Goal: Task Accomplishment & Management: Complete application form

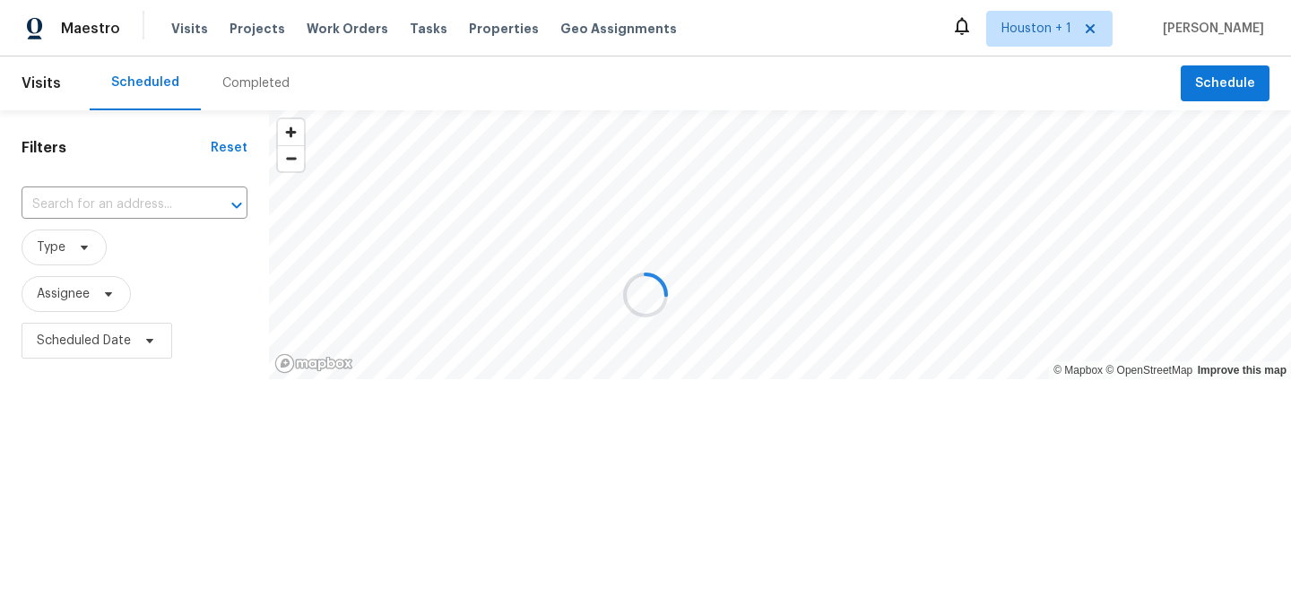
click at [253, 36] on div at bounding box center [645, 294] width 1291 height 589
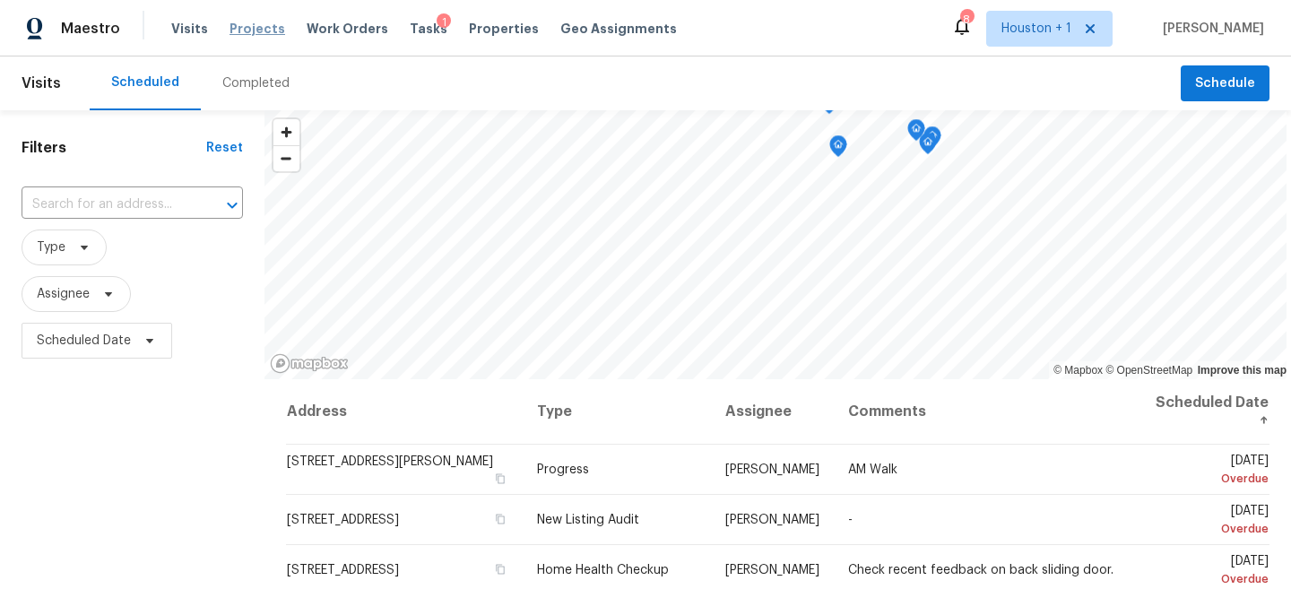
click at [258, 24] on span "Projects" at bounding box center [258, 29] width 56 height 18
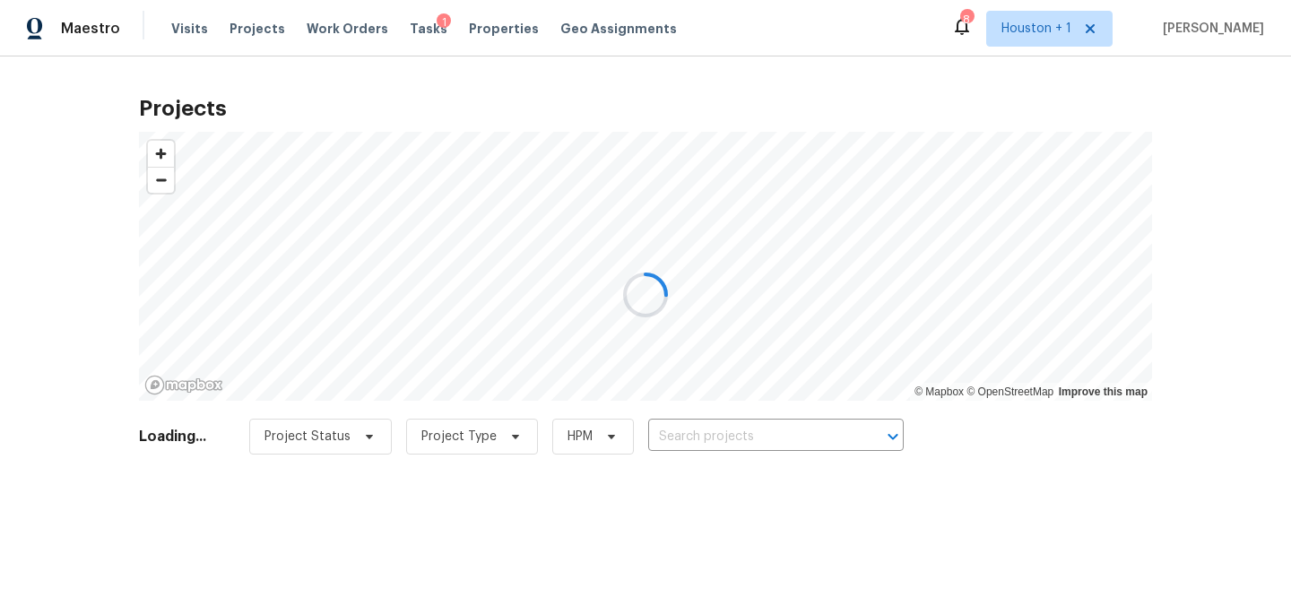
click at [807, 442] on div at bounding box center [645, 294] width 1291 height 589
click at [777, 420] on div at bounding box center [645, 294] width 1291 height 589
click at [749, 449] on div at bounding box center [645, 294] width 1291 height 589
click at [738, 430] on div at bounding box center [645, 294] width 1291 height 589
click at [731, 434] on div at bounding box center [645, 294] width 1291 height 589
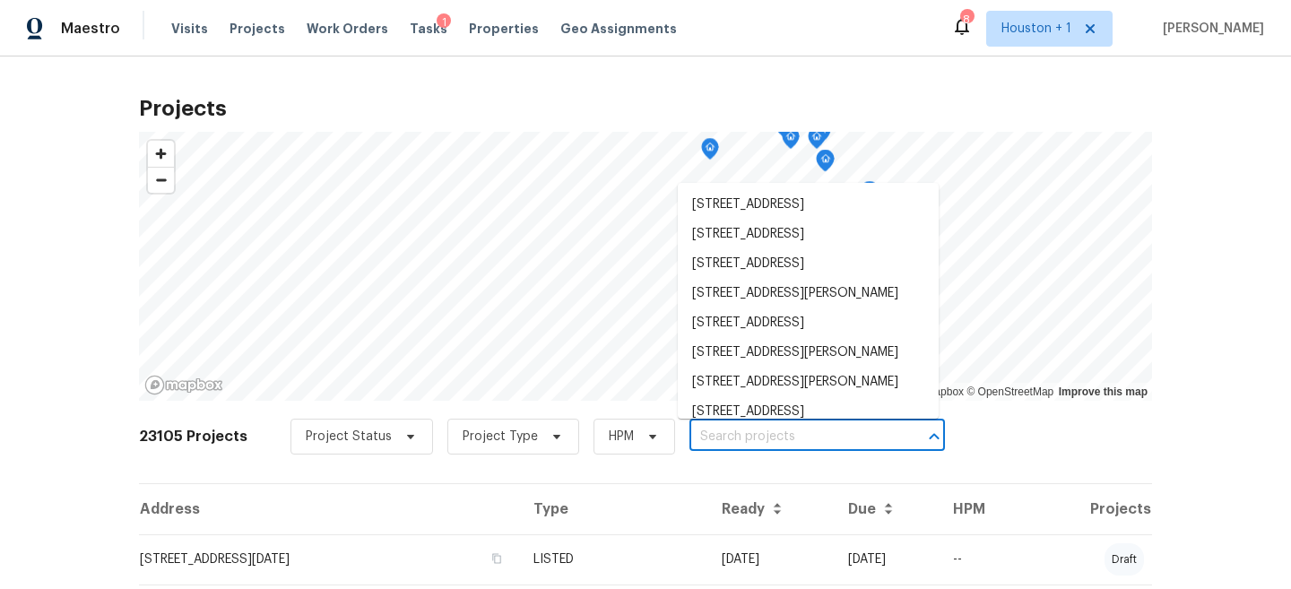
click at [731, 434] on input "text" at bounding box center [792, 437] width 205 height 28
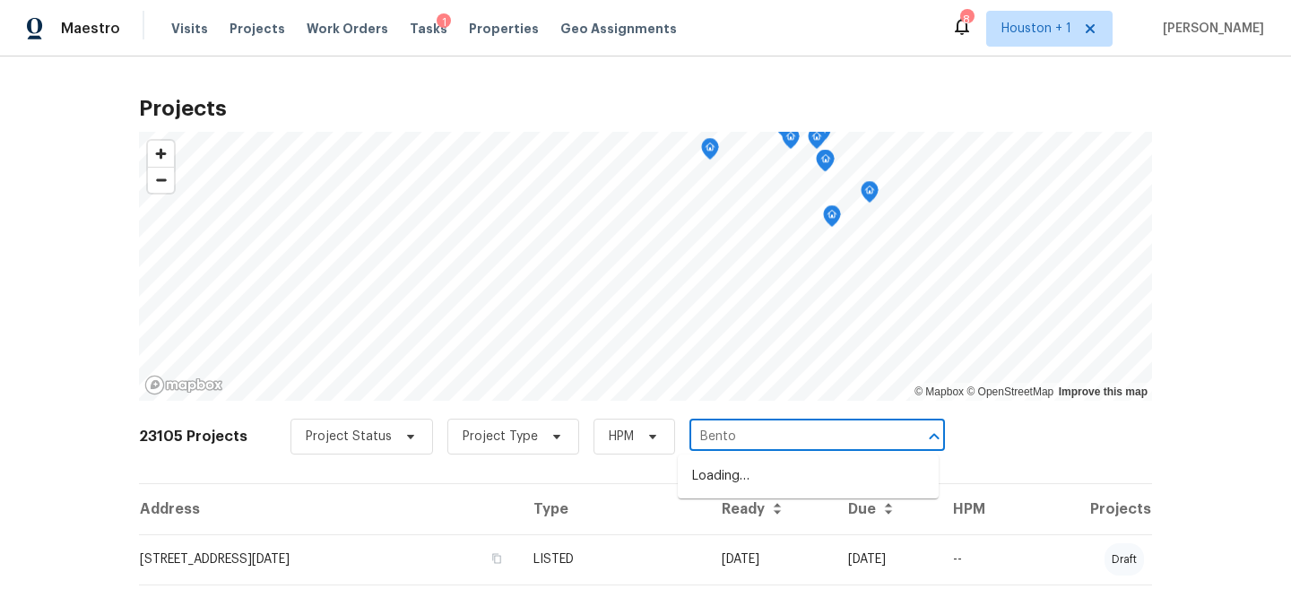
type input "Benton"
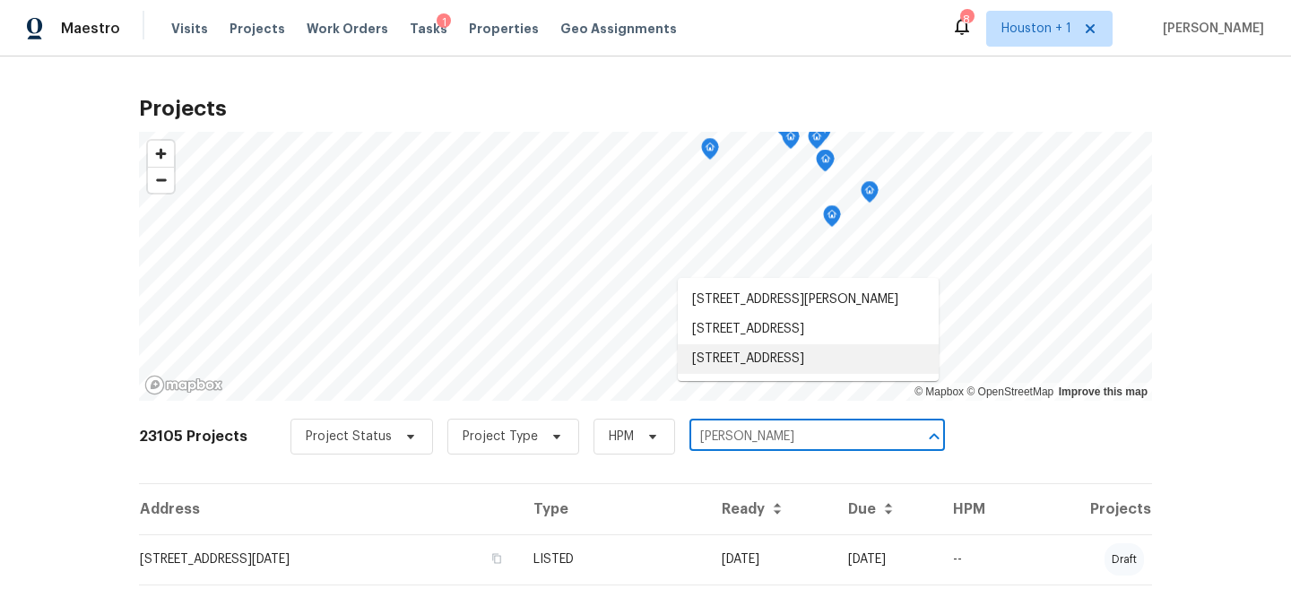
click at [767, 373] on li "[STREET_ADDRESS]" at bounding box center [808, 359] width 261 height 30
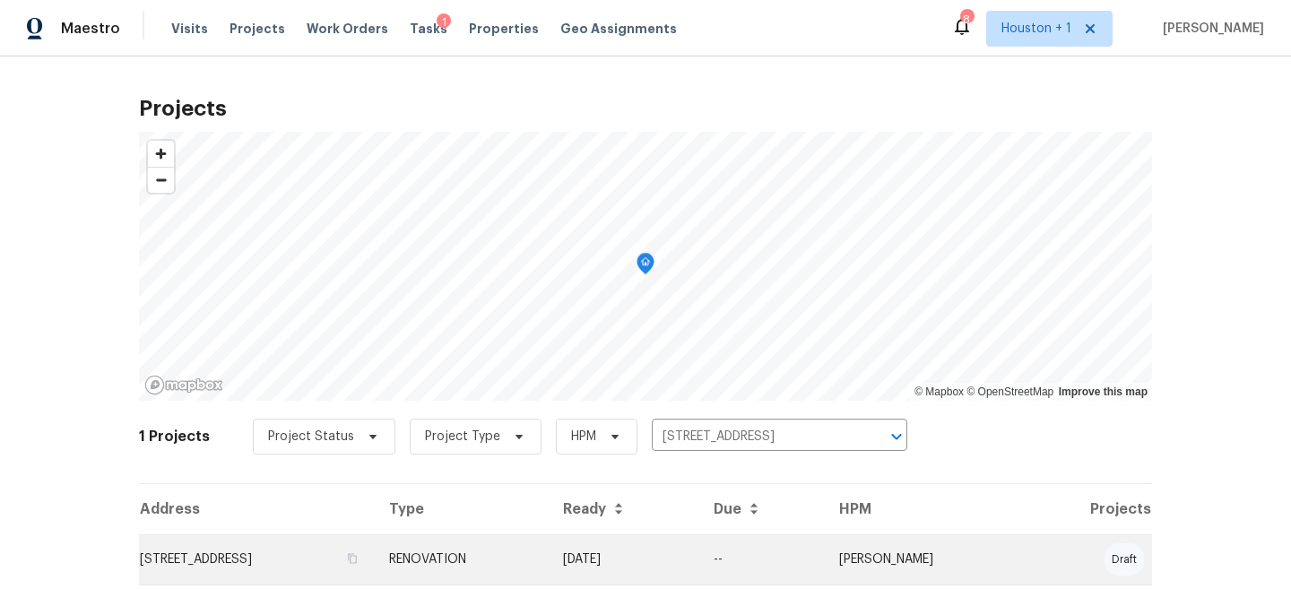
click at [549, 539] on td "RENOVATION" at bounding box center [462, 559] width 174 height 50
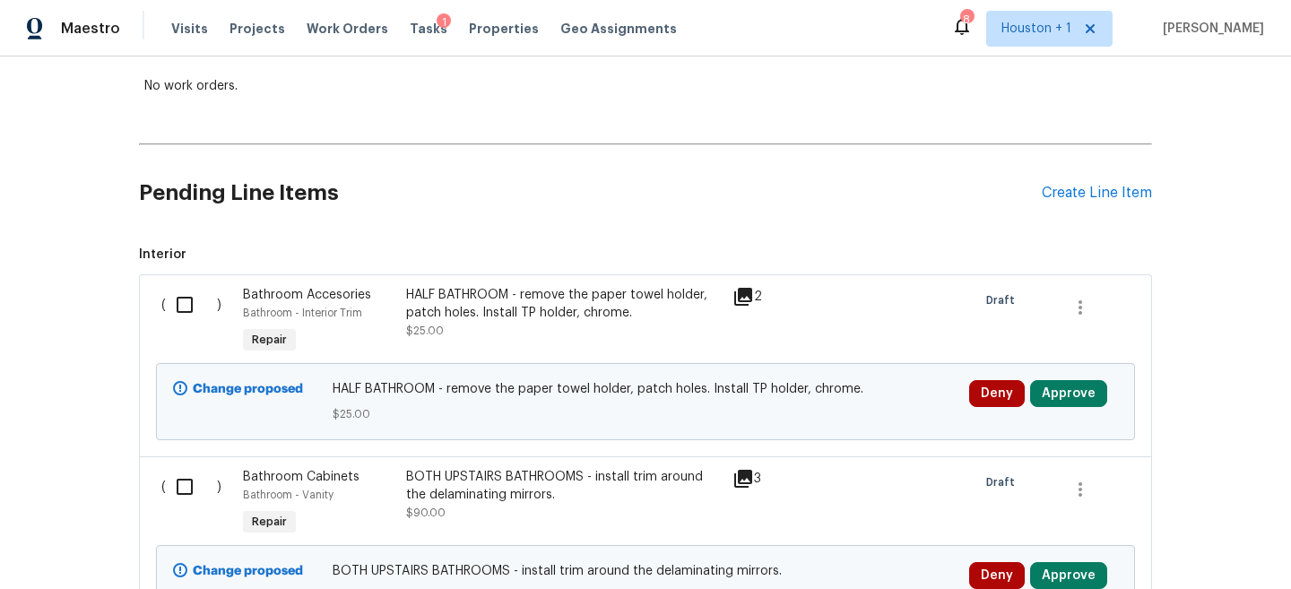
scroll to position [325, 0]
click at [1076, 184] on div "Create Line Item" at bounding box center [1097, 192] width 110 height 17
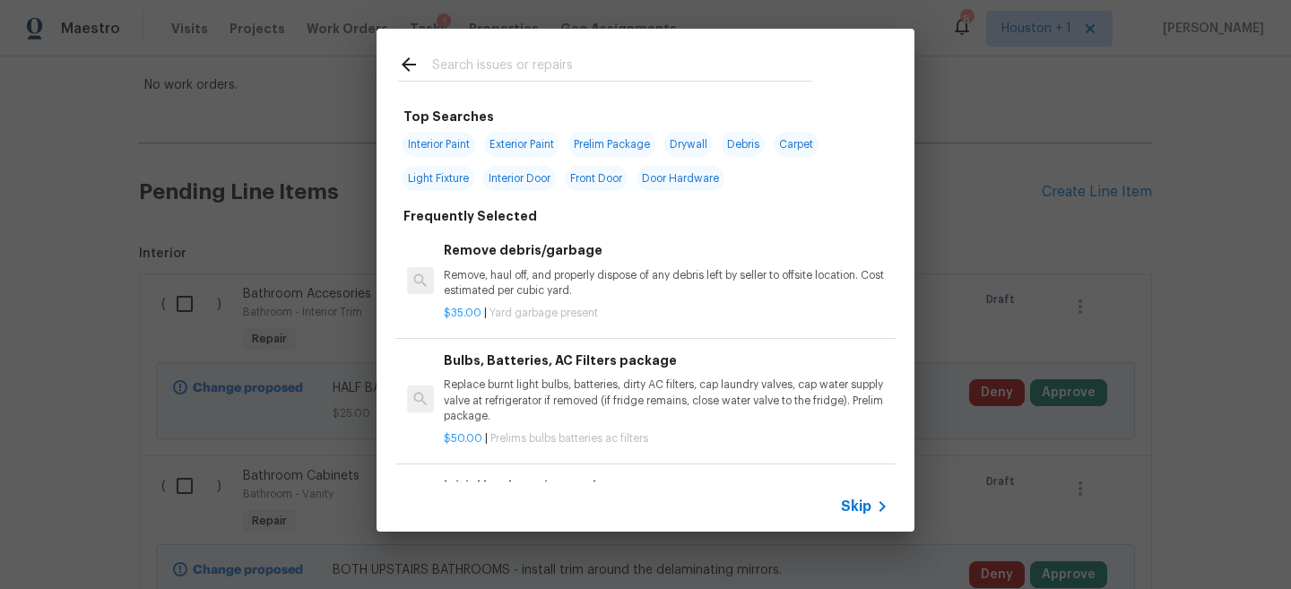
click at [858, 500] on span "Skip" at bounding box center [856, 507] width 30 height 18
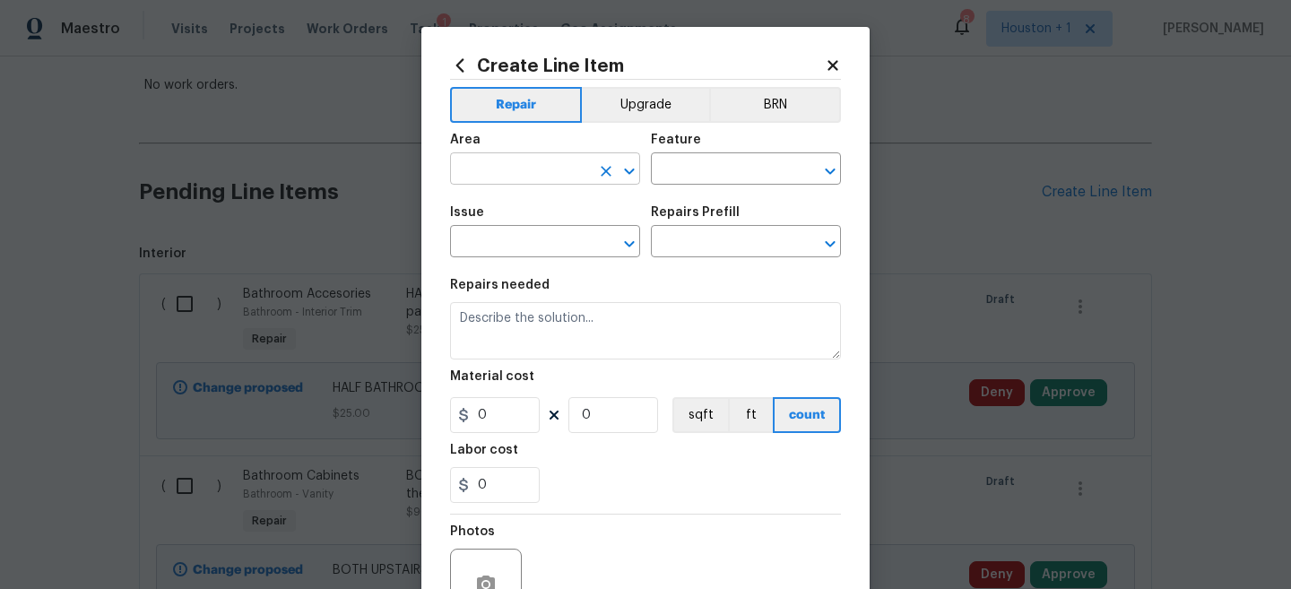
click at [491, 169] on input "text" at bounding box center [520, 171] width 140 height 28
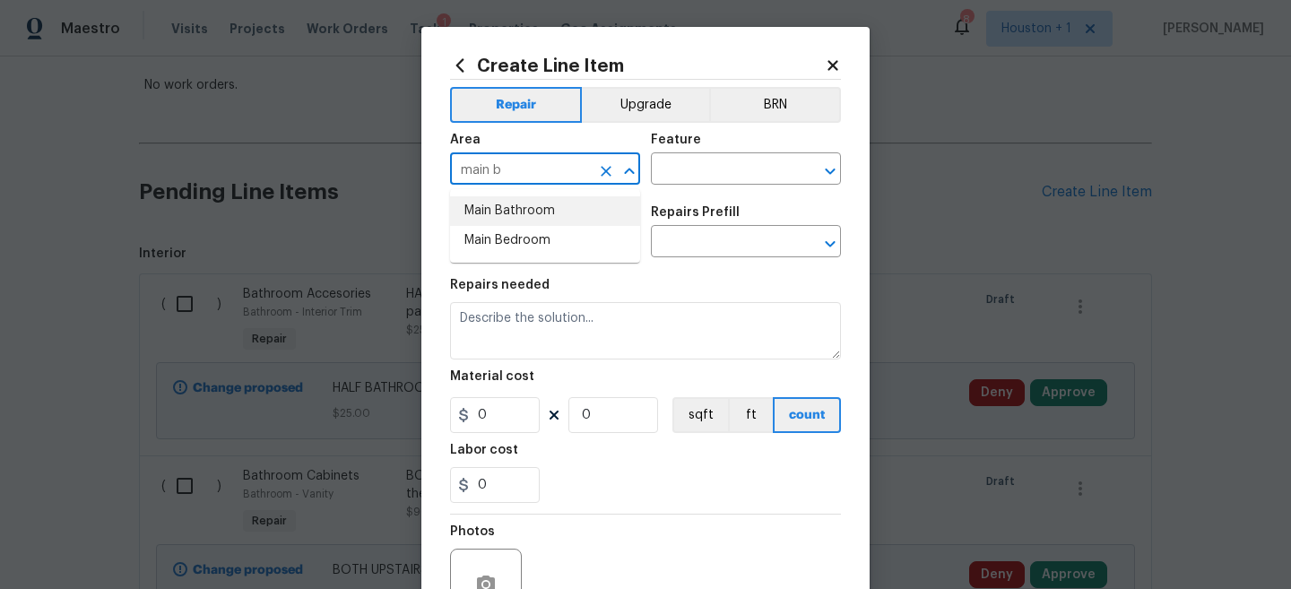
click at [491, 216] on li "Main Bathroom" at bounding box center [545, 211] width 190 height 30
type input "Main Bathroom"
click at [724, 155] on div "Feature" at bounding box center [746, 145] width 190 height 23
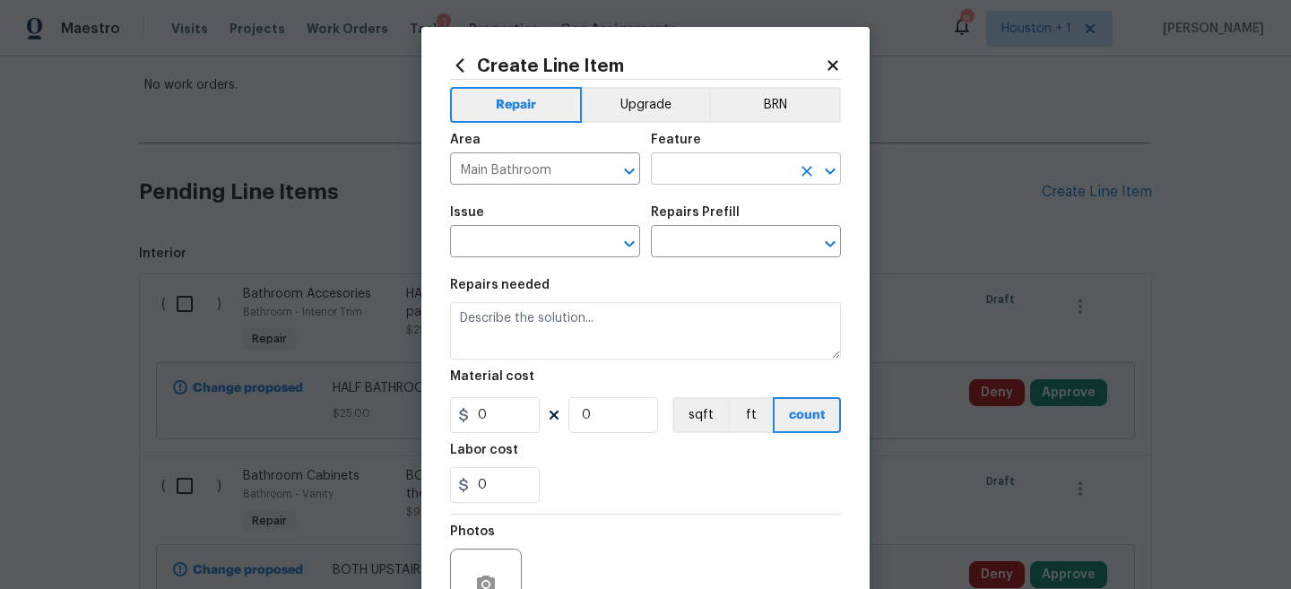
click at [724, 169] on input "text" at bounding box center [721, 171] width 140 height 28
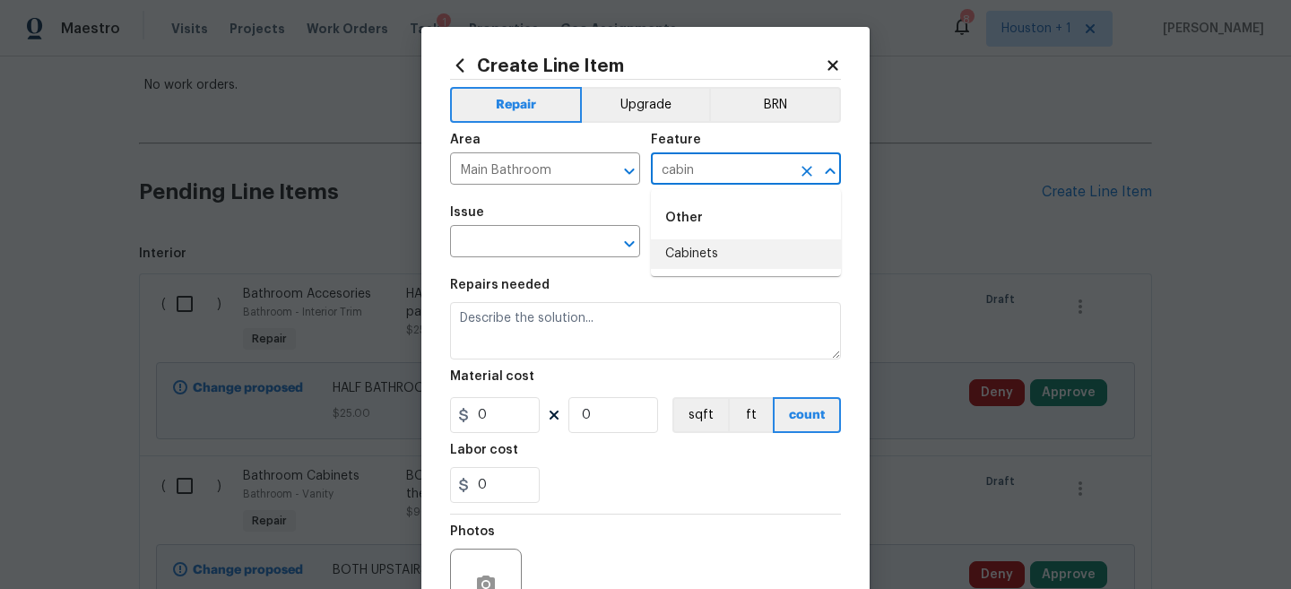
click at [702, 244] on li "Cabinets" at bounding box center [746, 254] width 190 height 30
type input "Cabinets"
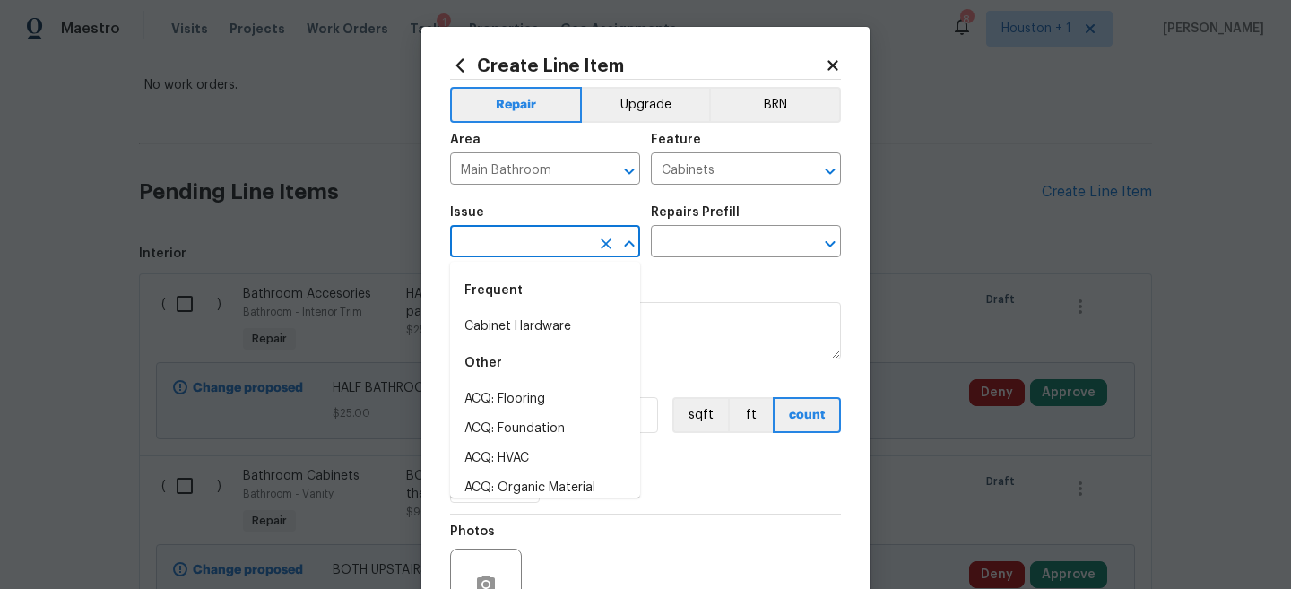
click at [557, 243] on input "text" at bounding box center [520, 244] width 140 height 28
click at [522, 404] on li "Bathroom Cabinets" at bounding box center [545, 400] width 190 height 30
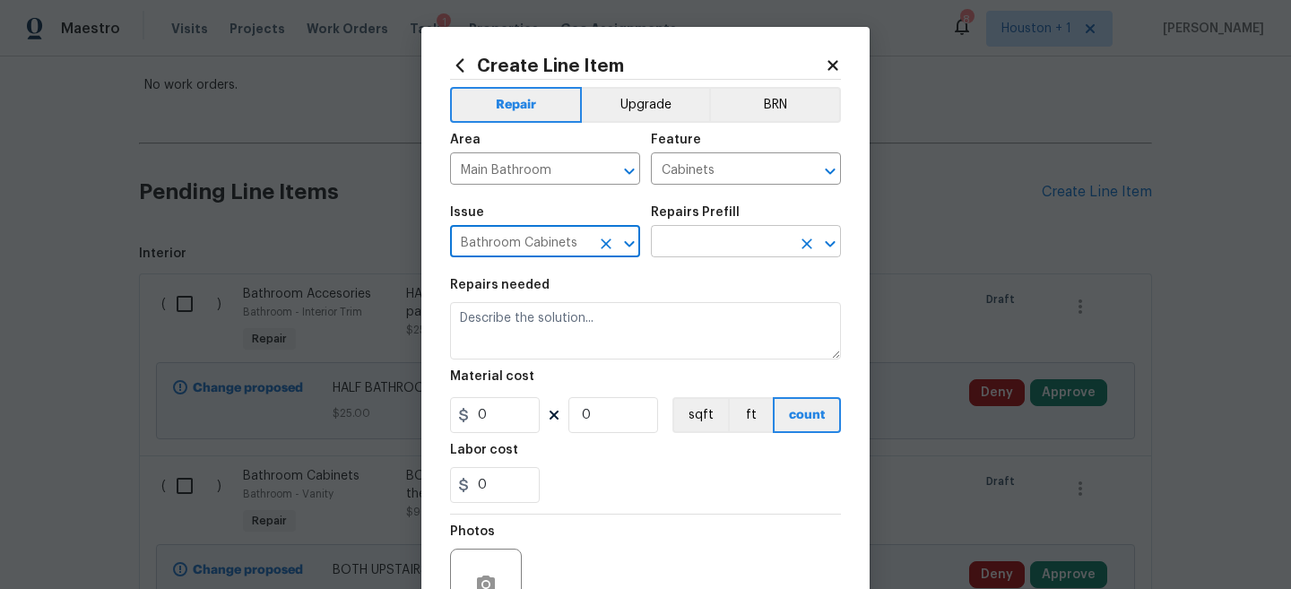
type input "Bathroom Cabinets"
click at [725, 254] on input "text" at bounding box center [721, 244] width 140 height 28
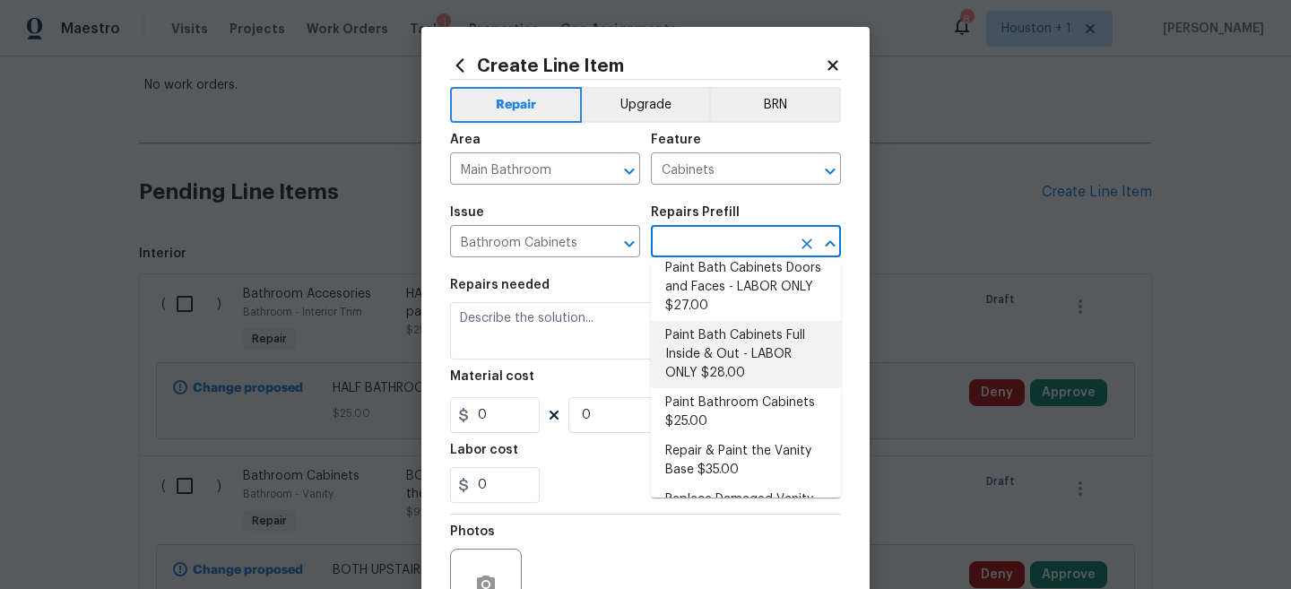
scroll to position [252, 0]
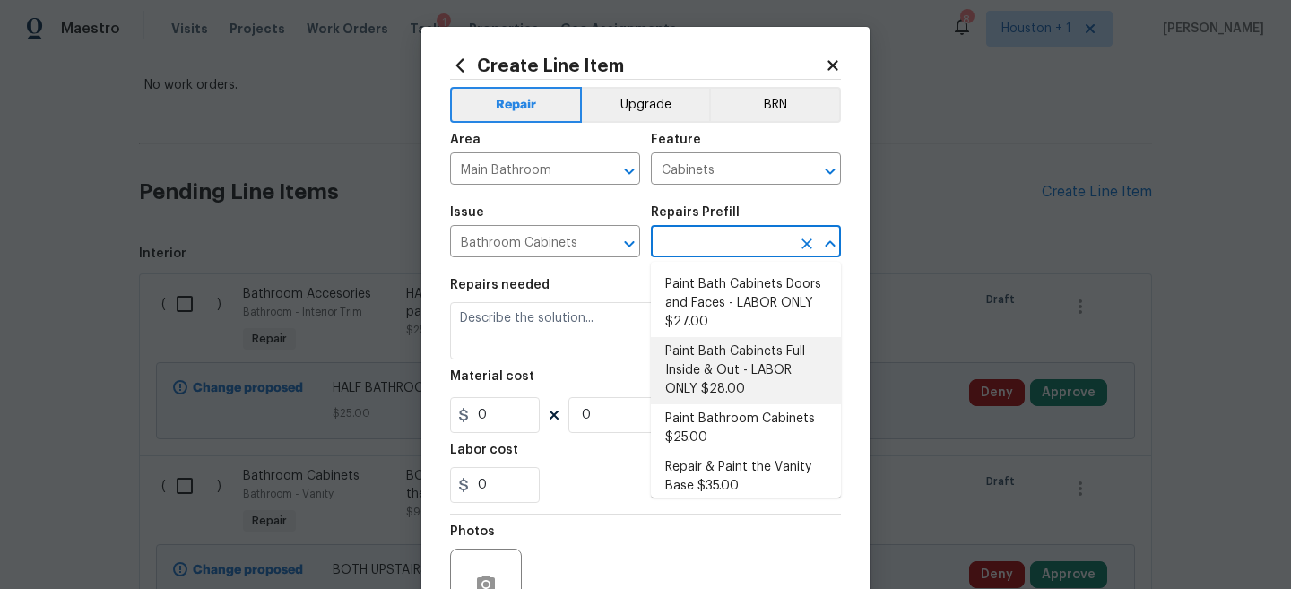
click at [749, 360] on li "Paint Bath Cabinets Full Inside & Out - LABOR ONLY $28.00" at bounding box center [746, 370] width 190 height 67
type textarea "Prep, sand, mask and apply 2 coats of paint to the bathroom cabinet doors, inte…"
type input "1"
type input "Paint Bath Cabinets Full Inside & Out - LABOR ONLY $28.00"
type input "28"
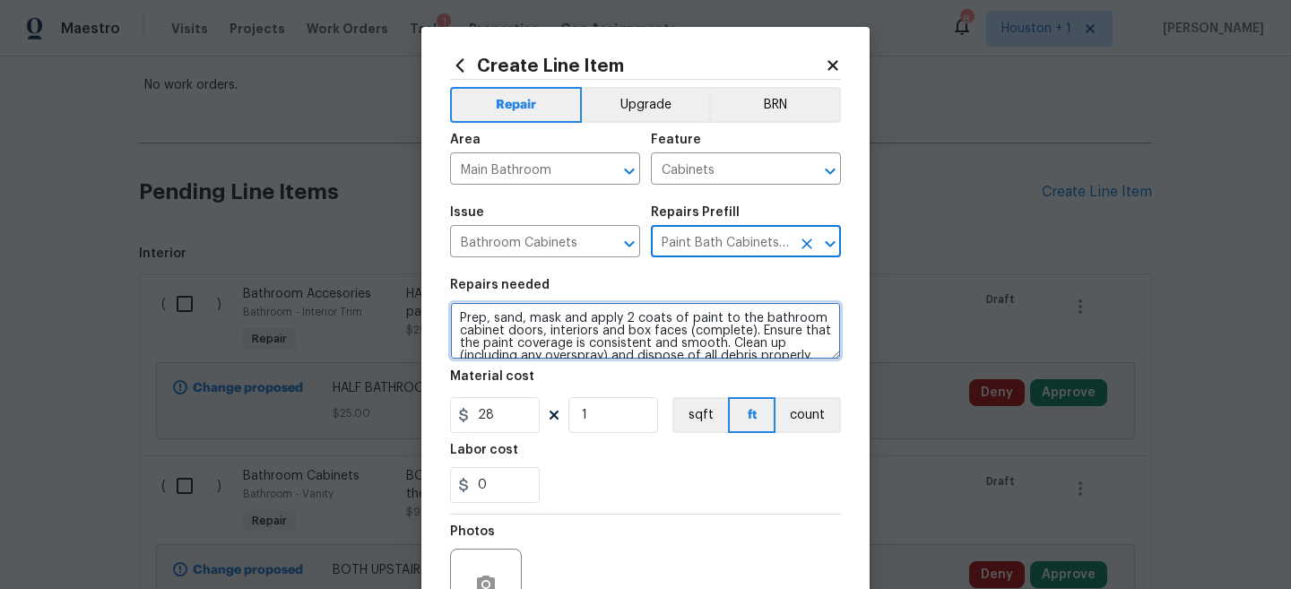
click at [457, 314] on textarea "Prep, sand, mask and apply 2 coats of paint to the bathroom cabinet doors, inte…" at bounding box center [645, 330] width 391 height 57
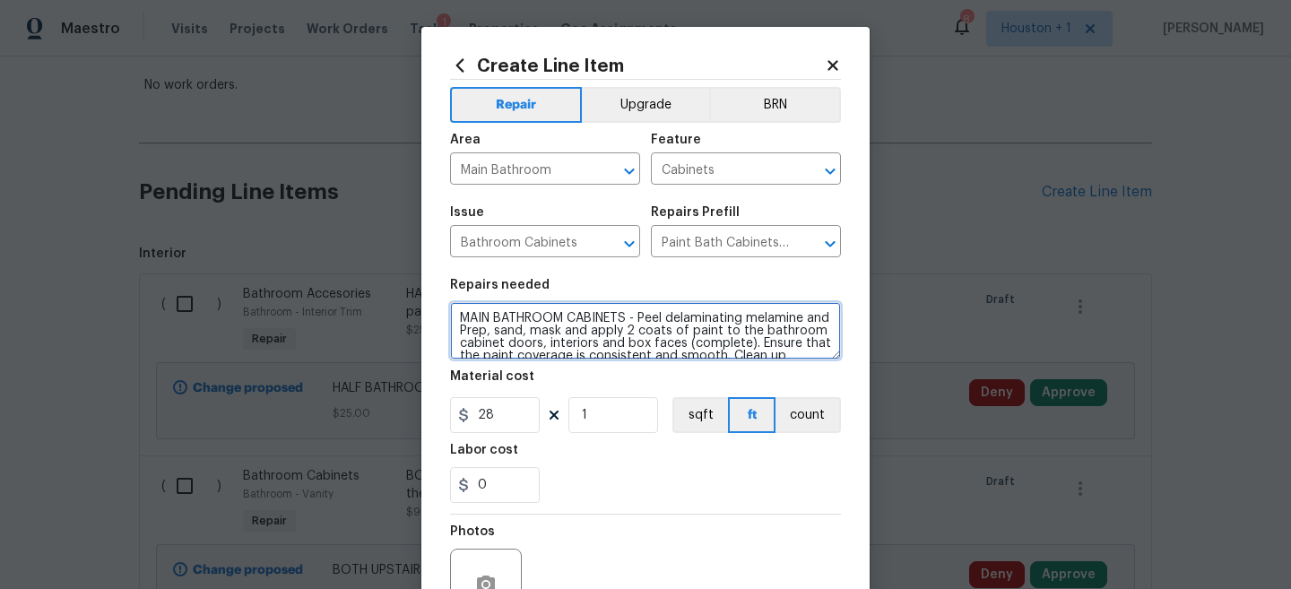
scroll to position [184, 0]
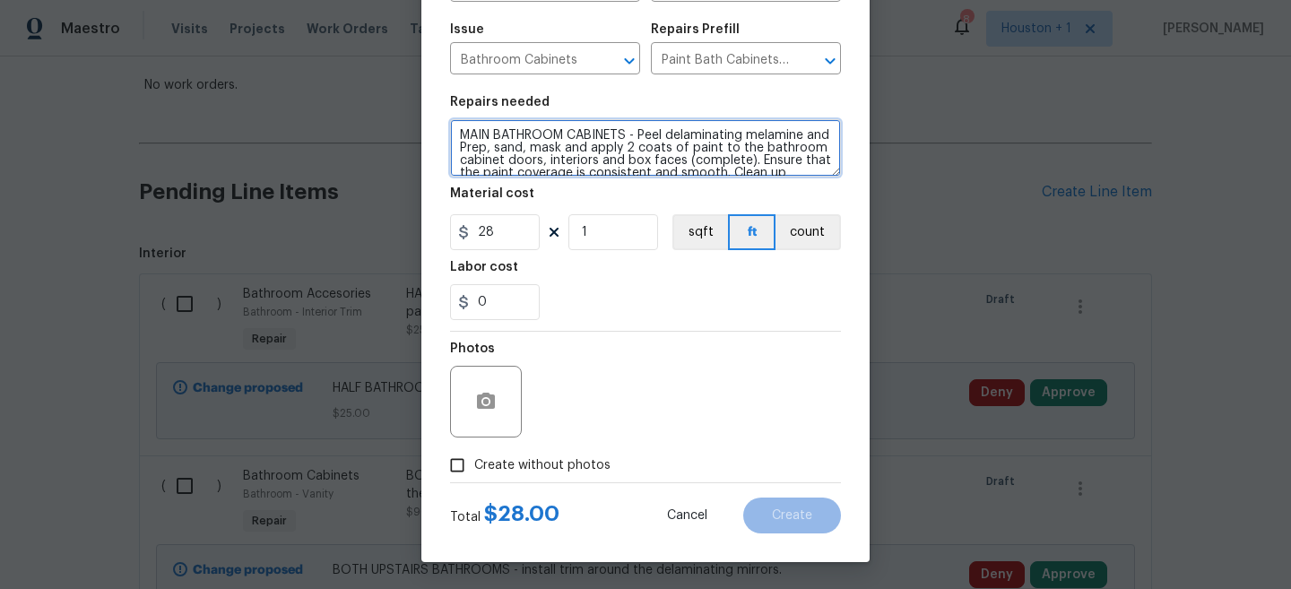
type textarea "MAIN BATHROOM CABINETS - Peel delaminating melamine and Prep, sand, mask and ap…"
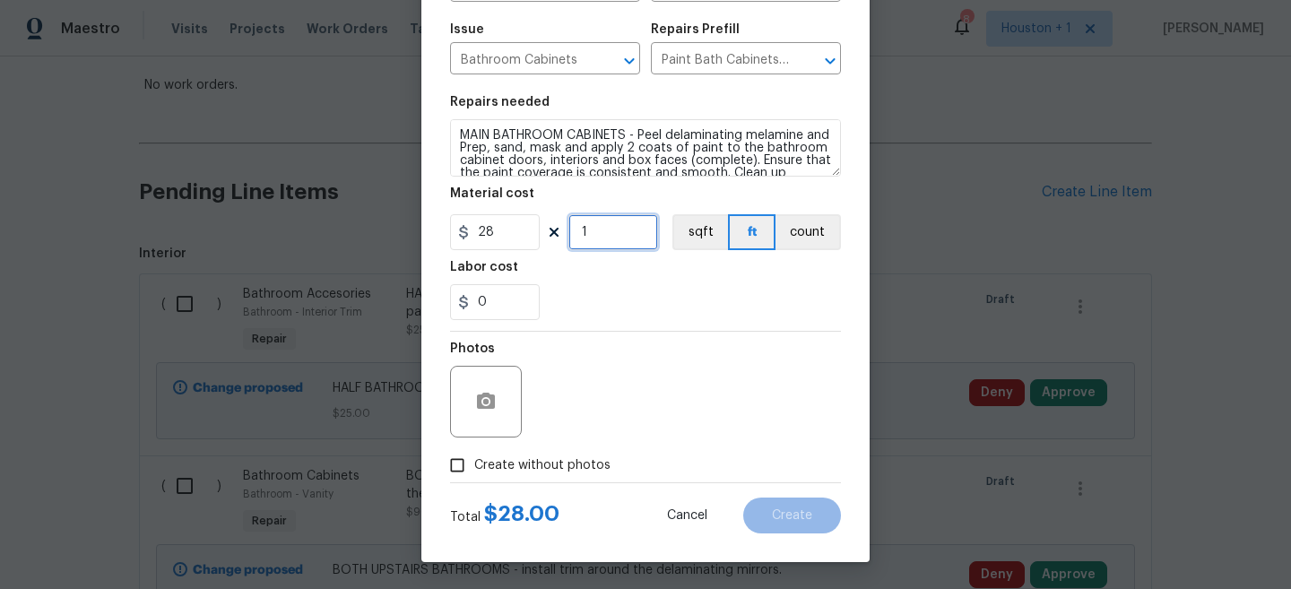
click at [631, 237] on input "1" at bounding box center [614, 232] width 90 height 36
click at [491, 400] on icon "button" at bounding box center [486, 401] width 18 height 16
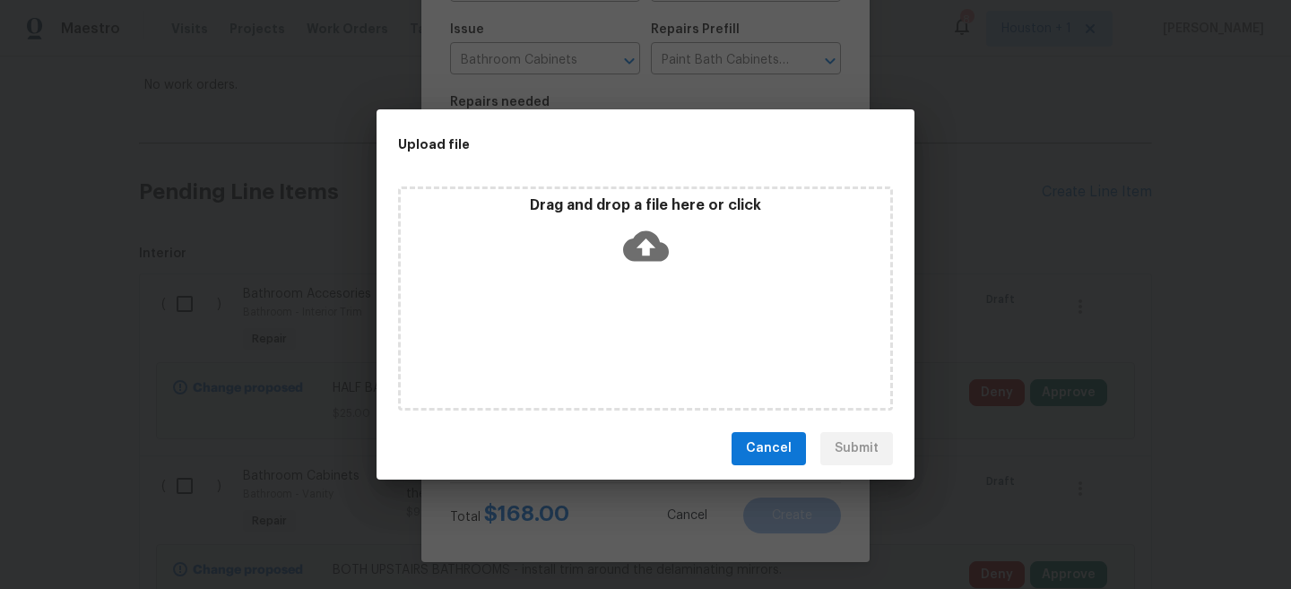
click at [790, 450] on span "Cancel" at bounding box center [769, 449] width 46 height 22
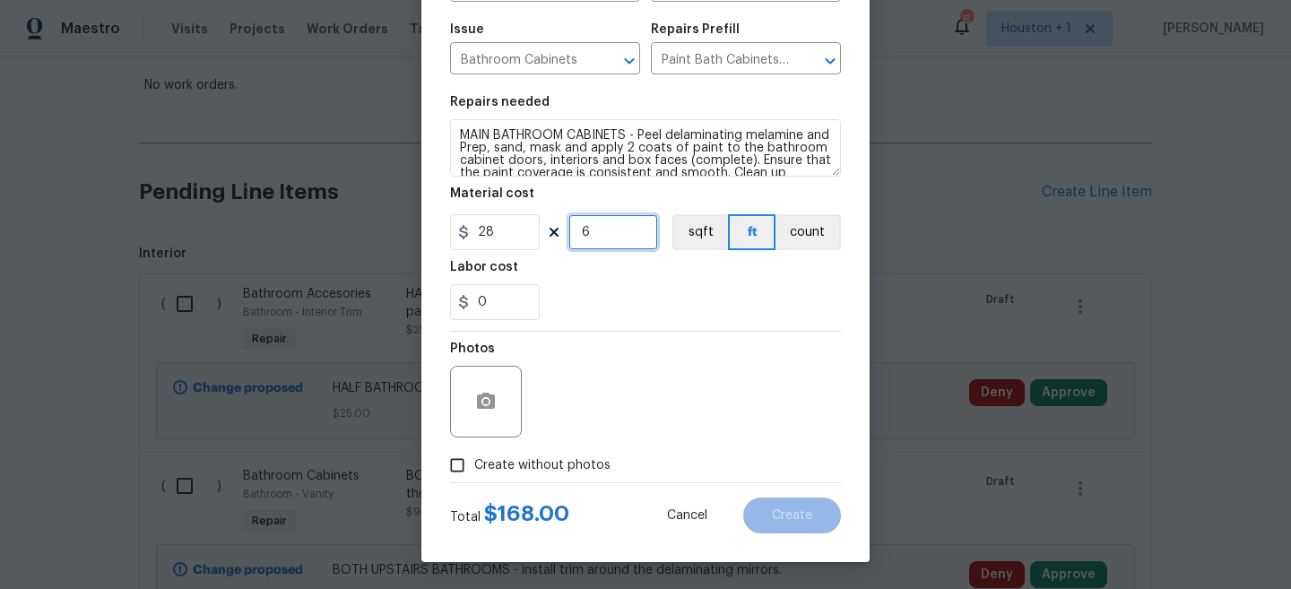
click at [604, 242] on input "6" at bounding box center [614, 232] width 90 height 36
click at [475, 395] on icon "button" at bounding box center [486, 402] width 22 height 22
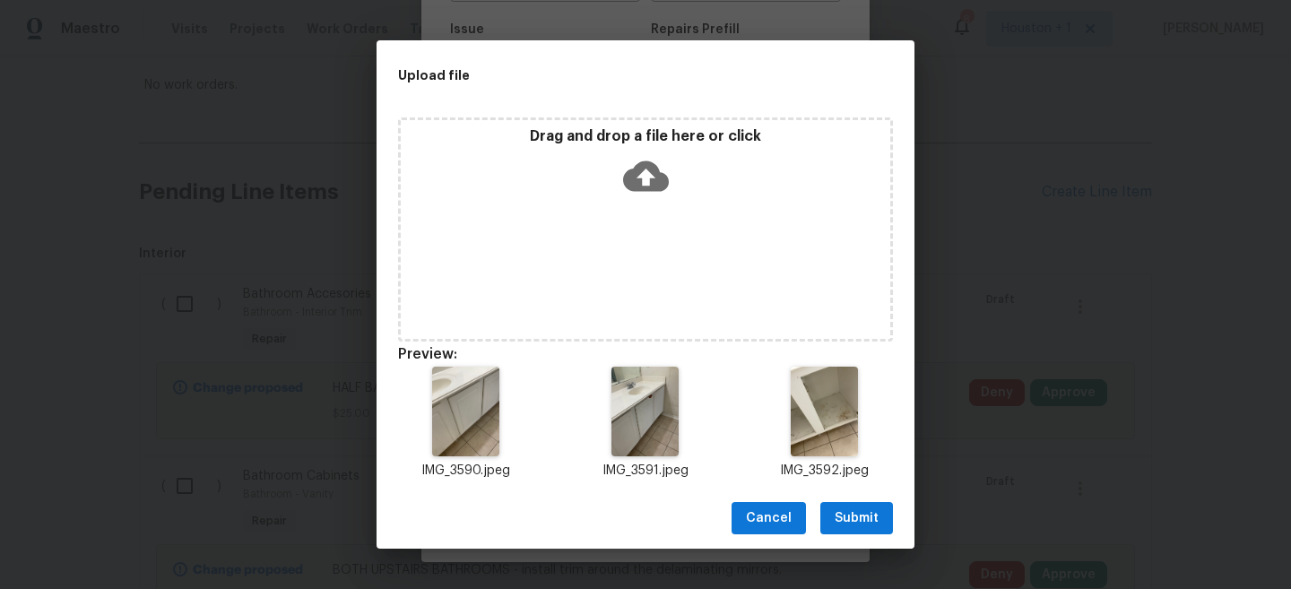
click at [858, 524] on span "Submit" at bounding box center [857, 519] width 44 height 22
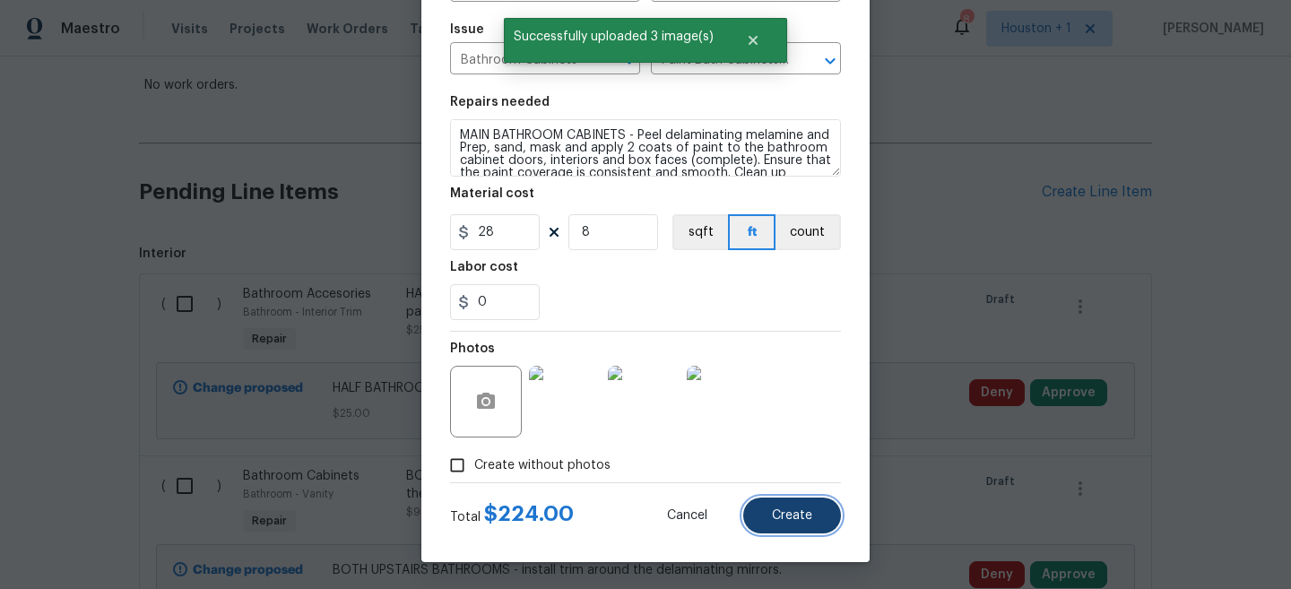
click at [757, 517] on button "Create" at bounding box center [792, 516] width 98 height 36
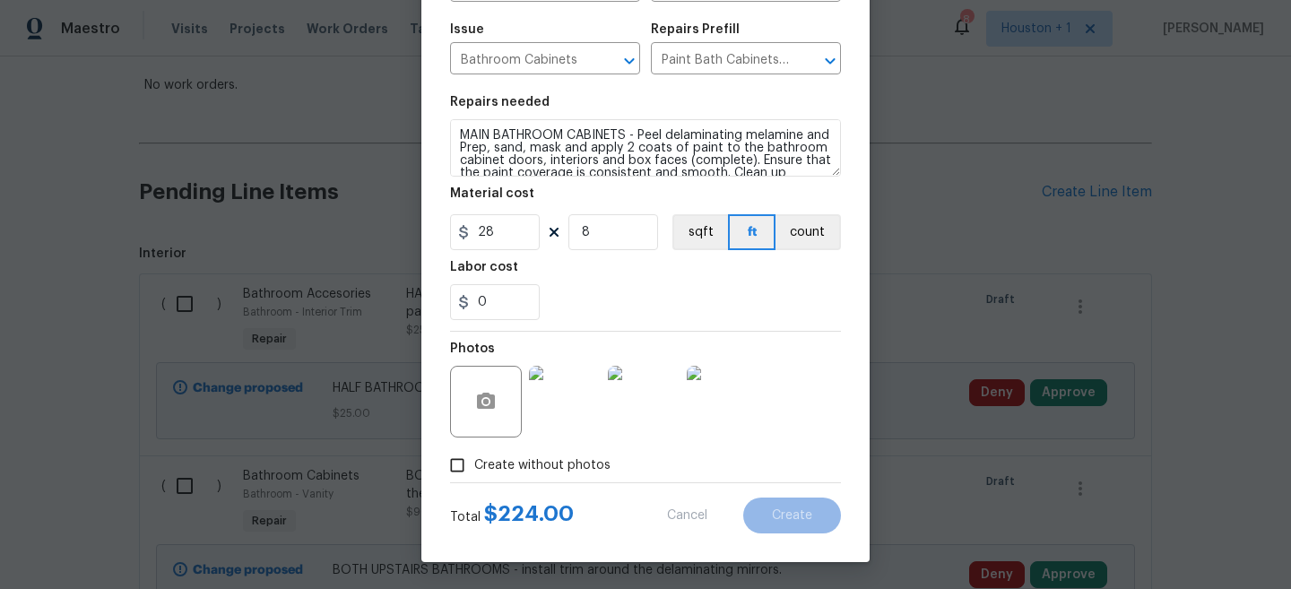
type input "0"
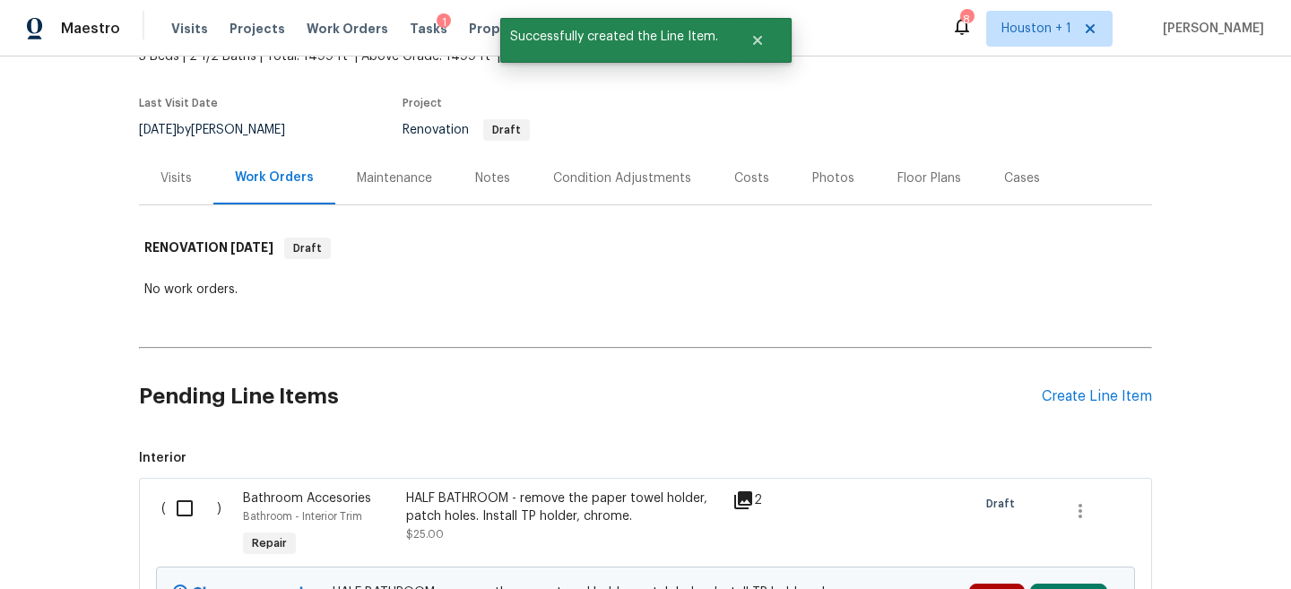
scroll to position [325, 0]
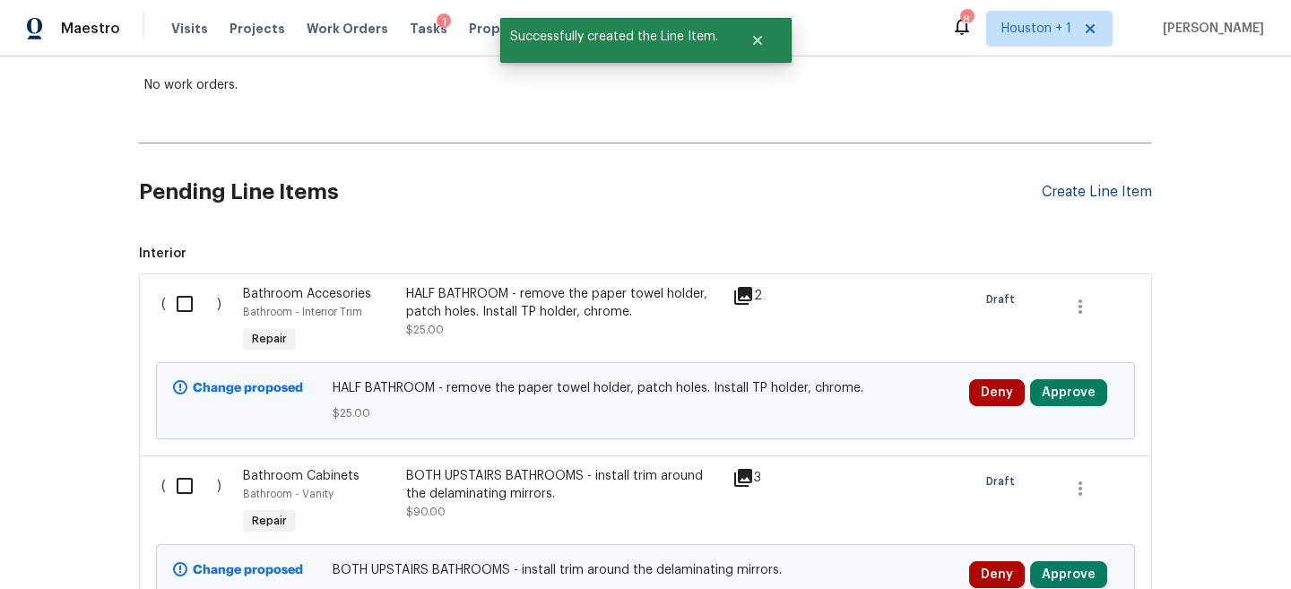
click at [1141, 195] on div "Create Line Item" at bounding box center [1097, 192] width 110 height 17
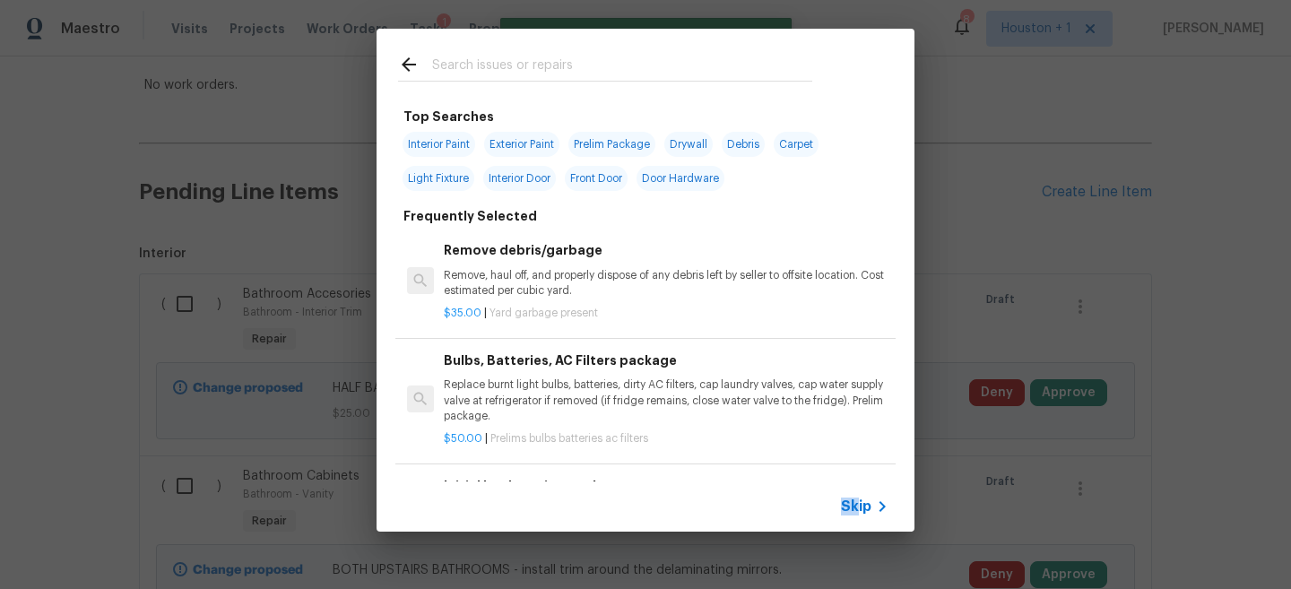
click at [858, 498] on span "Skip" at bounding box center [856, 507] width 30 height 18
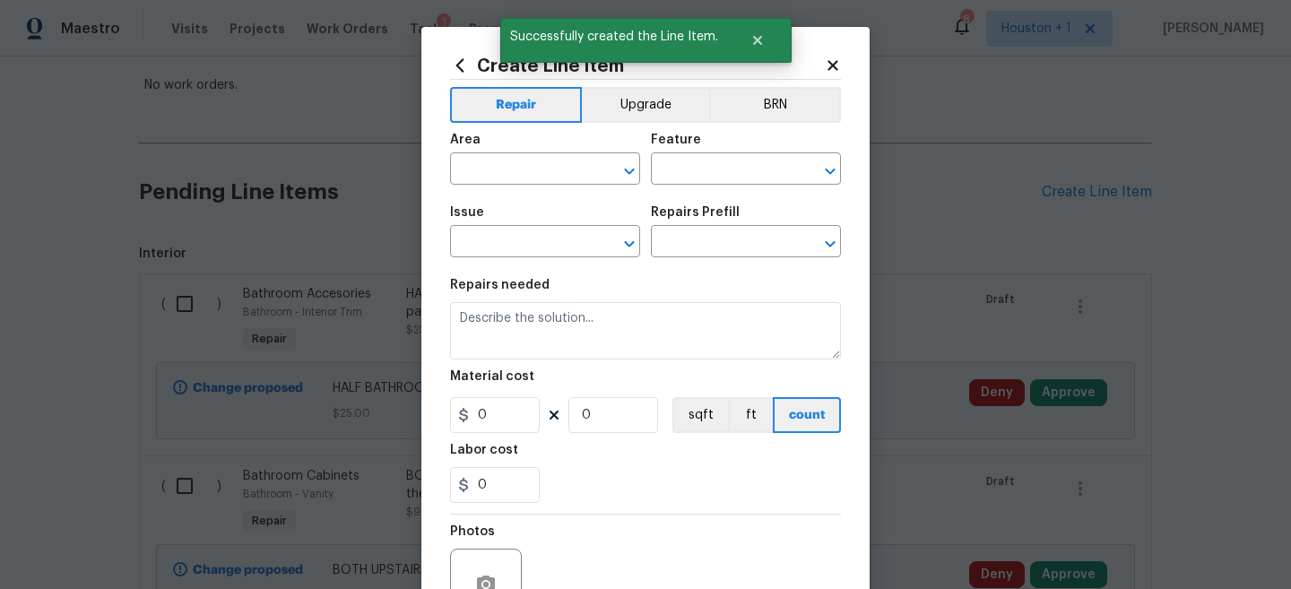
click at [519, 150] on div "Area" at bounding box center [545, 145] width 190 height 23
click at [519, 156] on div "Area" at bounding box center [545, 145] width 190 height 23
click at [517, 173] on input "text" at bounding box center [520, 171] width 140 height 28
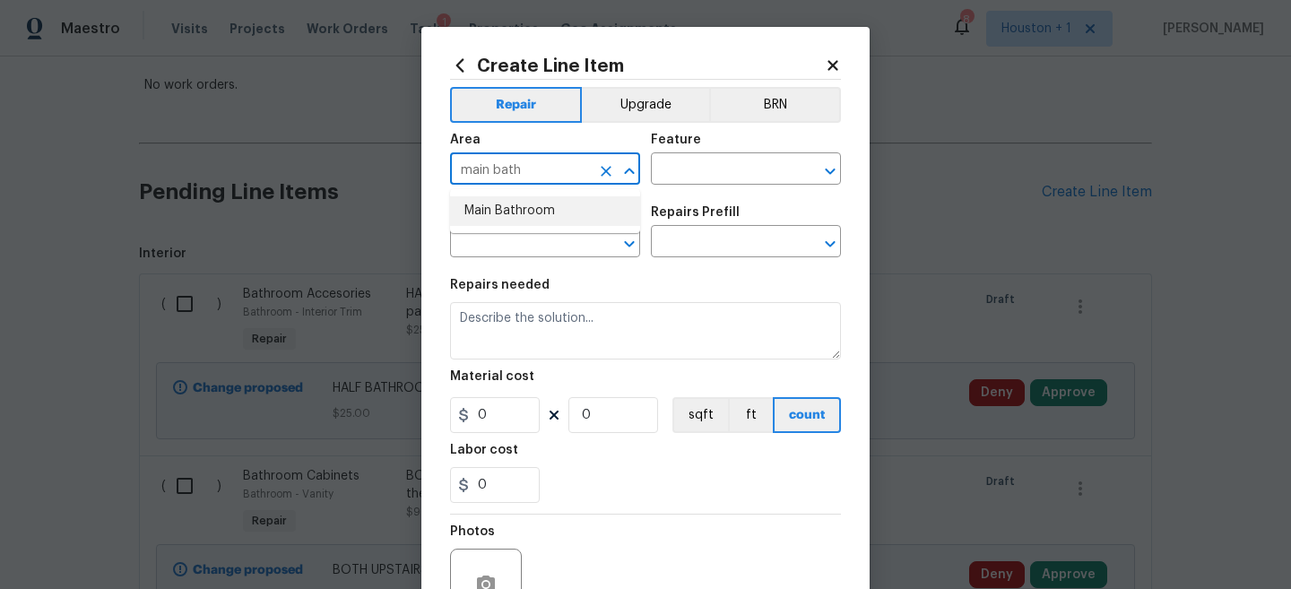
click at [521, 213] on li "Main Bathroom" at bounding box center [545, 211] width 190 height 30
type input "Main Bathroom"
click at [690, 160] on input "text" at bounding box center [721, 171] width 140 height 28
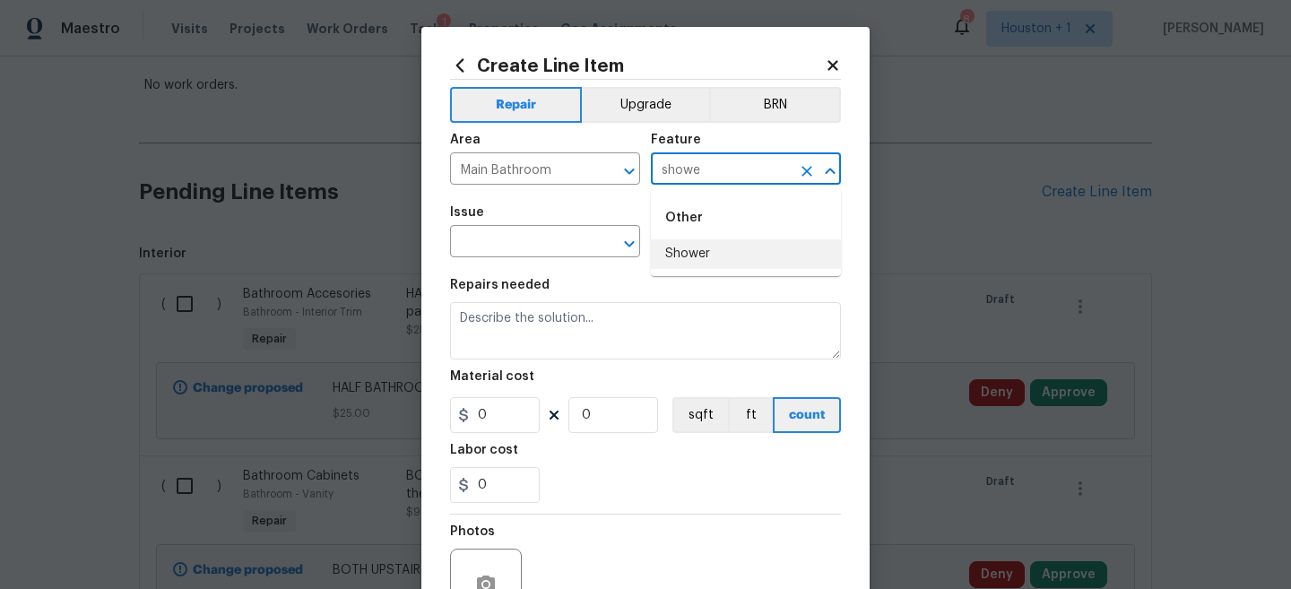
click at [708, 240] on li "Shower" at bounding box center [746, 254] width 190 height 30
click at [601, 245] on icon "Clear" at bounding box center [606, 244] width 18 height 18
type input "Shower"
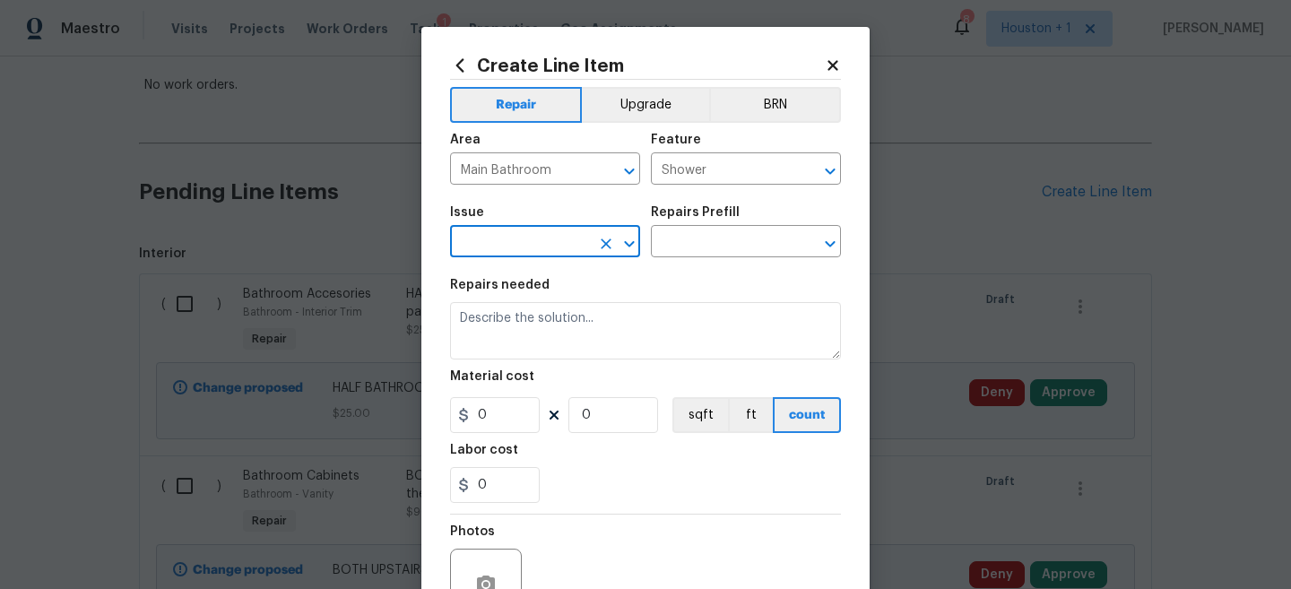
type input "s"
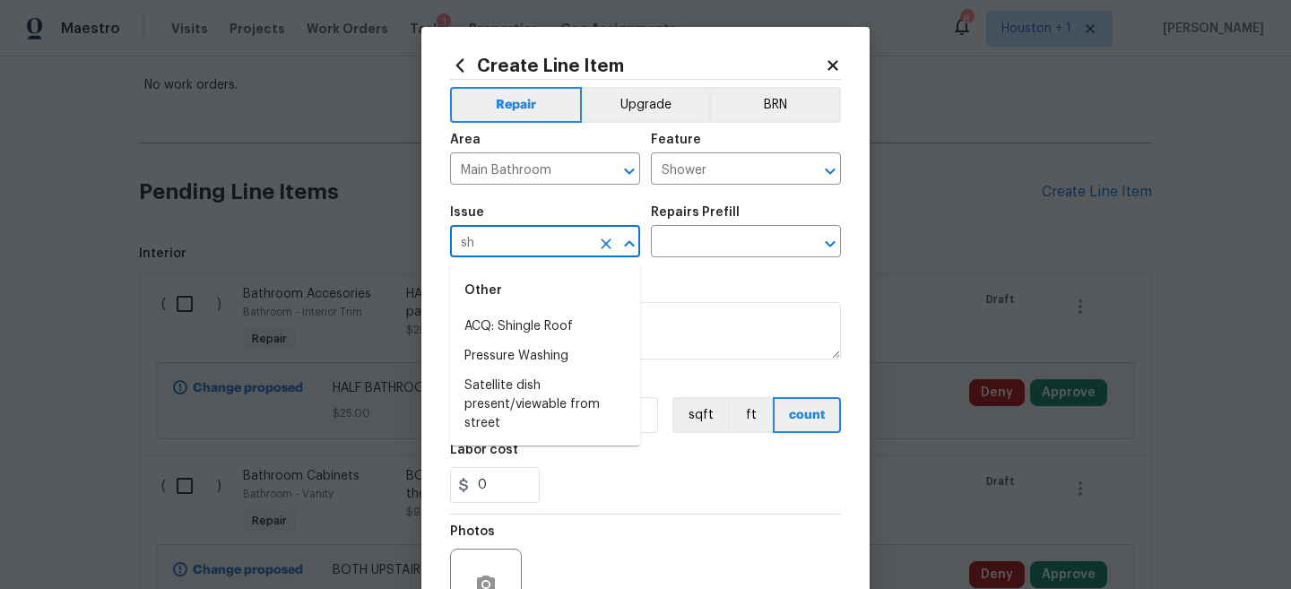
type input "s"
click at [539, 385] on li "Bathroom Plumbing" at bounding box center [545, 386] width 190 height 30
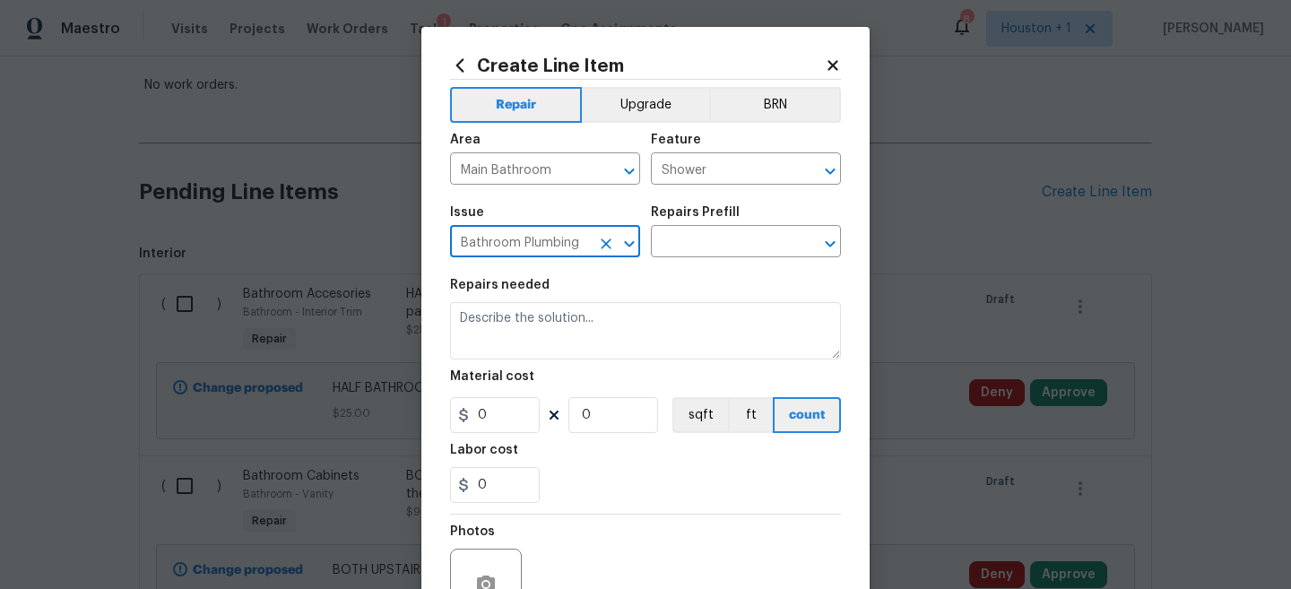
type input "Bathroom Plumbing"
click at [750, 225] on div "Repairs Prefill" at bounding box center [746, 217] width 190 height 23
click at [743, 235] on input "text" at bounding box center [721, 244] width 140 height 28
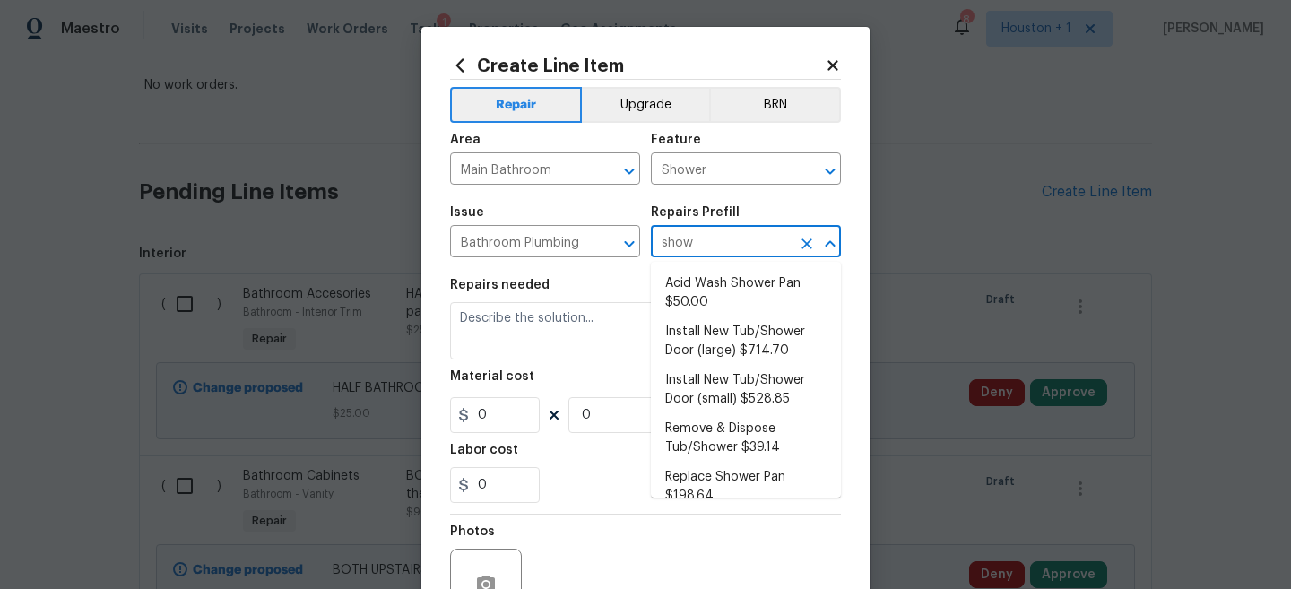
type input "showe"
click at [735, 296] on li "Acid Wash Shower Pan $50.00" at bounding box center [746, 293] width 190 height 48
type input "Plumbing"
type textarea "Prep and acid wash/deep clean the shower pan."
type input "1"
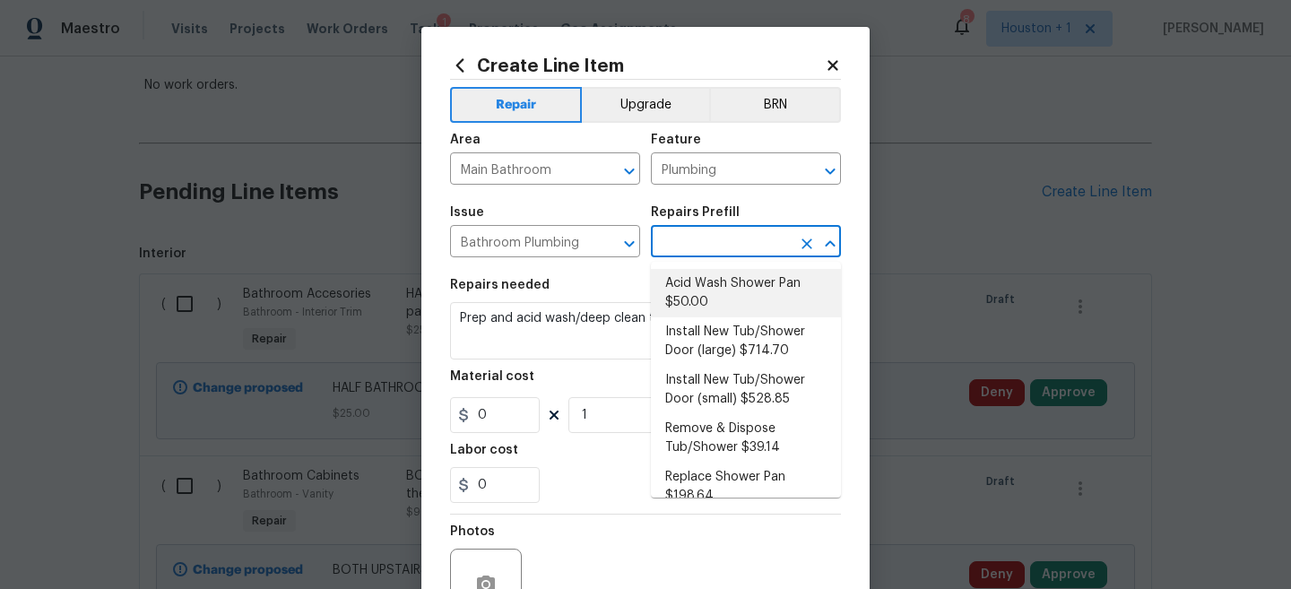
type input "Acid Wash Shower Pan $50.00"
type input "50"
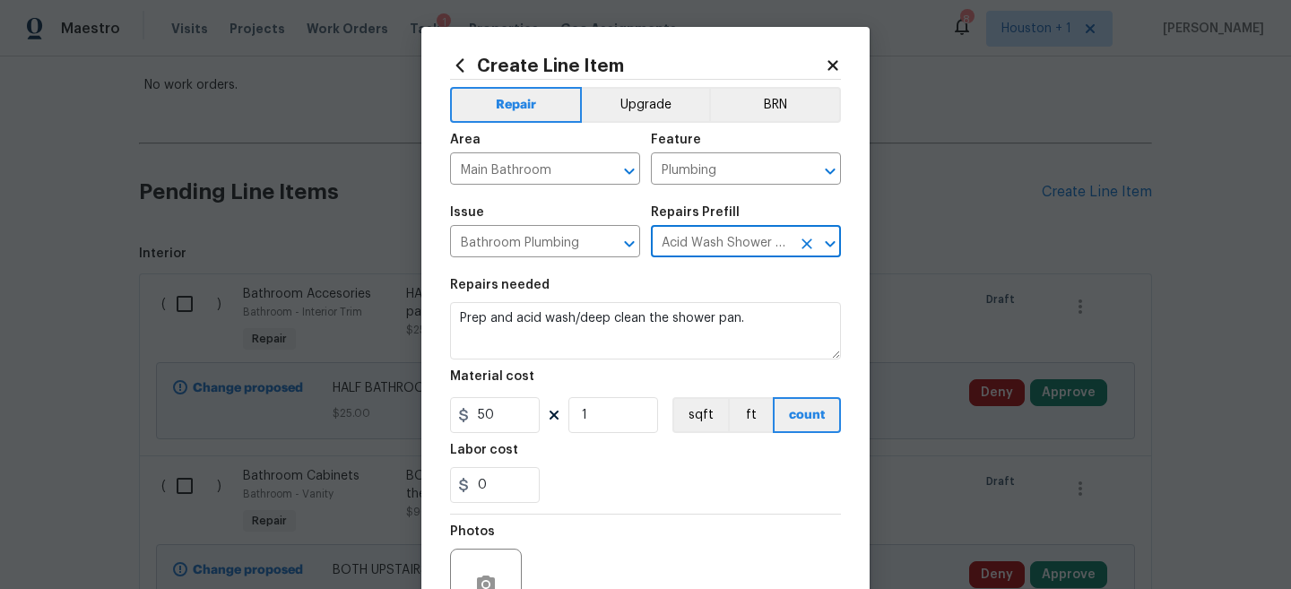
type input "Acid Wash Shower Pan $50.00"
click at [663, 370] on div "Material cost" at bounding box center [645, 381] width 391 height 23
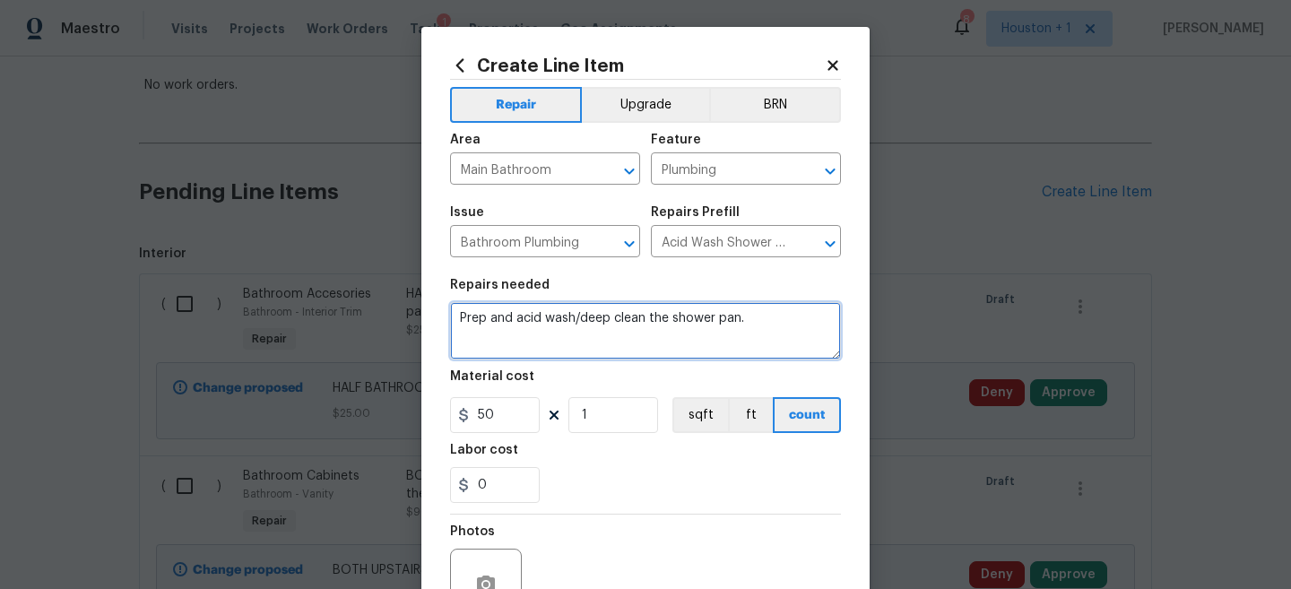
click at [800, 324] on textarea "Prep and acid wash/deep clean the shower pan." at bounding box center [645, 330] width 391 height 57
click at [453, 314] on textarea "Prep and acid wash/deep clean the shower pan." at bounding box center [645, 330] width 391 height 57
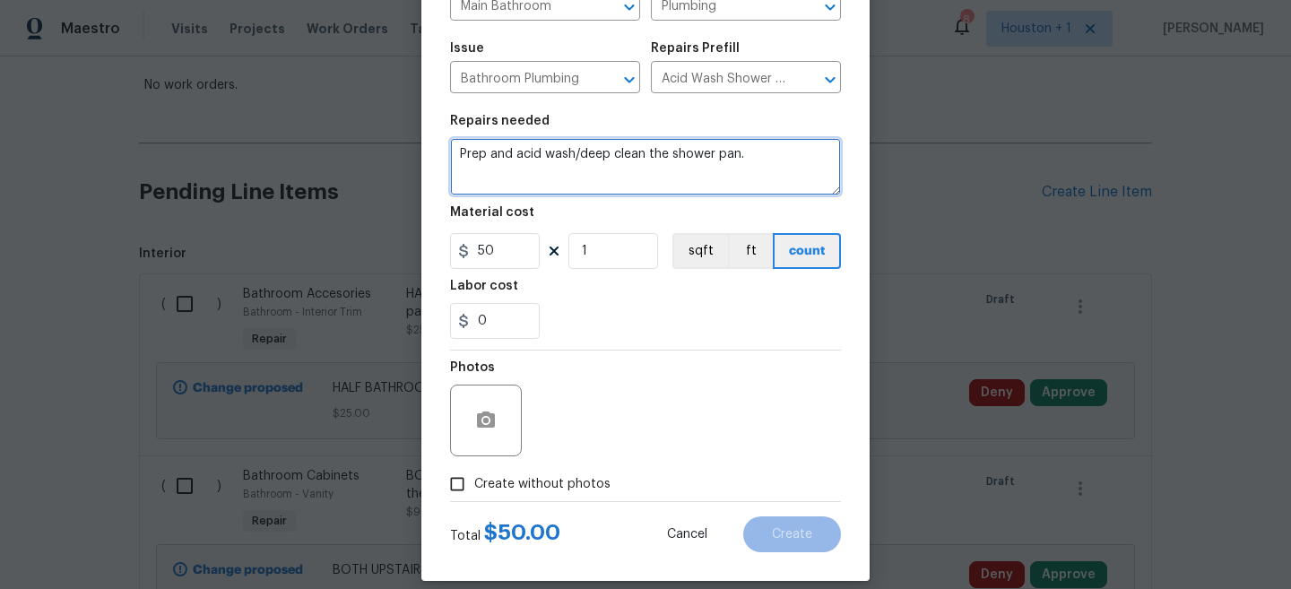
scroll to position [184, 0]
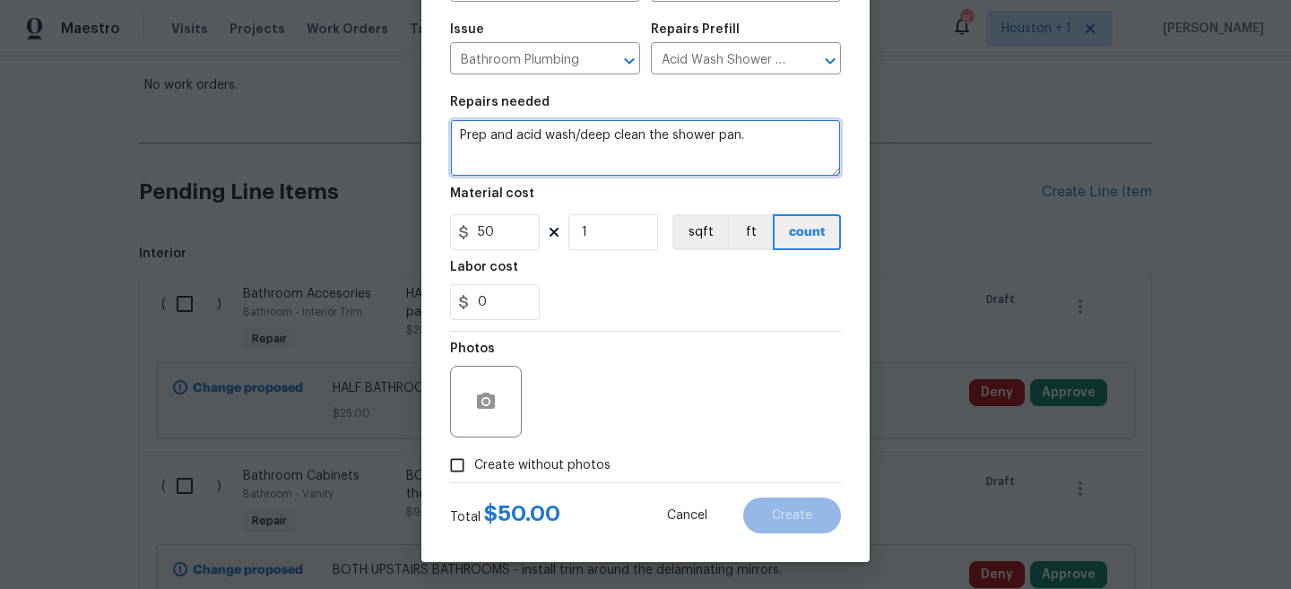
click at [776, 143] on textarea "Prep and acid wash/deep clean the shower pan." at bounding box center [645, 147] width 391 height 57
type textarea "Prep and acid wash/deep clean the shower pan and surround."
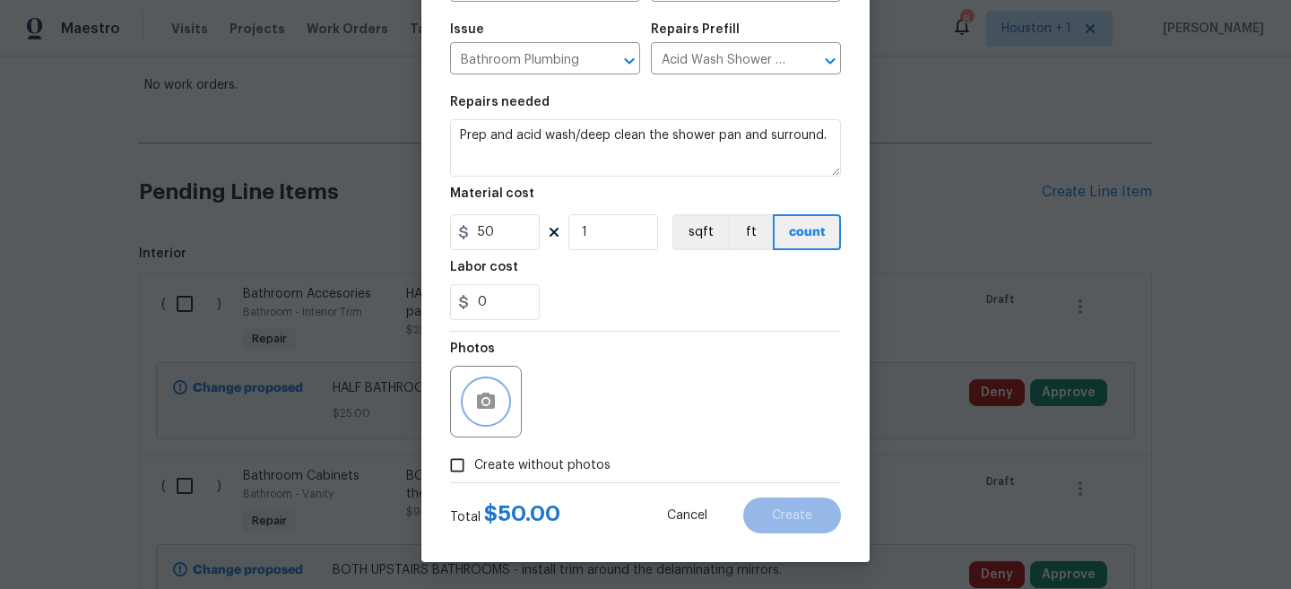
click at [484, 401] on circle "button" at bounding box center [485, 401] width 5 height 5
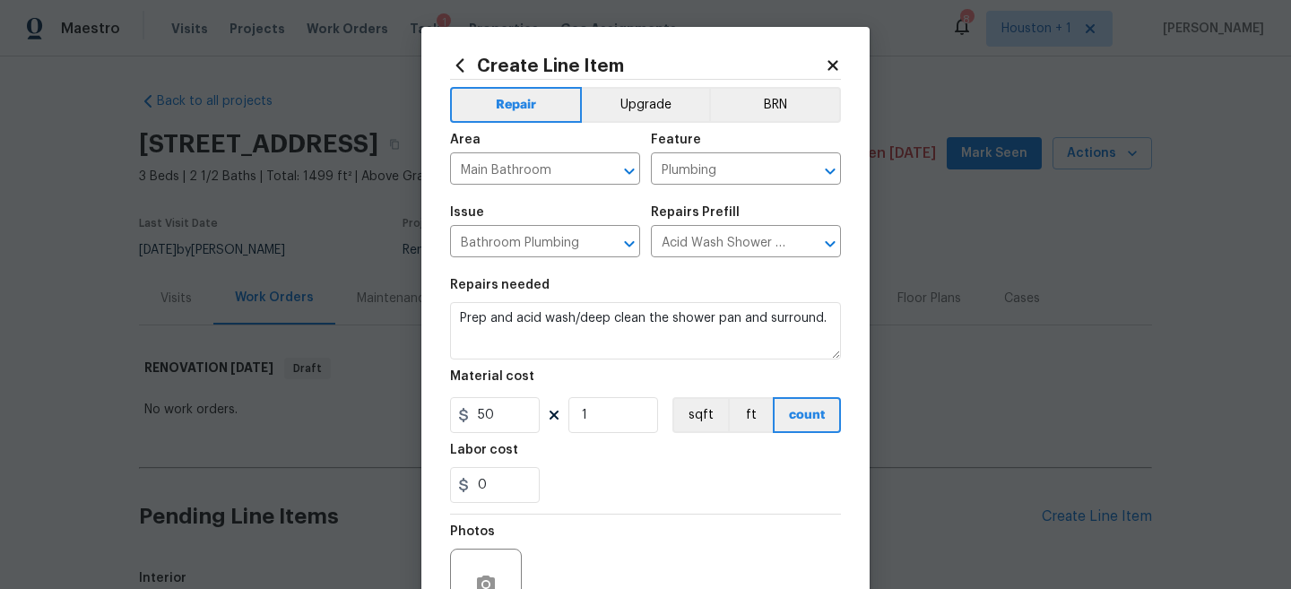
scroll to position [184, 0]
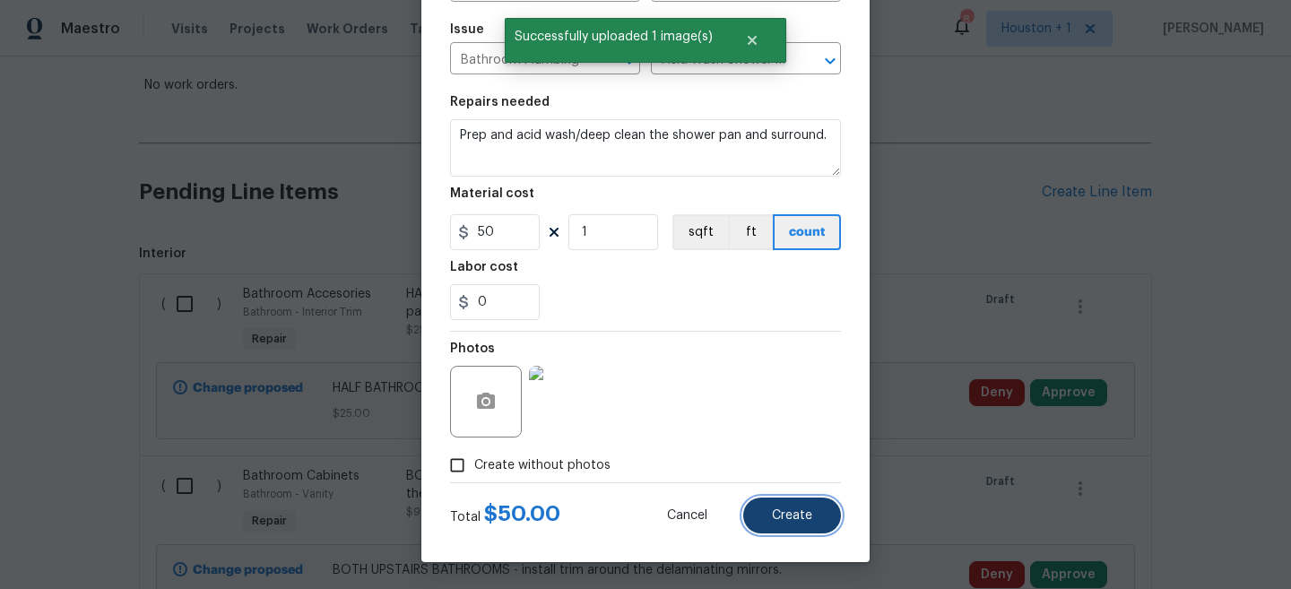
click at [804, 511] on span "Create" at bounding box center [792, 515] width 40 height 13
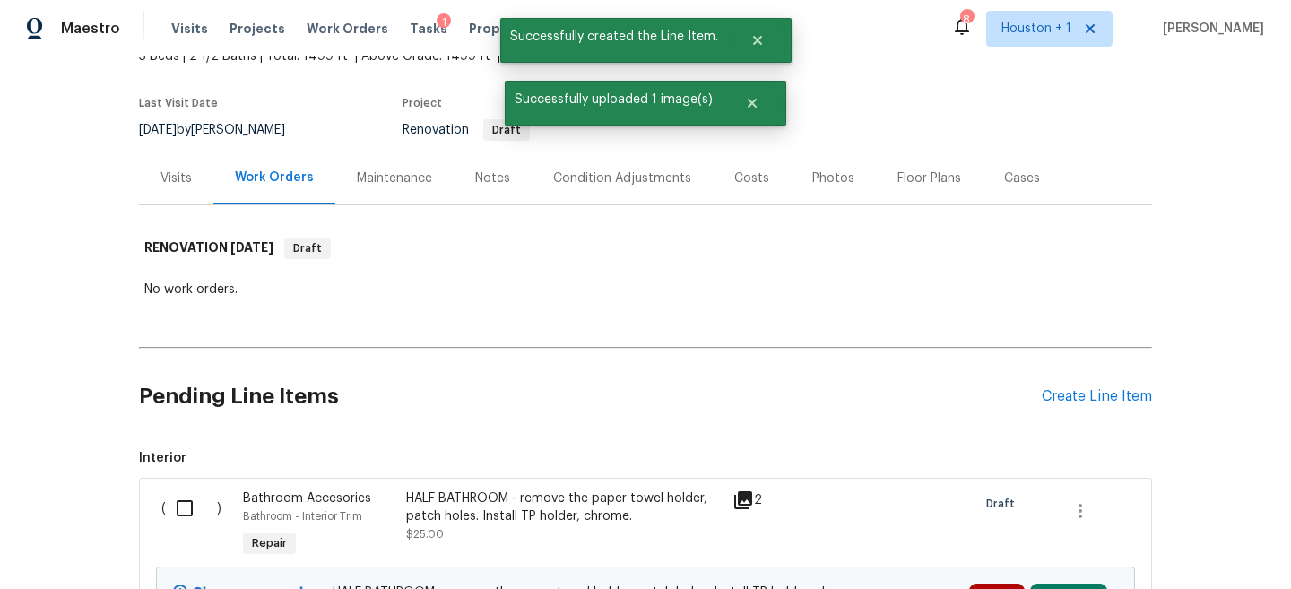
scroll to position [325, 0]
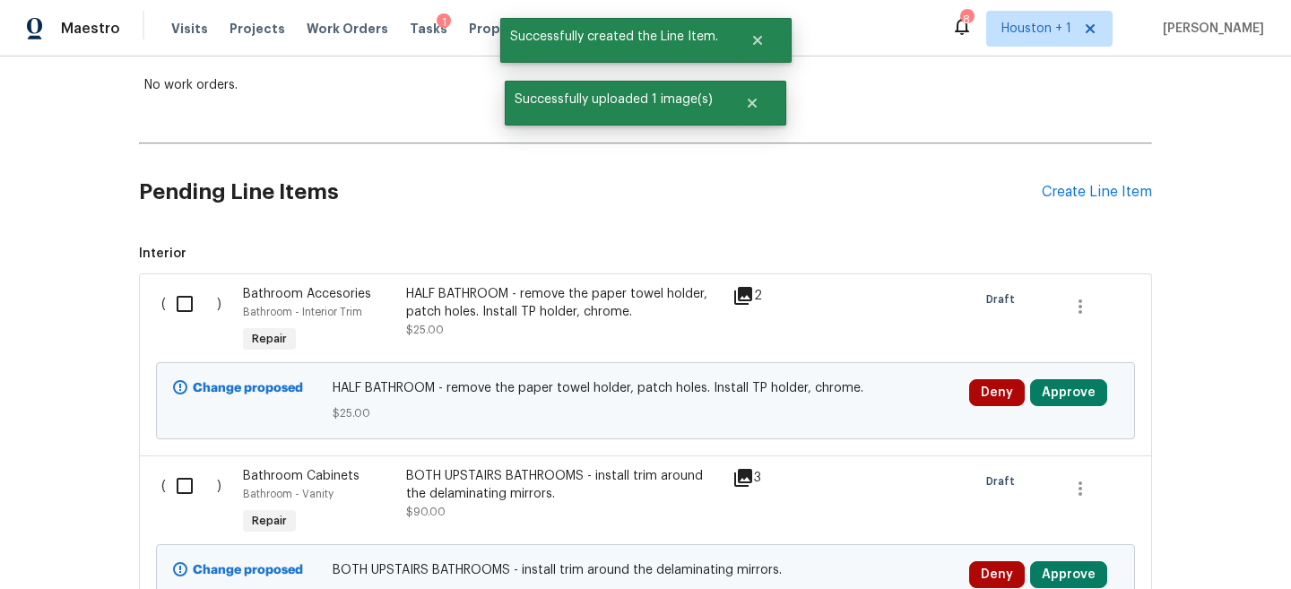
click at [1112, 207] on div "Pending Line Items Create Line Item" at bounding box center [645, 192] width 1013 height 83
click at [1109, 196] on div "Create Line Item" at bounding box center [1097, 192] width 110 height 17
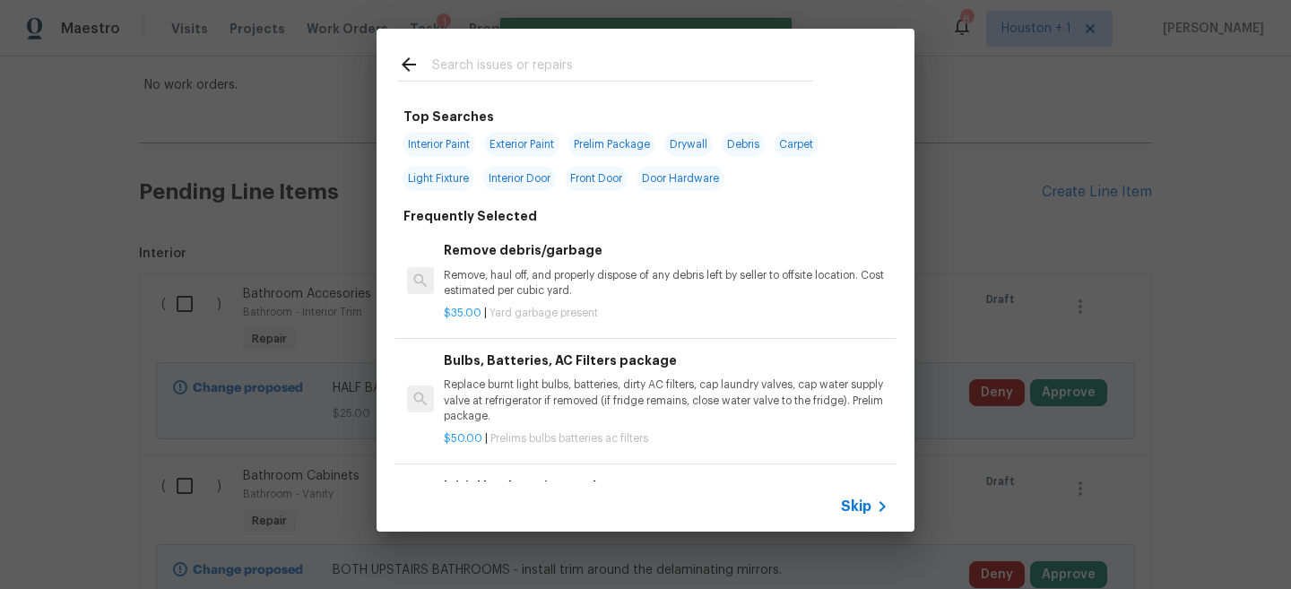
click at [865, 504] on span "Skip" at bounding box center [856, 507] width 30 height 18
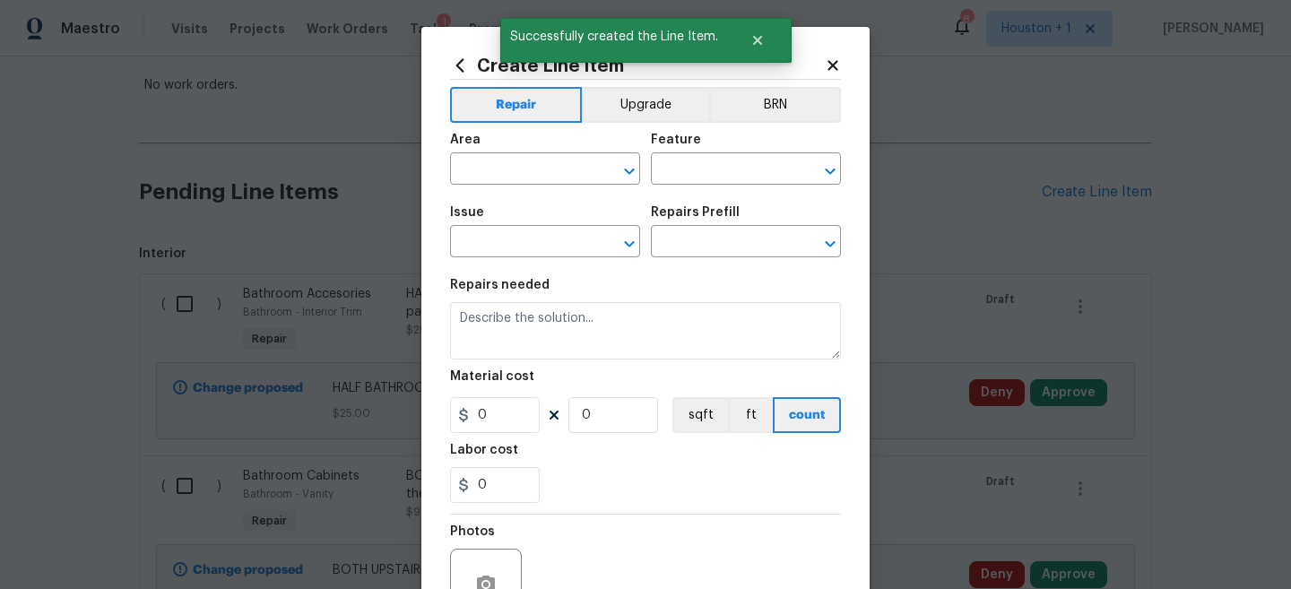
click at [559, 193] on span "Area ​" at bounding box center [545, 159] width 190 height 73
click at [537, 172] on input "text" at bounding box center [520, 171] width 140 height 28
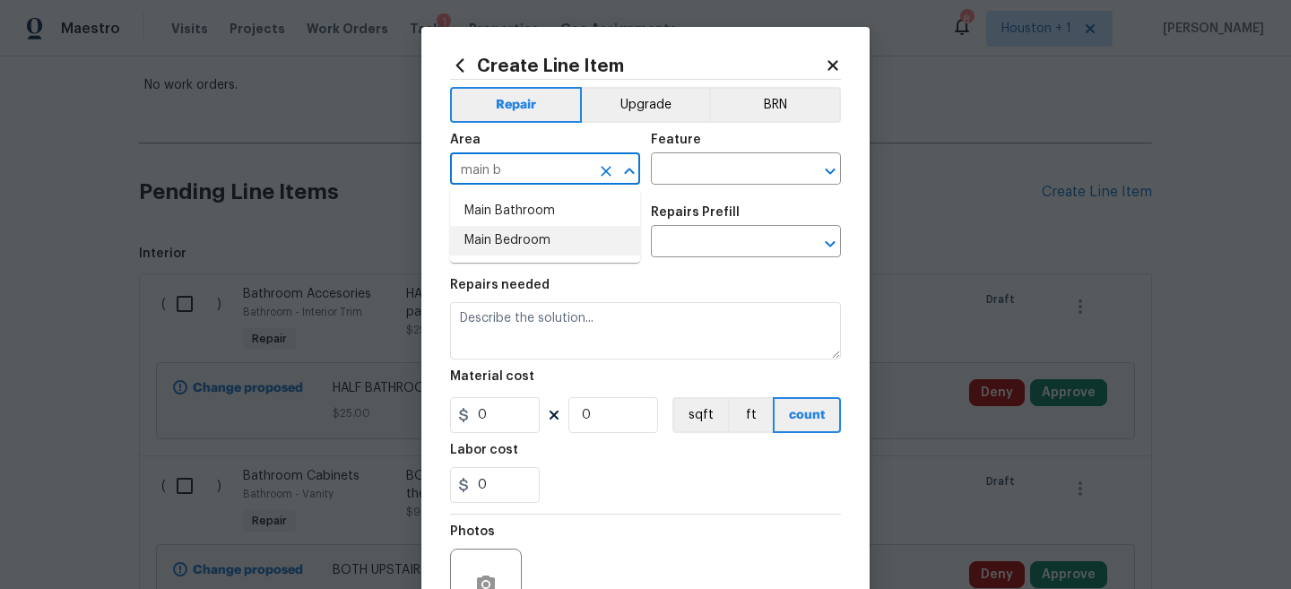
click at [527, 218] on li "Main Bathroom" at bounding box center [545, 211] width 190 height 30
type input "Main Bathroom"
click at [745, 168] on input "text" at bounding box center [721, 171] width 140 height 28
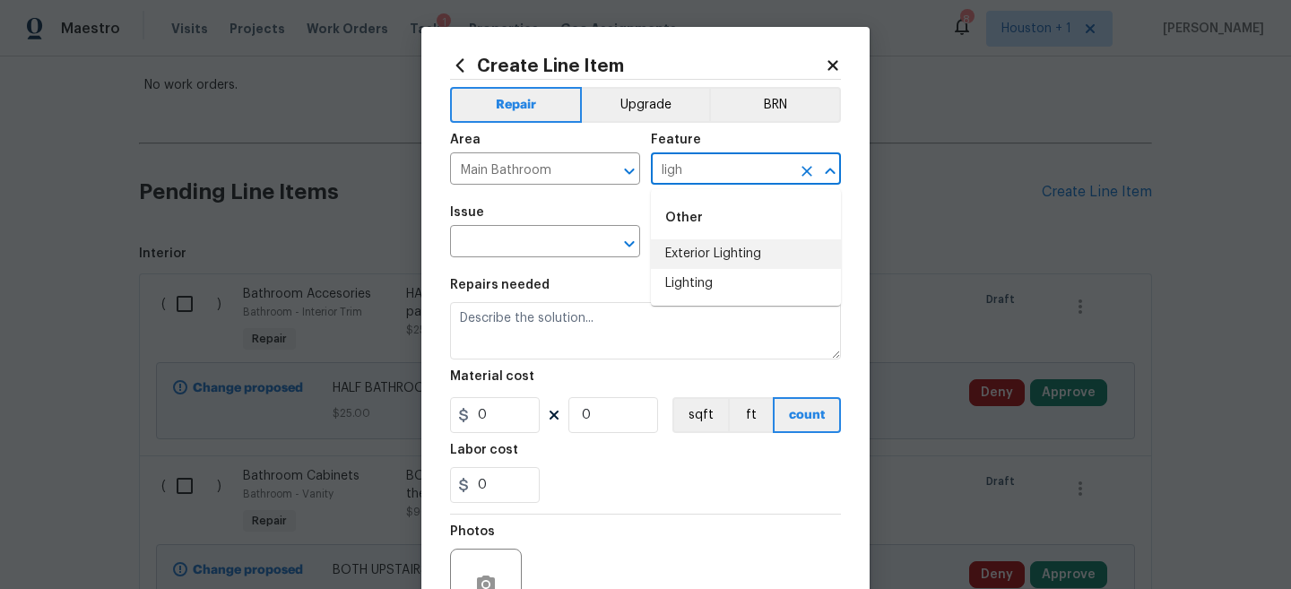
click at [741, 274] on li "Lighting" at bounding box center [746, 284] width 190 height 30
type input "Lighting"
click at [528, 223] on div "Issue" at bounding box center [545, 217] width 190 height 23
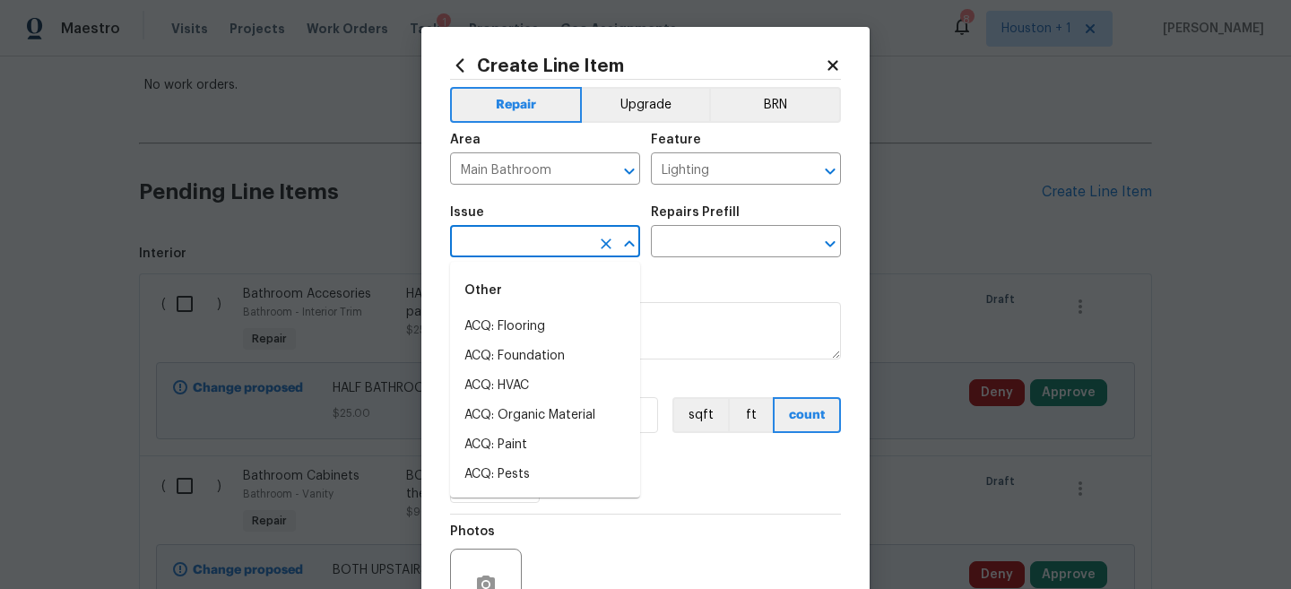
click at [527, 239] on input "text" at bounding box center [520, 244] width 140 height 28
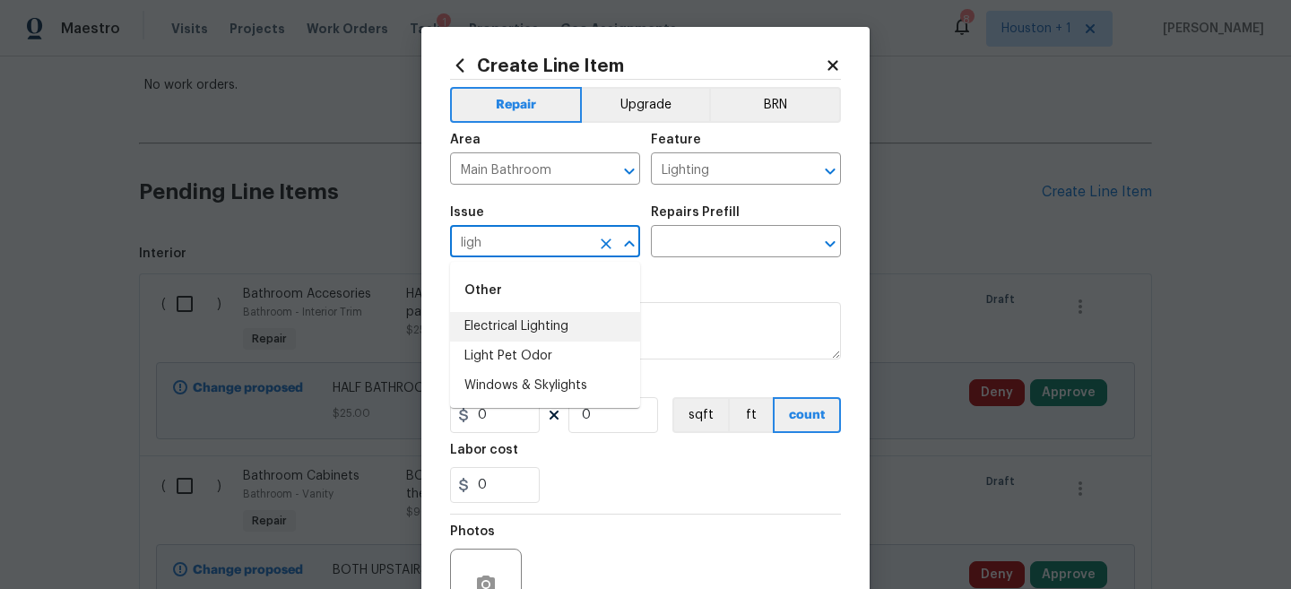
click at [552, 322] on li "Electrical Lighting" at bounding box center [545, 327] width 190 height 30
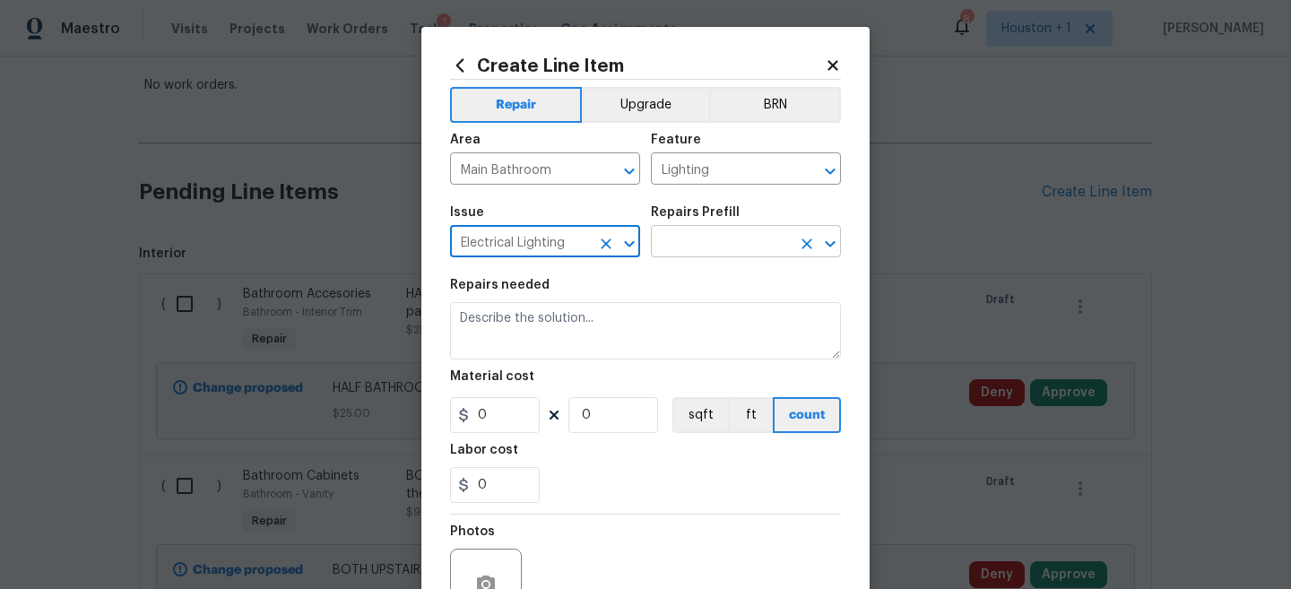
type input "Electrical Lighting"
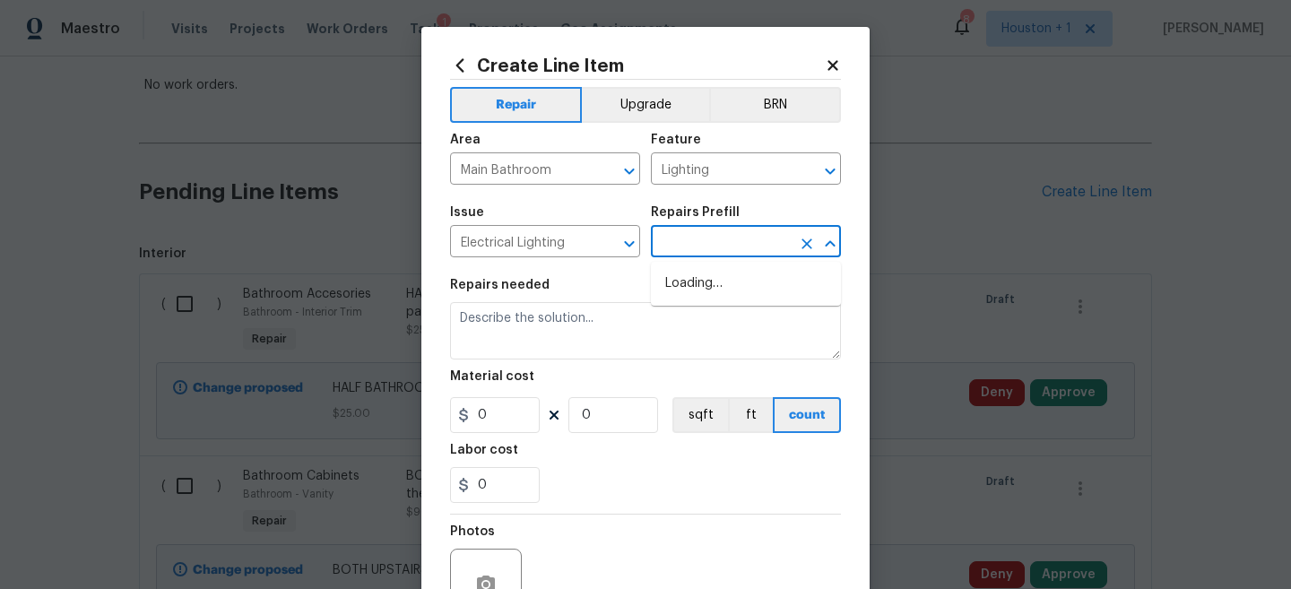
click at [711, 248] on input "text" at bounding box center [721, 244] width 140 height 28
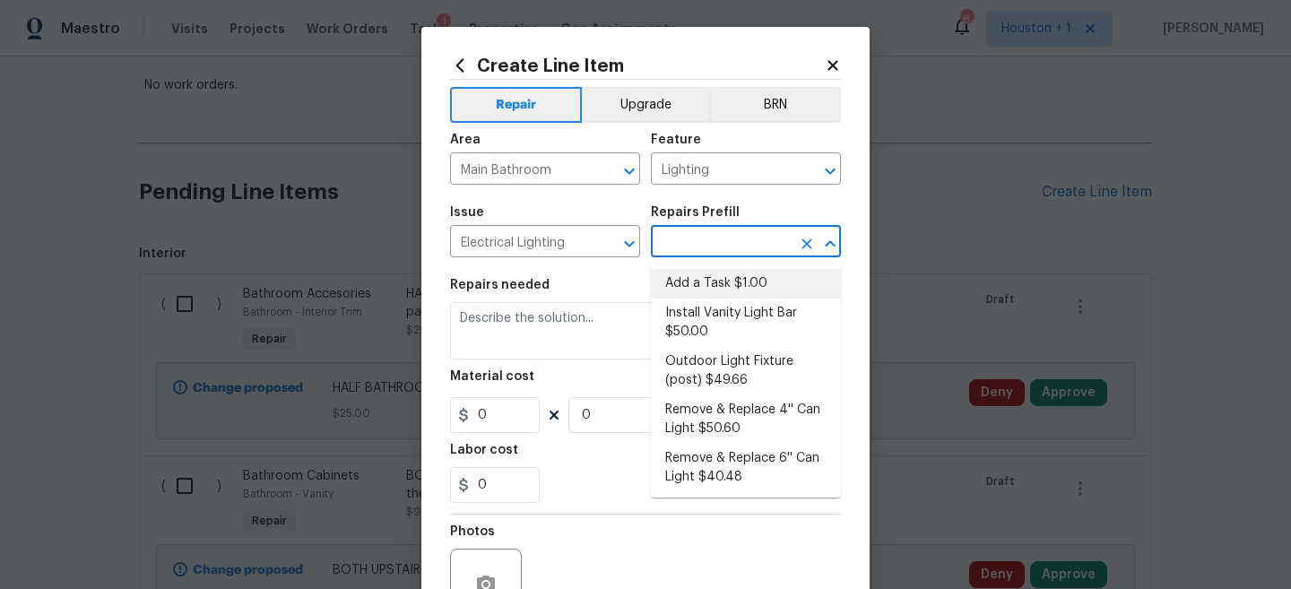
click at [716, 278] on li "Add a Task $1.00" at bounding box center [746, 284] width 190 height 30
type input "Add a Task $1.00"
type textarea "HPM to detail"
type input "1"
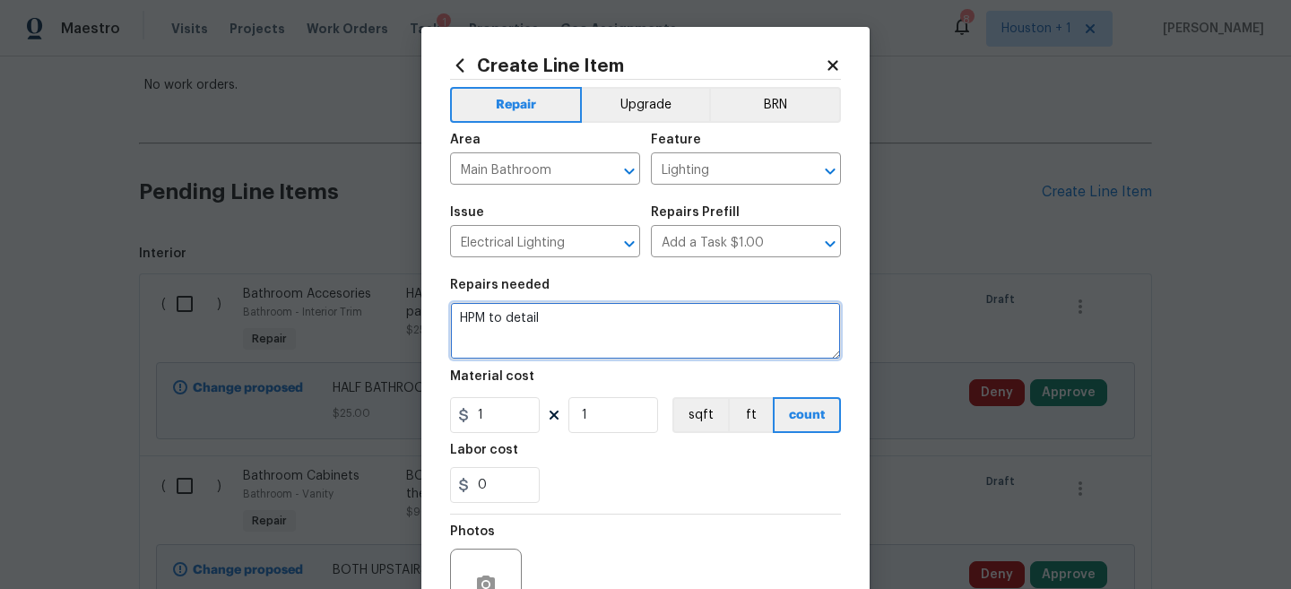
click at [674, 309] on textarea "HPM to detail" at bounding box center [645, 330] width 391 height 57
type textarea "Replace the can light cover above the tub"
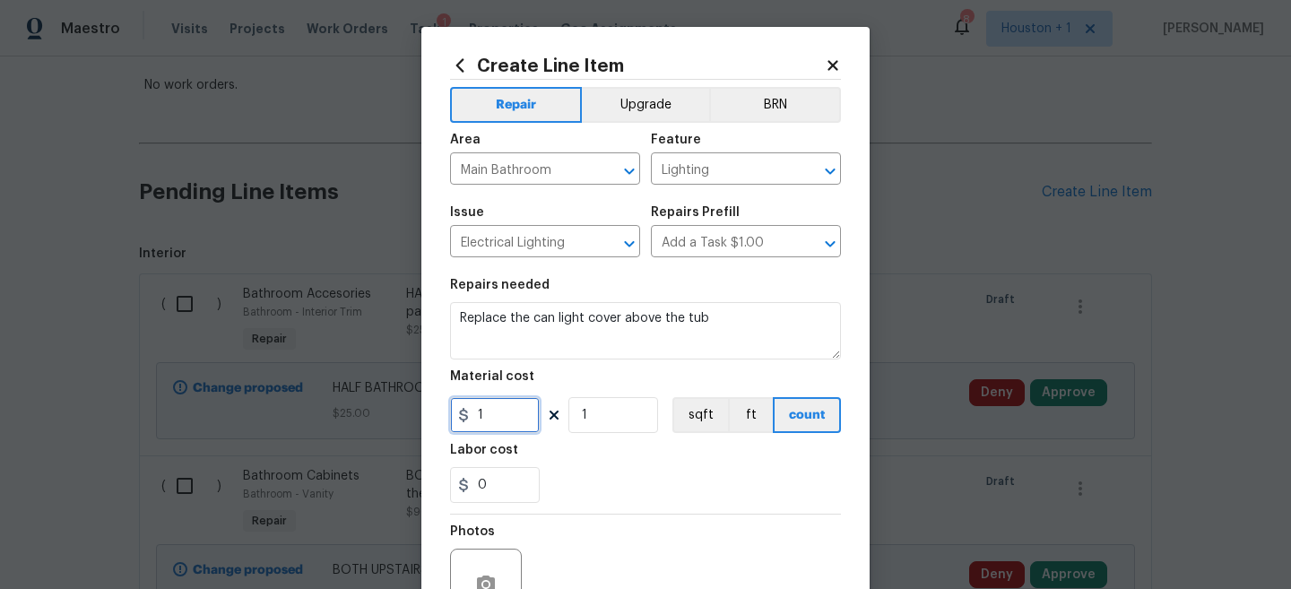
click at [533, 432] on input "1" at bounding box center [495, 415] width 90 height 36
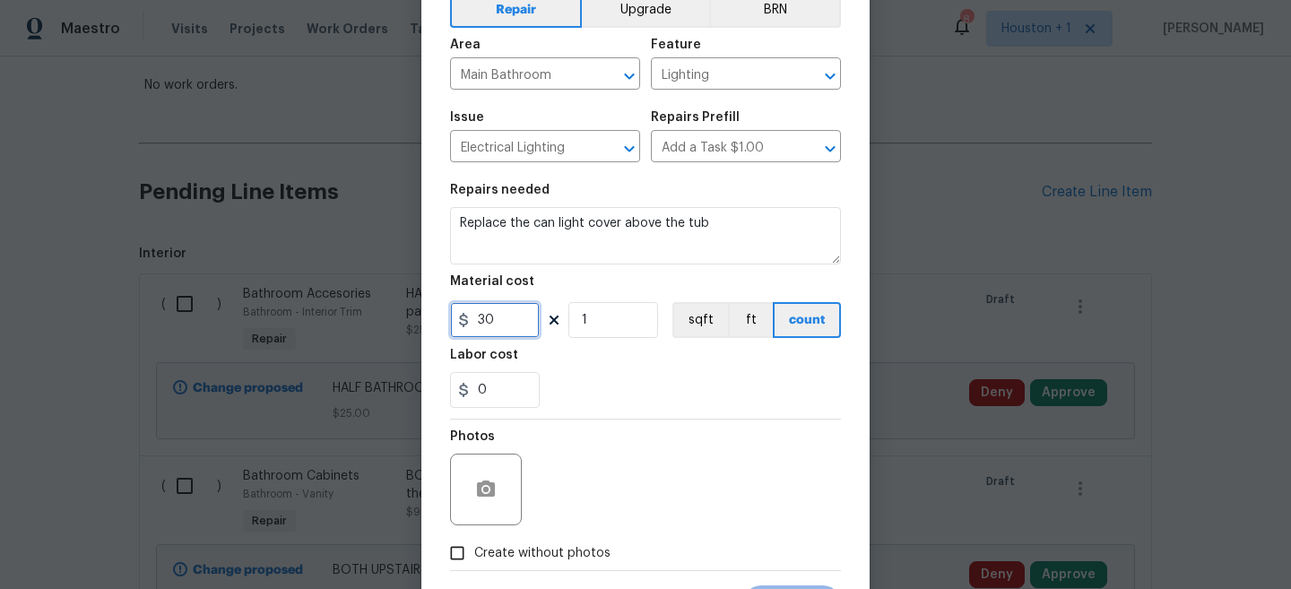
scroll to position [120, 0]
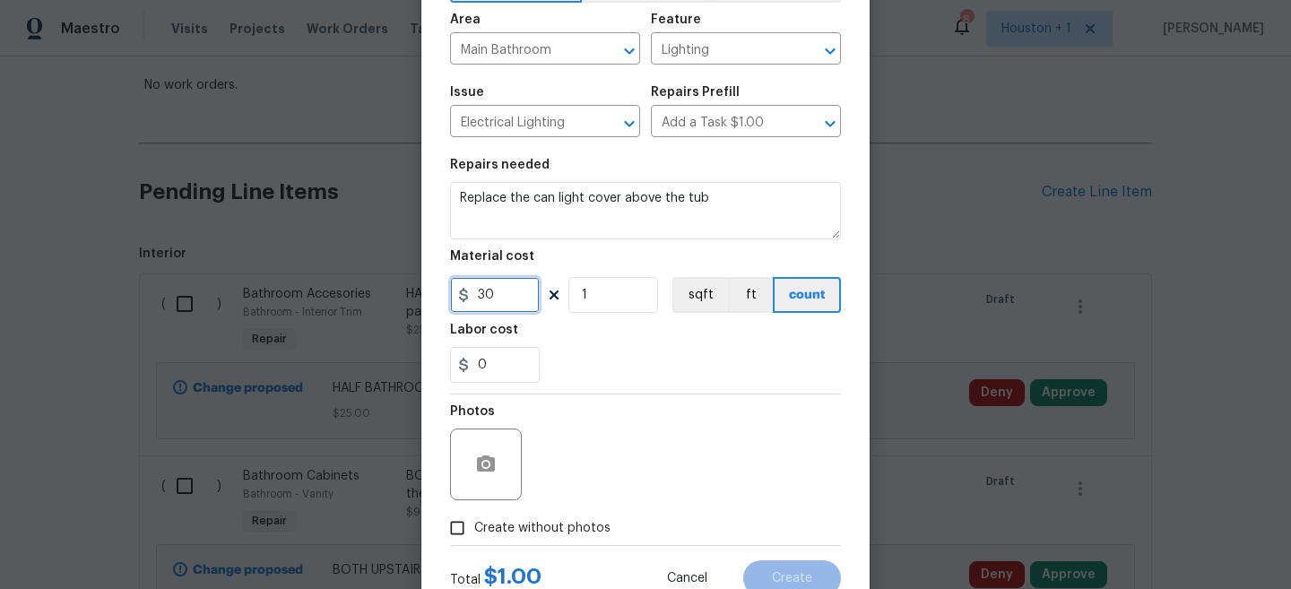
type input "30"
click at [490, 475] on icon "button" at bounding box center [486, 465] width 22 height 22
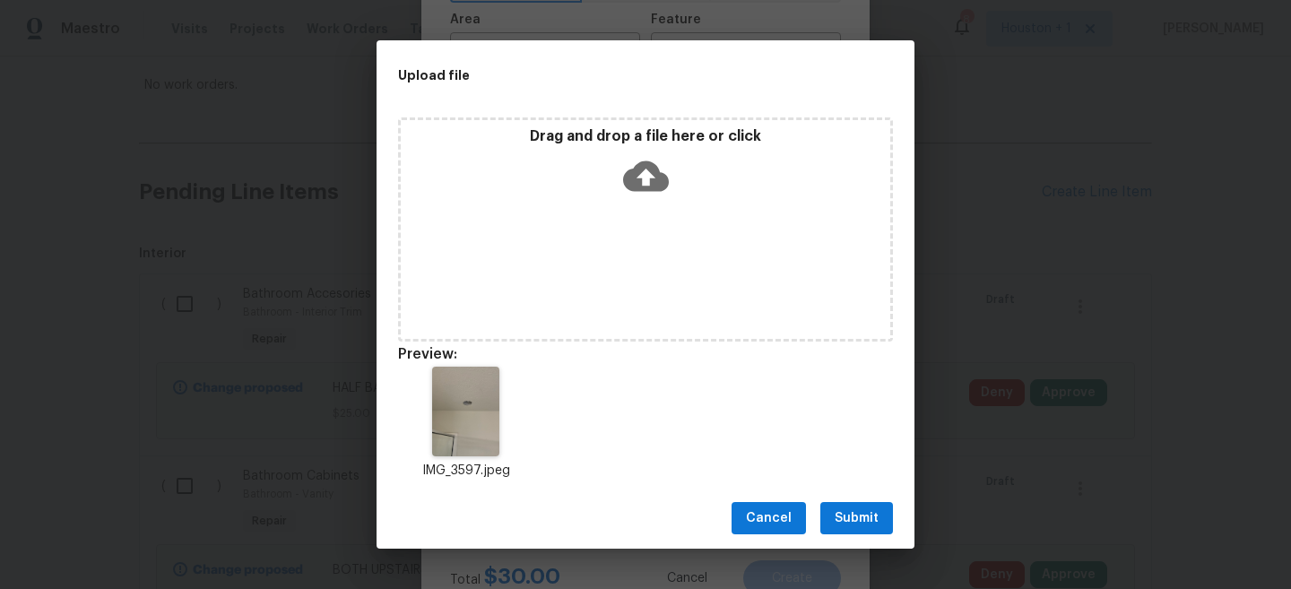
click at [845, 517] on span "Submit" at bounding box center [857, 519] width 44 height 22
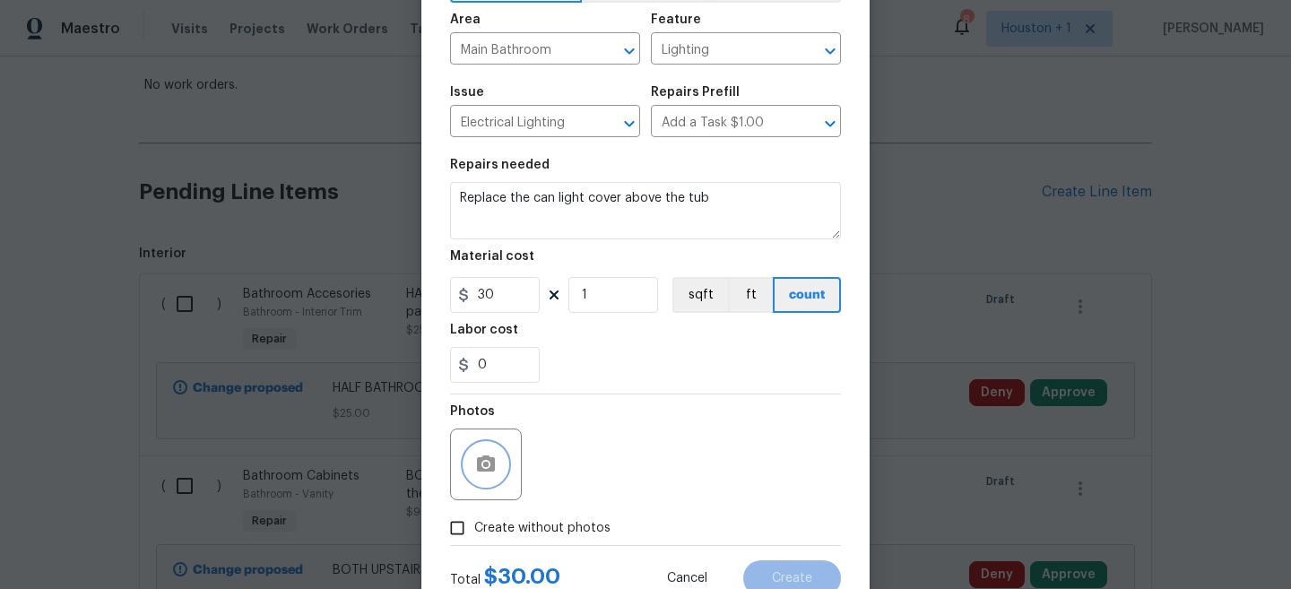
scroll to position [184, 0]
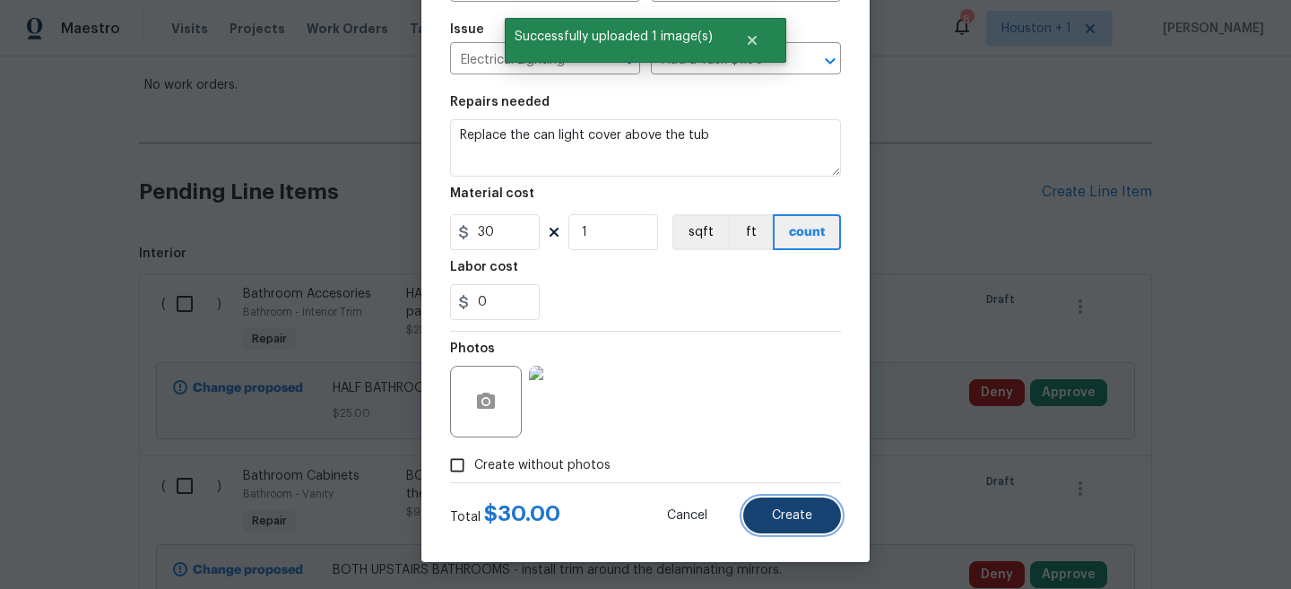
click at [811, 511] on span "Create" at bounding box center [792, 515] width 40 height 13
type input "0"
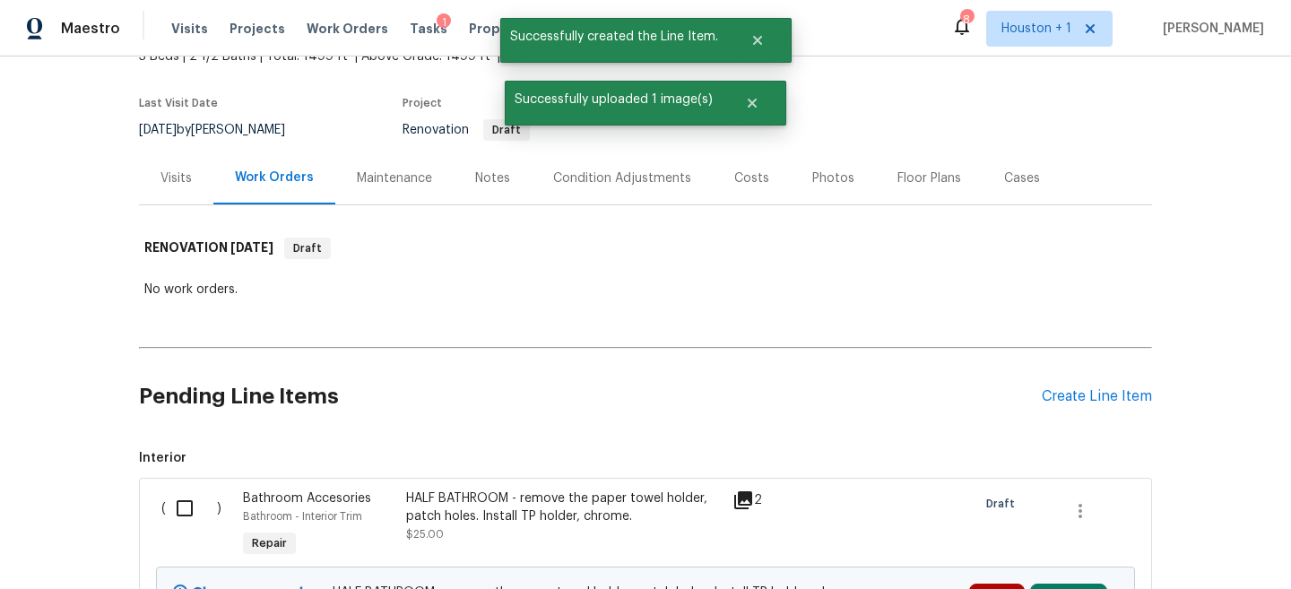
scroll to position [325, 0]
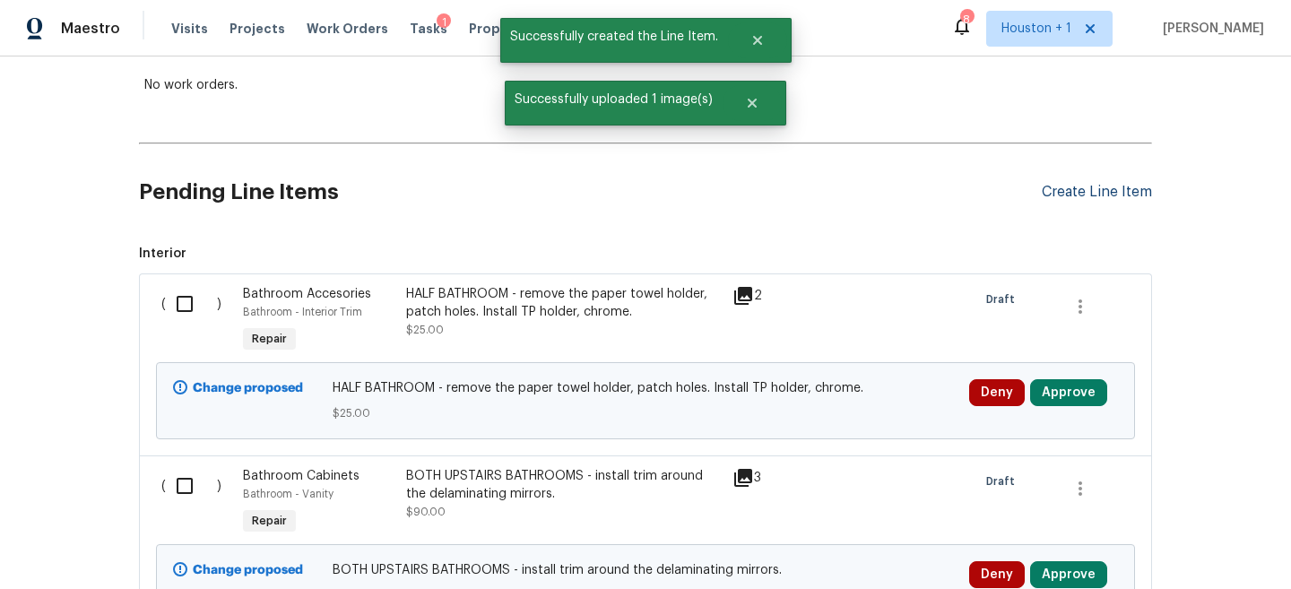
click at [1113, 192] on div "Create Line Item" at bounding box center [1097, 192] width 110 height 17
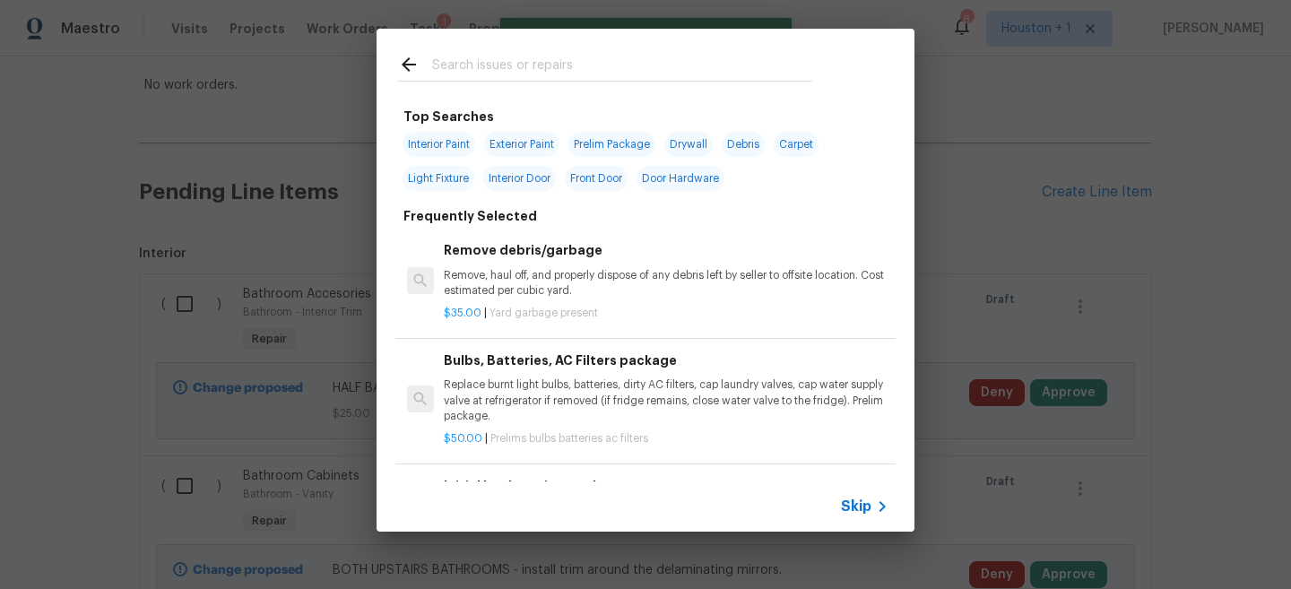
click at [491, 64] on input "text" at bounding box center [622, 67] width 380 height 27
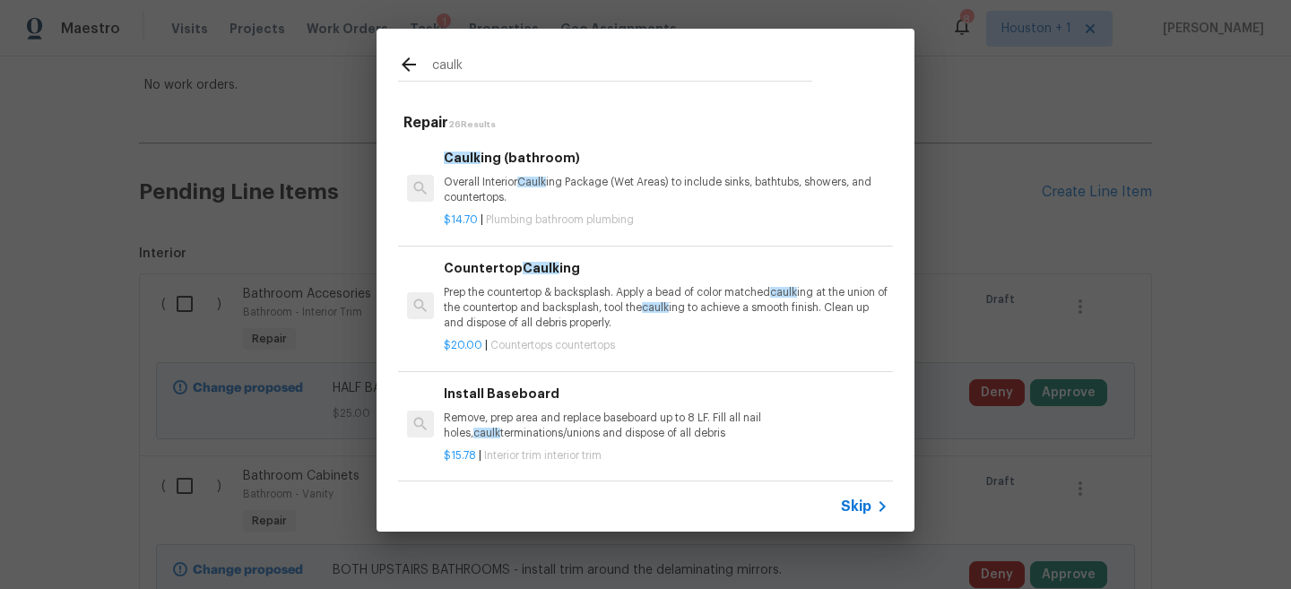
type input "caulk"
click at [616, 195] on p "Overall Interior Caulk ing Package (Wet Areas) to include sinks, bathtubs, show…" at bounding box center [666, 190] width 445 height 30
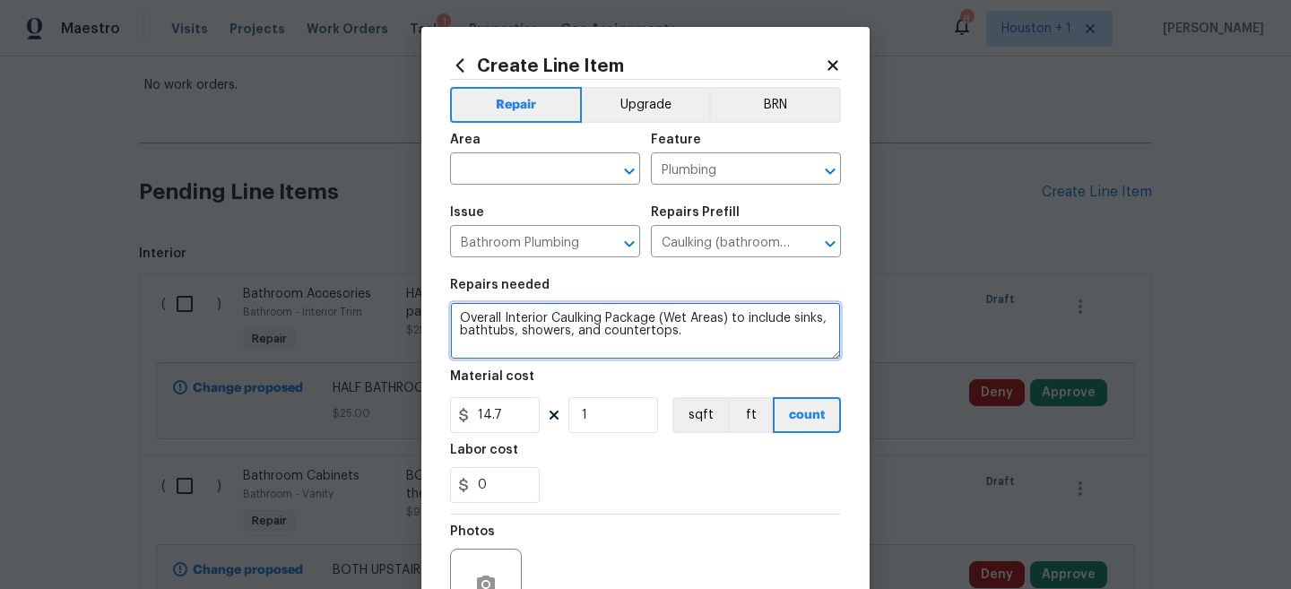
click at [453, 309] on textarea "Overall Interior Caulking Package (Wet Areas) to include sinks, bathtubs, showe…" at bounding box center [645, 330] width 391 height 57
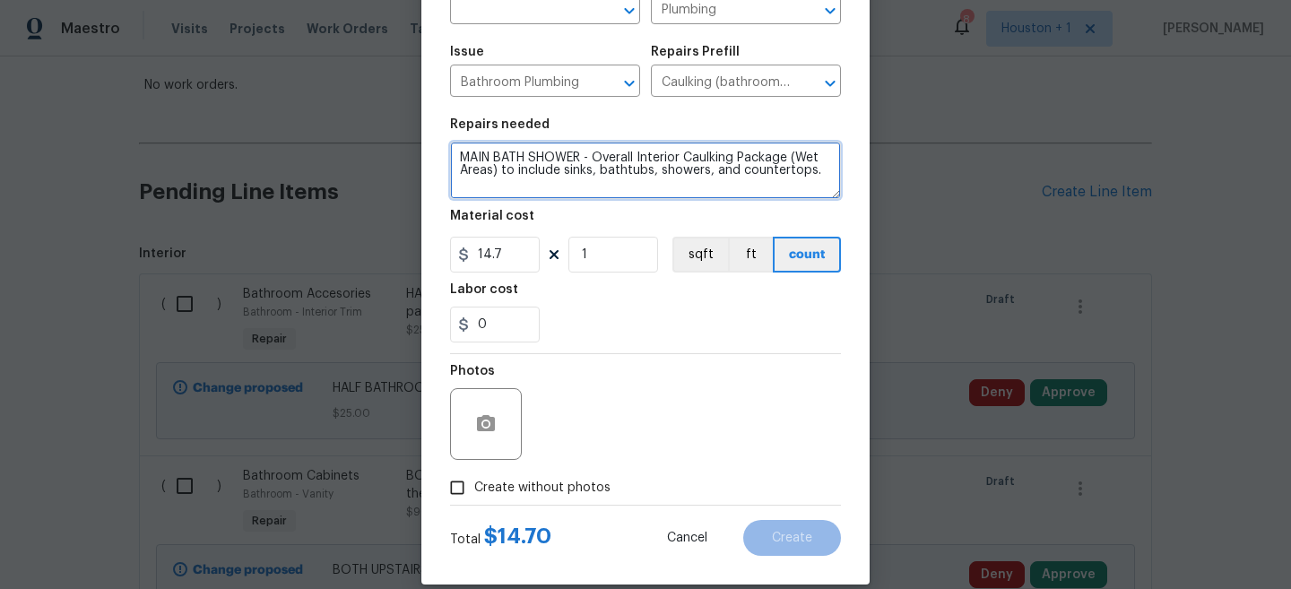
scroll to position [170, 0]
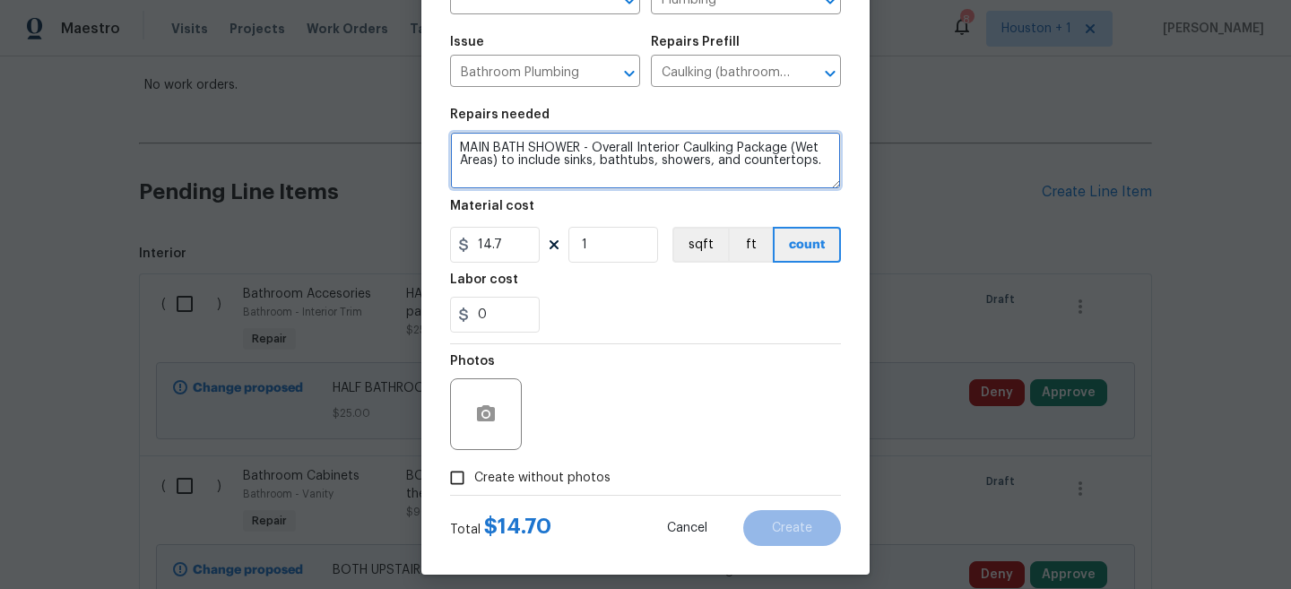
type textarea "MAIN BATH SHOWER - Overall Interior Caulking Package (Wet Areas) to include sin…"
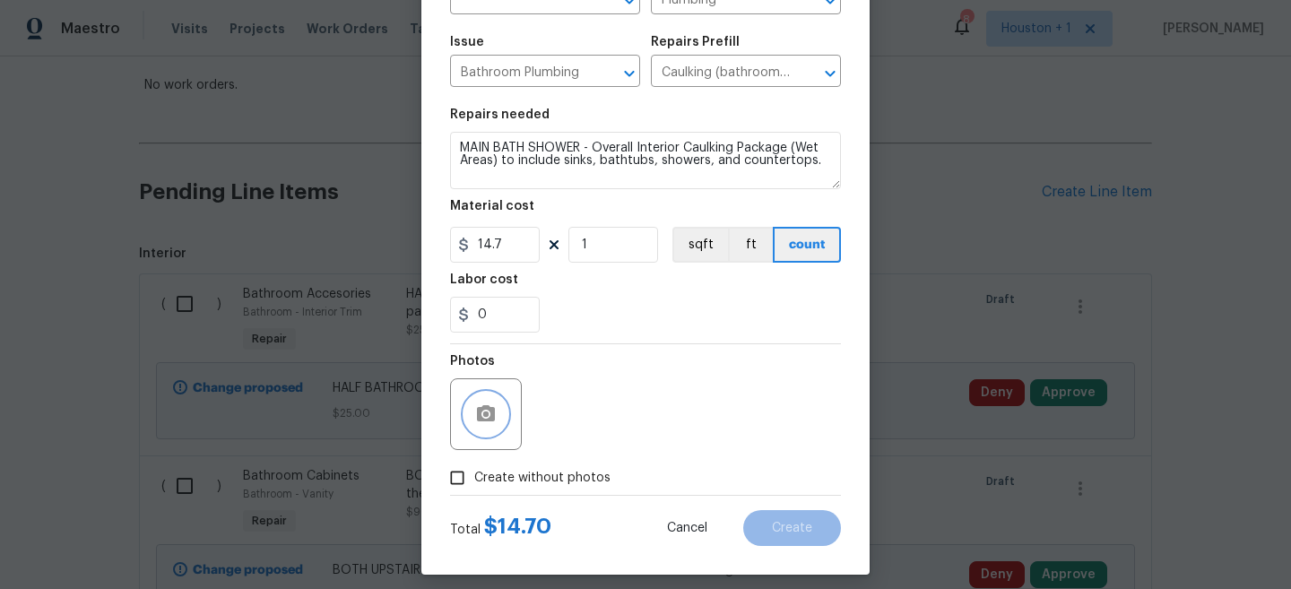
click at [493, 421] on icon "button" at bounding box center [486, 413] width 18 height 16
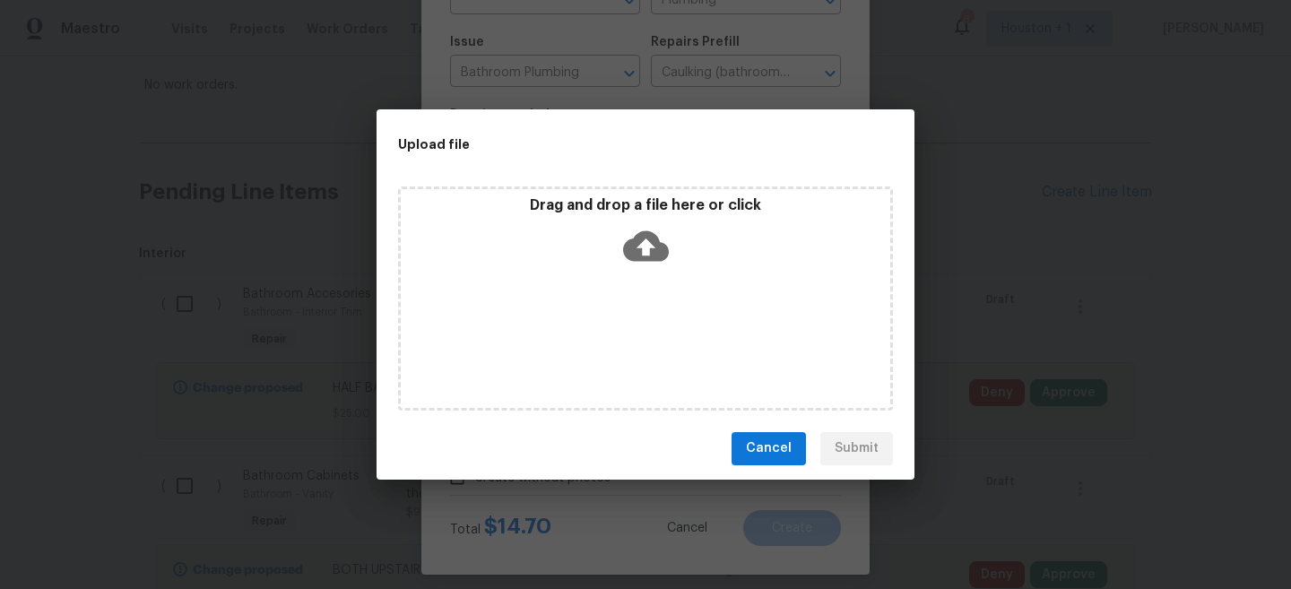
click at [679, 257] on div "Drag and drop a file here or click" at bounding box center [646, 234] width 490 height 77
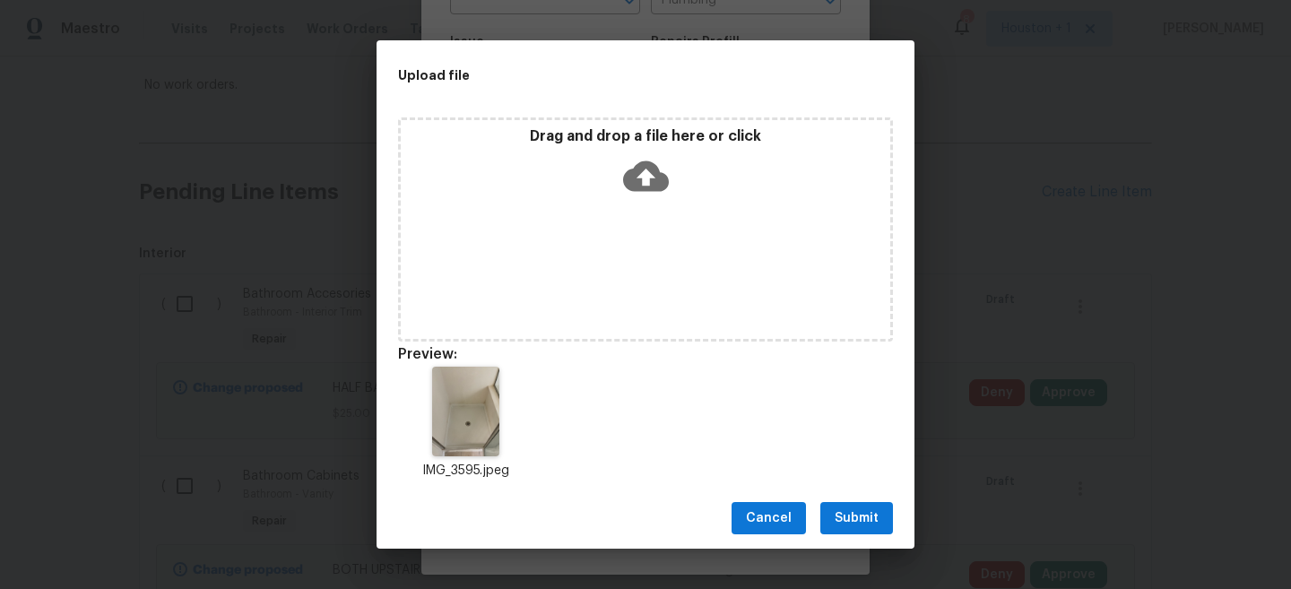
click at [867, 526] on span "Submit" at bounding box center [857, 519] width 44 height 22
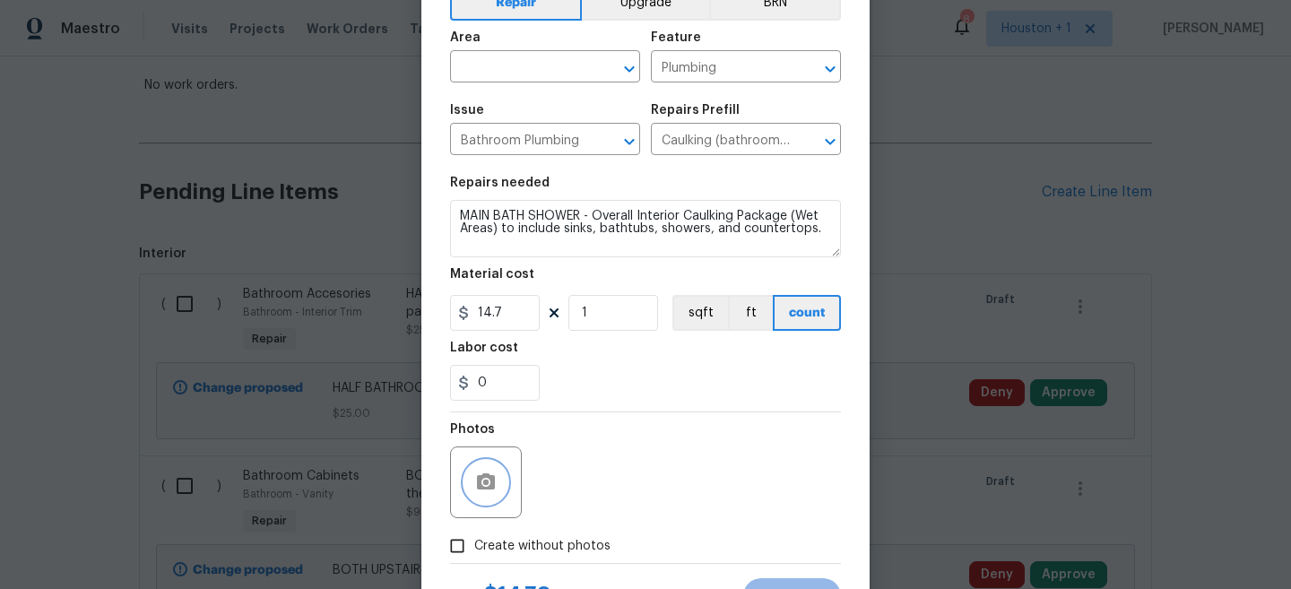
scroll to position [81, 0]
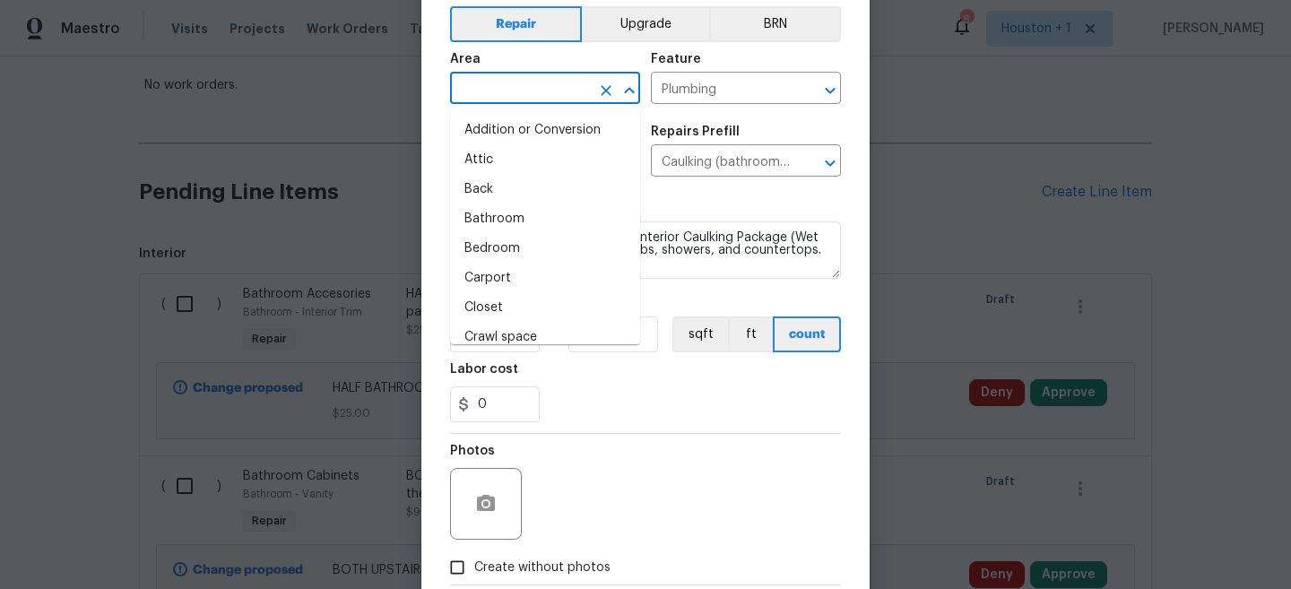
click at [508, 83] on input "text" at bounding box center [520, 90] width 140 height 28
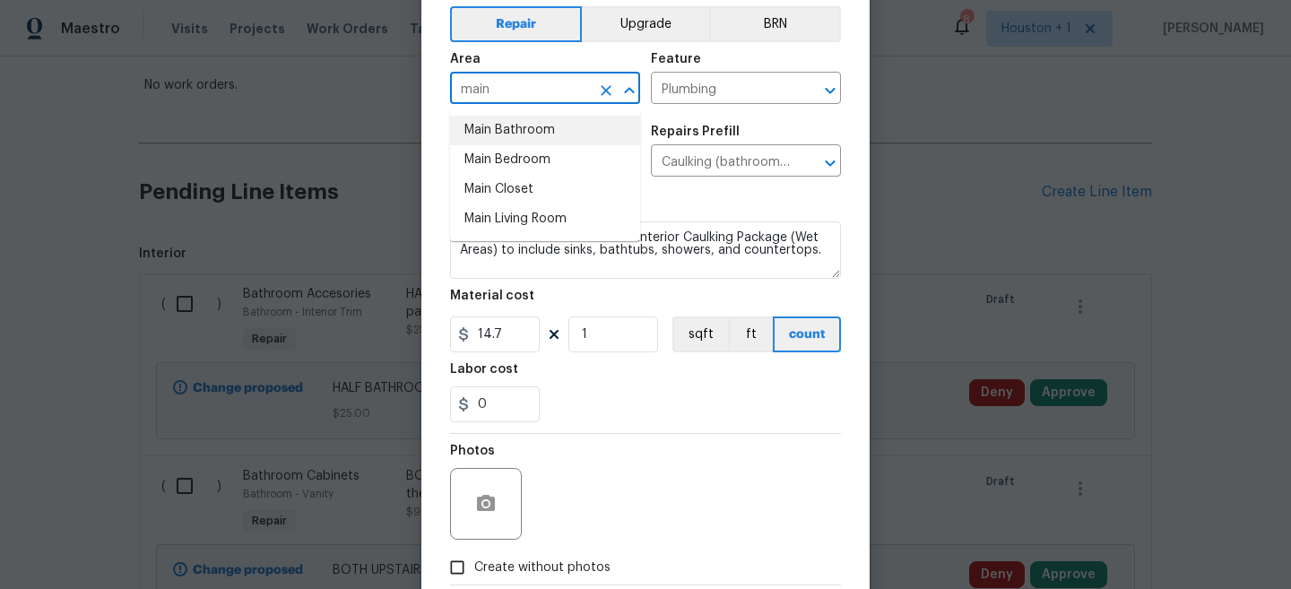
click at [513, 132] on li "Main Bathroom" at bounding box center [545, 131] width 190 height 30
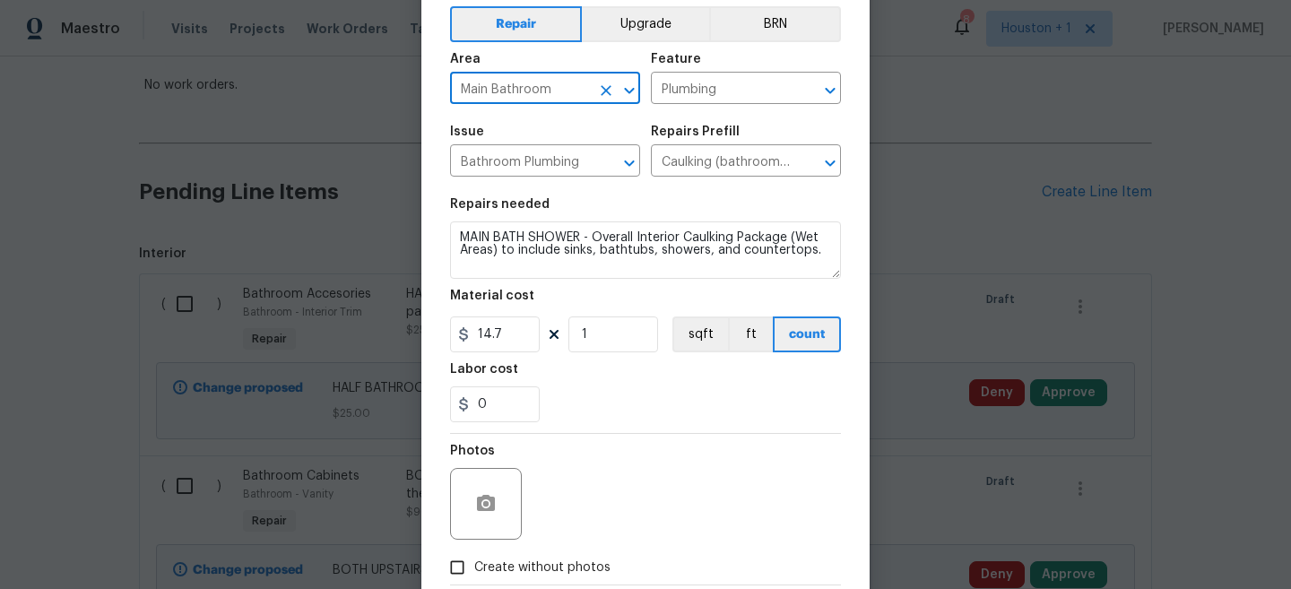
scroll to position [184, 0]
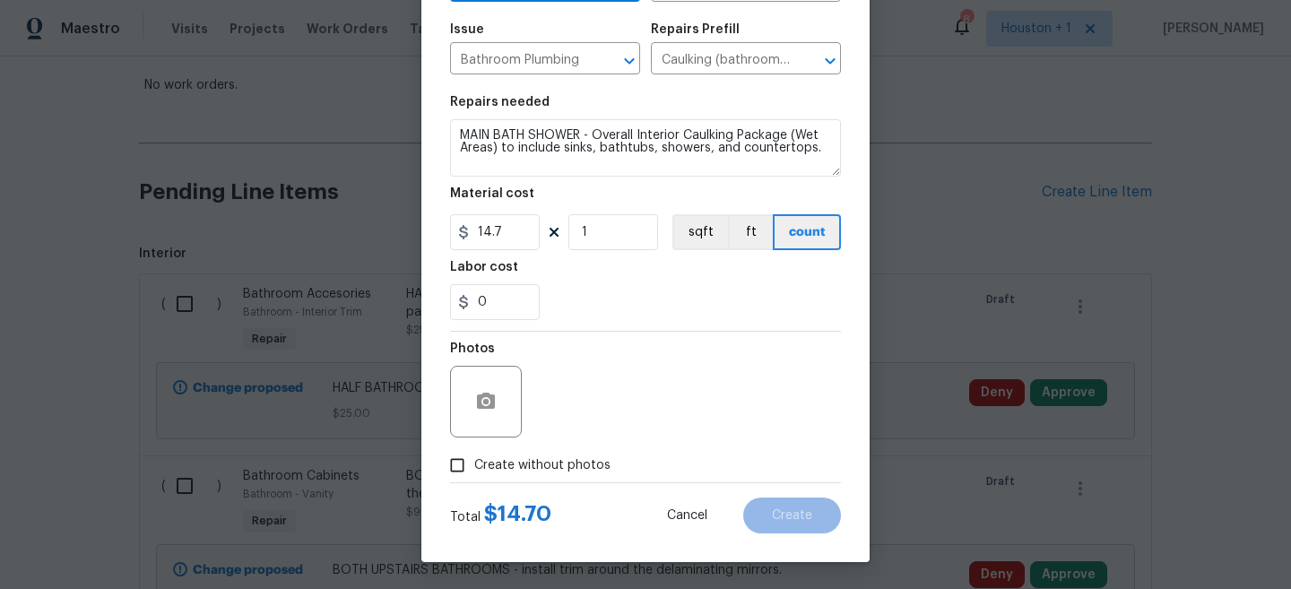
type input "Main Bathroom"
click at [845, 318] on div "Create Line Item Repair Upgrade BRN Area Main Bathroom ​ Feature Plumbing ​ Iss…" at bounding box center [645, 203] width 448 height 718
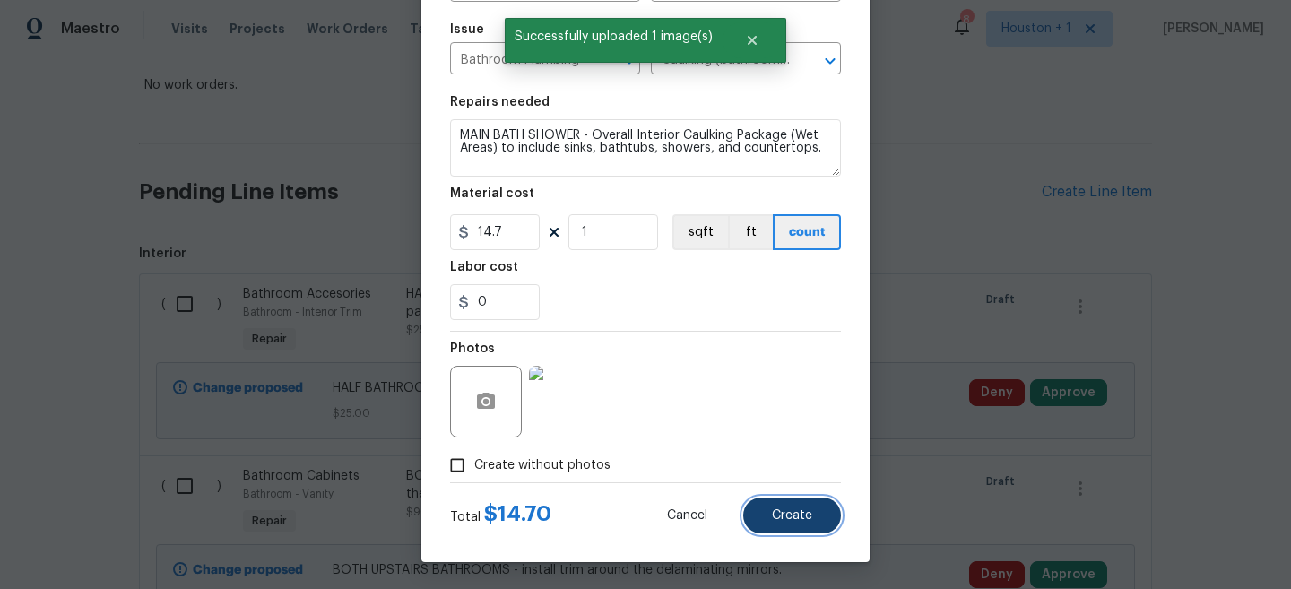
click at [793, 516] on span "Create" at bounding box center [792, 515] width 40 height 13
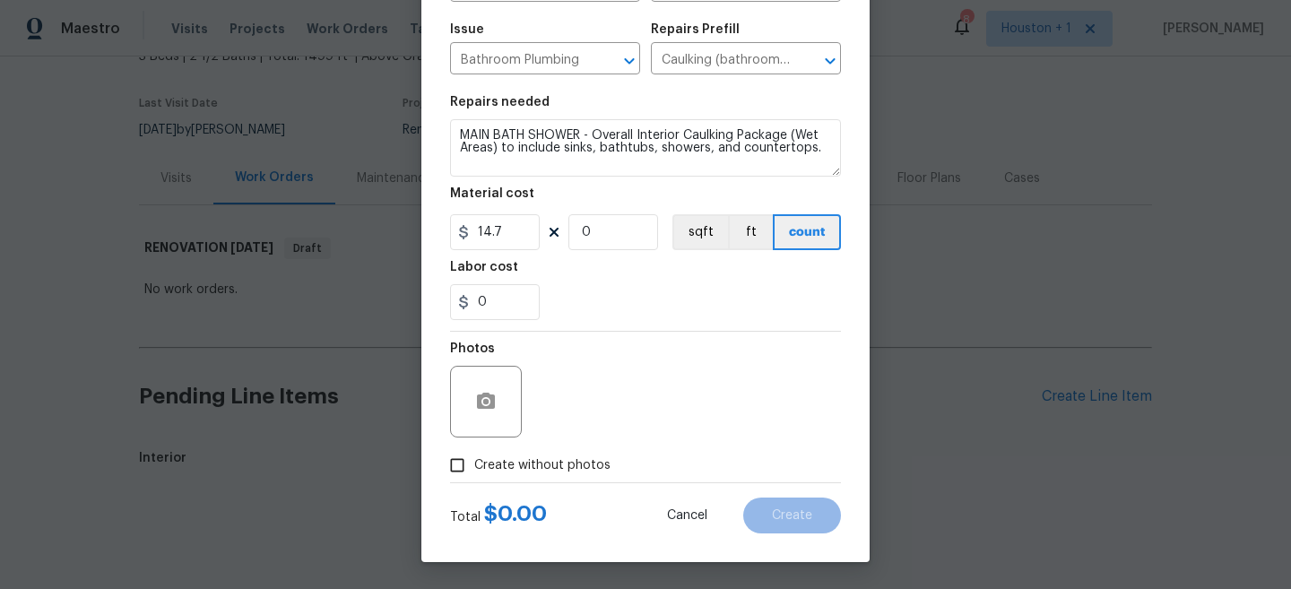
type input "0"
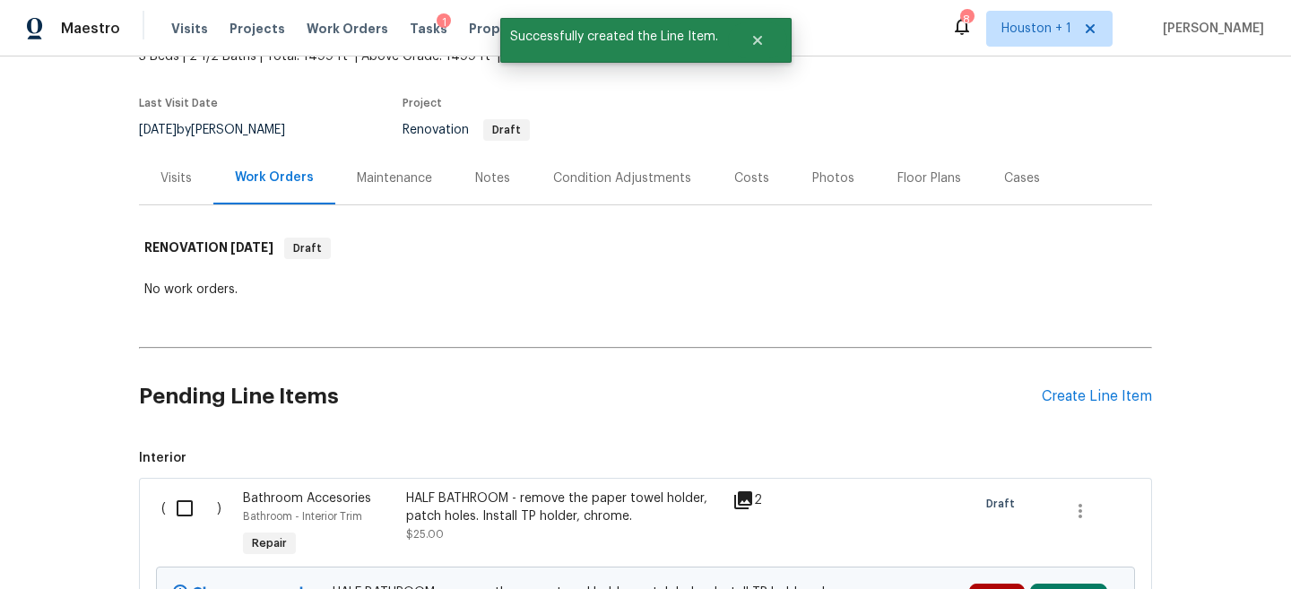
scroll to position [325, 0]
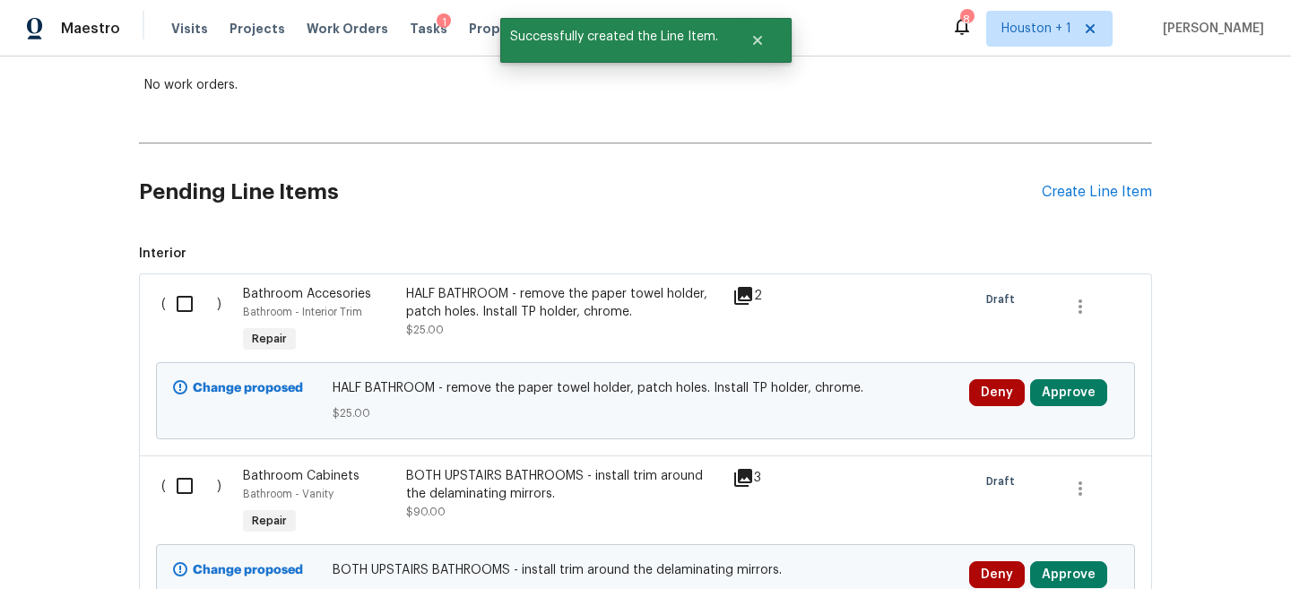
click at [1105, 392] on div "Deny Approve" at bounding box center [1043, 392] width 149 height 27
click at [1129, 190] on div "Create Line Item" at bounding box center [1097, 192] width 110 height 17
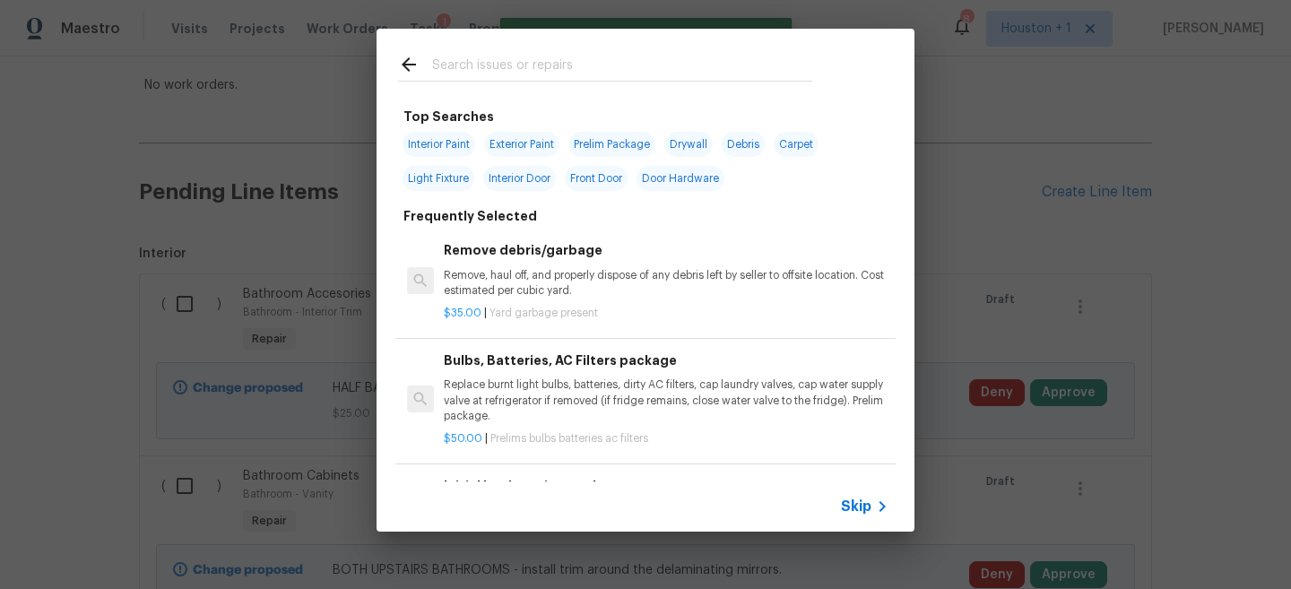
click at [573, 62] on input "text" at bounding box center [622, 67] width 380 height 27
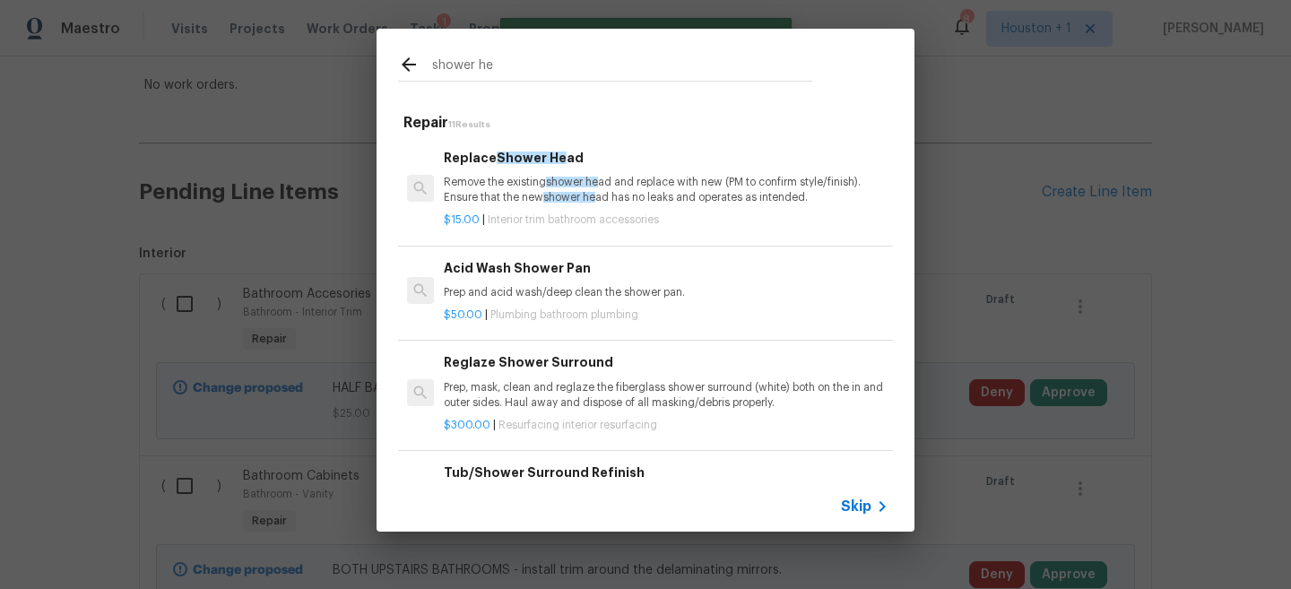
type input "shower he"
click at [654, 177] on p "Remove the existing shower he ad and replace with new (PM to confirm style/fini…" at bounding box center [666, 190] width 445 height 30
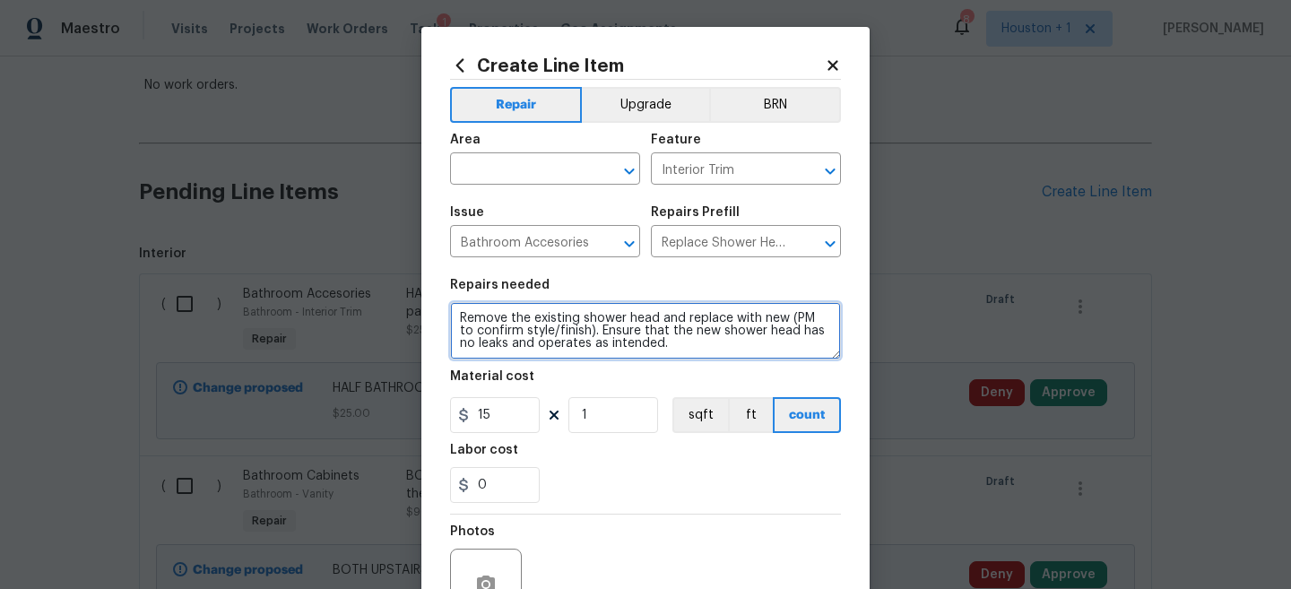
click at [457, 311] on textarea "Remove the existing shower head and replace with new (PM to confirm style/finis…" at bounding box center [645, 330] width 391 height 57
type textarea "BOTH UPSTAIRS BATHROOMS - Remove the existing shower head and replace with new …"
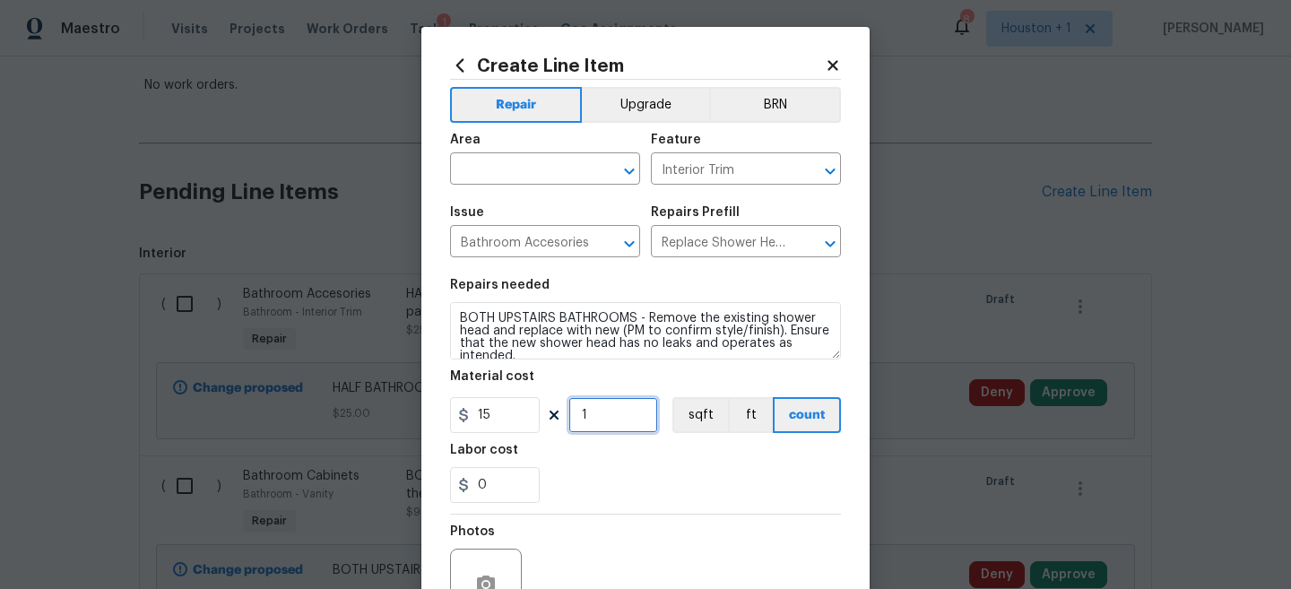
click at [620, 419] on input "1" at bounding box center [614, 415] width 90 height 36
type input "2"
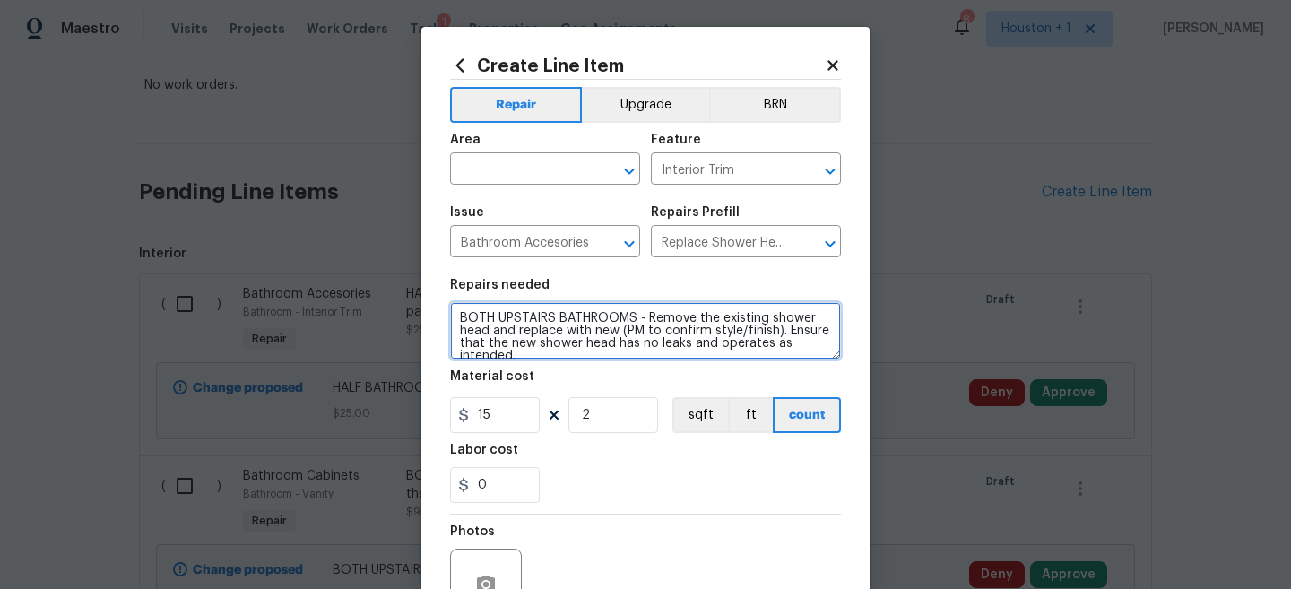
click at [638, 318] on textarea "BOTH UPSTAIRS BATHROOMS - Remove the existing shower head and replace with new …" at bounding box center [645, 330] width 391 height 57
type textarea "BOTH UPSTAIRS BATHROOMS, chrome - Remove the existing shower head and replace w…"
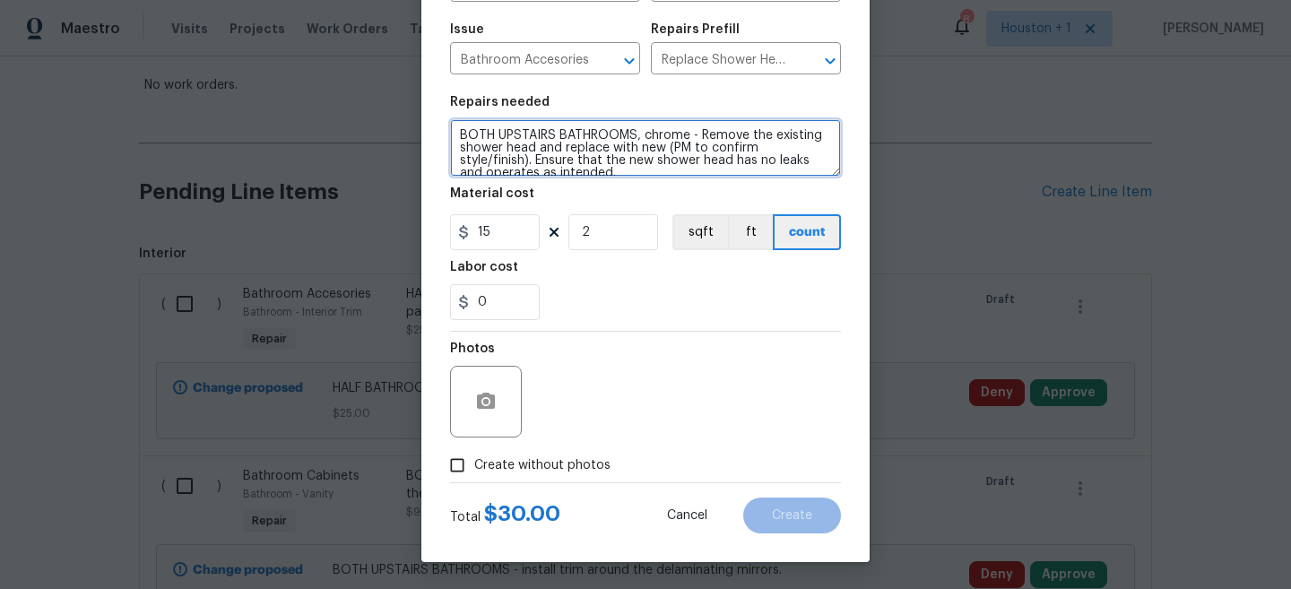
scroll to position [184, 0]
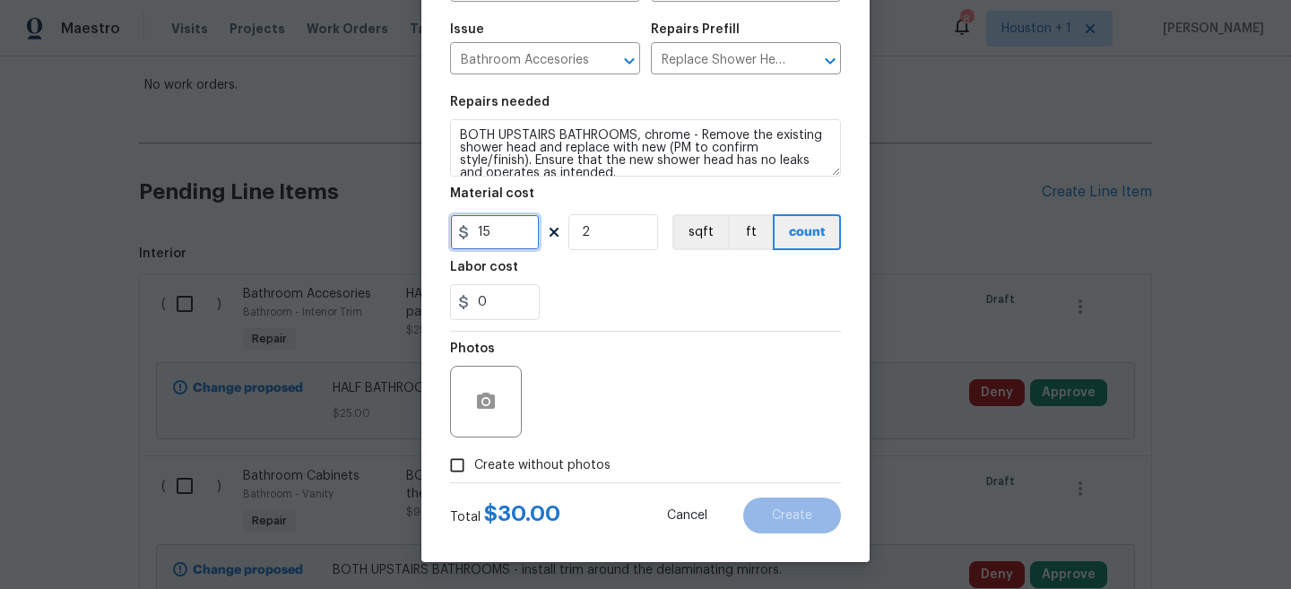
click at [525, 230] on input "15" at bounding box center [495, 232] width 90 height 36
type input "20"
click at [491, 384] on button "button" at bounding box center [486, 401] width 43 height 43
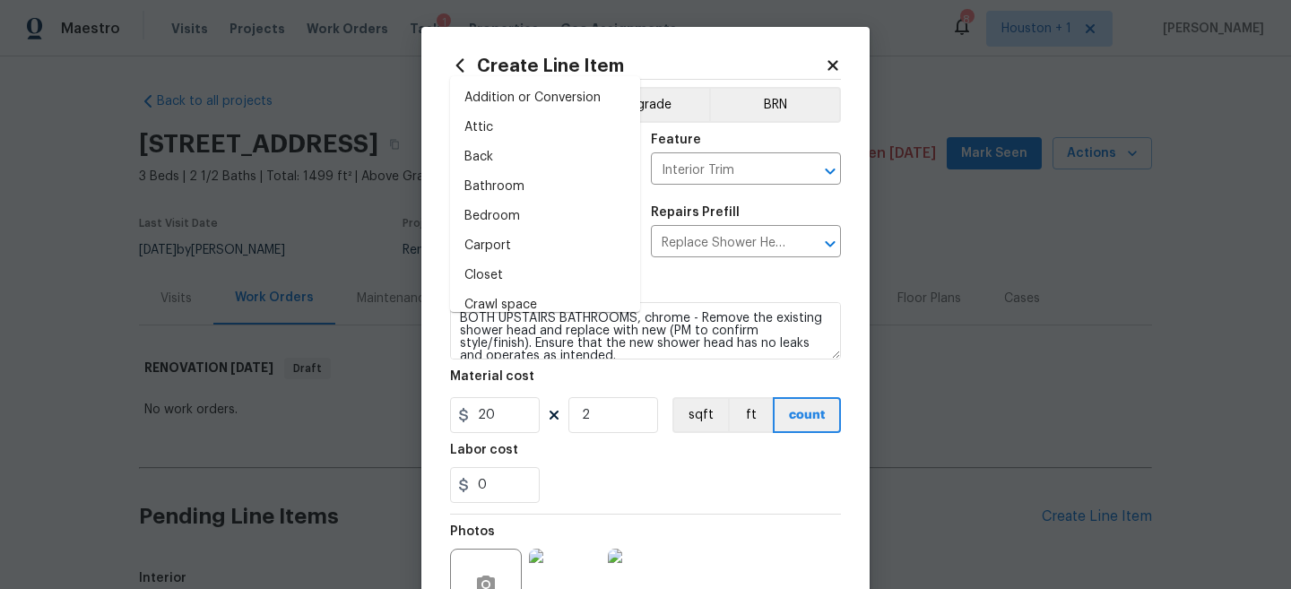
scroll to position [113, 0]
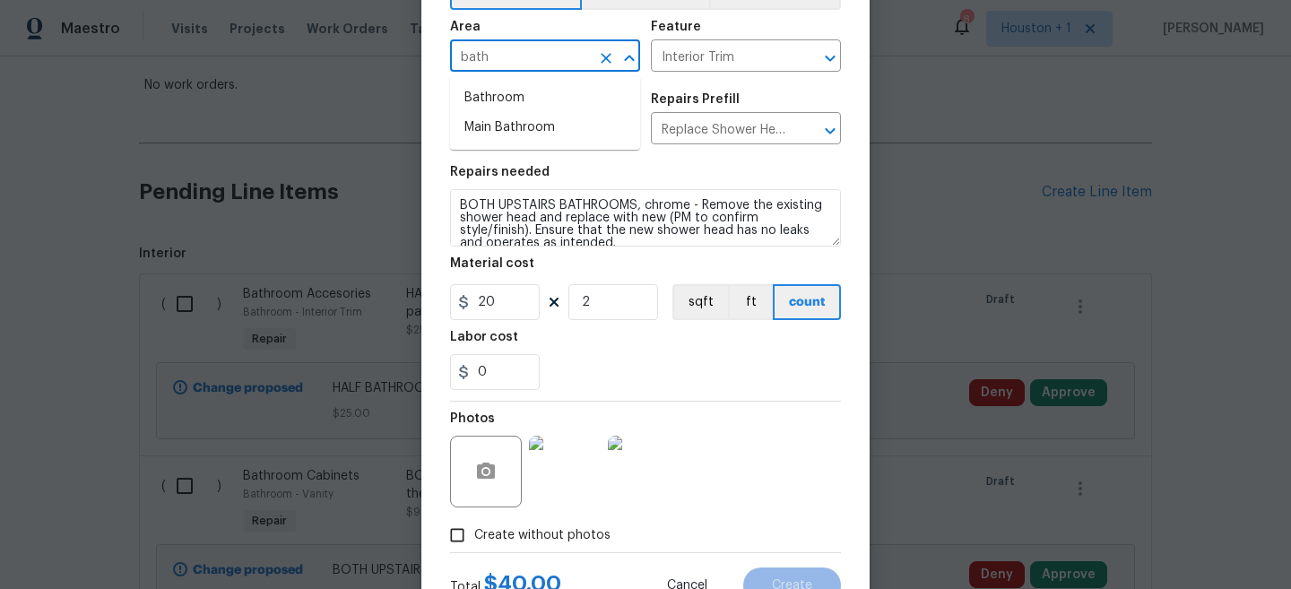
click at [518, 93] on li "Bathroom" at bounding box center [545, 98] width 190 height 30
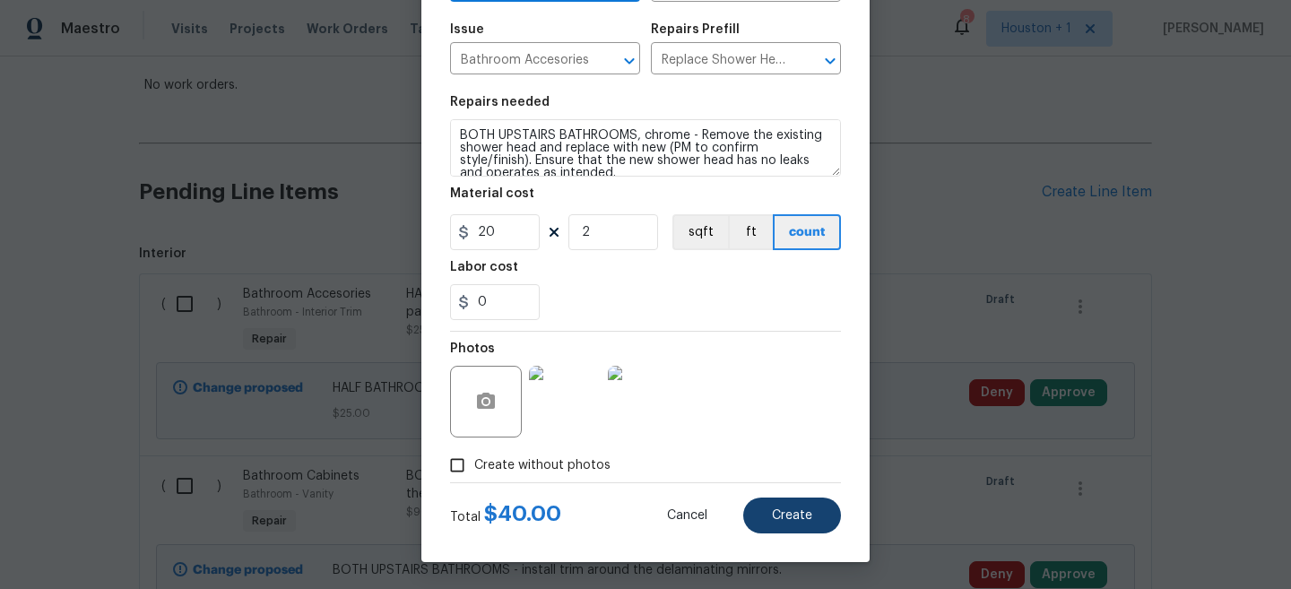
type input "Bathroom"
click at [830, 519] on button "Create" at bounding box center [792, 516] width 98 height 36
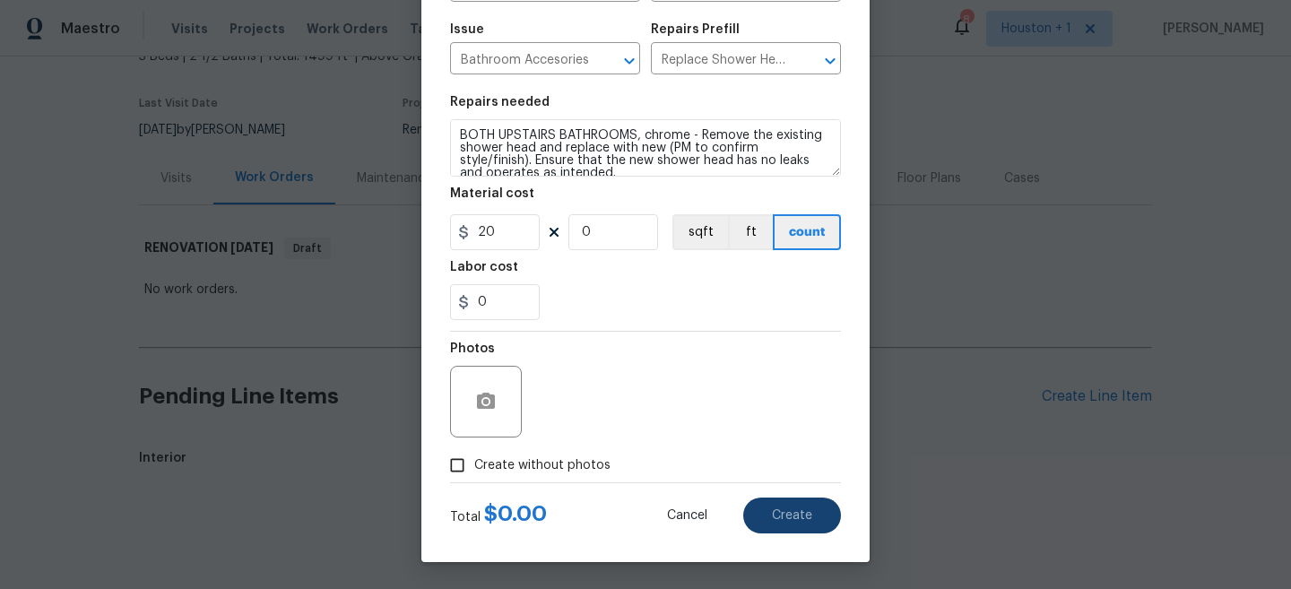
type input "0"
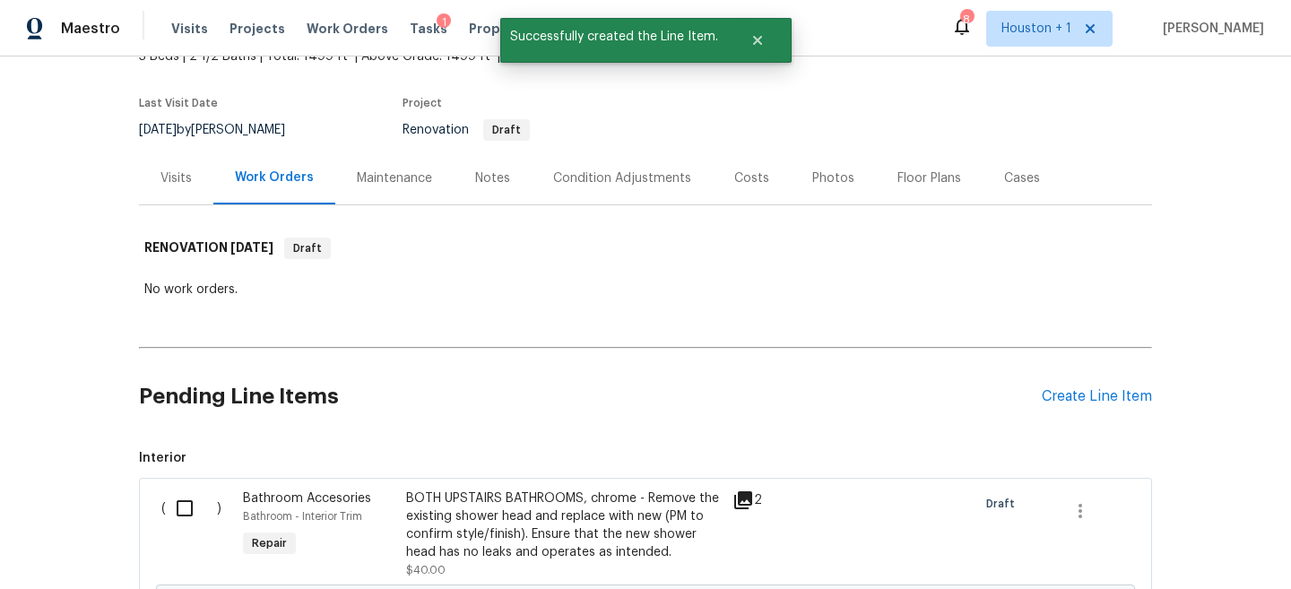
scroll to position [325, 0]
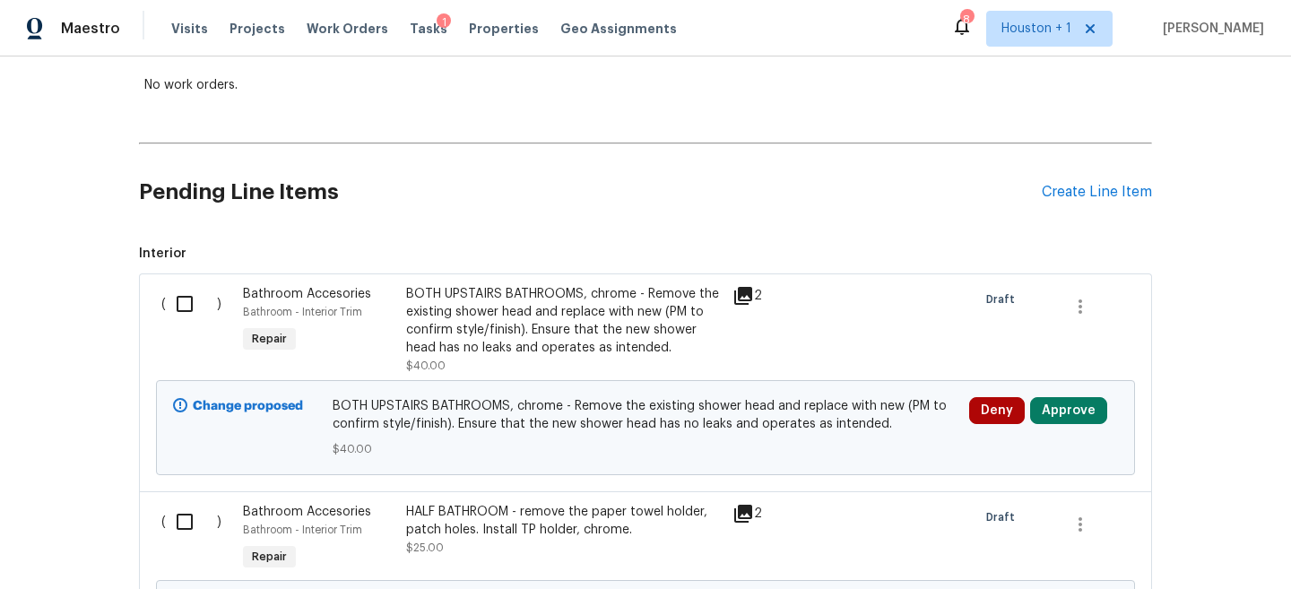
click at [1154, 187] on div "Back to all projects 8726 Bentongrove Ln, Houston, TX 77044 3 Beds | 2 1/2 Bath…" at bounding box center [645, 322] width 1291 height 533
click at [1140, 189] on div "Create Line Item" at bounding box center [1097, 192] width 110 height 17
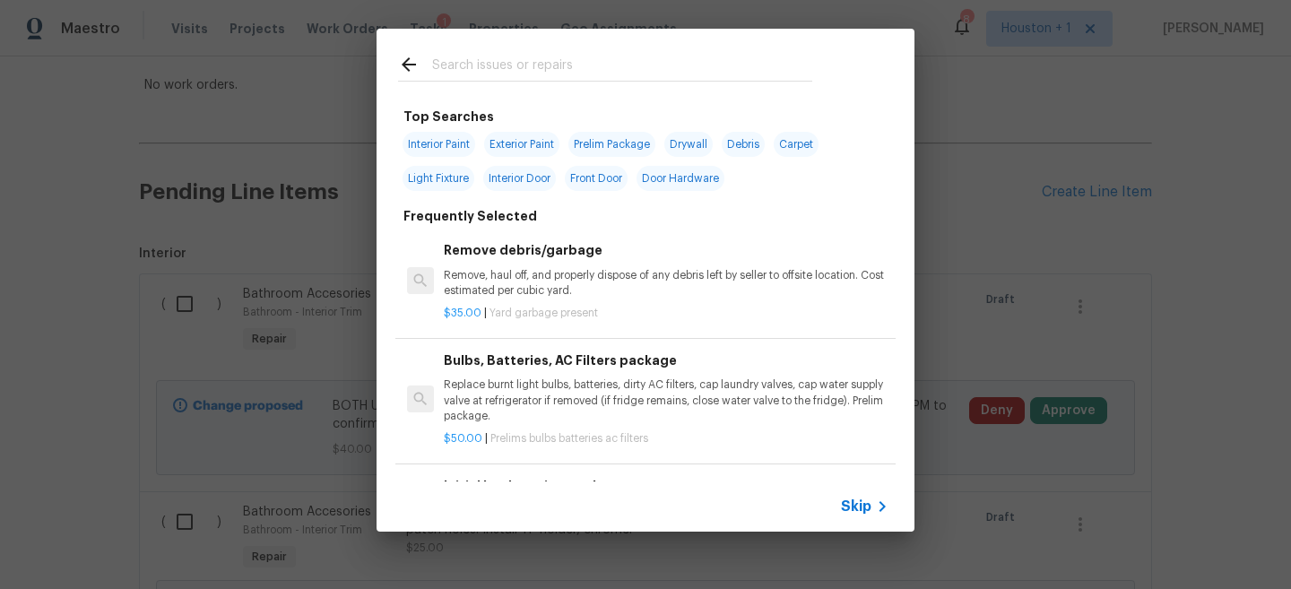
click at [544, 65] on input "text" at bounding box center [622, 67] width 380 height 27
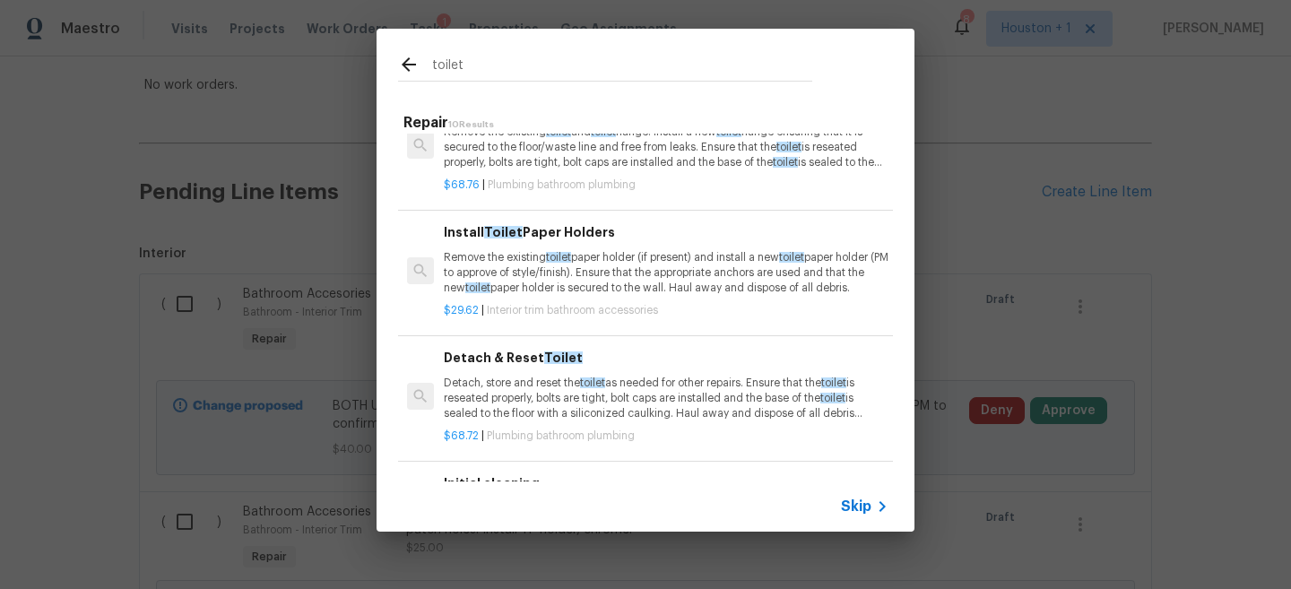
scroll to position [748, 0]
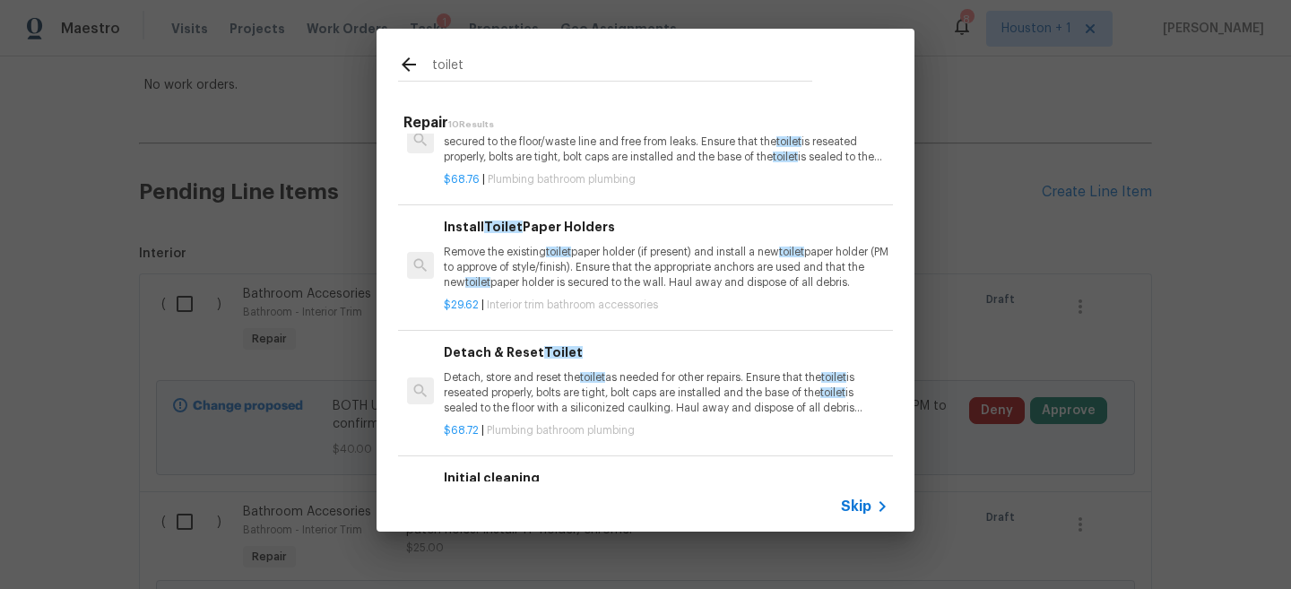
type input "toilet"
click at [550, 385] on p "Detach, store and reset the toilet as needed for other repairs. Ensure that the…" at bounding box center [666, 393] width 445 height 46
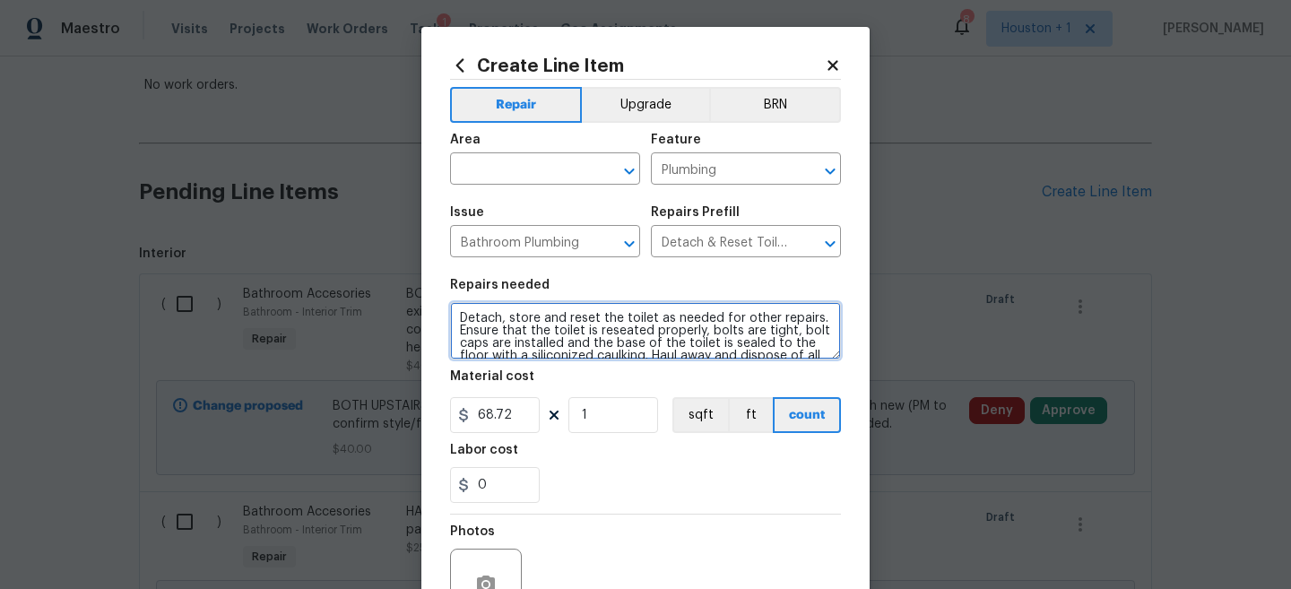
click at [592, 343] on textarea "Detach, store and reset the toilet as needed for other repairs. Ensure that the…" at bounding box center [645, 330] width 391 height 57
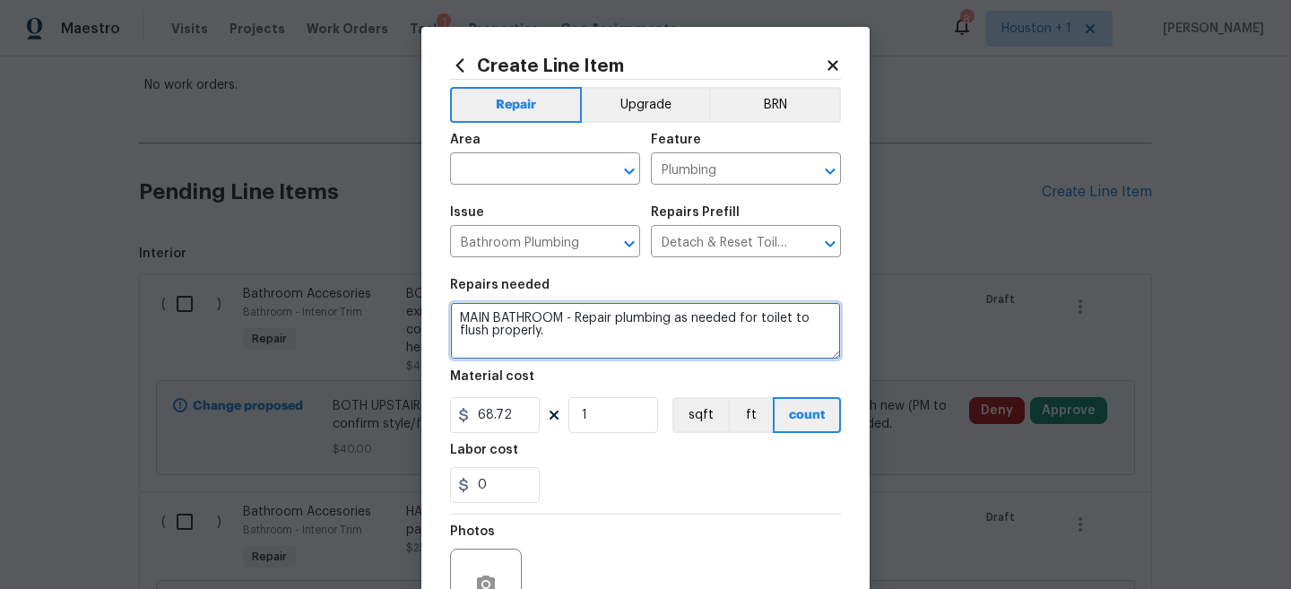
type textarea "MAIN BATHROOM - Repair plumbing as needed for toilet to flush properly."
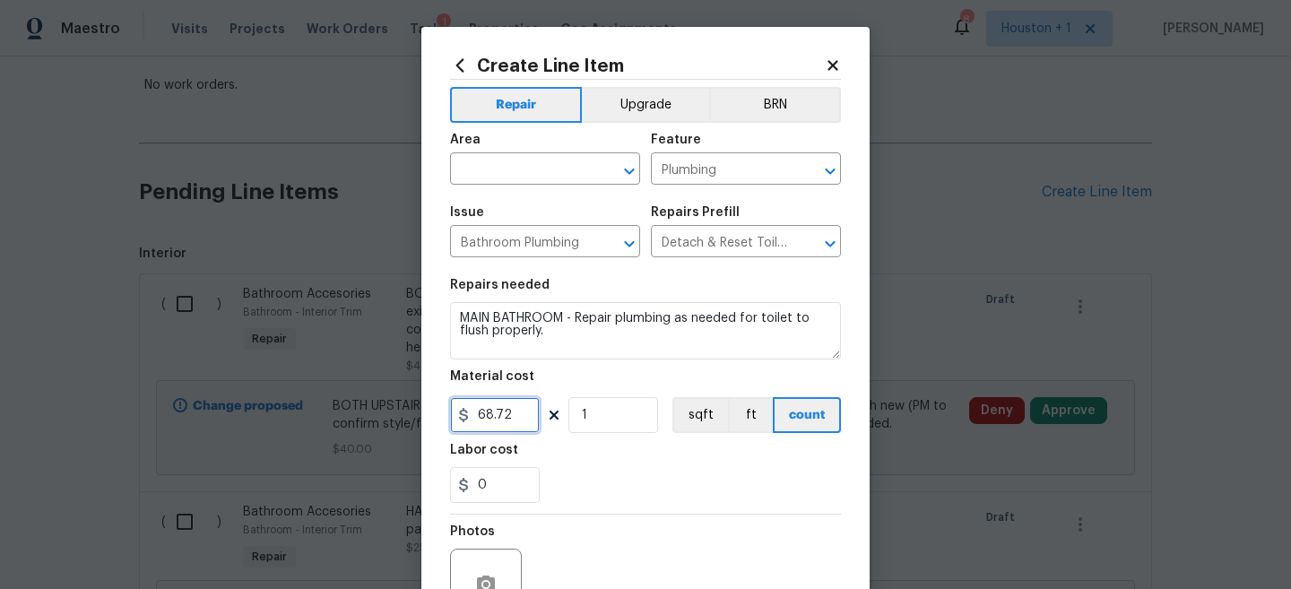
click at [490, 425] on input "68.72" at bounding box center [495, 415] width 90 height 36
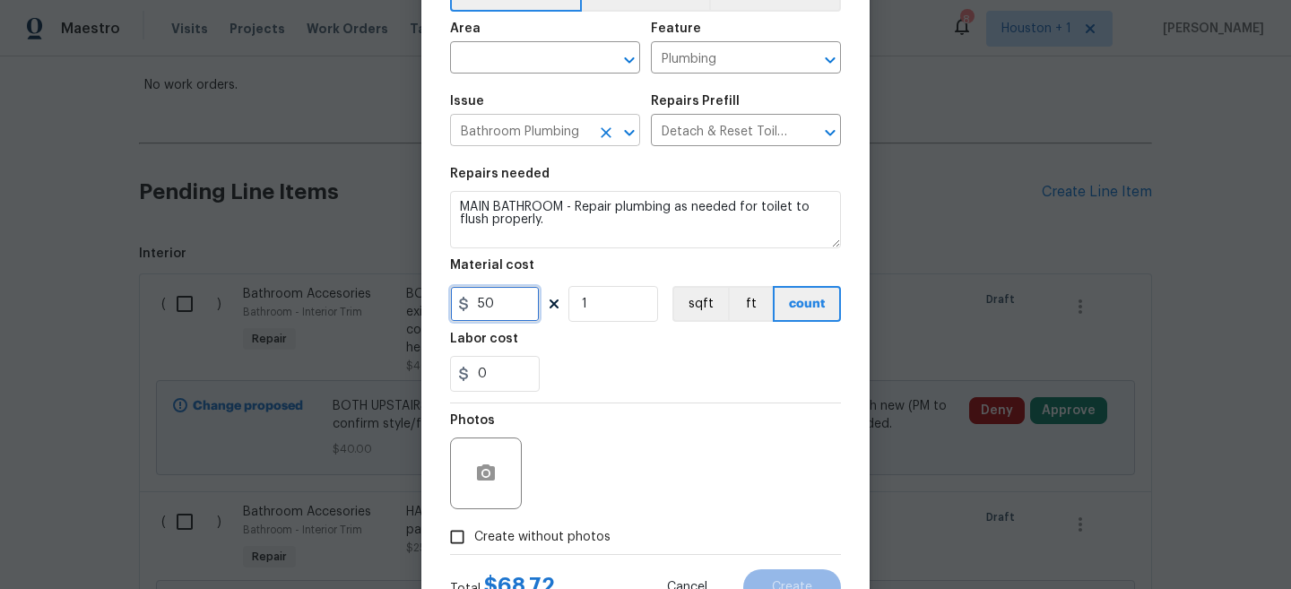
scroll to position [117, 0]
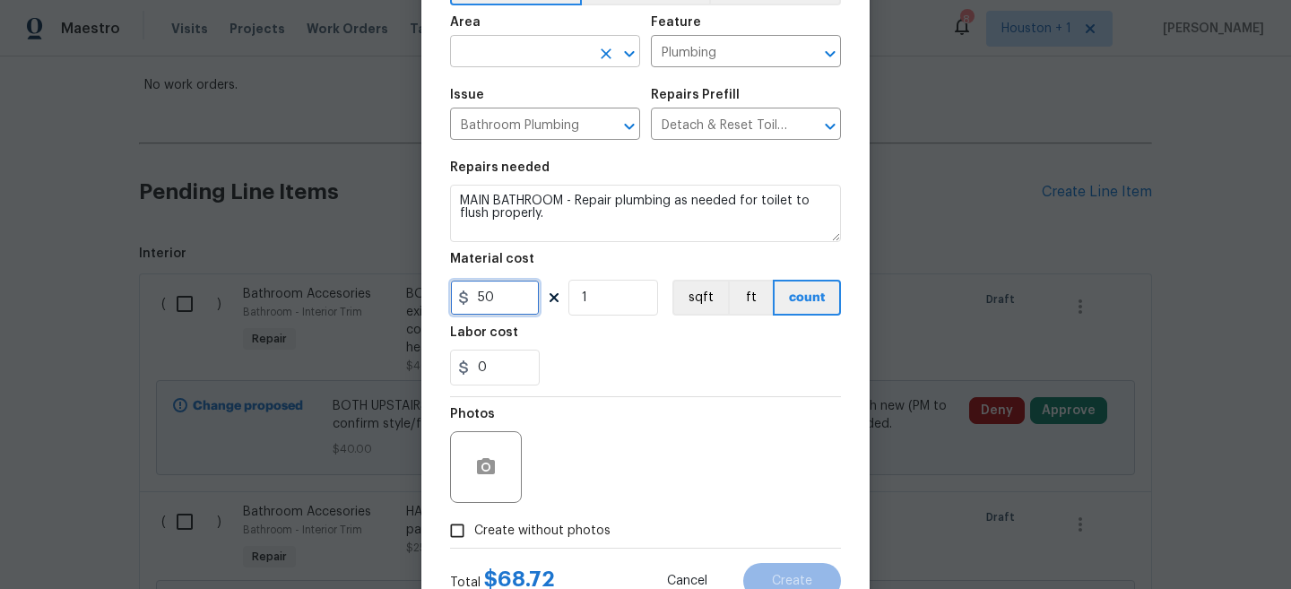
type input "50"
click at [552, 56] on input "text" at bounding box center [520, 53] width 140 height 28
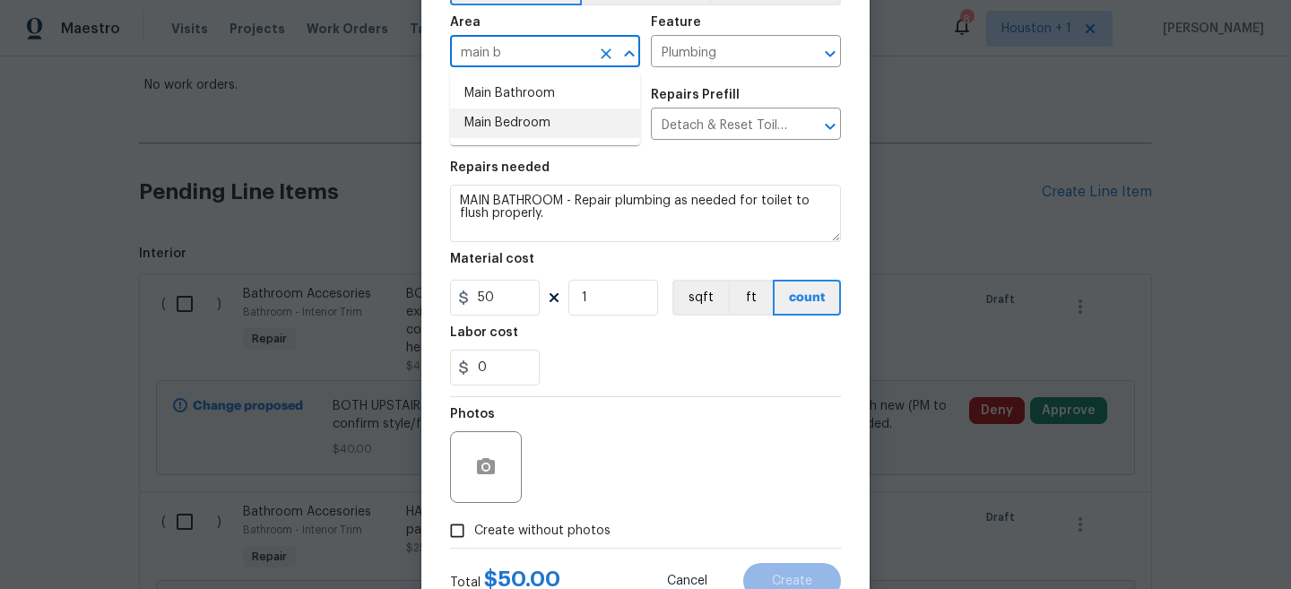
click at [535, 97] on li "Main Bathroom" at bounding box center [545, 94] width 190 height 30
type input "Main Bathroom"
click at [486, 466] on circle "button" at bounding box center [485, 467] width 5 height 5
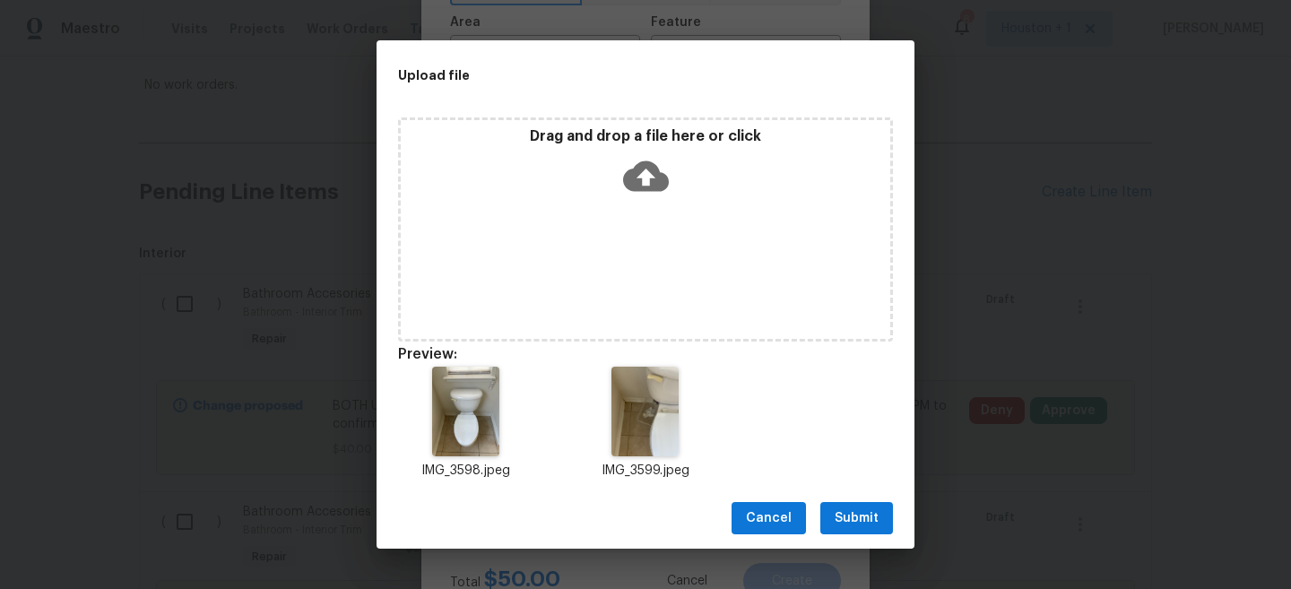
click at [873, 516] on span "Submit" at bounding box center [857, 519] width 44 height 22
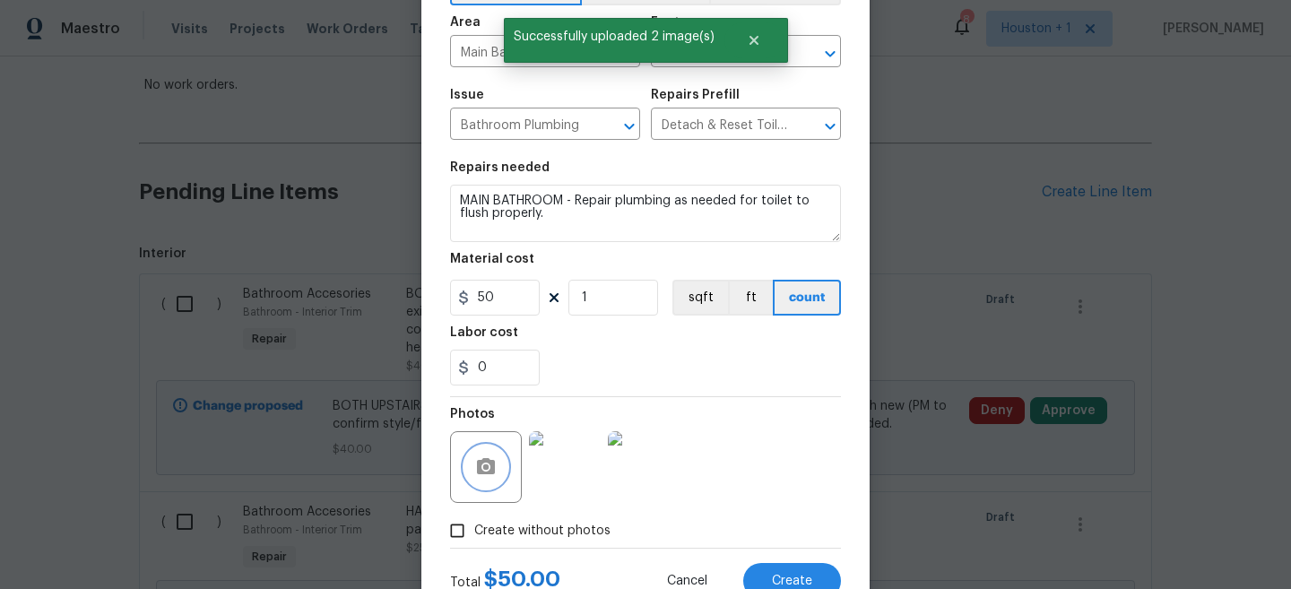
scroll to position [184, 0]
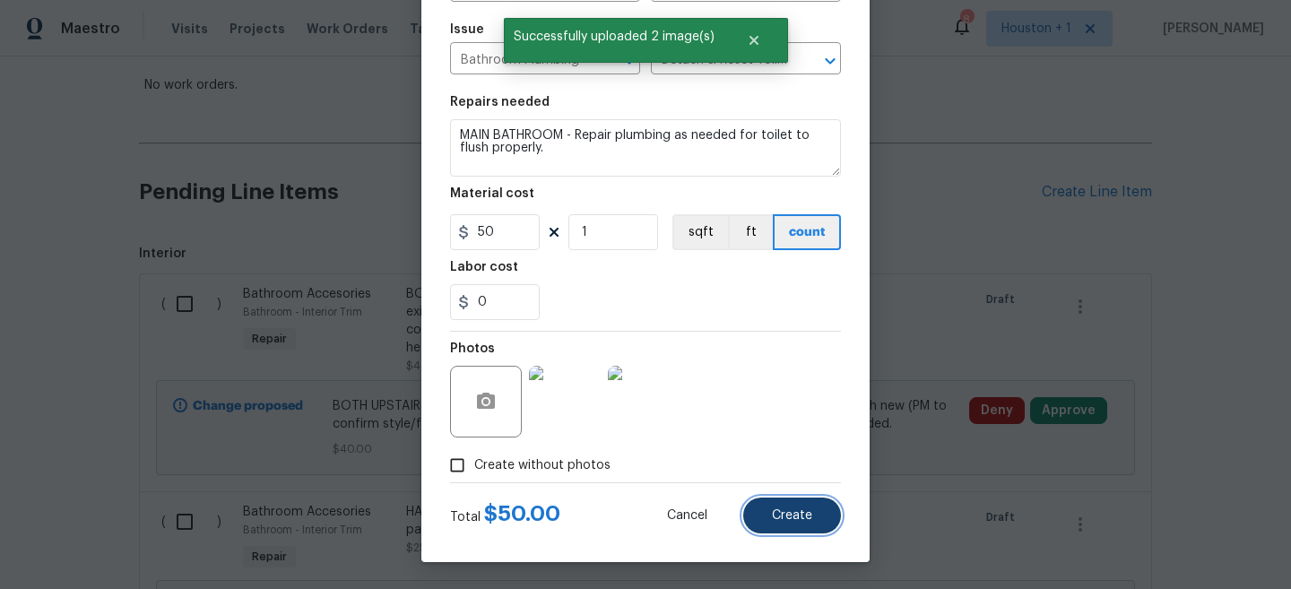
click at [807, 522] on span "Create" at bounding box center [792, 515] width 40 height 13
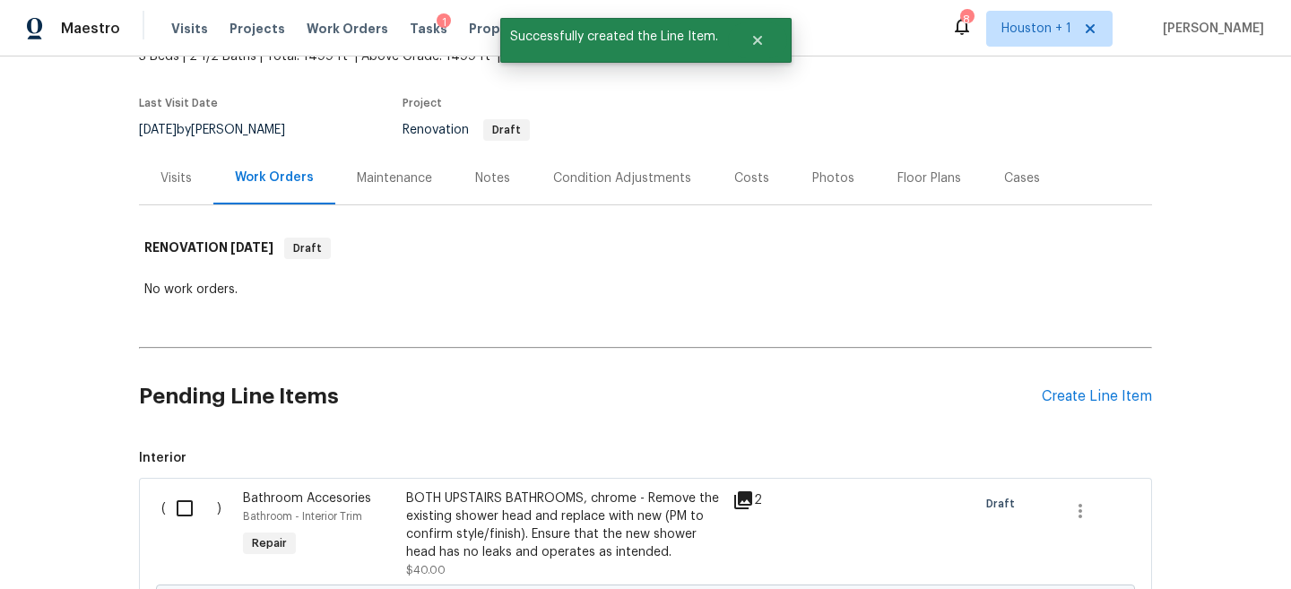
scroll to position [325, 0]
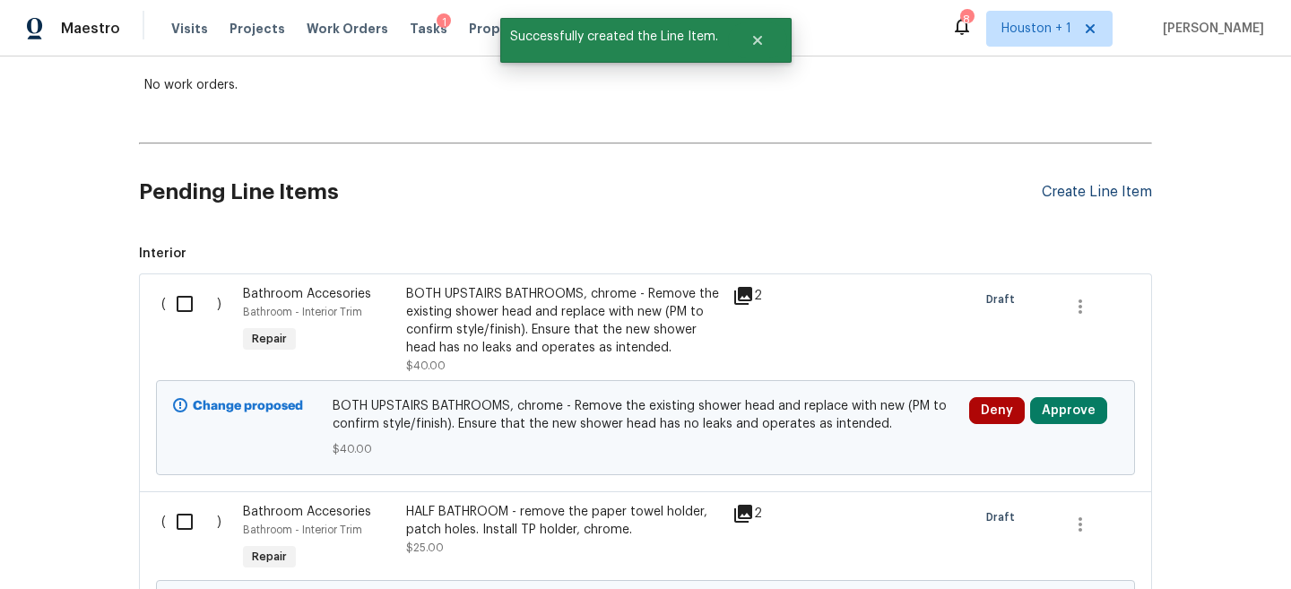
click at [1101, 194] on div "Create Line Item" at bounding box center [1097, 192] width 110 height 17
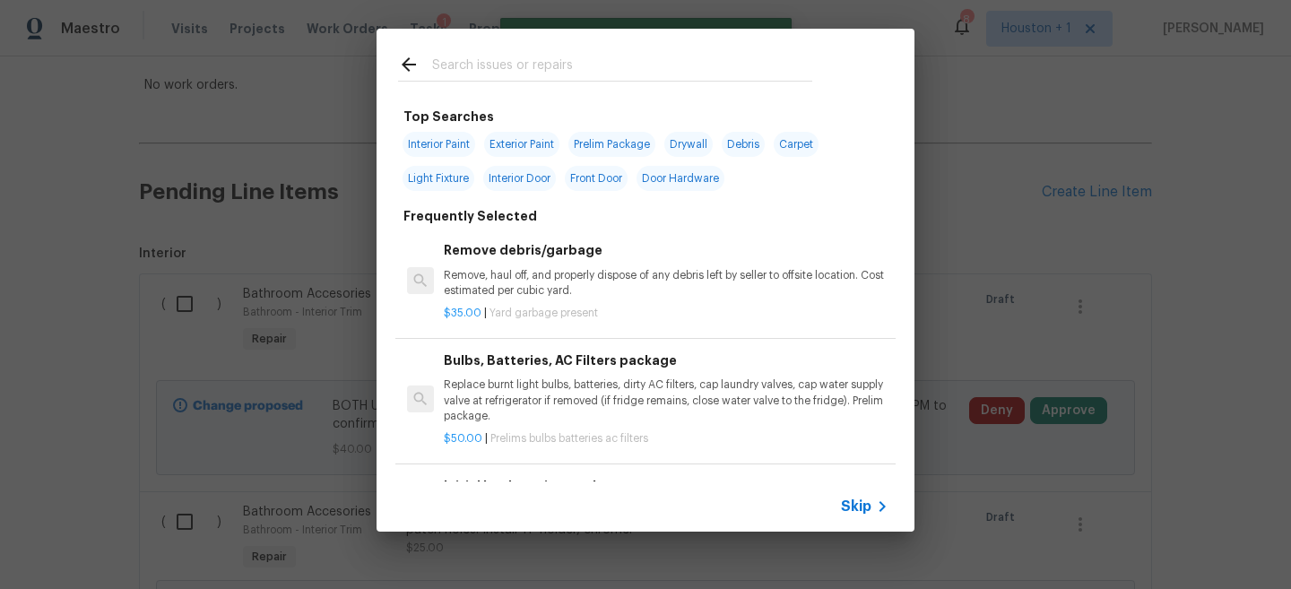
click at [562, 76] on input "text" at bounding box center [622, 67] width 380 height 27
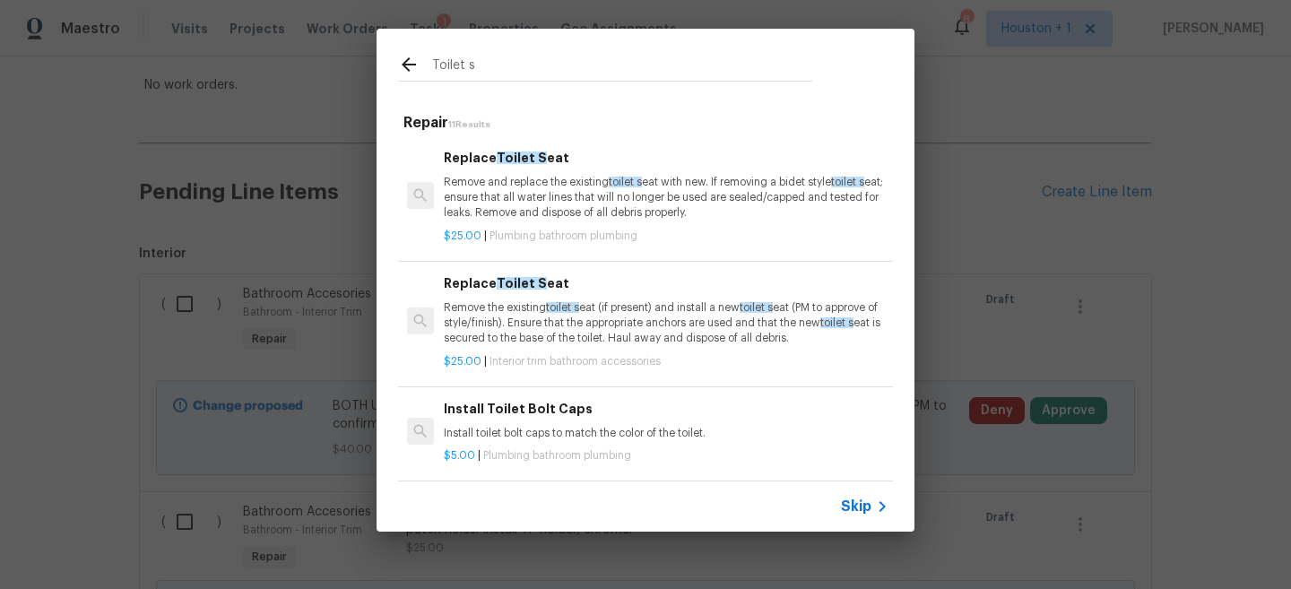
type input "Toilet s"
click at [556, 193] on p "Remove and replace the existing toilet s eat with new. If removing a bidet styl…" at bounding box center [666, 198] width 445 height 46
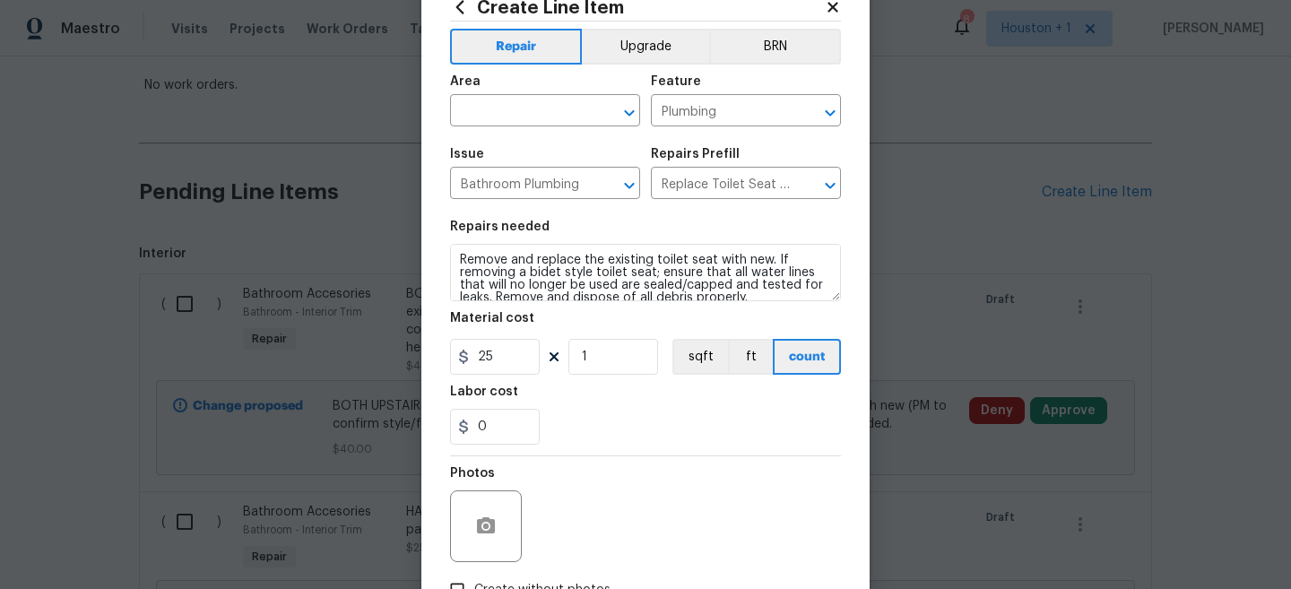
scroll to position [62, 0]
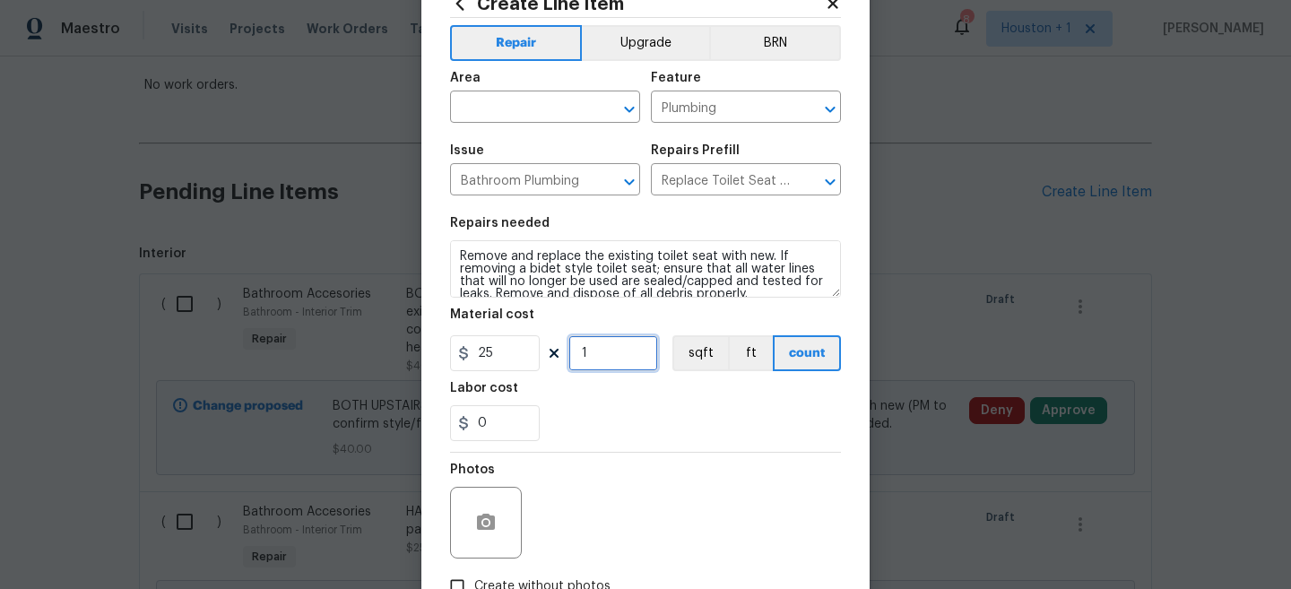
click at [611, 352] on input "1" at bounding box center [614, 353] width 90 height 36
type input "3"
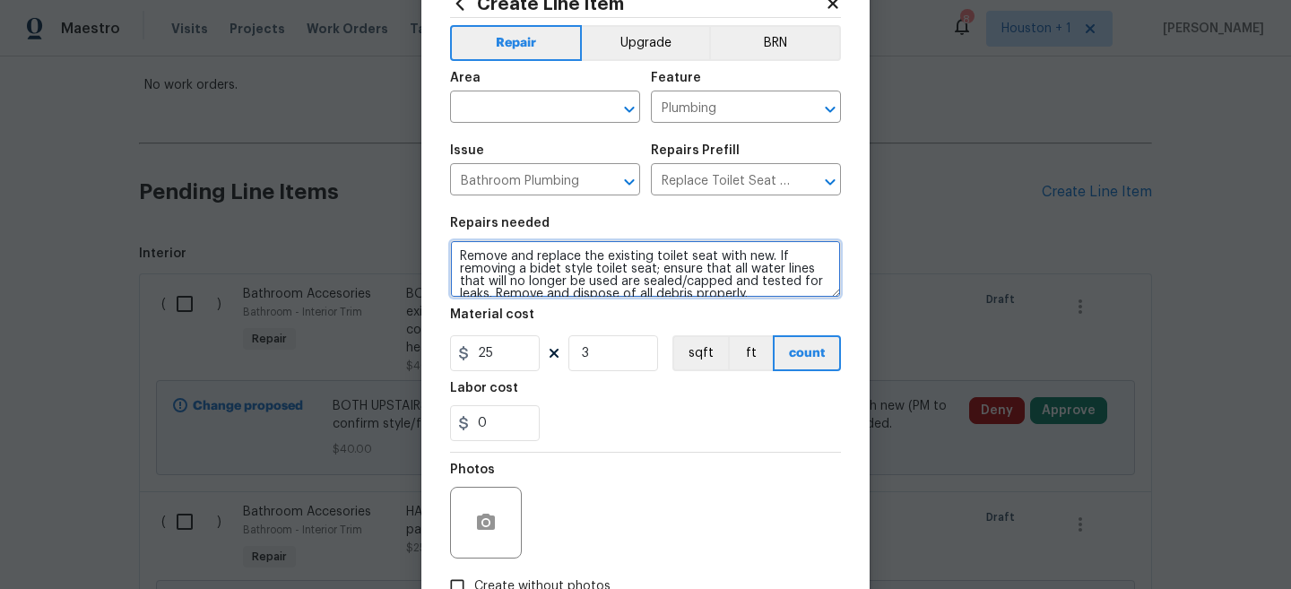
click at [457, 254] on textarea "Remove and replace the existing toilet seat with new. If removing a bidet style…" at bounding box center [645, 268] width 391 height 57
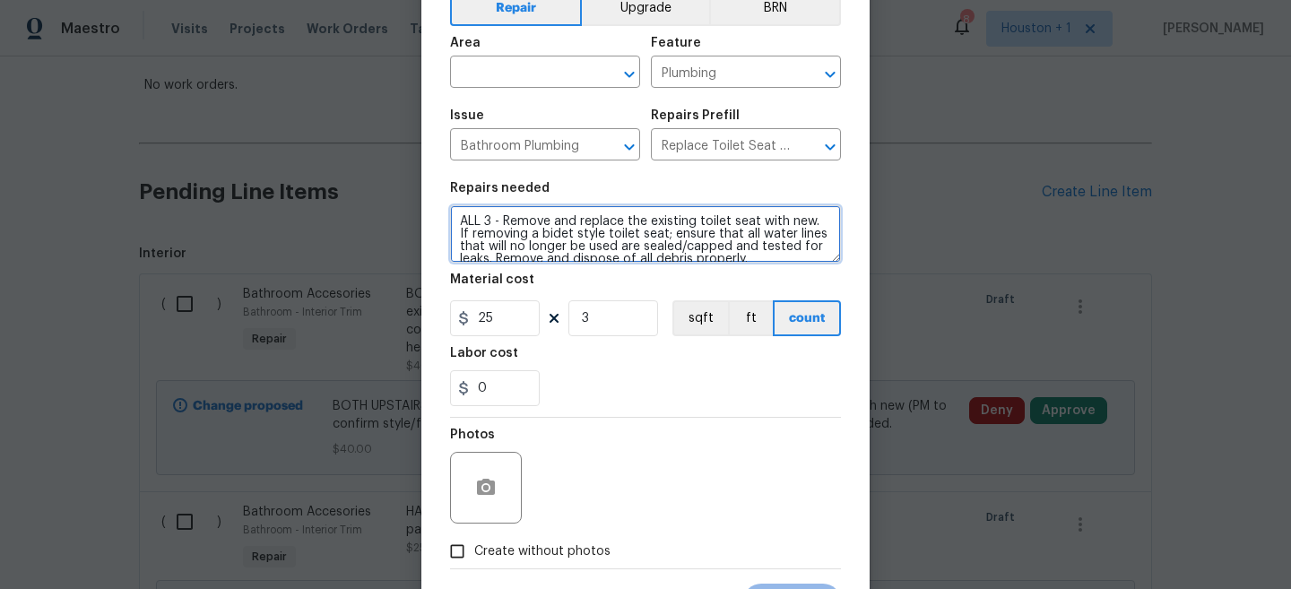
type textarea "ALL 3 - Remove and replace the existing toilet seat with new. If removing a bid…"
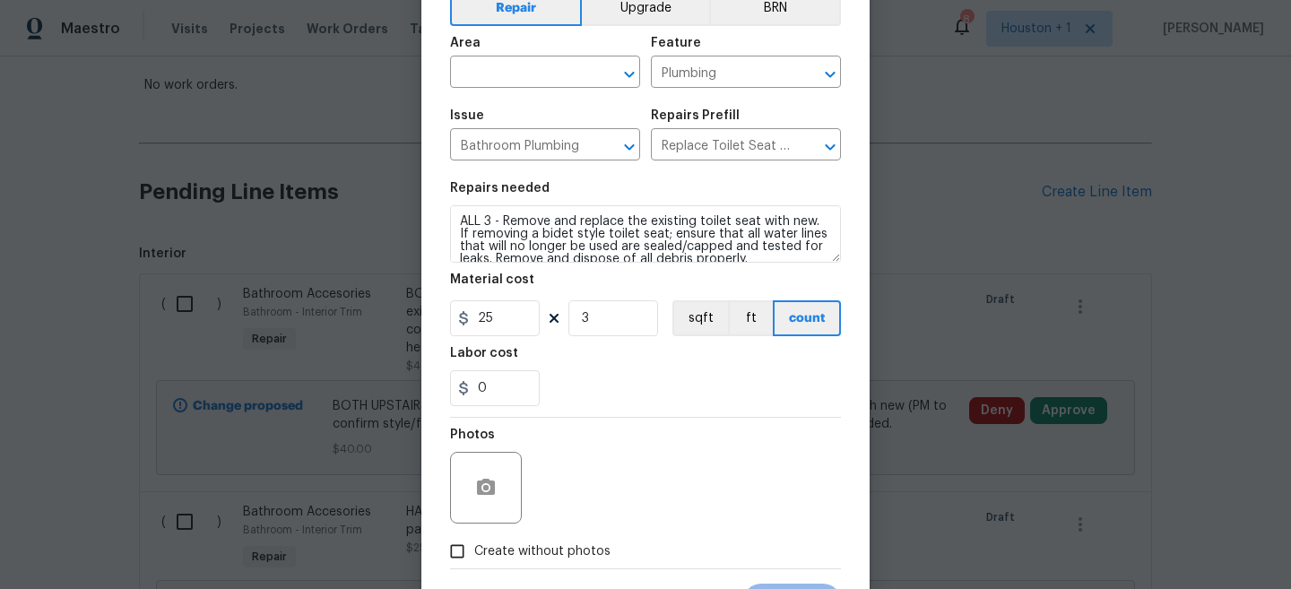
click at [499, 471] on div at bounding box center [486, 488] width 72 height 72
click at [480, 486] on icon "button" at bounding box center [486, 487] width 18 height 16
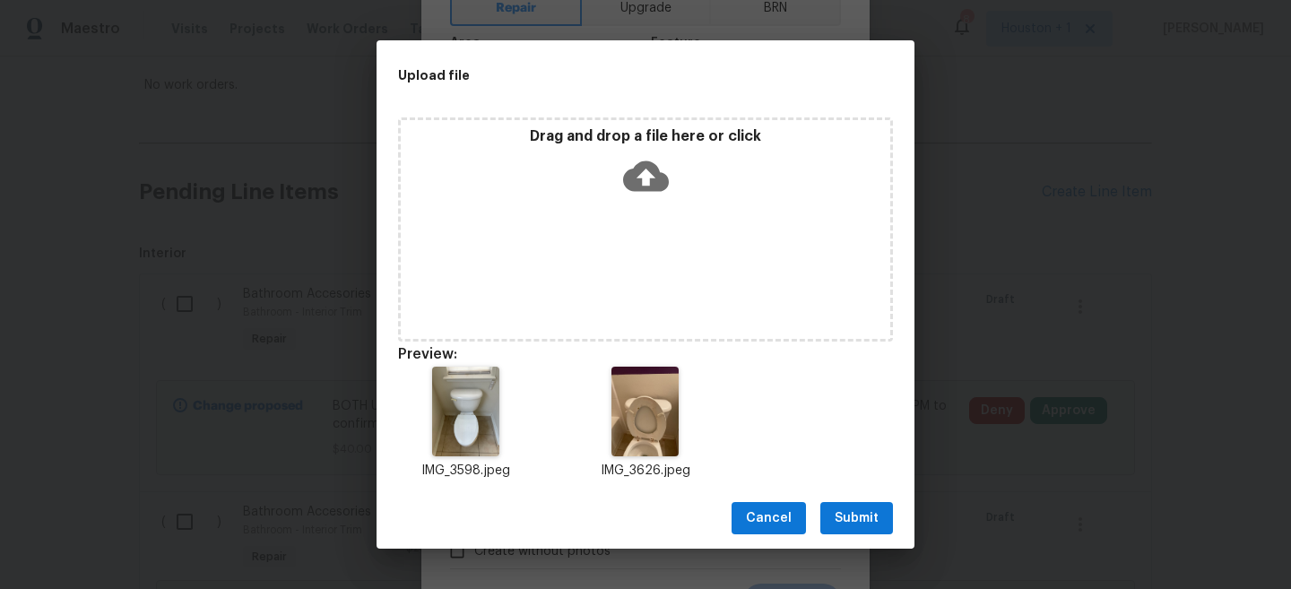
click at [855, 521] on span "Submit" at bounding box center [857, 519] width 44 height 22
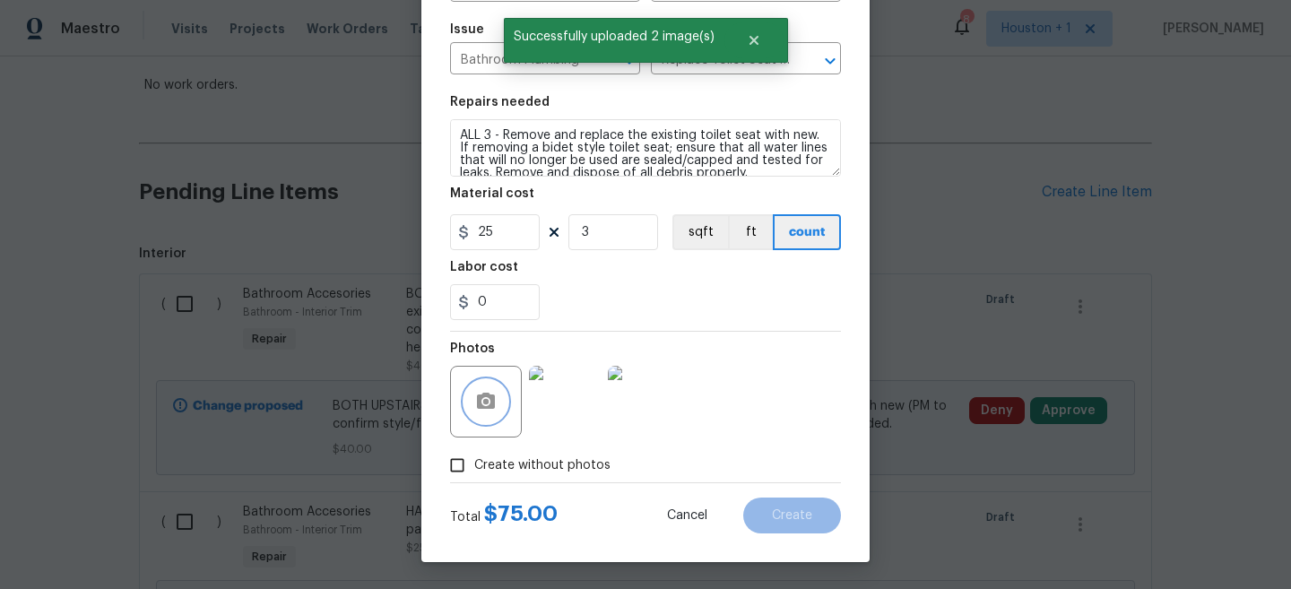
scroll to position [63, 0]
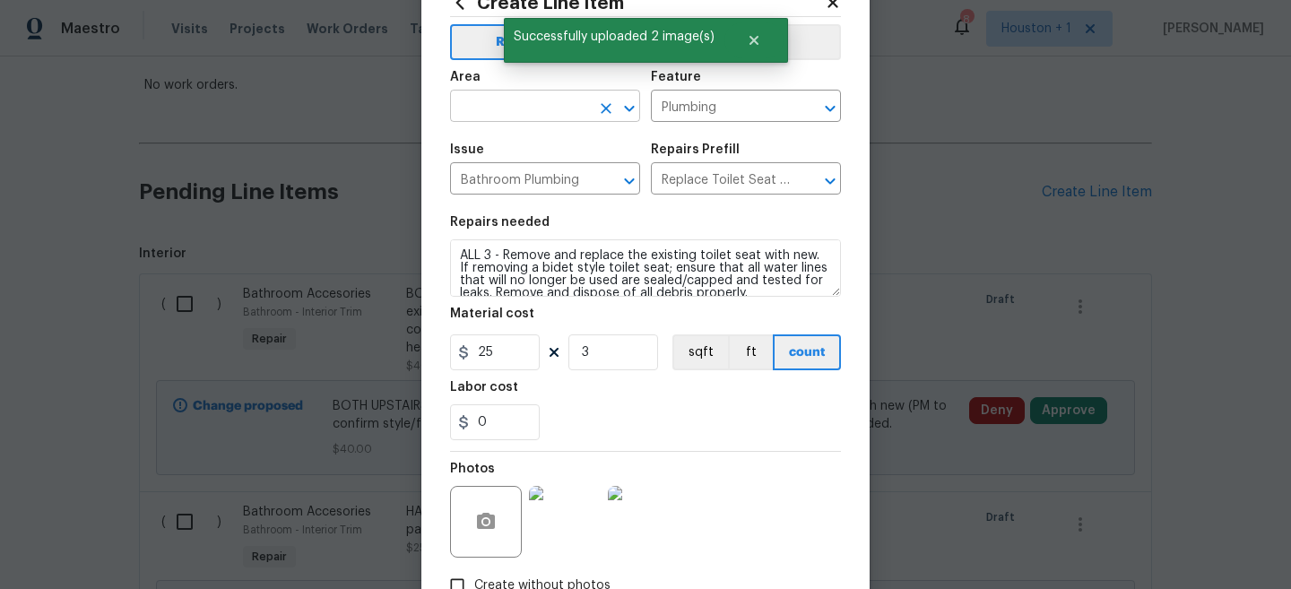
click at [504, 109] on input "text" at bounding box center [520, 108] width 140 height 28
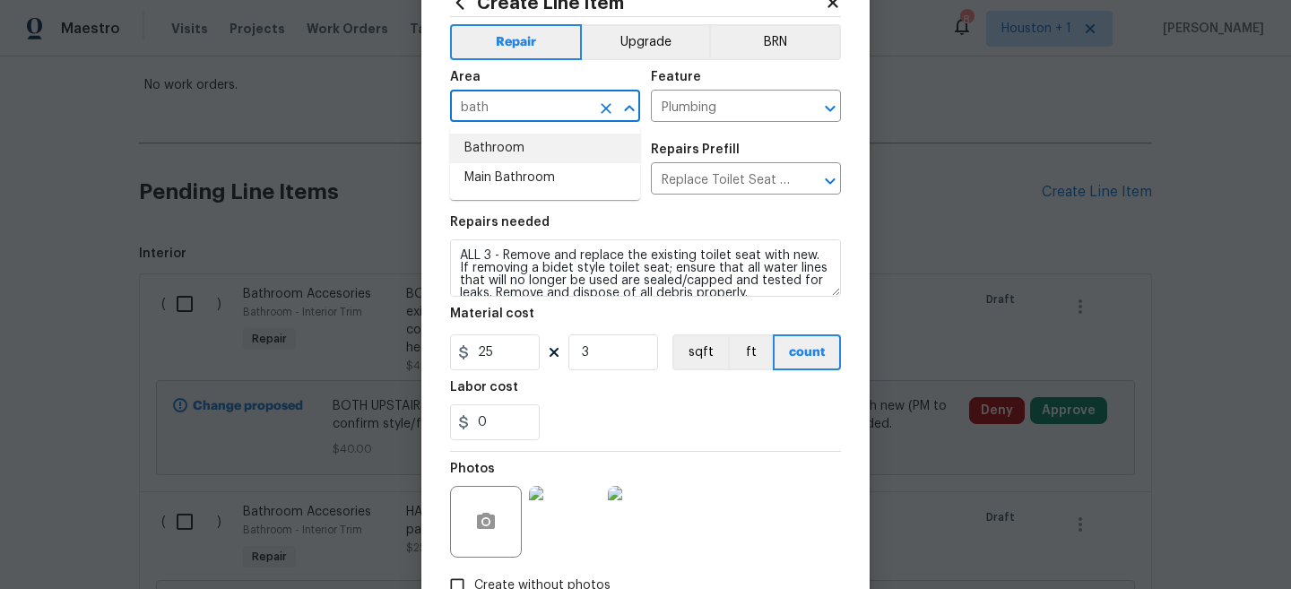
click at [493, 160] on li "Bathroom" at bounding box center [545, 149] width 190 height 30
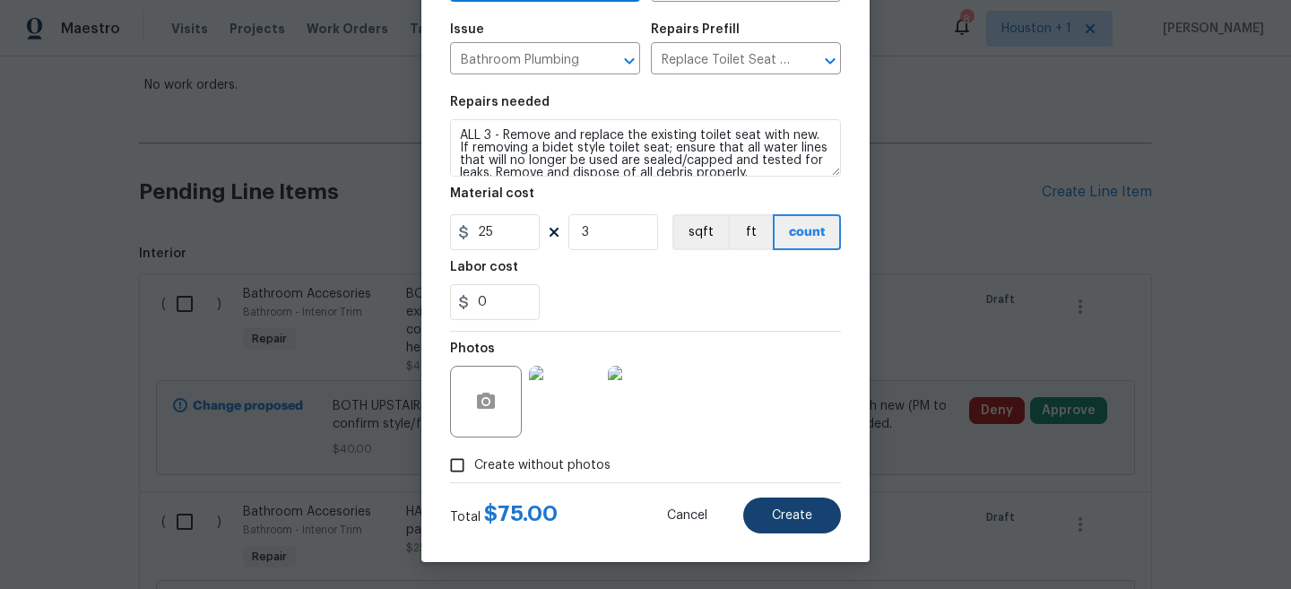
type input "Bathroom"
click at [800, 514] on span "Create" at bounding box center [792, 515] width 40 height 13
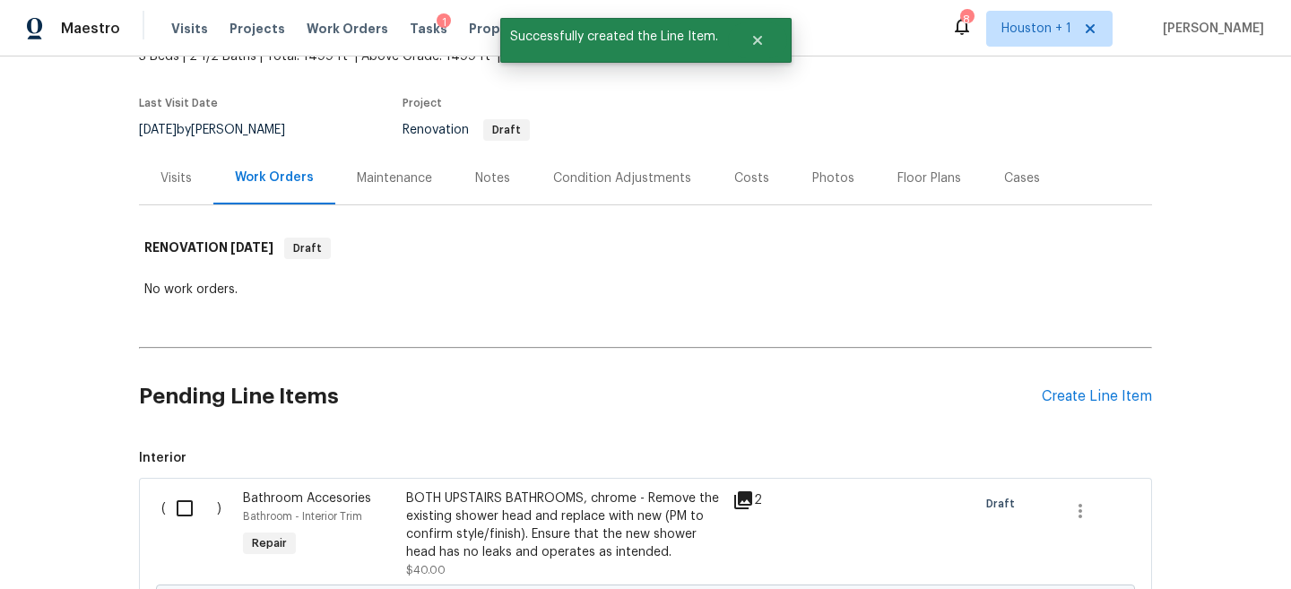
scroll to position [325, 0]
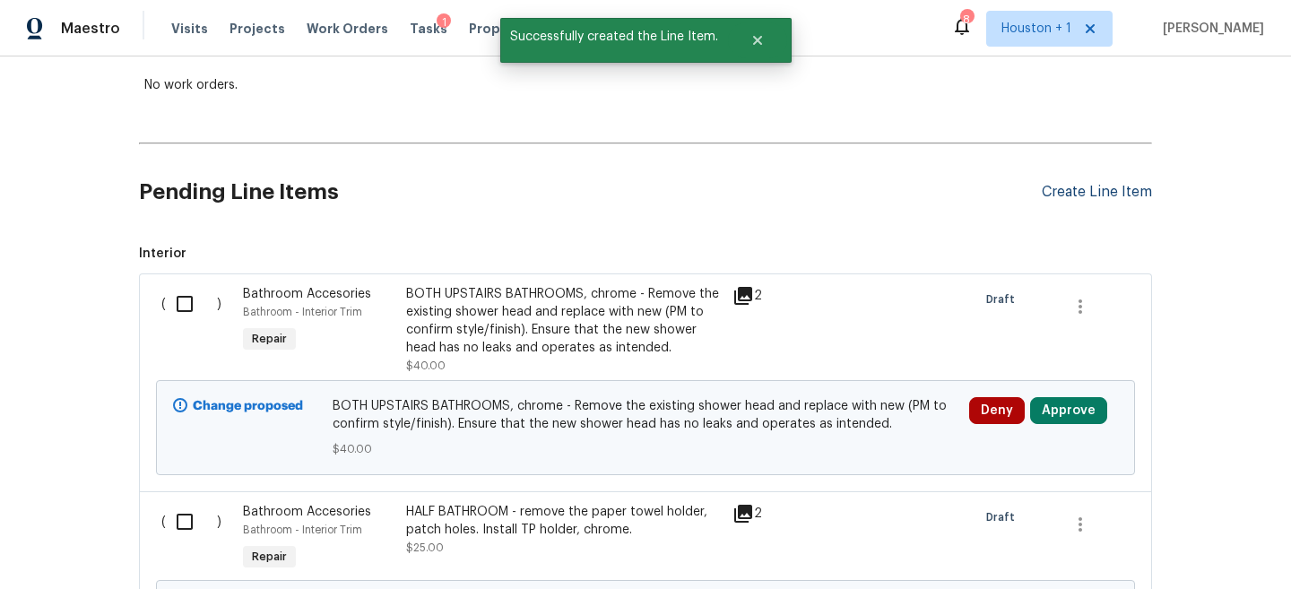
click at [1130, 191] on div "Create Line Item" at bounding box center [1097, 192] width 110 height 17
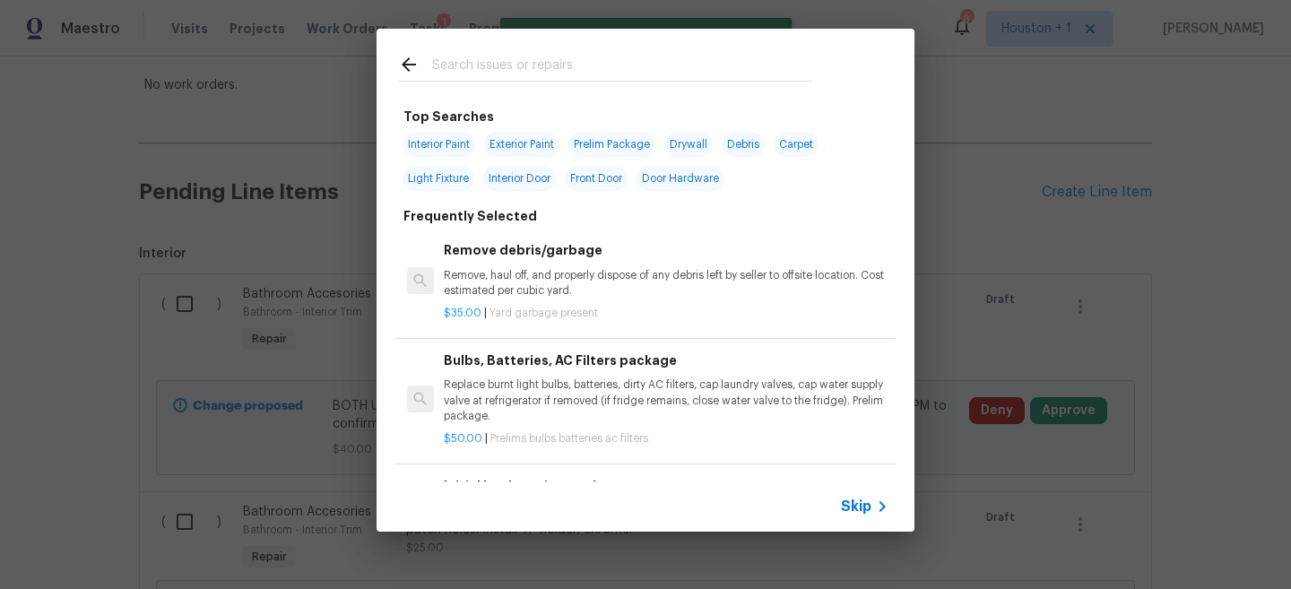
click at [711, 67] on input "text" at bounding box center [622, 67] width 380 height 27
type input "i"
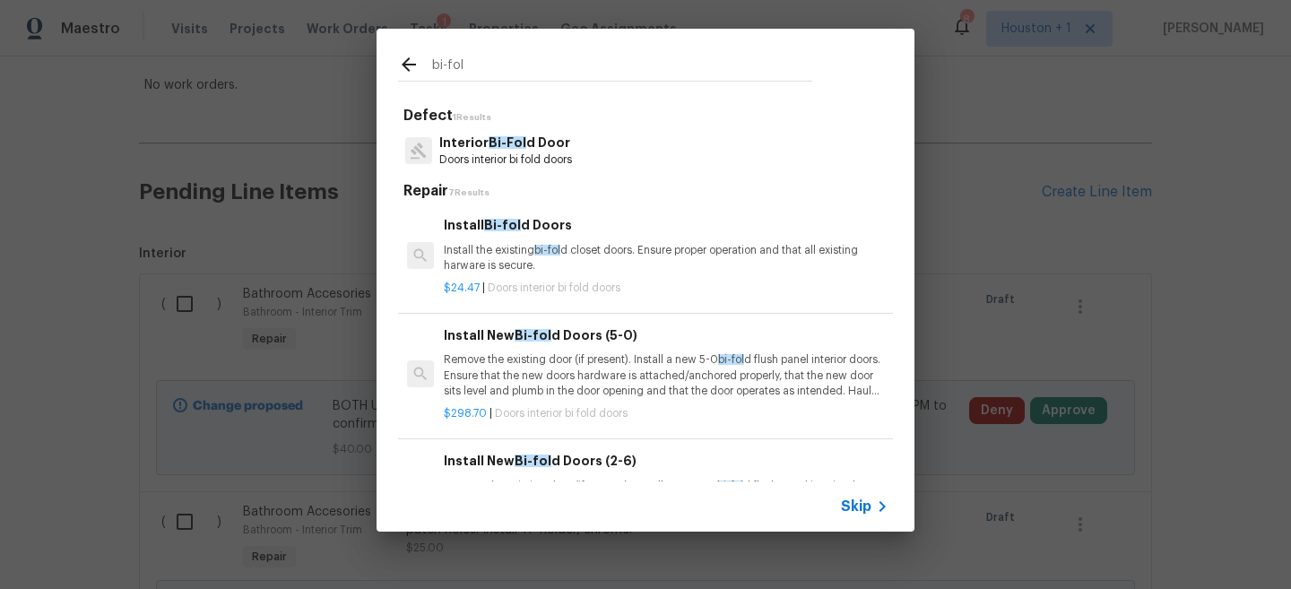
type input "bi-fol"
click at [511, 152] on p "Interior Bi-Fol d Door" at bounding box center [505, 143] width 133 height 19
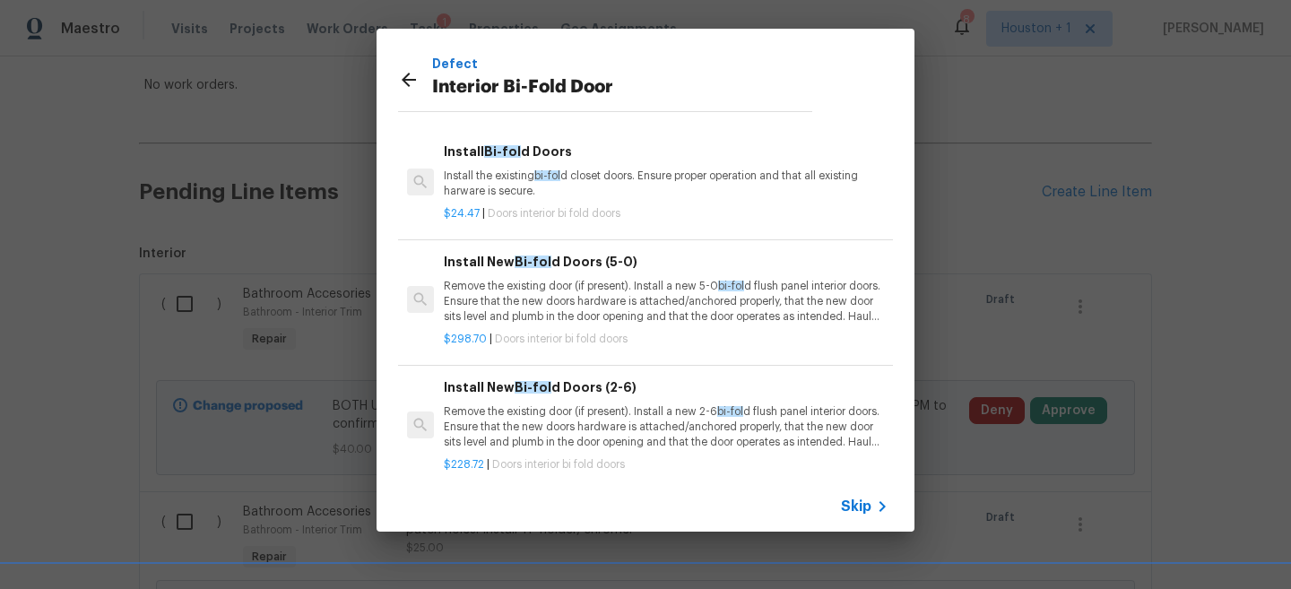
scroll to position [50, 0]
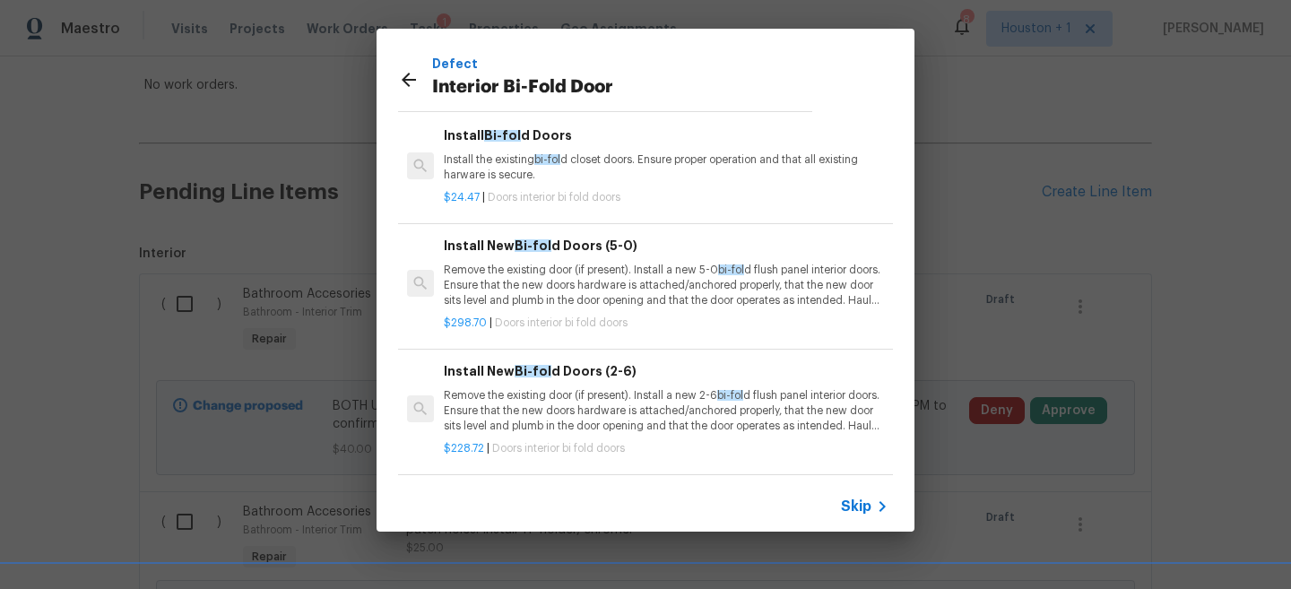
click at [590, 404] on p "Remove the existing door (if present). Install a new 2-6 bi-fol d flush panel i…" at bounding box center [666, 411] width 445 height 46
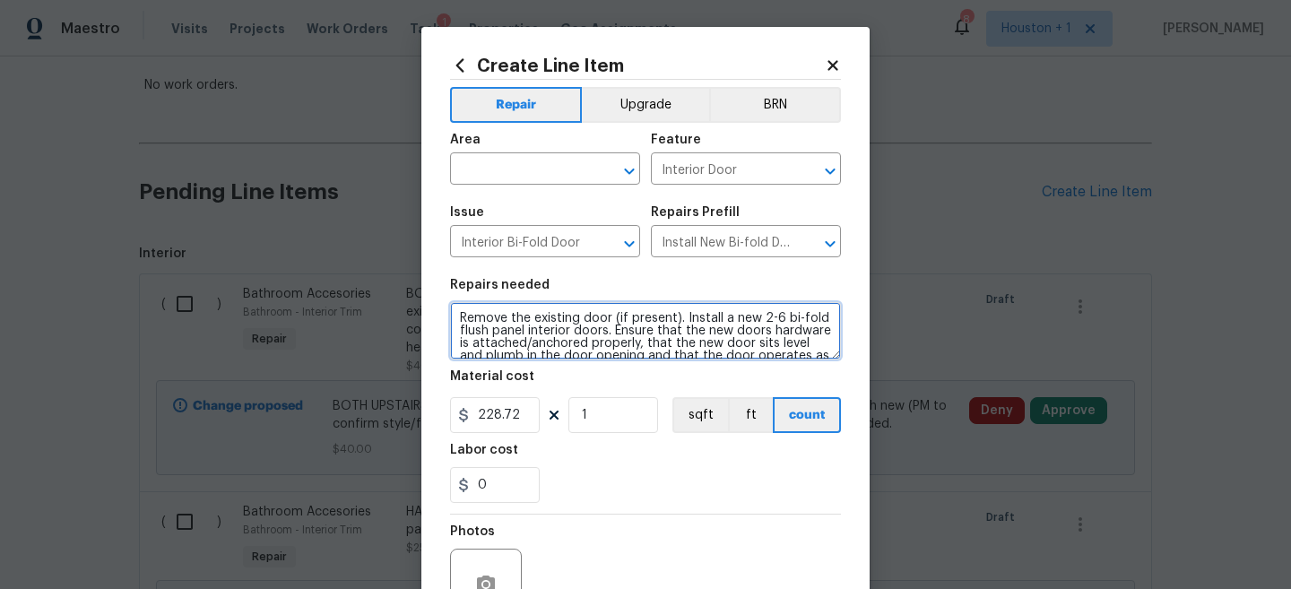
click at [460, 315] on textarea "Remove the existing door (if present). Install a new 2-6 bi-fold flush panel in…" at bounding box center [645, 330] width 391 height 57
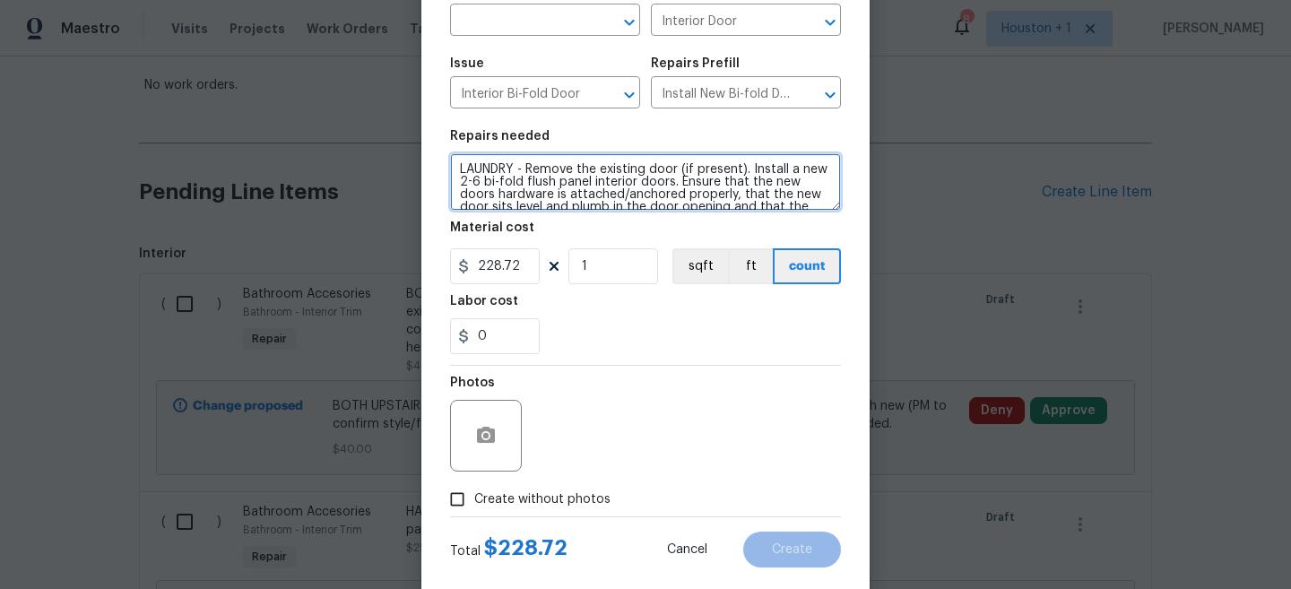
scroll to position [173, 0]
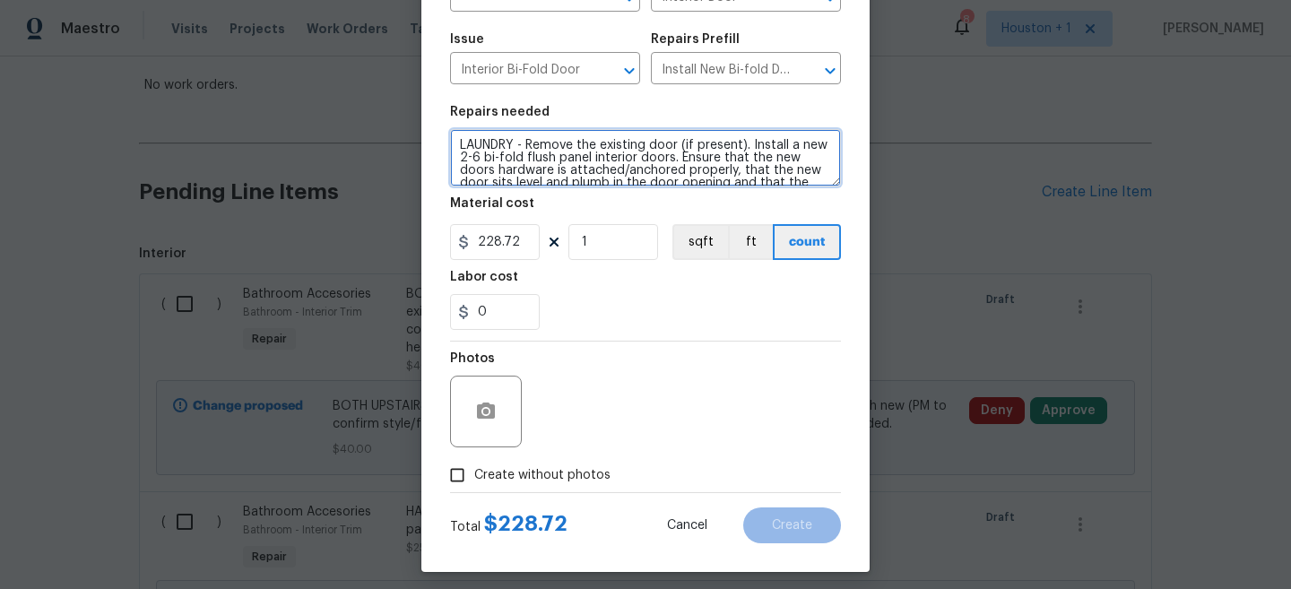
type textarea "LAUNDRY - Remove the existing door (if present). Install a new 2-6 bi-fold flus…"
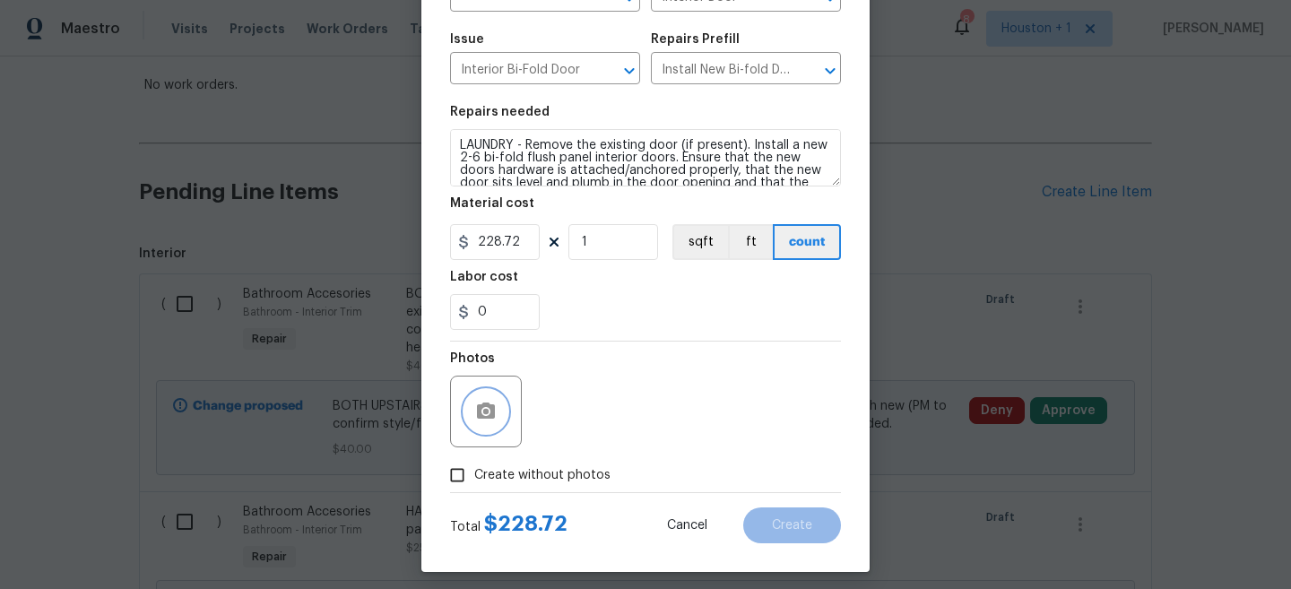
click at [476, 413] on icon "button" at bounding box center [486, 412] width 22 height 22
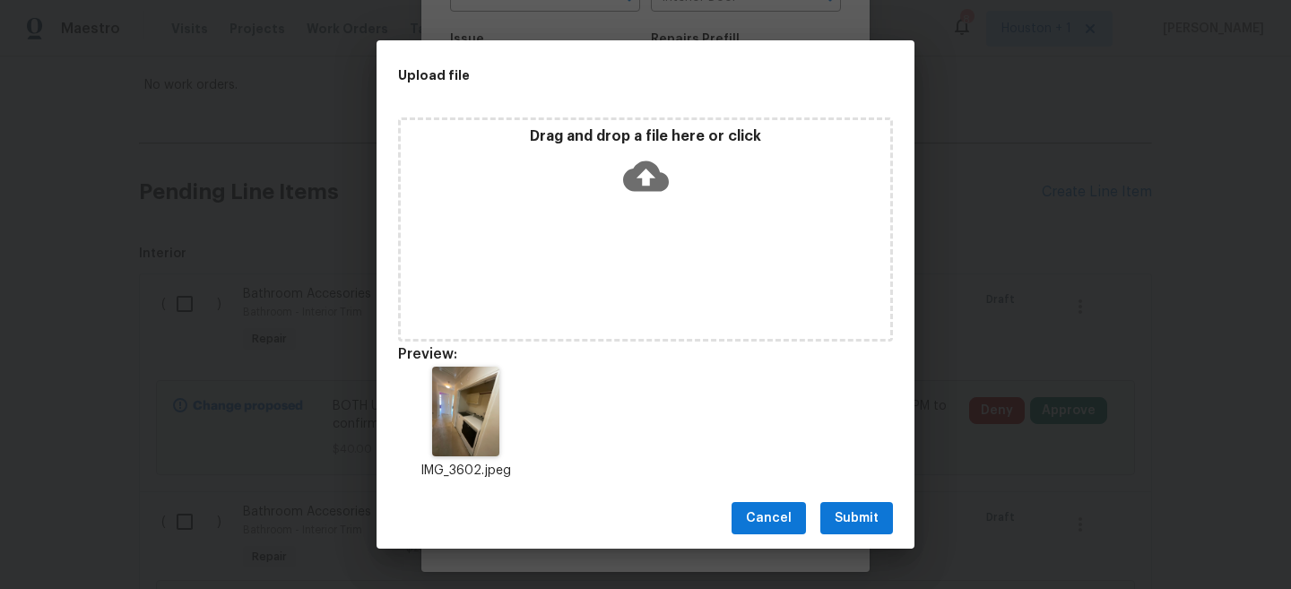
click at [865, 511] on span "Submit" at bounding box center [857, 519] width 44 height 22
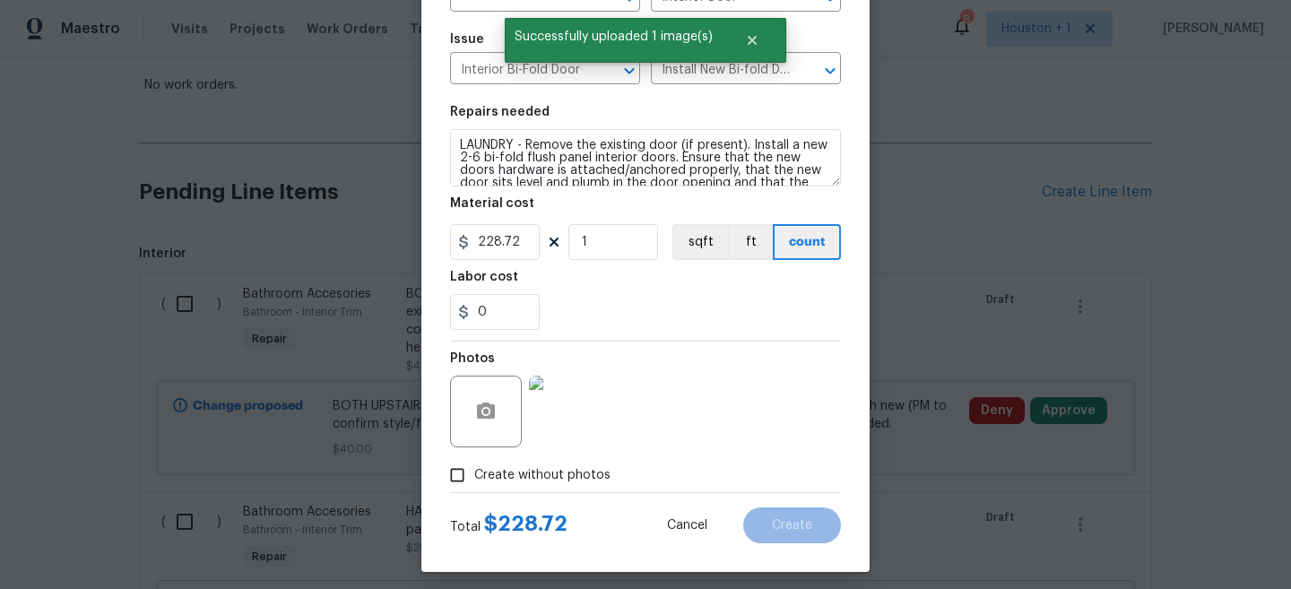
scroll to position [159, 0]
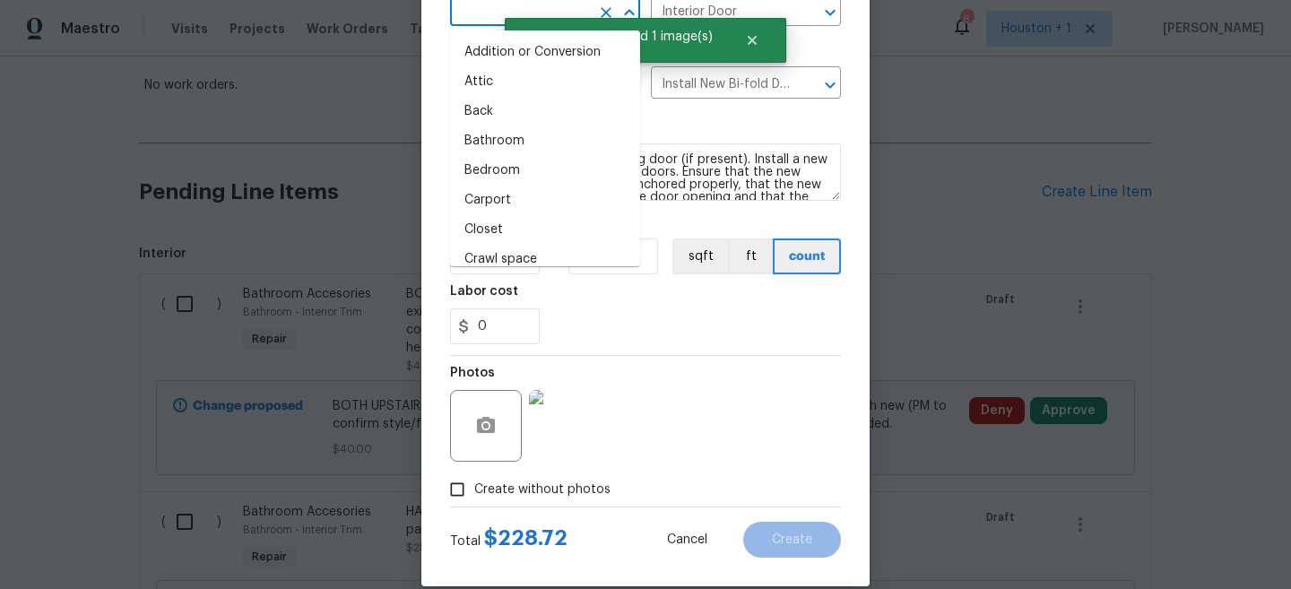
click at [470, 14] on input "text" at bounding box center [520, 12] width 140 height 28
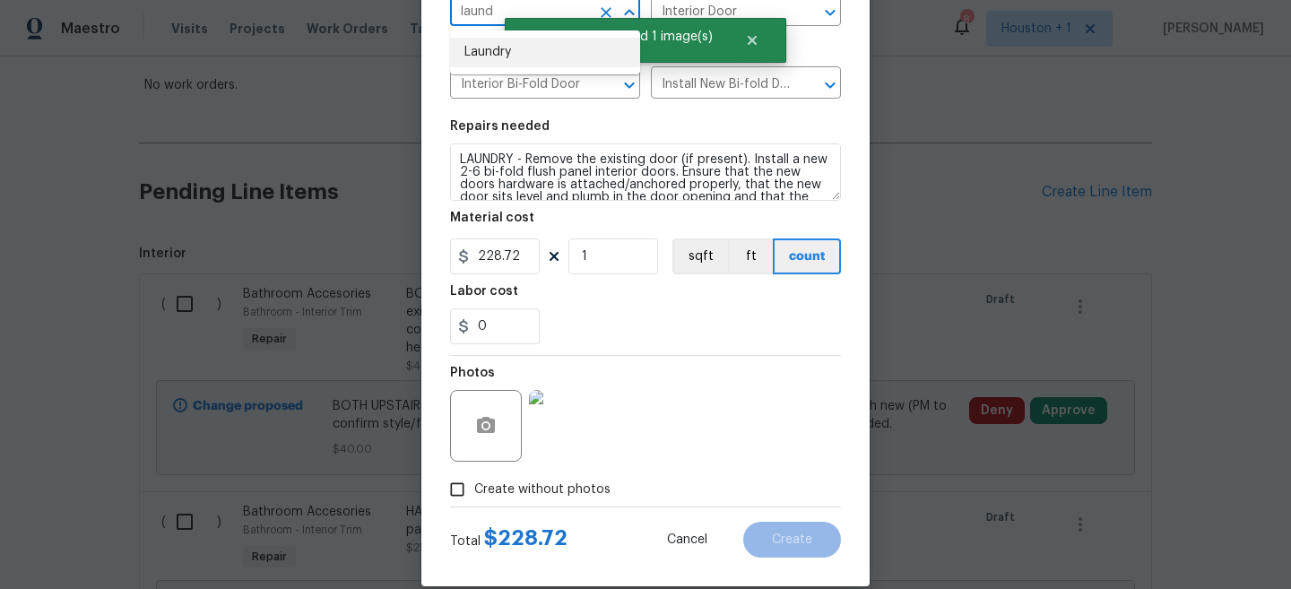
click at [468, 42] on li "Laundry" at bounding box center [545, 53] width 190 height 30
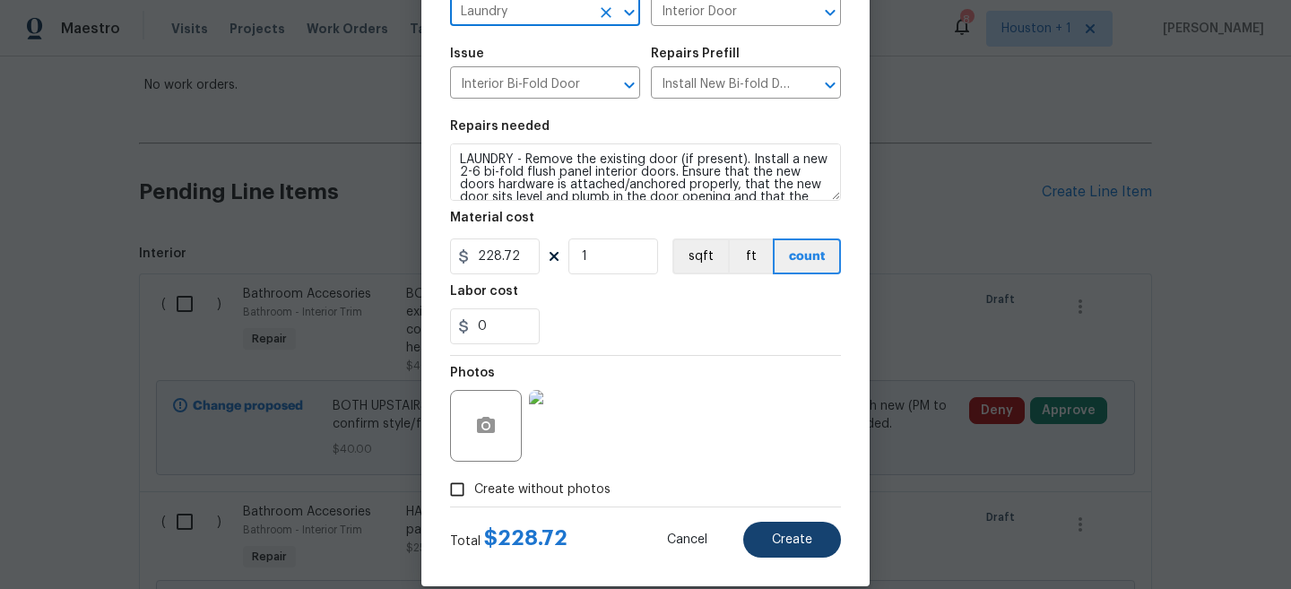
type input "Laundry"
click at [777, 530] on button "Create" at bounding box center [792, 540] width 98 height 36
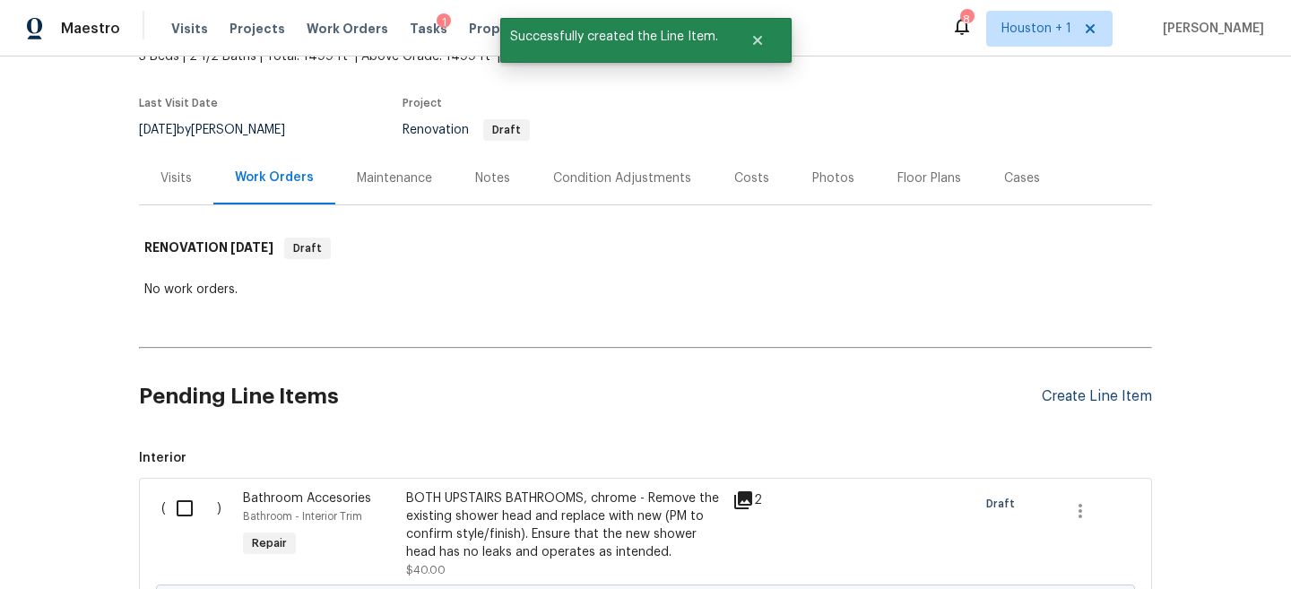
scroll to position [325, 0]
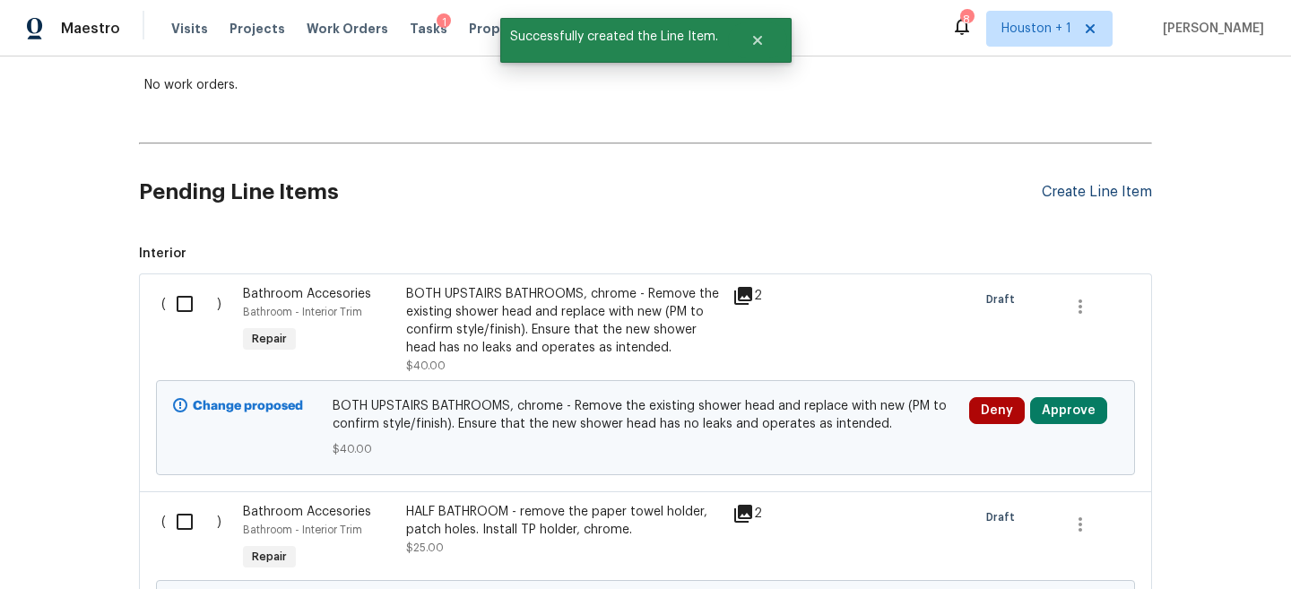
click at [1093, 192] on div "Create Line Item" at bounding box center [1097, 192] width 110 height 17
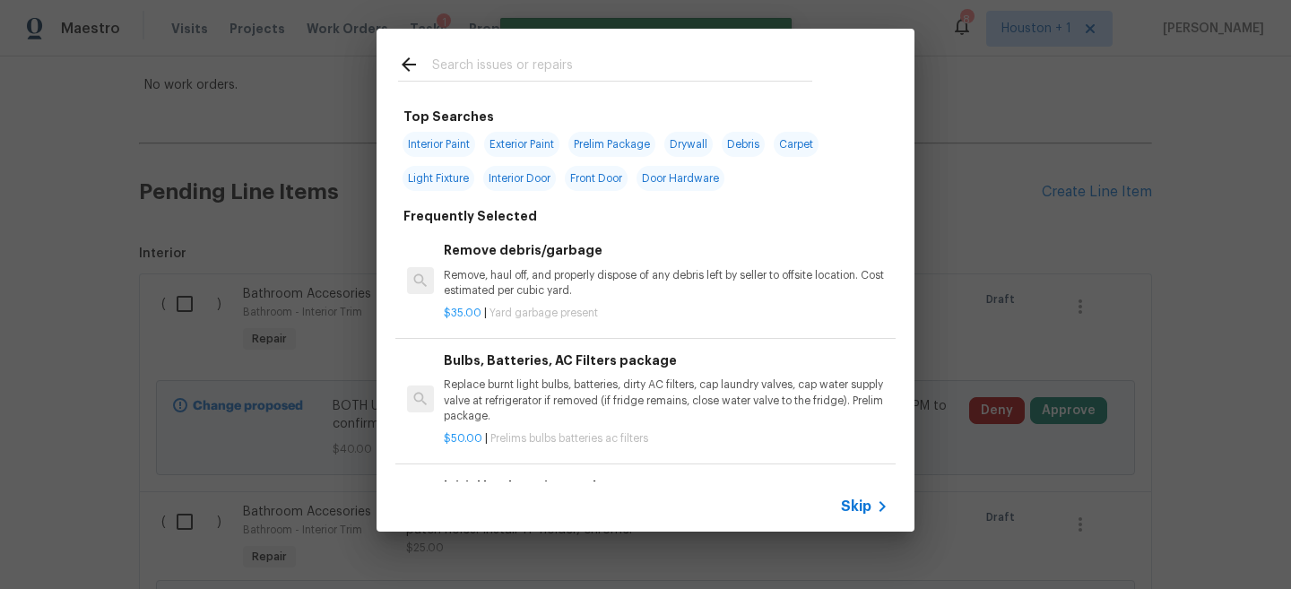
click at [483, 51] on div at bounding box center [605, 64] width 457 height 71
click at [482, 59] on input "text" at bounding box center [622, 67] width 380 height 27
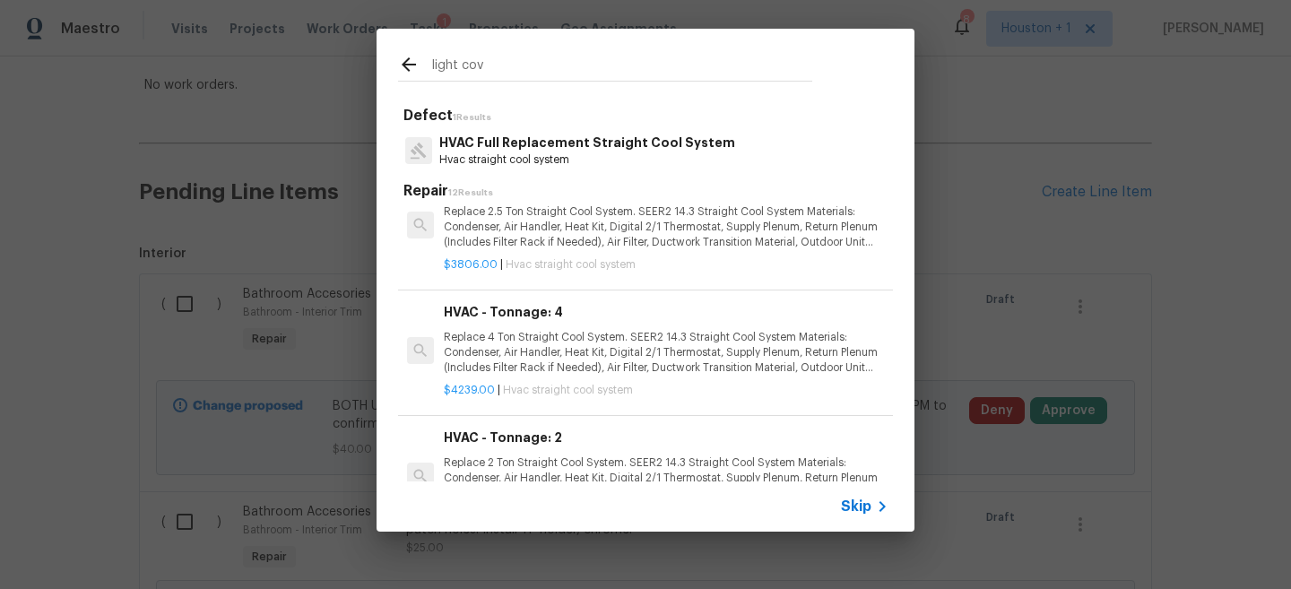
scroll to position [379, 0]
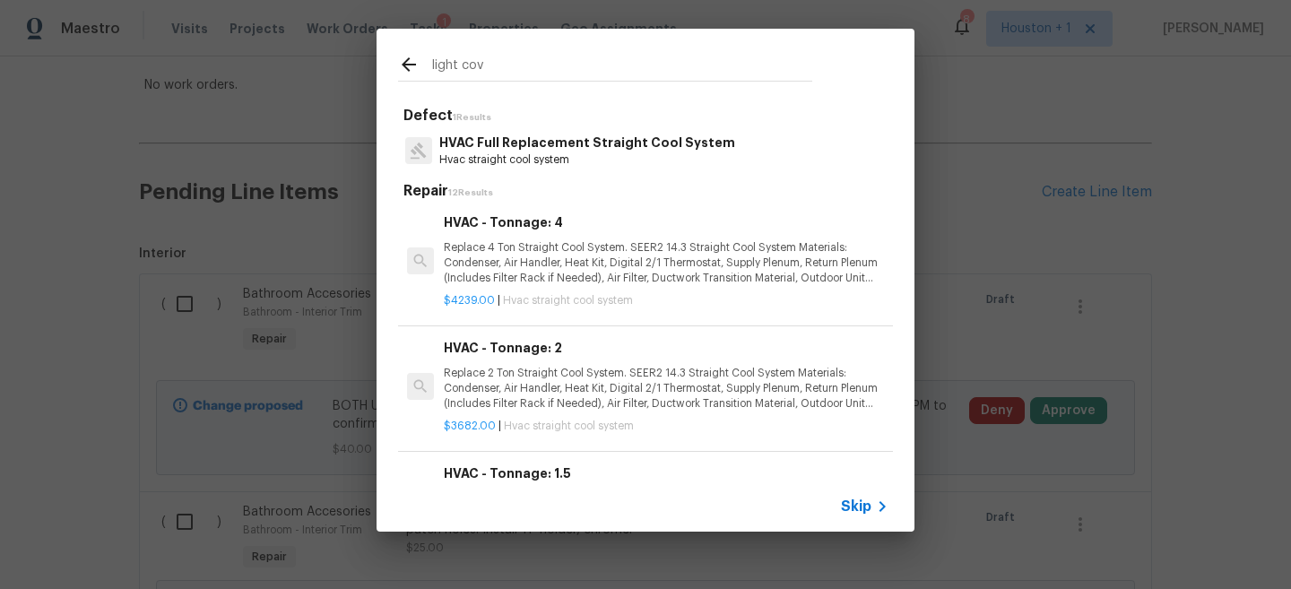
type input "light cov"
click at [849, 508] on span "Skip" at bounding box center [856, 507] width 30 height 18
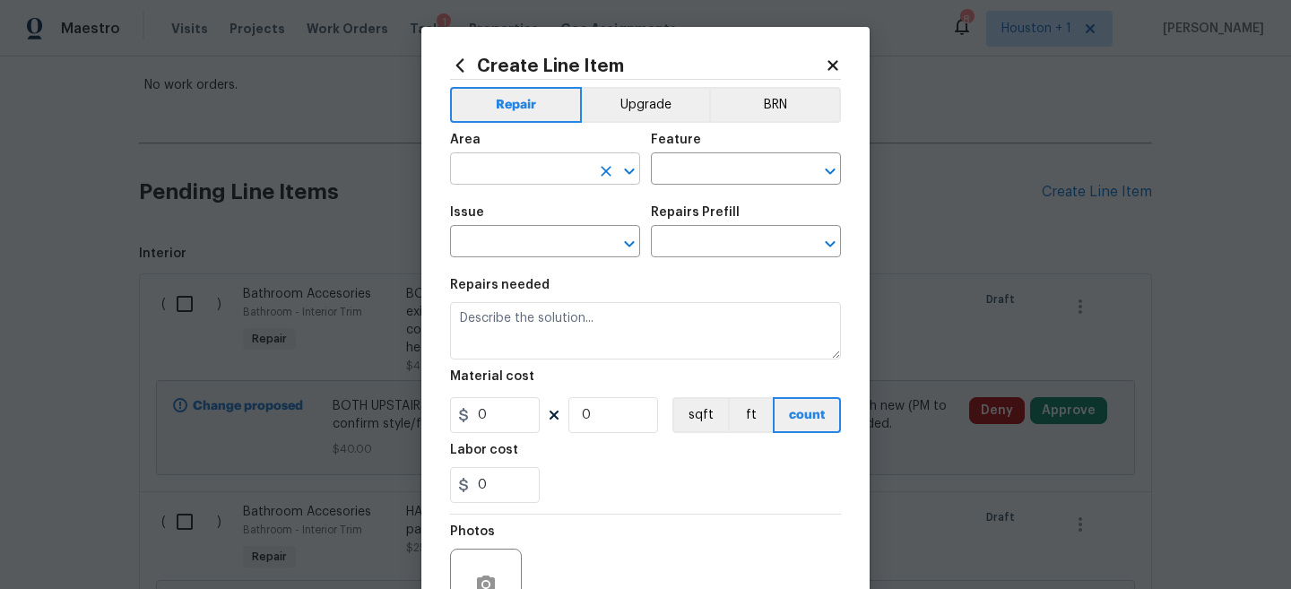
click at [495, 169] on input "text" at bounding box center [520, 171] width 140 height 28
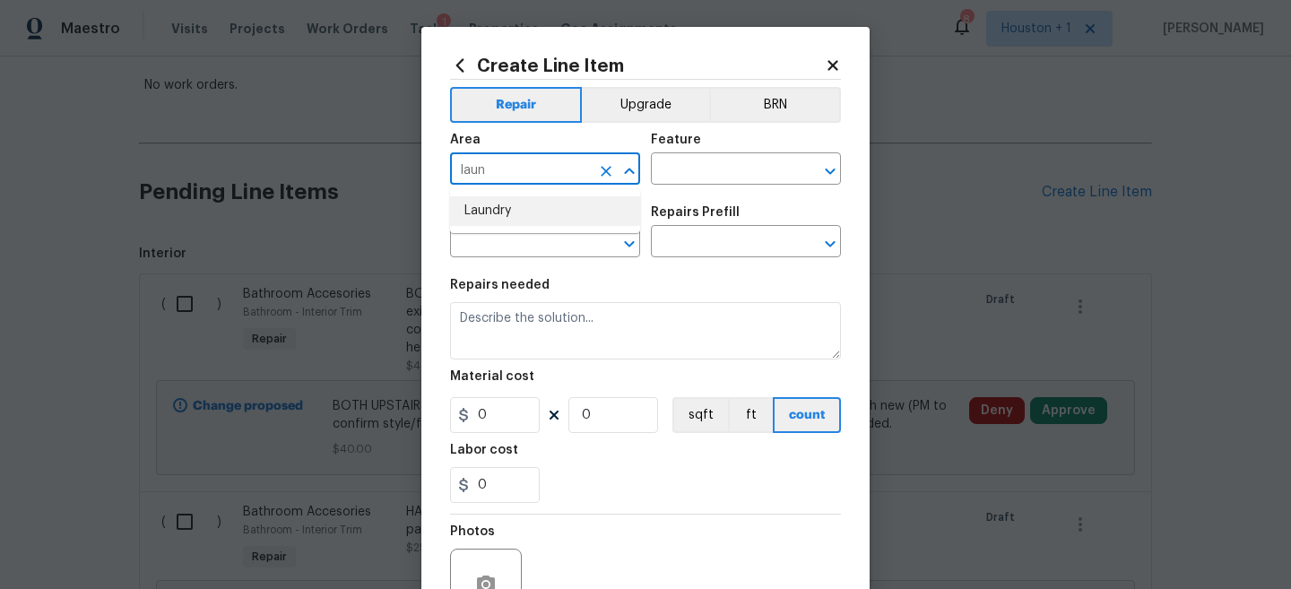
click at [492, 198] on li "Laundry" at bounding box center [545, 211] width 190 height 30
type input "Laundry"
click at [678, 168] on input "text" at bounding box center [721, 171] width 140 height 28
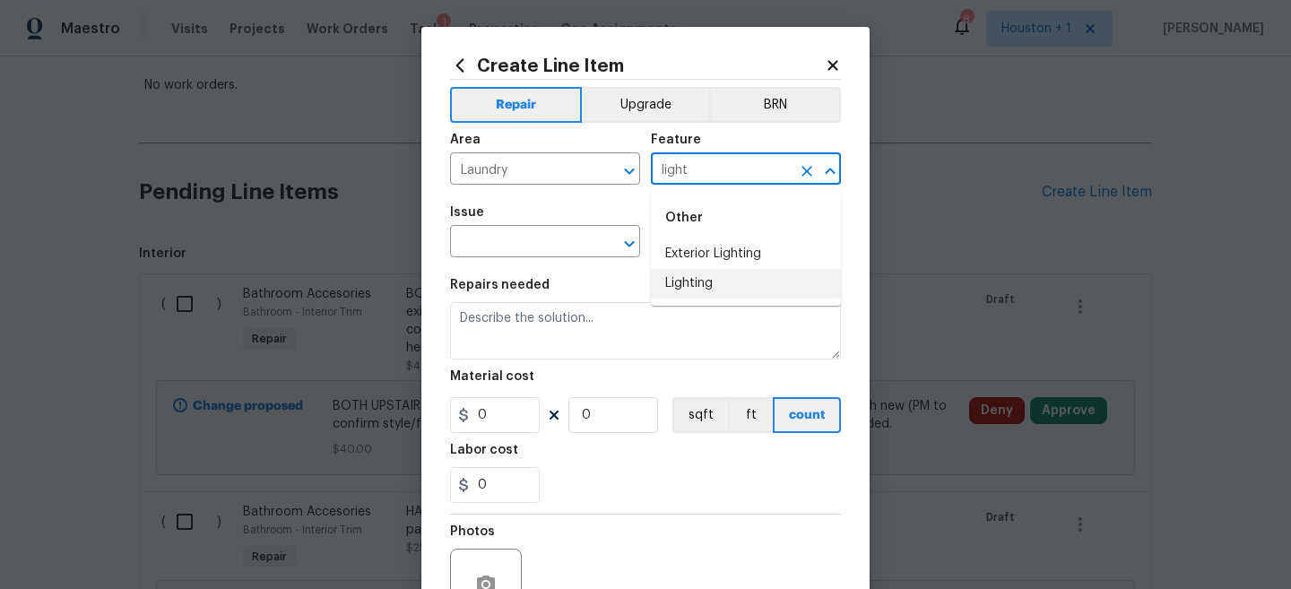
click at [699, 279] on li "Lighting" at bounding box center [746, 284] width 190 height 30
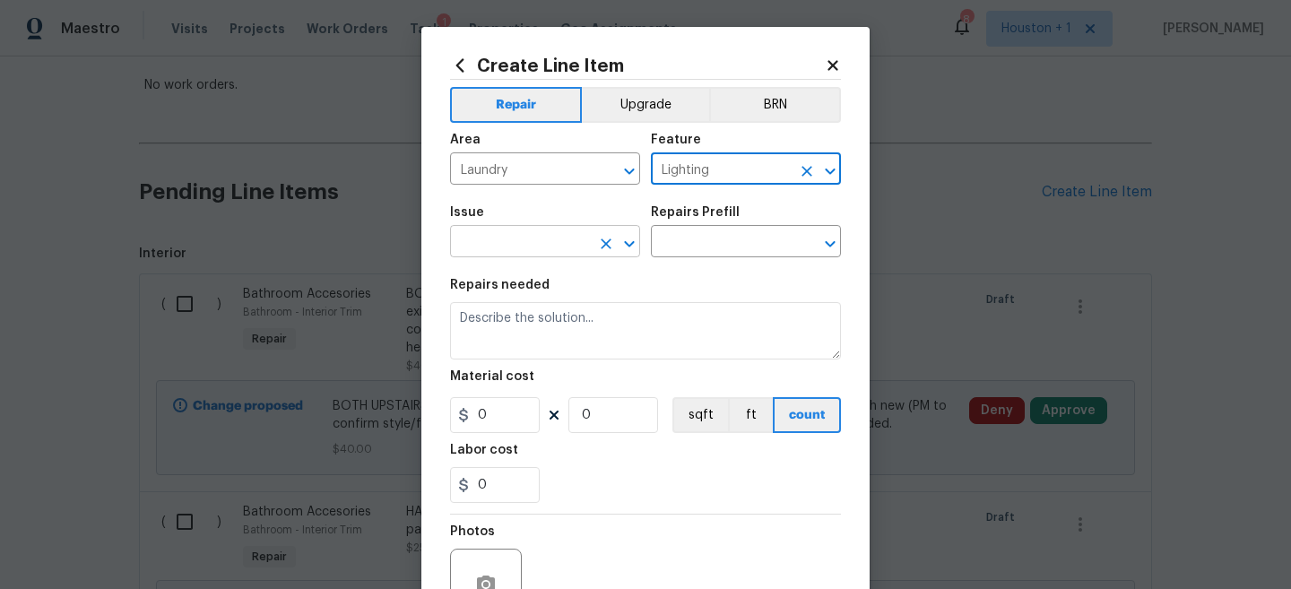
type input "Lighting"
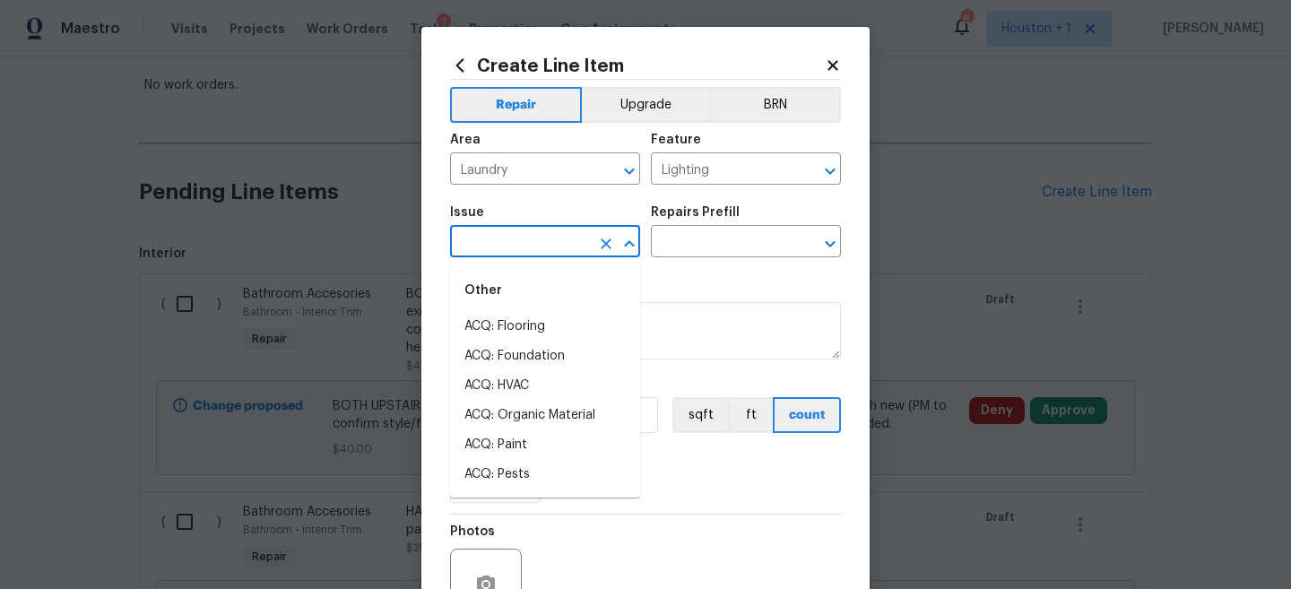
click at [560, 248] on input "text" at bounding box center [520, 244] width 140 height 28
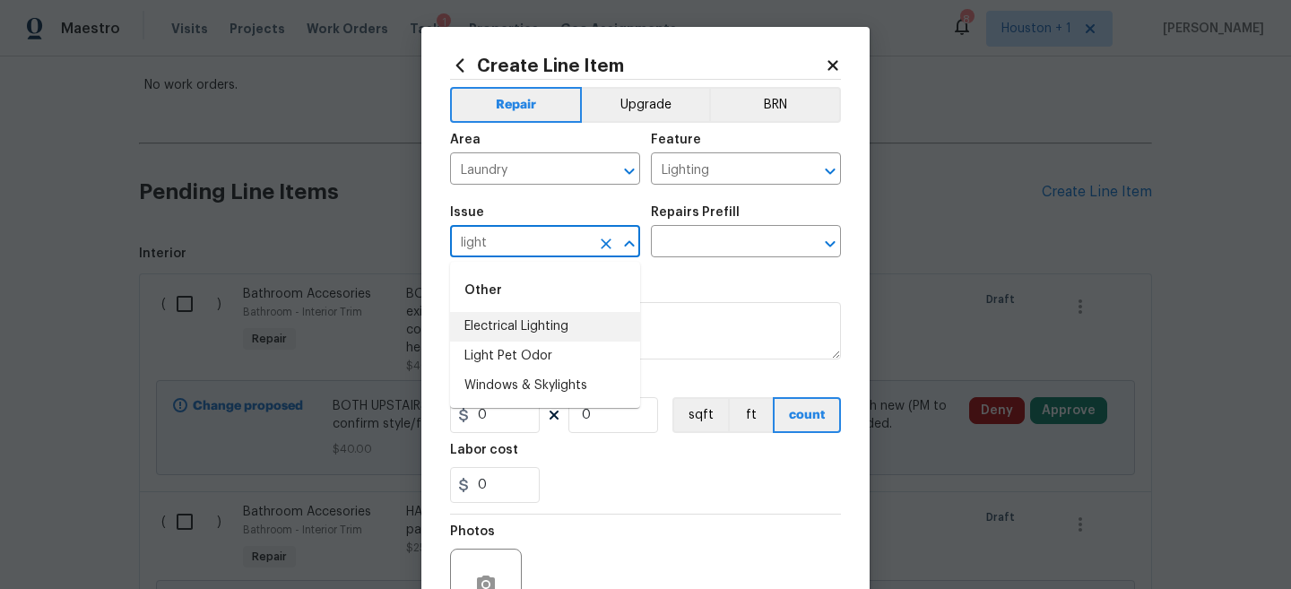
click at [573, 326] on li "Electrical Lighting" at bounding box center [545, 327] width 190 height 30
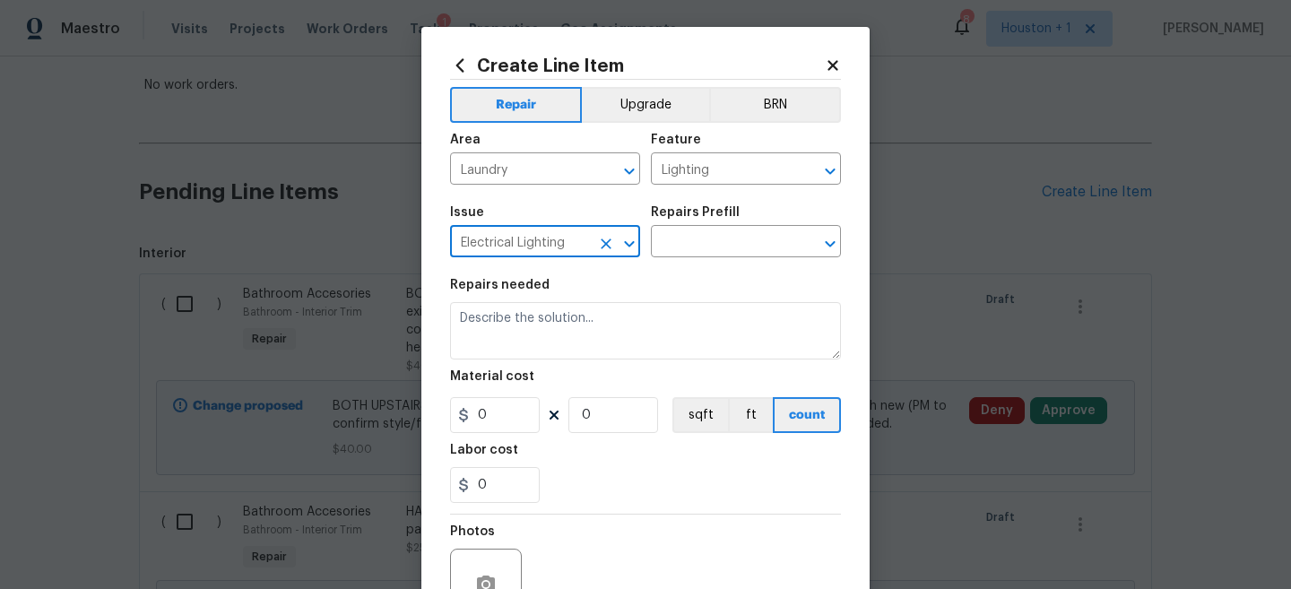
type input "Electrical Lighting"
click at [723, 227] on div "Repairs Prefill" at bounding box center [746, 217] width 190 height 23
click at [716, 248] on input "text" at bounding box center [721, 244] width 140 height 28
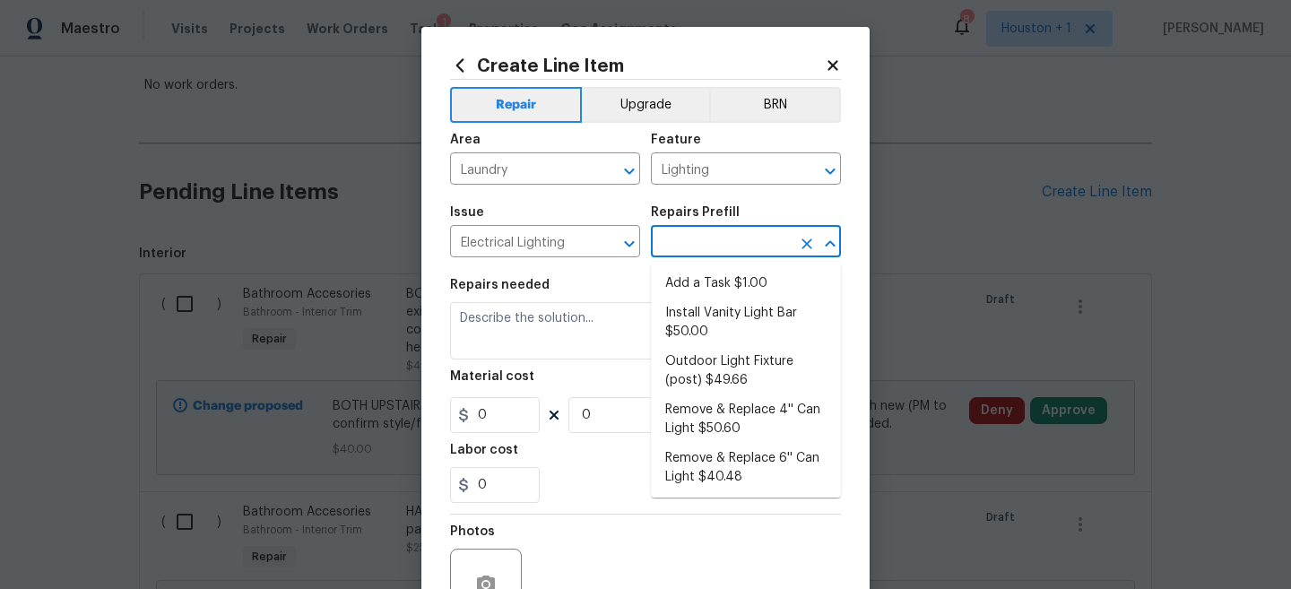
click at [709, 286] on li "Add a Task $1.00" at bounding box center [746, 284] width 190 height 30
type input "Add a Task $1.00"
type textarea "HPM to detail"
type input "1"
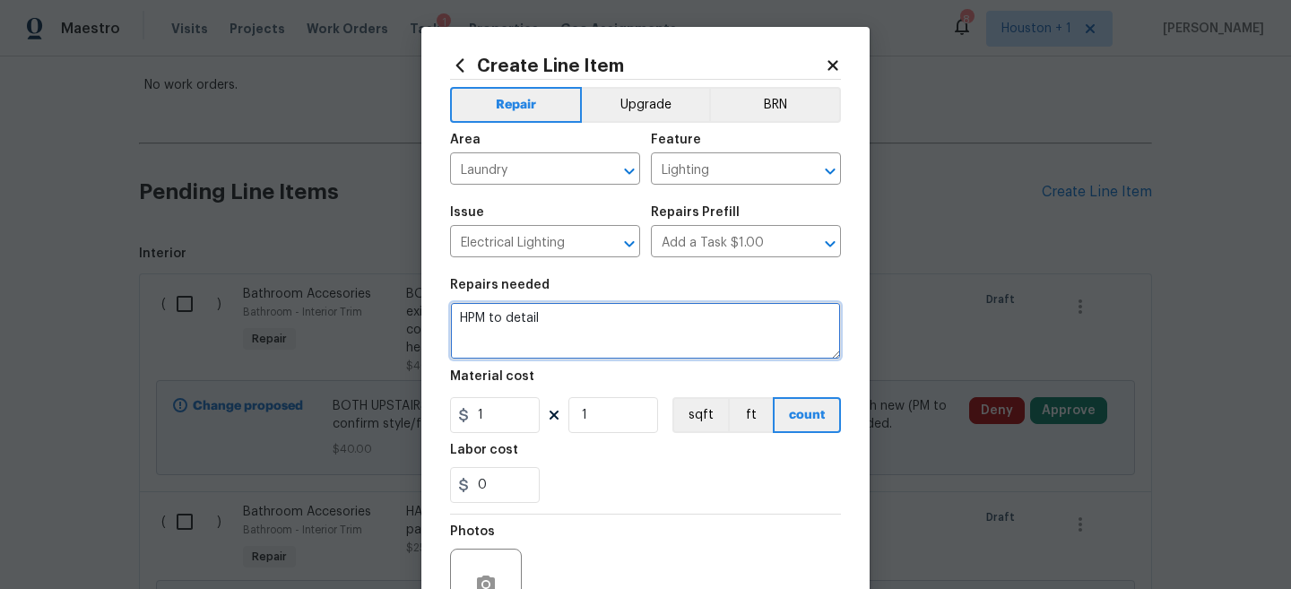
click at [672, 339] on textarea "HPM to detail" at bounding box center [645, 330] width 391 height 57
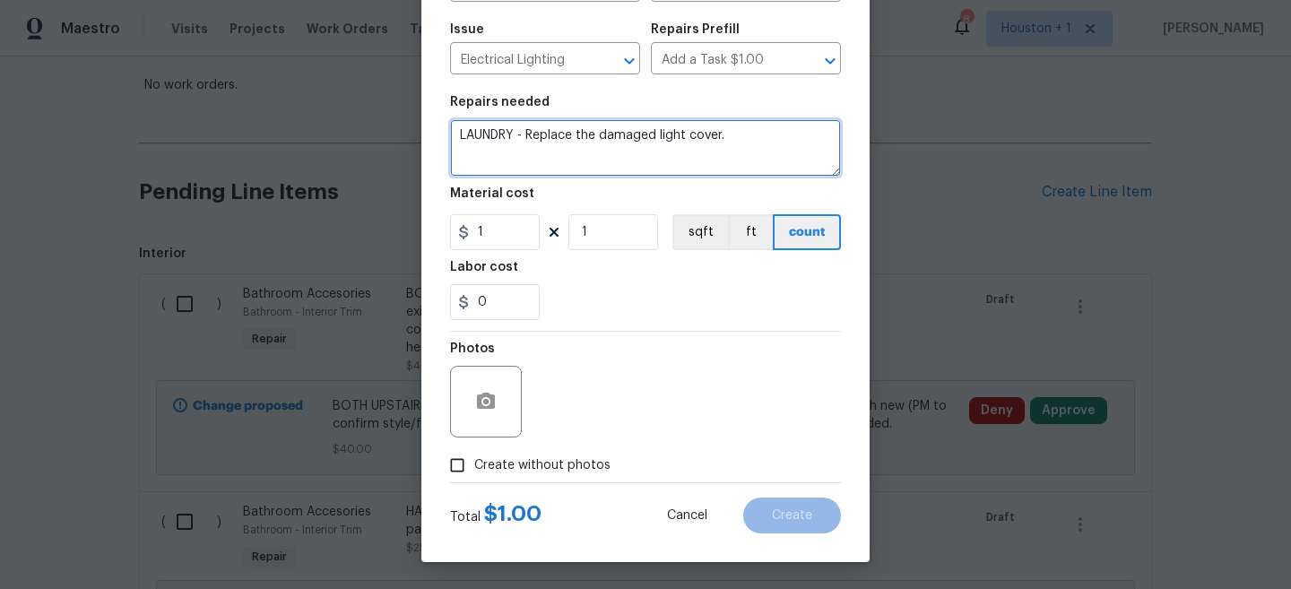
type textarea "LAUNDRY - Replace the damaged light cover."
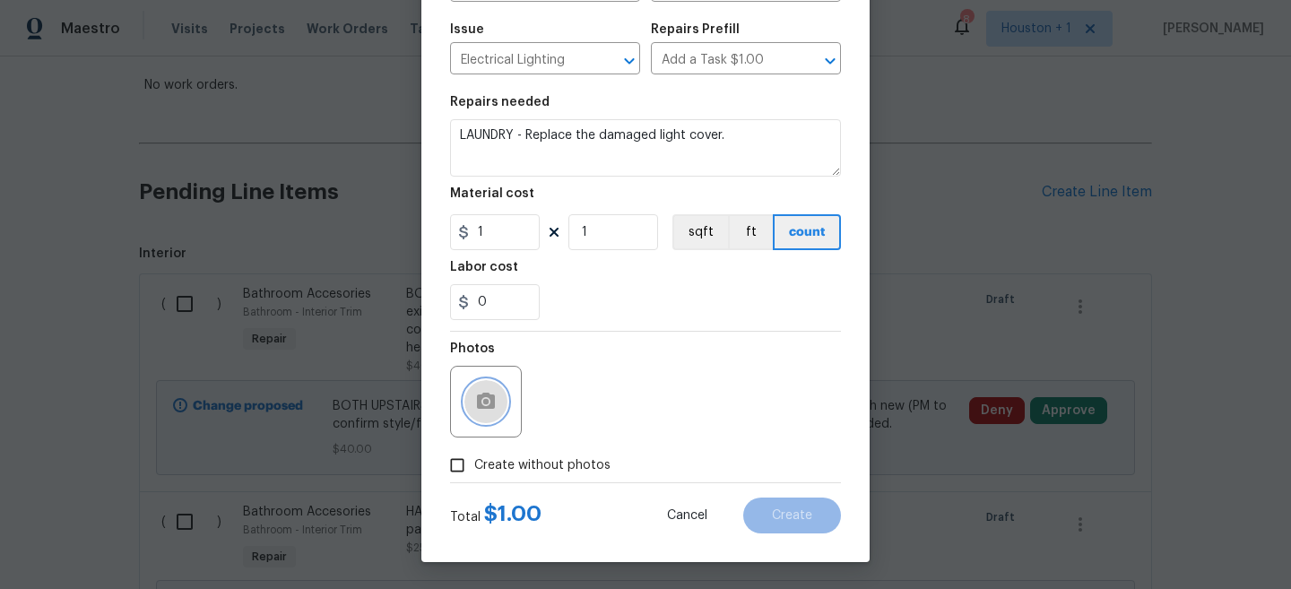
click at [488, 408] on icon "button" at bounding box center [486, 401] width 18 height 16
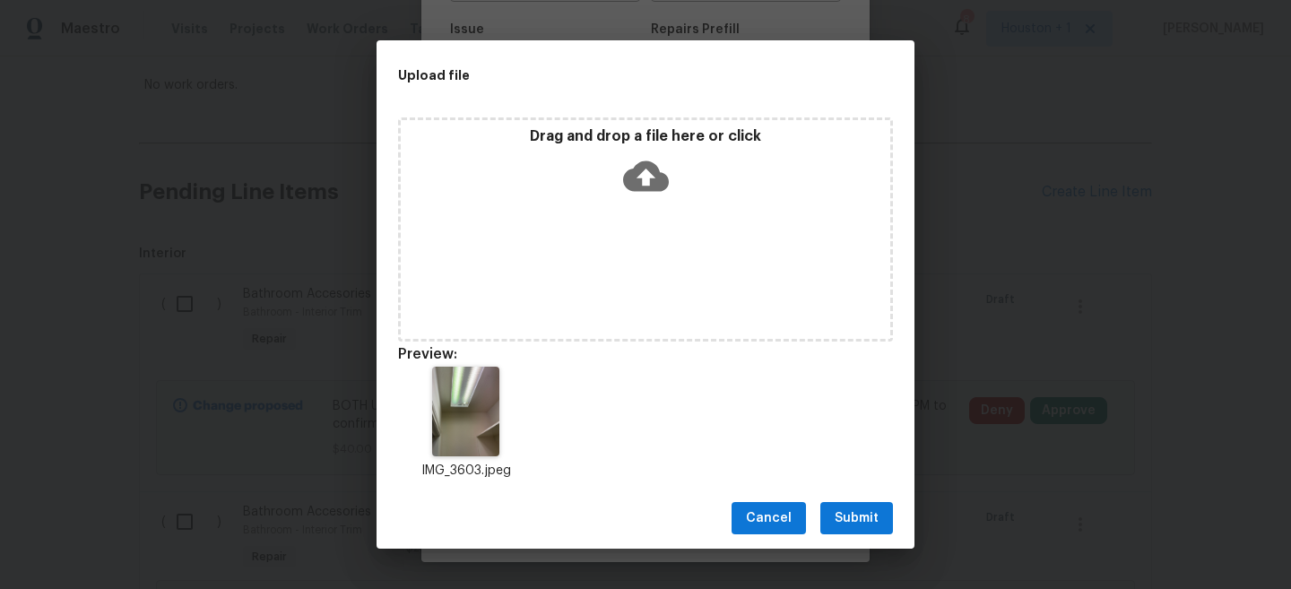
click at [861, 531] on button "Submit" at bounding box center [857, 518] width 73 height 33
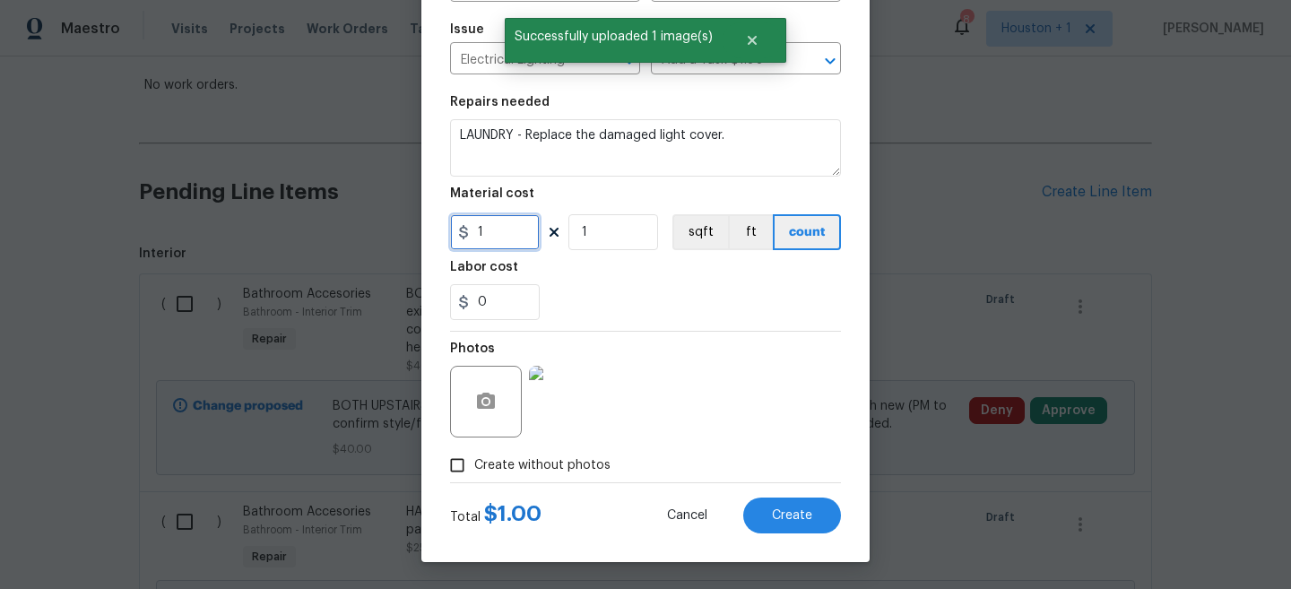
click at [534, 238] on input "1" at bounding box center [495, 232] width 90 height 36
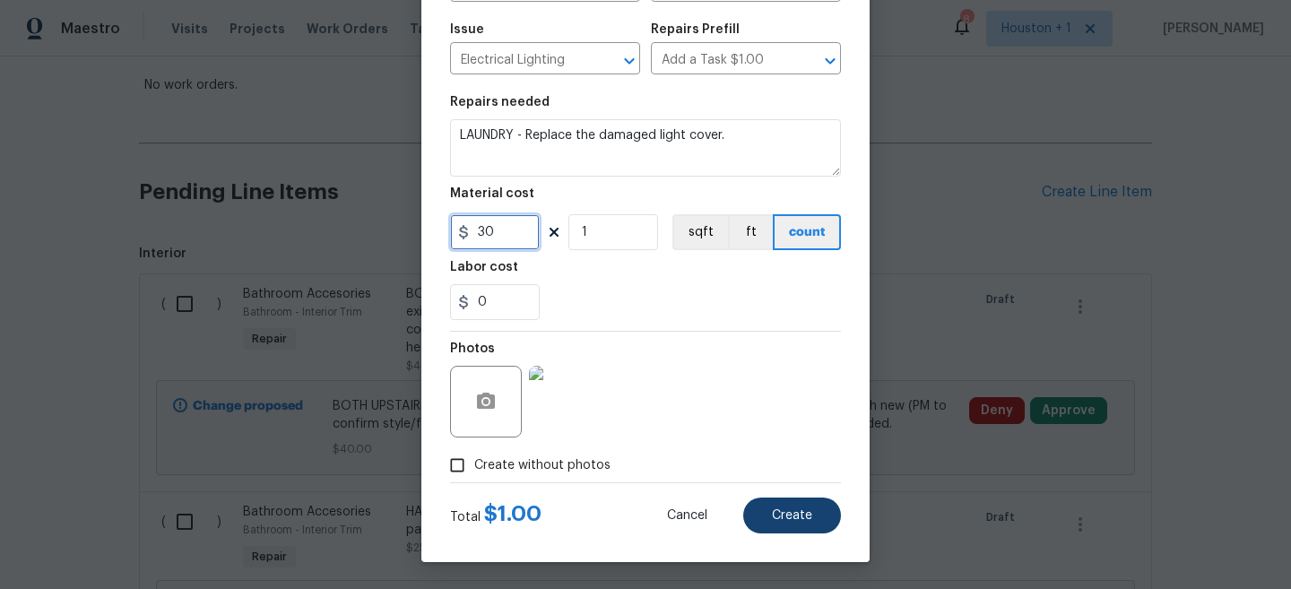
type input "30"
click at [791, 509] on span "Create" at bounding box center [792, 515] width 40 height 13
type input "0"
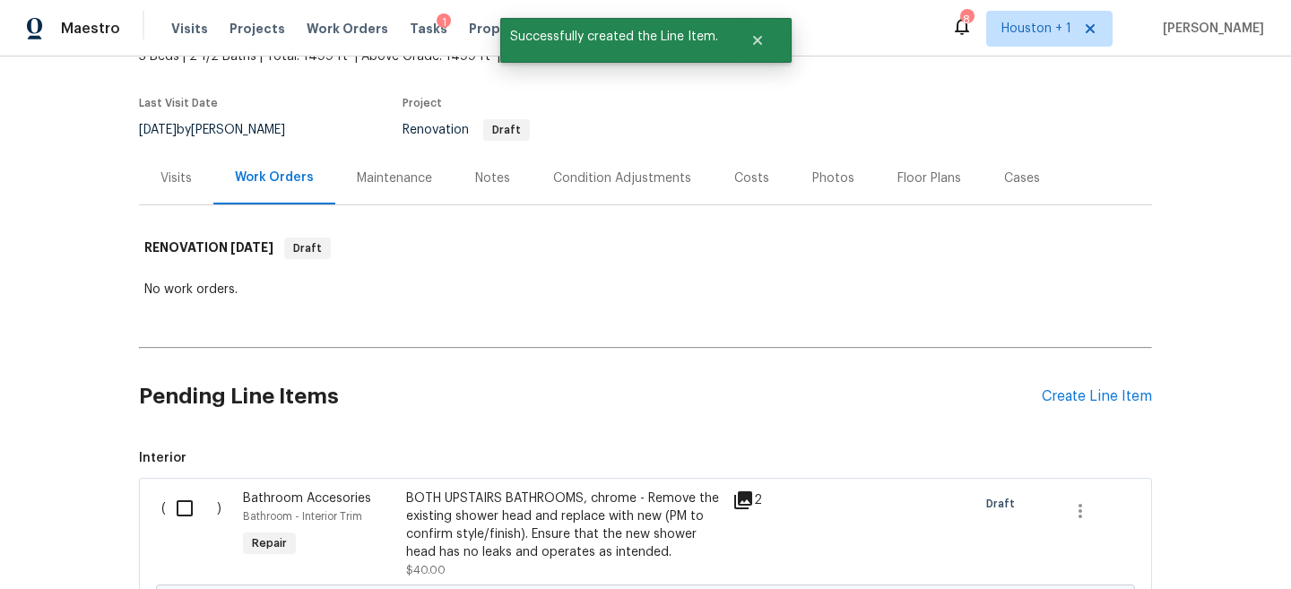
scroll to position [325, 0]
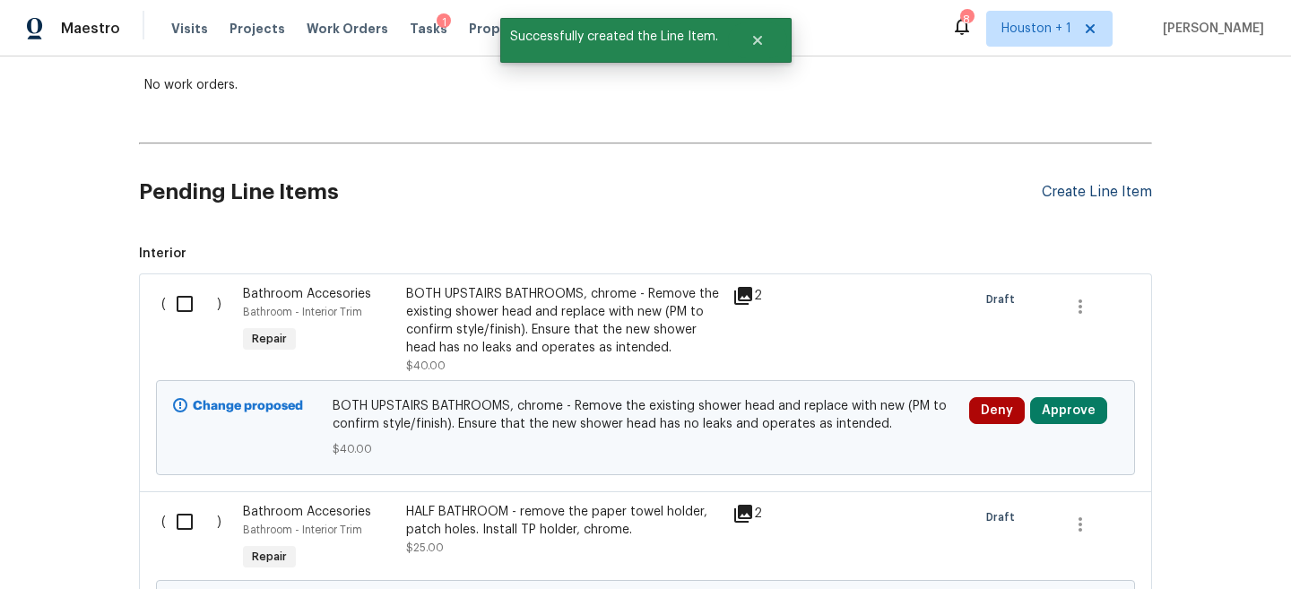
click at [1136, 194] on div "Create Line Item" at bounding box center [1097, 192] width 110 height 17
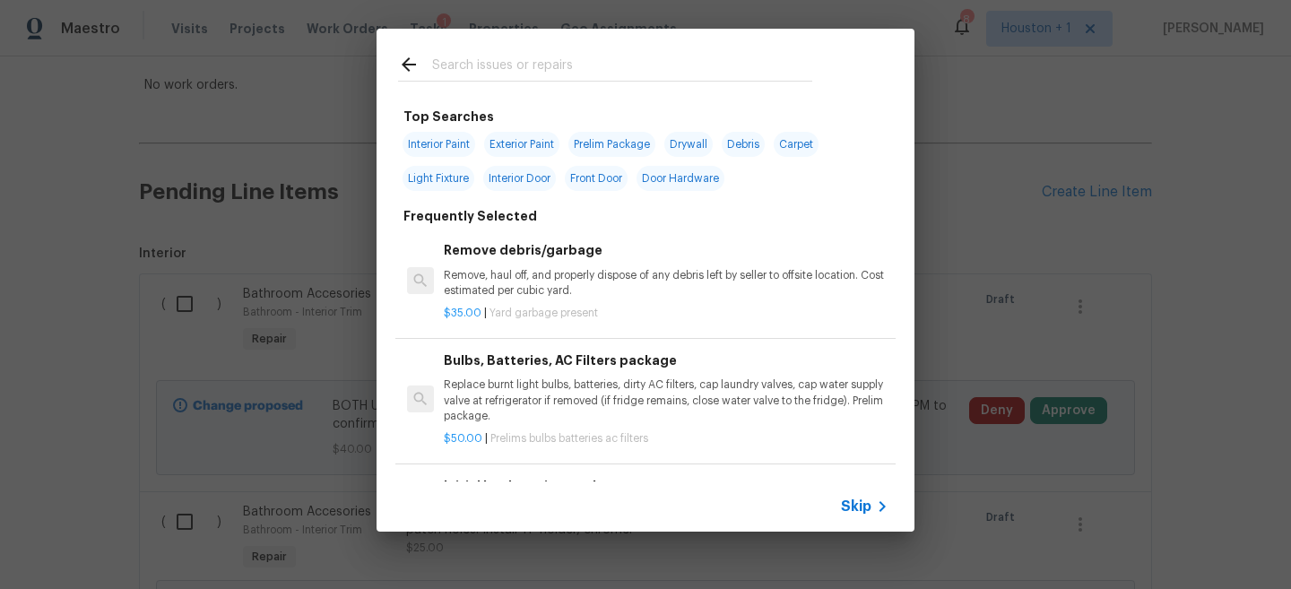
click at [864, 508] on span "Skip" at bounding box center [856, 507] width 30 height 18
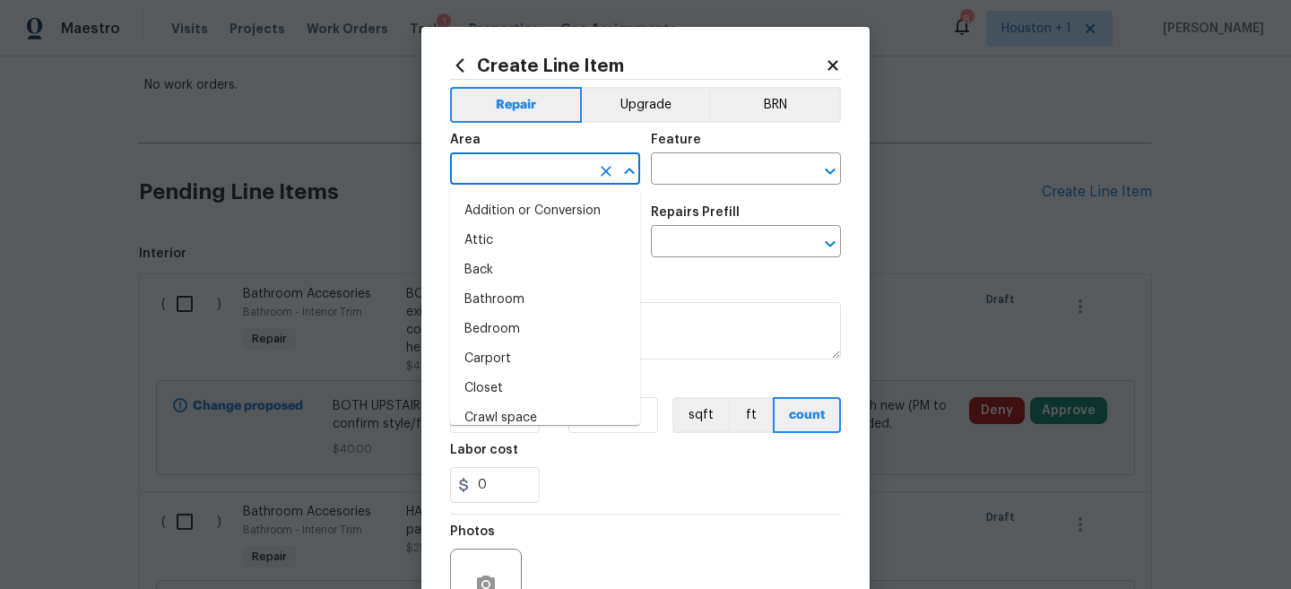
click at [478, 169] on input "text" at bounding box center [520, 171] width 140 height 28
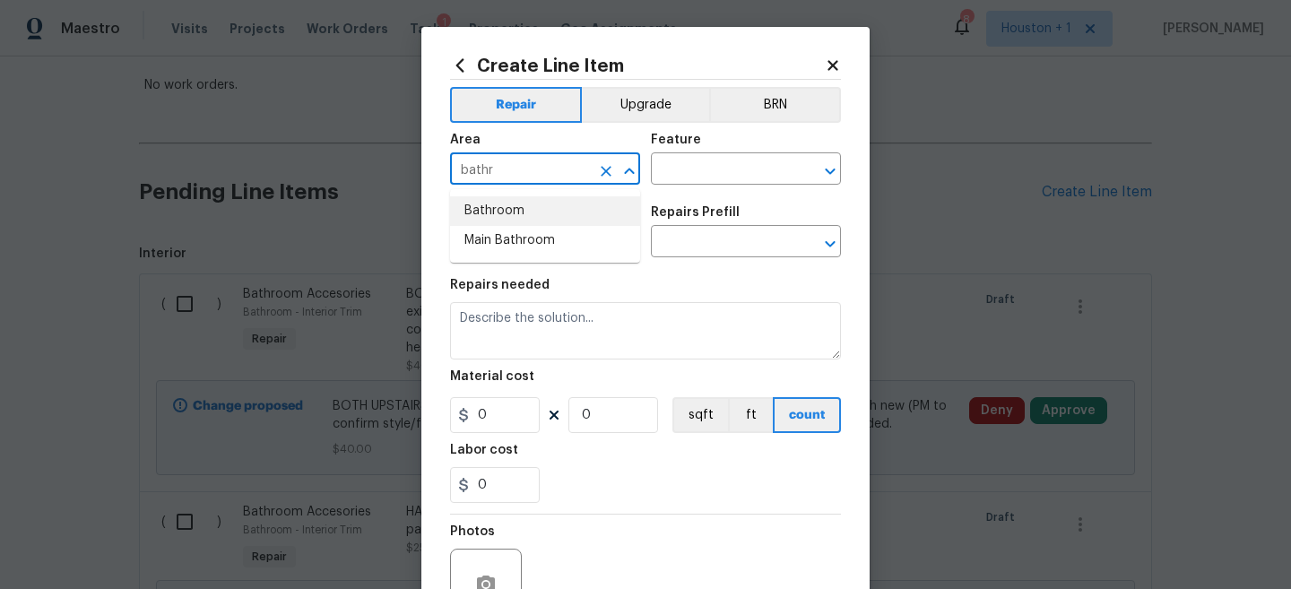
click at [475, 218] on li "Bathroom" at bounding box center [545, 211] width 190 height 30
type input "Bathroom"
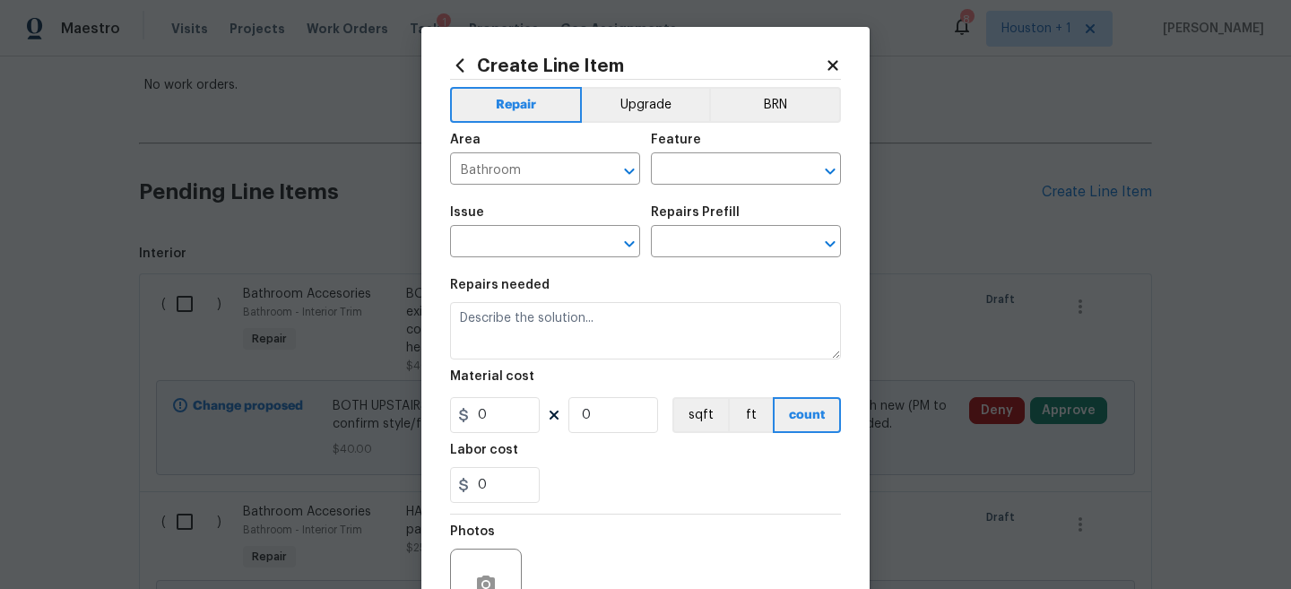
click at [689, 194] on div "Area Bathroom ​ Feature ​" at bounding box center [645, 159] width 391 height 73
click at [694, 178] on input "text" at bounding box center [721, 171] width 140 height 28
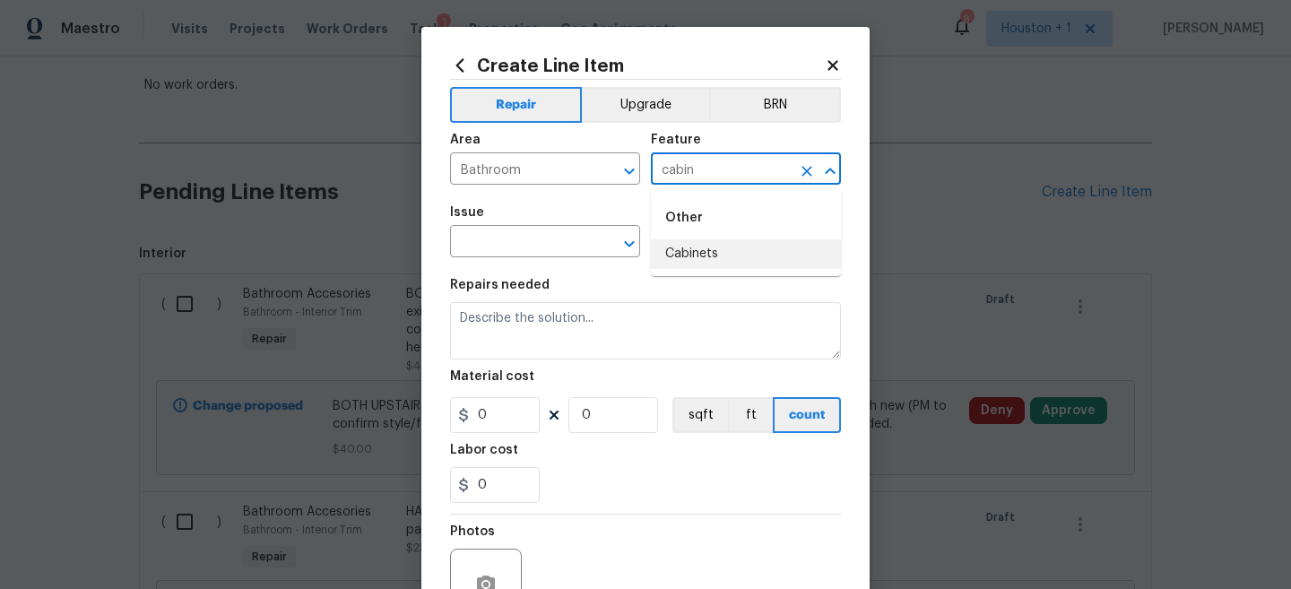
type input "cabin"
click at [703, 281] on div "Repairs needed" at bounding box center [645, 290] width 391 height 23
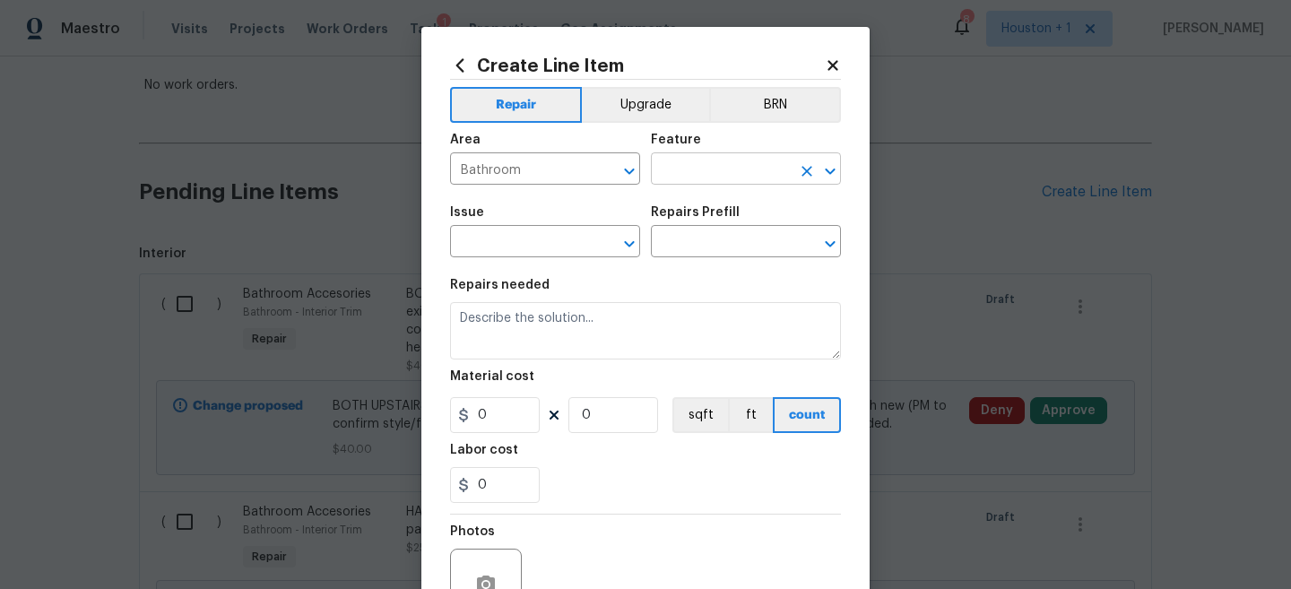
click at [708, 174] on input "text" at bounding box center [721, 171] width 140 height 28
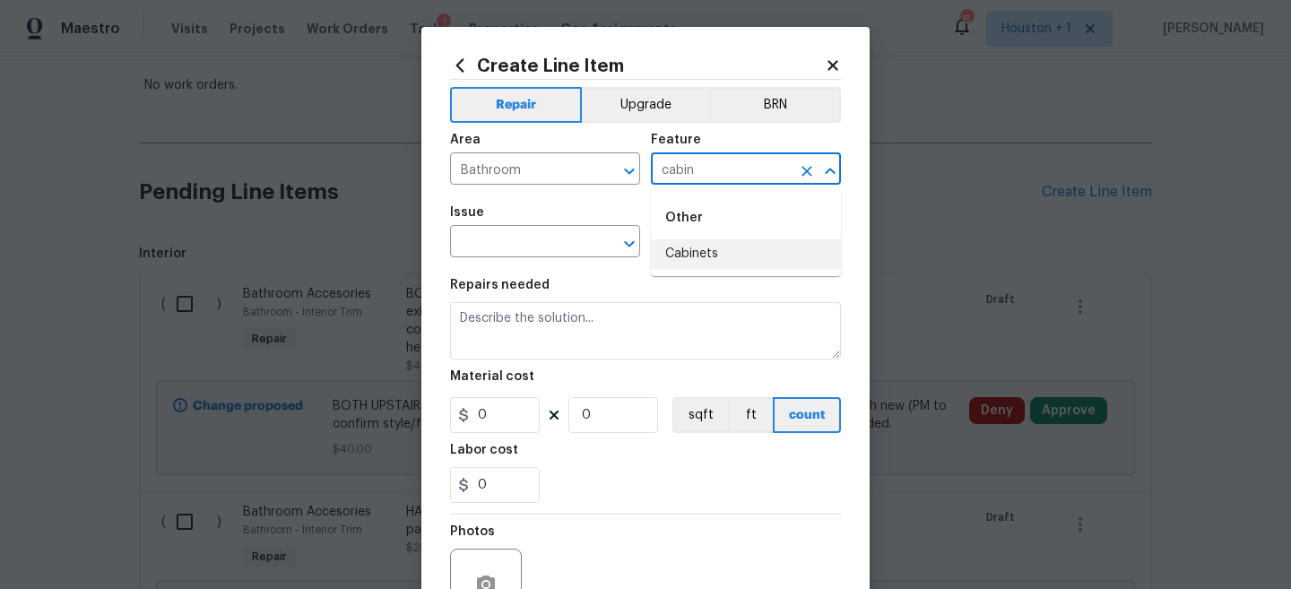
click at [696, 248] on li "Cabinets" at bounding box center [746, 254] width 190 height 30
type input "Cabinets"
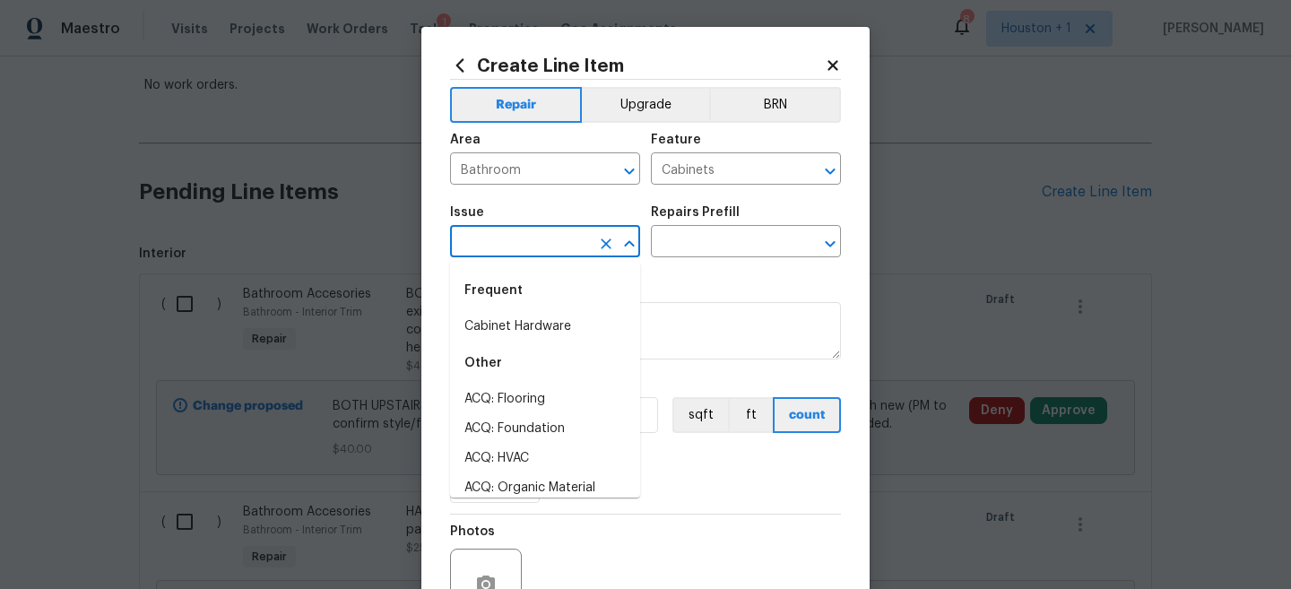
click at [576, 242] on input "text" at bounding box center [520, 244] width 140 height 28
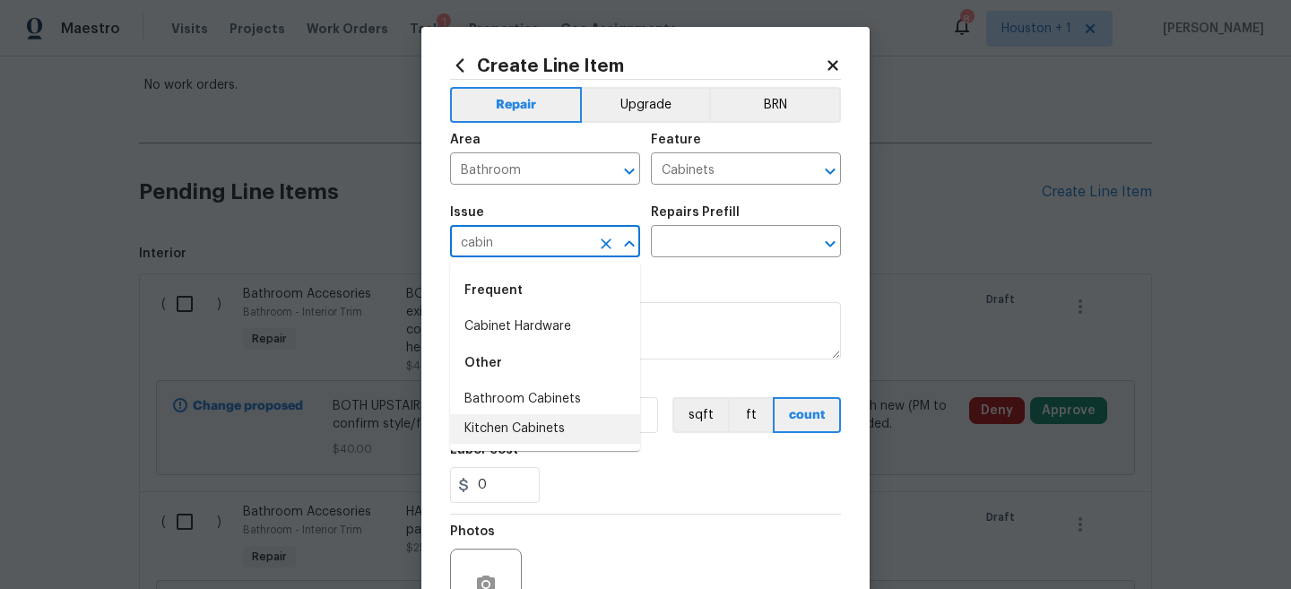
click at [542, 402] on li "Bathroom Cabinets" at bounding box center [545, 400] width 190 height 30
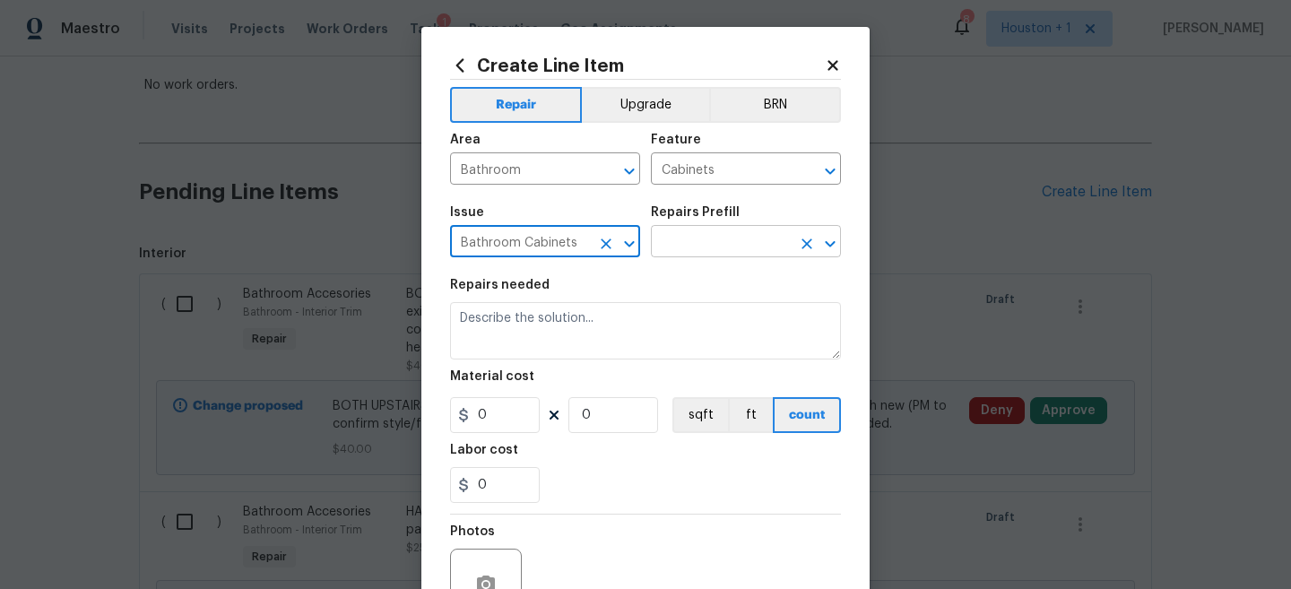
type input "Bathroom Cabinets"
click at [707, 237] on input "text" at bounding box center [721, 244] width 140 height 28
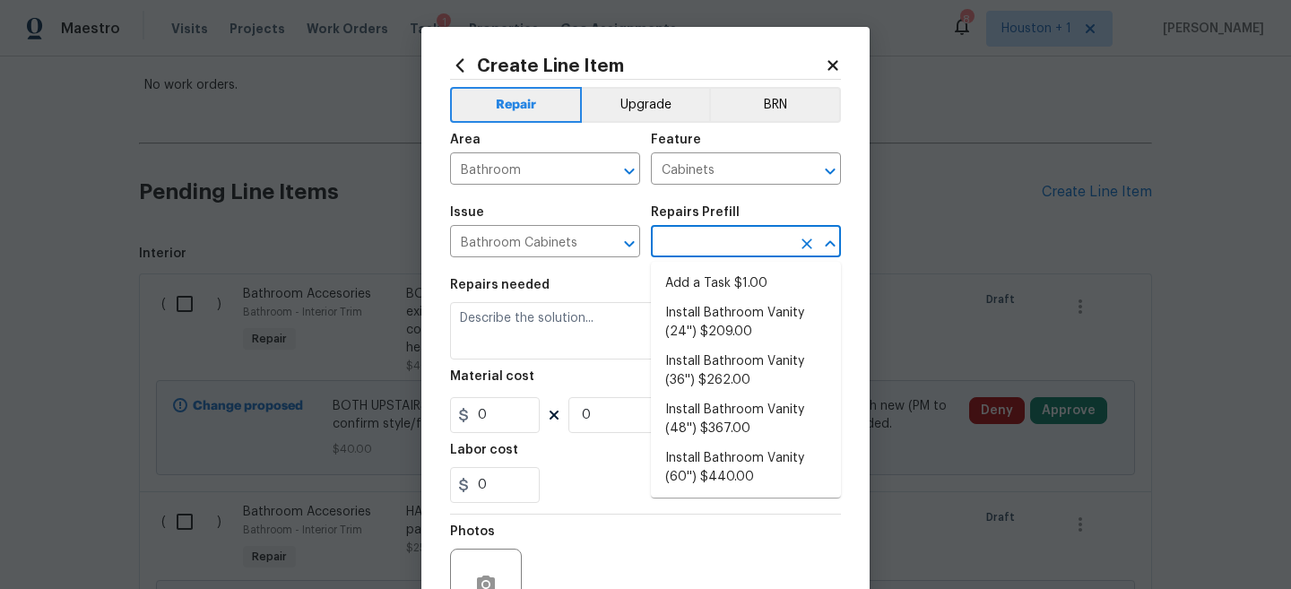
click at [710, 273] on li "Add a Task $1.00" at bounding box center [746, 284] width 190 height 30
type input "Add a Task $1.00"
type textarea "HPM to detail"
type input "1"
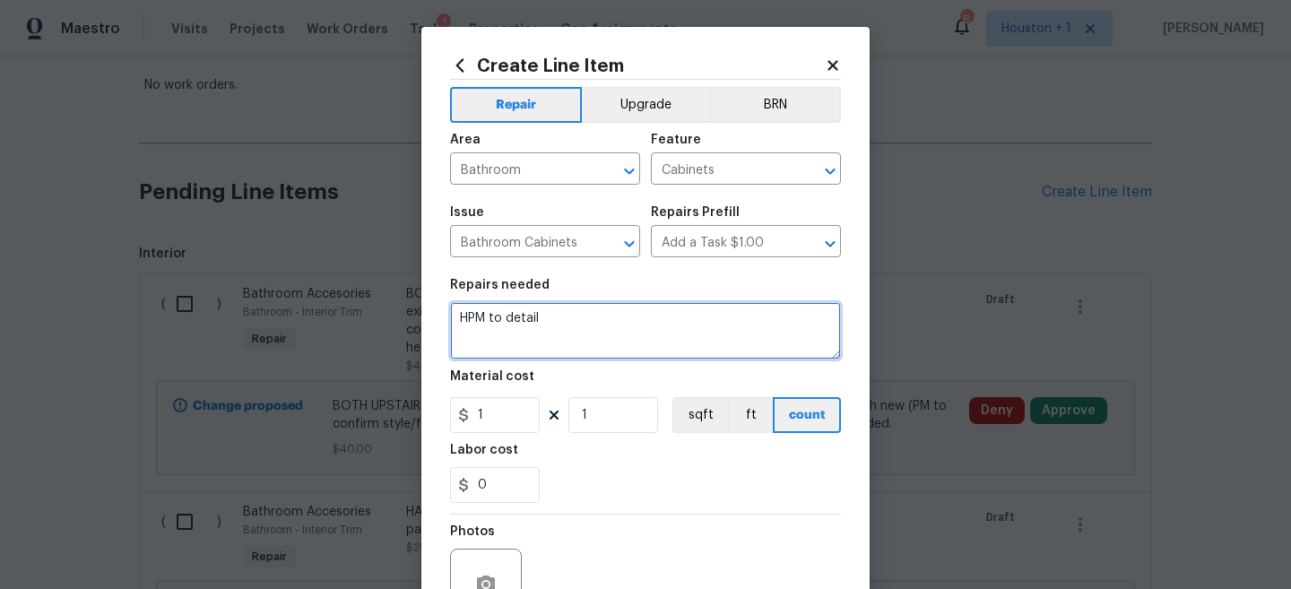
click at [651, 319] on textarea "HPM to detail" at bounding box center [645, 330] width 391 height 57
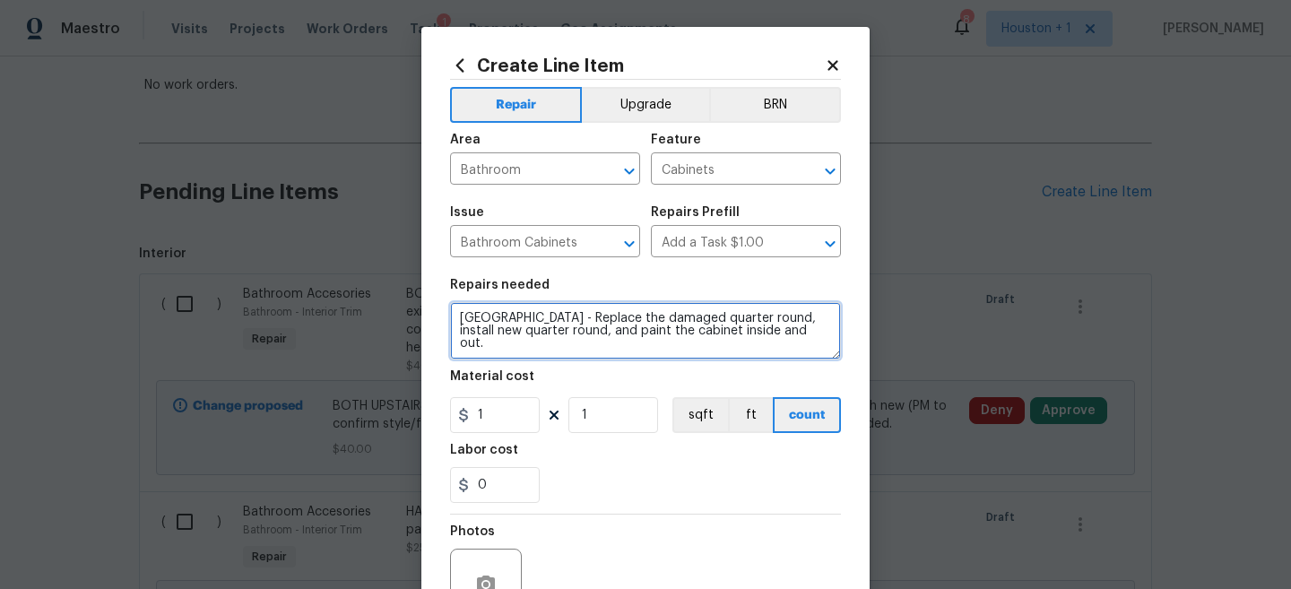
type textarea "UPSTAIRS HALLWAY BATHROOM - Replace the damaged quarter round, install new quar…"
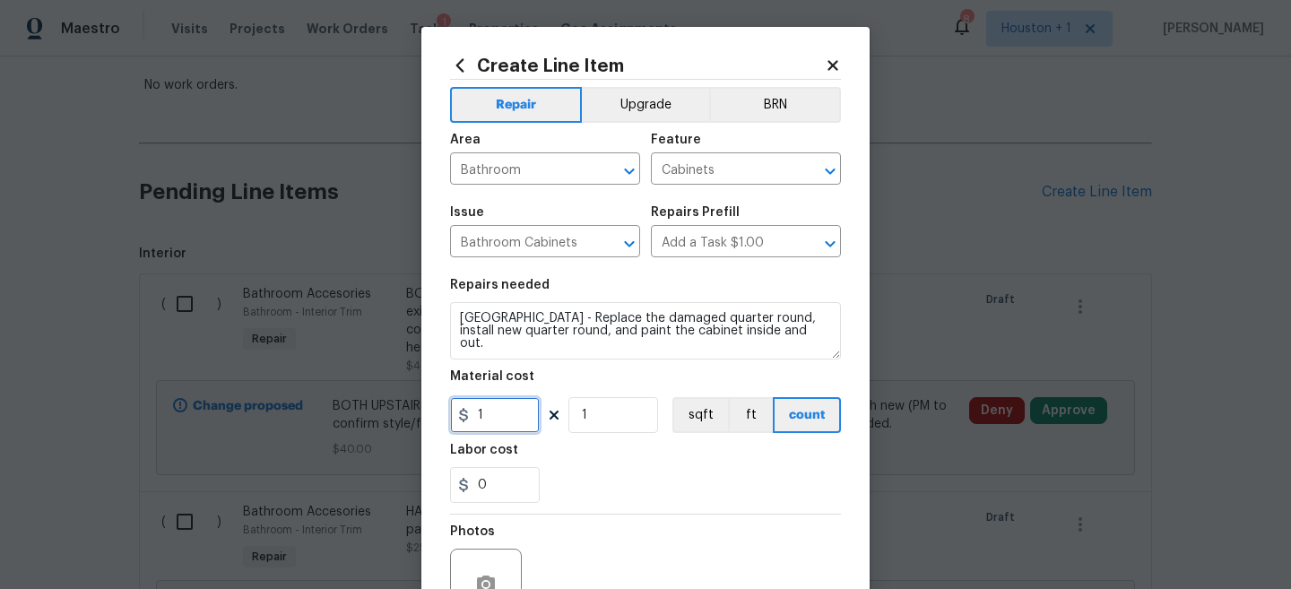
click at [521, 418] on input "1" at bounding box center [495, 415] width 90 height 36
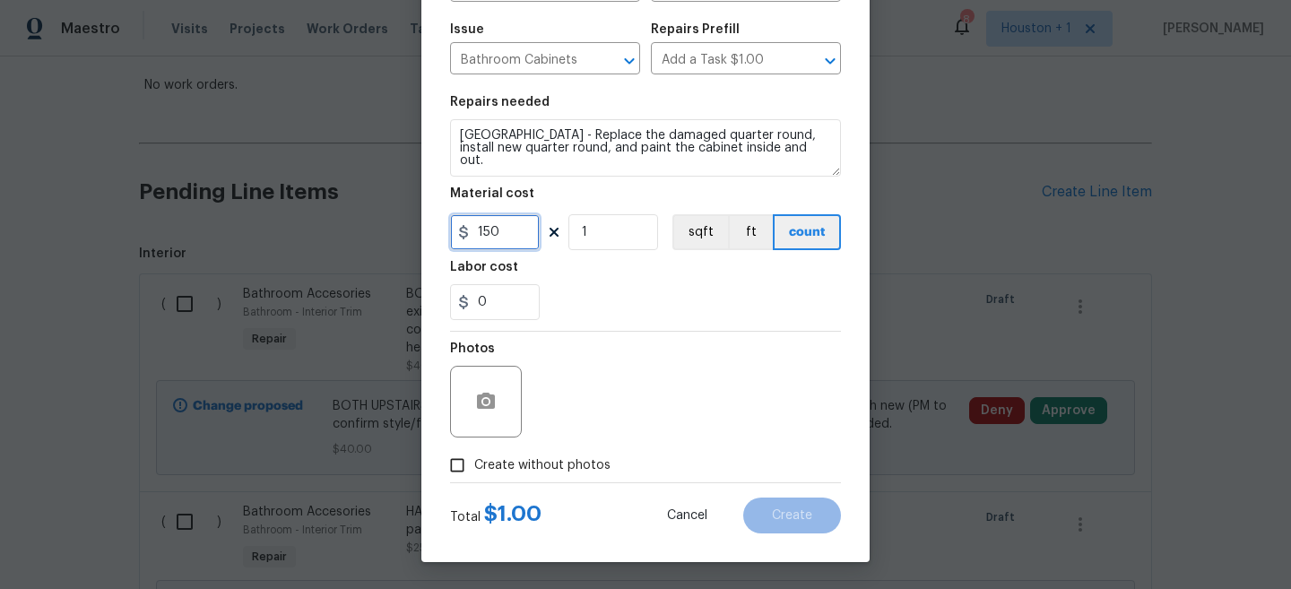
type input "150"
click at [493, 396] on icon "button" at bounding box center [486, 401] width 18 height 16
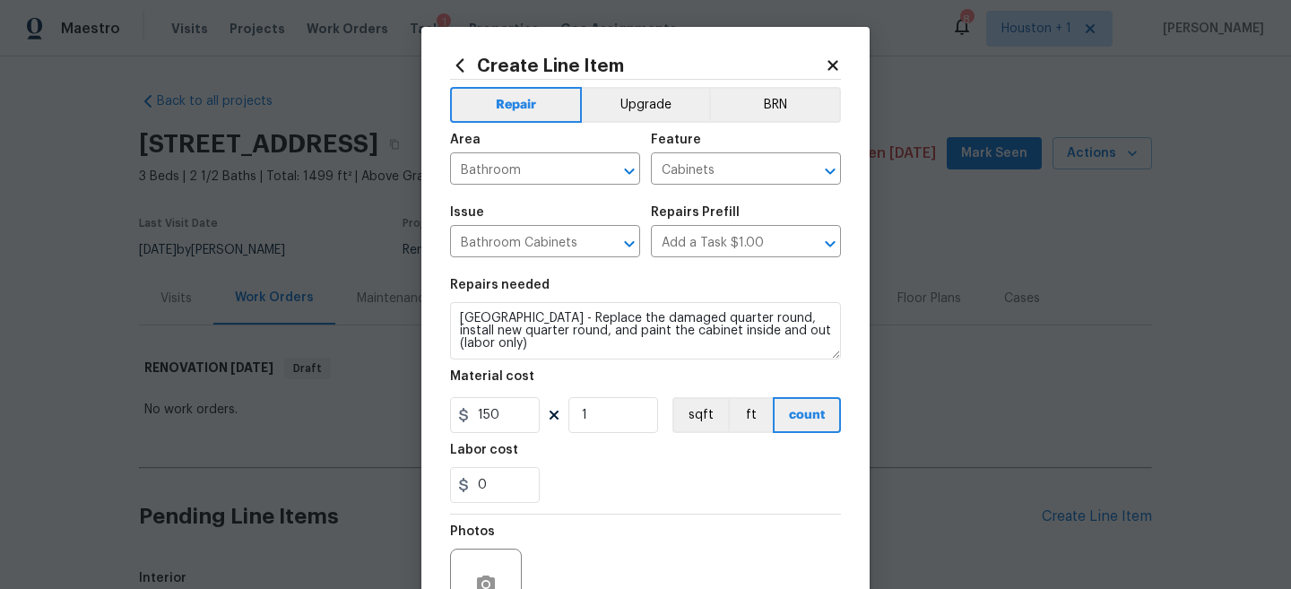
scroll to position [184, 0]
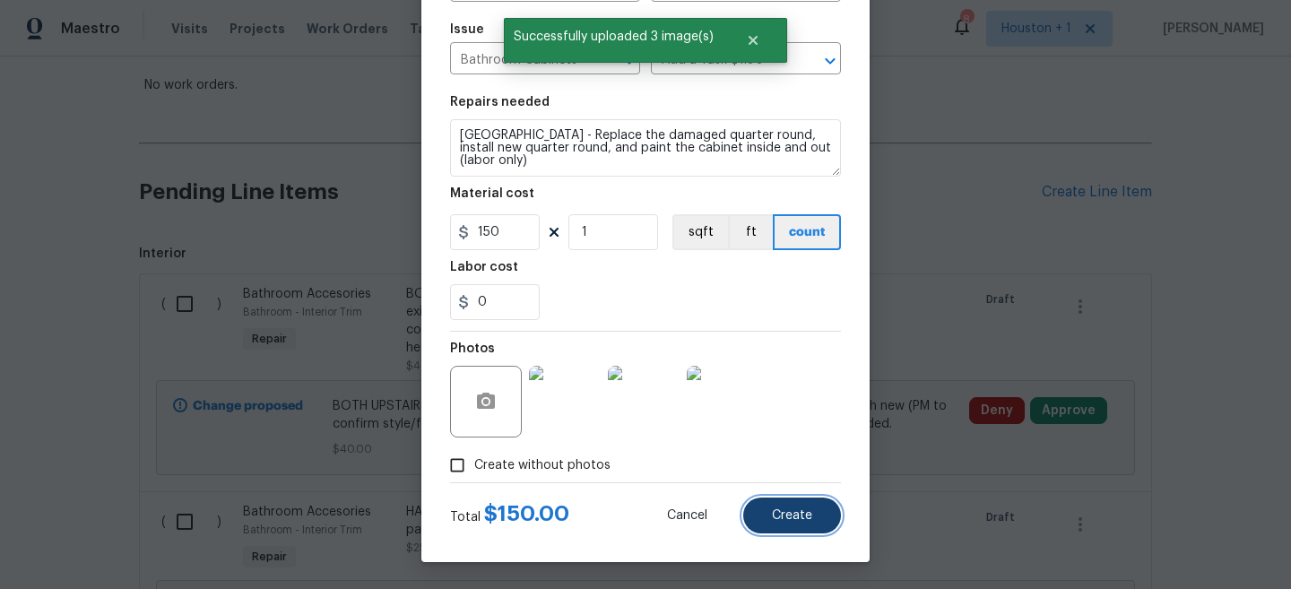
click at [778, 515] on span "Create" at bounding box center [792, 515] width 40 height 13
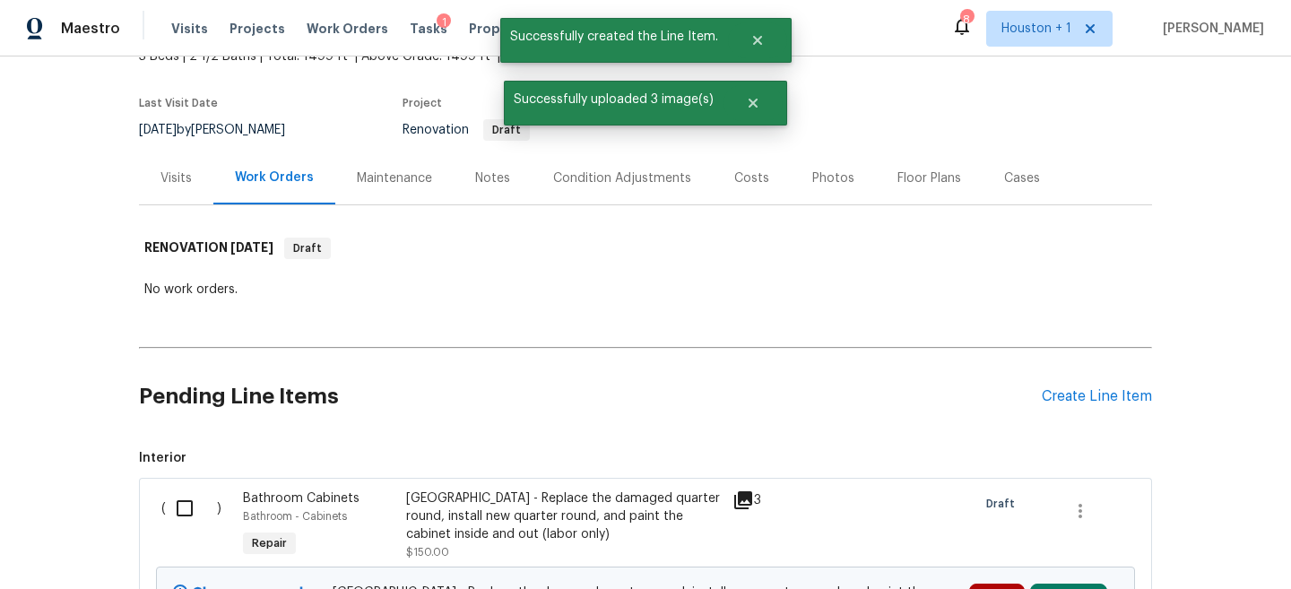
scroll to position [325, 0]
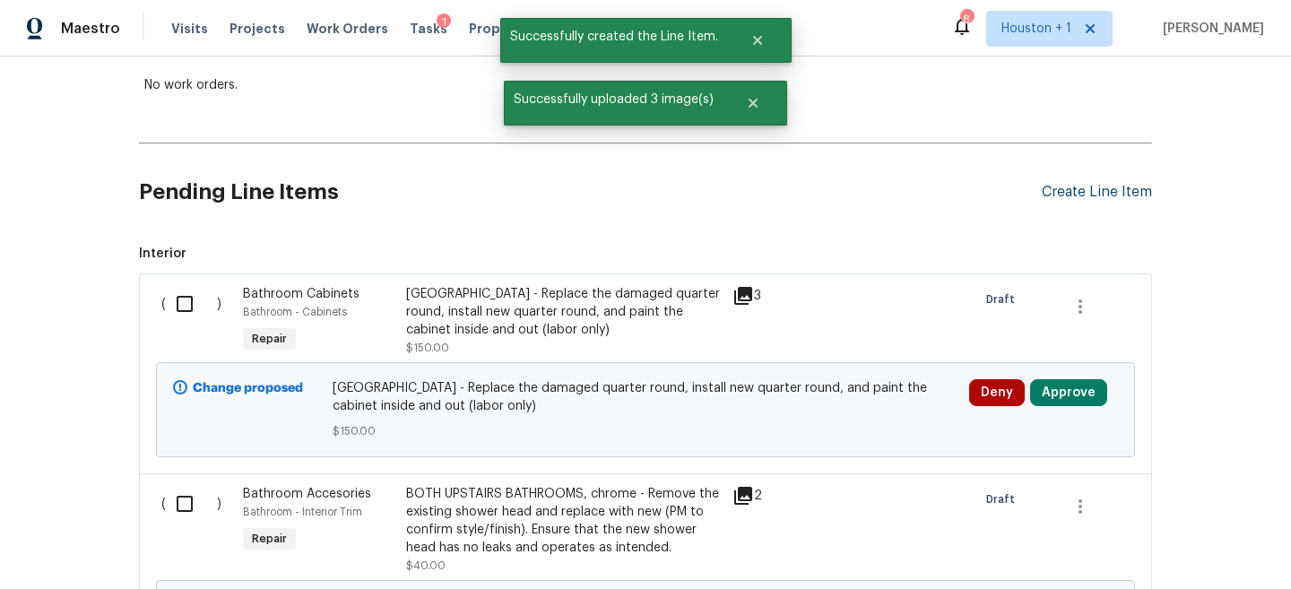
click at [1126, 190] on div "Create Line Item" at bounding box center [1097, 192] width 110 height 17
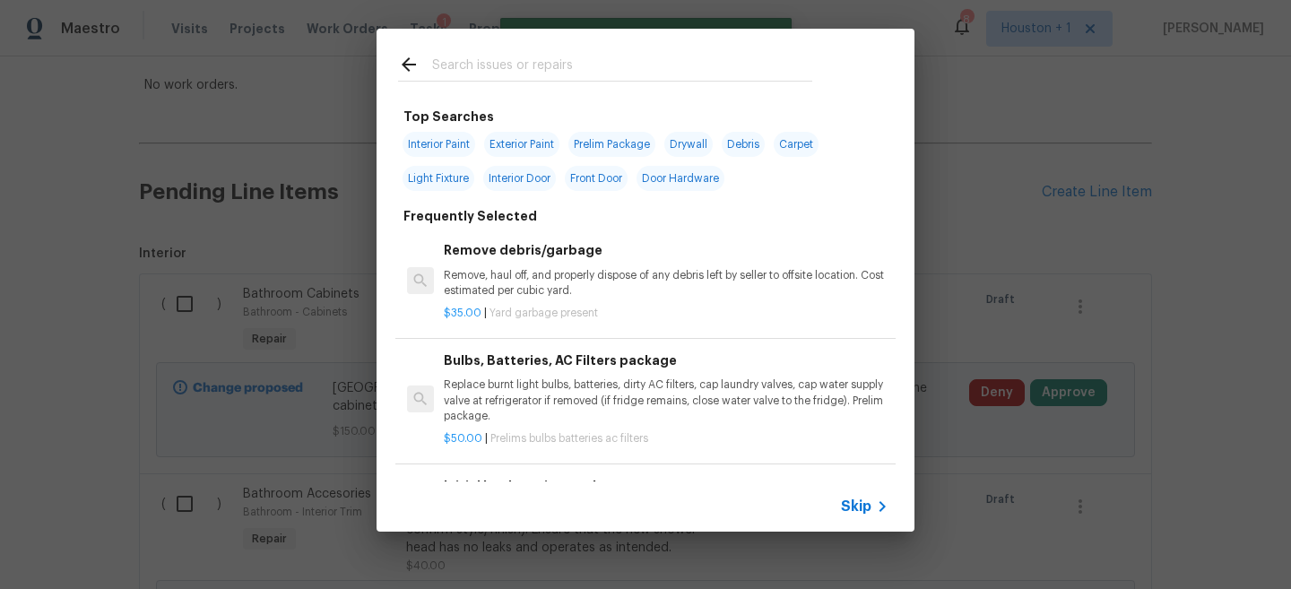
click at [628, 71] on input "text" at bounding box center [622, 67] width 380 height 27
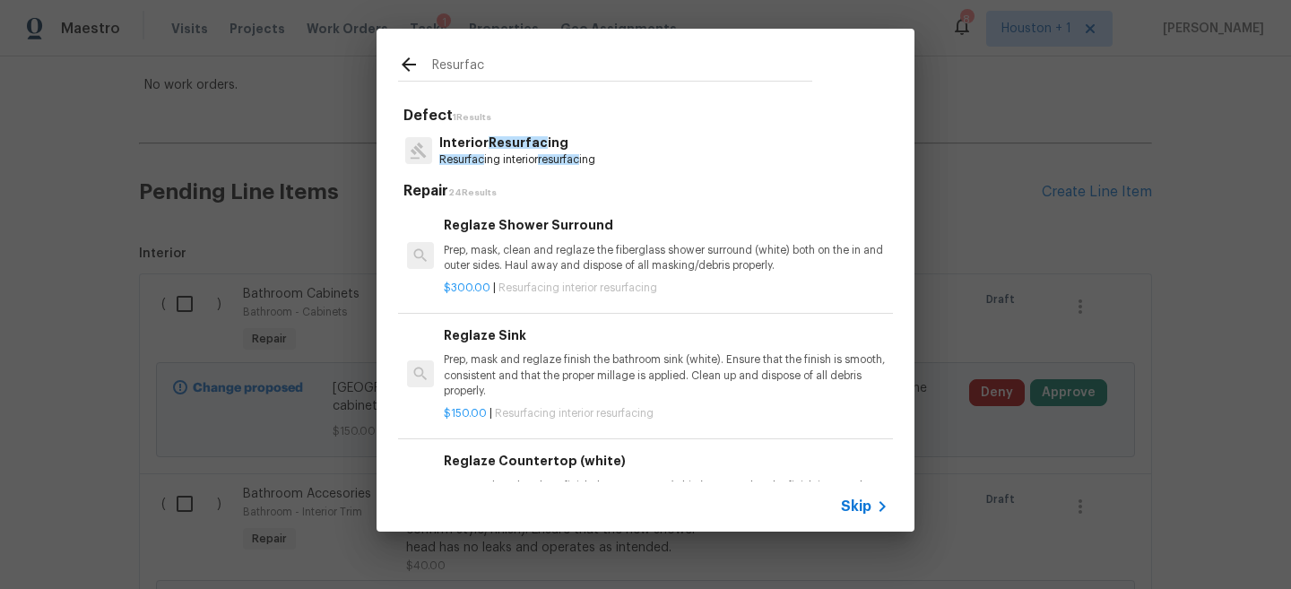
type input "Resurfac"
click at [626, 155] on div "Interior Resurfac ing Resurfac ing interior resurfac ing" at bounding box center [645, 150] width 495 height 48
click at [537, 245] on p "Prep, mask, clean and reglaze the fiberglass shower surround (white) both on th…" at bounding box center [666, 258] width 445 height 30
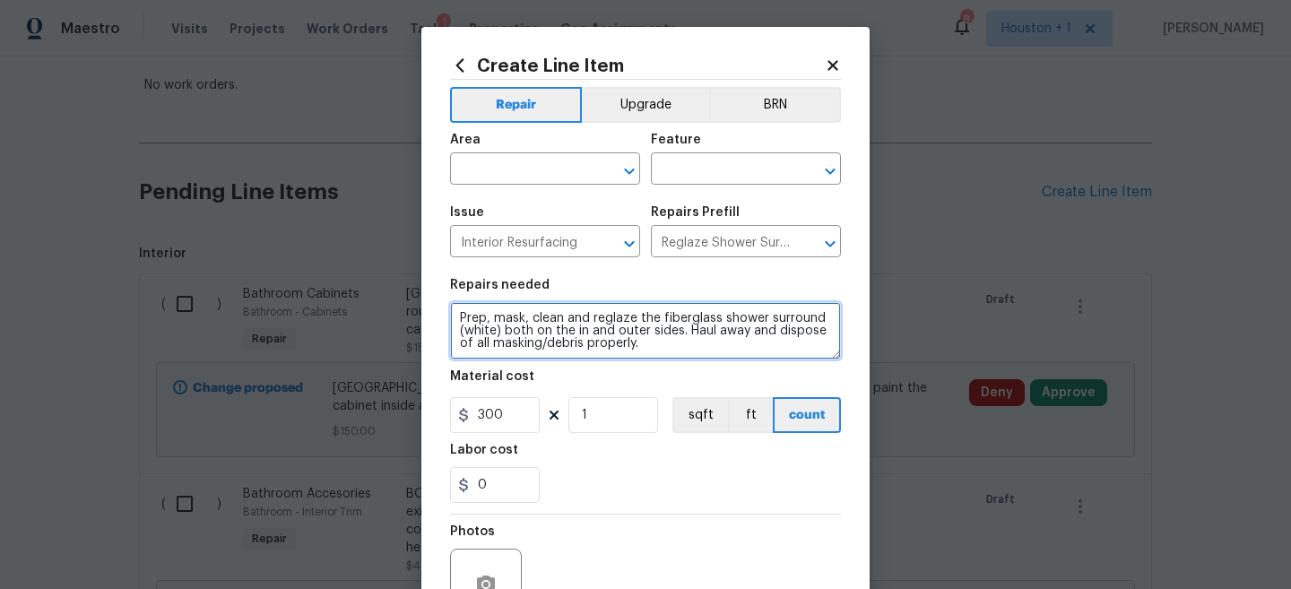
click at [539, 312] on textarea "Prep, mask, clean and reglaze the fiberglass shower surround (white) both on th…" at bounding box center [645, 330] width 391 height 57
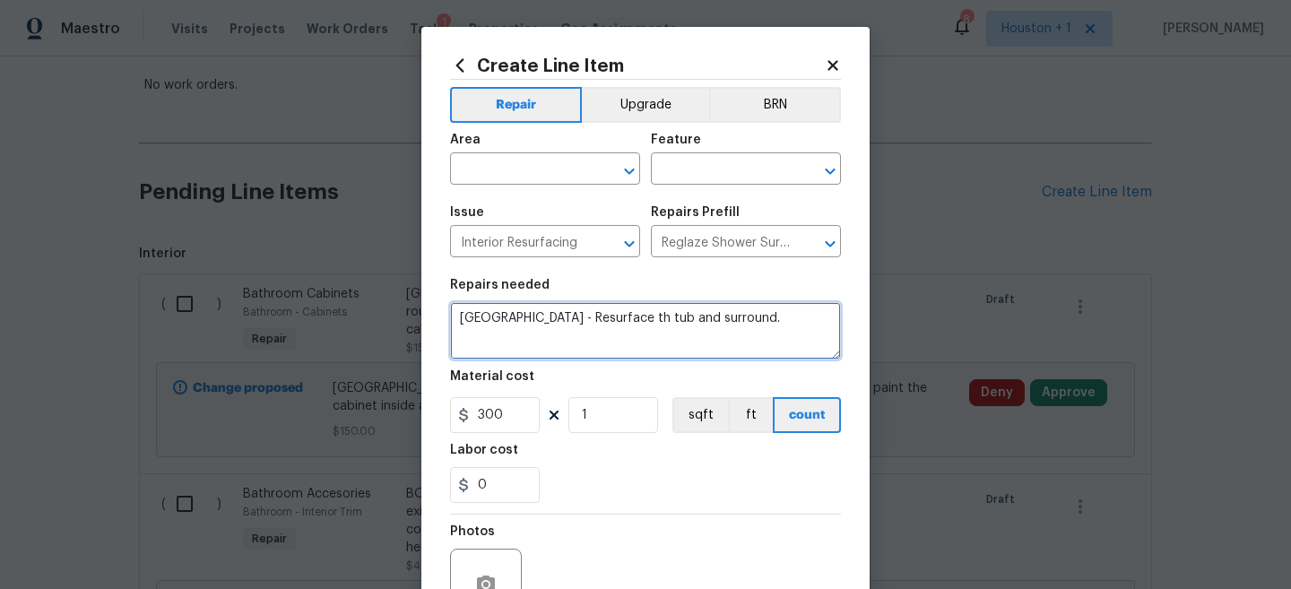
click at [734, 321] on textarea "UPSTAIRS HALLWAY BATHROOM - Resurface th tub and surround." at bounding box center [645, 330] width 391 height 57
type textarea "[GEOGRAPHIC_DATA] - Resurface the tub and surround."
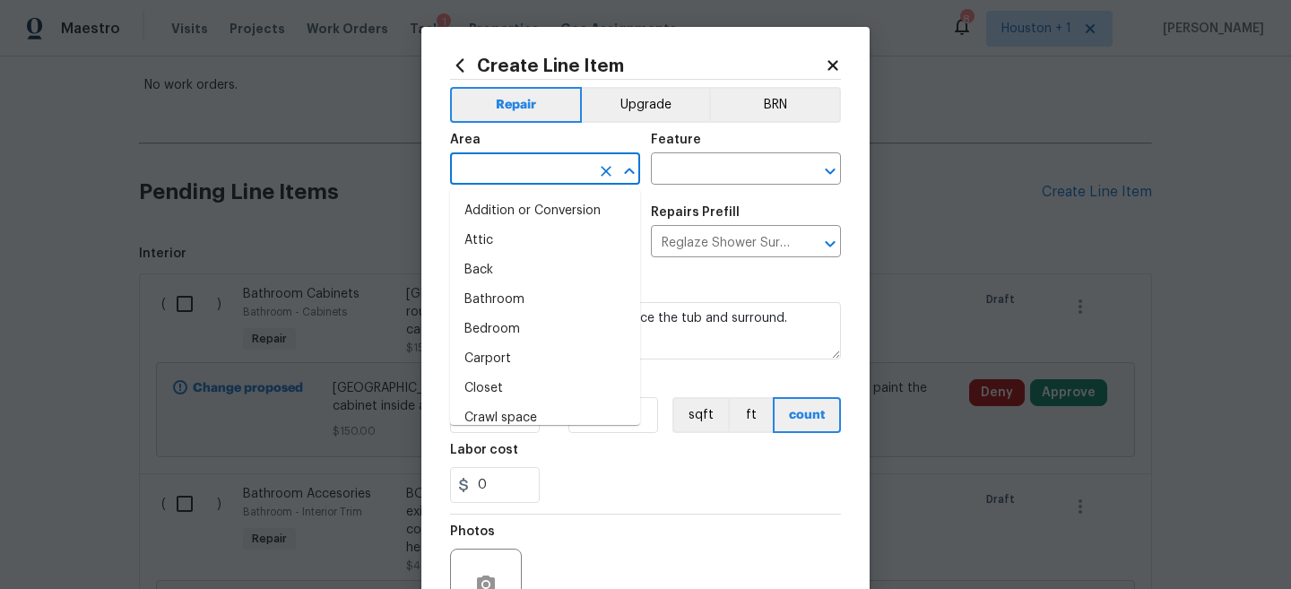
click at [533, 160] on input "text" at bounding box center [520, 171] width 140 height 28
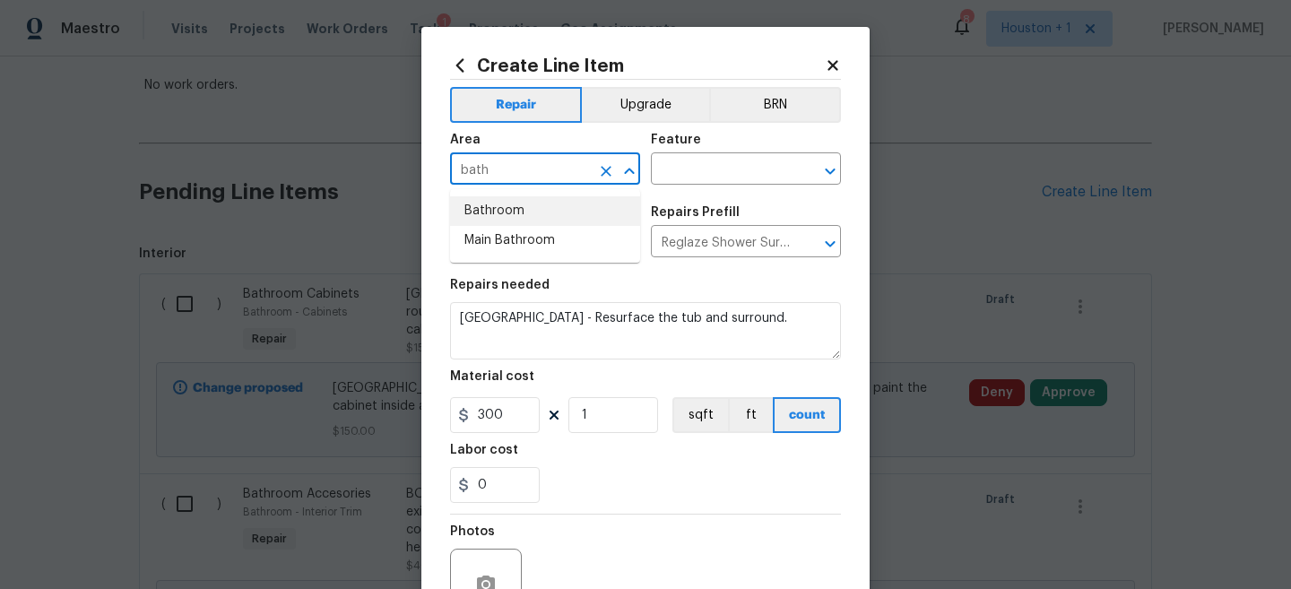
click at [526, 196] on li "Bathroom" at bounding box center [545, 211] width 190 height 30
type input "Bathroom"
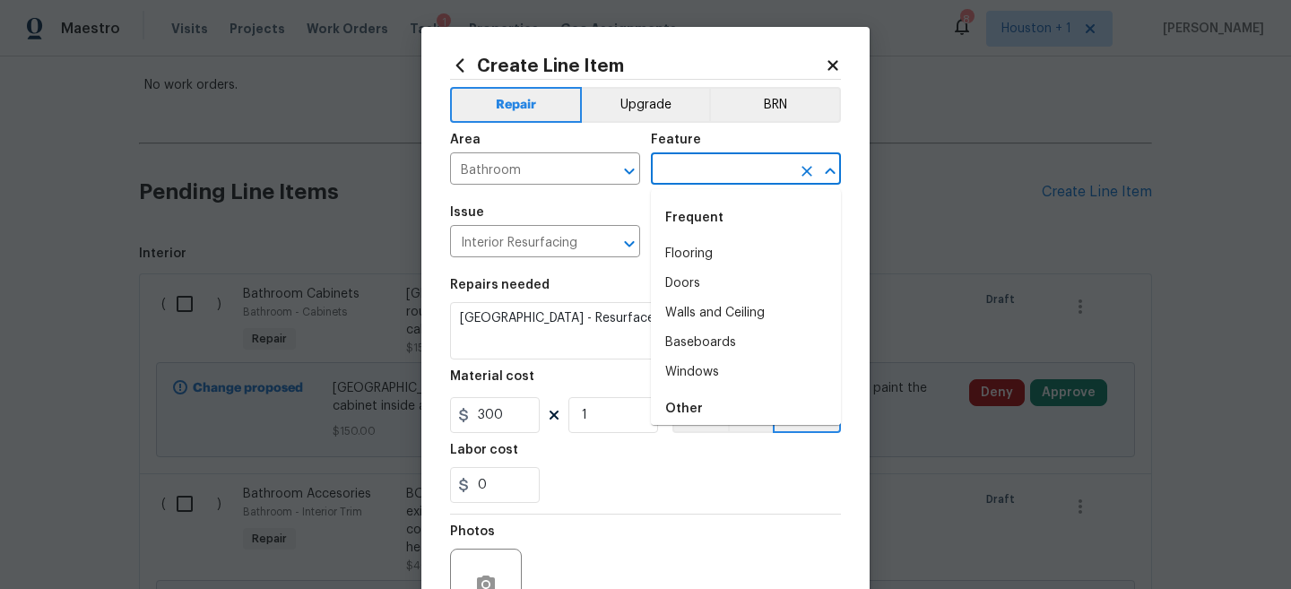
click at [692, 169] on input "text" at bounding box center [721, 171] width 140 height 28
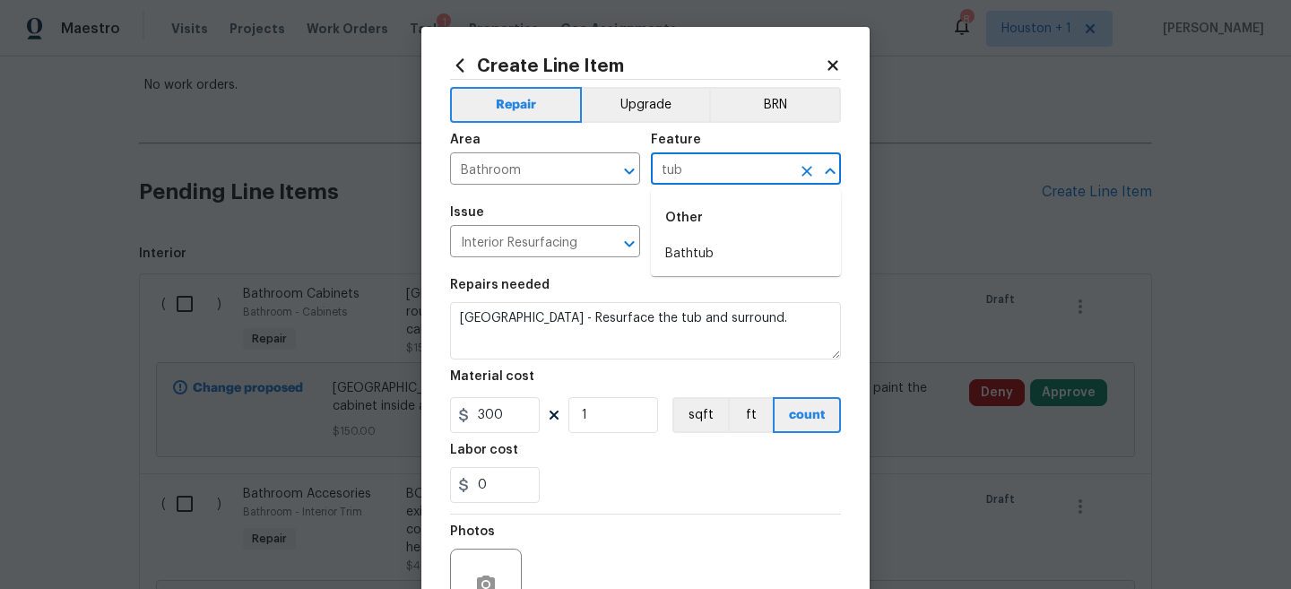
click at [675, 256] on li "Bathtub" at bounding box center [746, 254] width 190 height 30
type input "Bathtub"
click at [525, 409] on input "300" at bounding box center [495, 415] width 90 height 36
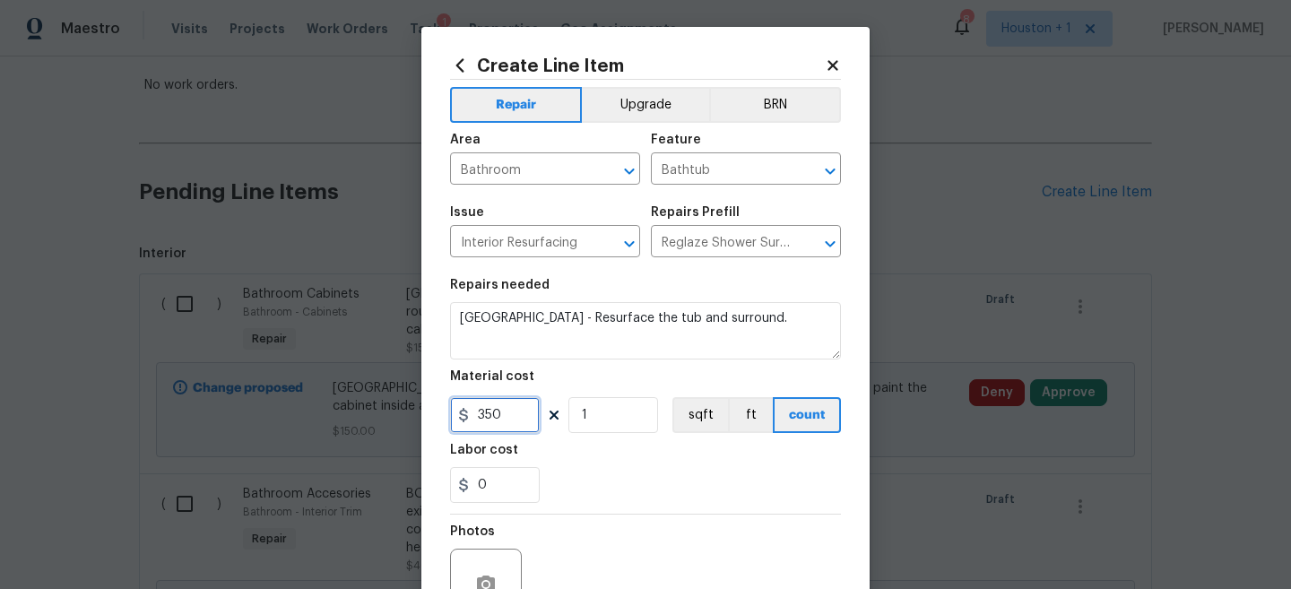
scroll to position [161, 0]
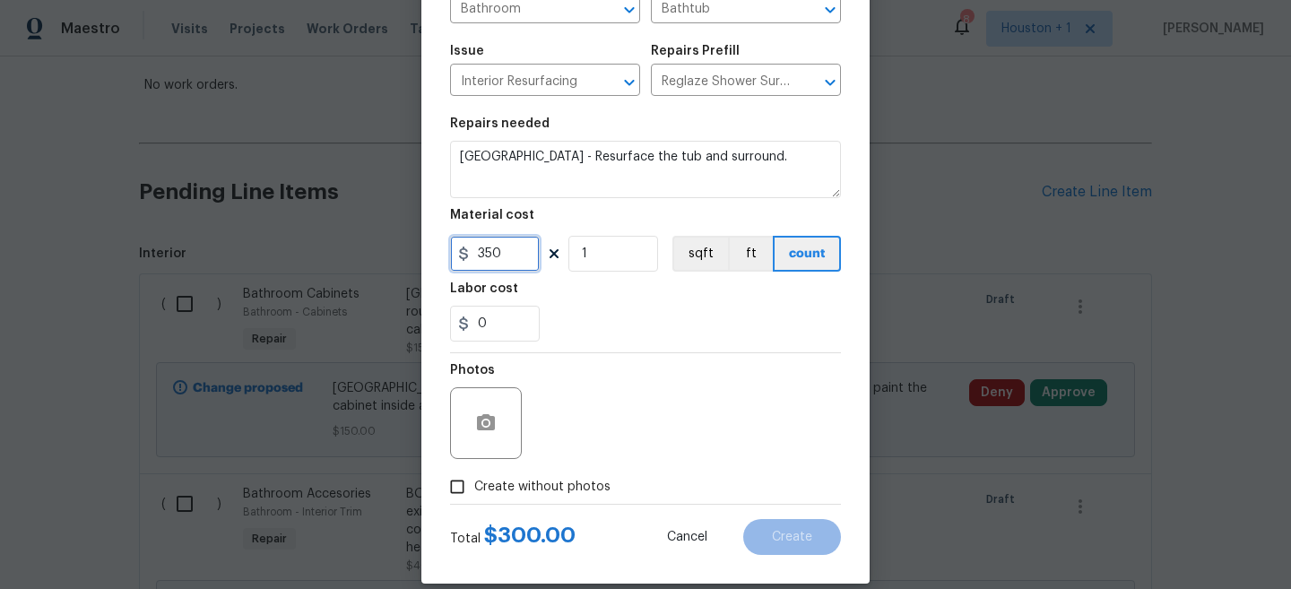
type input "350"
click at [491, 439] on button "button" at bounding box center [486, 423] width 43 height 43
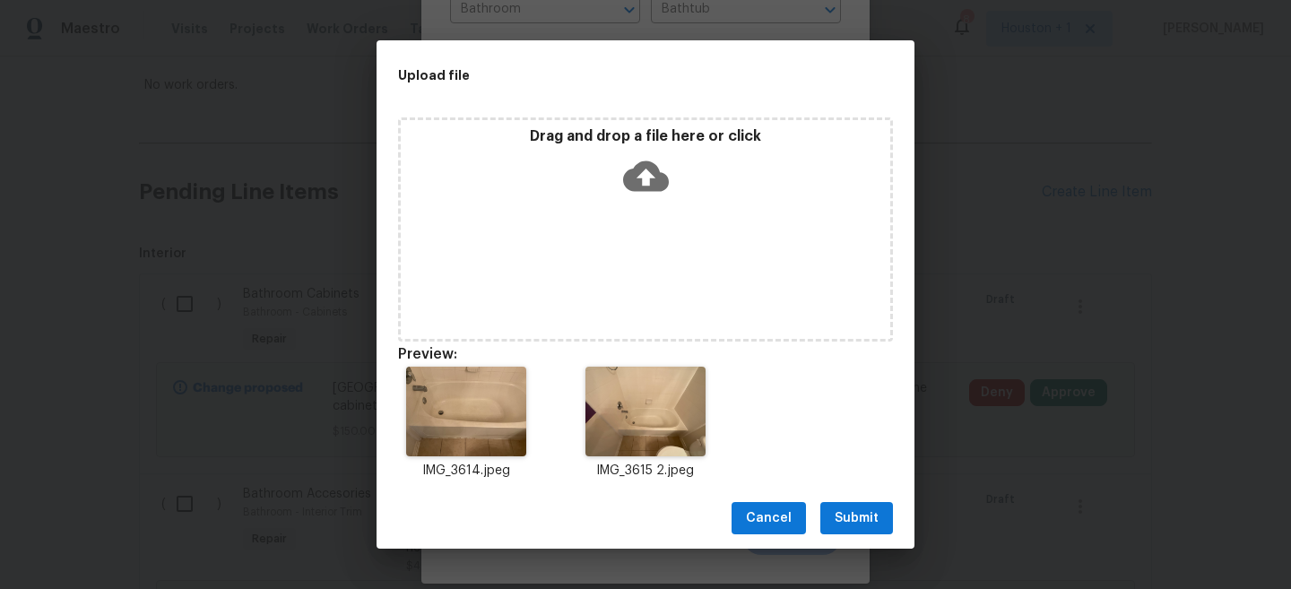
click at [867, 516] on span "Submit" at bounding box center [857, 519] width 44 height 22
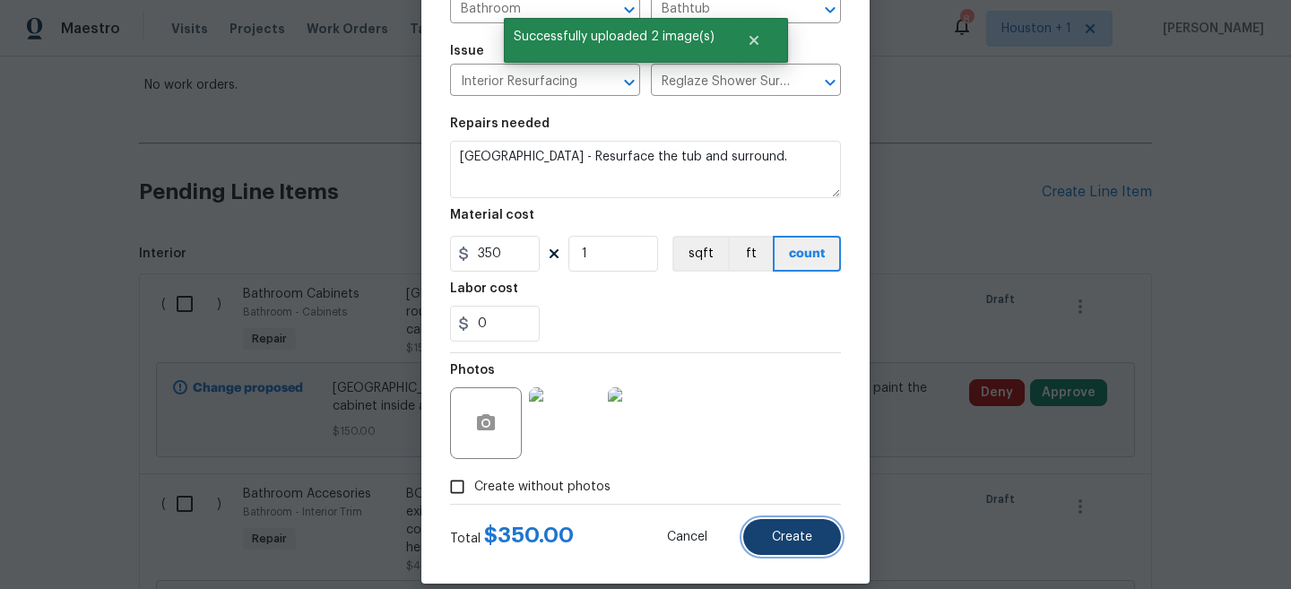
click at [813, 535] on button "Create" at bounding box center [792, 537] width 98 height 36
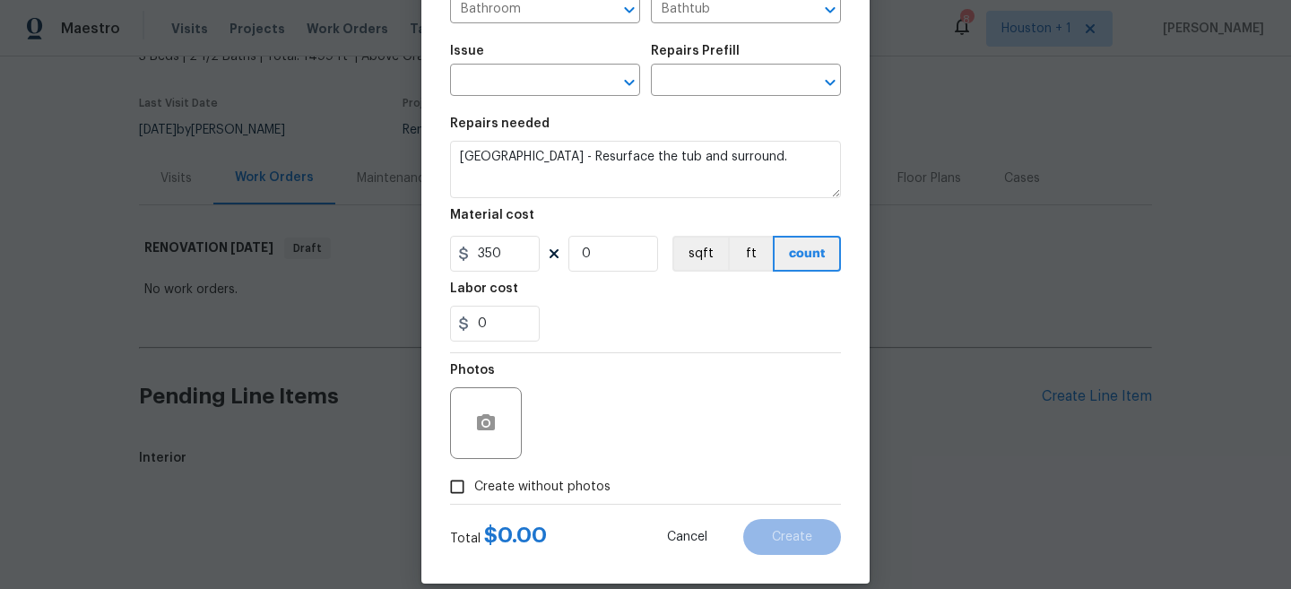
type input "0"
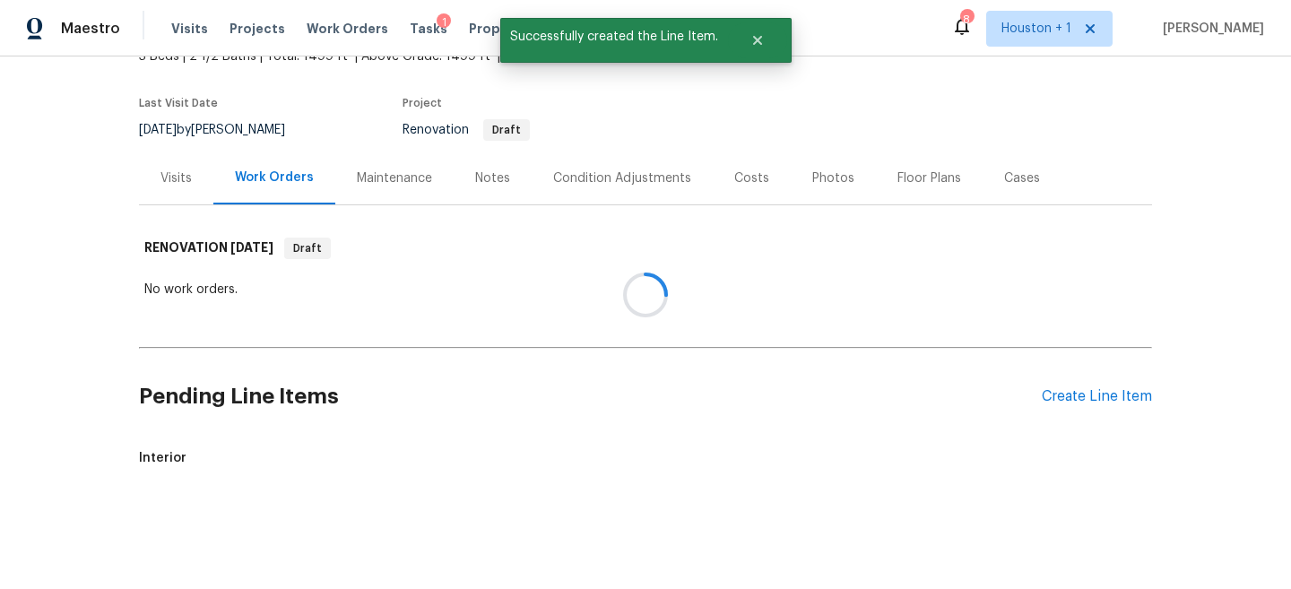
scroll to position [325, 0]
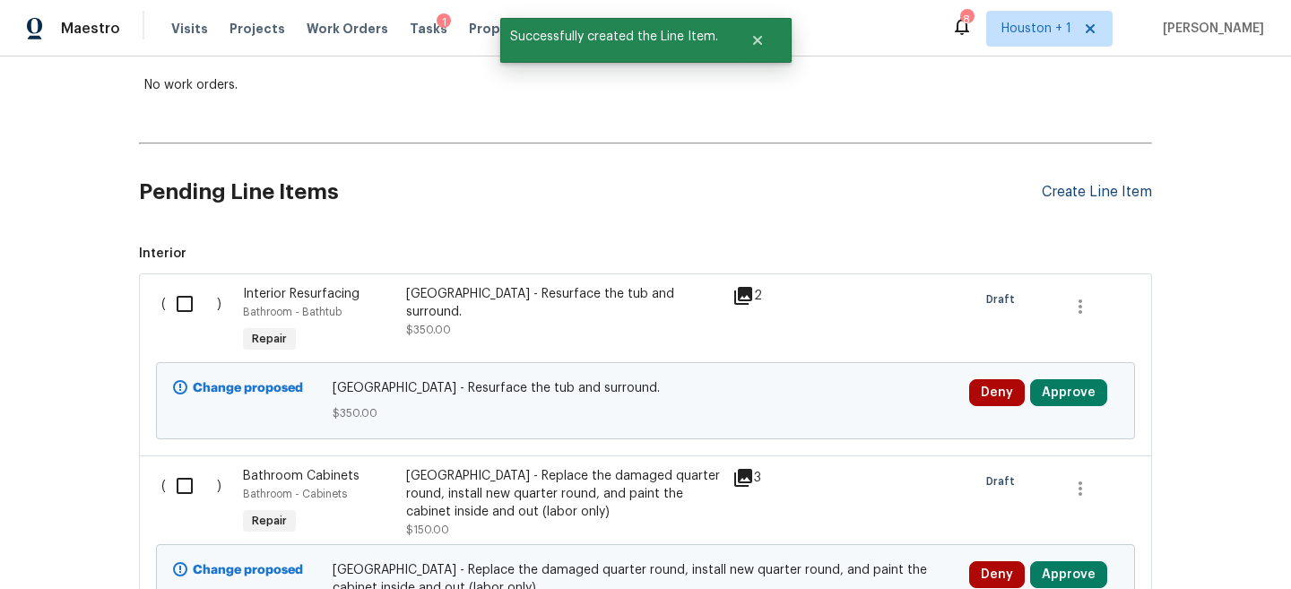
click at [1108, 198] on div "Create Line Item" at bounding box center [1097, 192] width 110 height 17
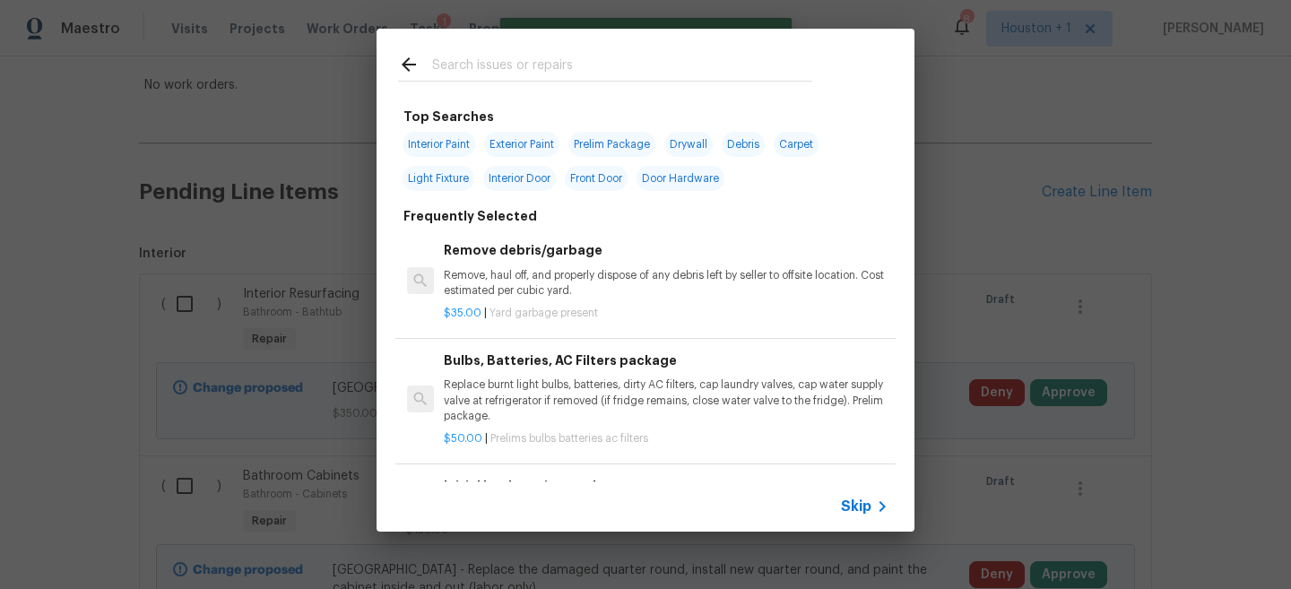
click at [618, 77] on input "text" at bounding box center [622, 67] width 380 height 27
click at [996, 213] on div "Top Searches Interior Paint Exterior Paint Prelim Package Drywall Debris Carpet…" at bounding box center [645, 280] width 1291 height 560
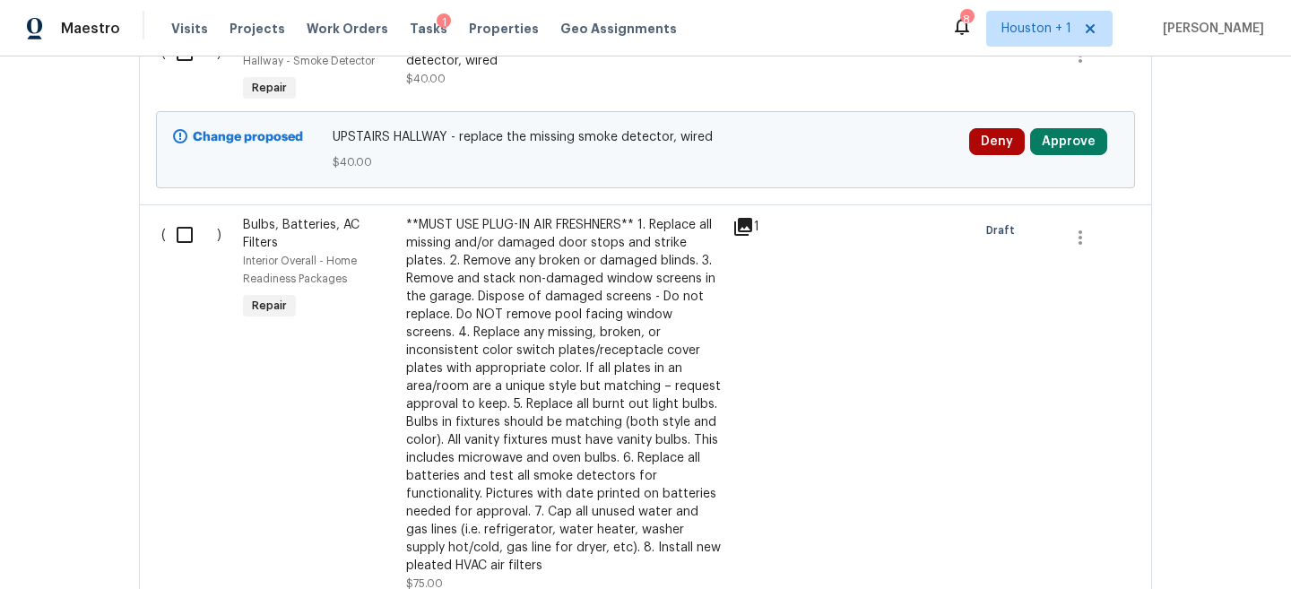
scroll to position [2014, 0]
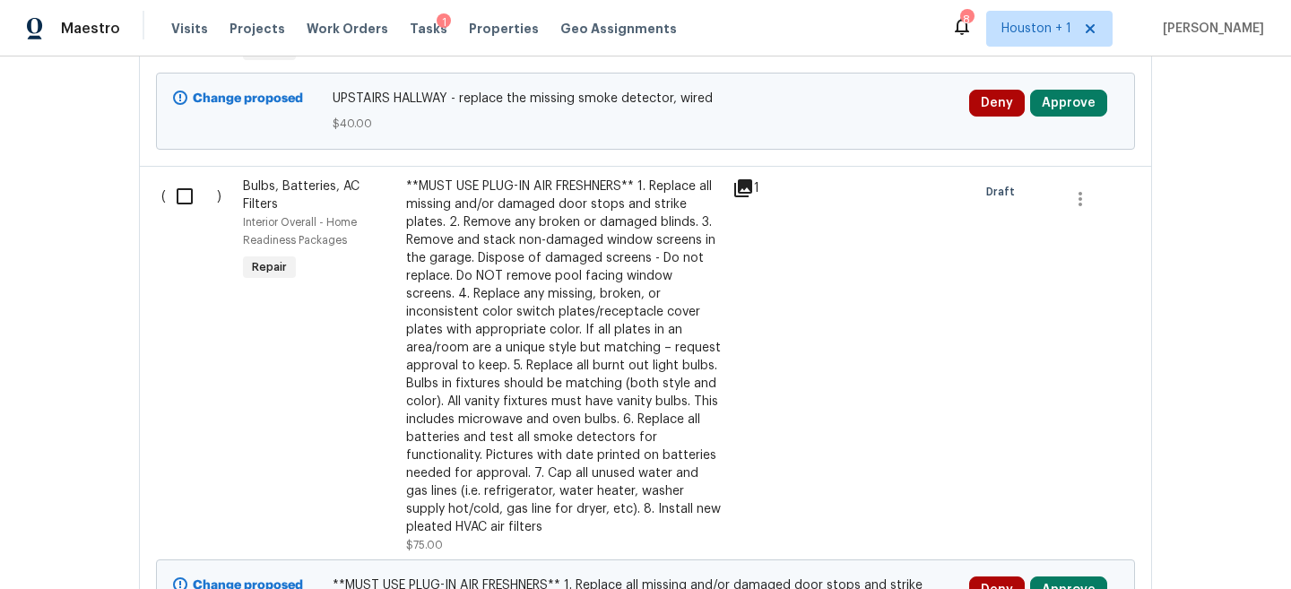
click at [561, 276] on div "**MUST USE PLUG-IN AIR FRESHNERS** 1. Replace all missing and/or damaged door s…" at bounding box center [564, 357] width 316 height 359
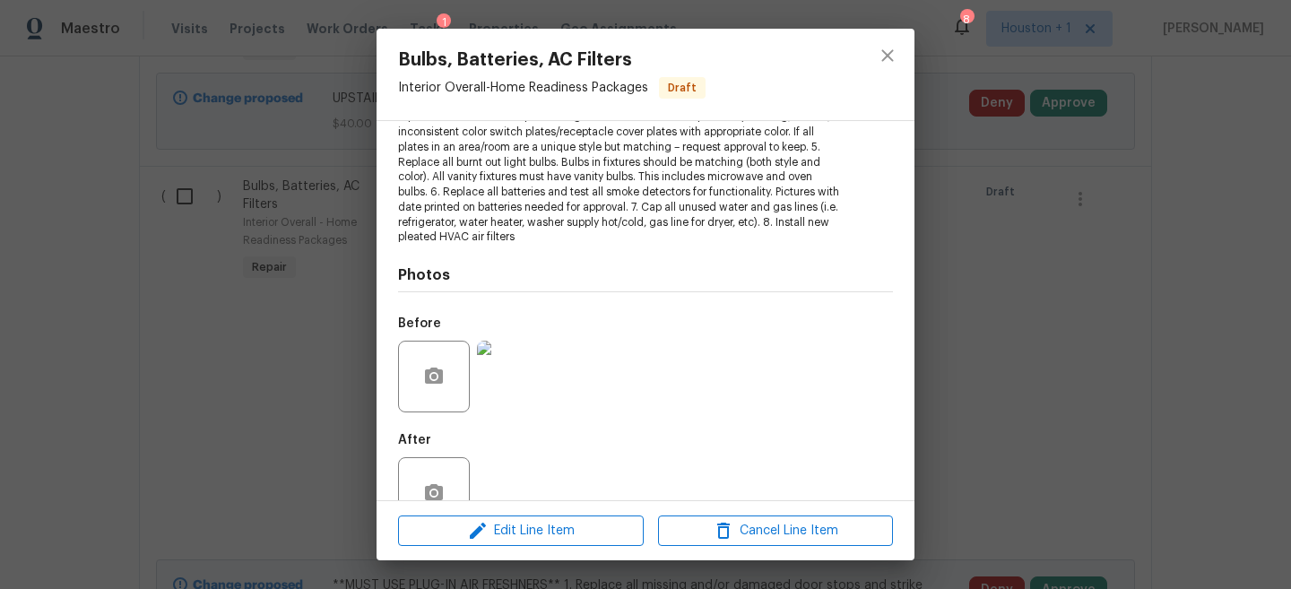
scroll to position [312, 0]
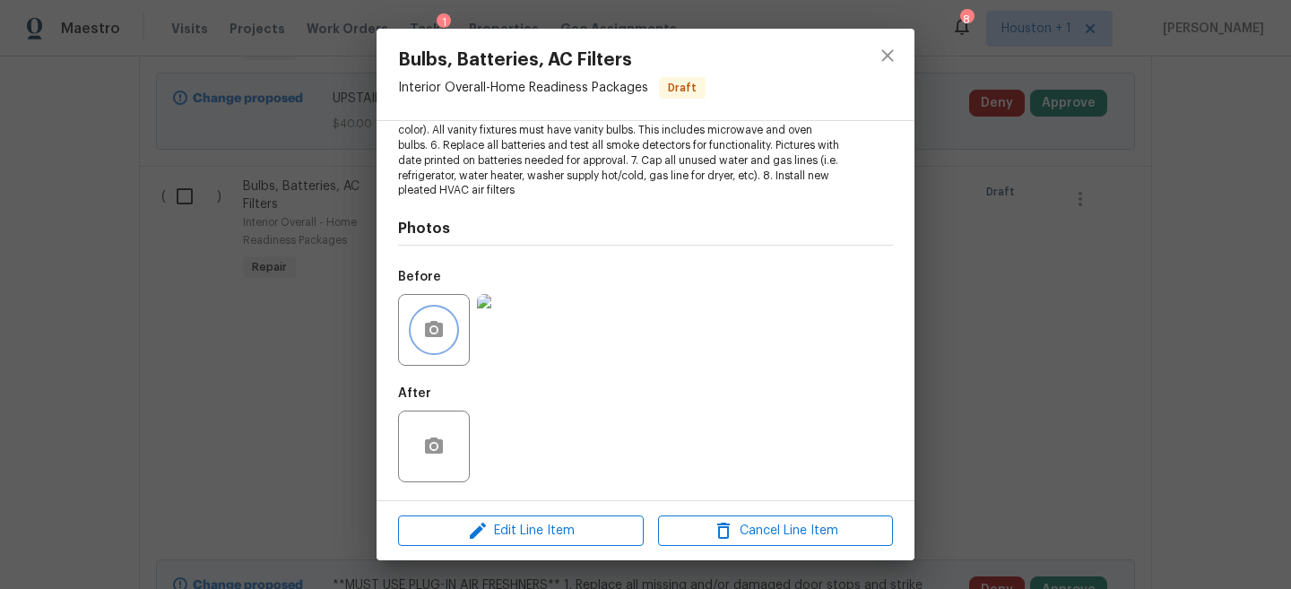
click at [446, 316] on button "button" at bounding box center [434, 329] width 43 height 43
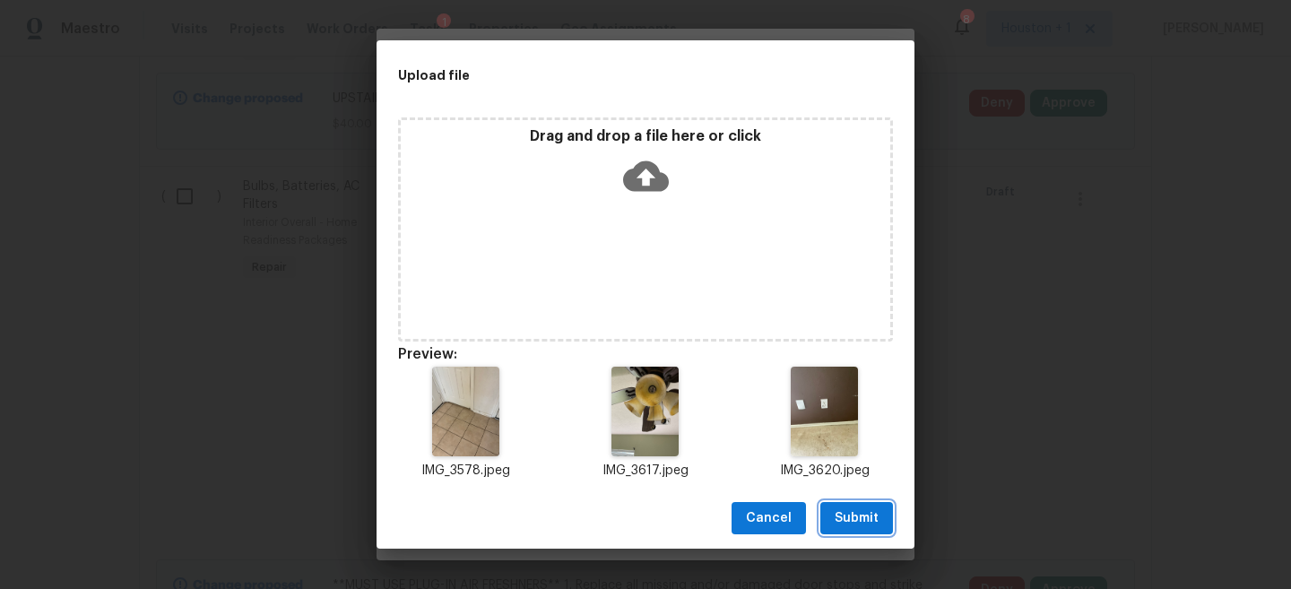
click at [849, 517] on span "Submit" at bounding box center [857, 519] width 44 height 22
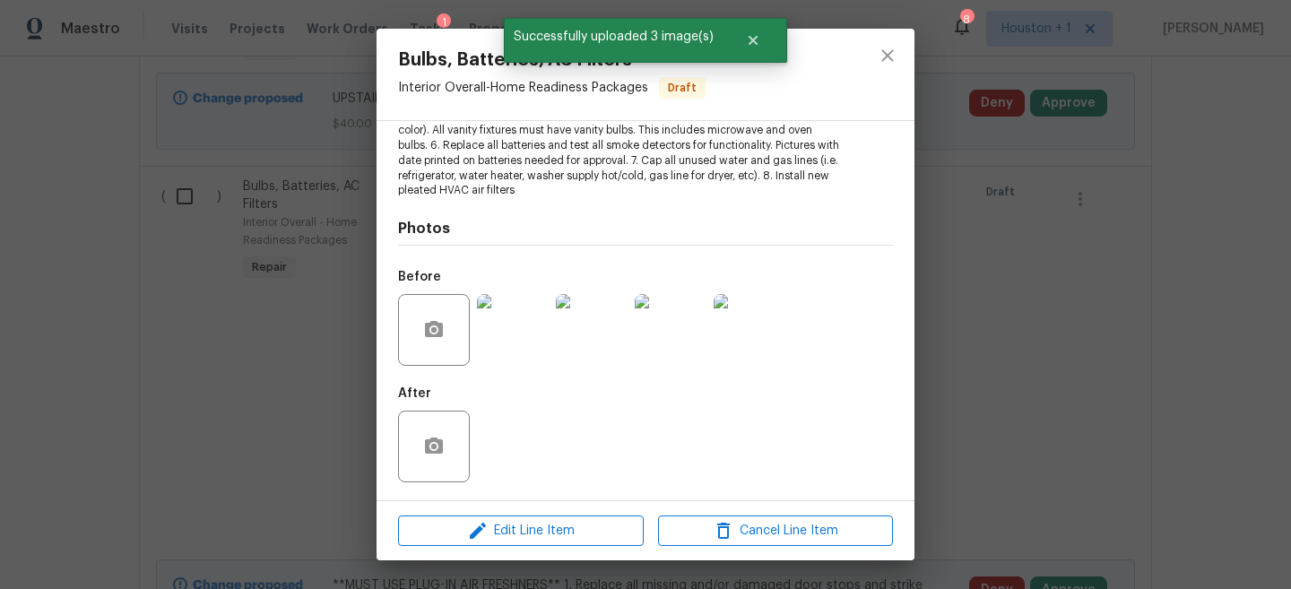
click at [1020, 364] on div "Bulbs, Batteries, AC Filters Interior Overall - Home Readiness Packages Draft V…" at bounding box center [645, 294] width 1291 height 589
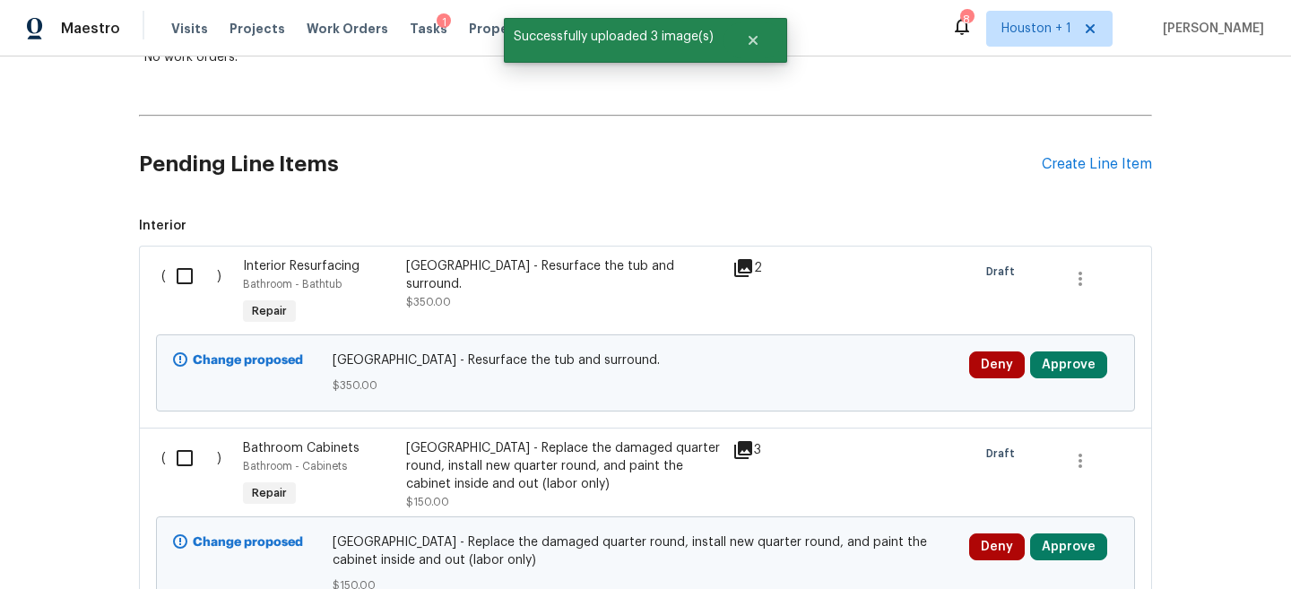
scroll to position [0, 0]
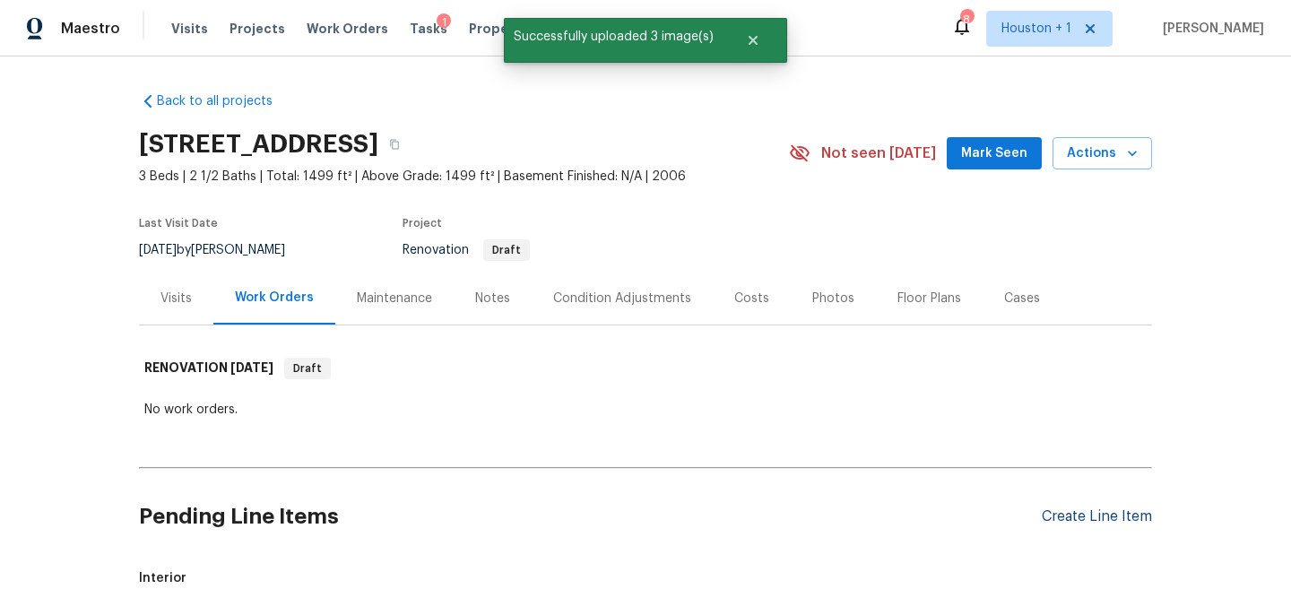
click at [1097, 513] on div "Create Line Item" at bounding box center [1097, 516] width 110 height 17
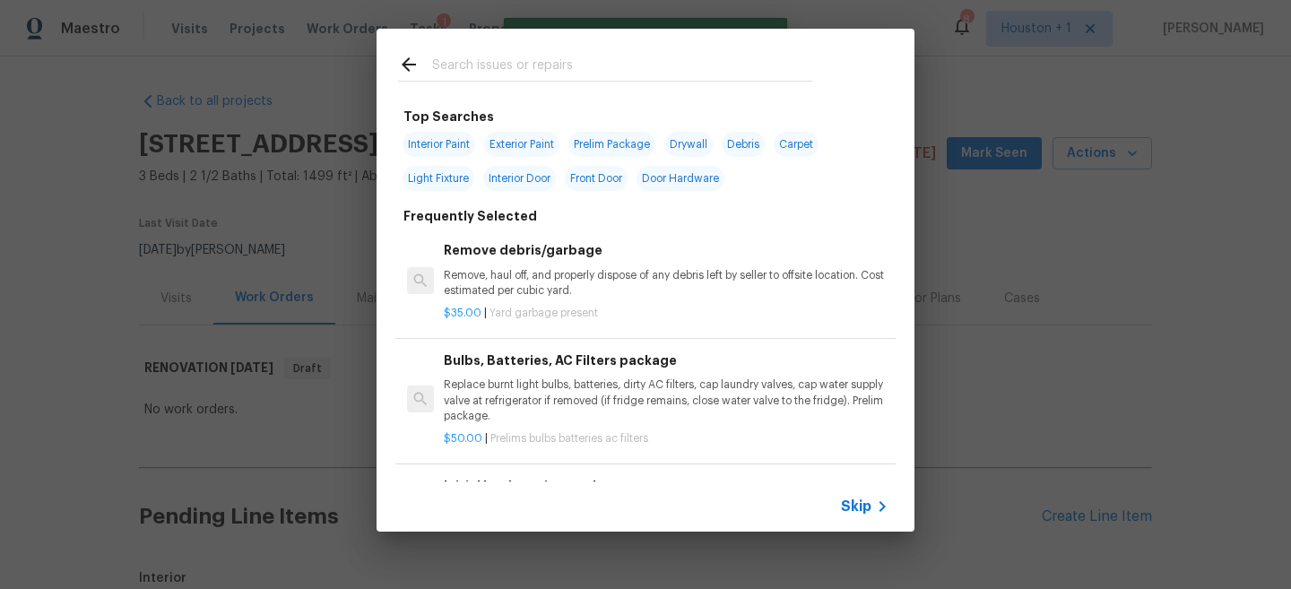
click at [459, 56] on input "text" at bounding box center [622, 67] width 380 height 27
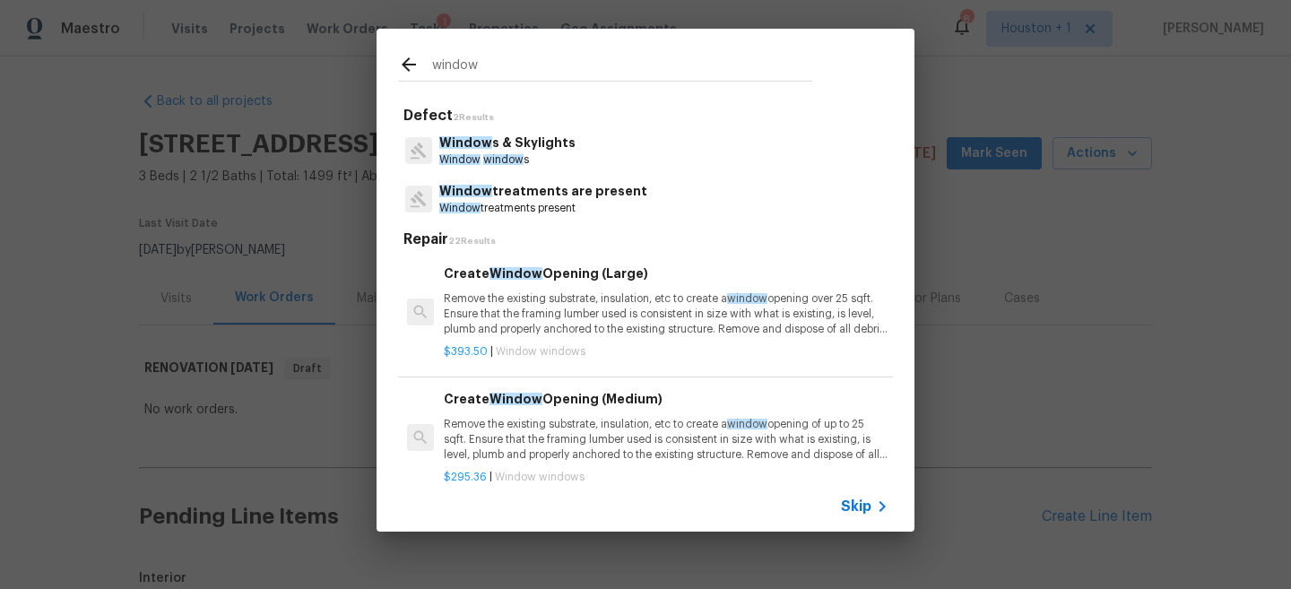
type input "window"
click at [584, 154] on div "Window s & Skylights Window window s" at bounding box center [645, 150] width 495 height 48
click at [525, 143] on p "Window s & Skylights" at bounding box center [507, 143] width 136 height 19
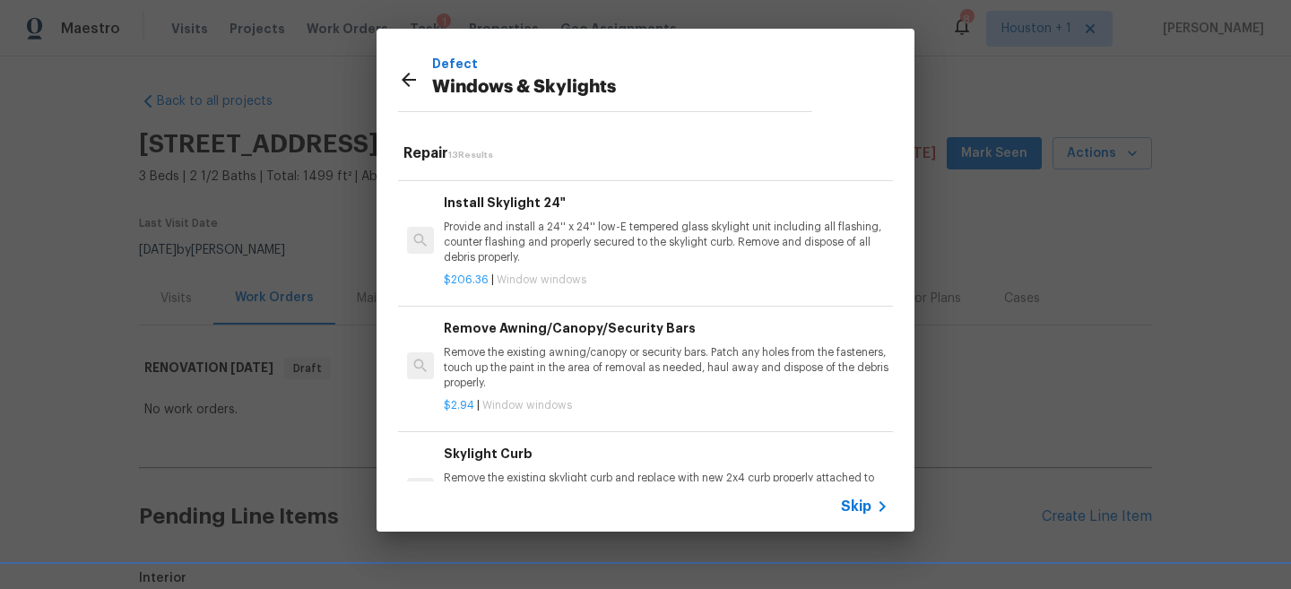
scroll to position [556, 0]
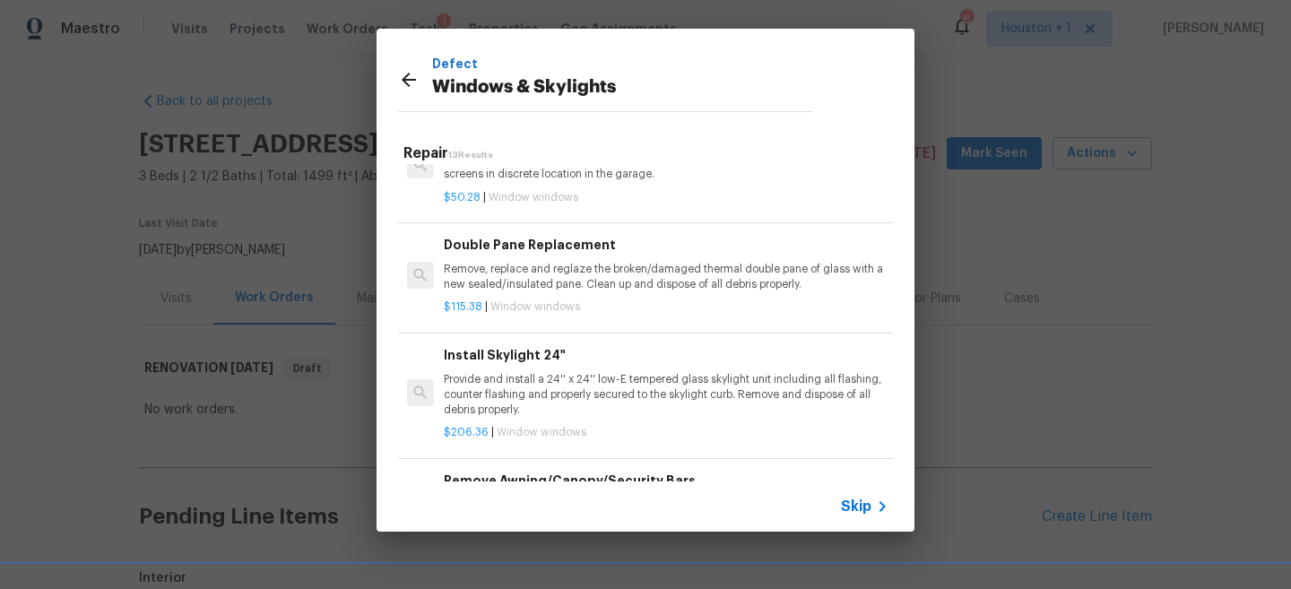
click at [535, 274] on p "Remove, replace and reglaze the broken/damaged thermal double pane of glass wit…" at bounding box center [666, 277] width 445 height 30
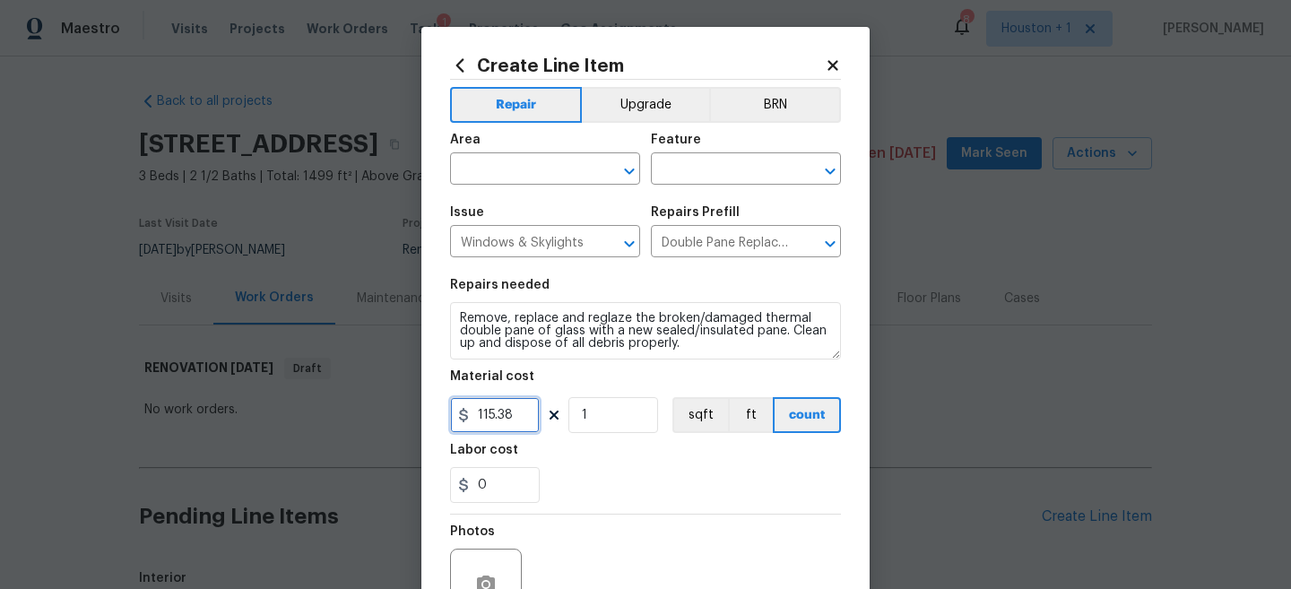
click at [504, 419] on input "115.38" at bounding box center [495, 415] width 90 height 36
type input "175"
click at [606, 426] on input "1" at bounding box center [614, 415] width 90 height 36
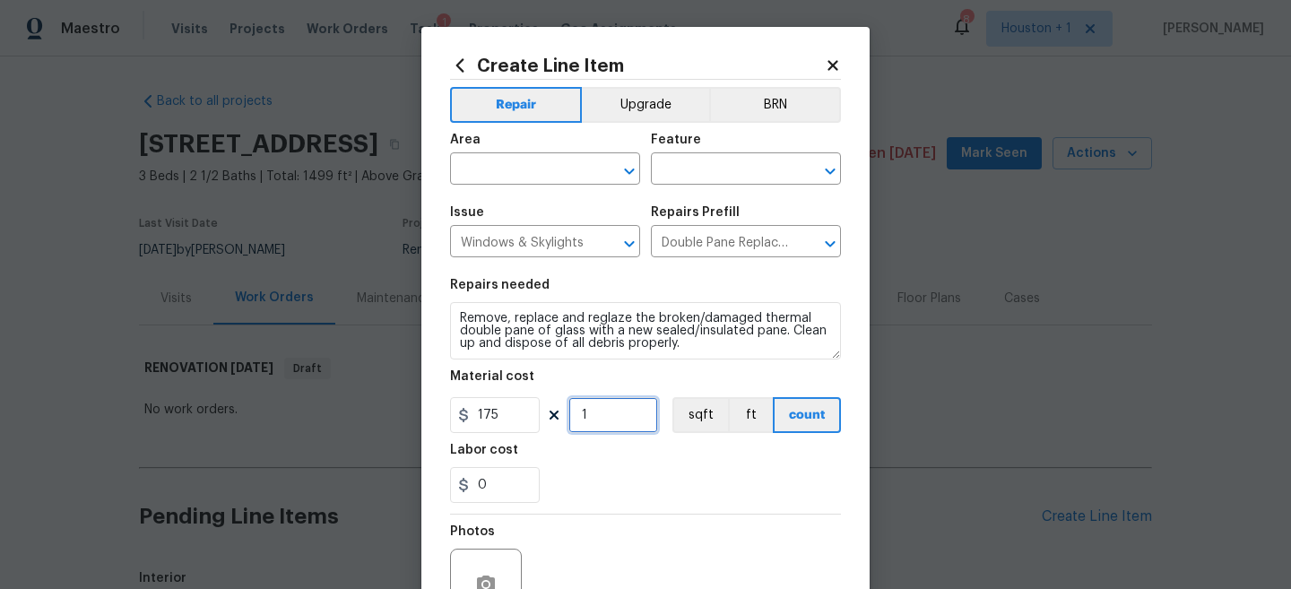
click at [606, 426] on input "1" at bounding box center [614, 415] width 90 height 36
type input "2"
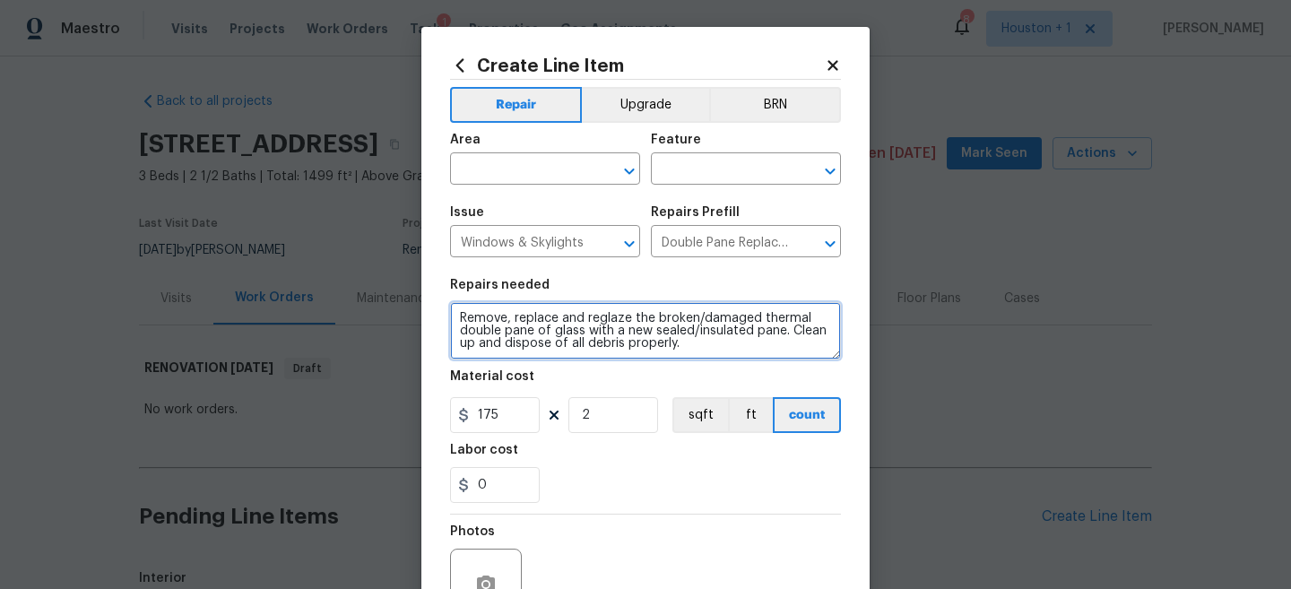
click at [464, 317] on textarea "Remove, replace and reglaze the broken/damaged thermal double pane of glass wit…" at bounding box center [645, 330] width 391 height 57
click at [460, 317] on textarea "Remove, replace and reglaze the broken/damaged thermal double pane of glass wit…" at bounding box center [645, 330] width 391 height 57
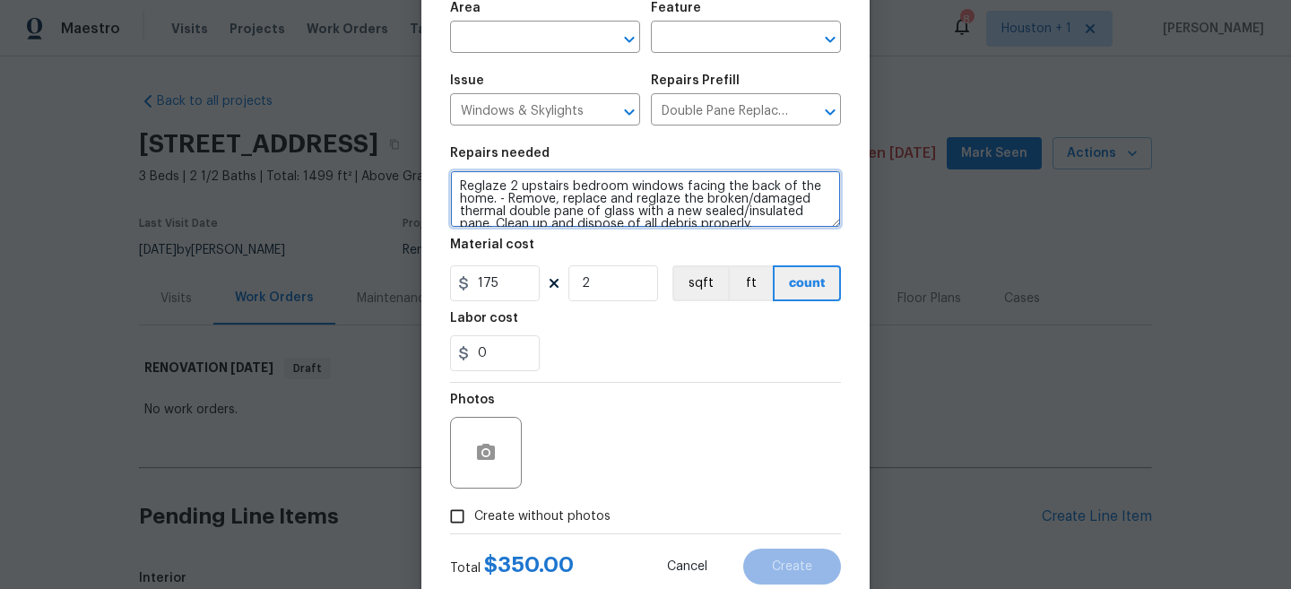
scroll to position [158, 0]
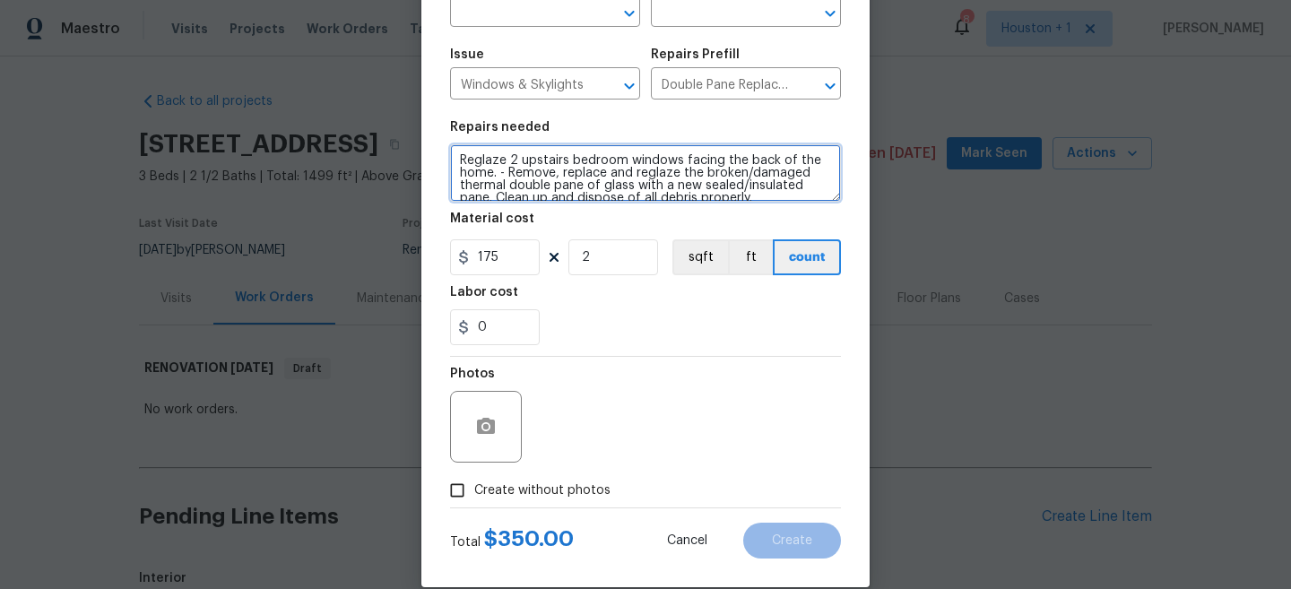
type textarea "Reglaze 2 upstairs bedroom windows facing the back of the home. - Remove, repla…"
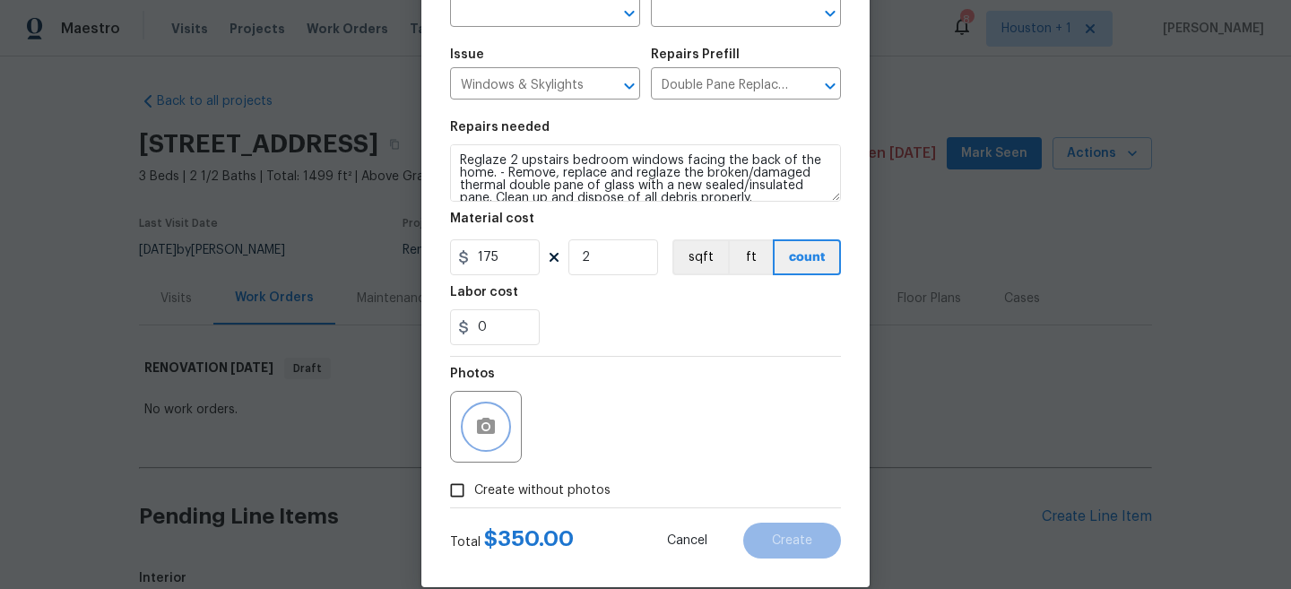
click at [504, 423] on button "button" at bounding box center [486, 426] width 43 height 43
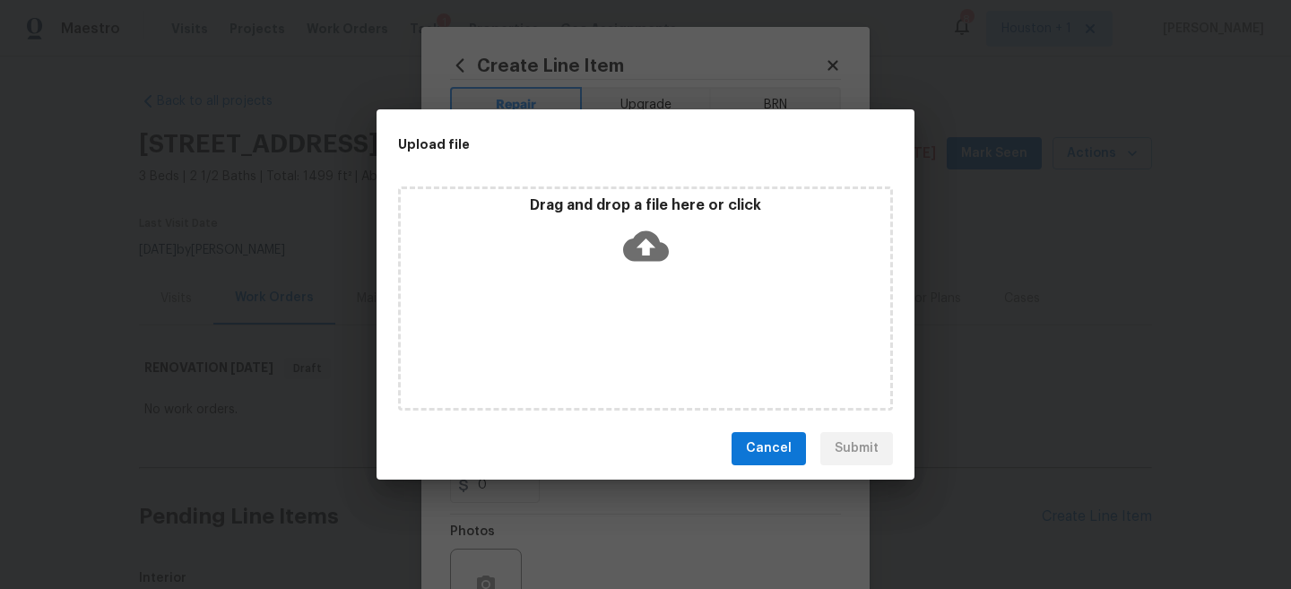
scroll to position [158, 0]
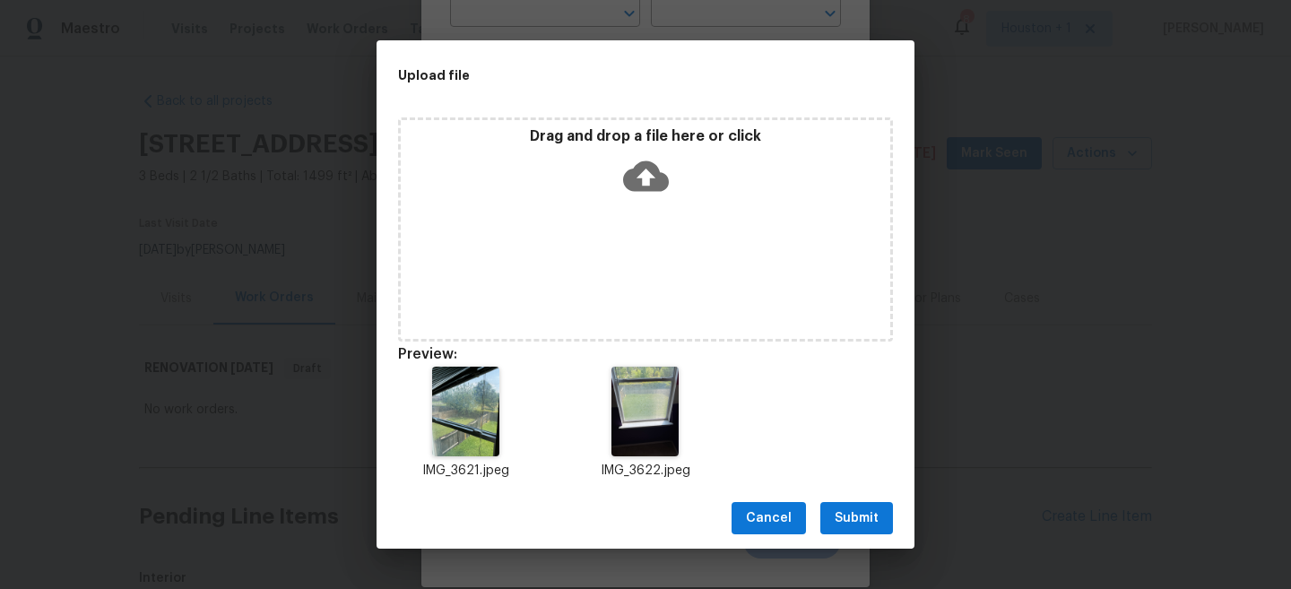
click at [857, 525] on span "Submit" at bounding box center [857, 519] width 44 height 22
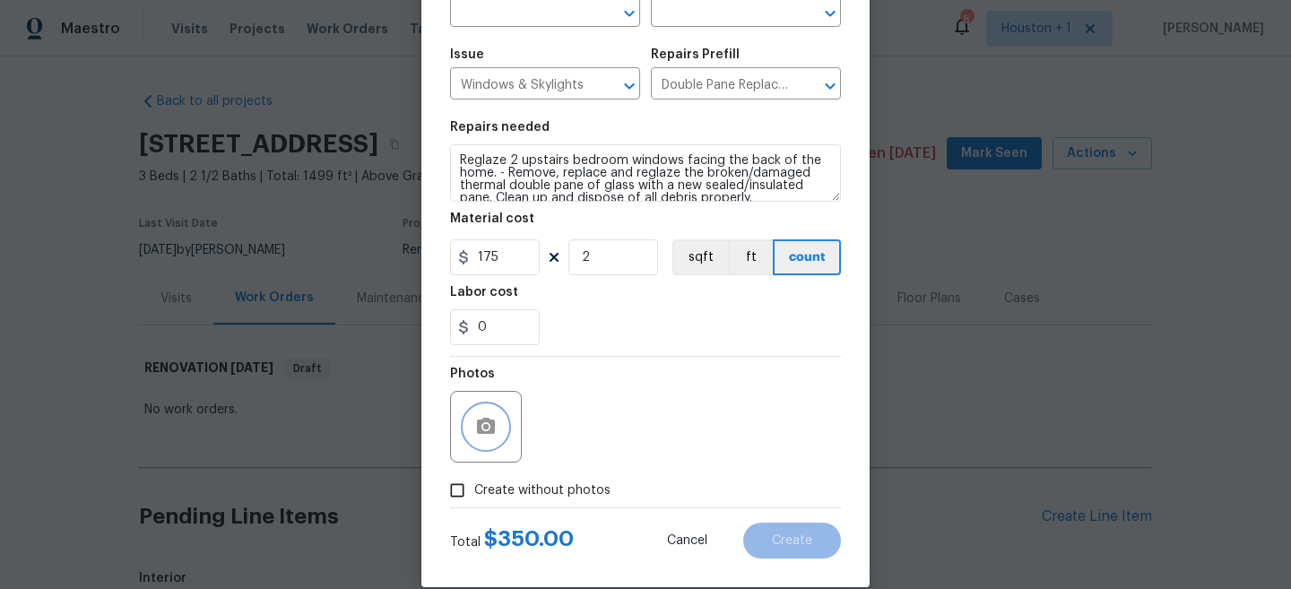
scroll to position [76, 0]
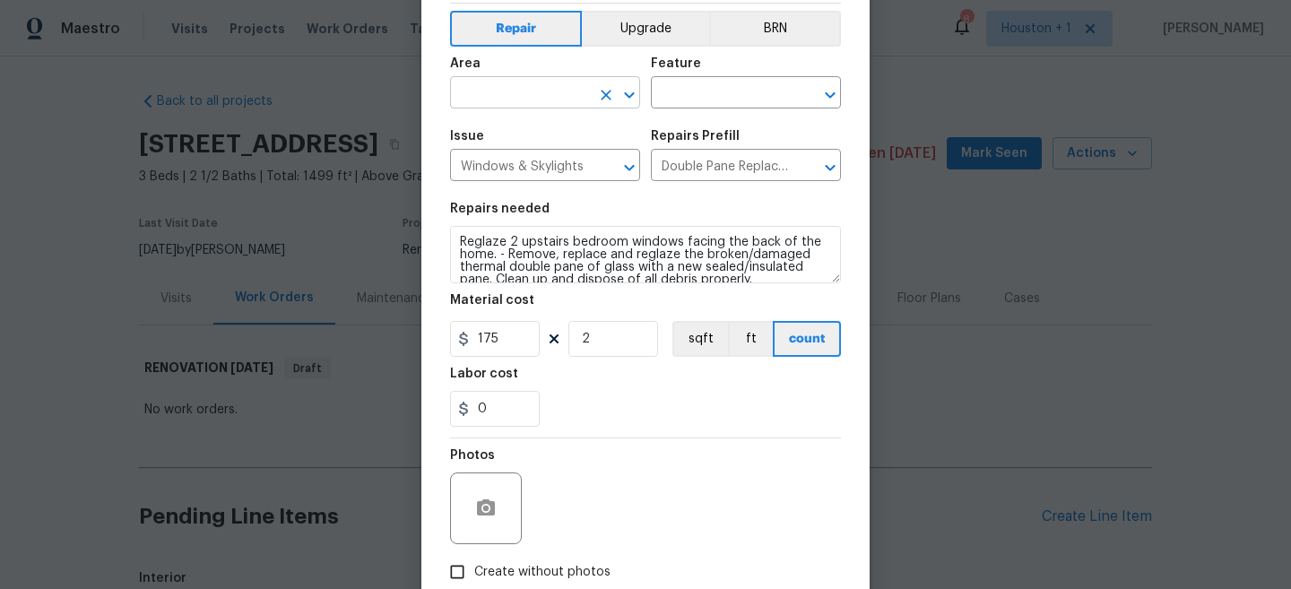
click at [534, 105] on input "text" at bounding box center [520, 95] width 140 height 28
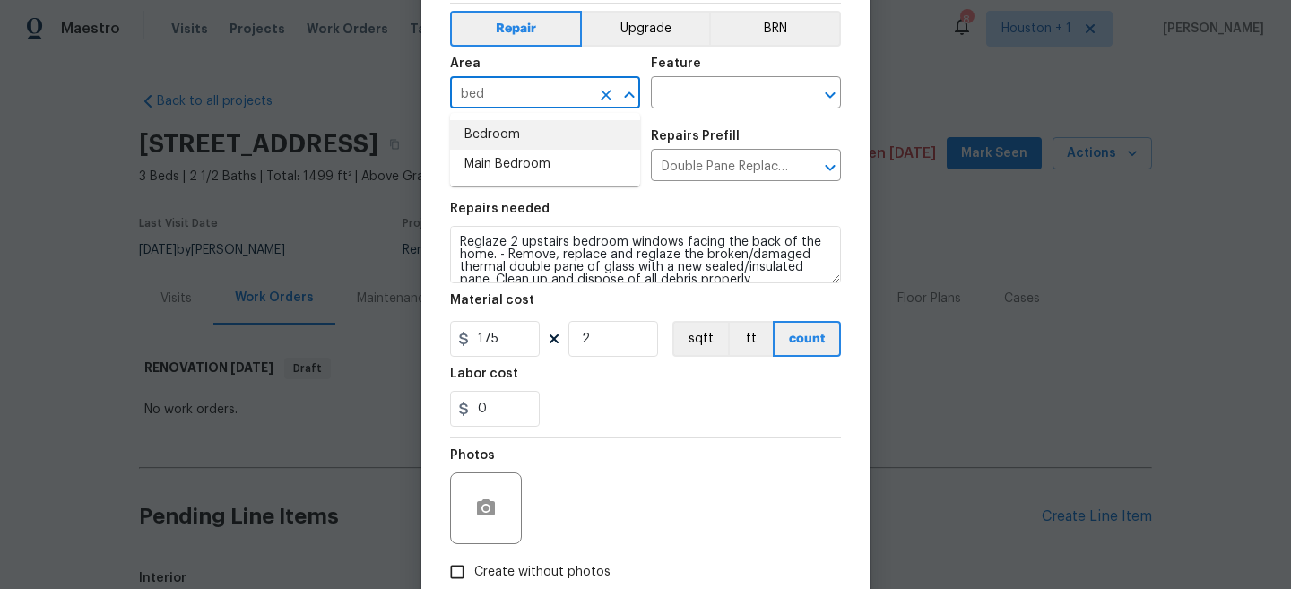
click at [538, 144] on li "Bedroom" at bounding box center [545, 135] width 190 height 30
type input "Bedroom"
click at [717, 105] on input "text" at bounding box center [721, 95] width 140 height 28
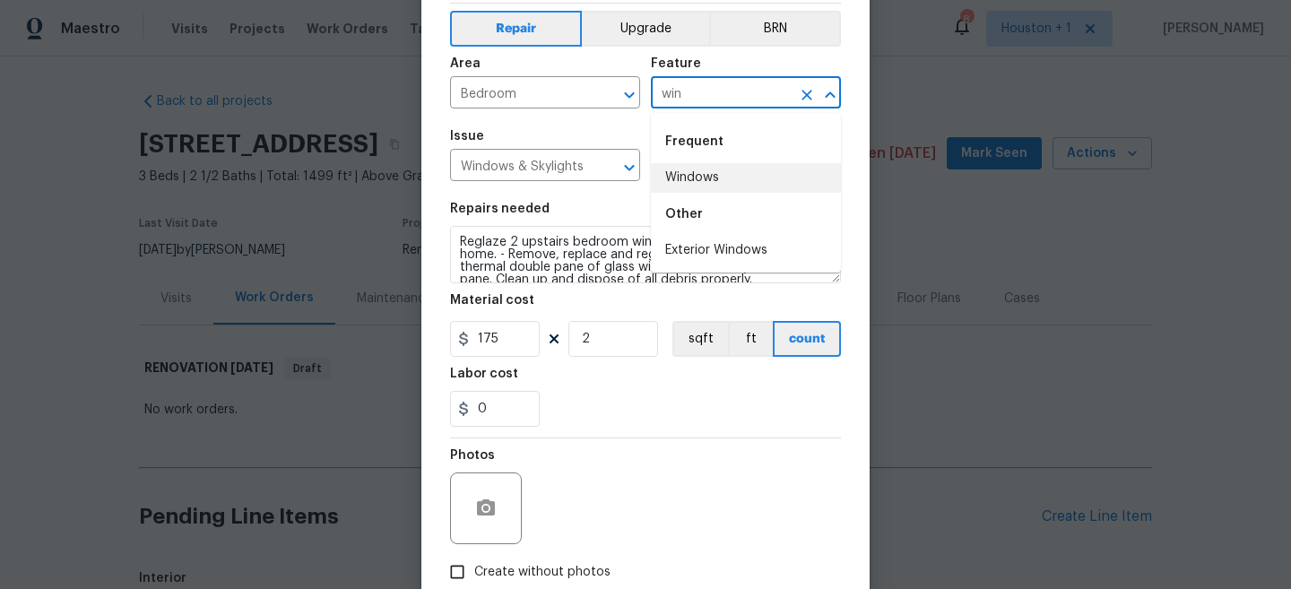
click at [700, 174] on li "Windows" at bounding box center [746, 178] width 190 height 30
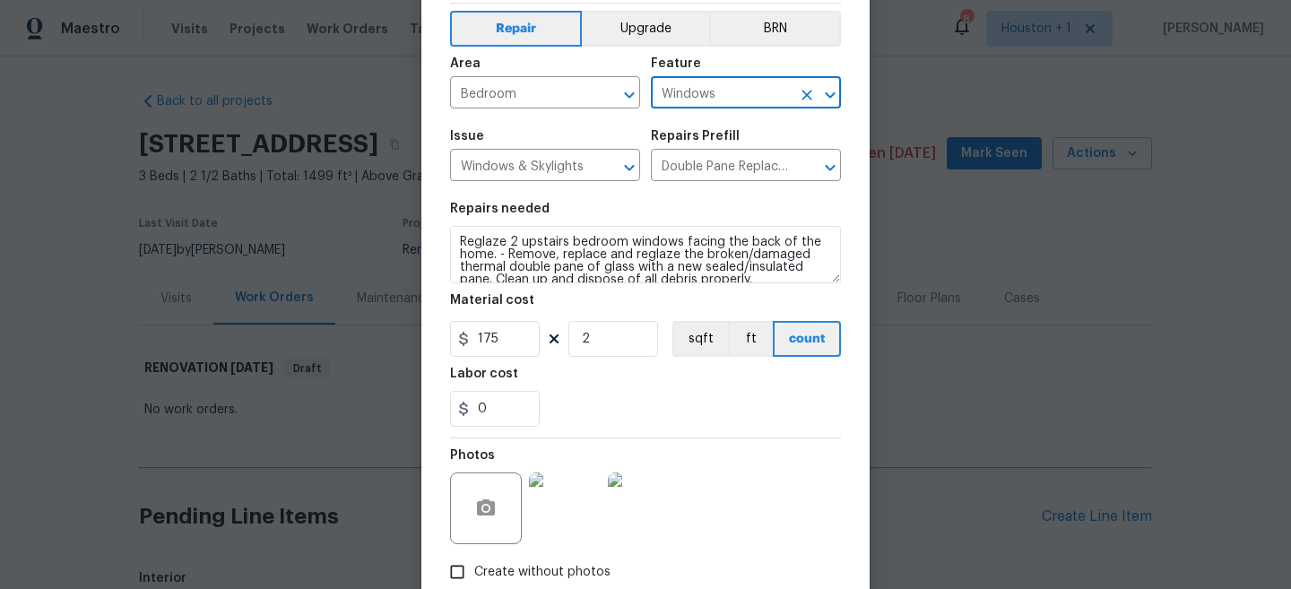
scroll to position [184, 0]
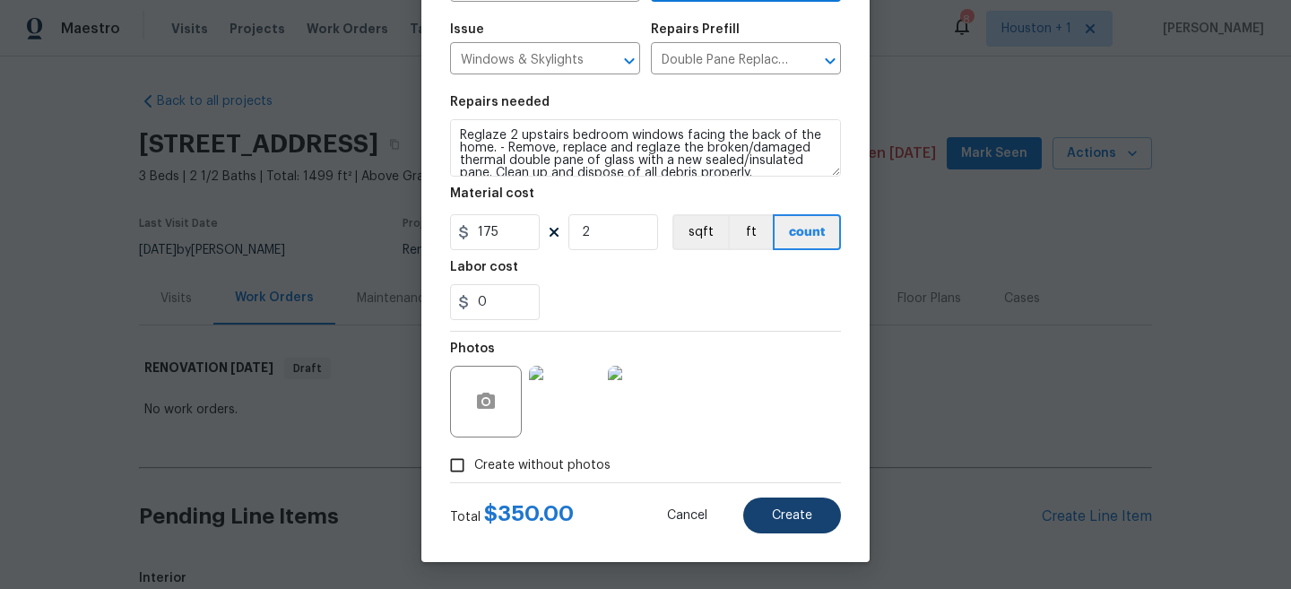
type input "Windows"
click at [800, 521] on span "Create" at bounding box center [792, 515] width 40 height 13
type input "0"
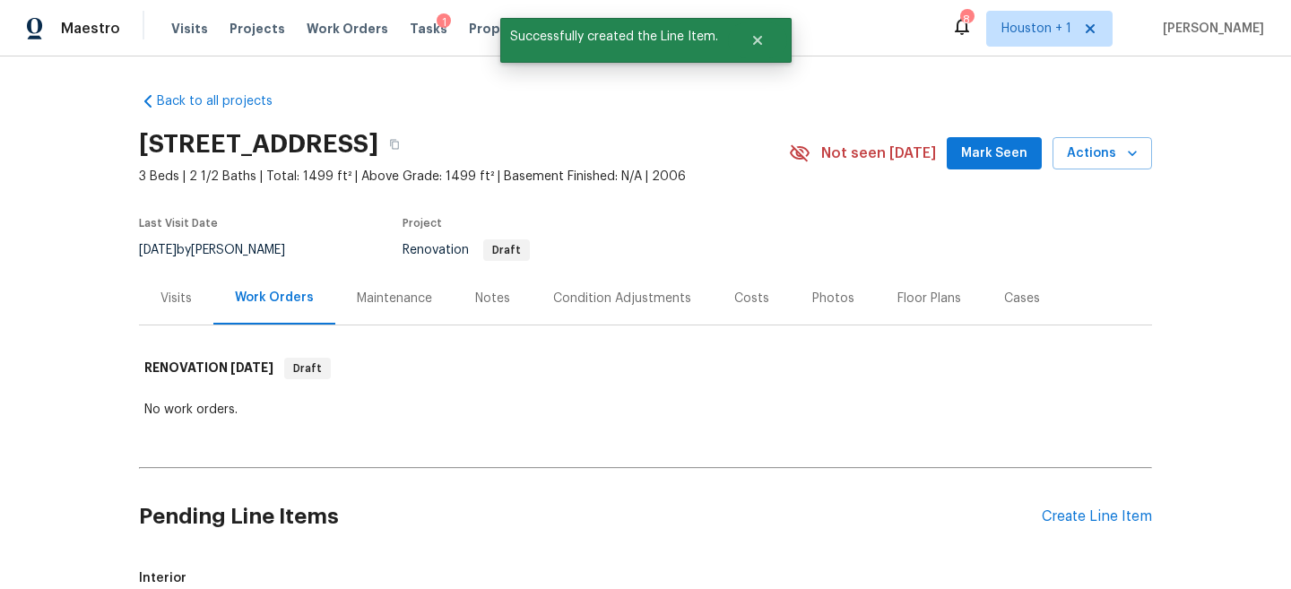
scroll to position [96, 0]
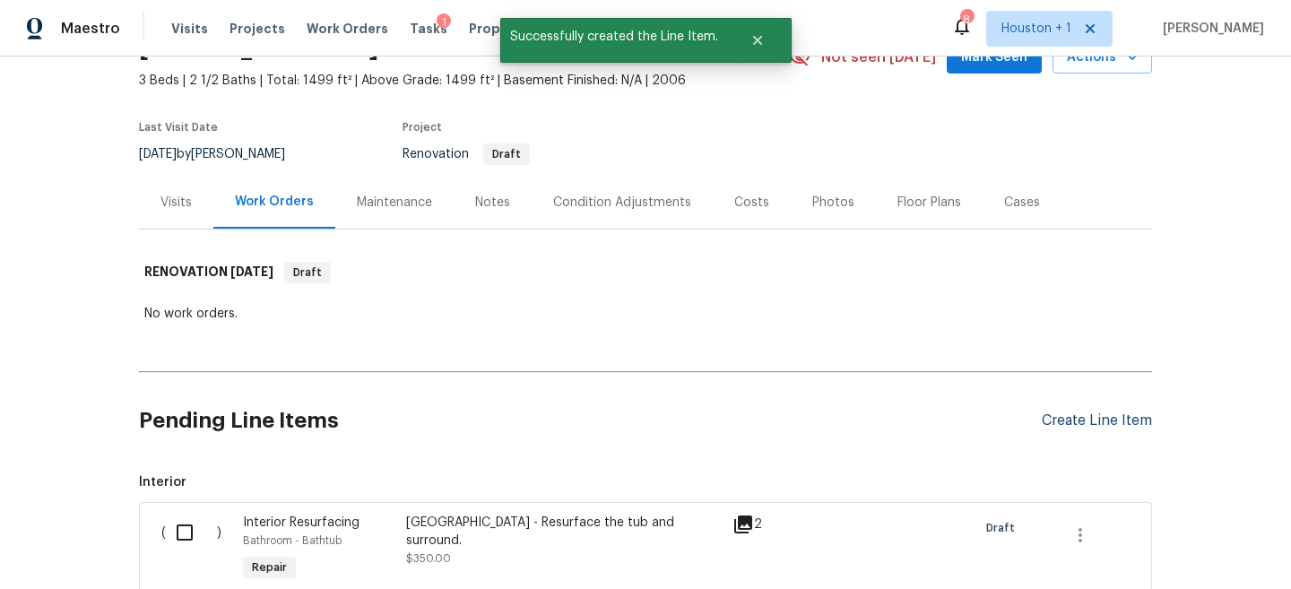
click at [1114, 417] on div "Create Line Item" at bounding box center [1097, 421] width 110 height 17
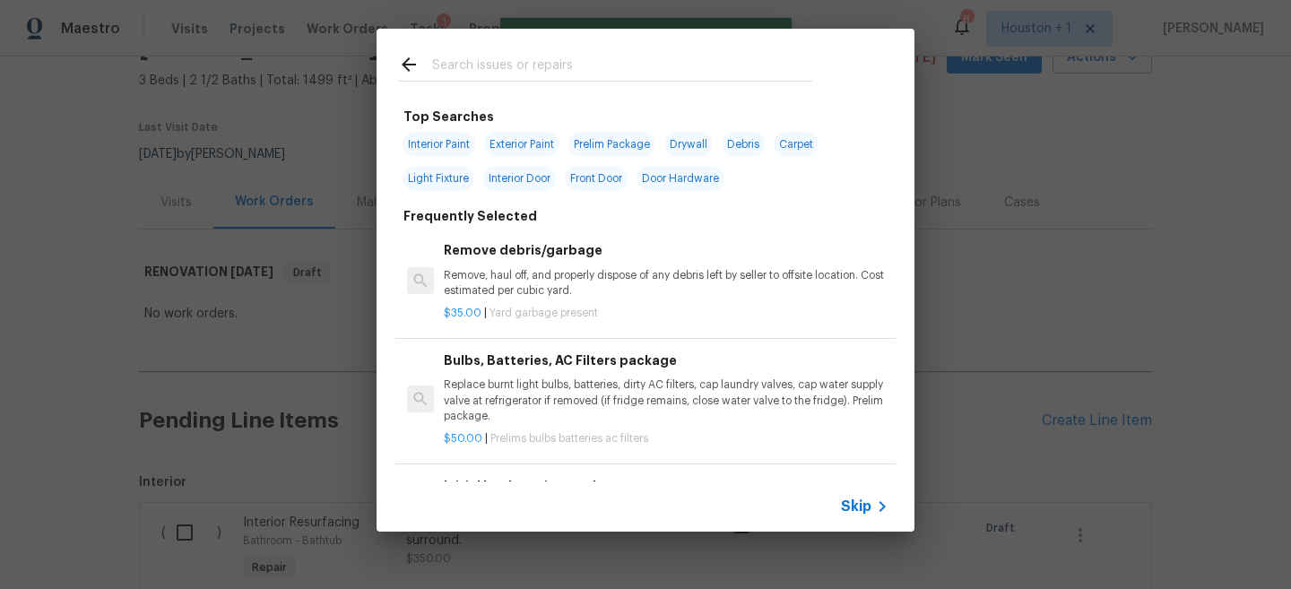
click at [866, 506] on span "Skip" at bounding box center [856, 507] width 30 height 18
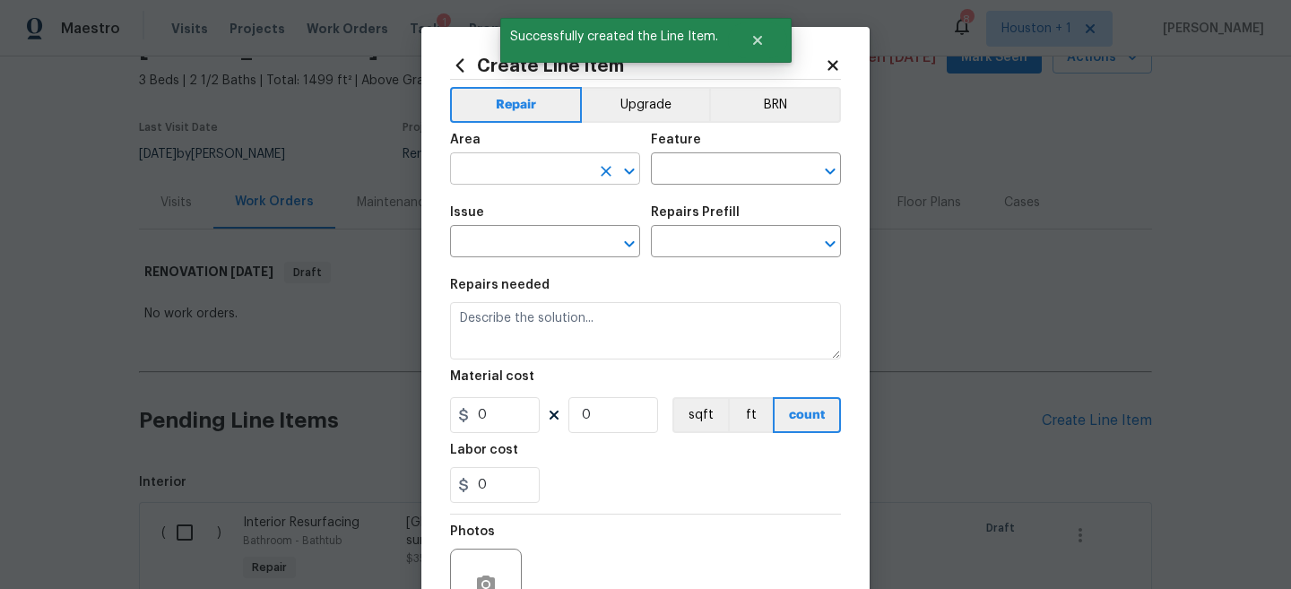
click at [491, 179] on input "text" at bounding box center [520, 171] width 140 height 28
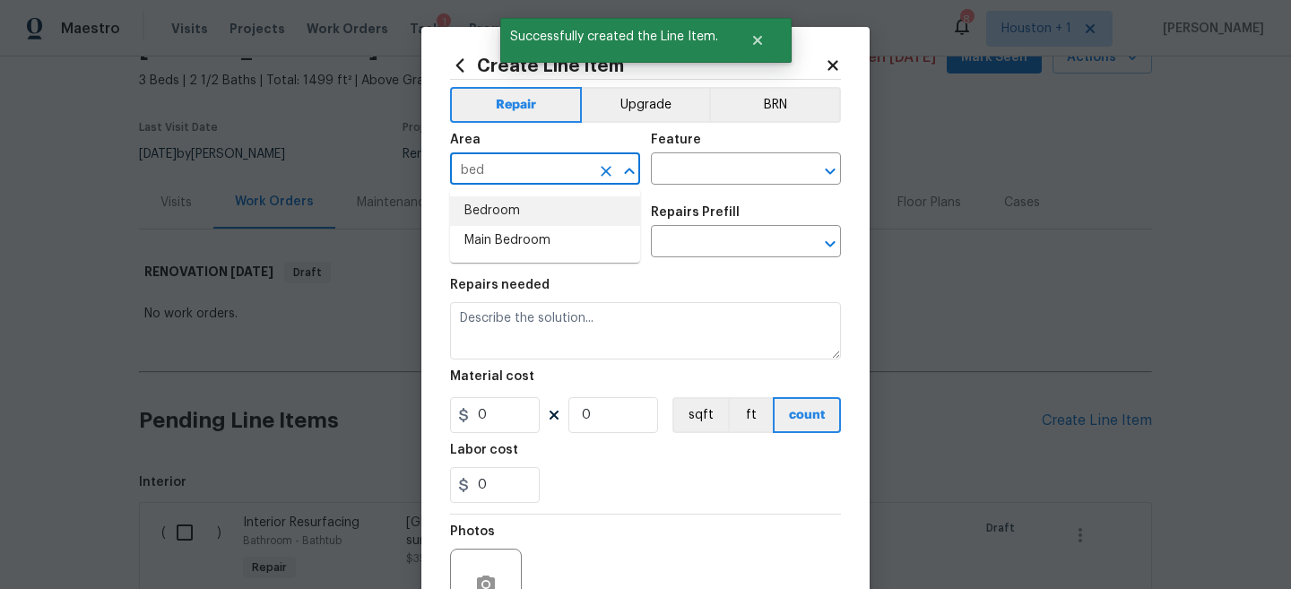
click at [491, 208] on li "Bedroom" at bounding box center [545, 211] width 190 height 30
type input "Bedroom"
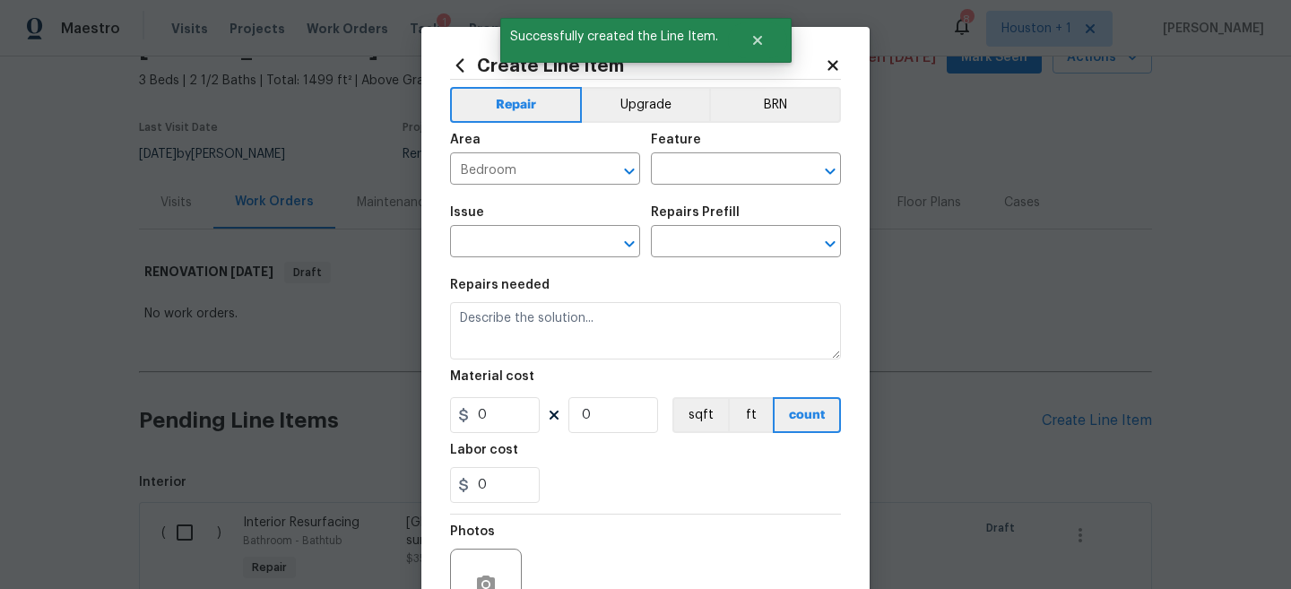
click at [676, 155] on div "Feature" at bounding box center [746, 145] width 190 height 23
click at [673, 175] on input "text" at bounding box center [721, 171] width 140 height 28
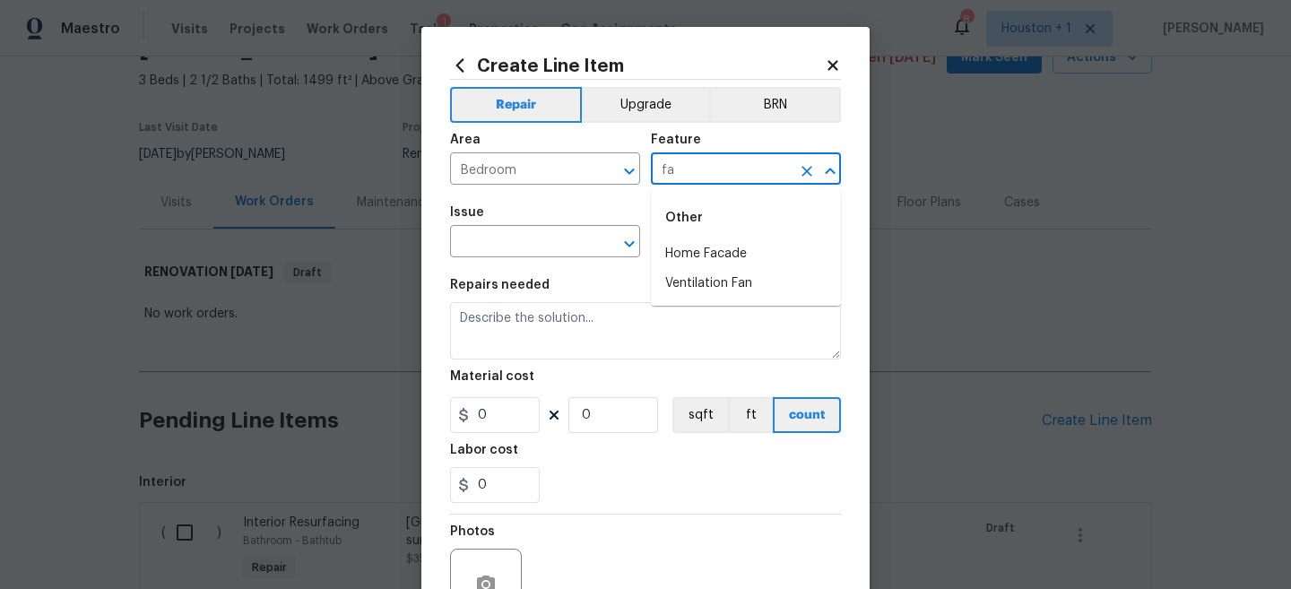
type input "f"
click at [735, 290] on li "Lighting" at bounding box center [746, 284] width 190 height 30
type input "Lighting"
click at [536, 242] on input "text" at bounding box center [520, 244] width 140 height 28
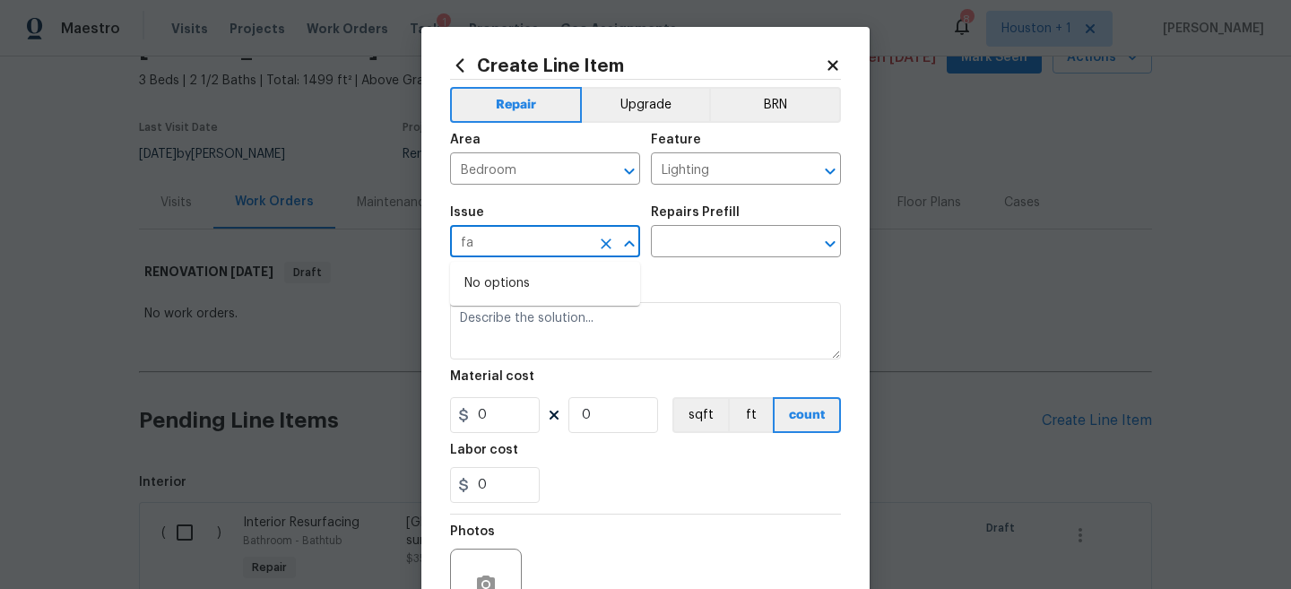
type input "f"
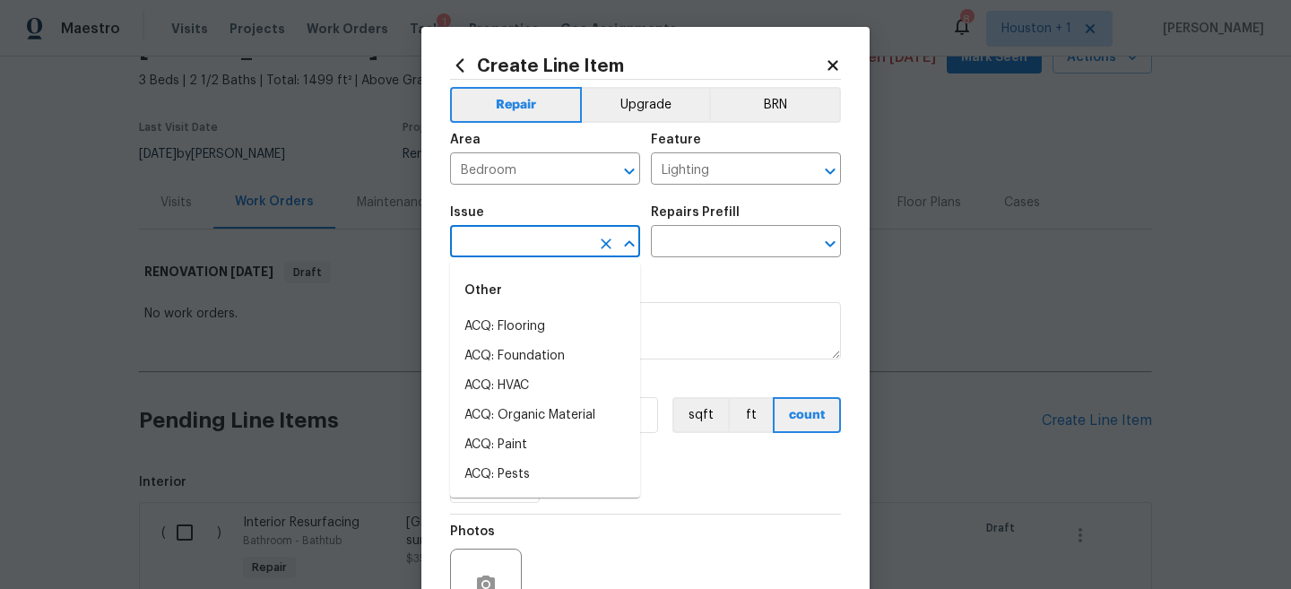
type input "e"
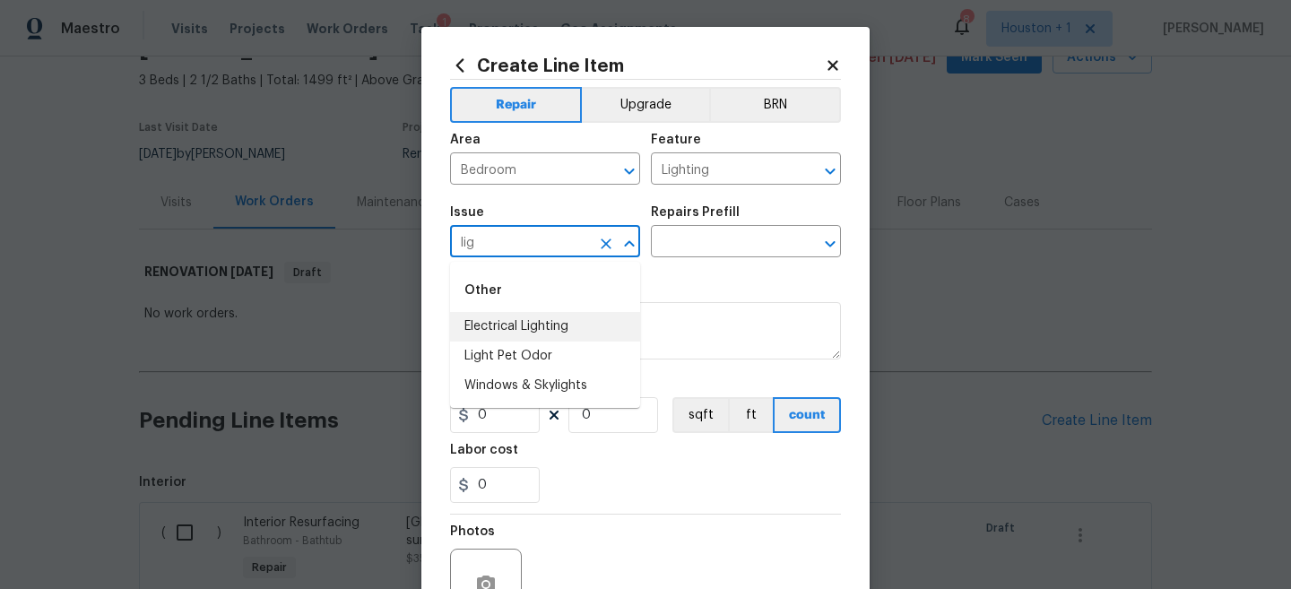
click at [541, 328] on li "Electrical Lighting" at bounding box center [545, 327] width 190 height 30
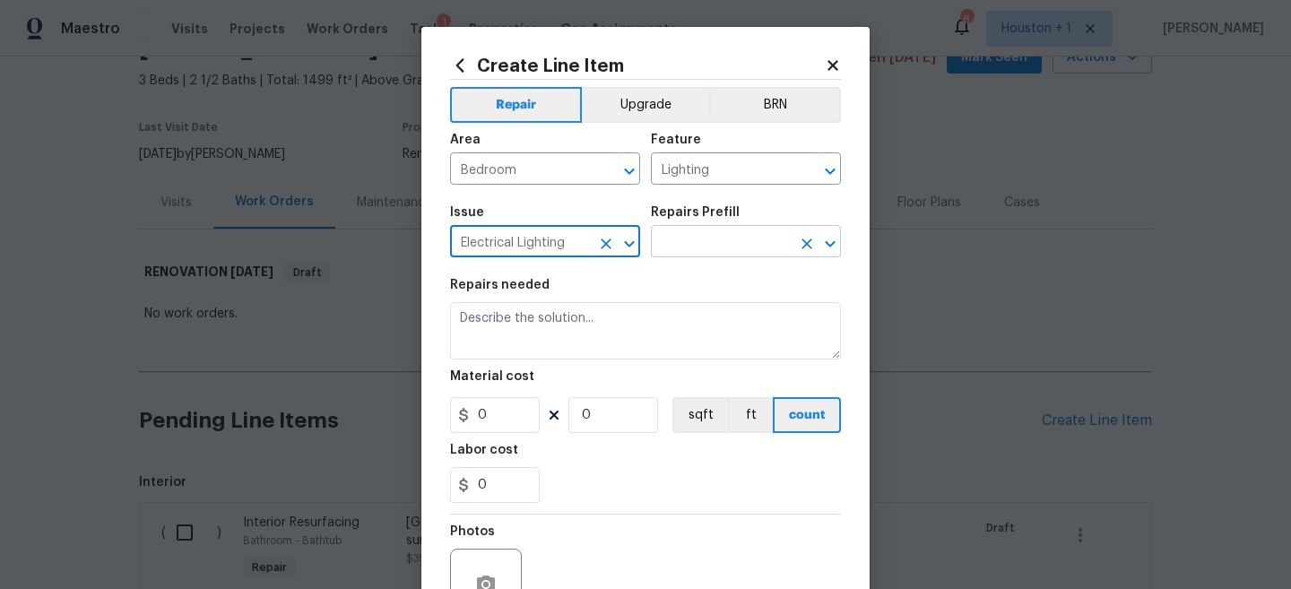
type input "Electrical Lighting"
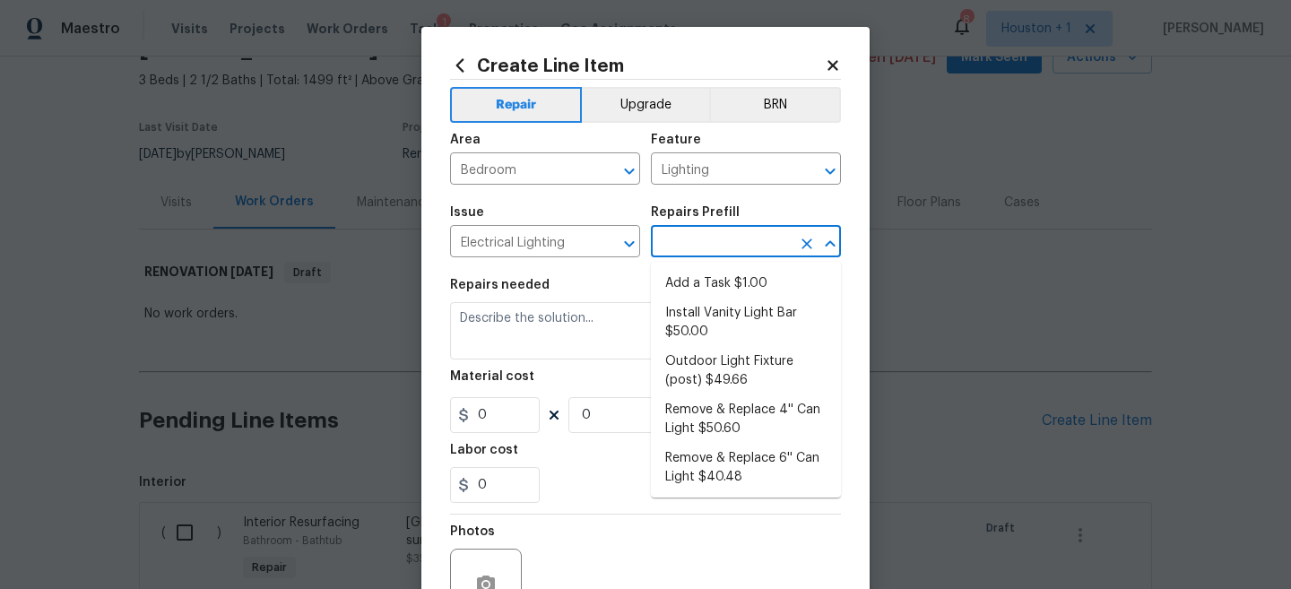
click at [716, 252] on input "text" at bounding box center [721, 244] width 140 height 28
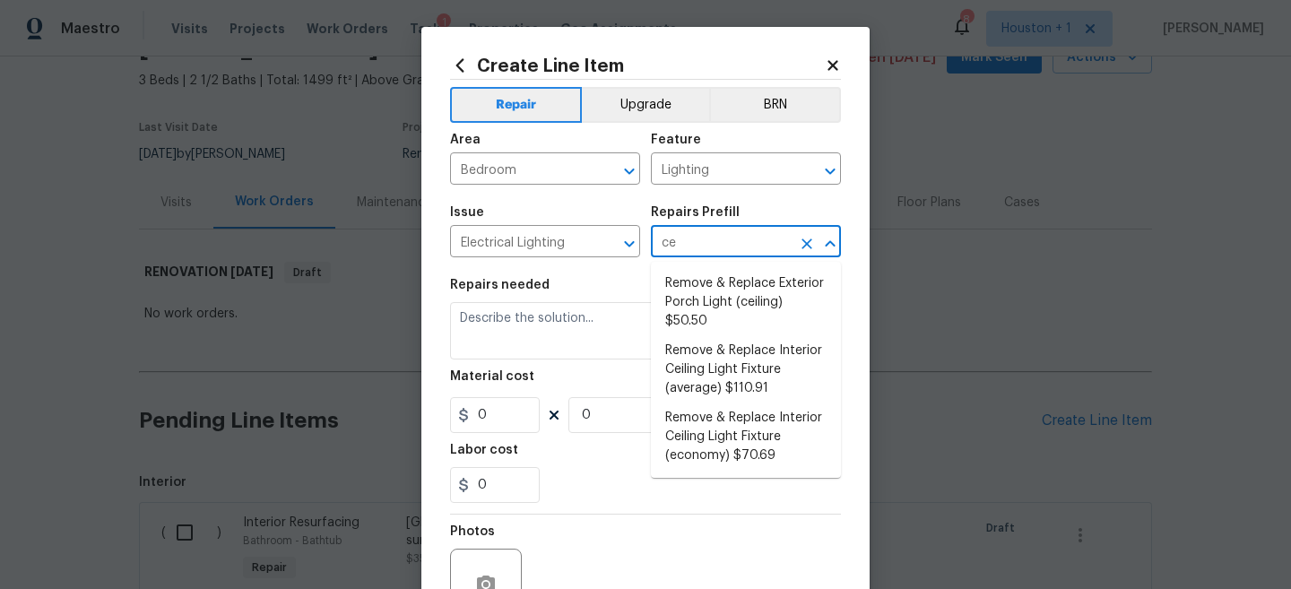
type input "c"
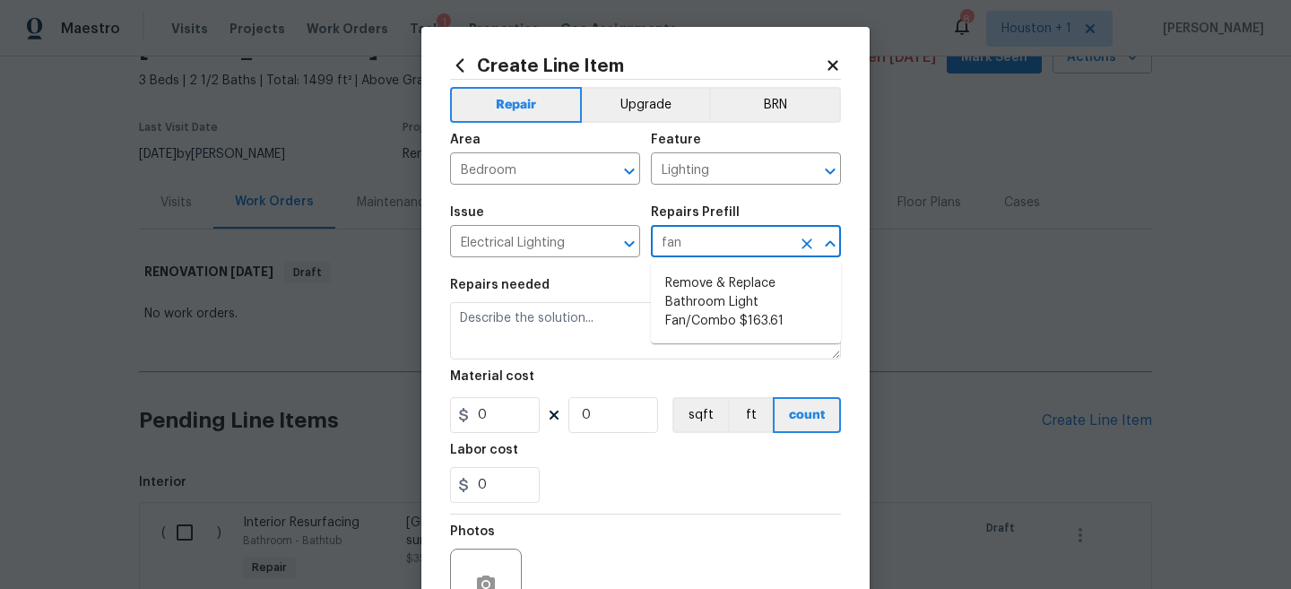
click at [760, 312] on li "Remove & Replace Bathroom Light Fan/Combo $163.61" at bounding box center [746, 302] width 190 height 67
type input "Remove & Replace Bathroom Light Fan/Combo $163.61"
type textarea "Remove the existing bathroom light/fan combo and install new (approved by the P…"
type input "1"
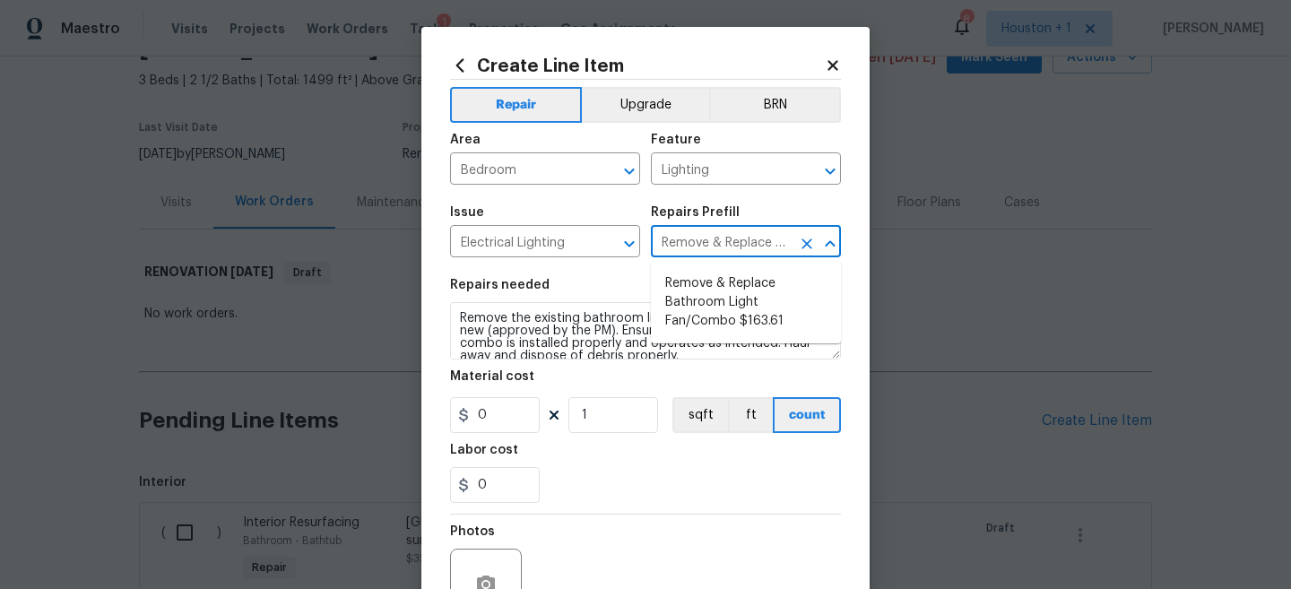
type input "163.61"
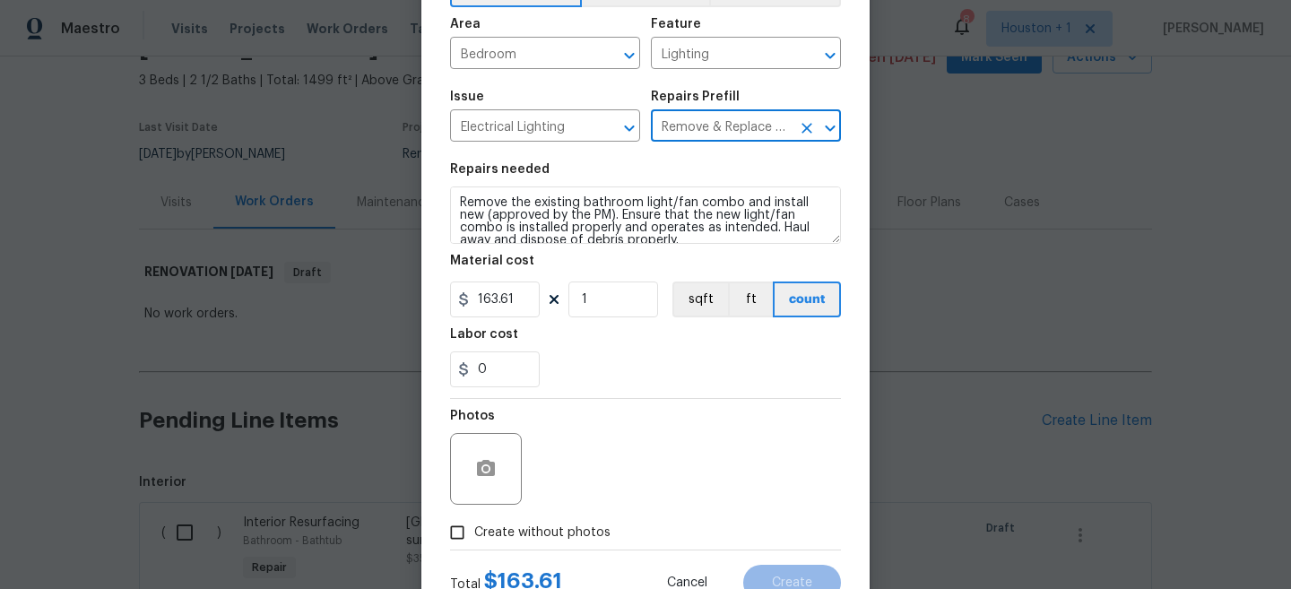
scroll to position [130, 0]
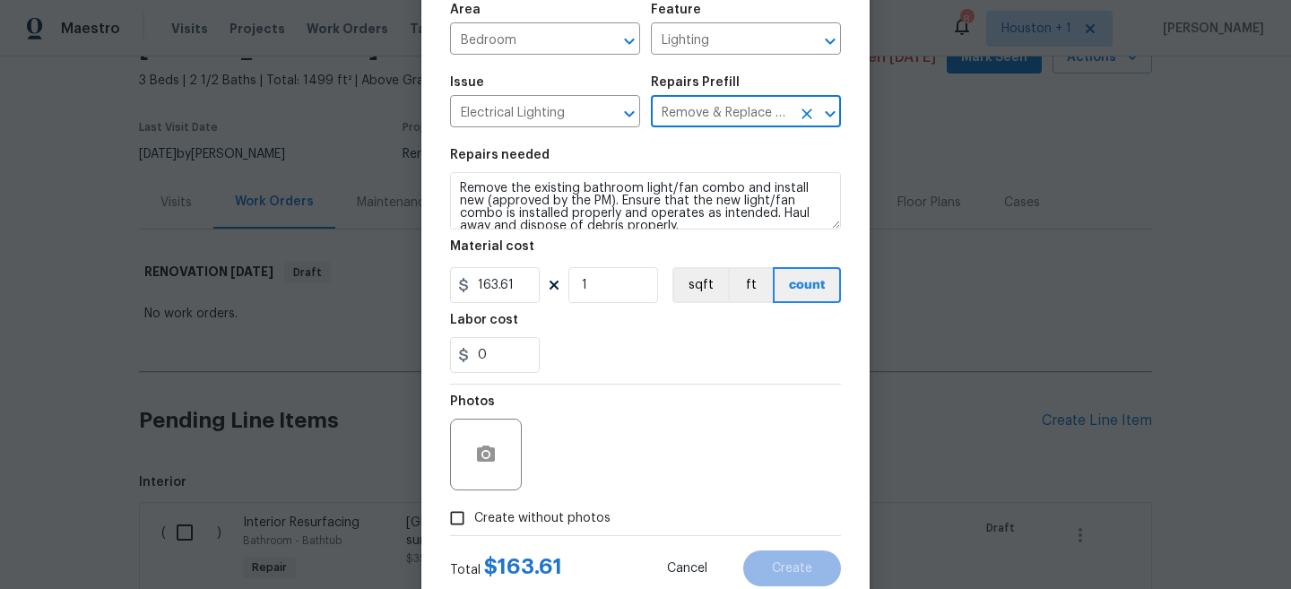
type input "Remove & Replace Bathroom Light Fan/Combo $163.61"
click at [525, 286] on input "163.61" at bounding box center [495, 285] width 90 height 36
type input "130"
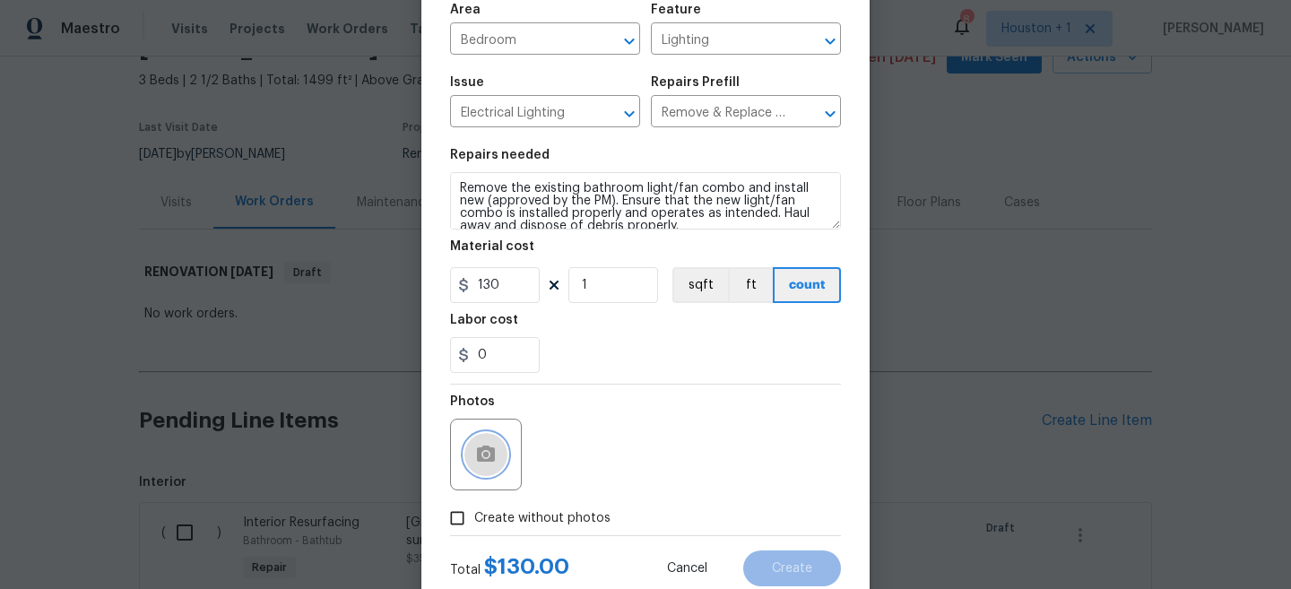
click at [491, 443] on button "button" at bounding box center [486, 454] width 43 height 43
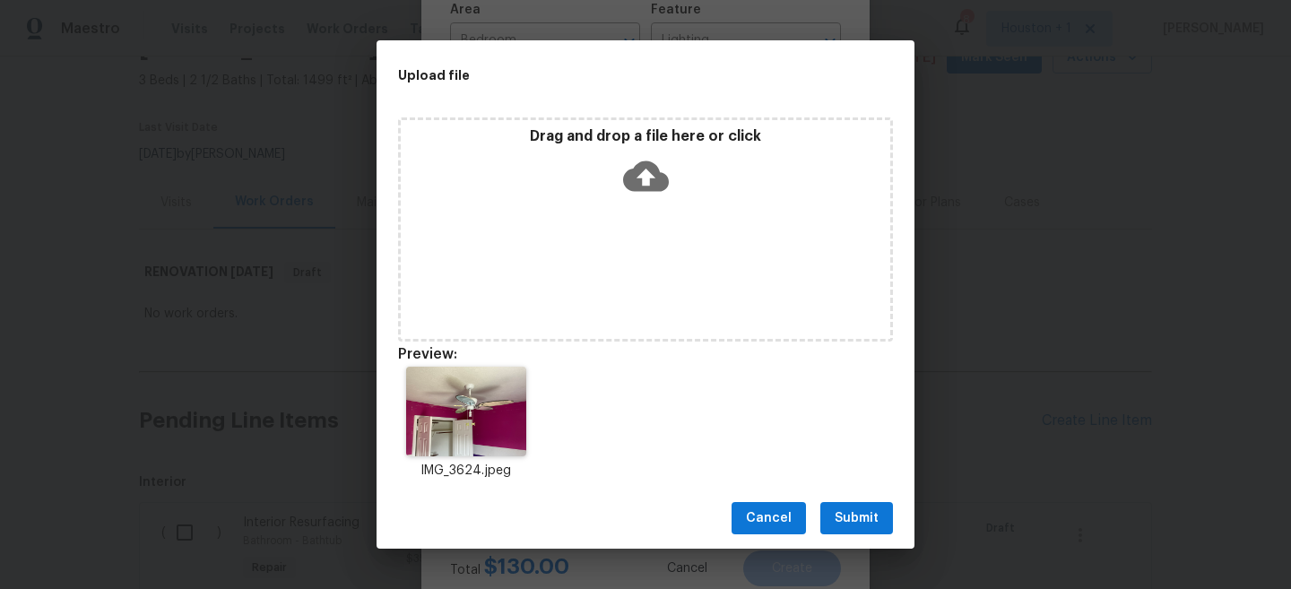
click at [854, 508] on span "Submit" at bounding box center [857, 519] width 44 height 22
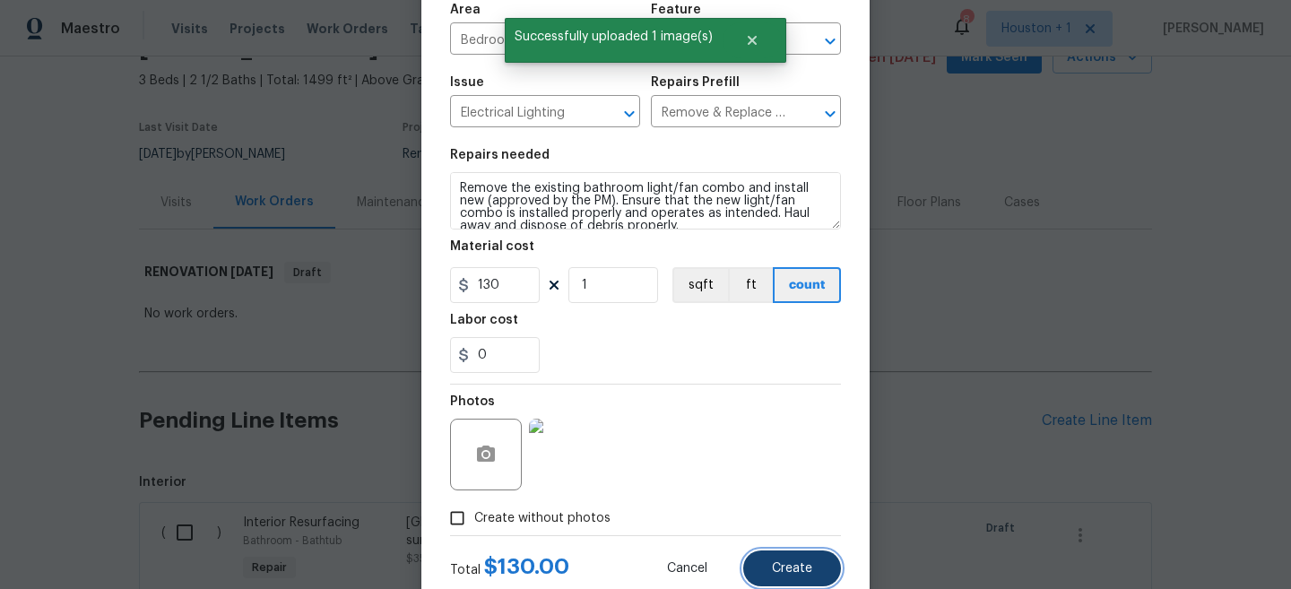
click at [804, 570] on span "Create" at bounding box center [792, 568] width 40 height 13
type input "0"
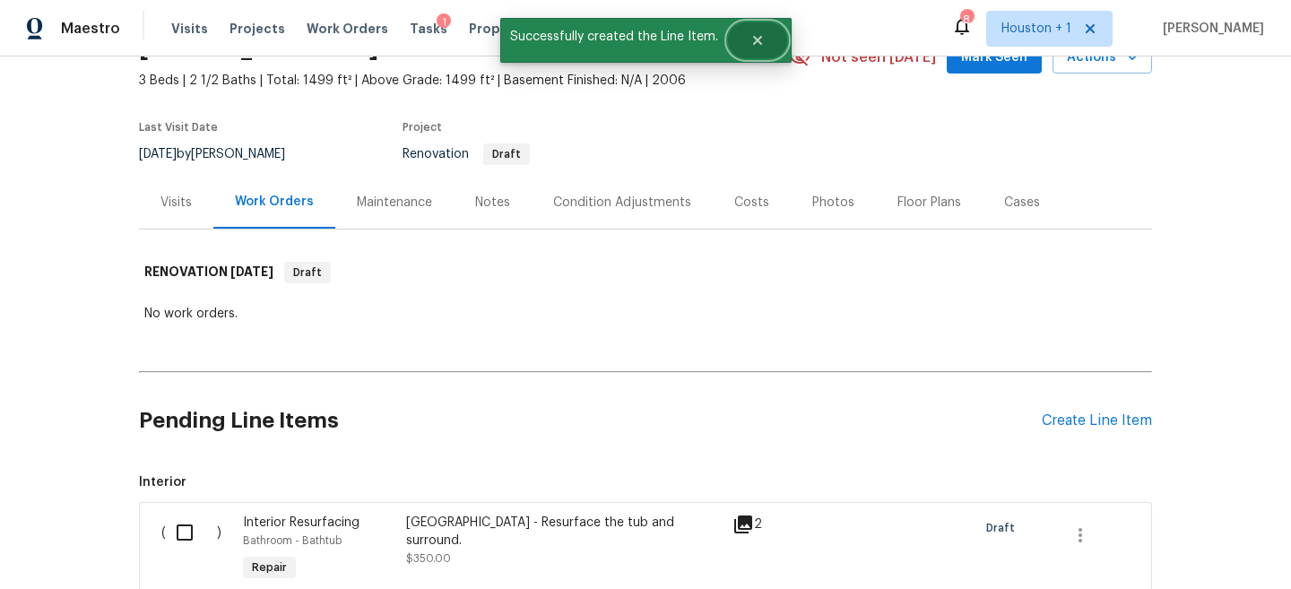
click at [757, 49] on button "Close" at bounding box center [757, 40] width 59 height 36
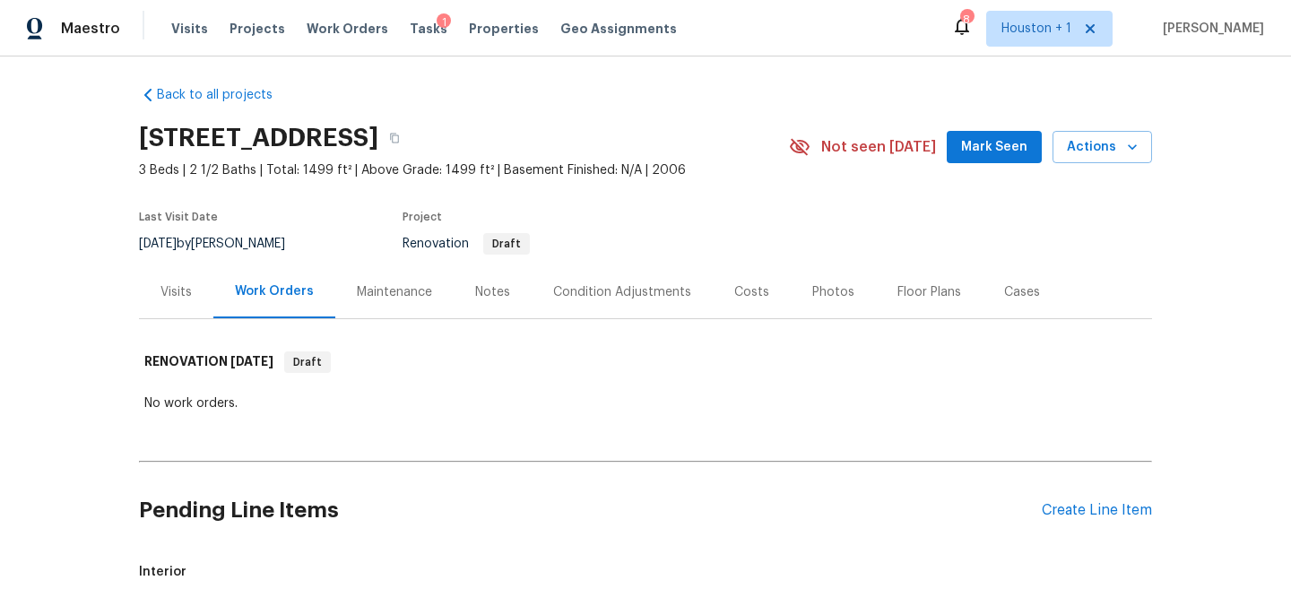
scroll to position [0, 0]
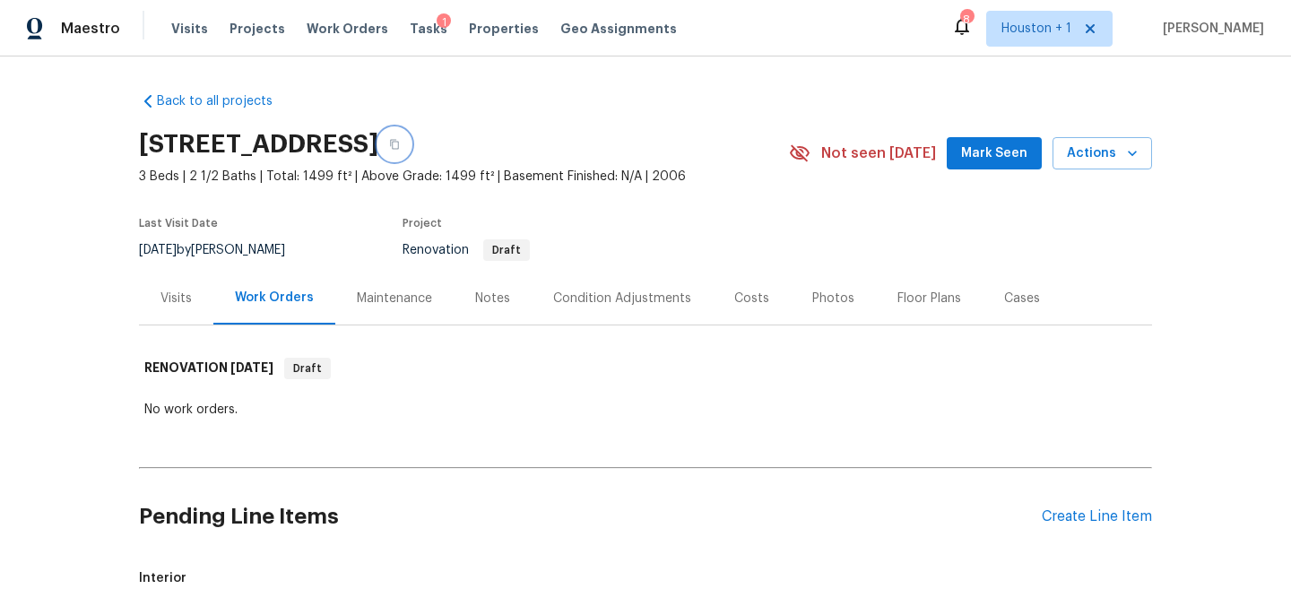
click at [399, 142] on icon "button" at bounding box center [394, 145] width 9 height 10
click at [1099, 524] on div "Create Line Item" at bounding box center [1097, 516] width 110 height 17
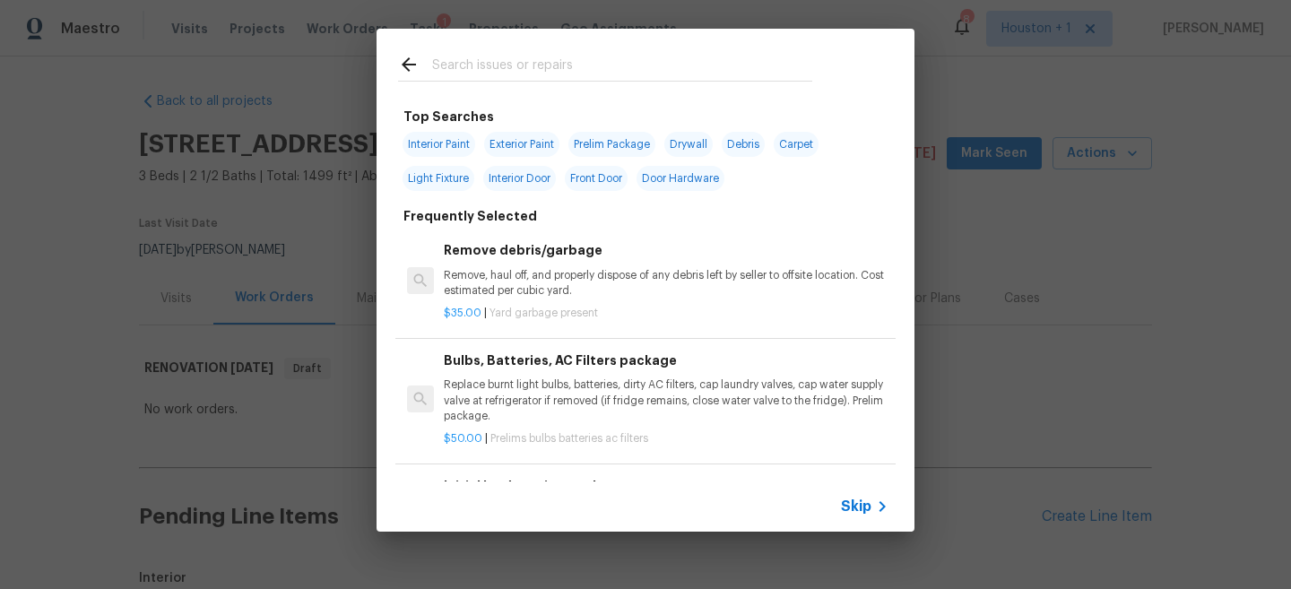
click at [447, 145] on span "Interior Paint" at bounding box center [439, 144] width 73 height 25
type input "Interior Paint"
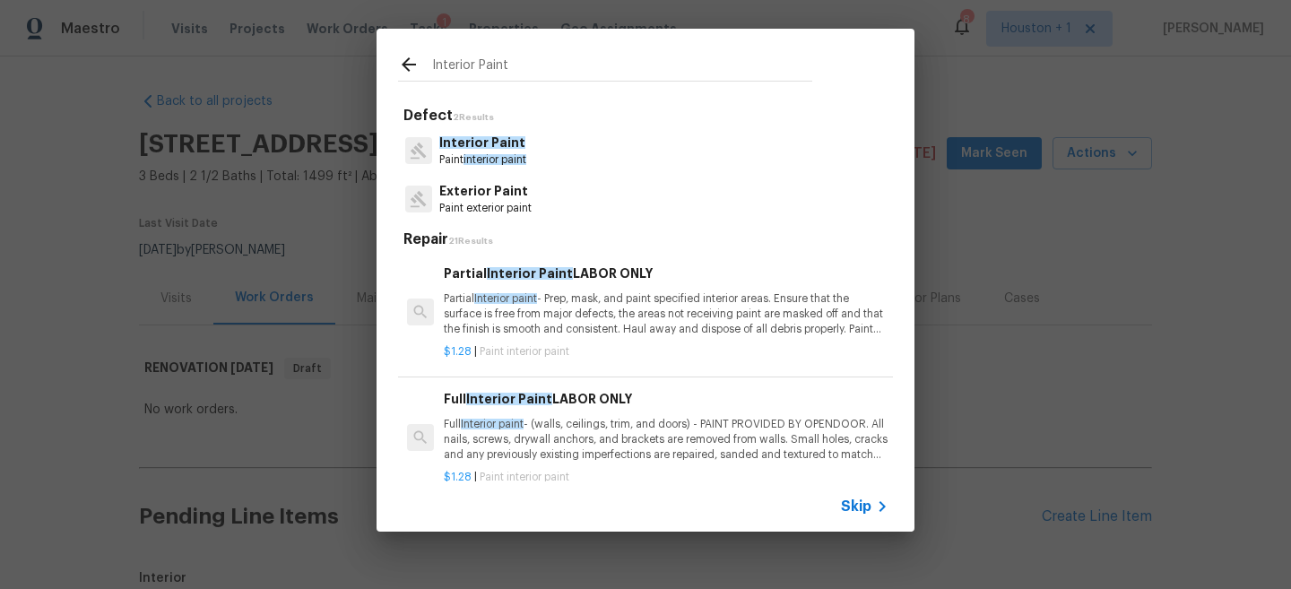
click at [629, 433] on p "Full Interior paint - (walls, ceilings, trim, and doors) - PAINT PROVIDED BY OP…" at bounding box center [666, 440] width 445 height 46
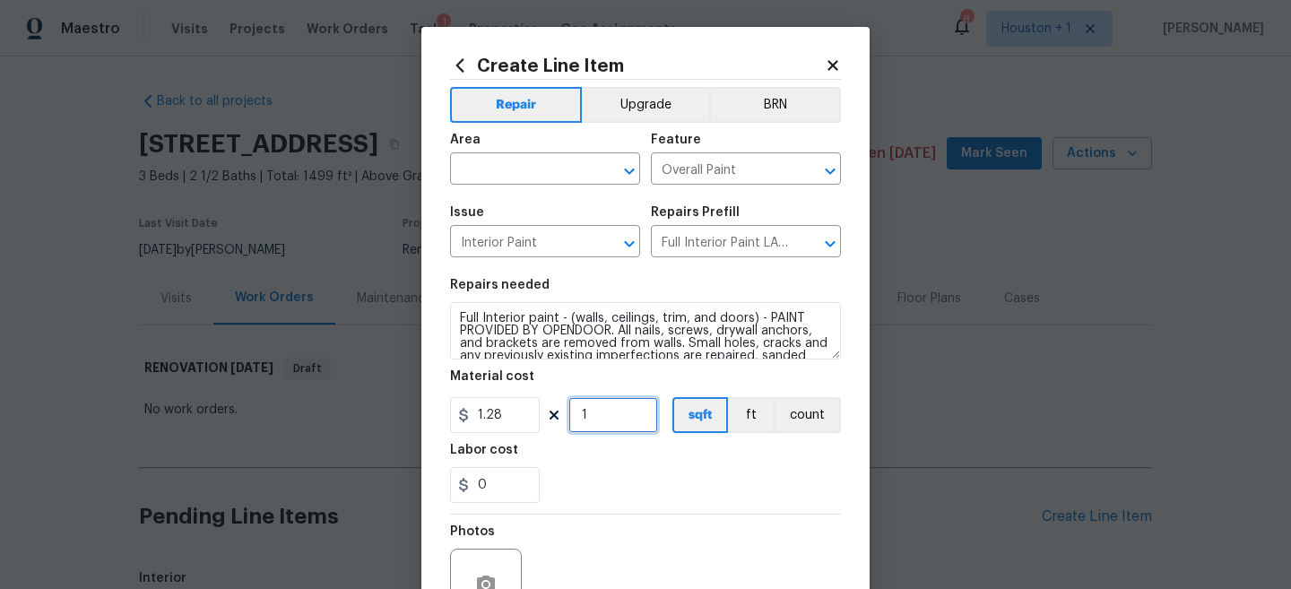
click at [612, 412] on input "1" at bounding box center [614, 415] width 90 height 36
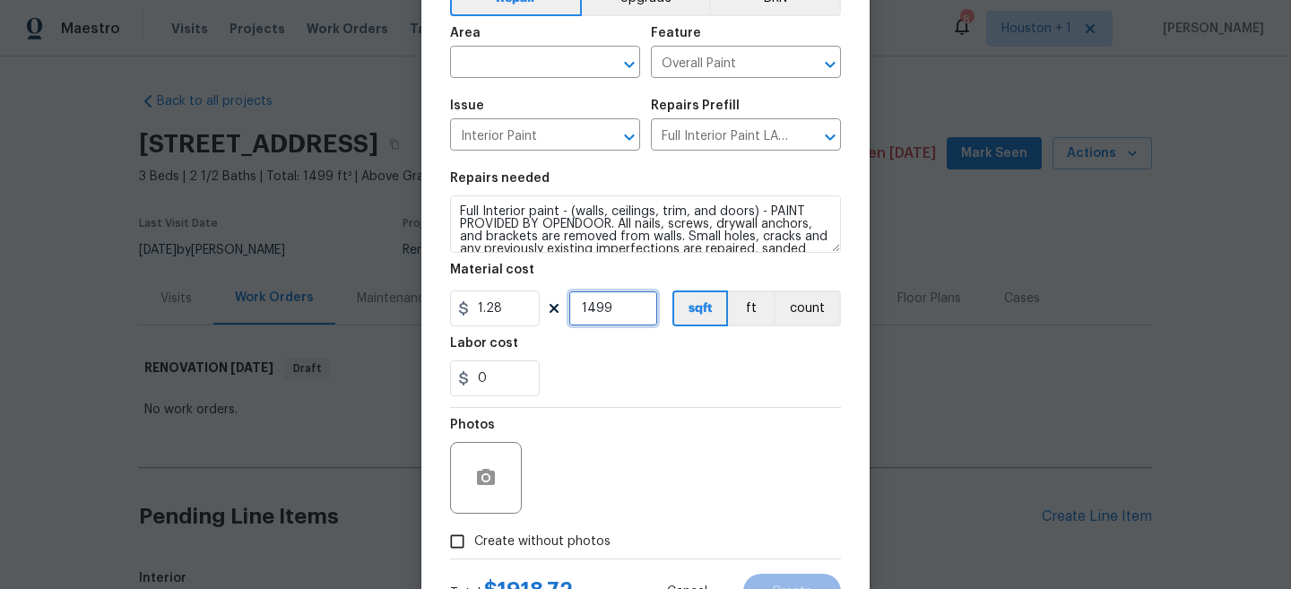
scroll to position [119, 0]
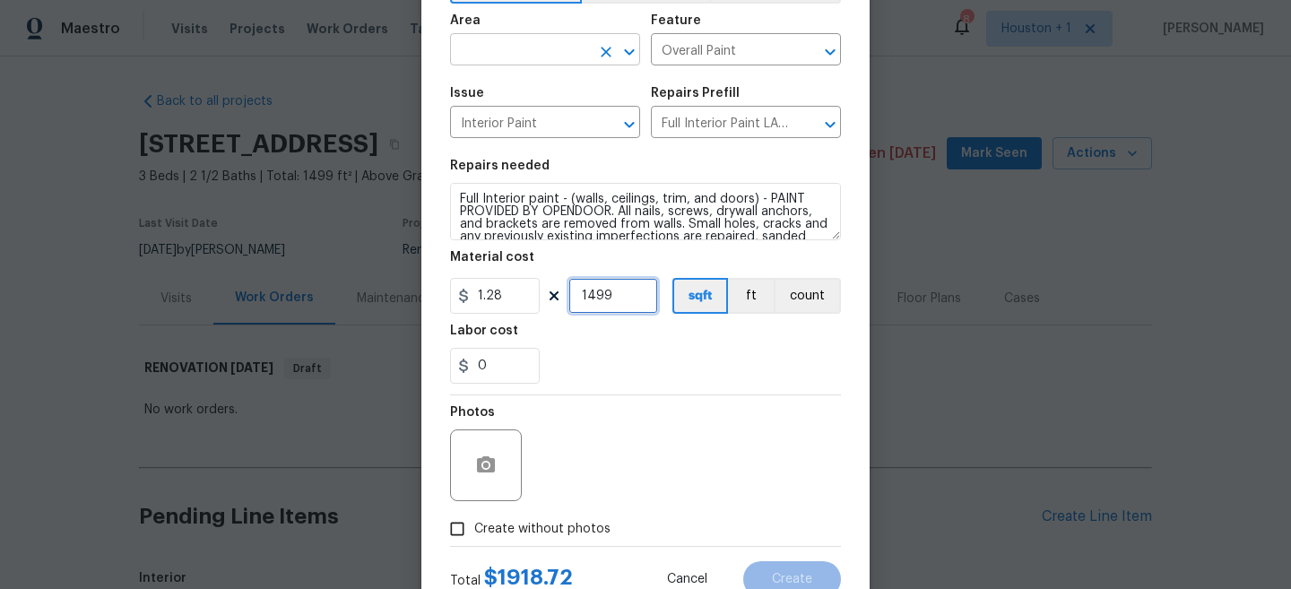
type input "1499"
click at [538, 61] on input "text" at bounding box center [520, 52] width 140 height 28
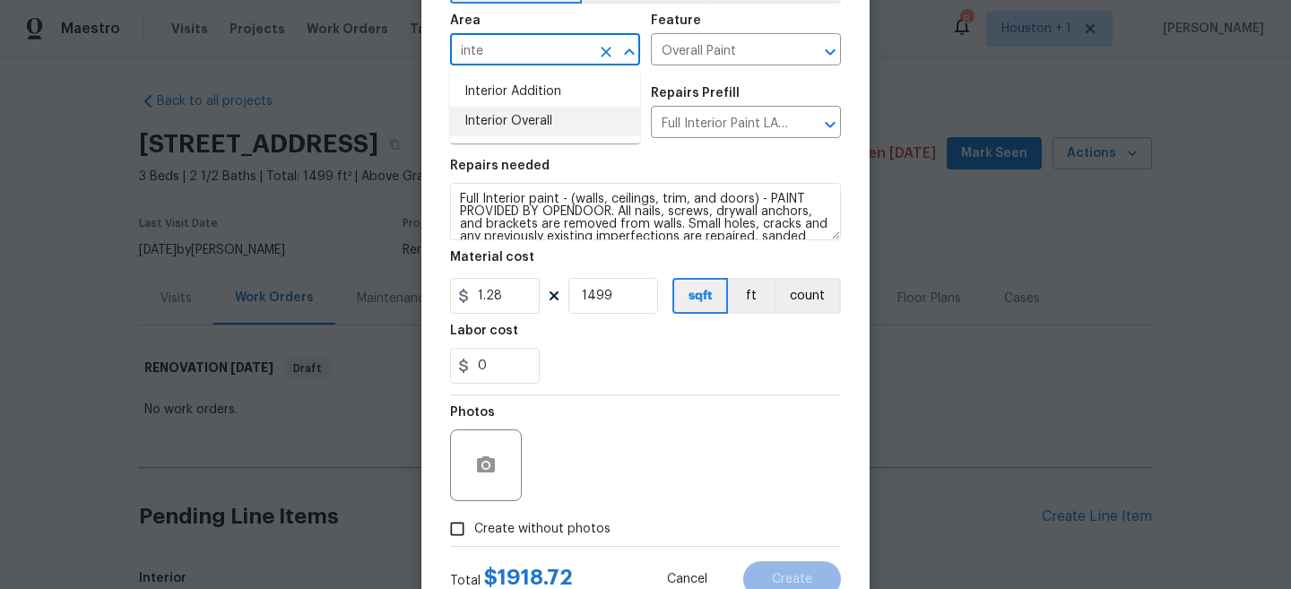
click at [531, 132] on li "Interior Overall" at bounding box center [545, 122] width 190 height 30
type input "Interior Overall"
click at [491, 468] on icon "button" at bounding box center [486, 464] width 18 height 16
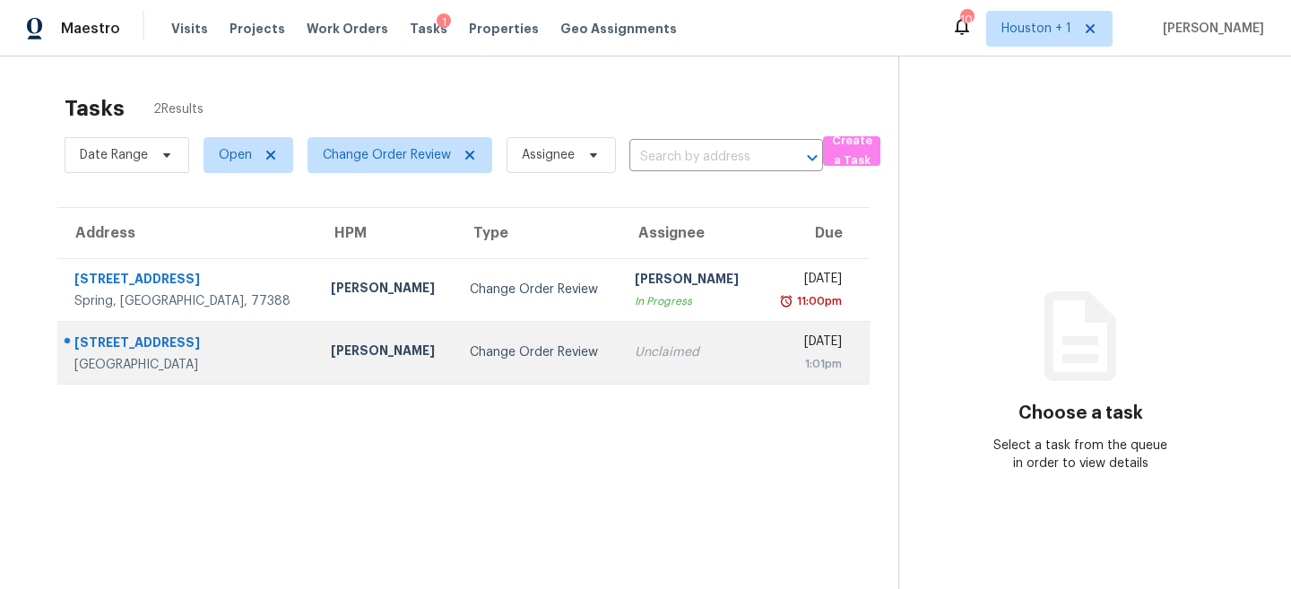
click at [668, 347] on td "Unclaimed" at bounding box center [690, 352] width 139 height 63
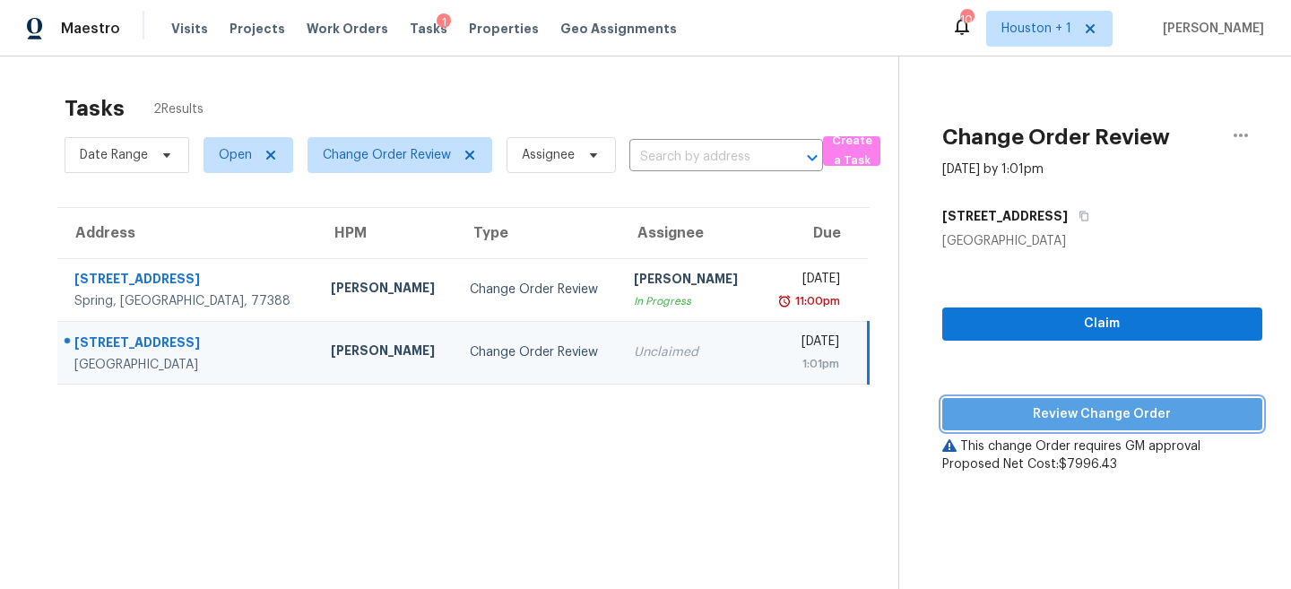
click at [1077, 414] on span "Review Change Order" at bounding box center [1102, 415] width 291 height 22
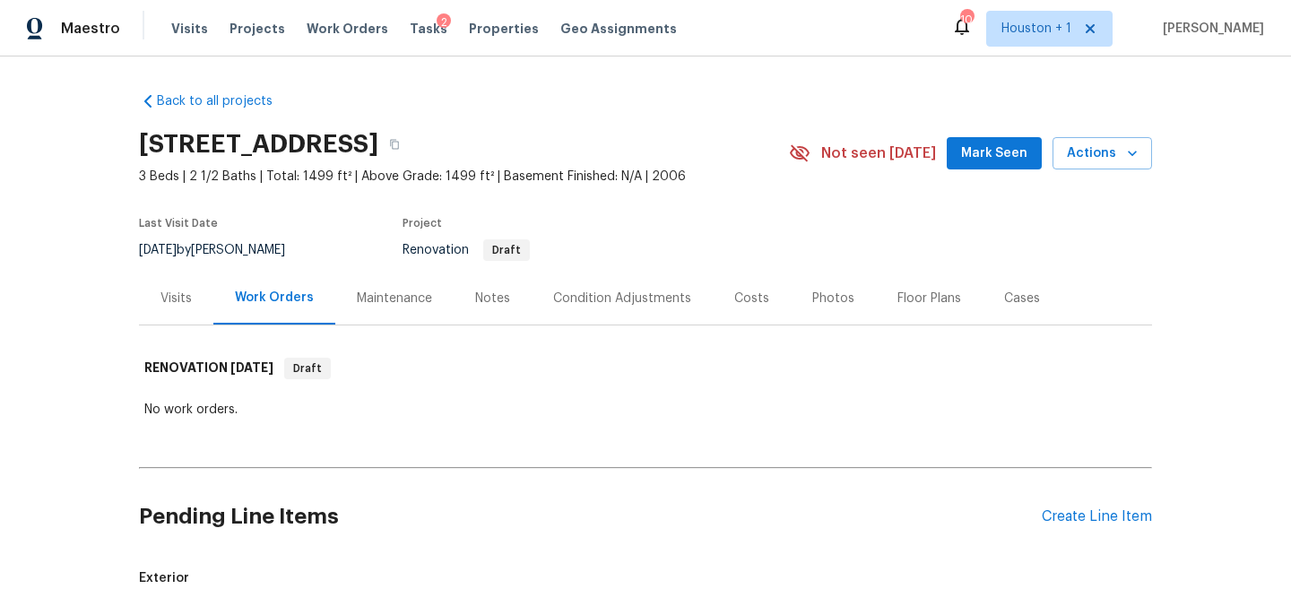
scroll to position [340, 0]
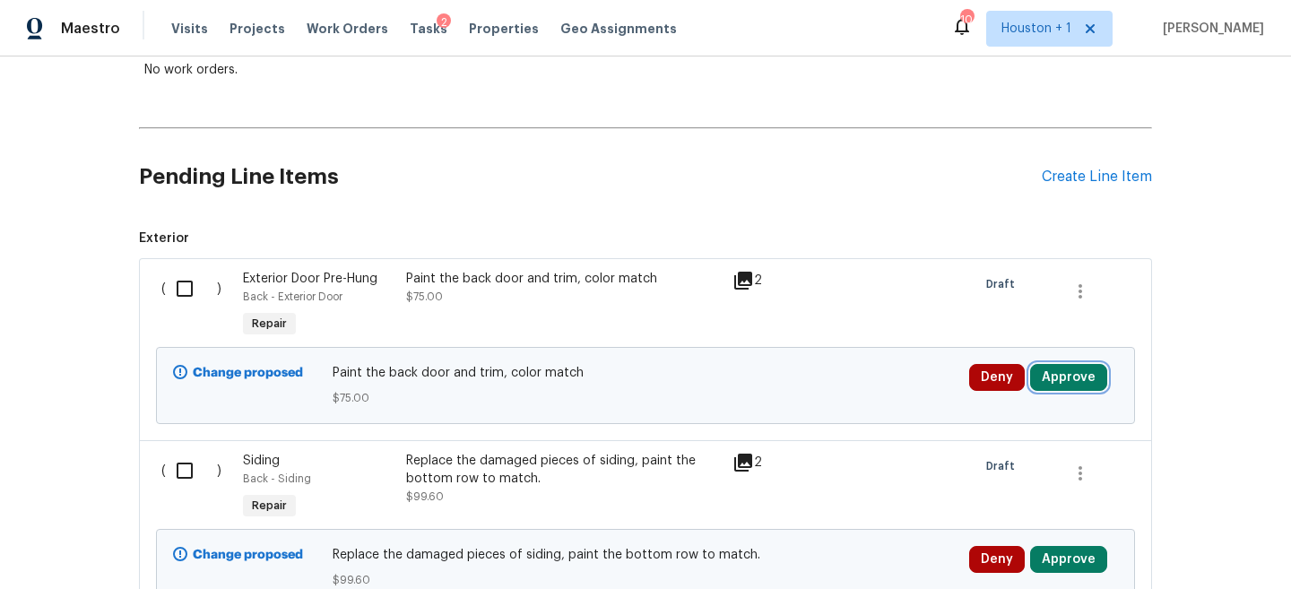
click at [1091, 382] on button "Approve" at bounding box center [1068, 377] width 77 height 27
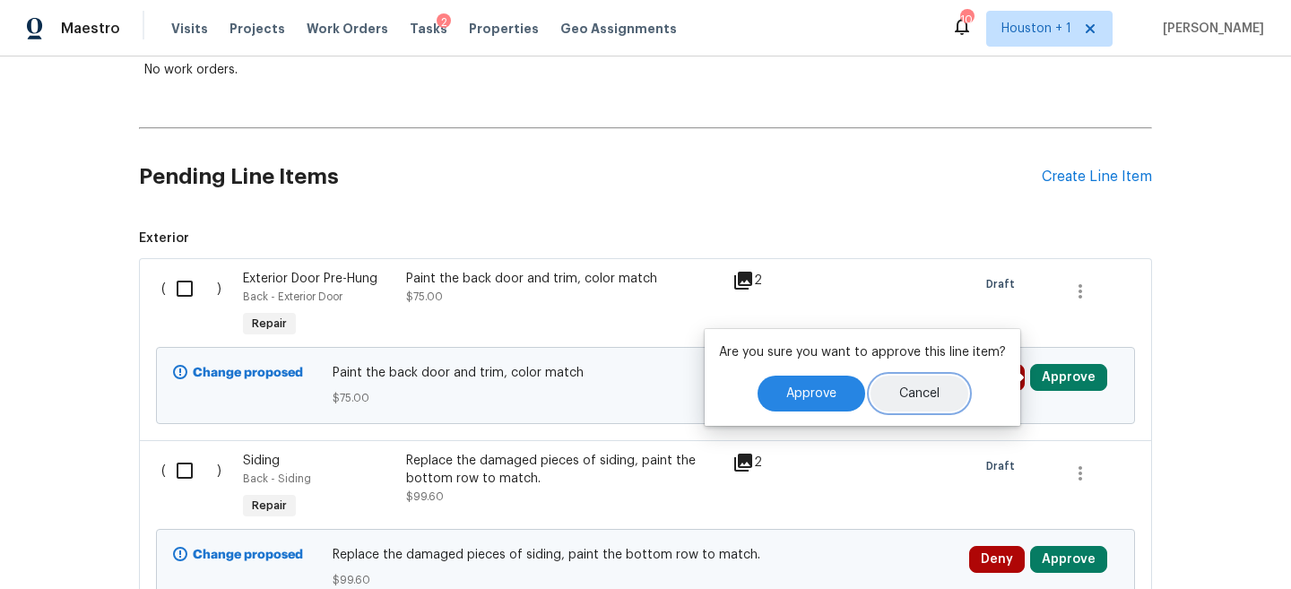
click at [936, 392] on span "Cancel" at bounding box center [919, 393] width 40 height 13
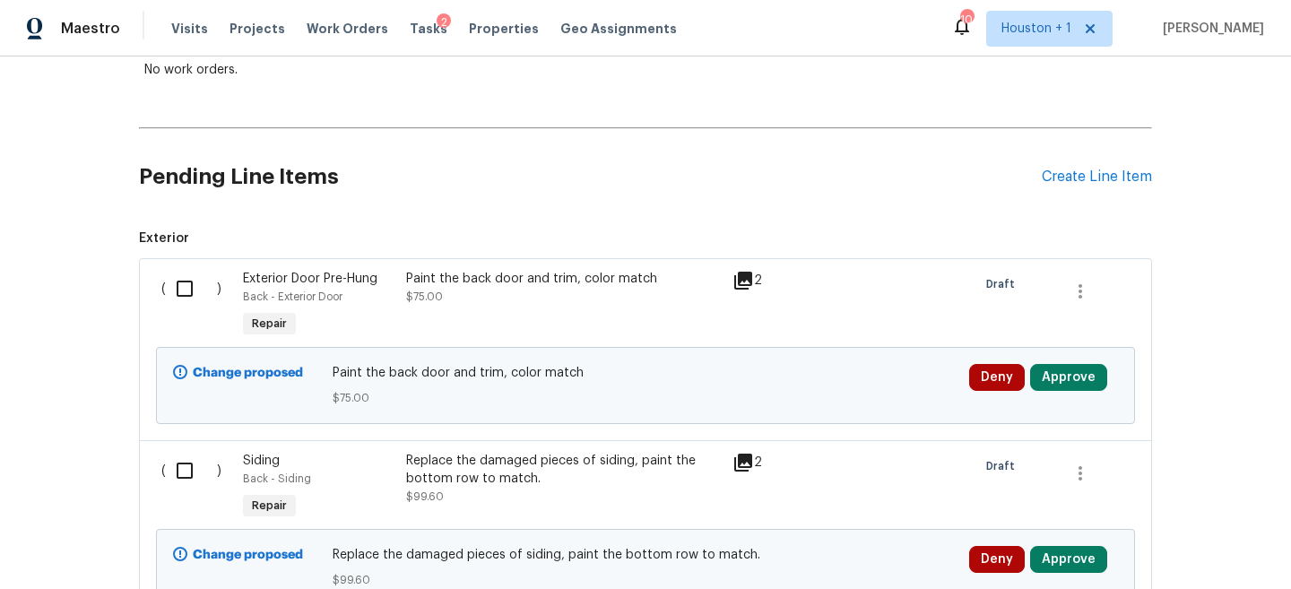
scroll to position [3615, 0]
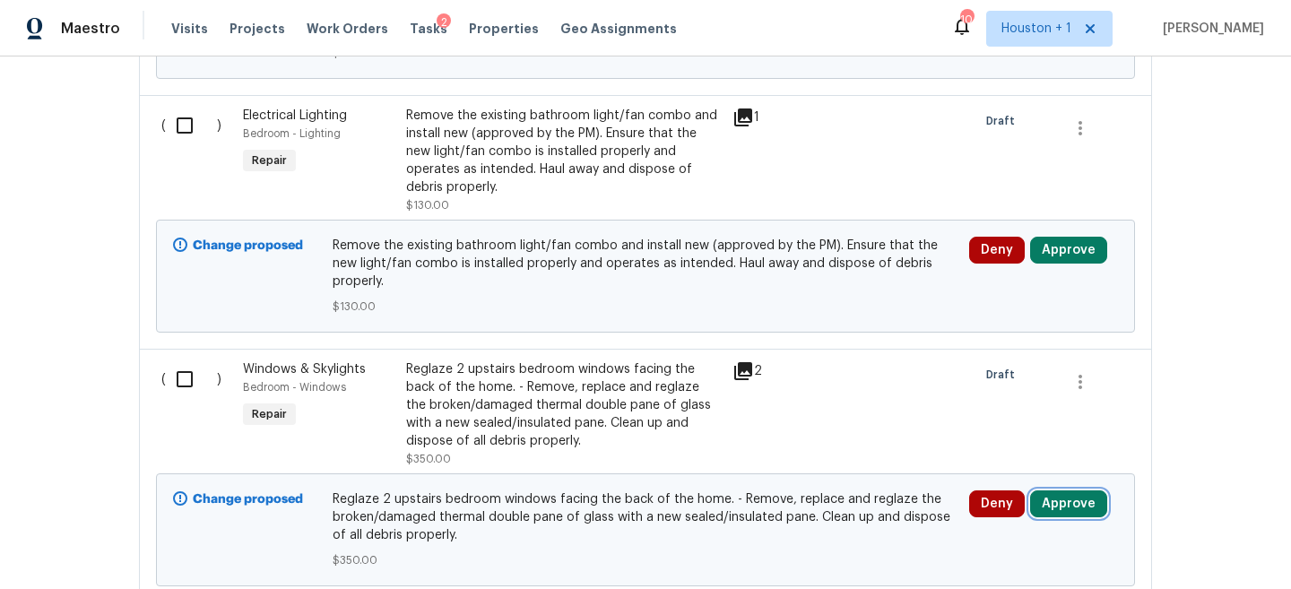
click at [1081, 491] on button "Approve" at bounding box center [1068, 504] width 77 height 27
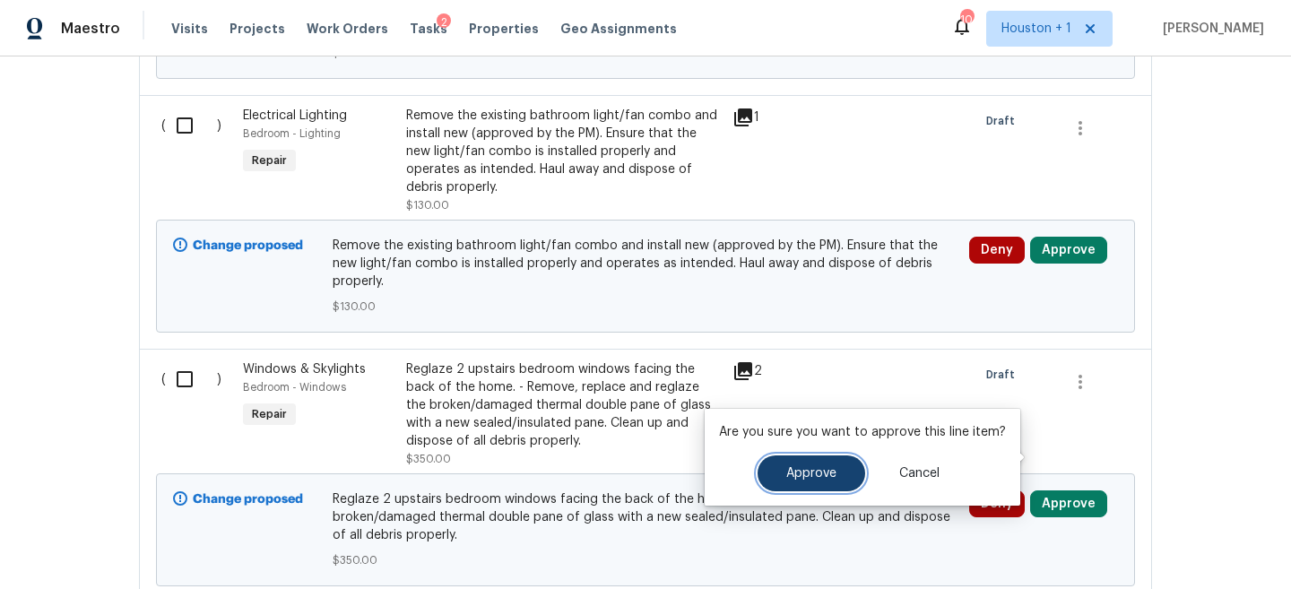
click at [820, 469] on span "Approve" at bounding box center [811, 473] width 50 height 13
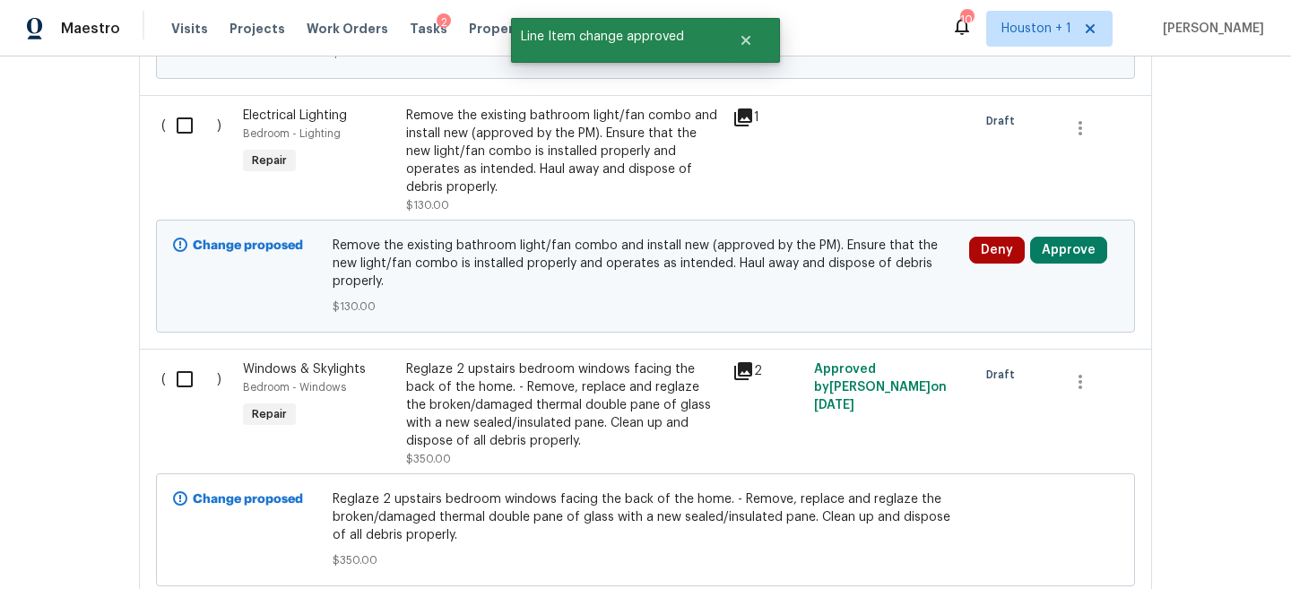
click at [187, 360] on input "checkbox" at bounding box center [191, 379] width 51 height 38
checkbox input "true"
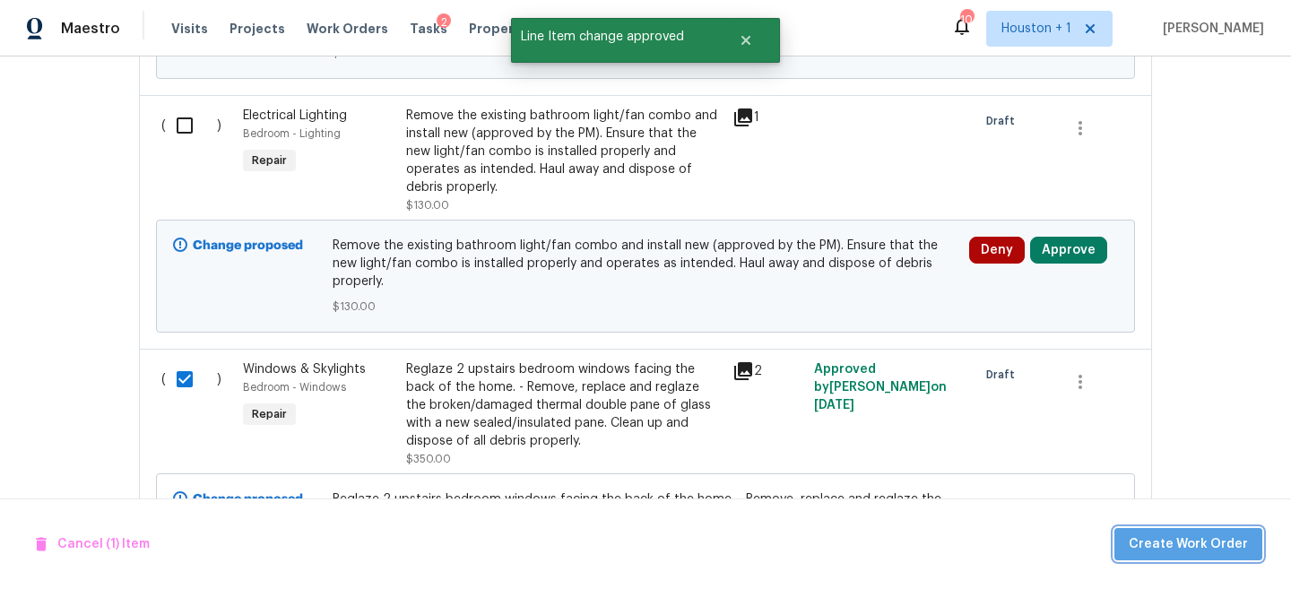
click at [1231, 544] on span "Create Work Order" at bounding box center [1188, 545] width 119 height 22
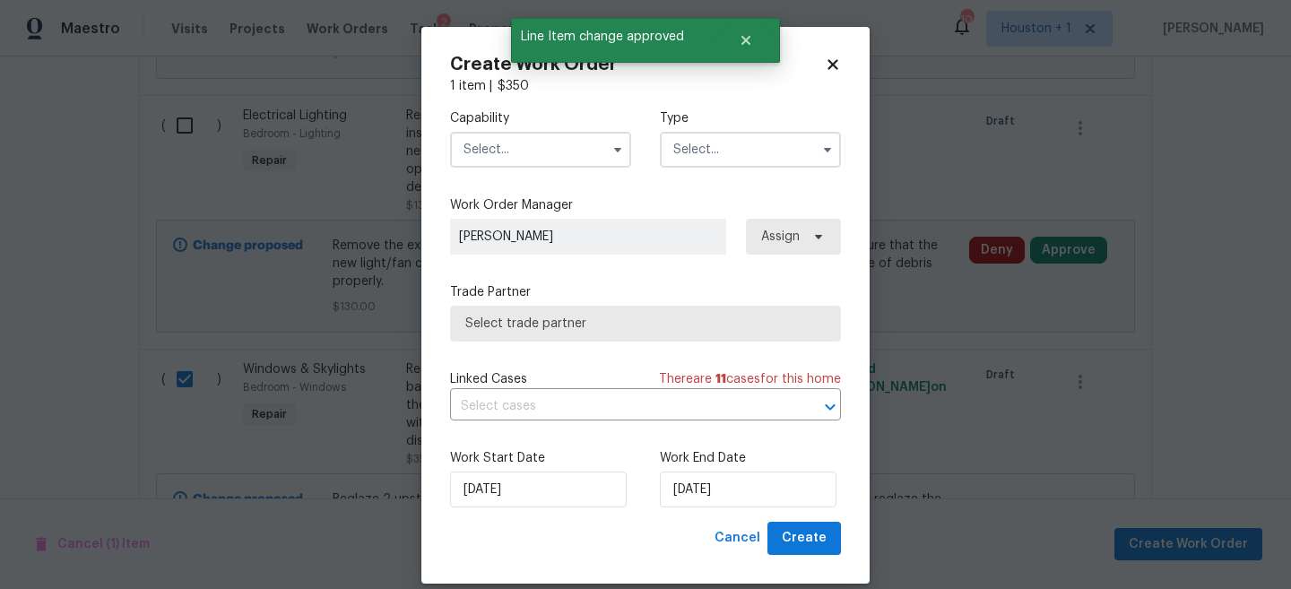
click at [532, 115] on label "Capability" at bounding box center [540, 118] width 181 height 18
click at [530, 132] on input "text" at bounding box center [540, 150] width 181 height 36
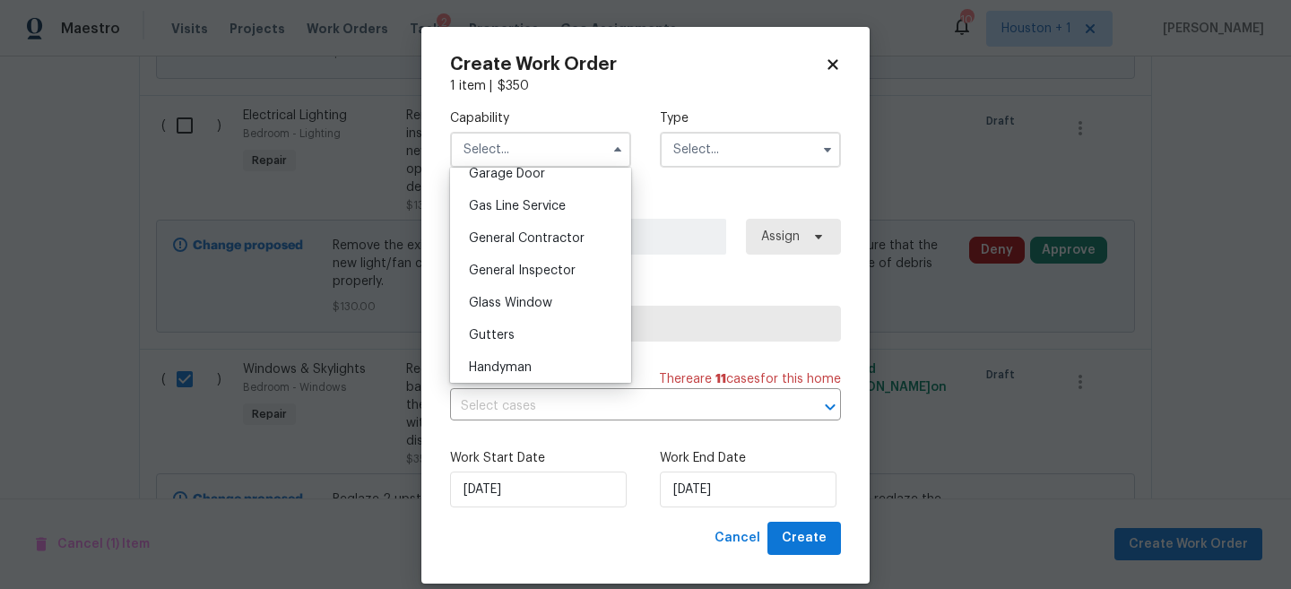
scroll to position [805, 0]
click at [552, 301] on div "Glass Window" at bounding box center [541, 305] width 172 height 32
type input "Glass Window"
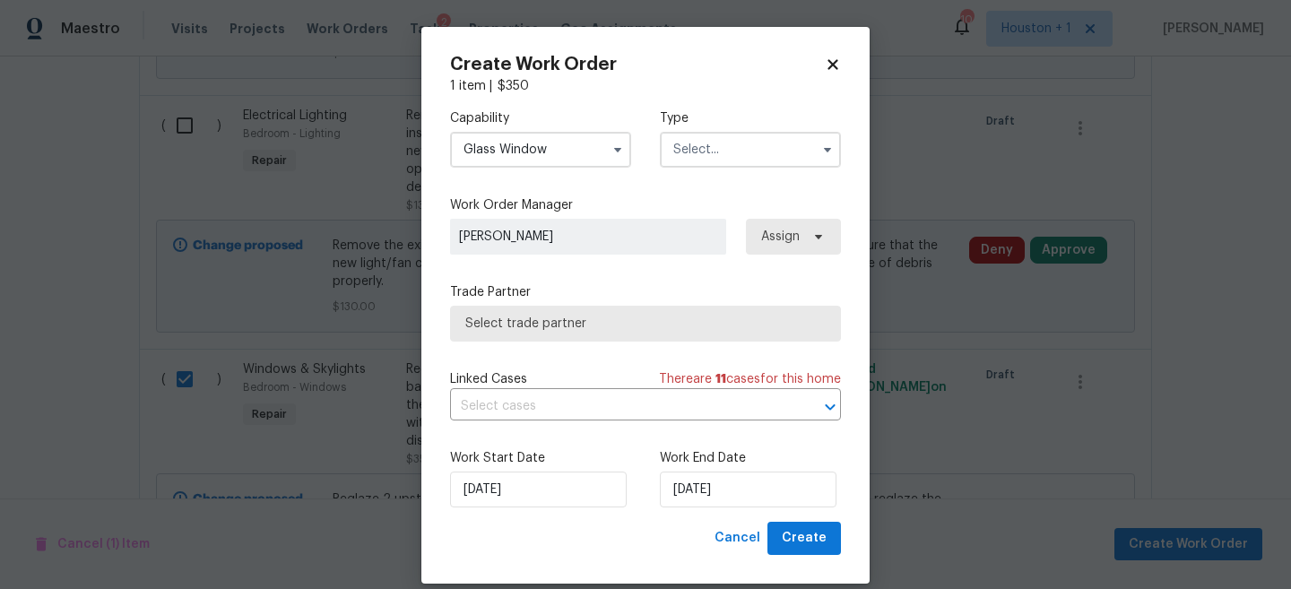
click at [761, 154] on input "text" at bounding box center [750, 150] width 181 height 36
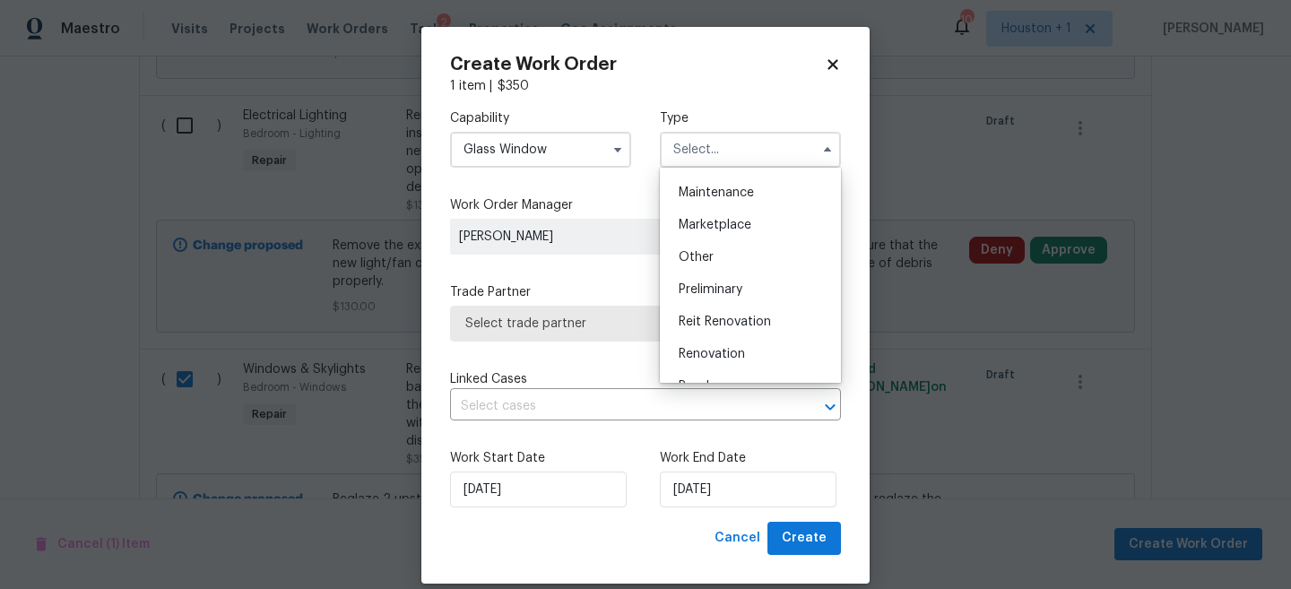
scroll to position [291, 0]
click at [734, 348] on span "Renovation" at bounding box center [712, 349] width 66 height 13
type input "Renovation"
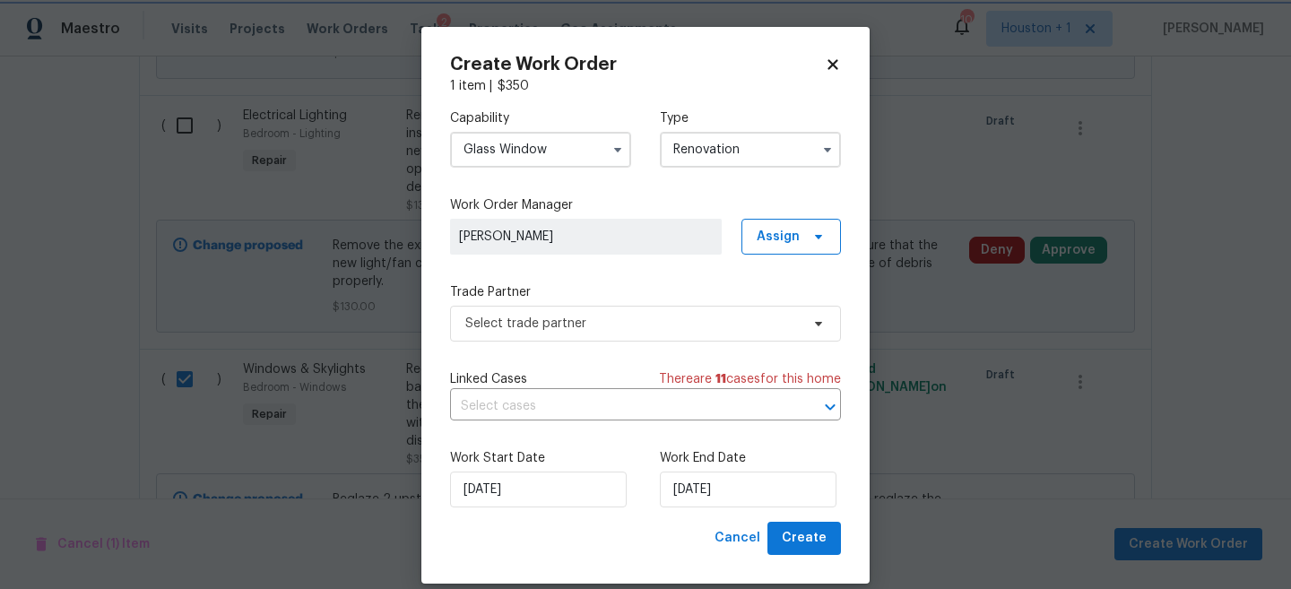
scroll to position [22, 0]
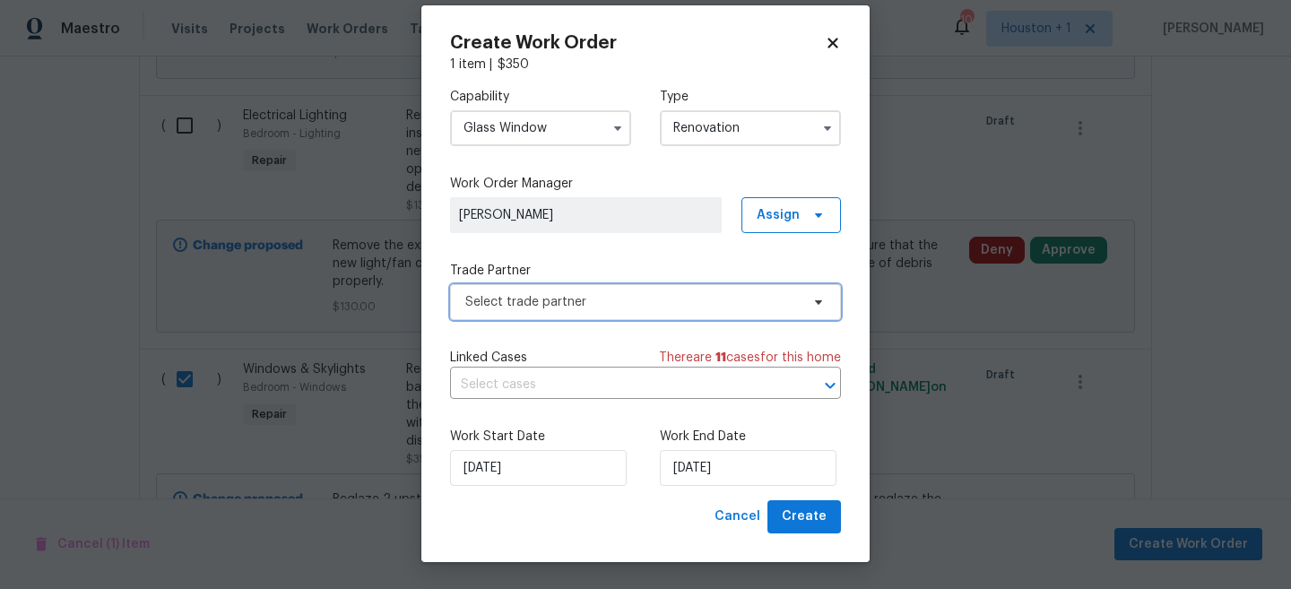
click at [610, 300] on span "Select trade partner" at bounding box center [632, 302] width 334 height 18
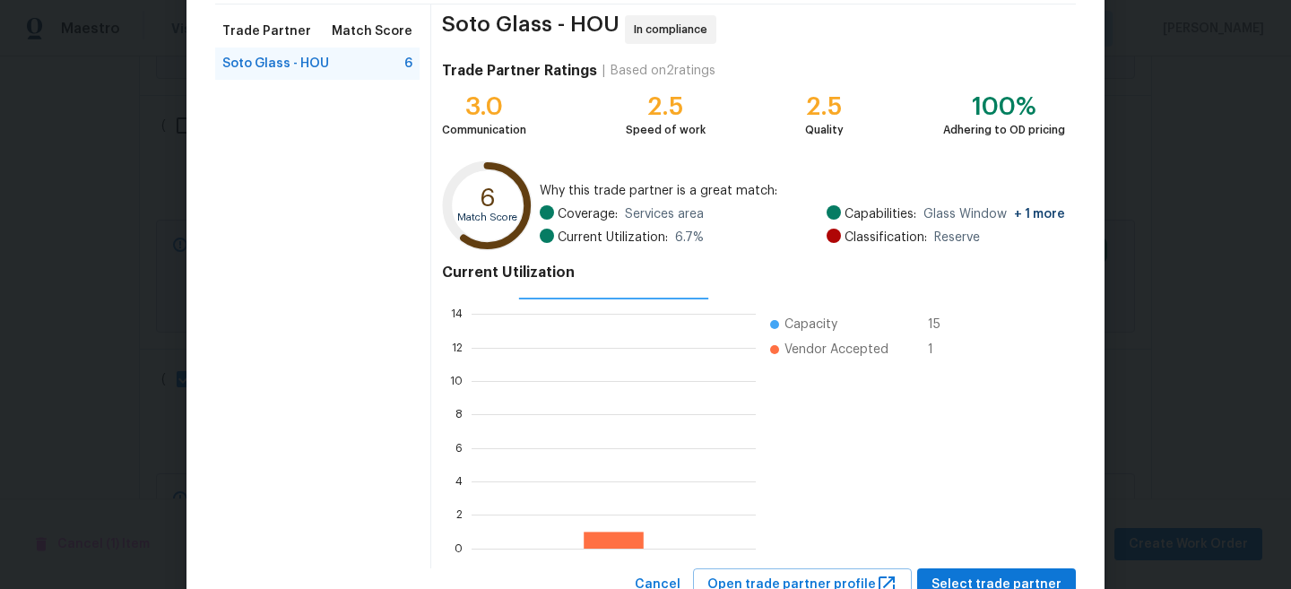
scroll to position [202, 0]
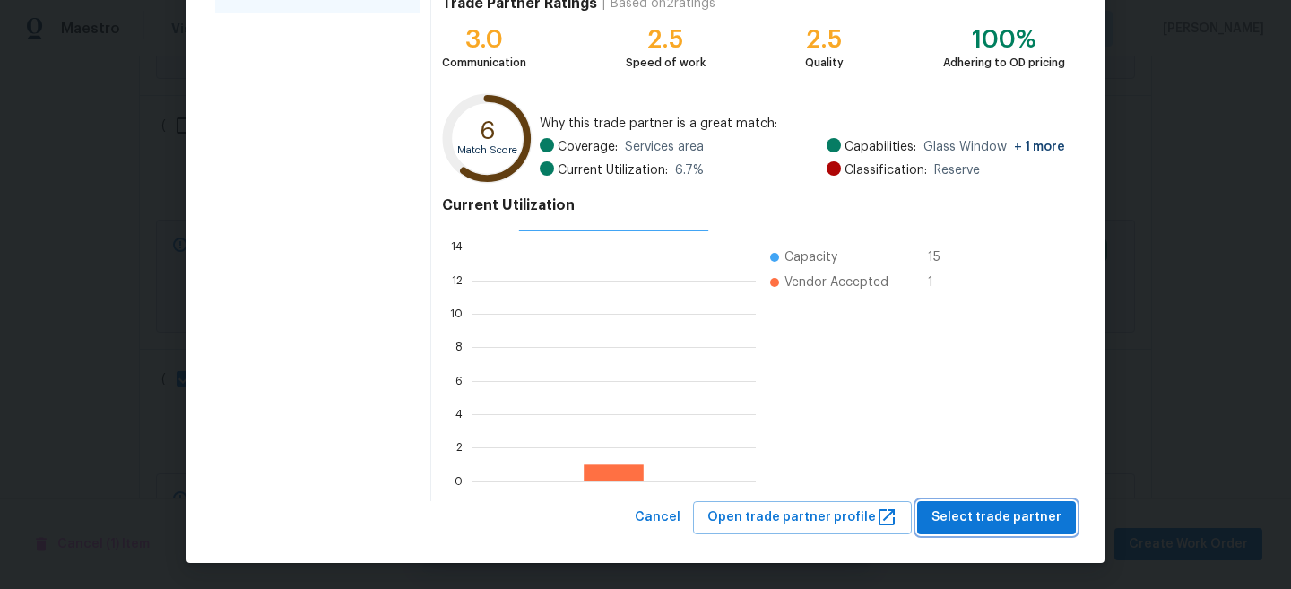
click at [1006, 518] on span "Select trade partner" at bounding box center [997, 518] width 130 height 22
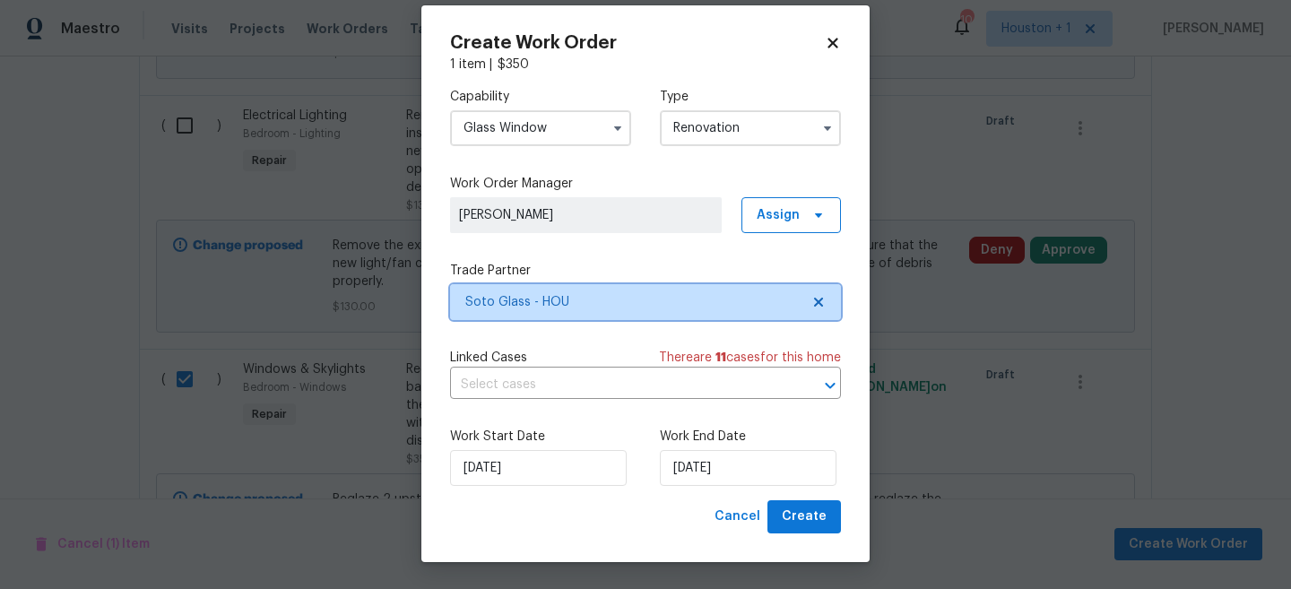
scroll to position [0, 0]
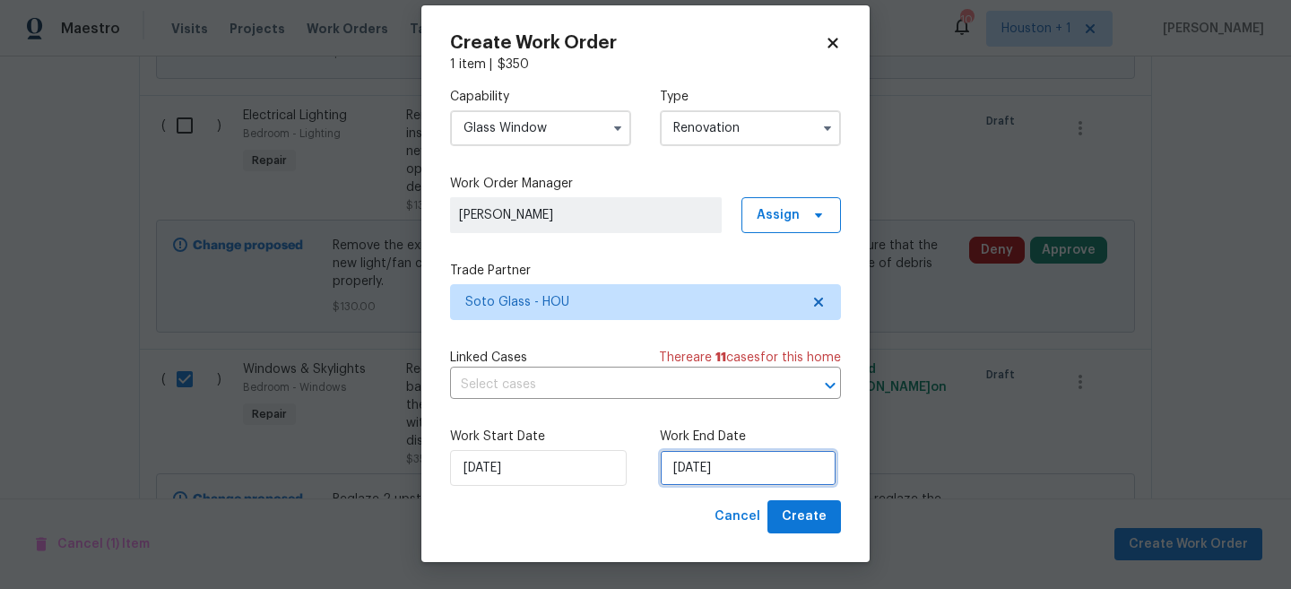
click at [703, 481] on input "[DATE]" at bounding box center [748, 468] width 177 height 36
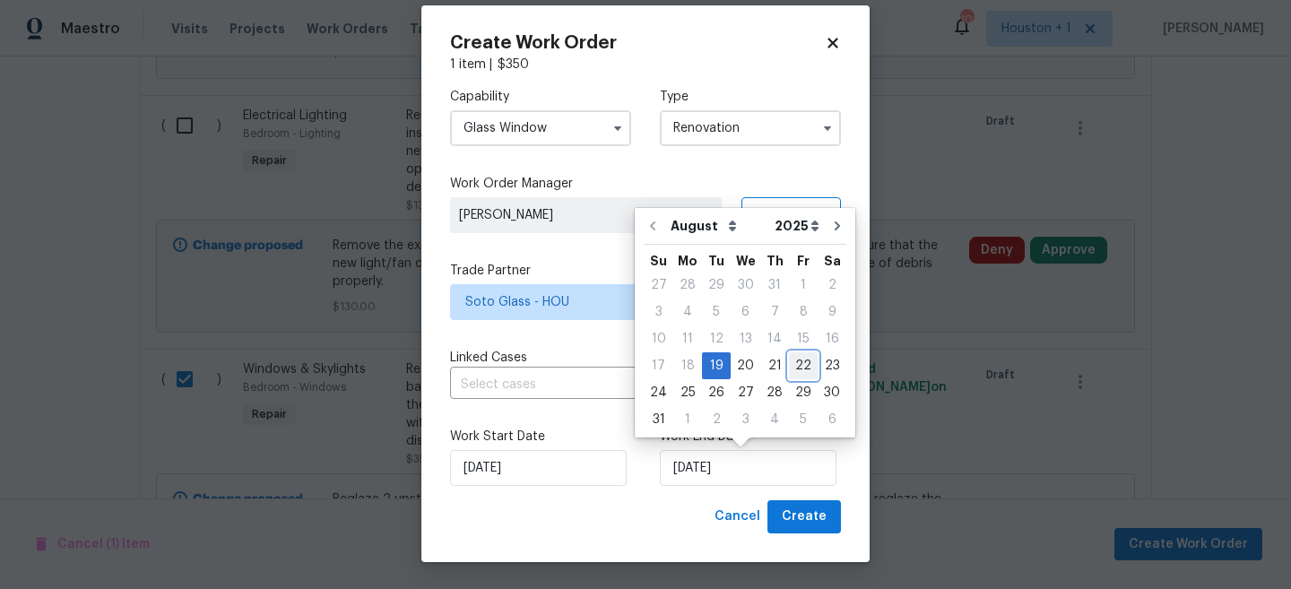
click at [798, 369] on div "22" at bounding box center [803, 365] width 29 height 25
type input "[DATE]"
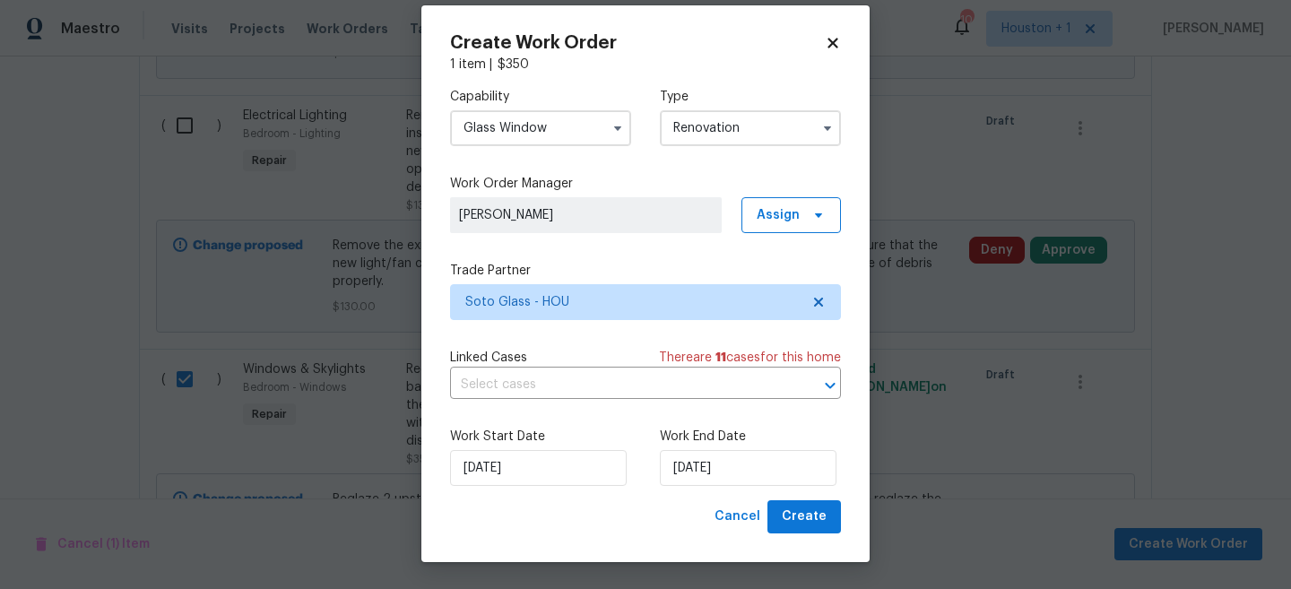
click at [799, 495] on div "Work Start Date 8/19/2025 Work End Date 8/22/2025" at bounding box center [645, 456] width 391 height 87
click at [799, 508] on span "Create" at bounding box center [804, 517] width 45 height 22
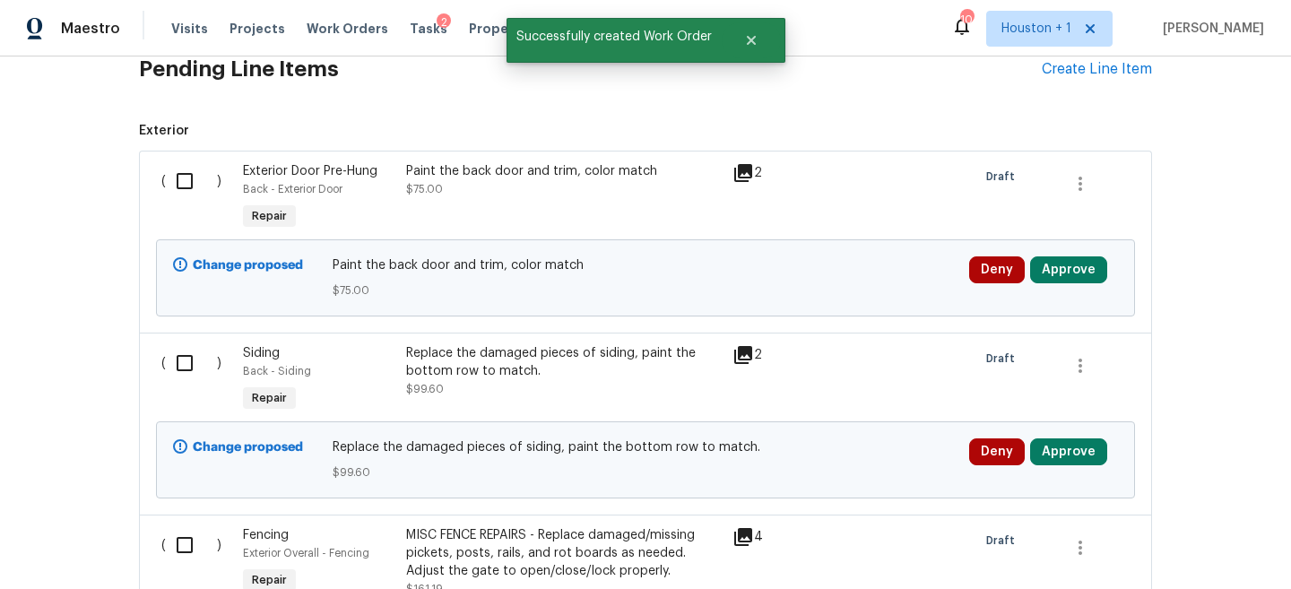
scroll to position [870, 0]
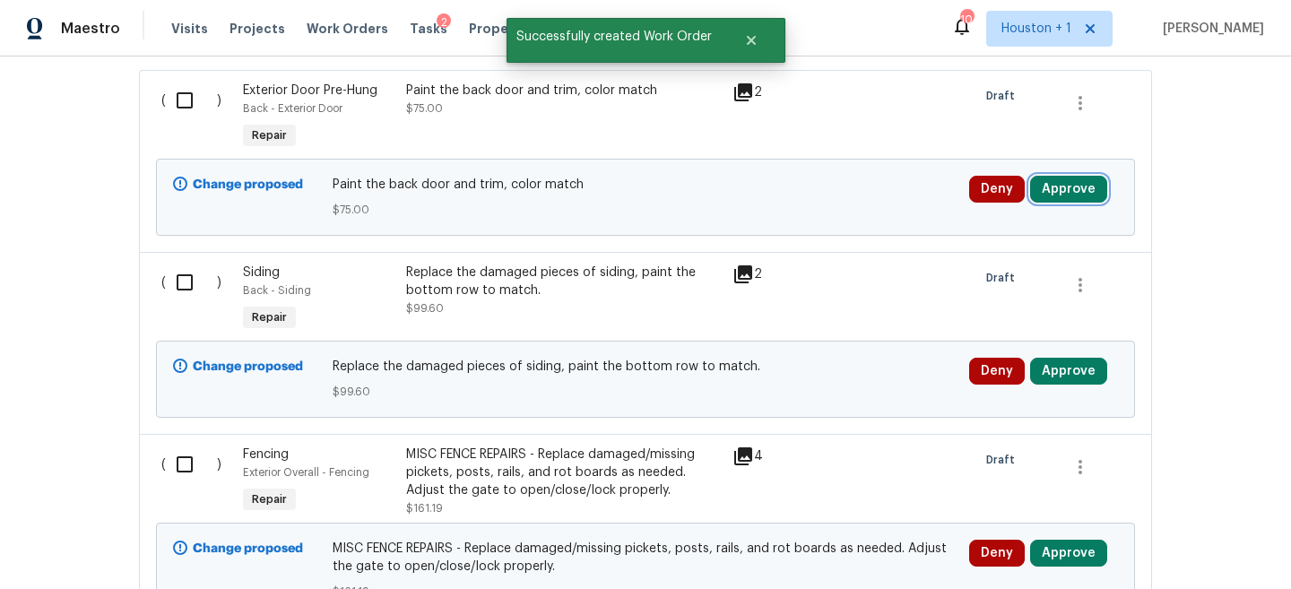
click at [1055, 190] on button "Approve" at bounding box center [1068, 189] width 77 height 27
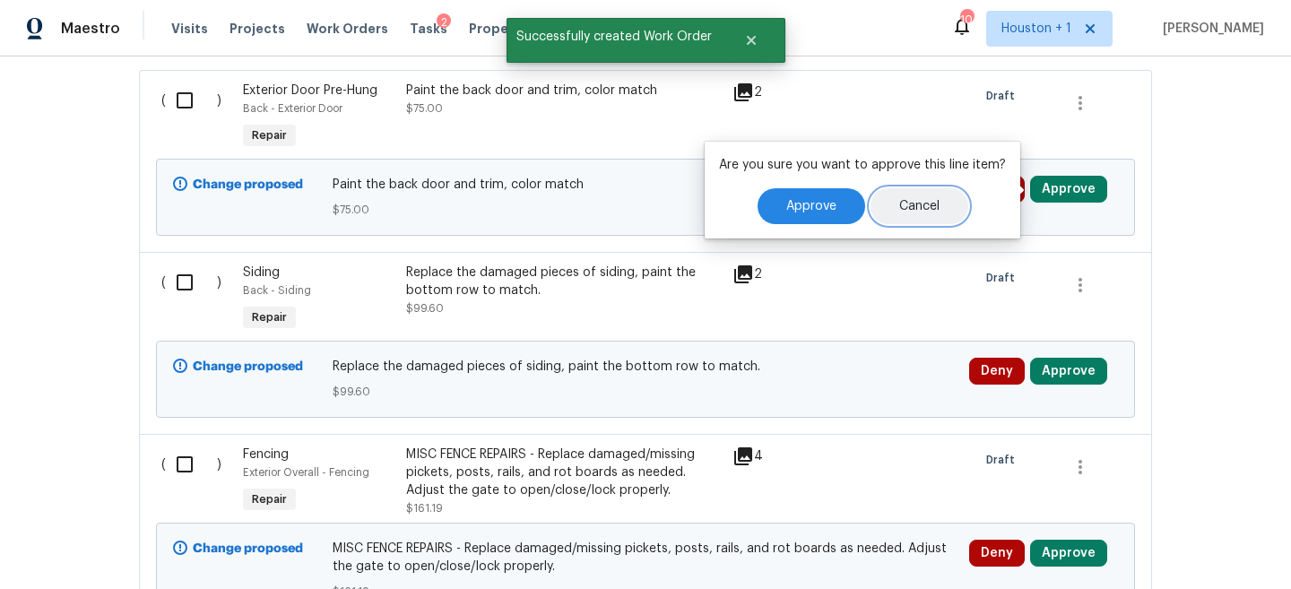
click at [940, 215] on button "Cancel" at bounding box center [920, 206] width 98 height 36
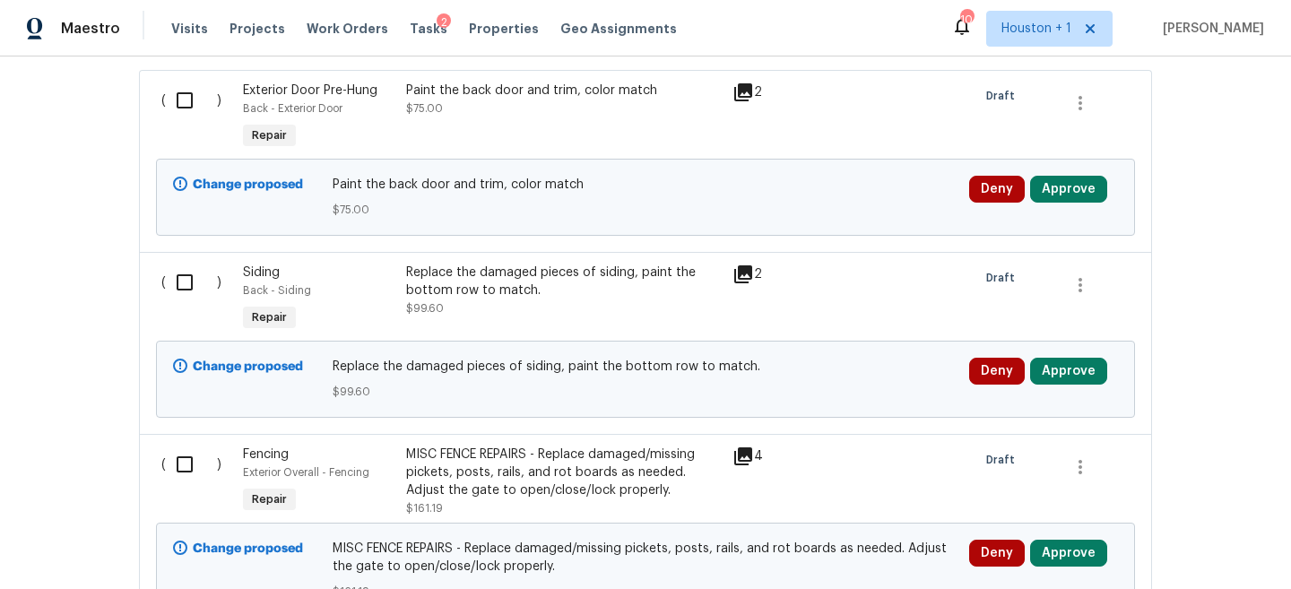
scroll to position [5763, 0]
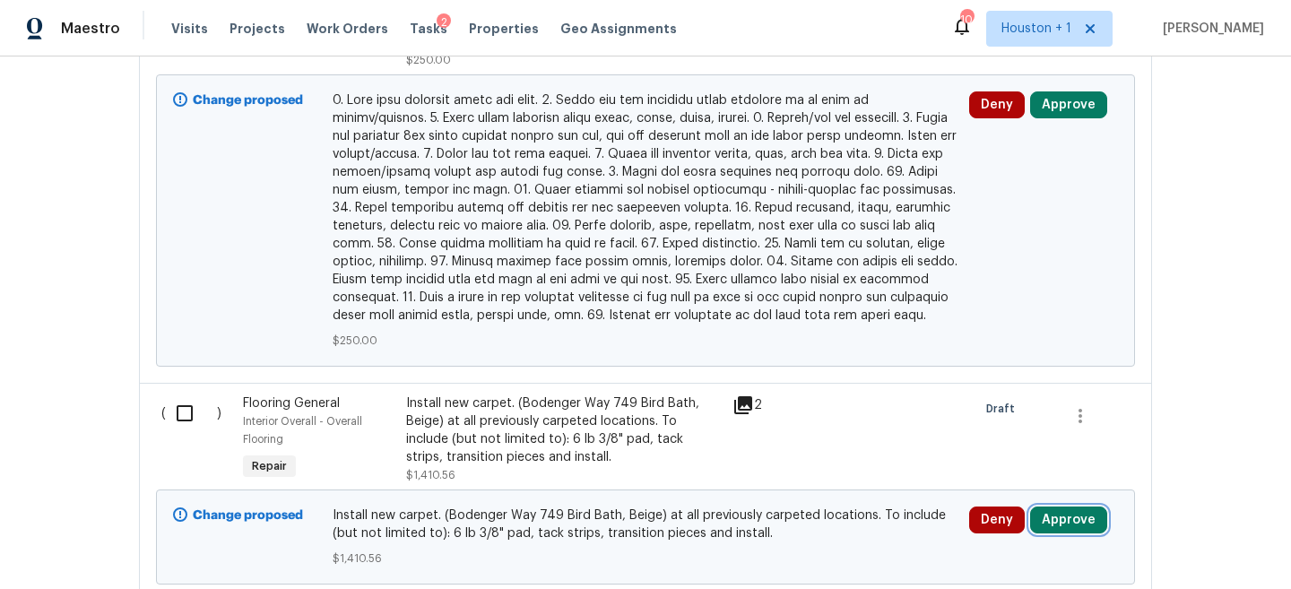
click at [1075, 507] on button "Approve" at bounding box center [1068, 520] width 77 height 27
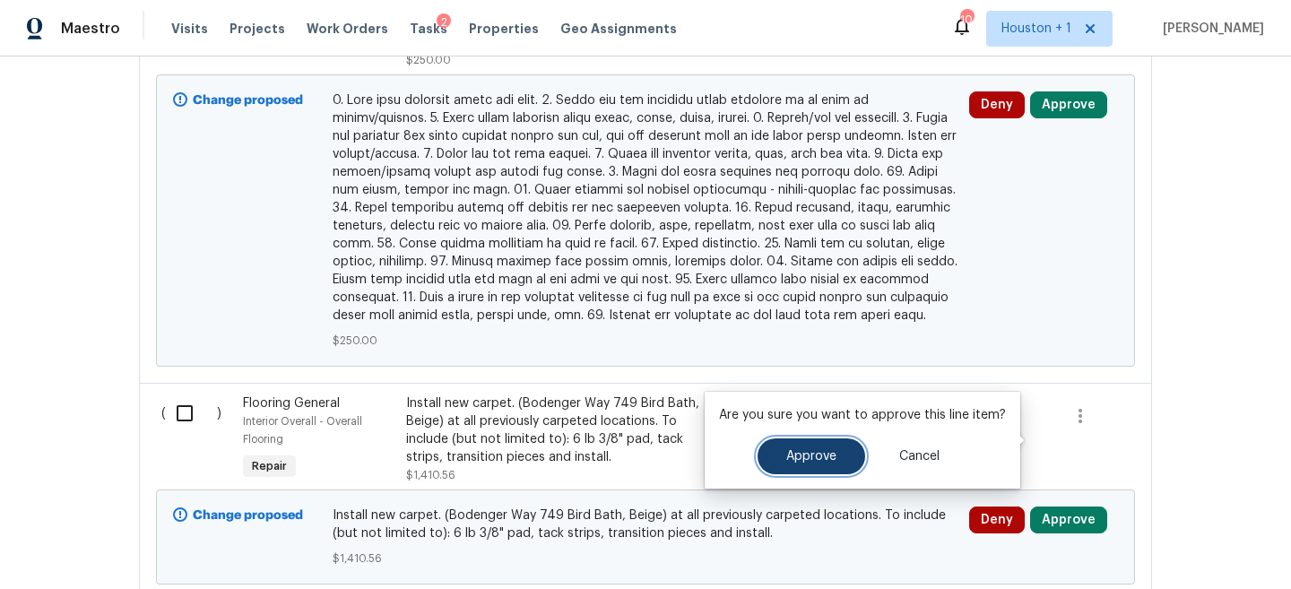
click at [813, 447] on button "Approve" at bounding box center [812, 457] width 108 height 36
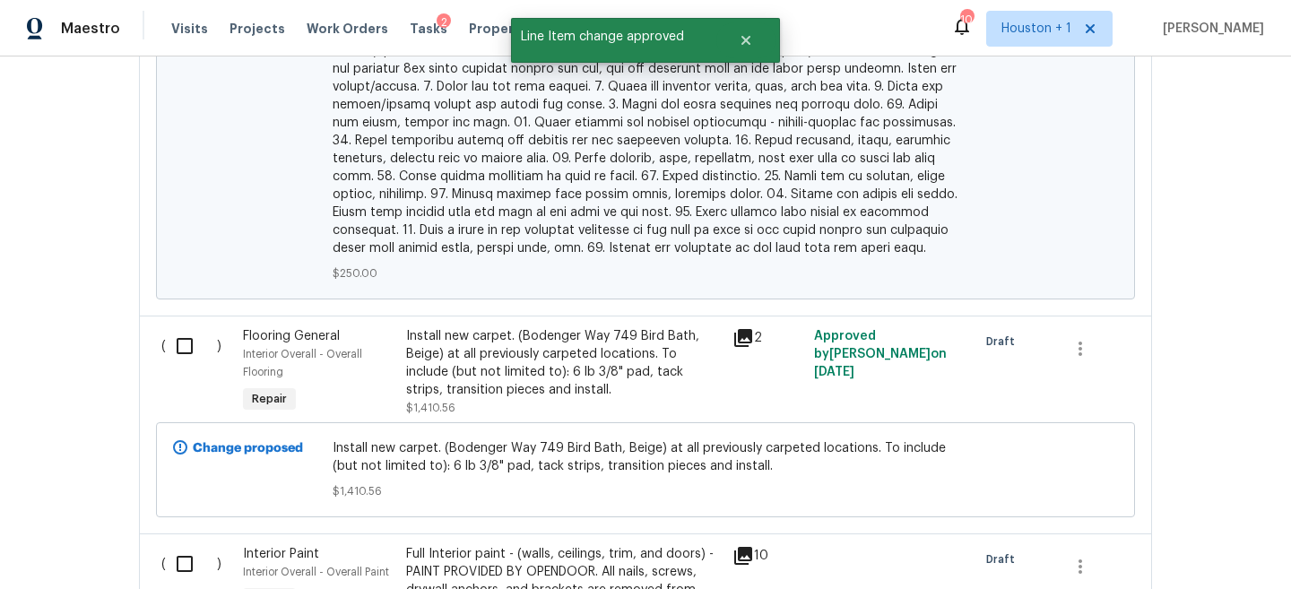
scroll to position [5850, 0]
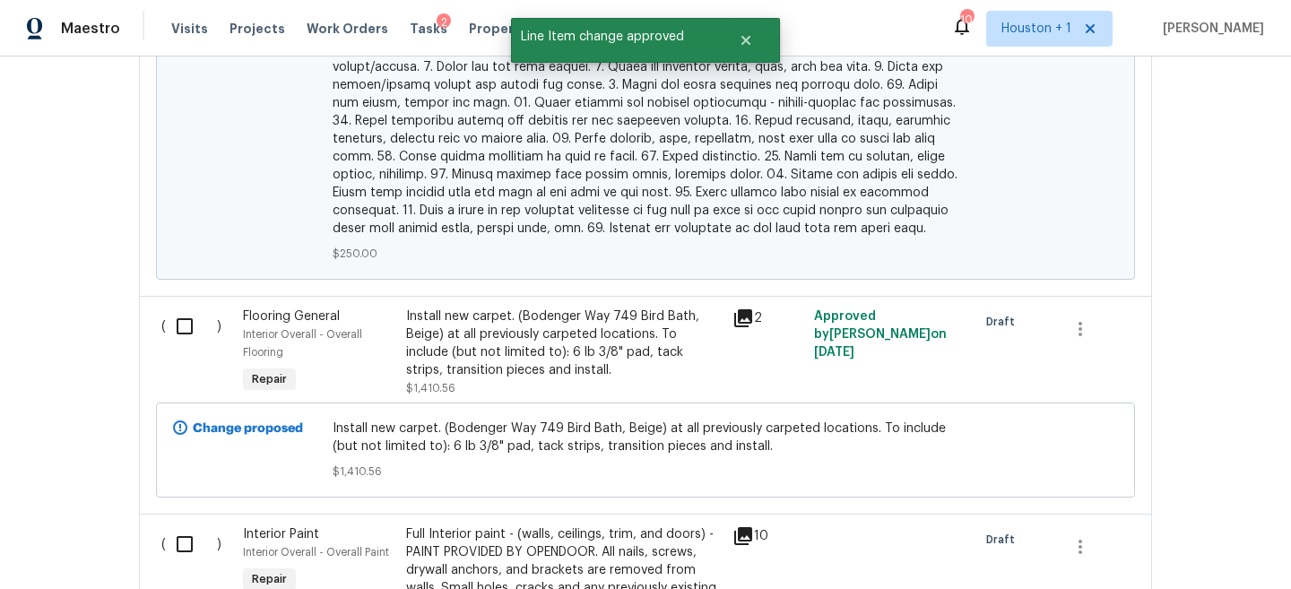
click at [186, 308] on input "checkbox" at bounding box center [191, 327] width 51 height 38
checkbox input "true"
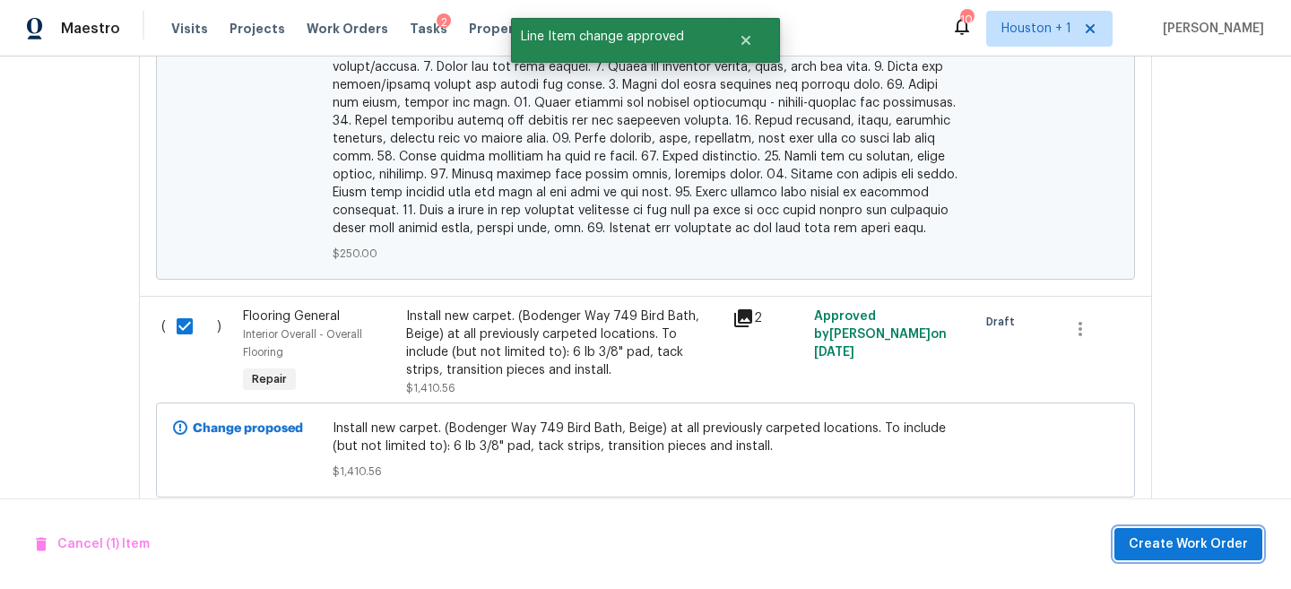
click at [1179, 545] on span "Create Work Order" at bounding box center [1188, 545] width 119 height 22
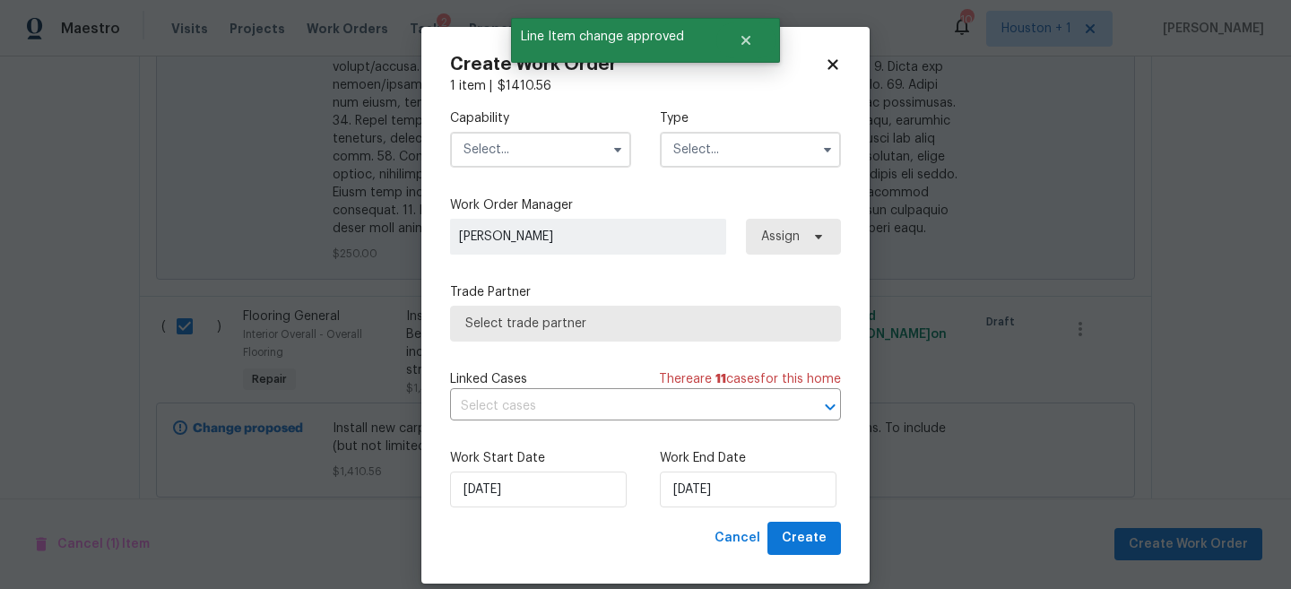
click at [551, 151] on input "text" at bounding box center [540, 150] width 181 height 36
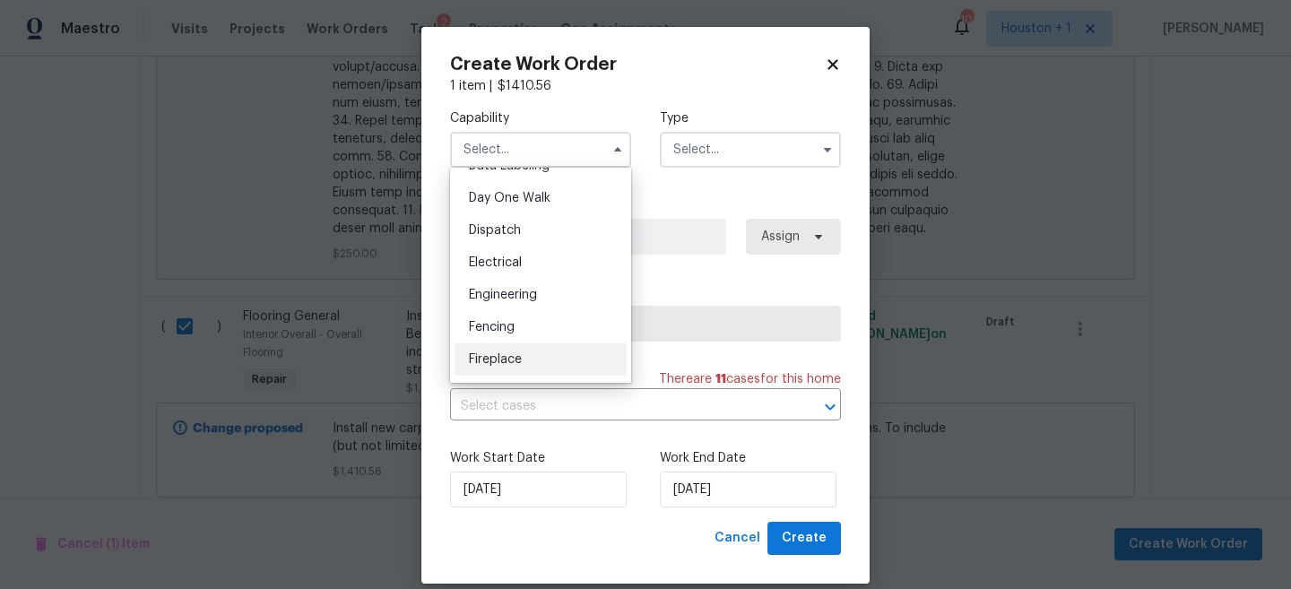
scroll to position [531, 0]
click at [519, 345] on div "Flooring" at bounding box center [541, 353] width 172 height 32
type input "Flooring"
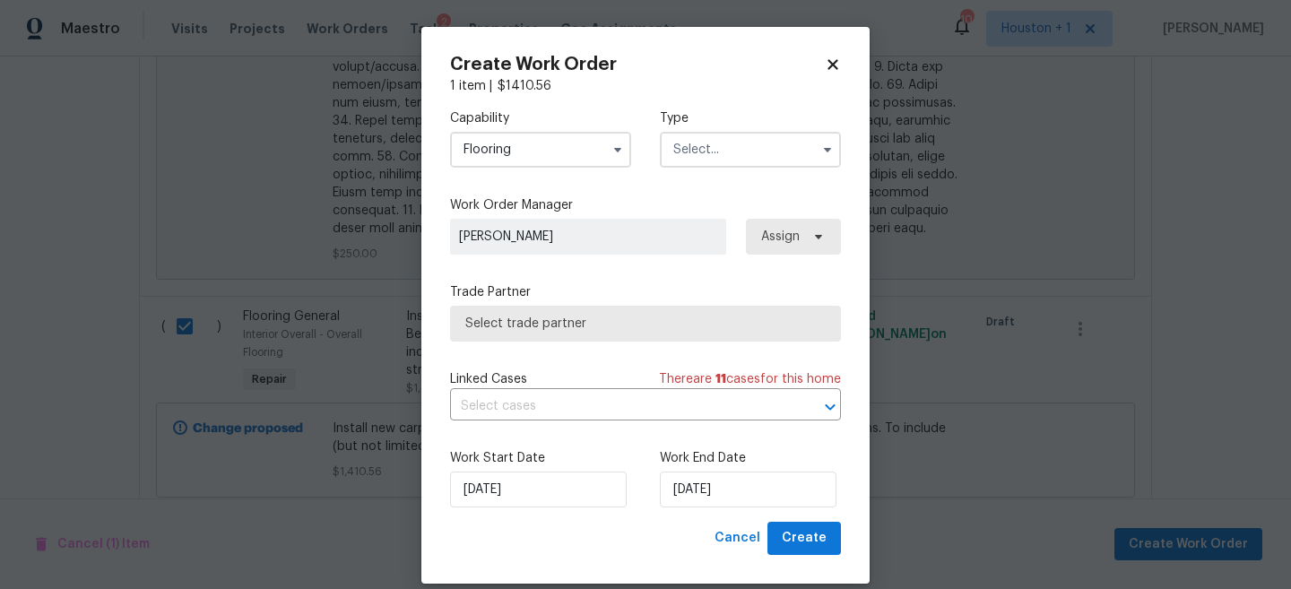
click at [740, 172] on div "Capability Flooring Type" at bounding box center [645, 138] width 391 height 87
click at [741, 166] on input "text" at bounding box center [750, 150] width 181 height 36
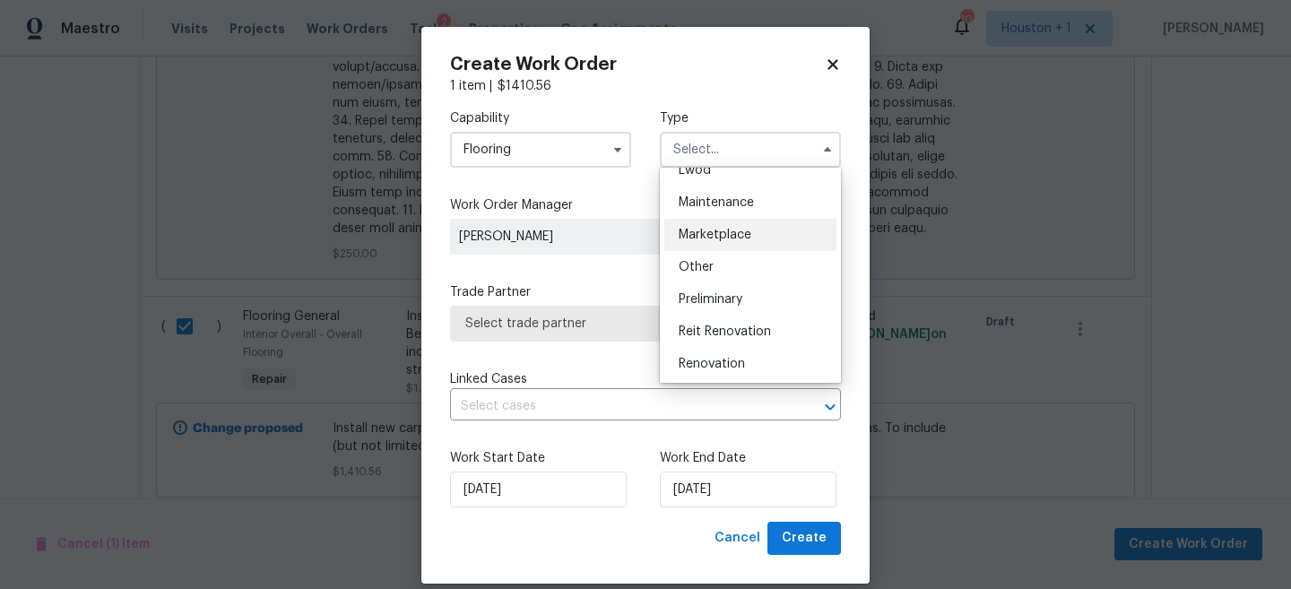
scroll to position [293, 0]
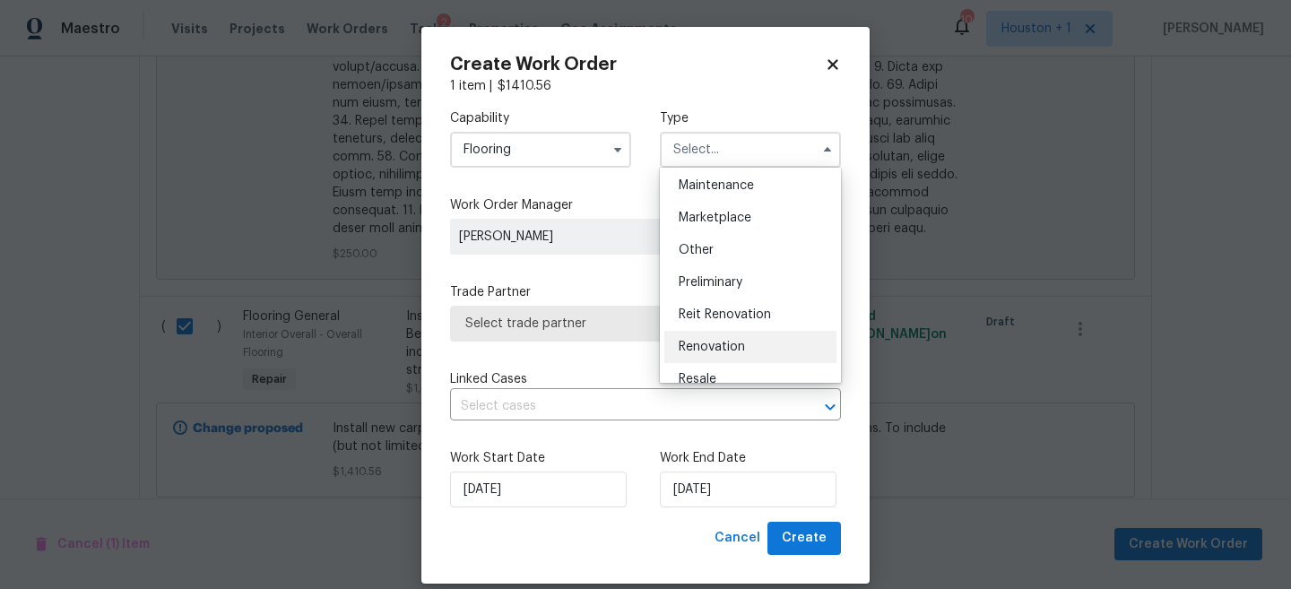
click at [732, 348] on span "Renovation" at bounding box center [712, 347] width 66 height 13
type input "Renovation"
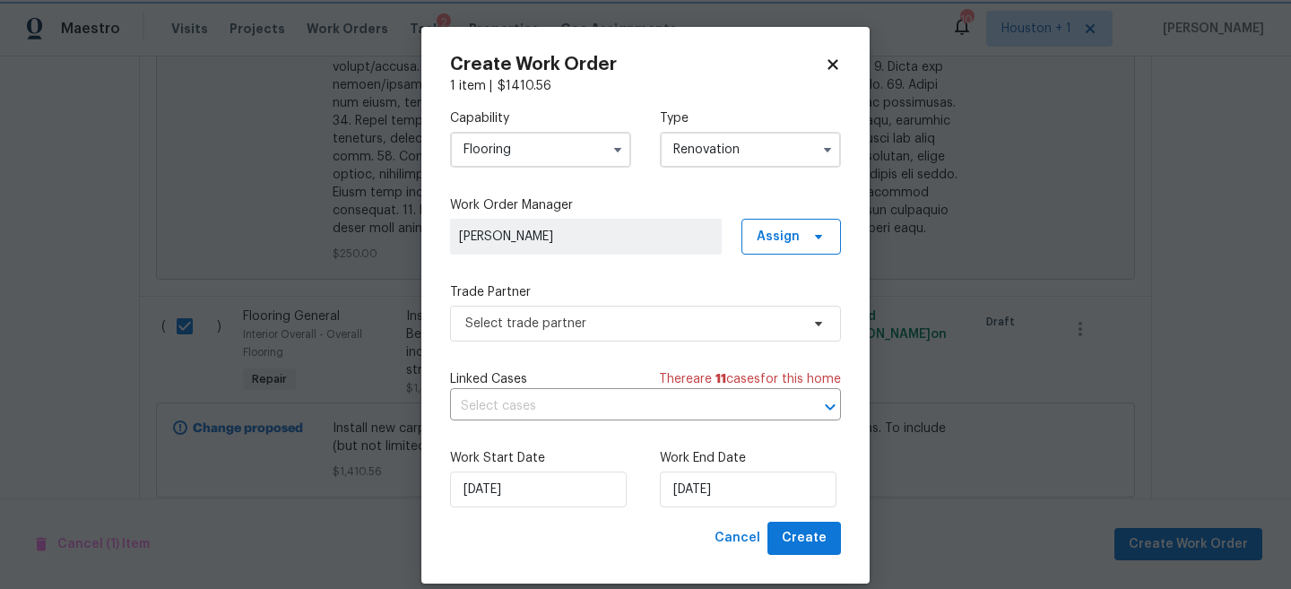
scroll to position [0, 0]
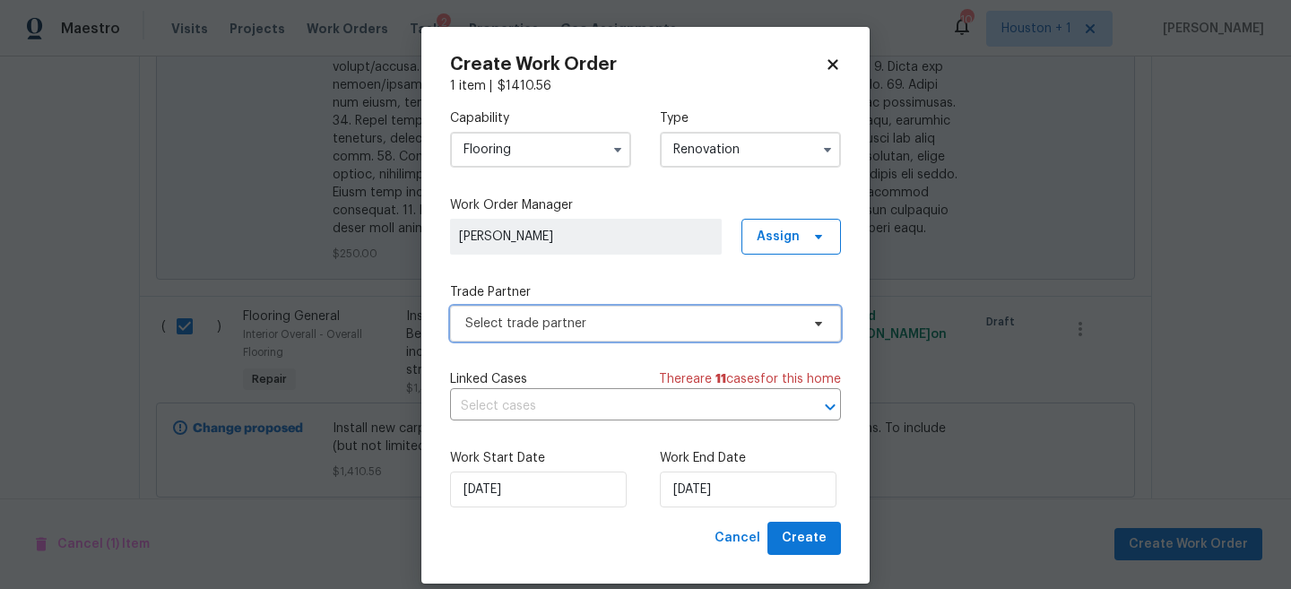
click at [581, 317] on span "Select trade partner" at bounding box center [632, 324] width 334 height 18
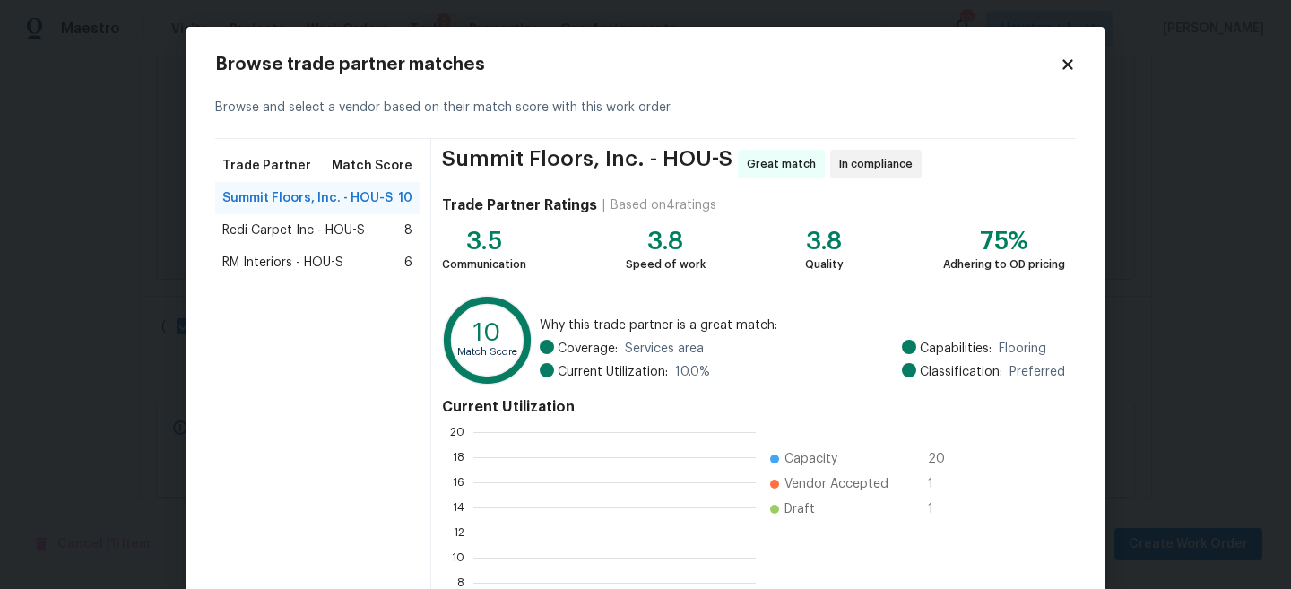
scroll to position [251, 282]
click at [305, 241] on div "Redi Carpet Inc - HOU-S 8" at bounding box center [317, 230] width 204 height 32
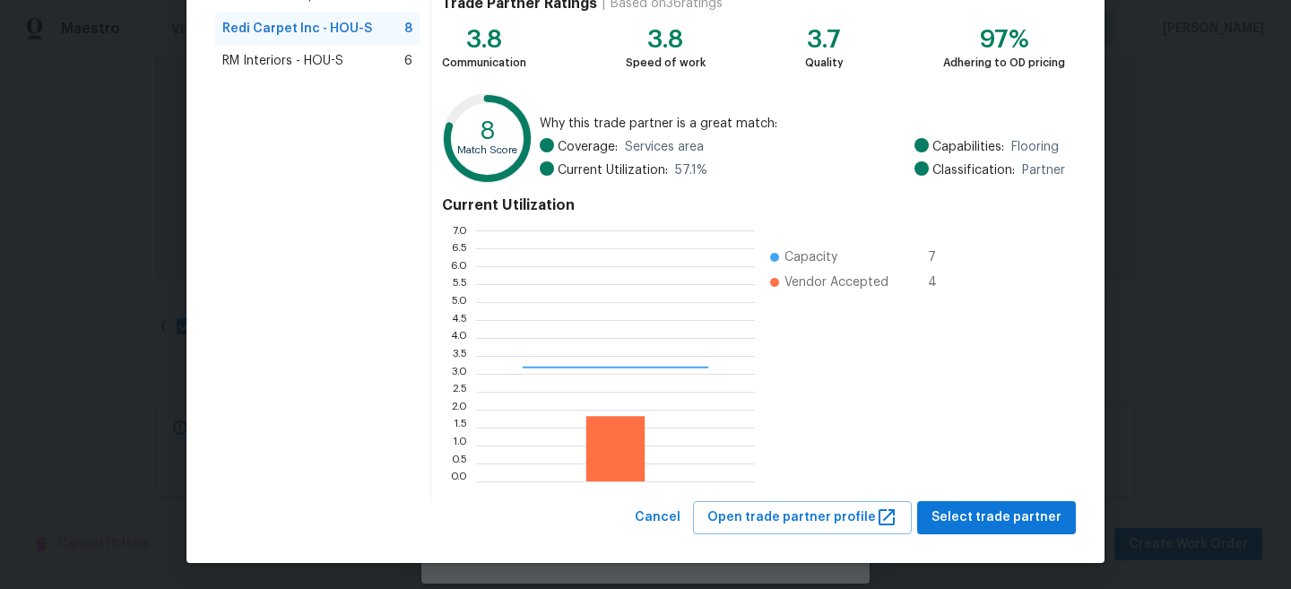
scroll to position [251, 279]
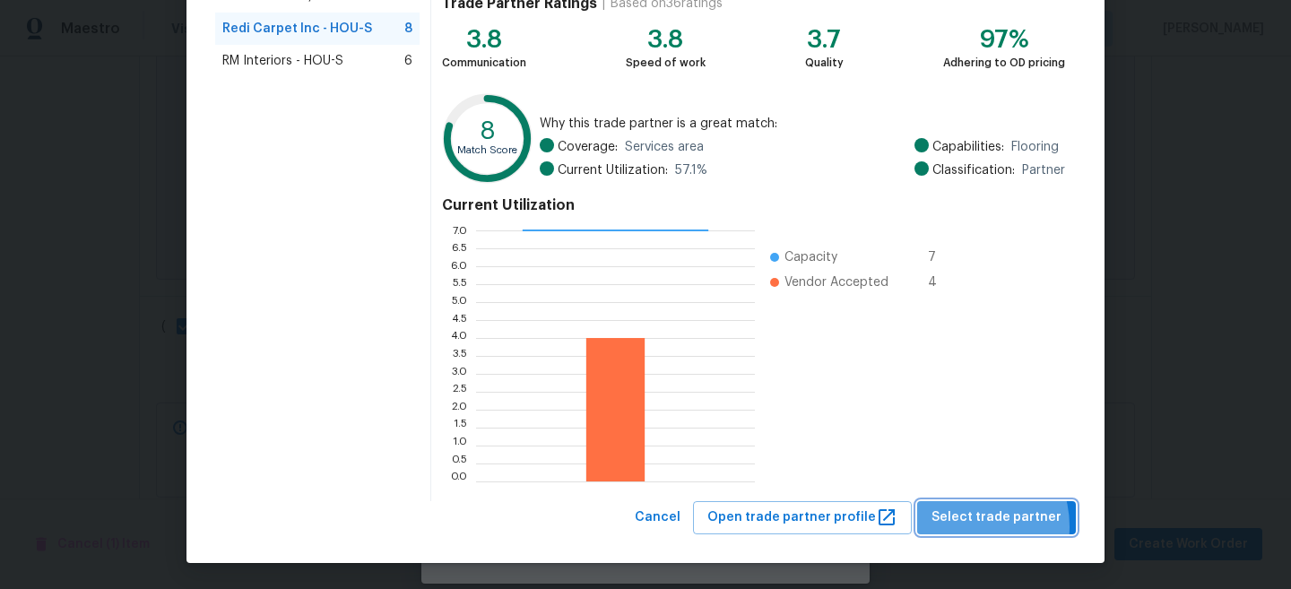
click at [969, 527] on span "Select trade partner" at bounding box center [997, 518] width 130 height 22
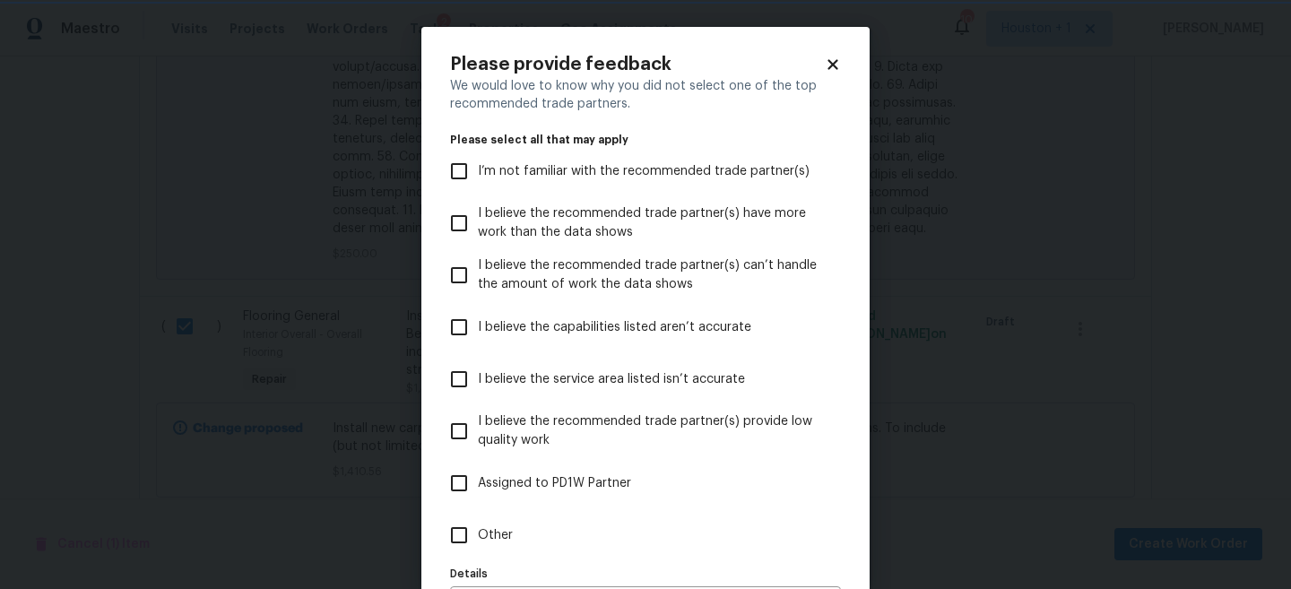
scroll to position [121, 0]
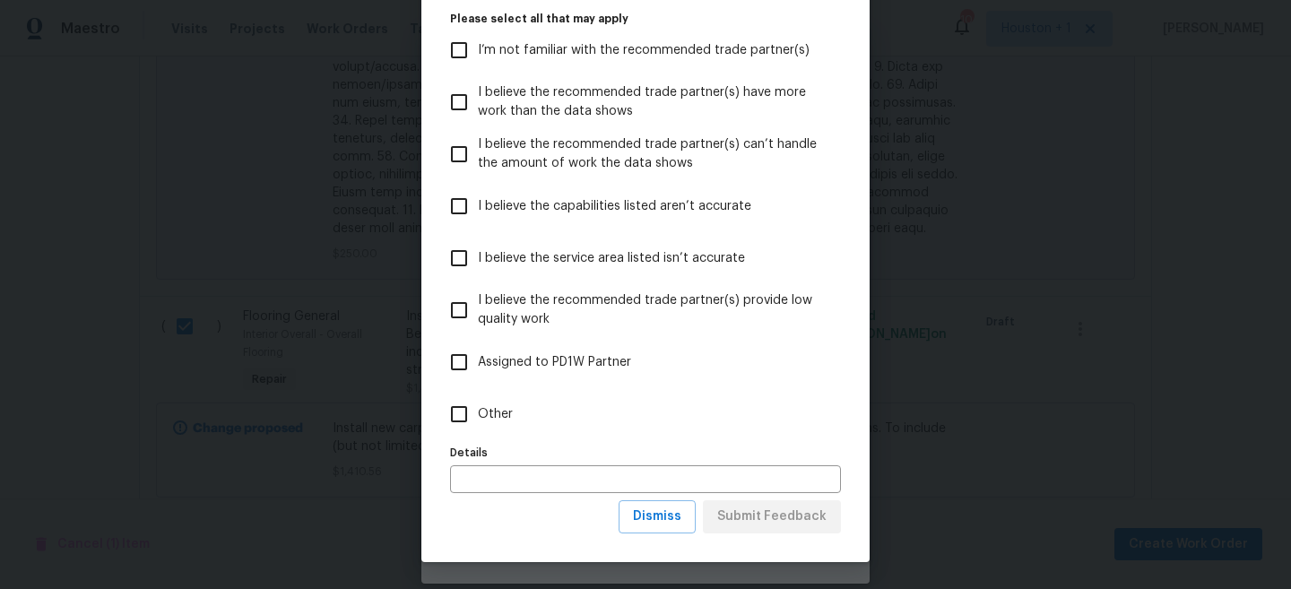
click at [456, 414] on input "Other" at bounding box center [459, 414] width 38 height 38
checkbox input "true"
click at [542, 476] on input "text" at bounding box center [645, 479] width 391 height 28
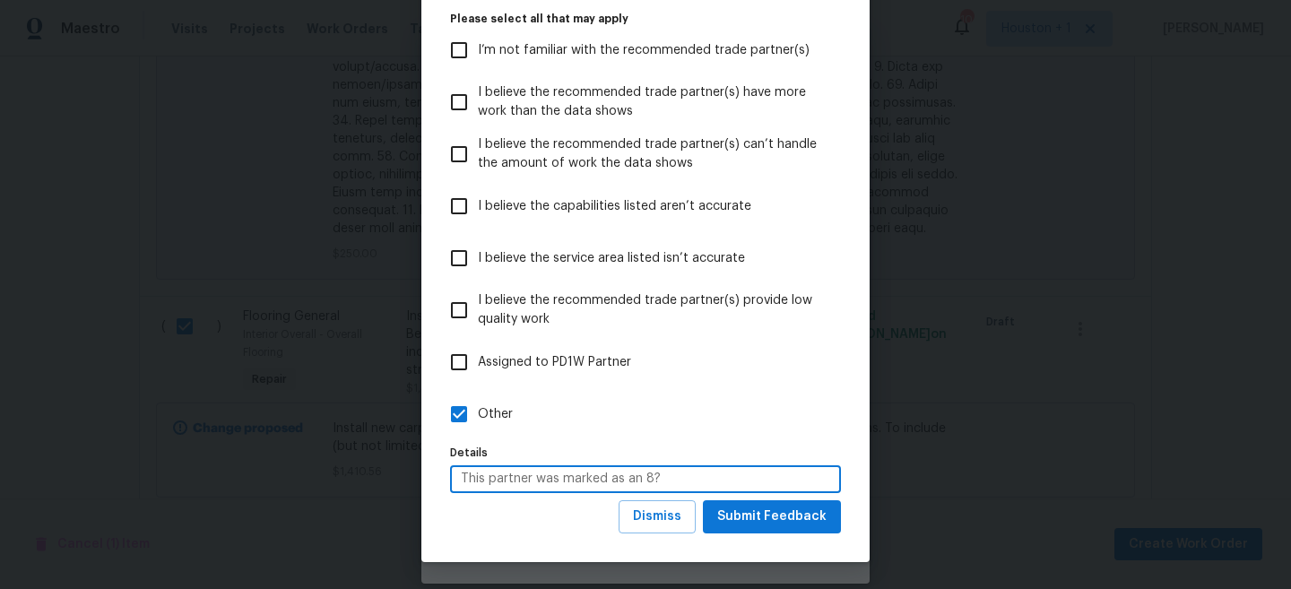
type input "This partner was marked as an 8?"
click at [793, 517] on span "Submit Feedback" at bounding box center [771, 517] width 109 height 22
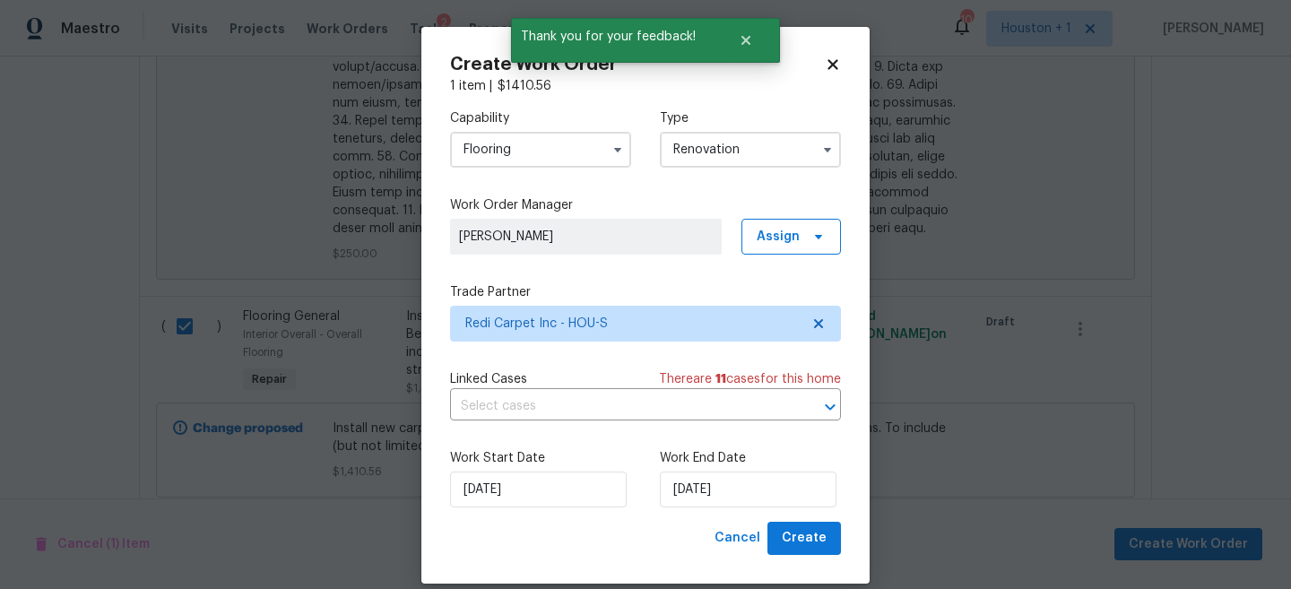
scroll to position [0, 0]
click at [734, 456] on label "Work End Date" at bounding box center [750, 458] width 181 height 18
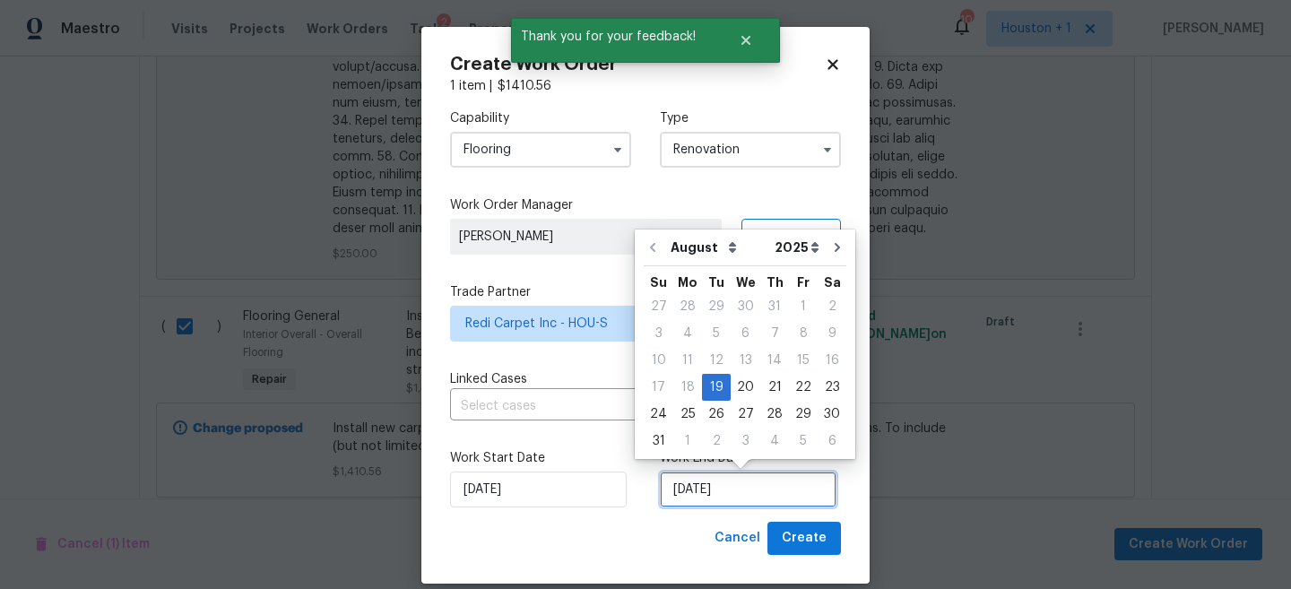
click at [729, 492] on input "[DATE]" at bounding box center [748, 490] width 177 height 36
click at [708, 420] on div "26" at bounding box center [716, 414] width 29 height 25
type input "[DATE]"
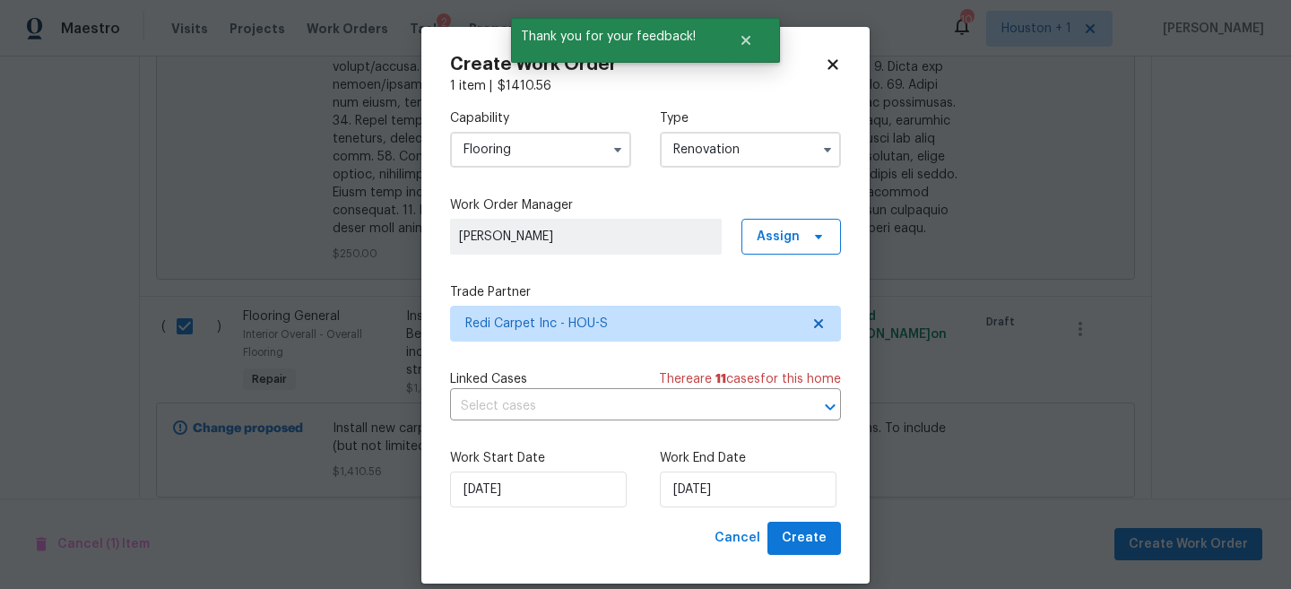
click at [786, 513] on div "Work Start Date 8/19/2025 Work End Date 8/26/2025" at bounding box center [645, 478] width 391 height 87
click at [786, 518] on div "Work Start Date 8/19/2025 Work End Date 8/26/2025" at bounding box center [645, 478] width 391 height 87
click at [792, 534] on span "Create" at bounding box center [804, 538] width 45 height 22
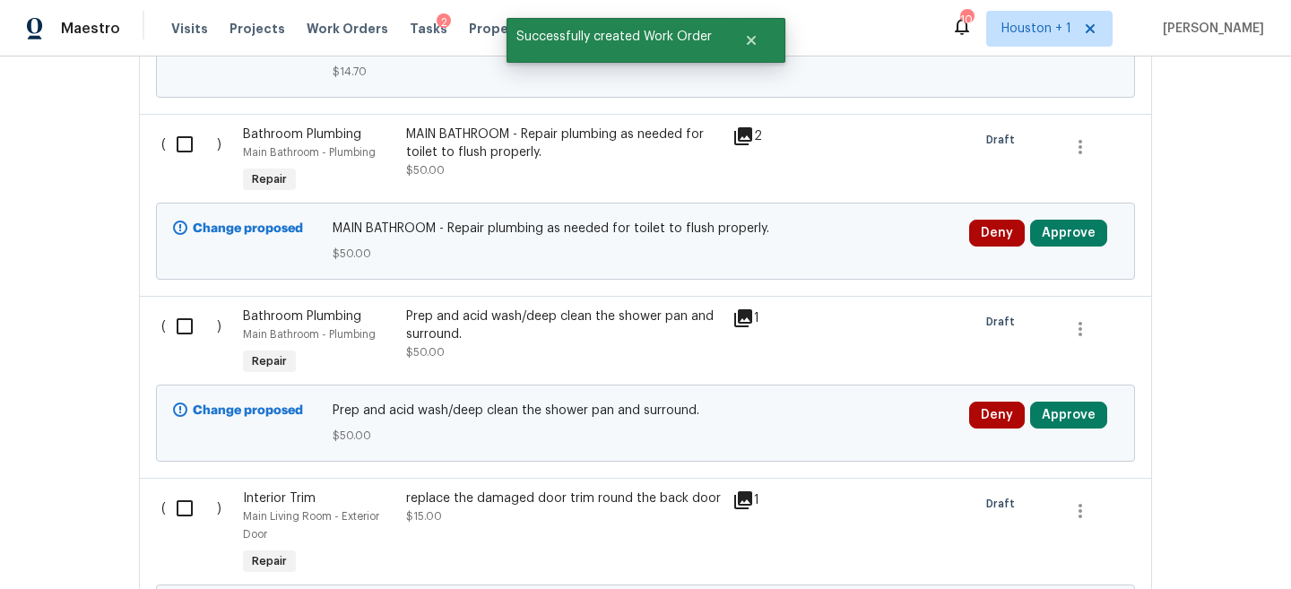
scroll to position [10549, 0]
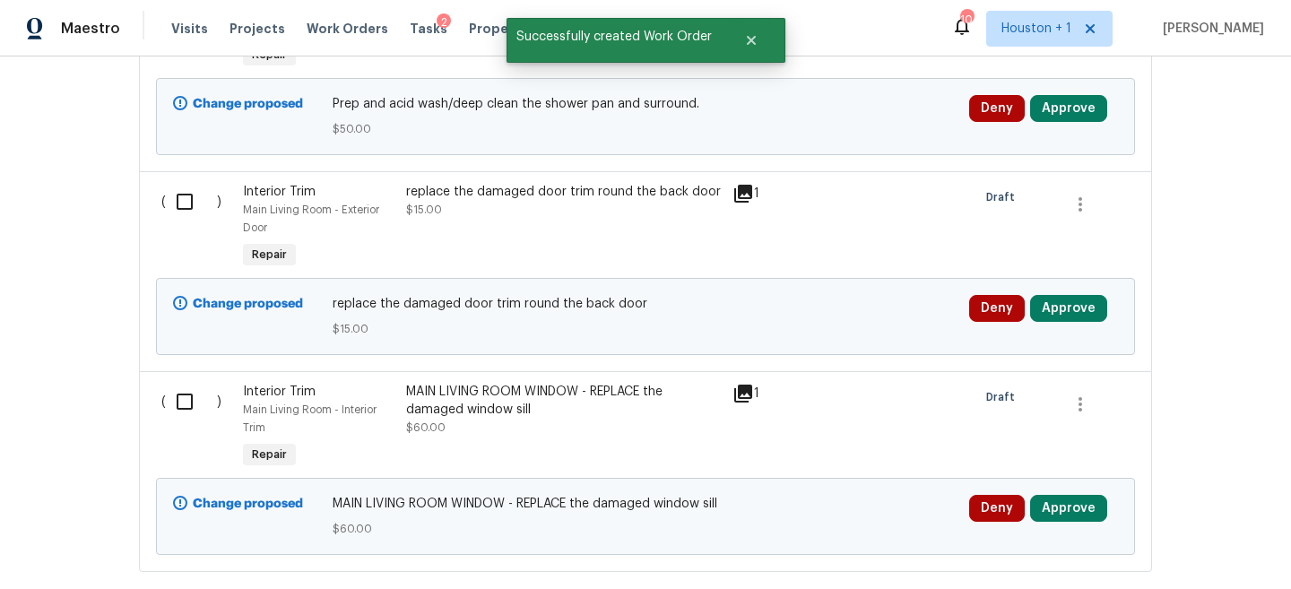
click at [195, 383] on input "checkbox" at bounding box center [191, 402] width 51 height 38
checkbox input "true"
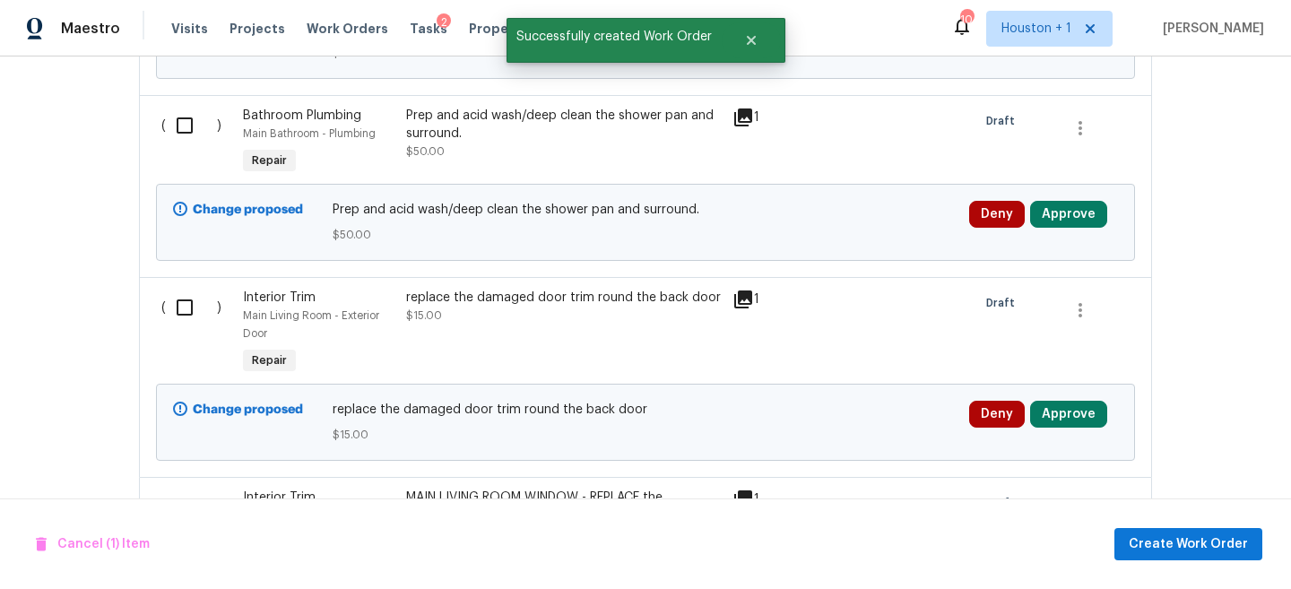
click at [180, 289] on input "checkbox" at bounding box center [191, 308] width 51 height 38
checkbox input "true"
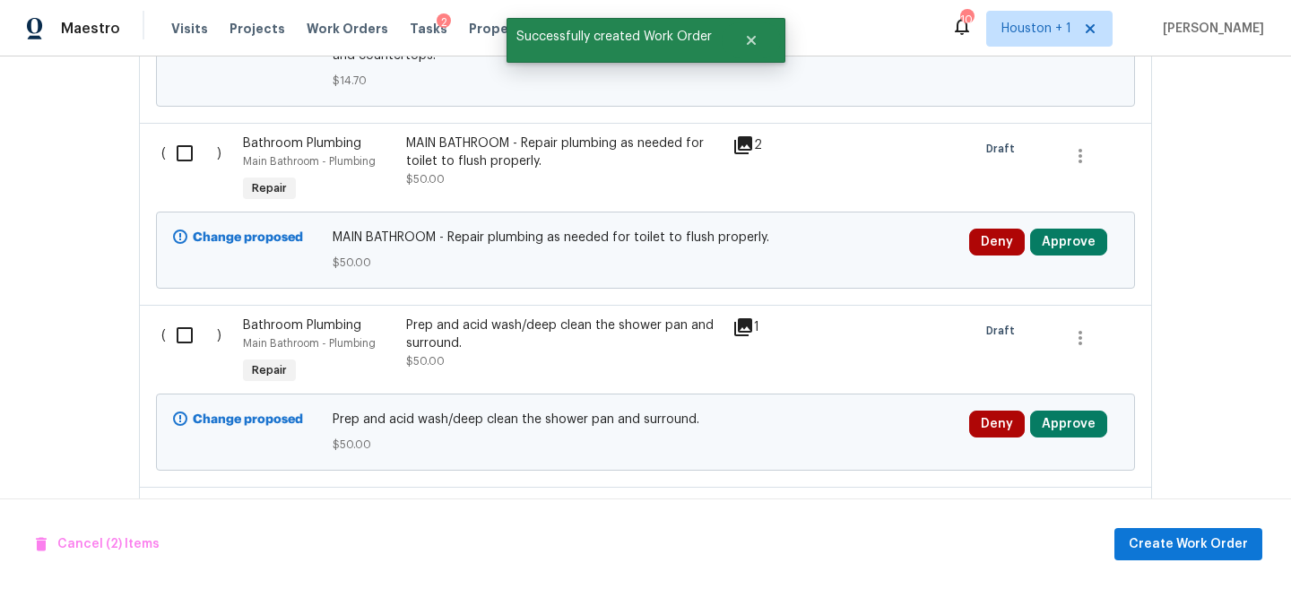
click at [177, 317] on input "checkbox" at bounding box center [191, 336] width 51 height 38
checkbox input "true"
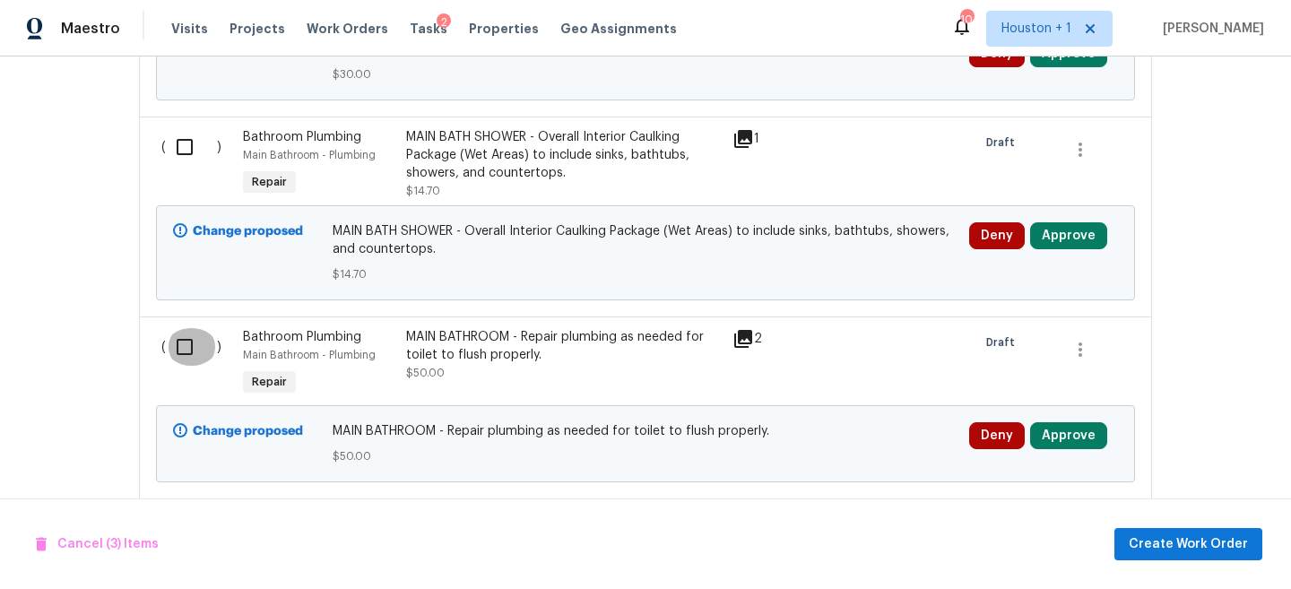
click at [187, 328] on input "checkbox" at bounding box center [191, 347] width 51 height 38
checkbox input "true"
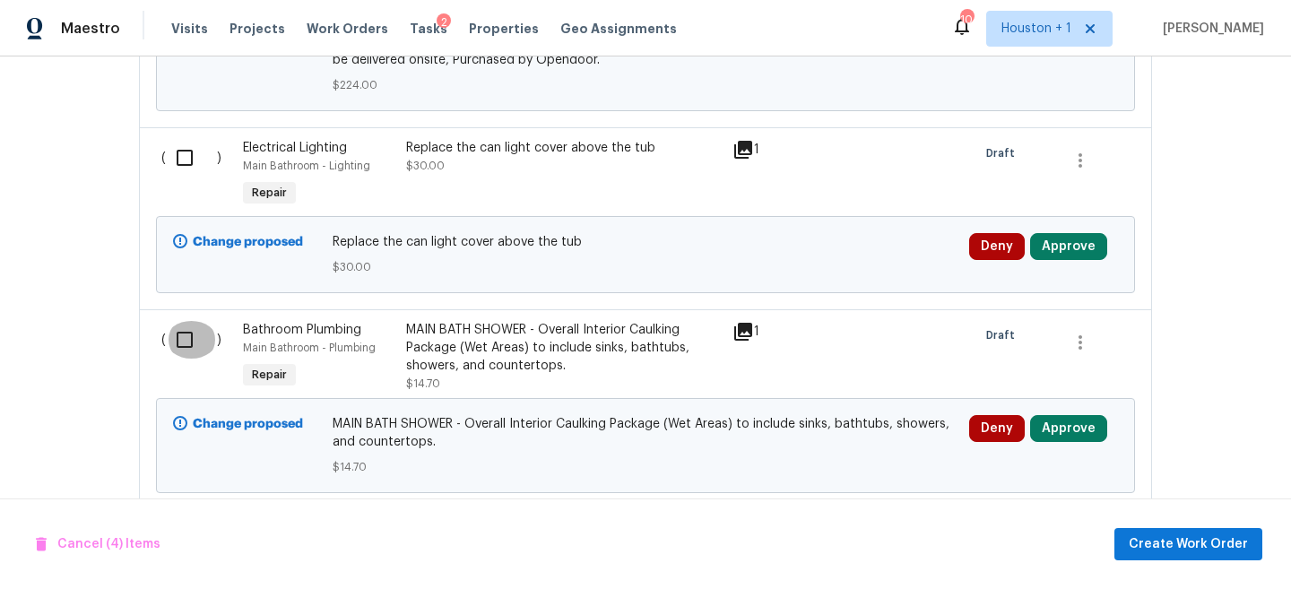
click at [190, 321] on input "checkbox" at bounding box center [191, 340] width 51 height 38
checkbox input "true"
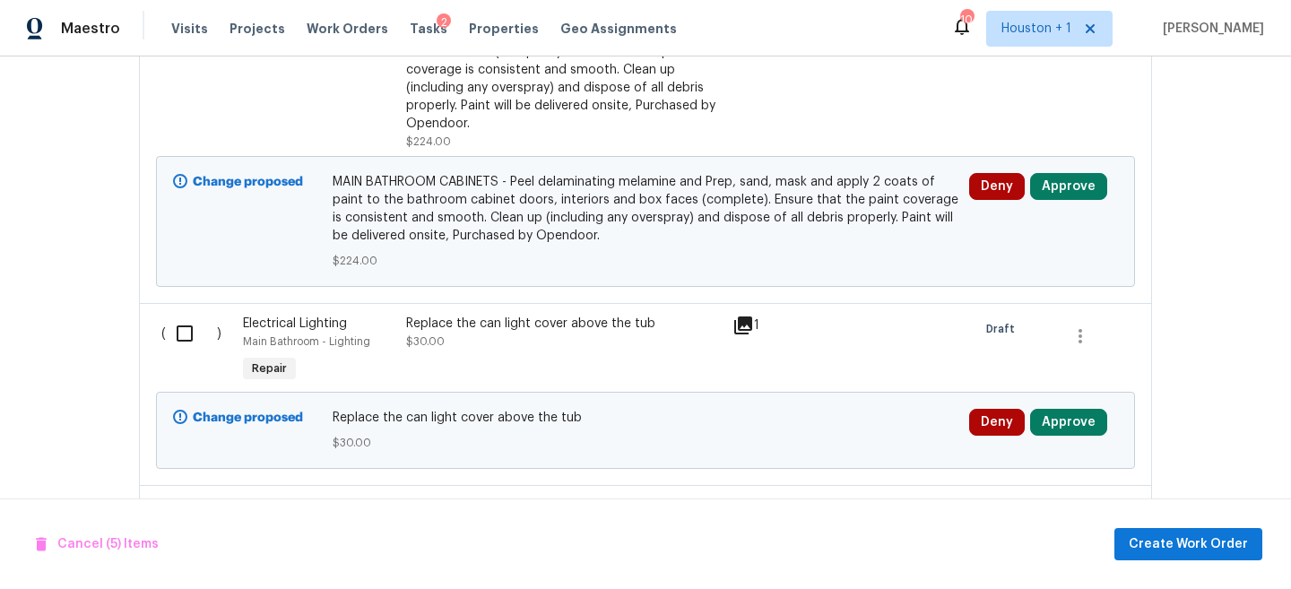
click at [190, 315] on input "checkbox" at bounding box center [191, 334] width 51 height 38
checkbox input "true"
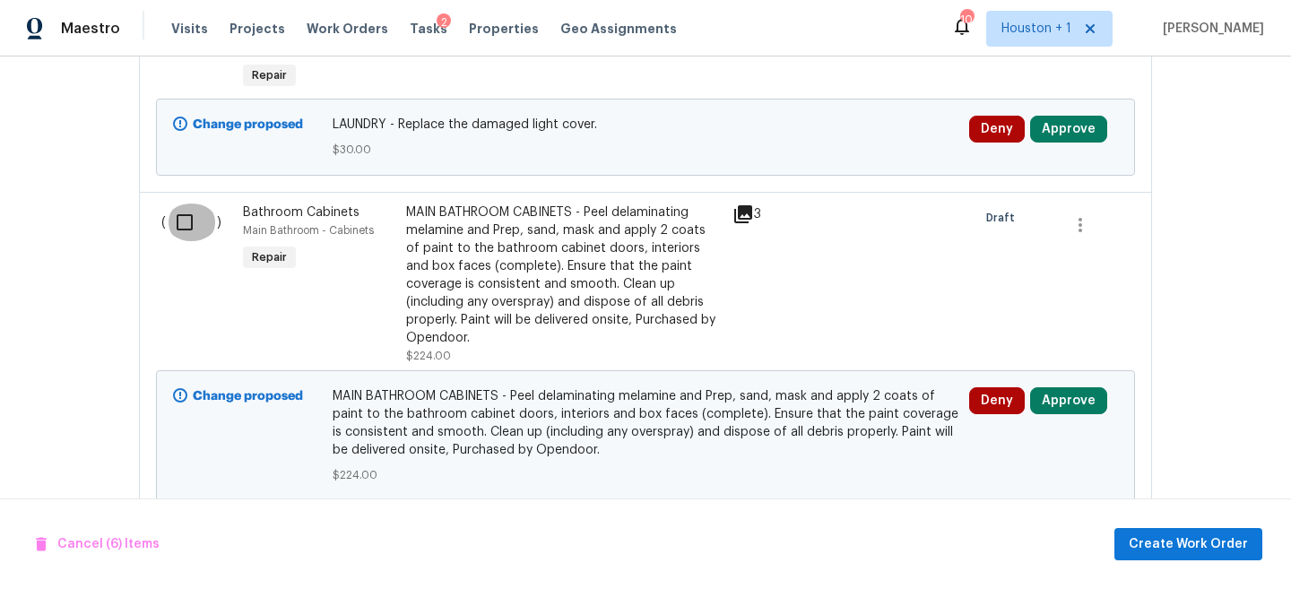
click at [180, 204] on input "checkbox" at bounding box center [191, 223] width 51 height 38
checkbox input "true"
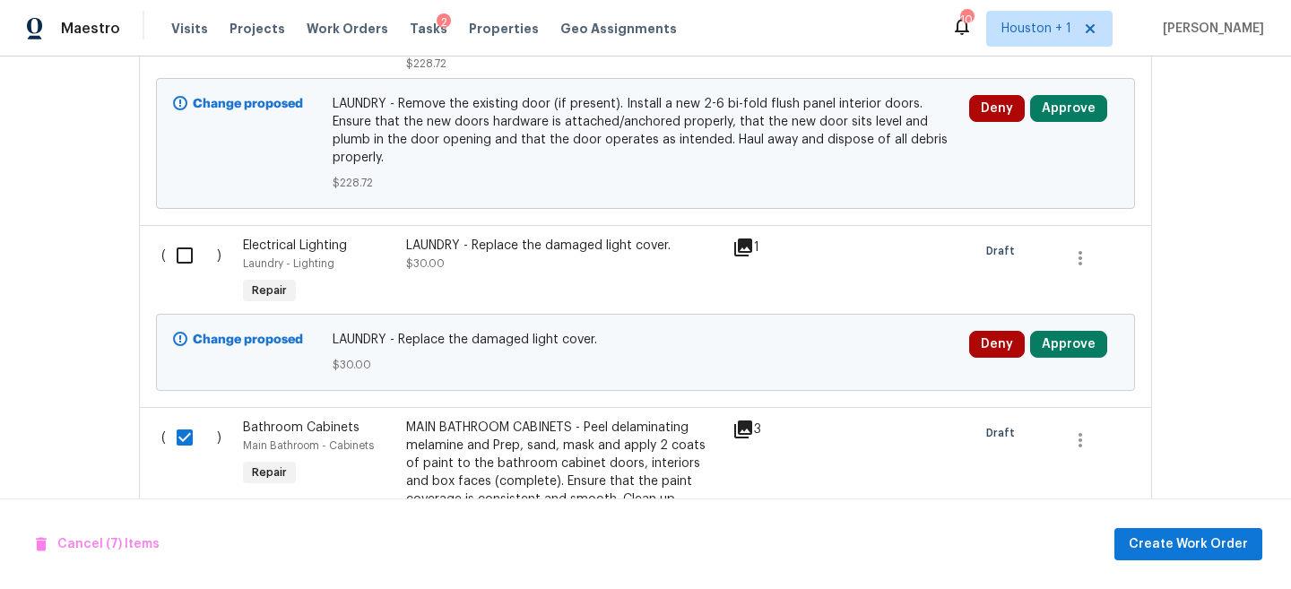
click at [187, 237] on input "checkbox" at bounding box center [191, 256] width 51 height 38
checkbox input "true"
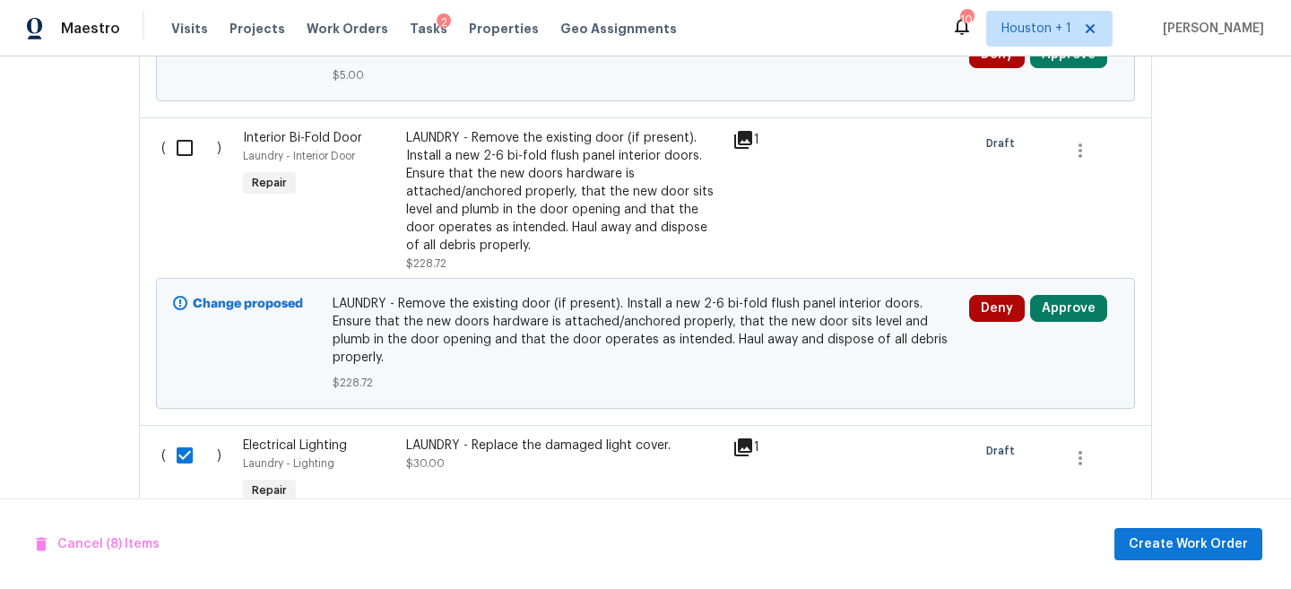
click at [183, 129] on input "checkbox" at bounding box center [191, 148] width 51 height 38
checkbox input "true"
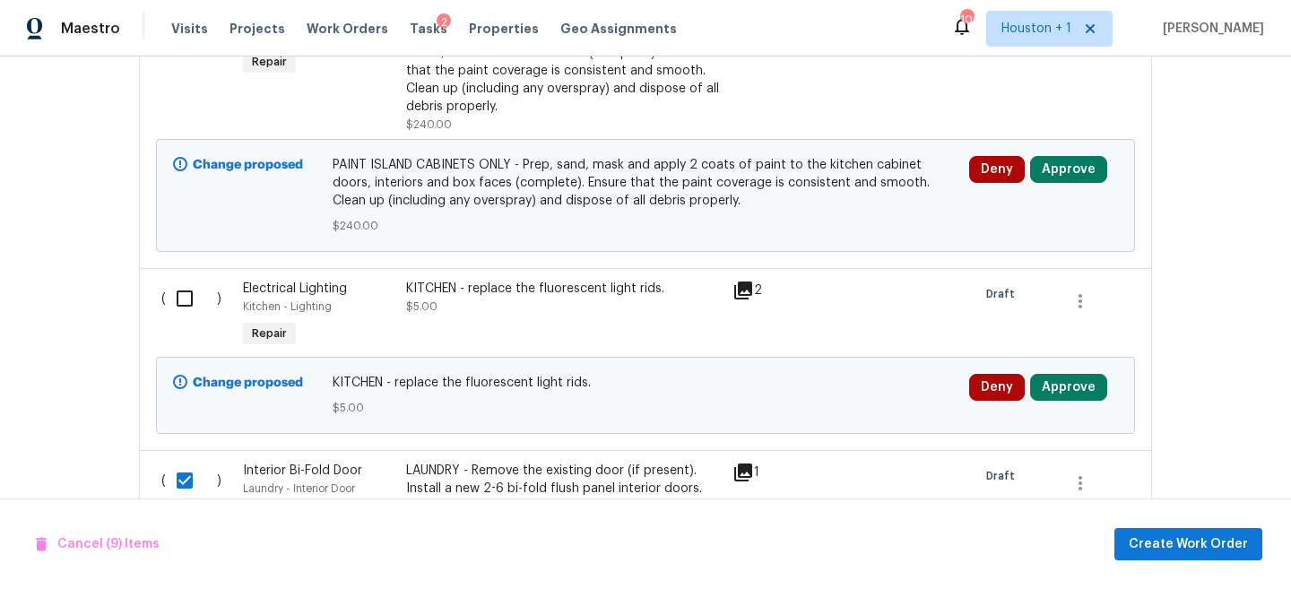
click at [182, 280] on input "checkbox" at bounding box center [191, 299] width 51 height 38
checkbox input "true"
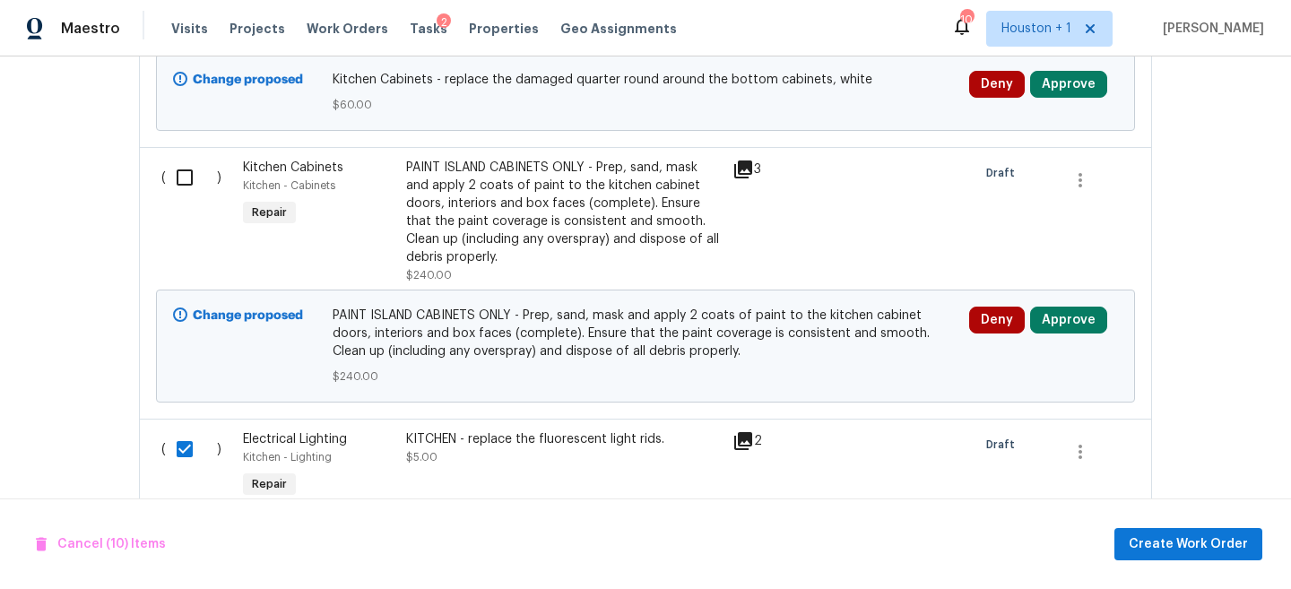
click at [178, 159] on input "checkbox" at bounding box center [191, 178] width 51 height 38
checkbox input "true"
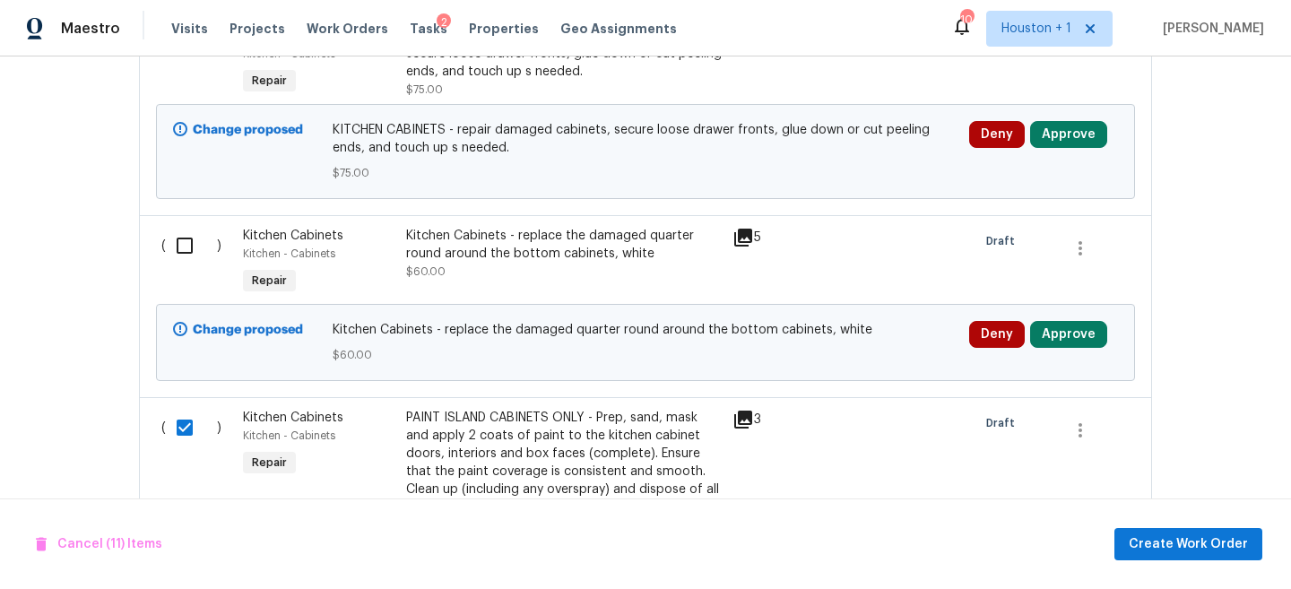
click at [185, 227] on input "checkbox" at bounding box center [191, 246] width 51 height 38
checkbox input "true"
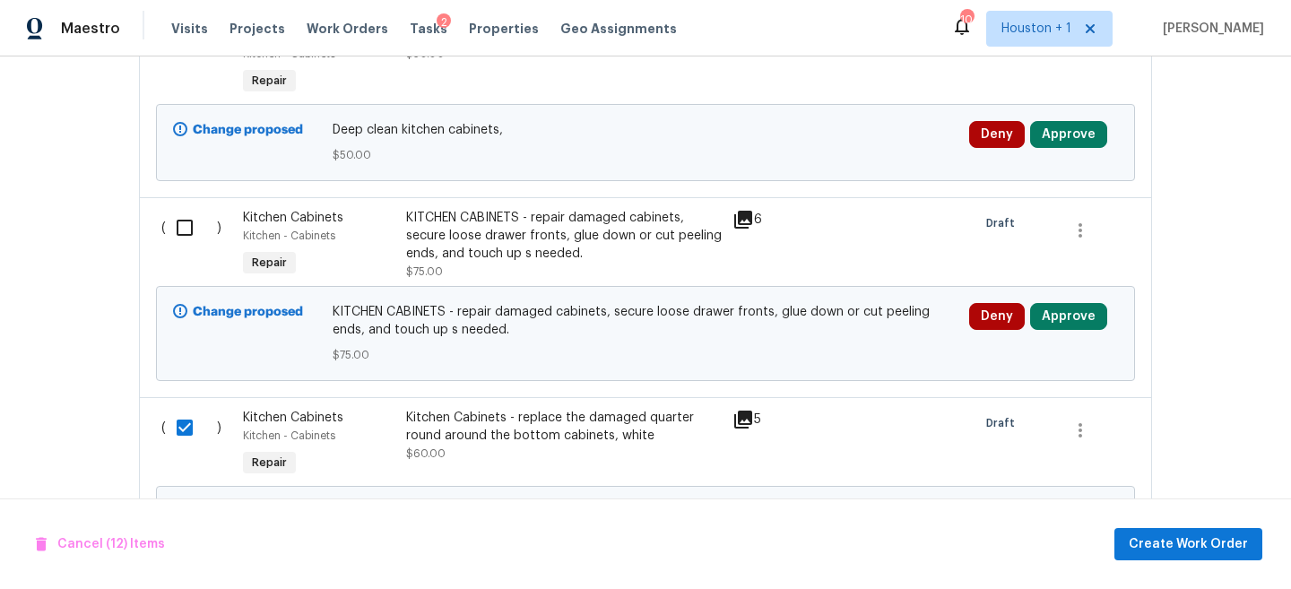
click at [185, 209] on input "checkbox" at bounding box center [191, 228] width 51 height 38
checkbox input "true"
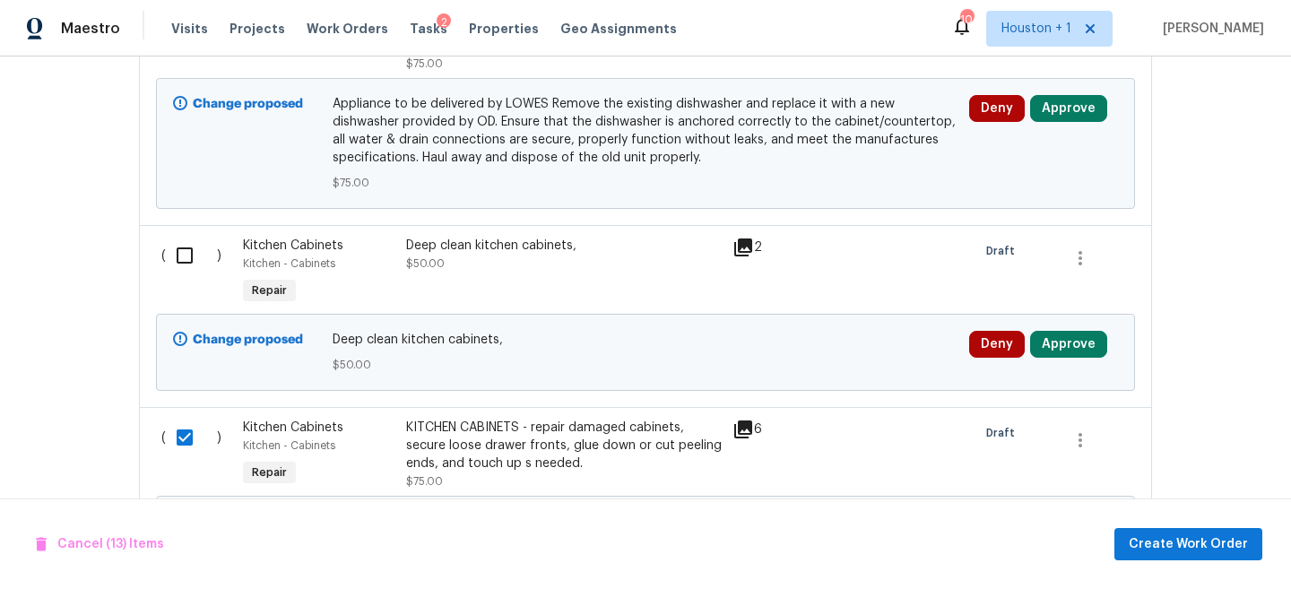
click at [186, 237] on input "checkbox" at bounding box center [191, 256] width 51 height 38
checkbox input "true"
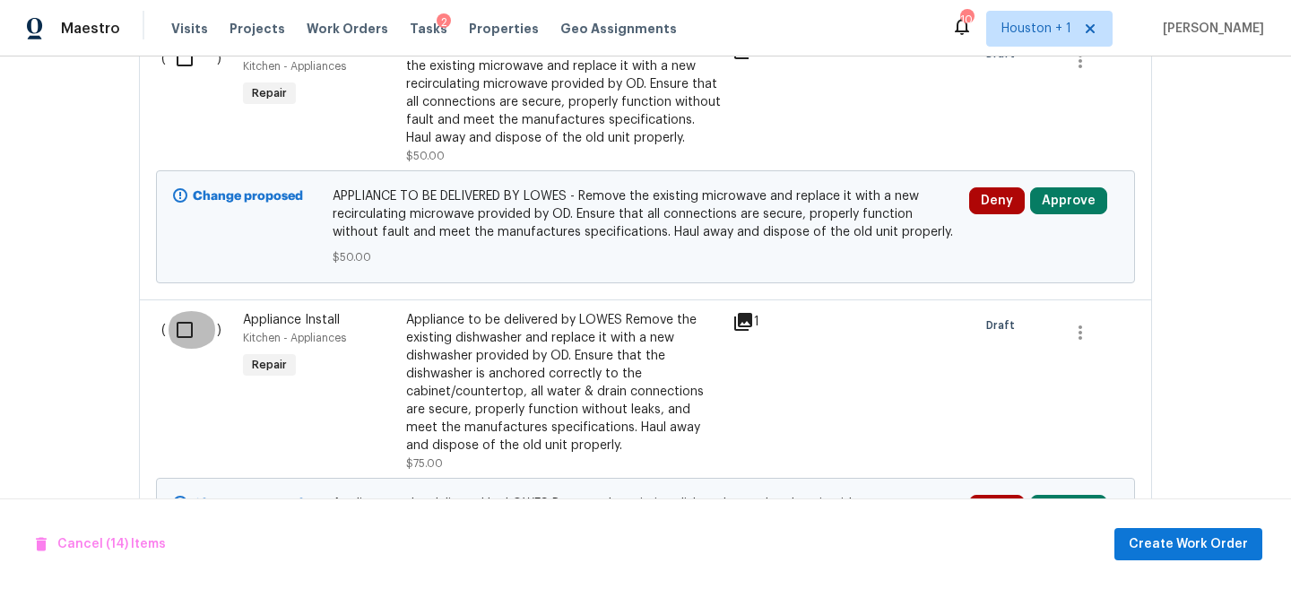
click at [176, 311] on input "checkbox" at bounding box center [191, 330] width 51 height 38
checkbox input "true"
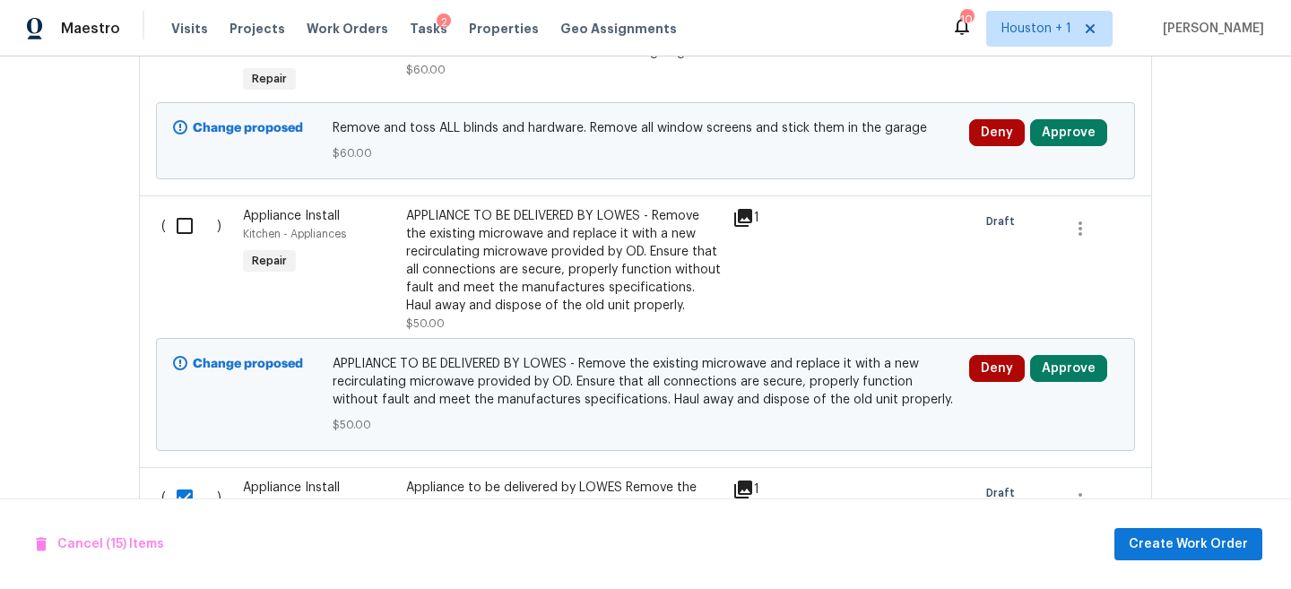
click at [192, 207] on input "checkbox" at bounding box center [191, 226] width 51 height 38
checkbox input "true"
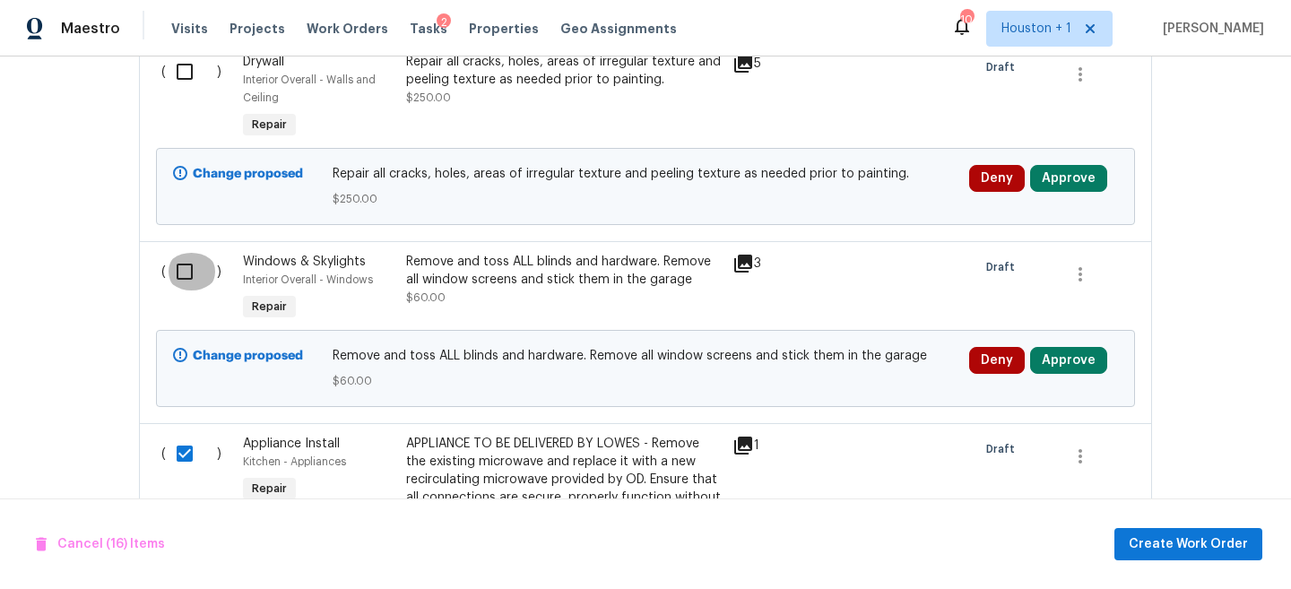
click at [187, 253] on input "checkbox" at bounding box center [191, 272] width 51 height 38
checkbox input "true"
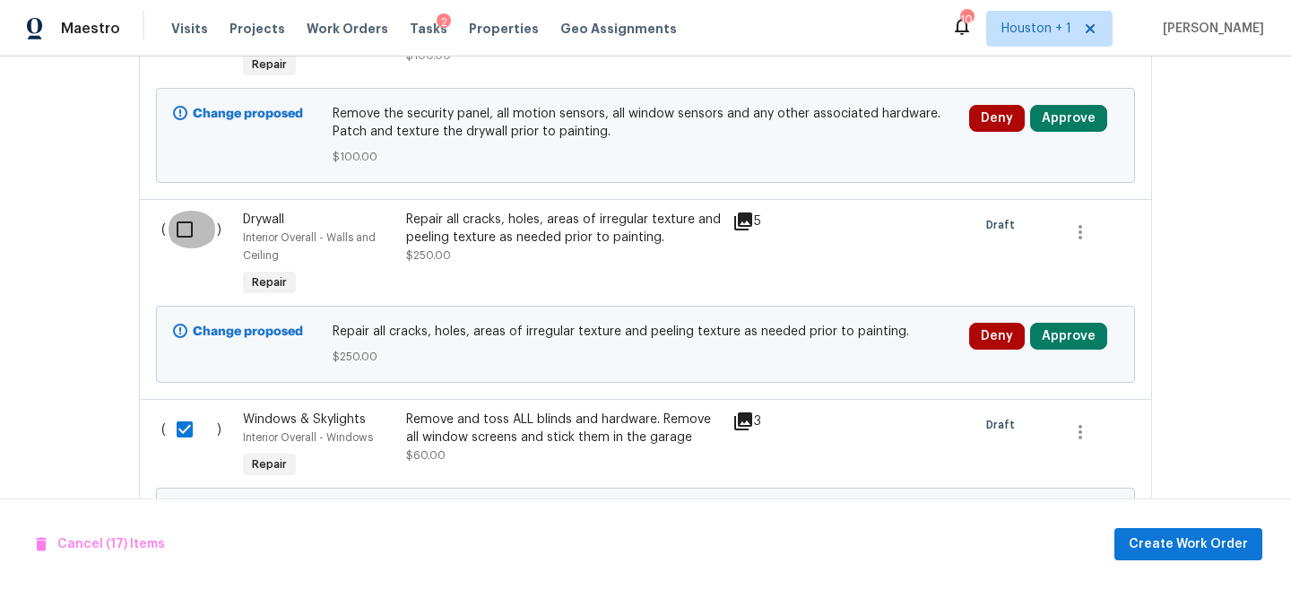
click at [178, 211] on input "checkbox" at bounding box center [191, 230] width 51 height 38
checkbox input "true"
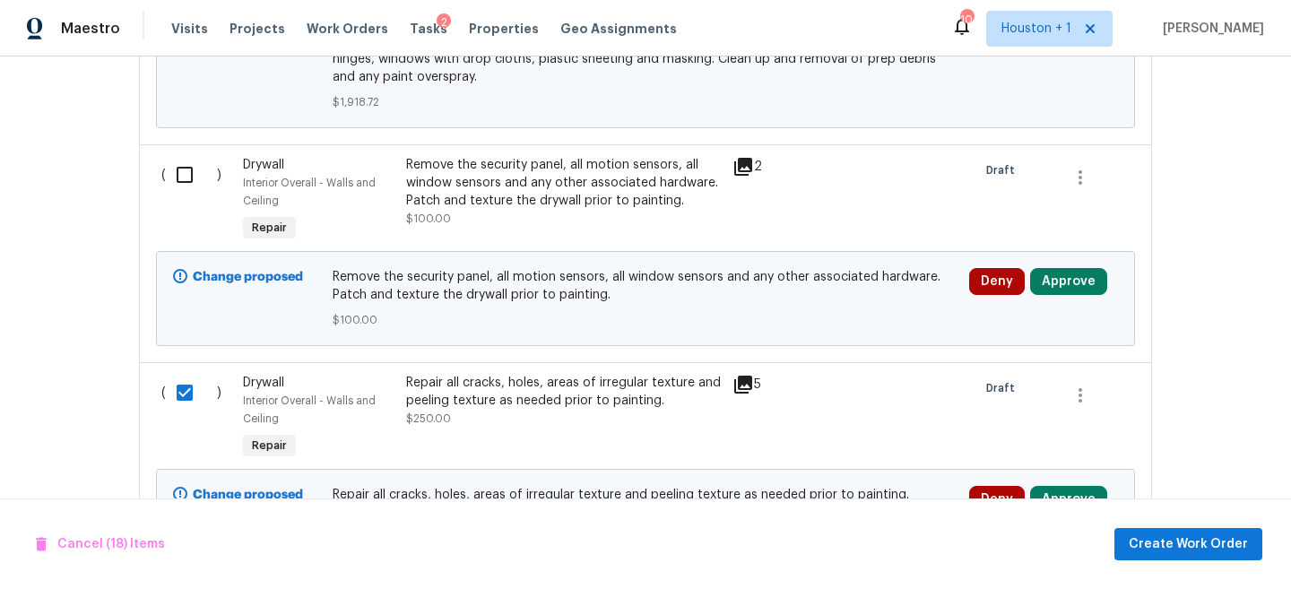
click at [177, 156] on input "checkbox" at bounding box center [191, 175] width 51 height 38
checkbox input "true"
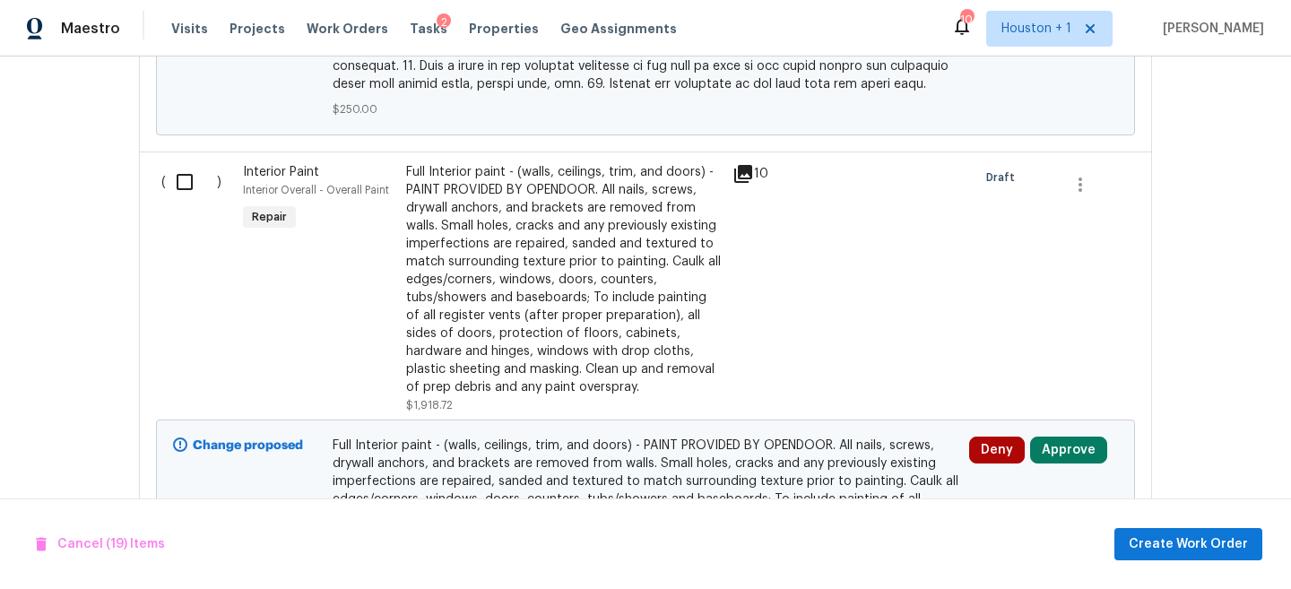
click at [184, 163] on input "checkbox" at bounding box center [191, 182] width 51 height 38
checkbox input "true"
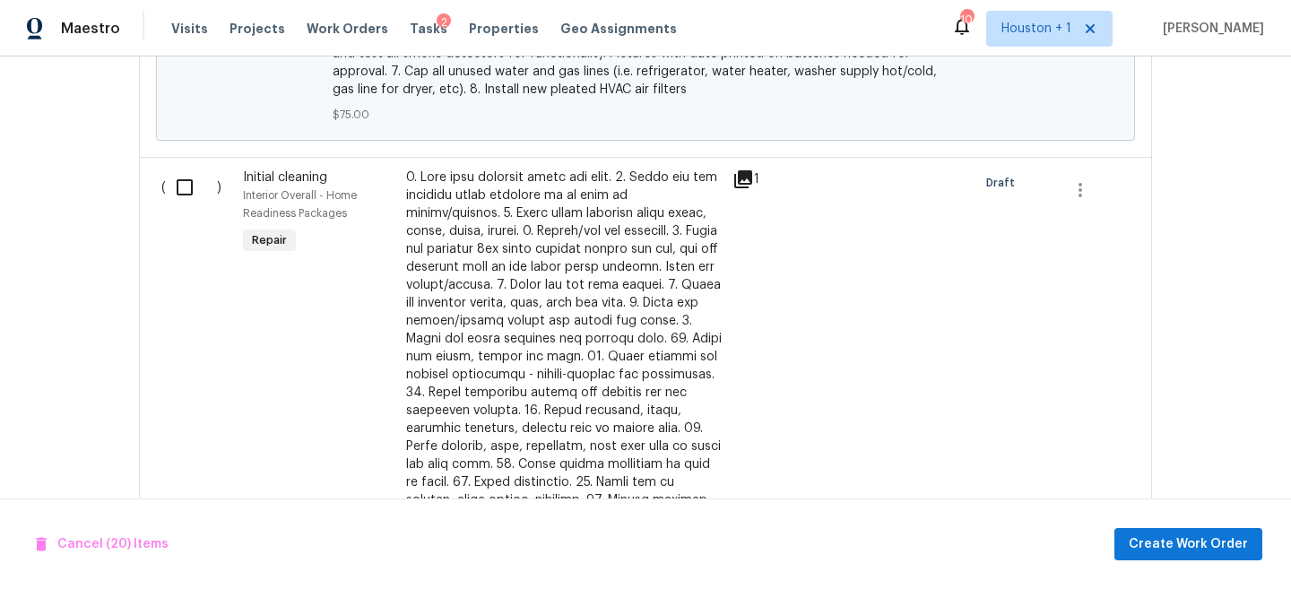
click at [183, 169] on input "checkbox" at bounding box center [191, 188] width 51 height 38
checkbox input "true"
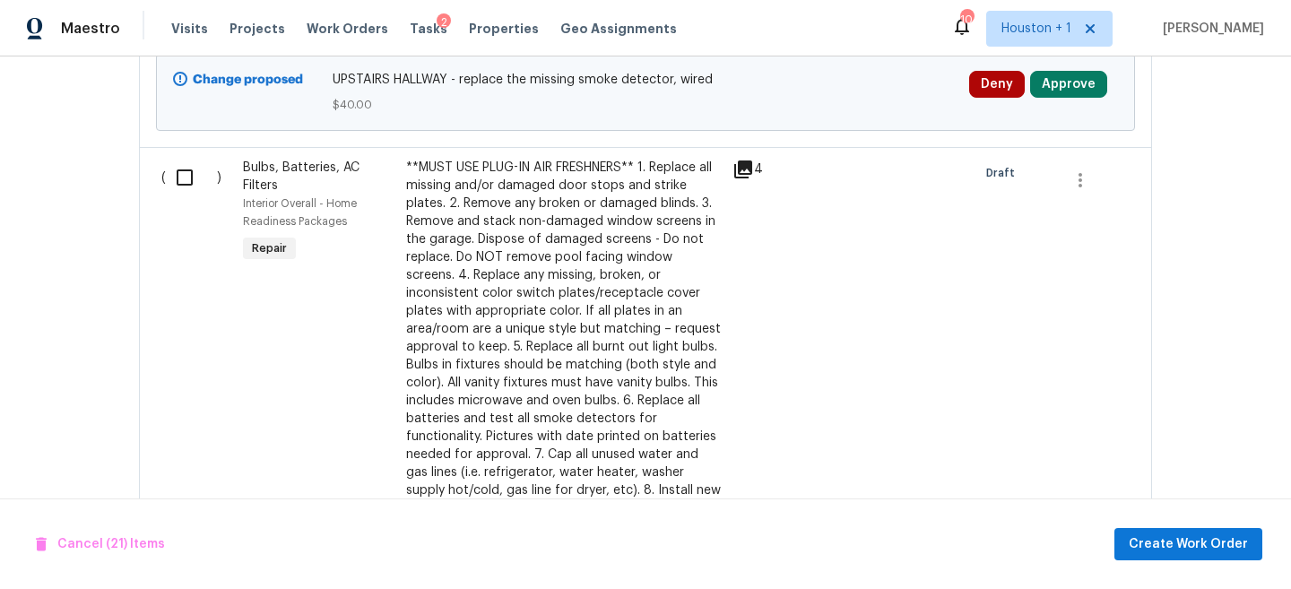
scroll to position [4818, 0]
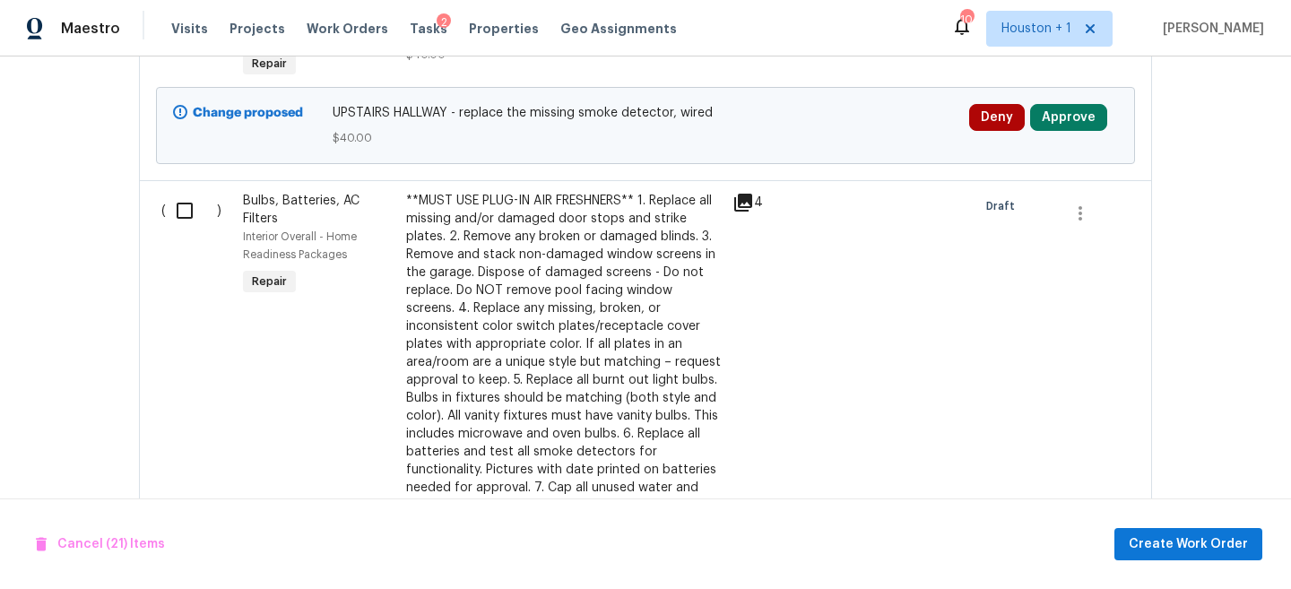
click at [179, 187] on div "( )" at bounding box center [197, 380] width 82 height 387
click at [184, 192] on input "checkbox" at bounding box center [191, 211] width 51 height 38
checkbox input "true"
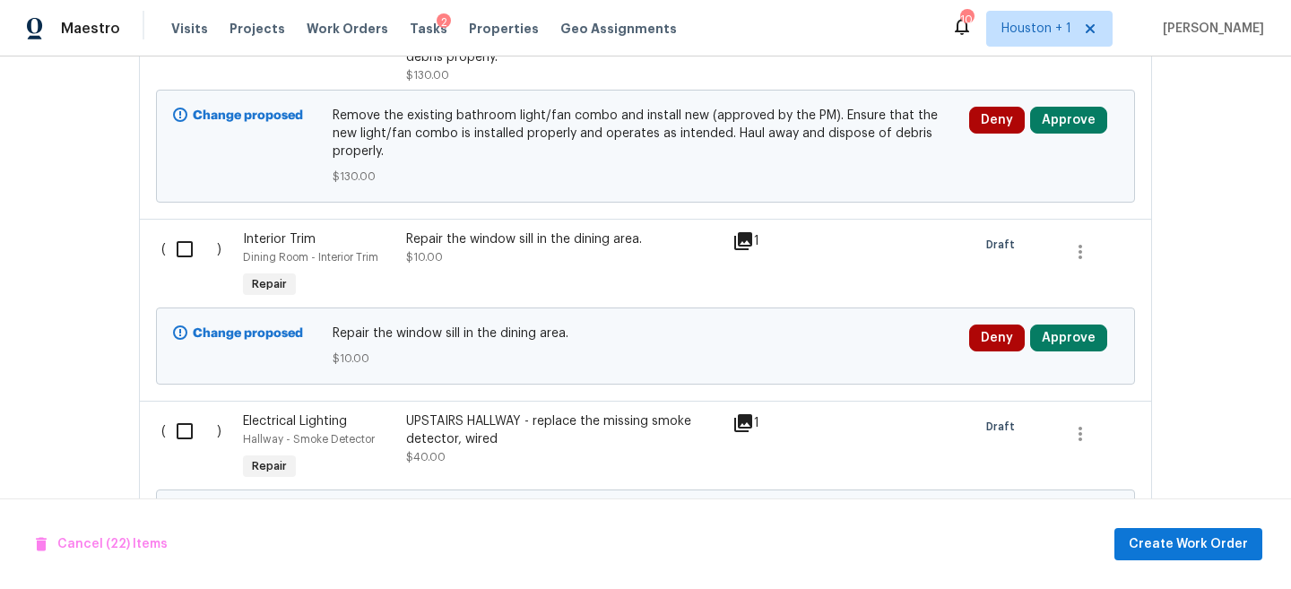
scroll to position [4436, 0]
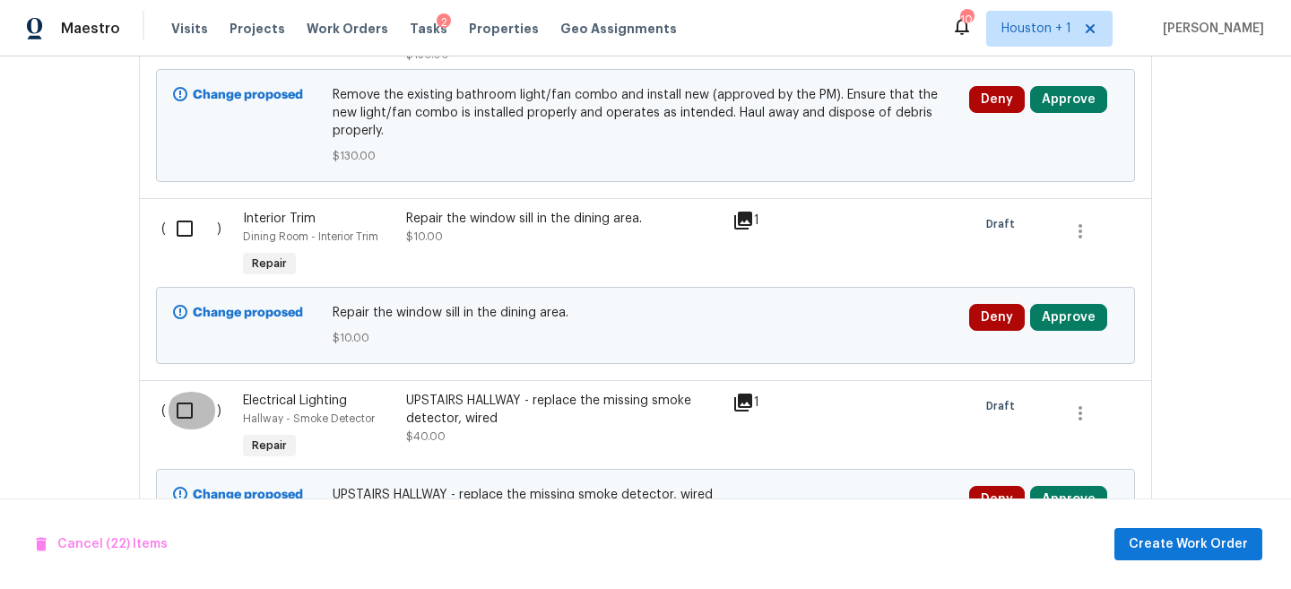
click at [188, 392] on input "checkbox" at bounding box center [191, 411] width 51 height 38
checkbox input "true"
click at [177, 210] on input "checkbox" at bounding box center [191, 229] width 51 height 38
checkbox input "true"
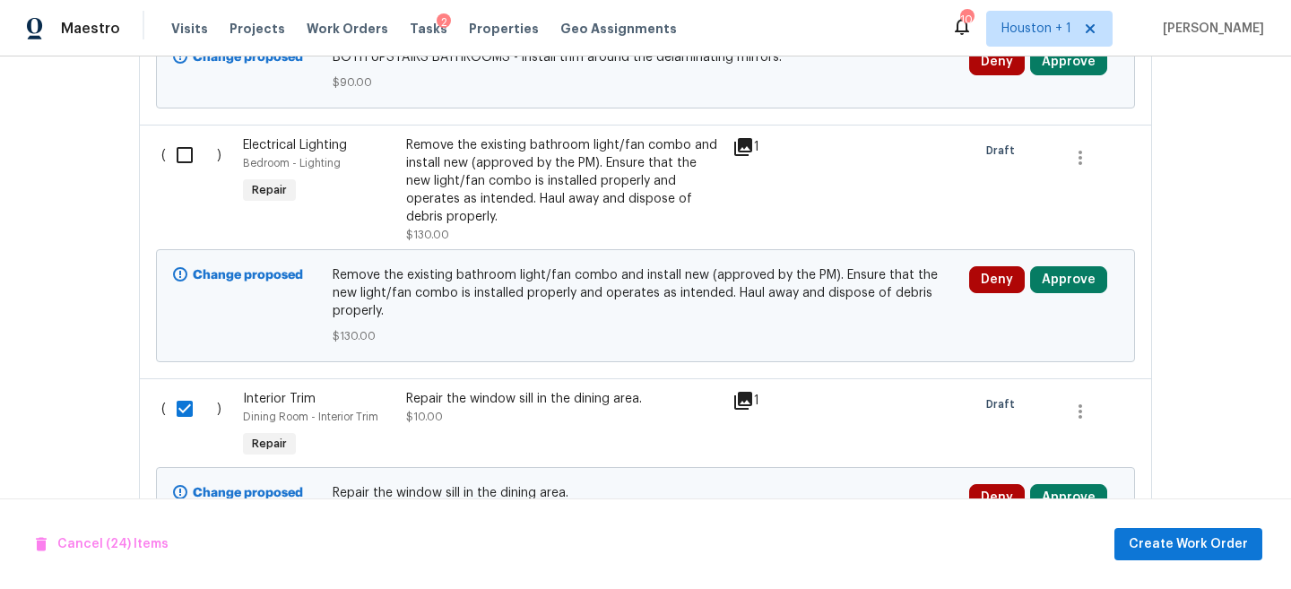
click at [185, 148] on input "checkbox" at bounding box center [191, 155] width 51 height 38
checkbox input "true"
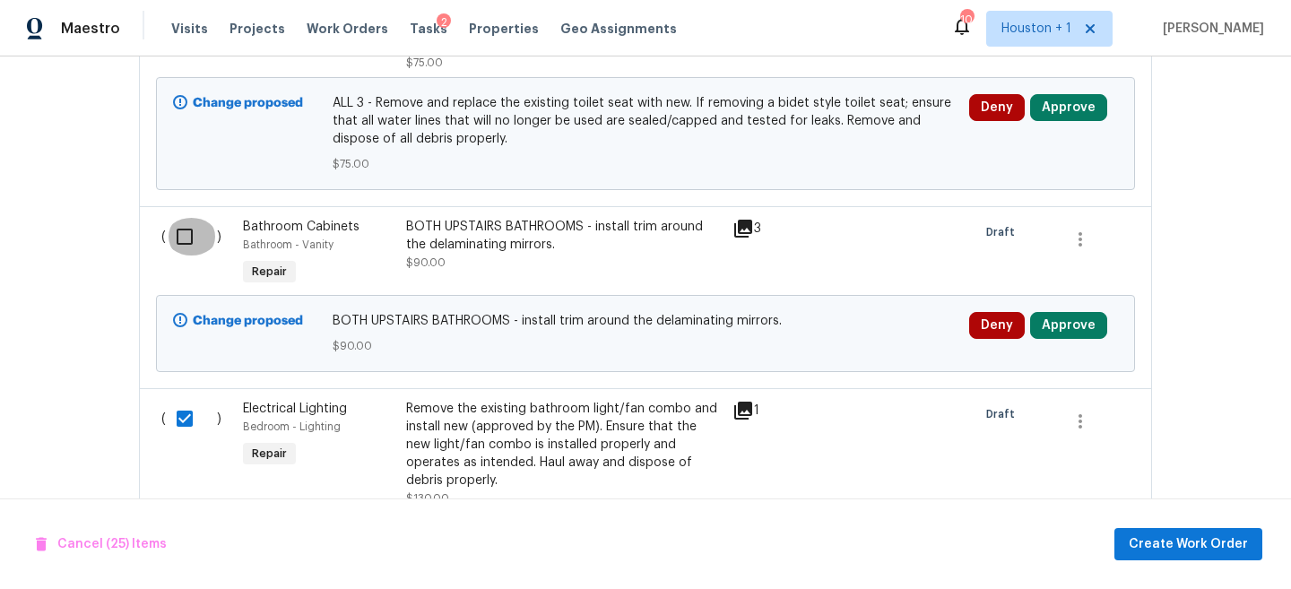
click at [187, 241] on input "checkbox" at bounding box center [191, 237] width 51 height 38
checkbox input "true"
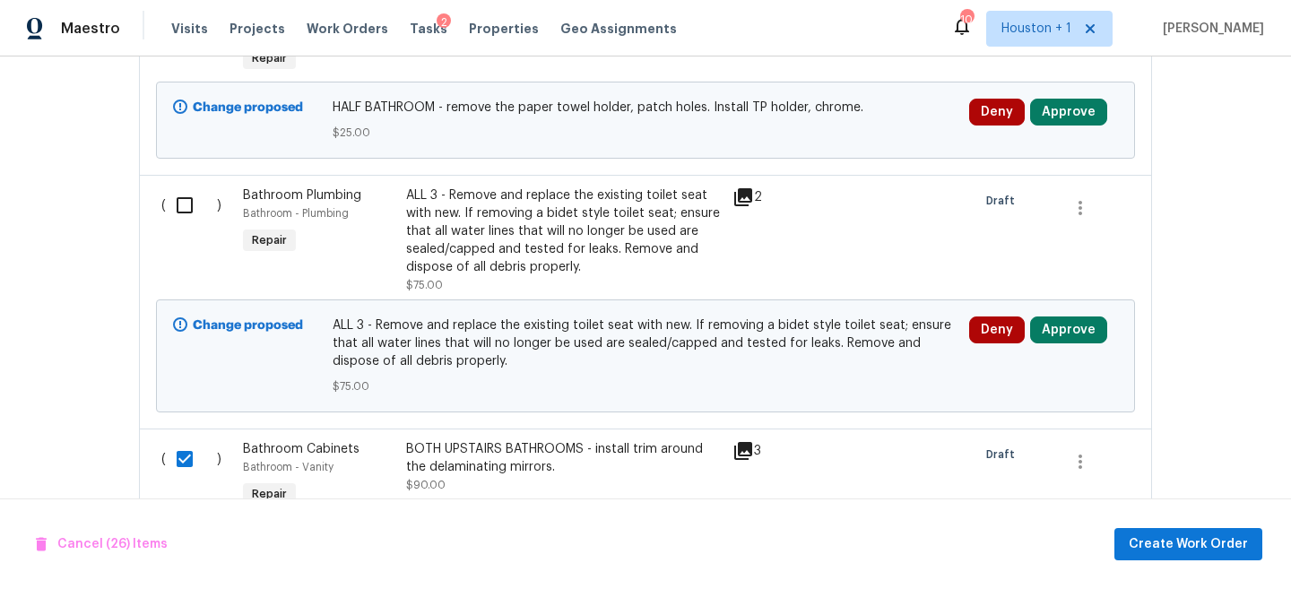
click at [189, 187] on input "checkbox" at bounding box center [191, 206] width 51 height 38
checkbox input "true"
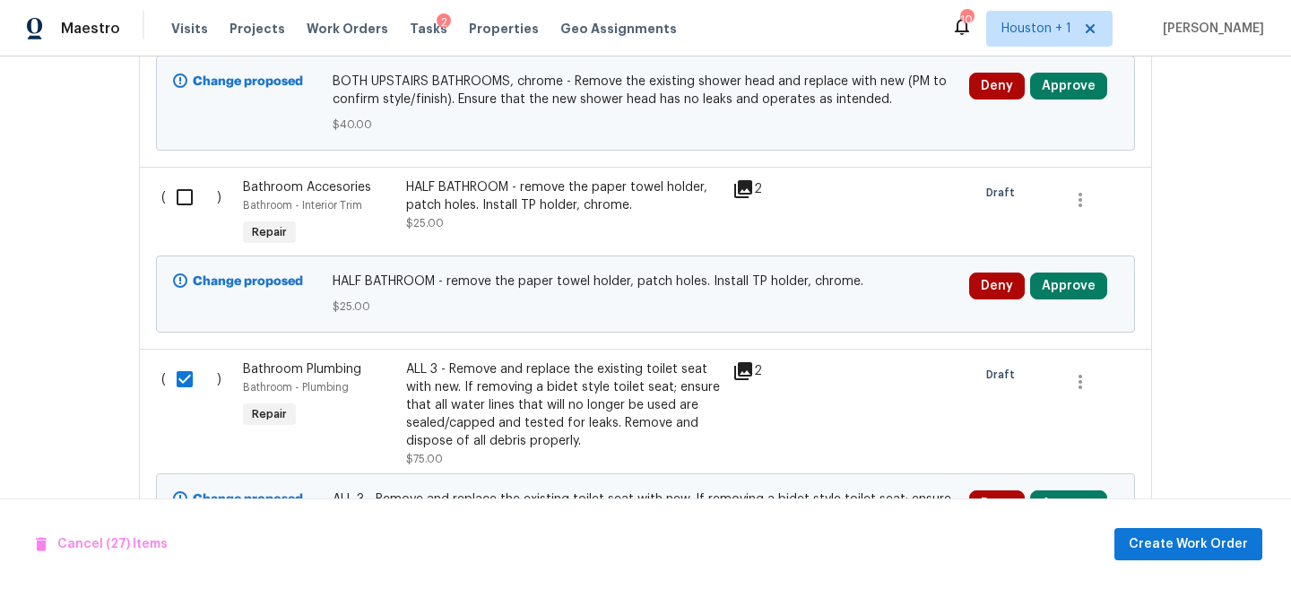
click at [189, 179] on input "checkbox" at bounding box center [191, 197] width 51 height 38
checkbox input "true"
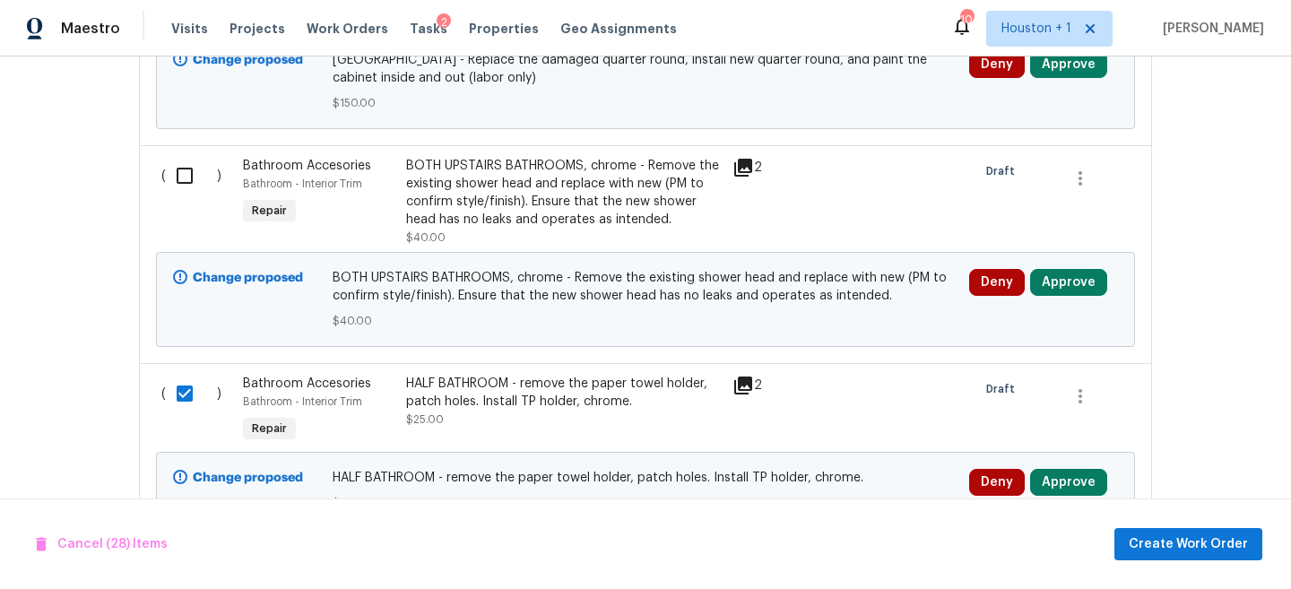
click at [189, 161] on input "checkbox" at bounding box center [191, 176] width 51 height 38
checkbox input "true"
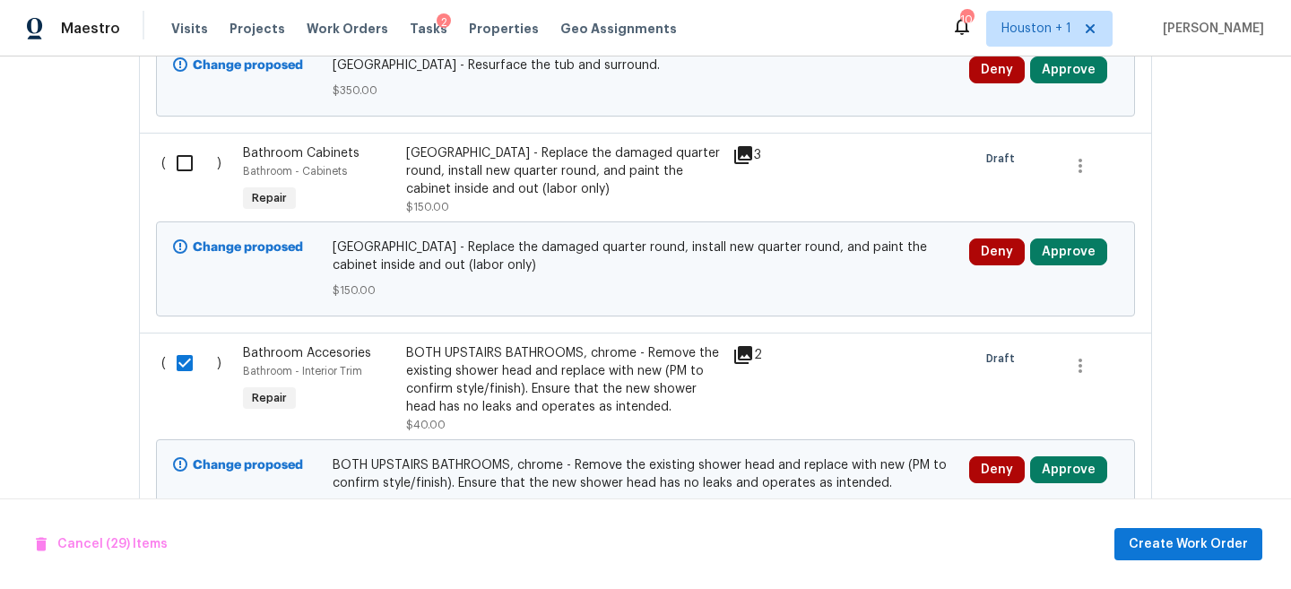
scroll to position [3187, 0]
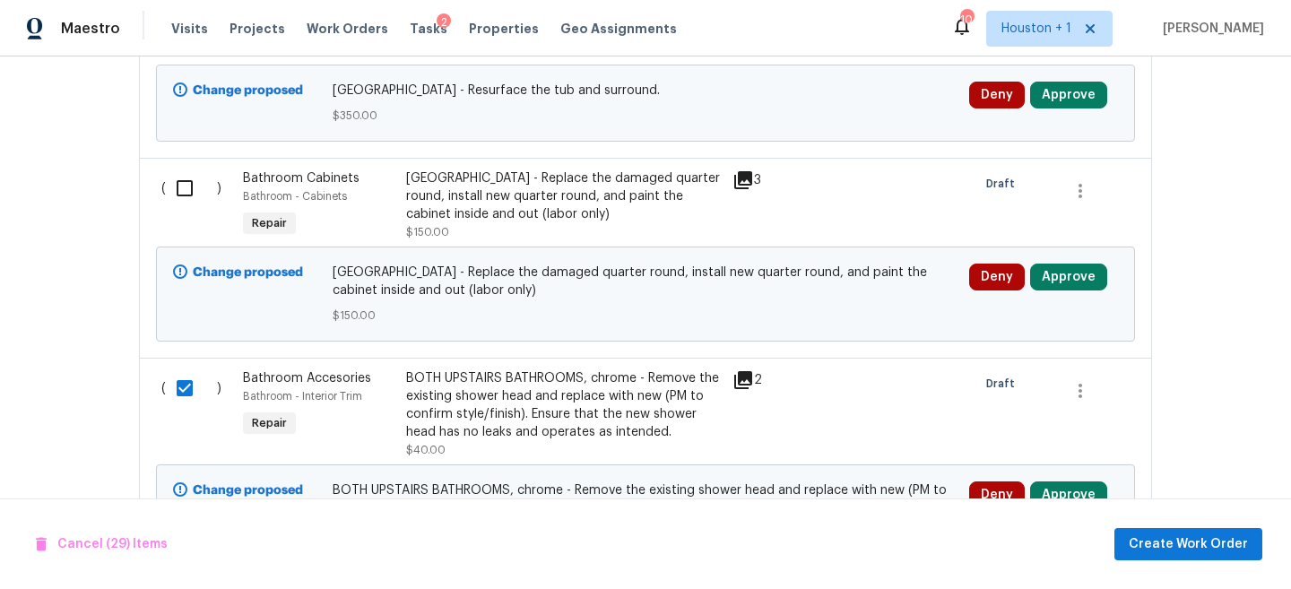
click at [189, 164] on div "( )" at bounding box center [197, 205] width 82 height 83
click at [184, 179] on input "checkbox" at bounding box center [191, 188] width 51 height 38
checkbox input "true"
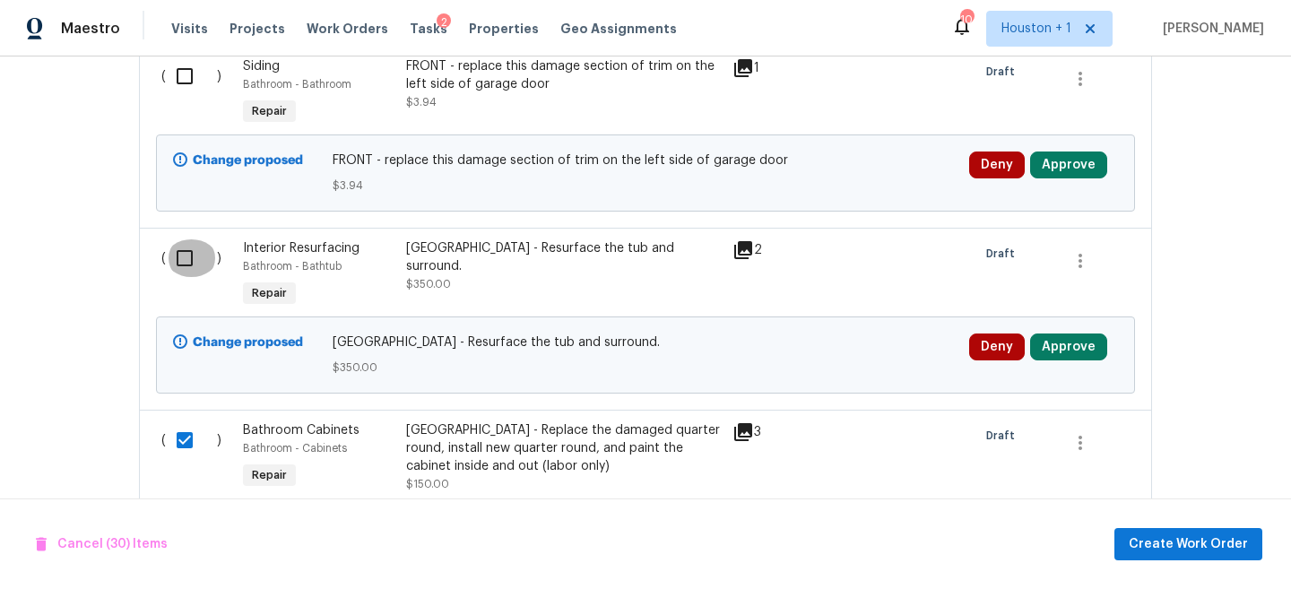
click at [182, 239] on input "checkbox" at bounding box center [191, 258] width 51 height 38
checkbox input "true"
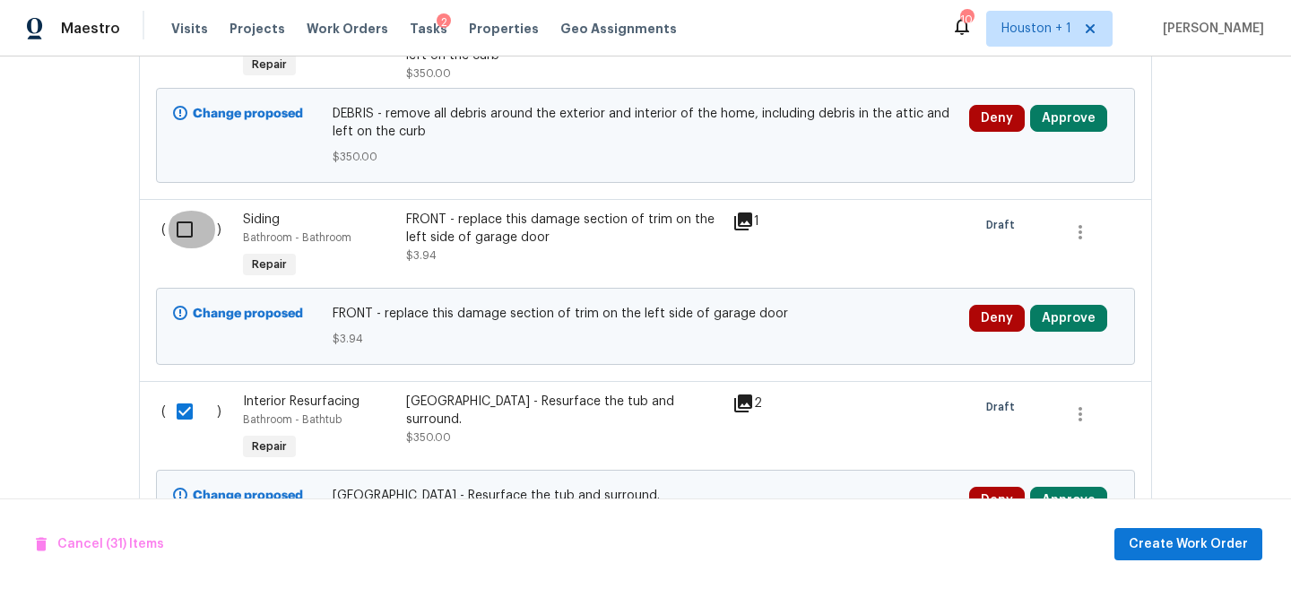
click at [183, 211] on input "checkbox" at bounding box center [191, 230] width 51 height 38
checkbox input "true"
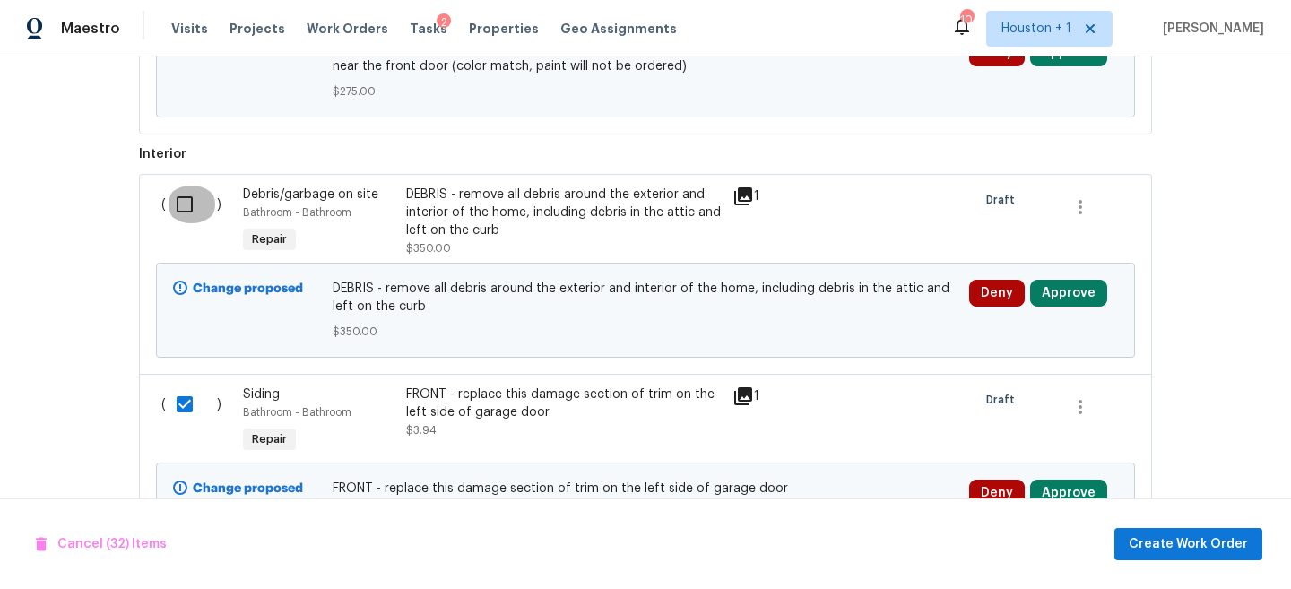
click at [184, 186] on input "checkbox" at bounding box center [191, 205] width 51 height 38
checkbox input "true"
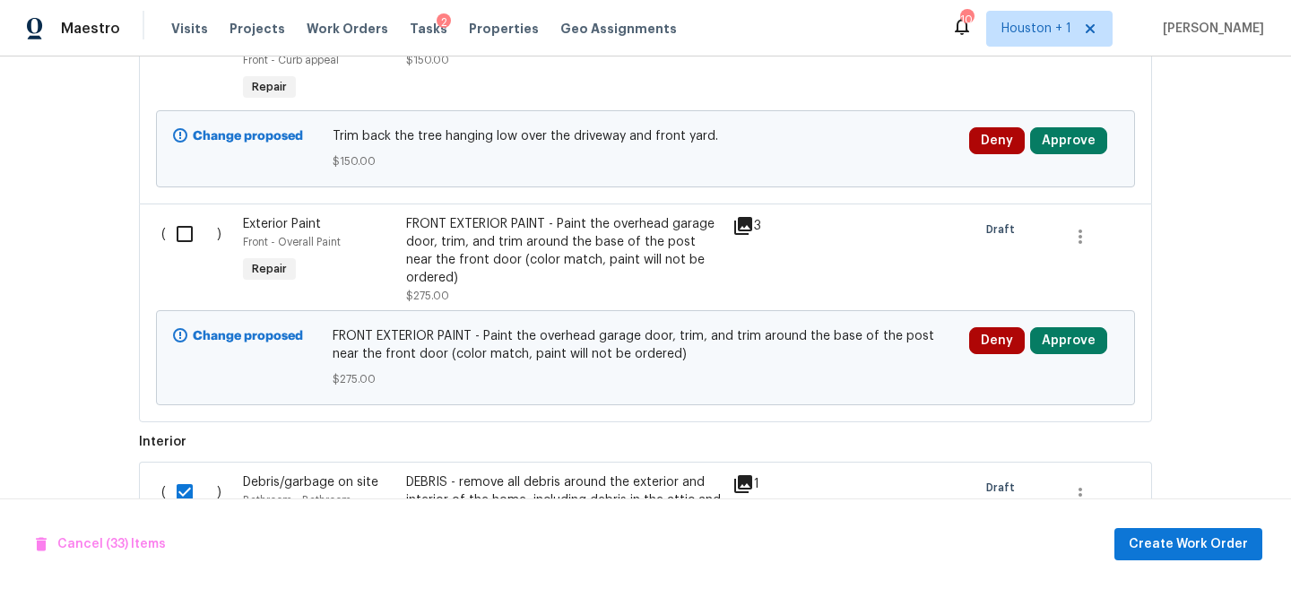
click at [184, 232] on input "checkbox" at bounding box center [191, 234] width 51 height 38
checkbox input "true"
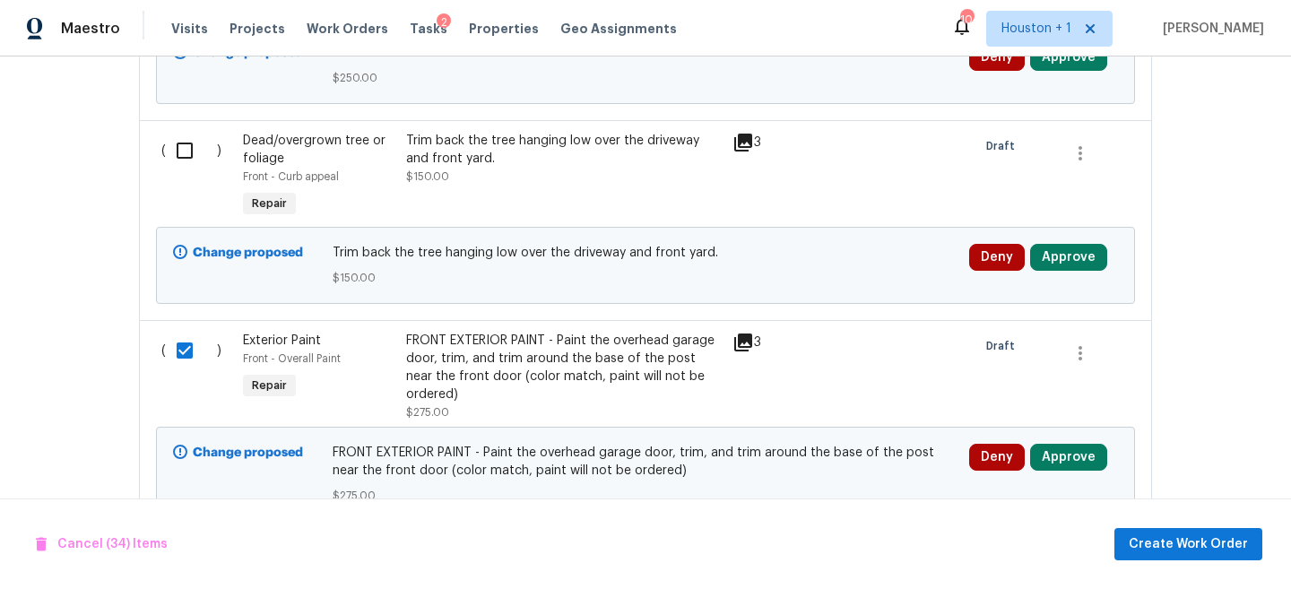
scroll to position [2184, 0]
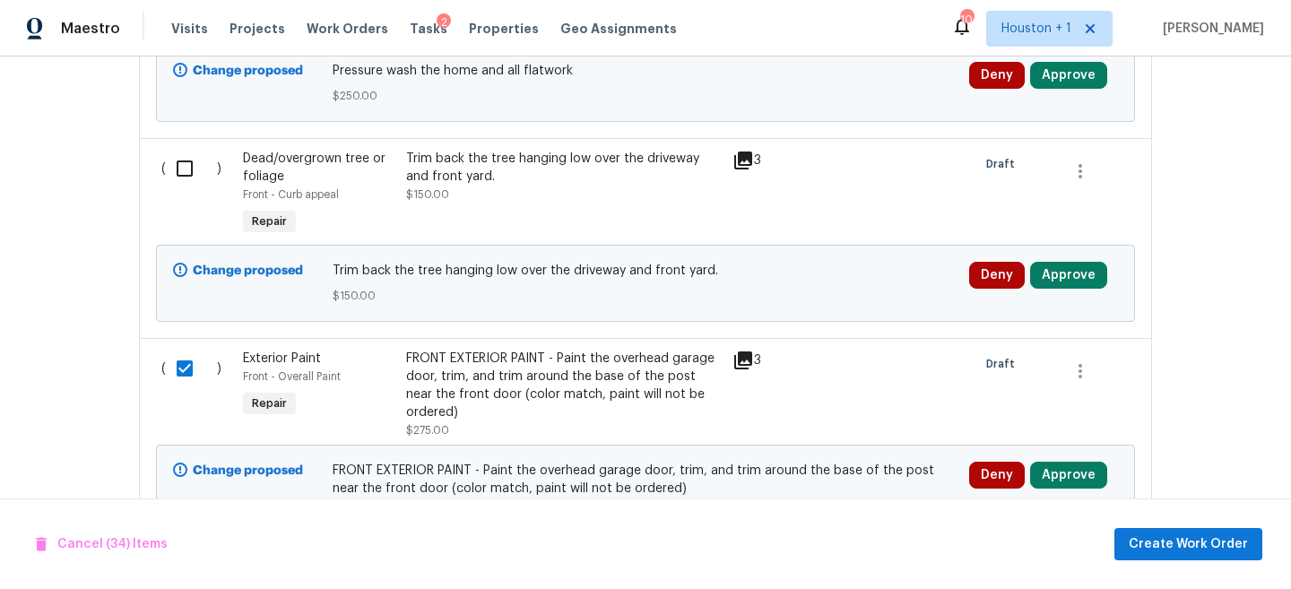
click at [173, 135] on div "( ) Pressure Washing Exterior Overall - Siding Repair Pressure wash the home an…" at bounding box center [645, 47] width 1013 height 182
click at [180, 194] on div "( )" at bounding box center [197, 194] width 82 height 100
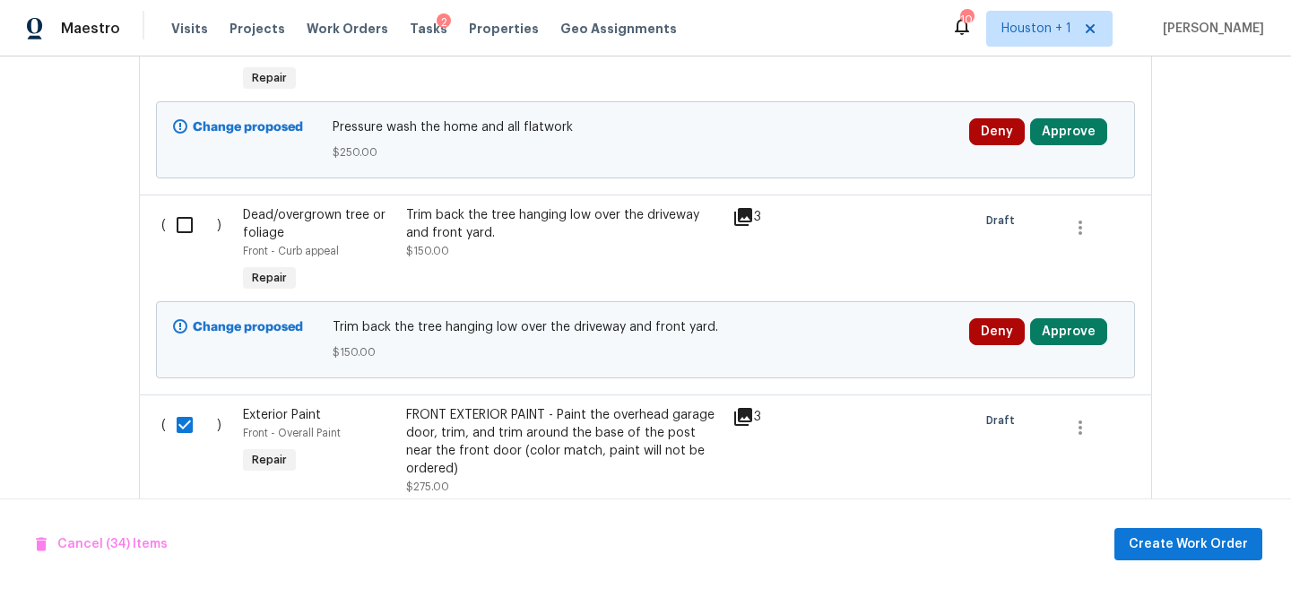
click at [187, 221] on input "checkbox" at bounding box center [191, 225] width 51 height 38
checkbox input "true"
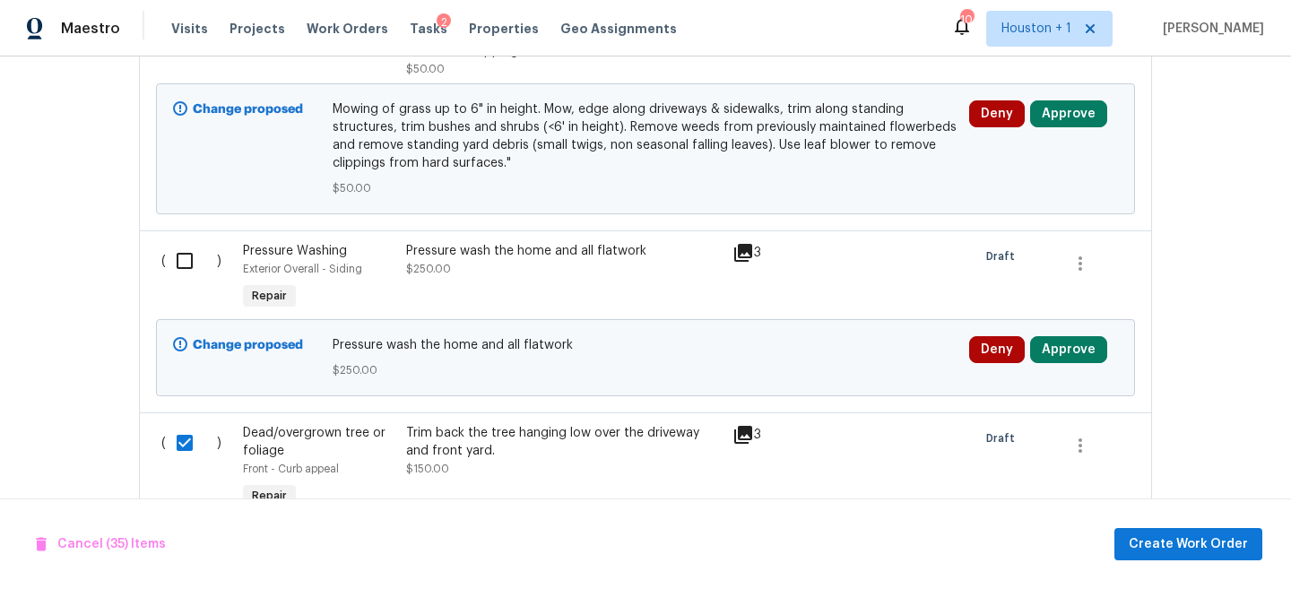
click at [184, 260] on input "checkbox" at bounding box center [191, 261] width 51 height 38
checkbox input "true"
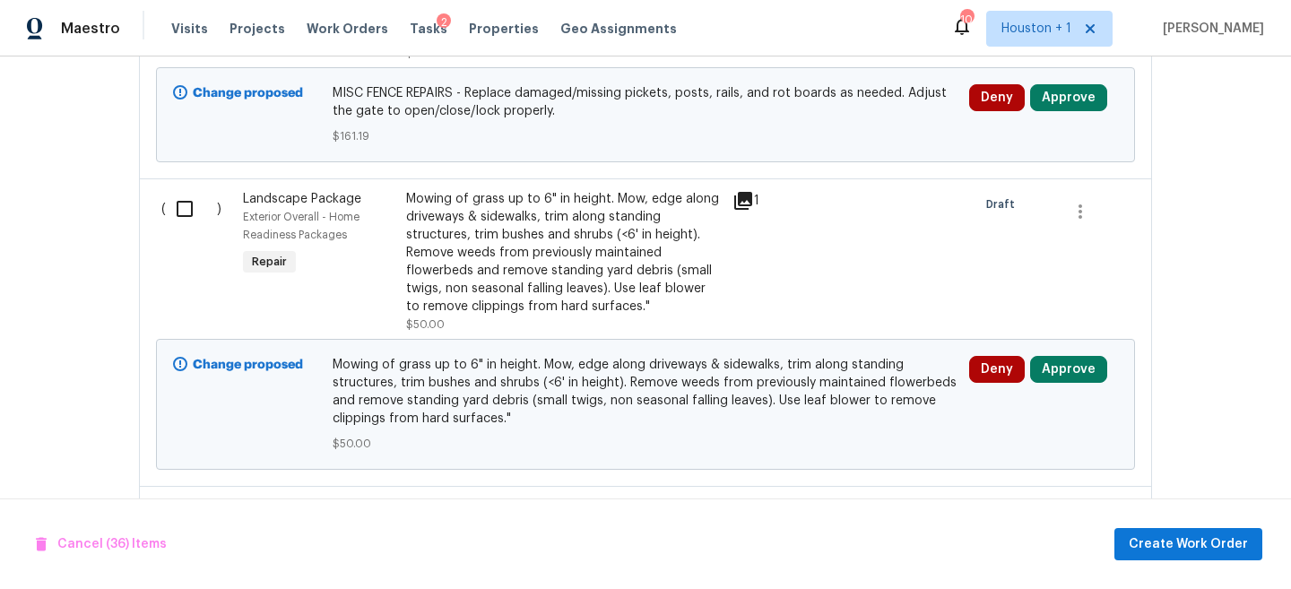
click at [187, 193] on input "checkbox" at bounding box center [191, 209] width 51 height 38
checkbox input "true"
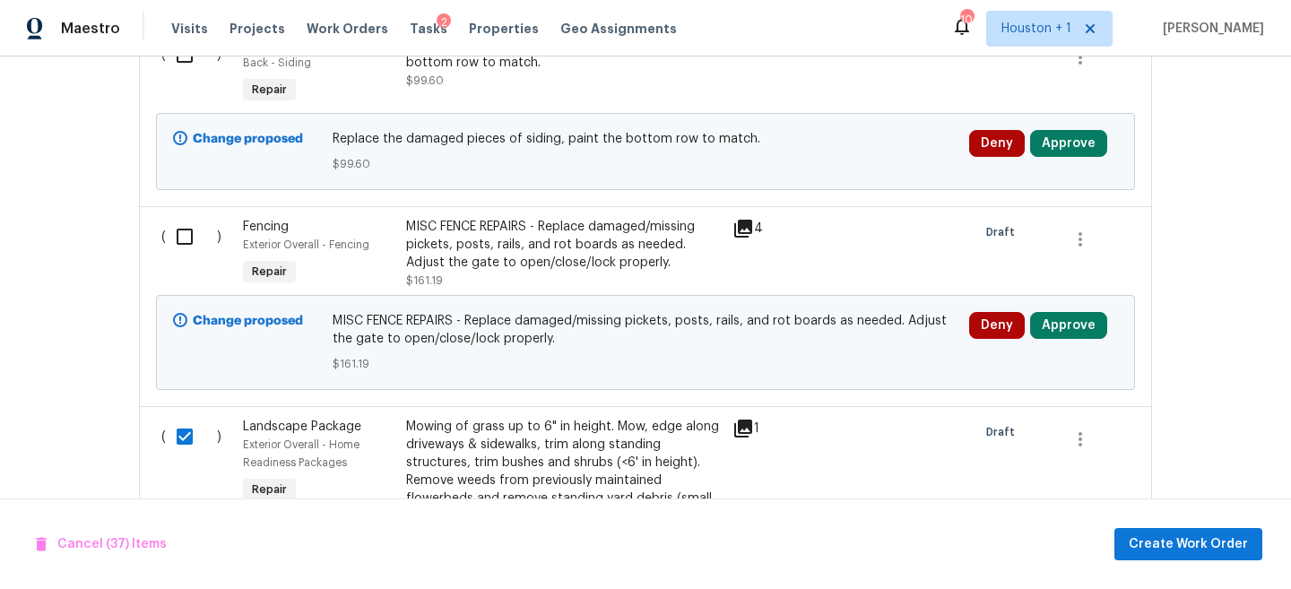
click at [184, 239] on input "checkbox" at bounding box center [191, 237] width 51 height 38
checkbox input "true"
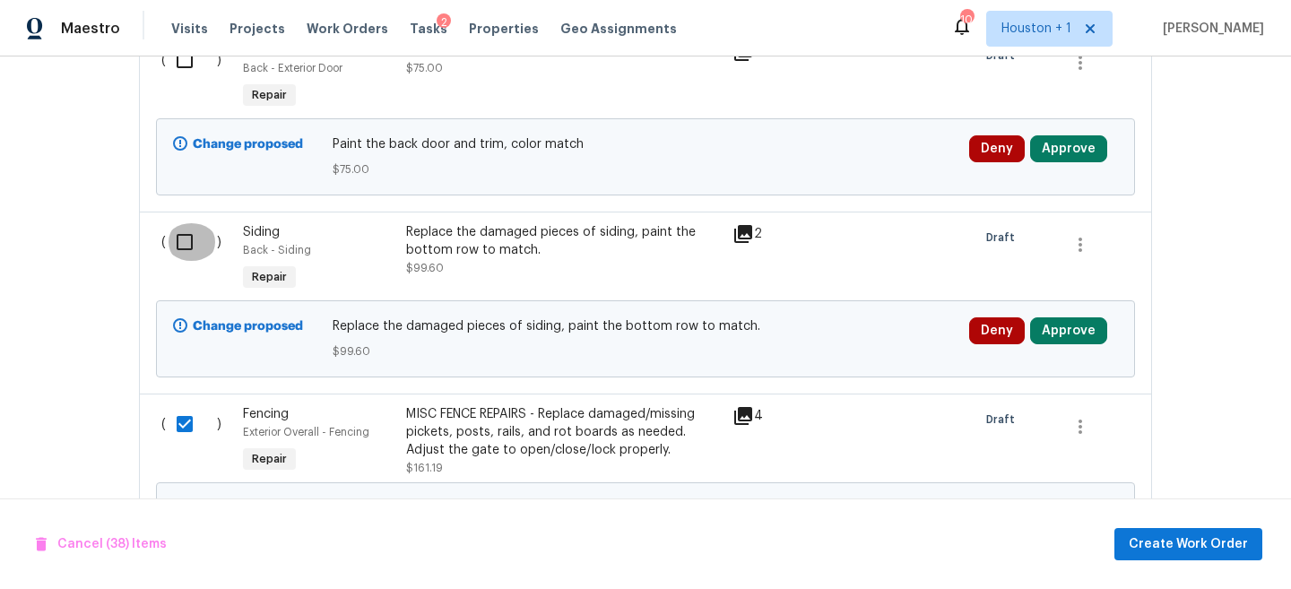
click at [184, 227] on input "checkbox" at bounding box center [191, 242] width 51 height 38
checkbox input "true"
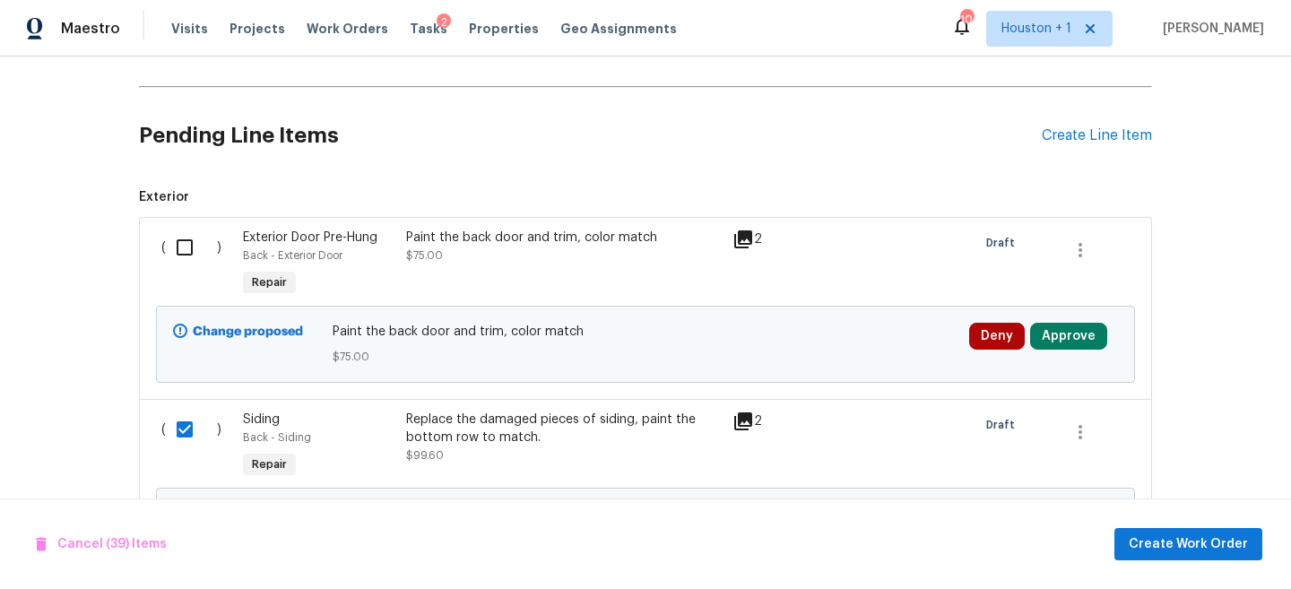
click at [195, 254] on input "checkbox" at bounding box center [191, 248] width 51 height 38
checkbox input "true"
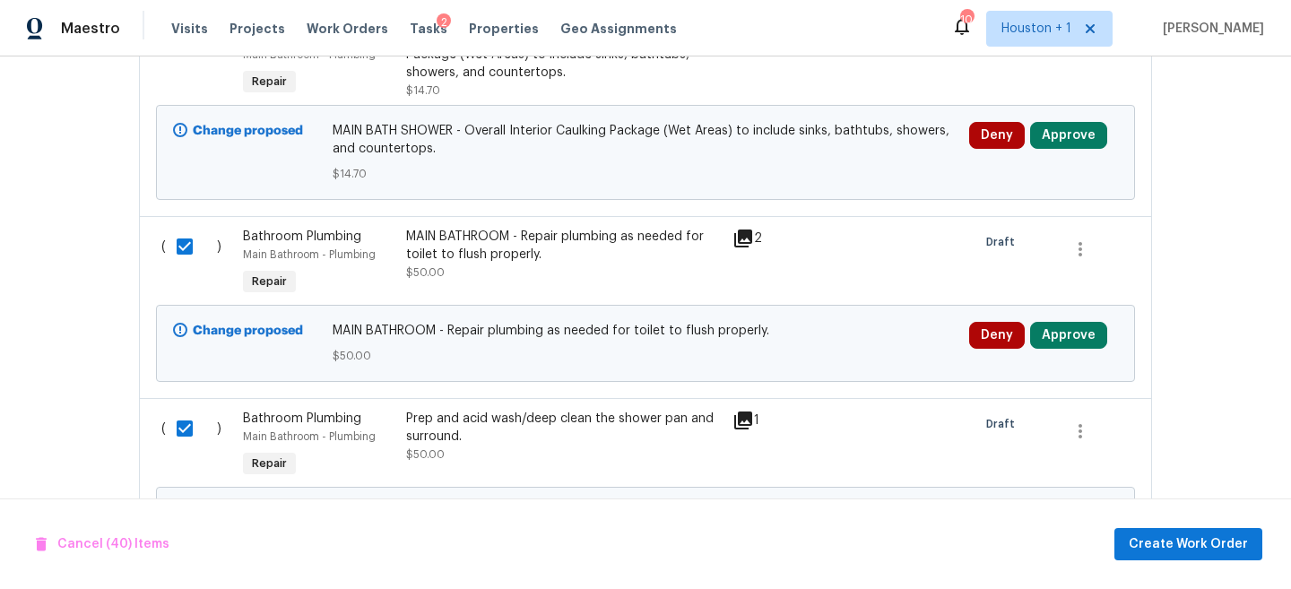
scroll to position [10549, 0]
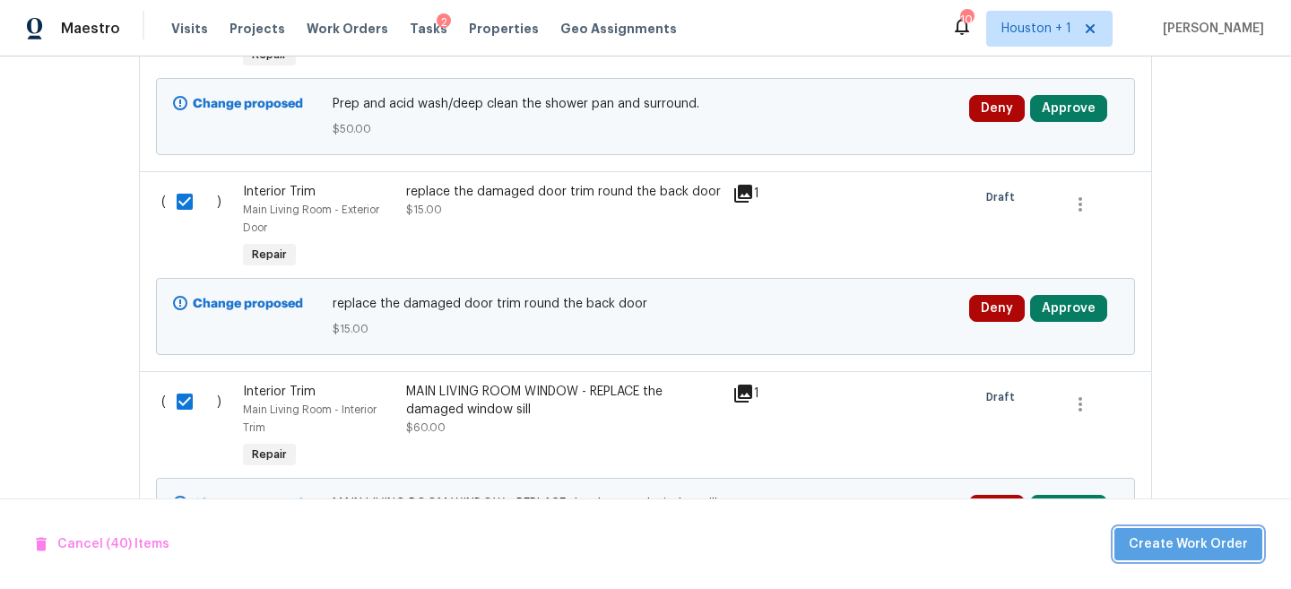
click at [1214, 548] on span "Create Work Order" at bounding box center [1188, 545] width 119 height 22
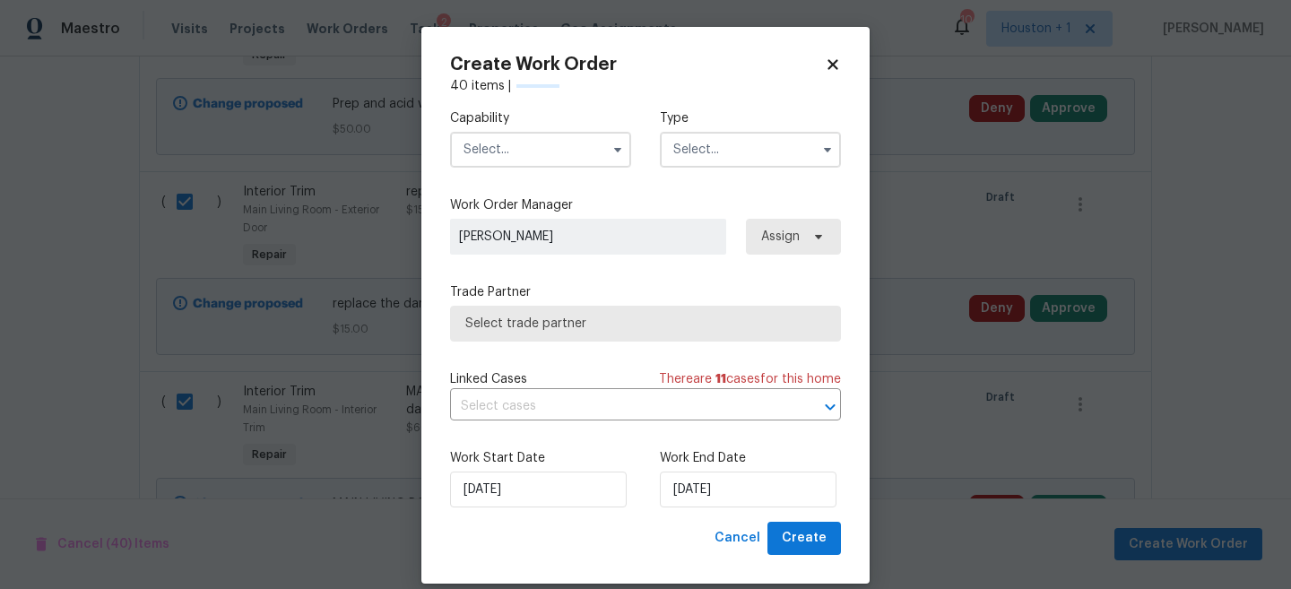
click at [560, 149] on input "text" at bounding box center [540, 150] width 181 height 36
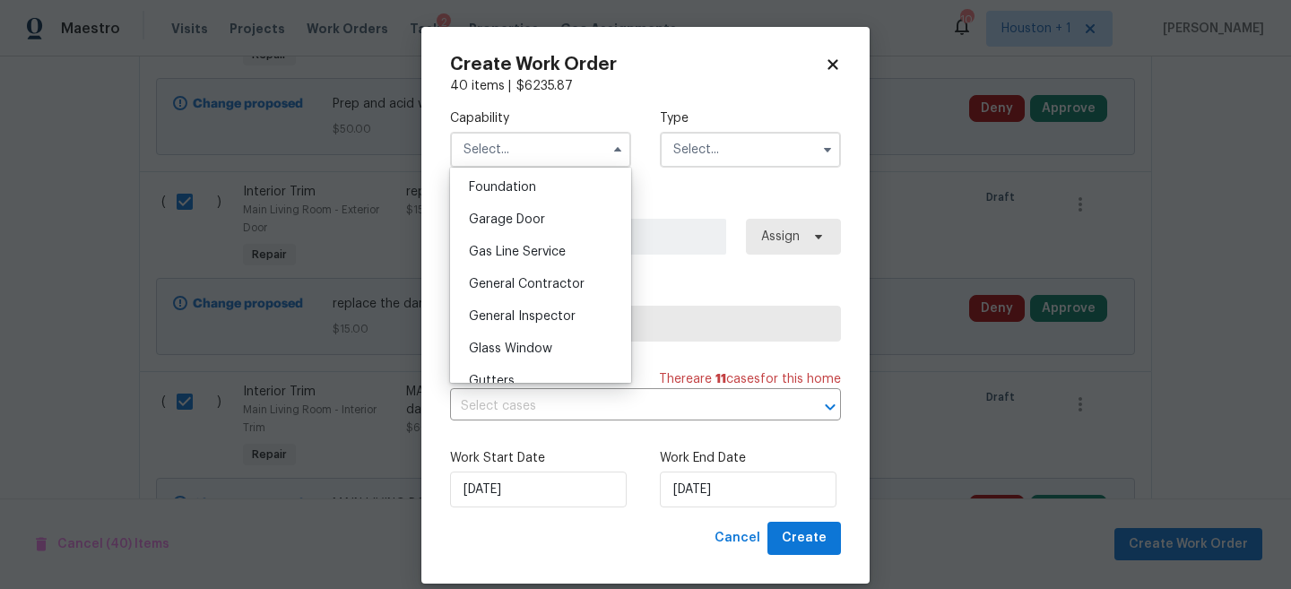
scroll to position [777, 0]
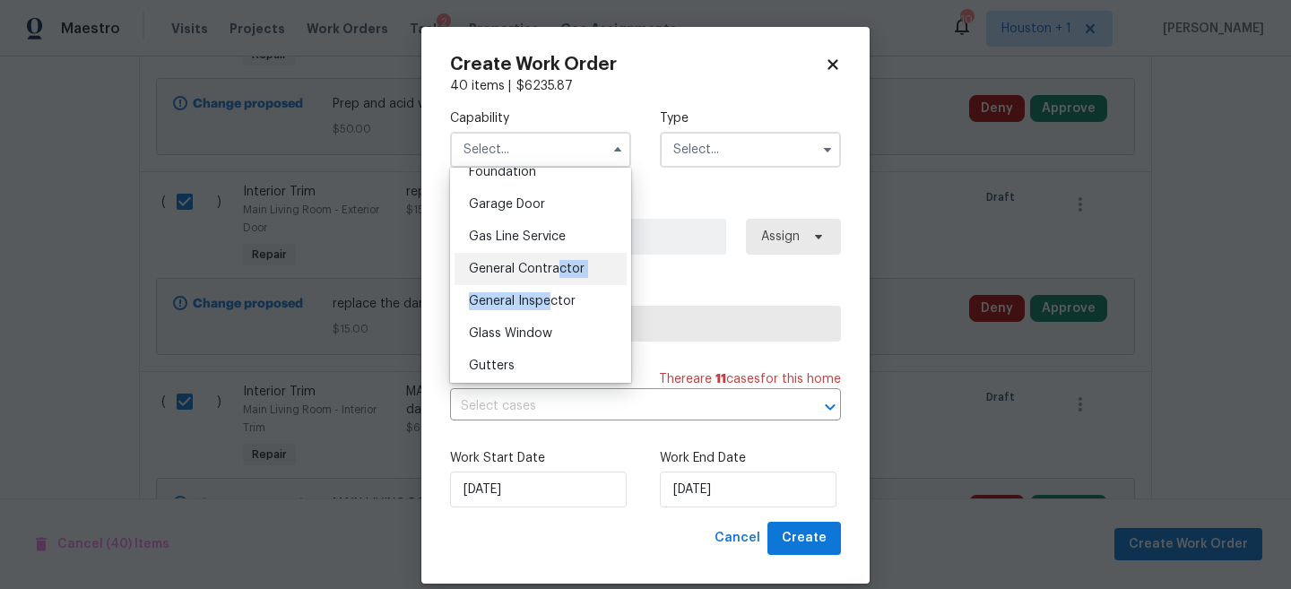
drag, startPoint x: 552, startPoint y: 301, endPoint x: 560, endPoint y: 262, distance: 40.3
click at [560, 262] on ul "Agent Appliance Bathtub Resurfacing BRN And Lrr Broker Cabinets Carpet Cleaning…" at bounding box center [540, 275] width 181 height 215
click at [560, 263] on span "General Contractor" at bounding box center [527, 269] width 116 height 13
type input "General Contractor"
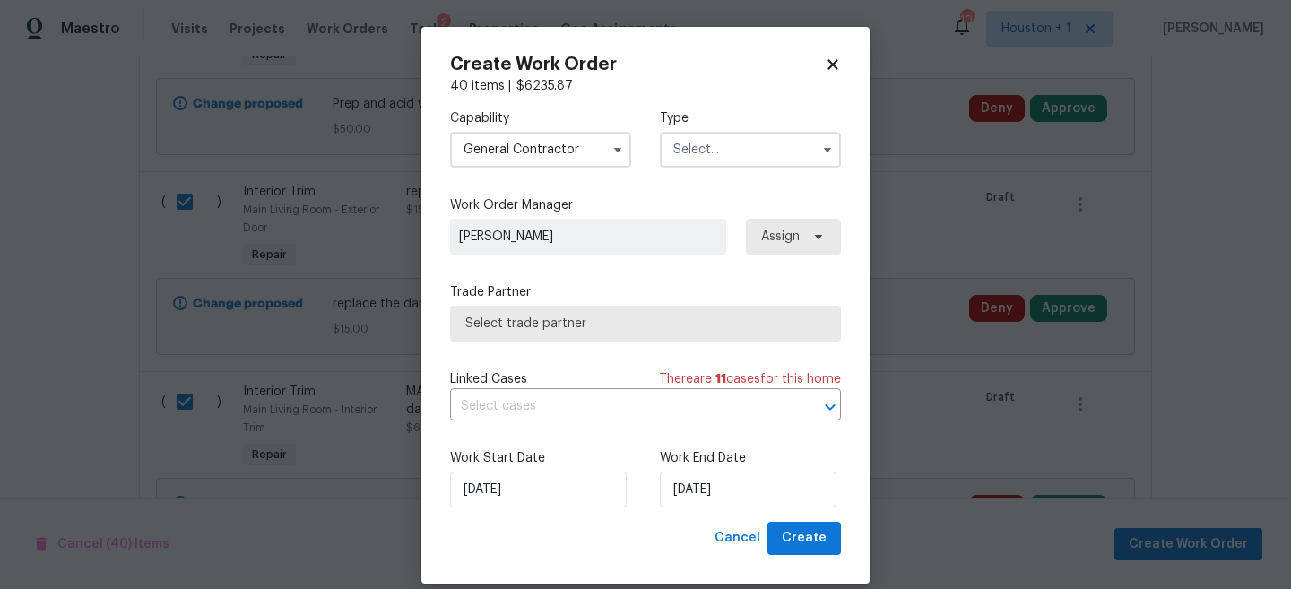
click at [742, 147] on input "text" at bounding box center [750, 150] width 181 height 36
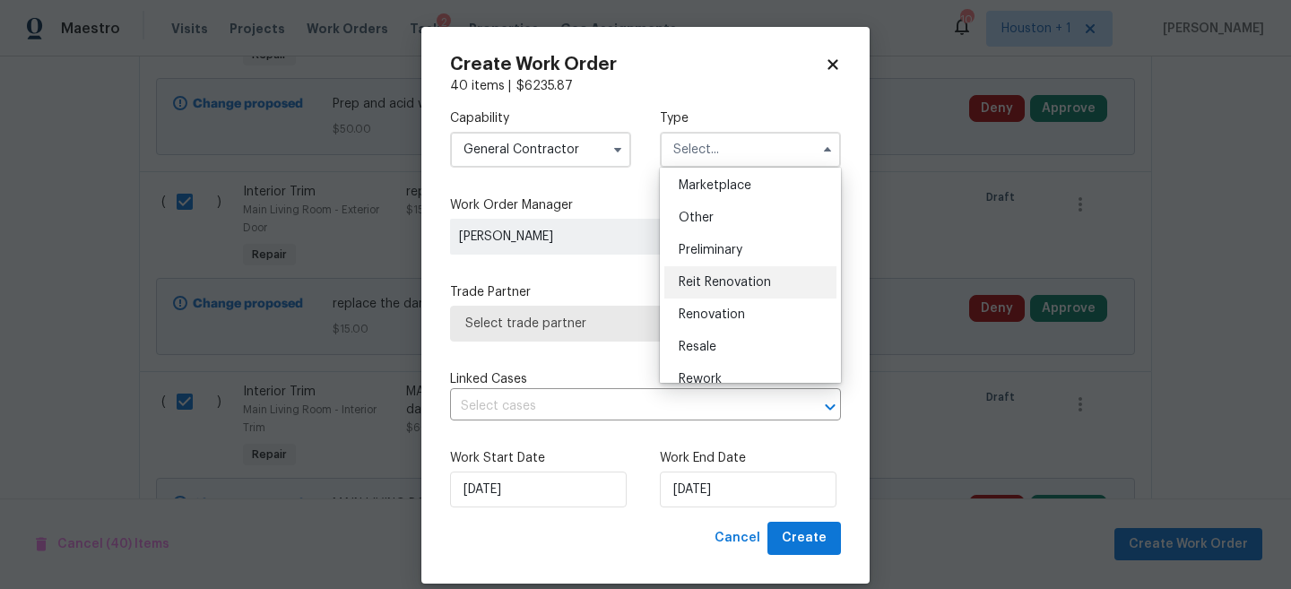
scroll to position [341, 0]
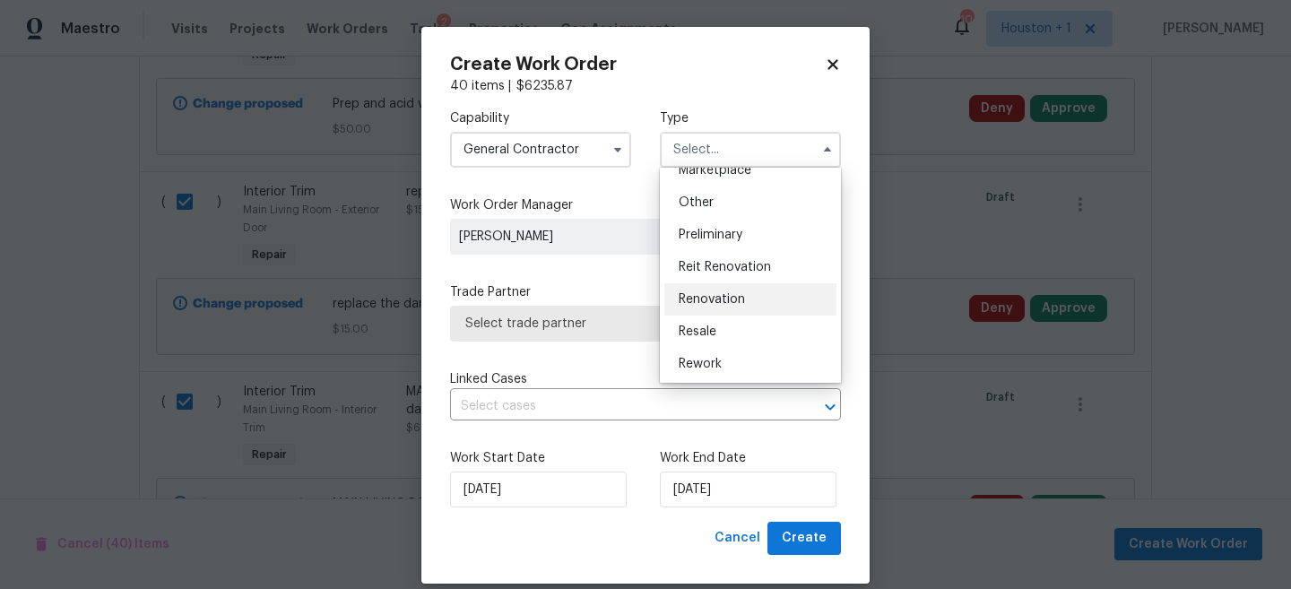
click at [737, 310] on div "Renovation" at bounding box center [750, 299] width 172 height 32
type input "Renovation"
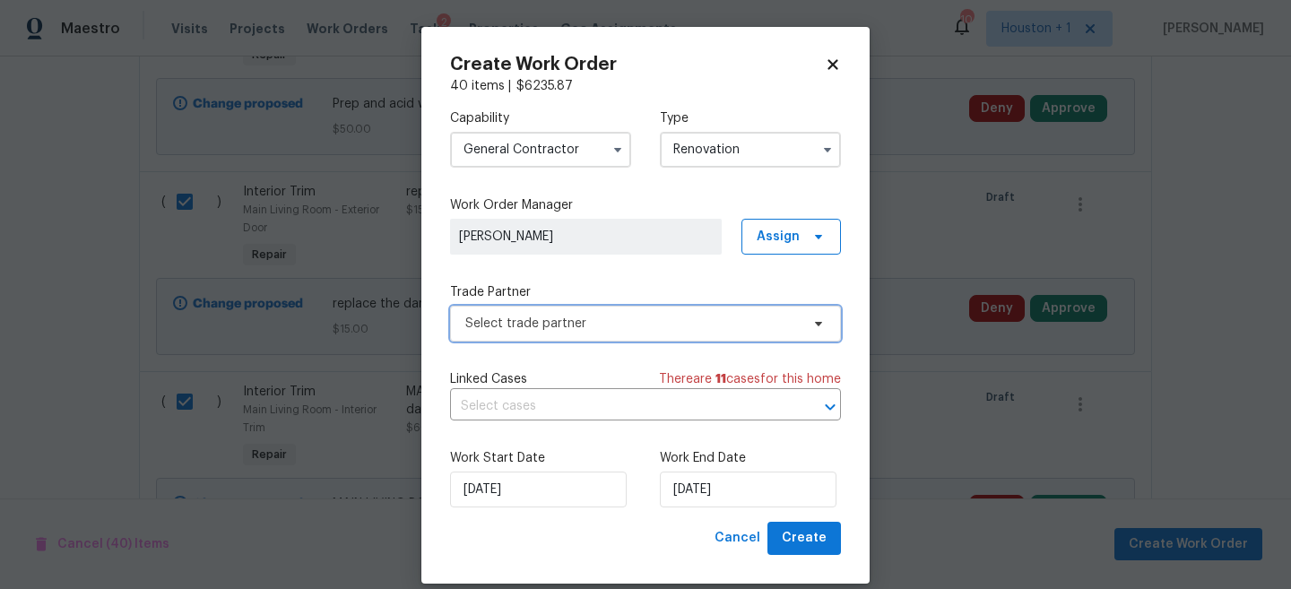
click at [656, 312] on span "Select trade partner" at bounding box center [645, 324] width 391 height 36
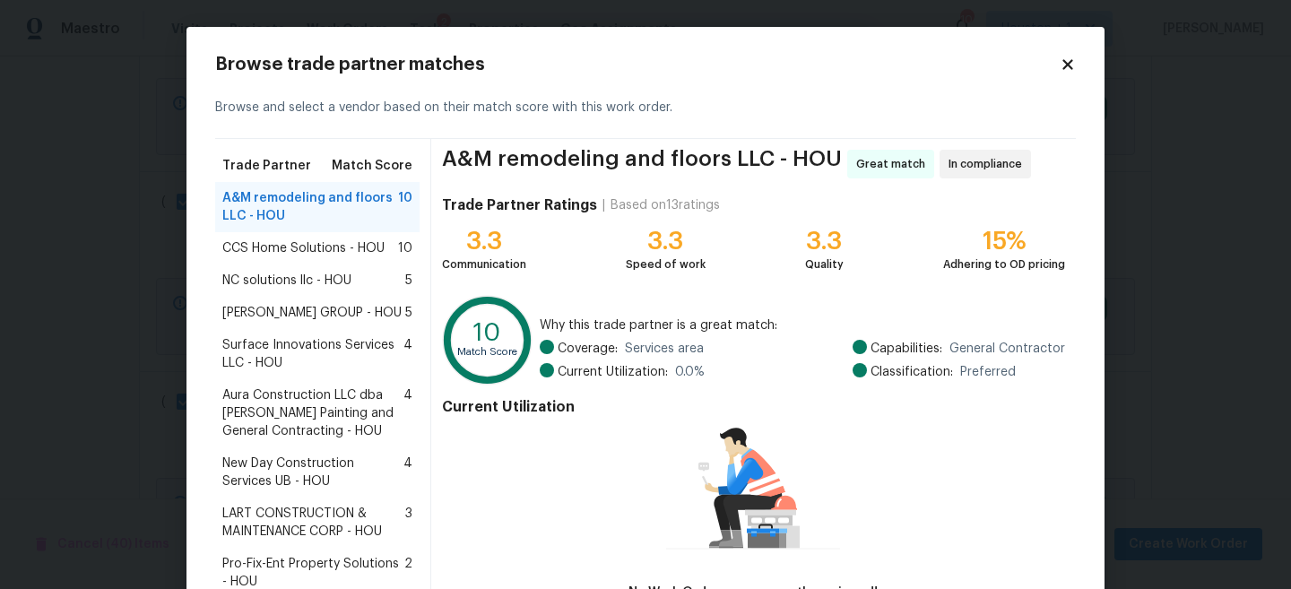
click at [314, 312] on span "[PERSON_NAME] GROUP - HOU" at bounding box center [311, 313] width 179 height 18
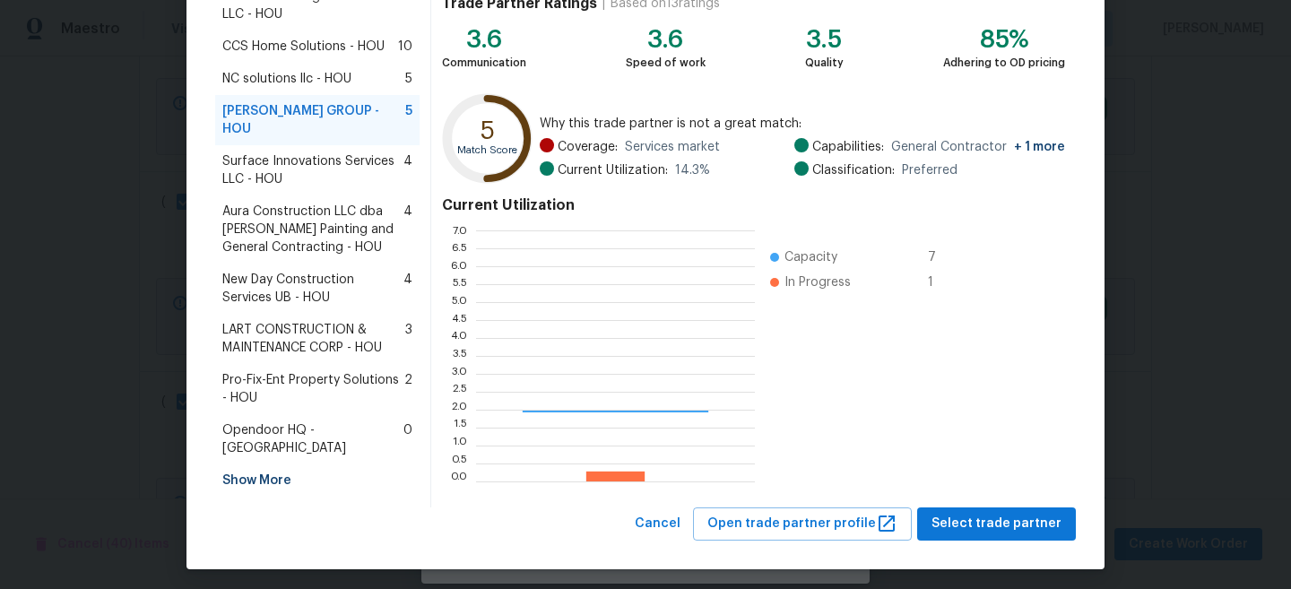
scroll to position [251, 279]
click at [986, 499] on div "BARAKEL VENZ GROUP - HOU In compliance Trade Partner Ratings | Based on 13 rati…" at bounding box center [753, 222] width 645 height 570
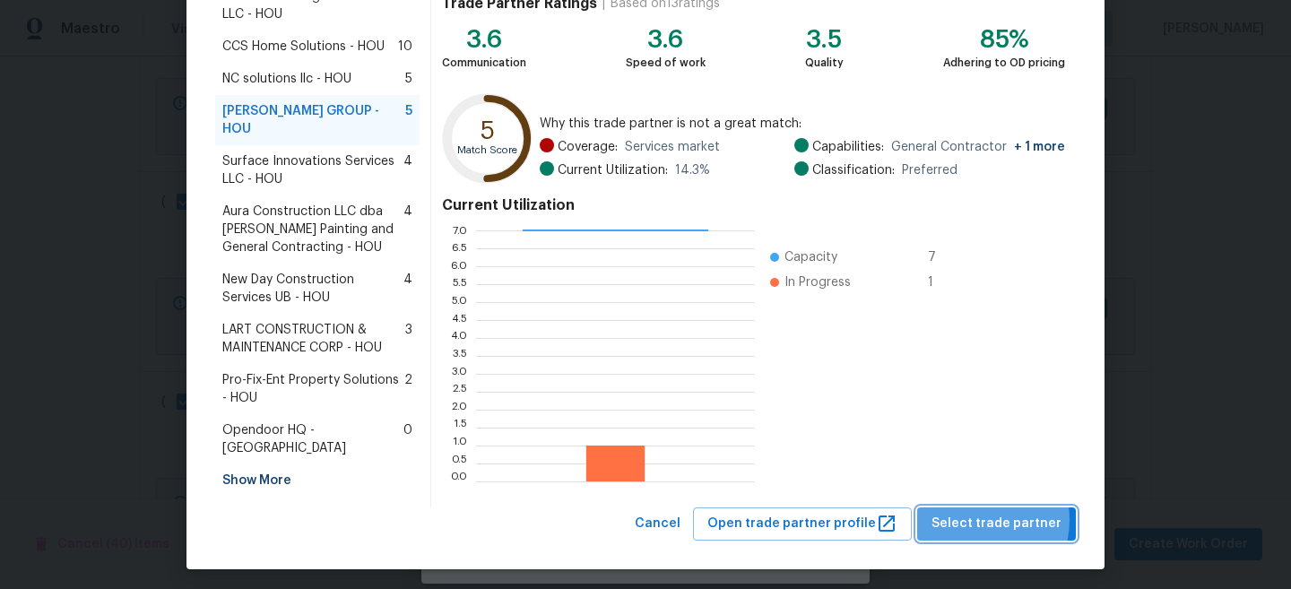
click at [982, 514] on span "Select trade partner" at bounding box center [997, 524] width 130 height 22
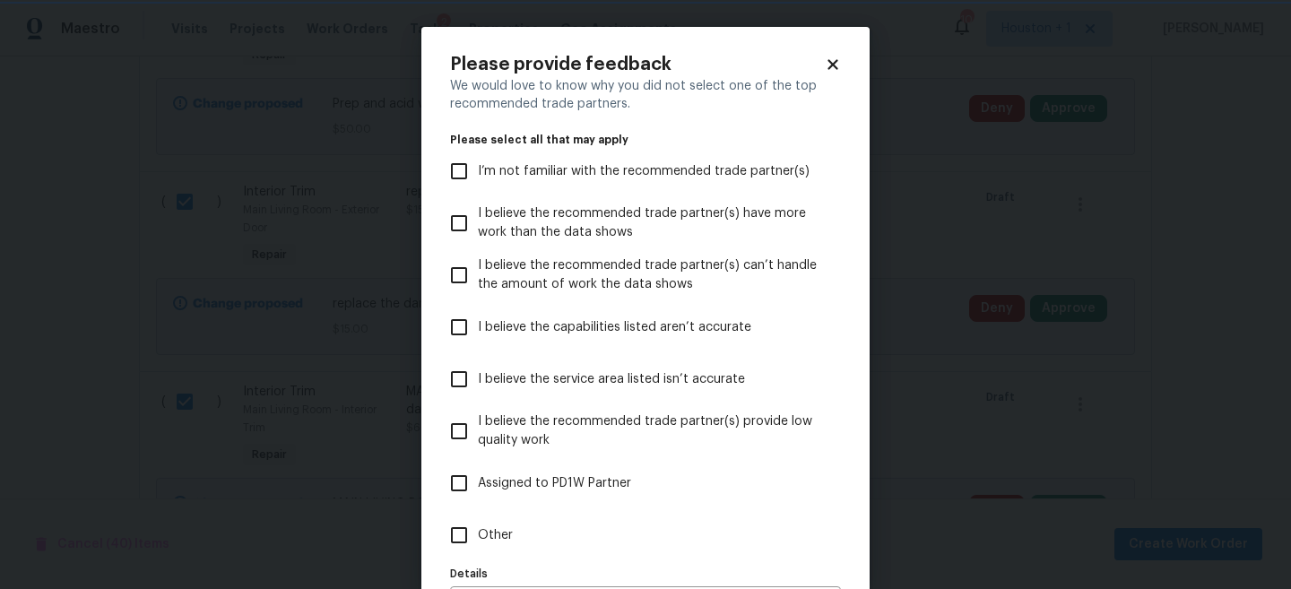
scroll to position [98, 0]
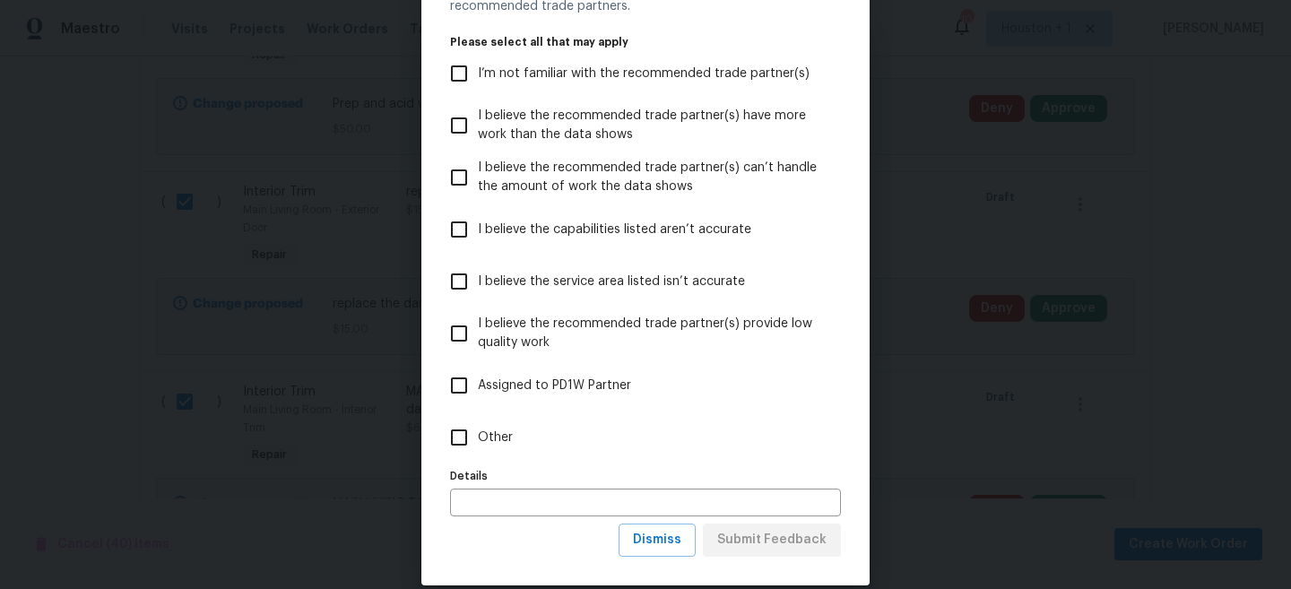
click at [496, 451] on label "Other" at bounding box center [633, 438] width 387 height 52
click at [478, 451] on input "Other" at bounding box center [459, 438] width 38 height 38
checkbox input "true"
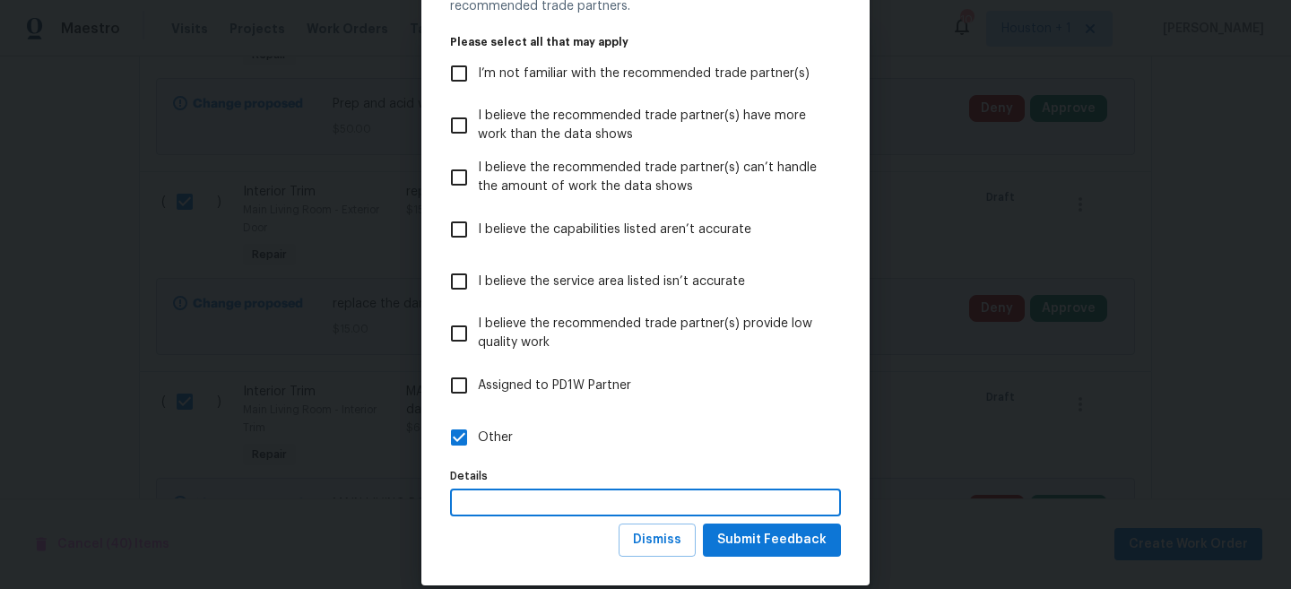
click at [496, 495] on input "text" at bounding box center [645, 503] width 391 height 28
type input "This GC is in the area and can have this one started the soonest"
click at [795, 531] on span "Submit Feedback" at bounding box center [771, 540] width 109 height 22
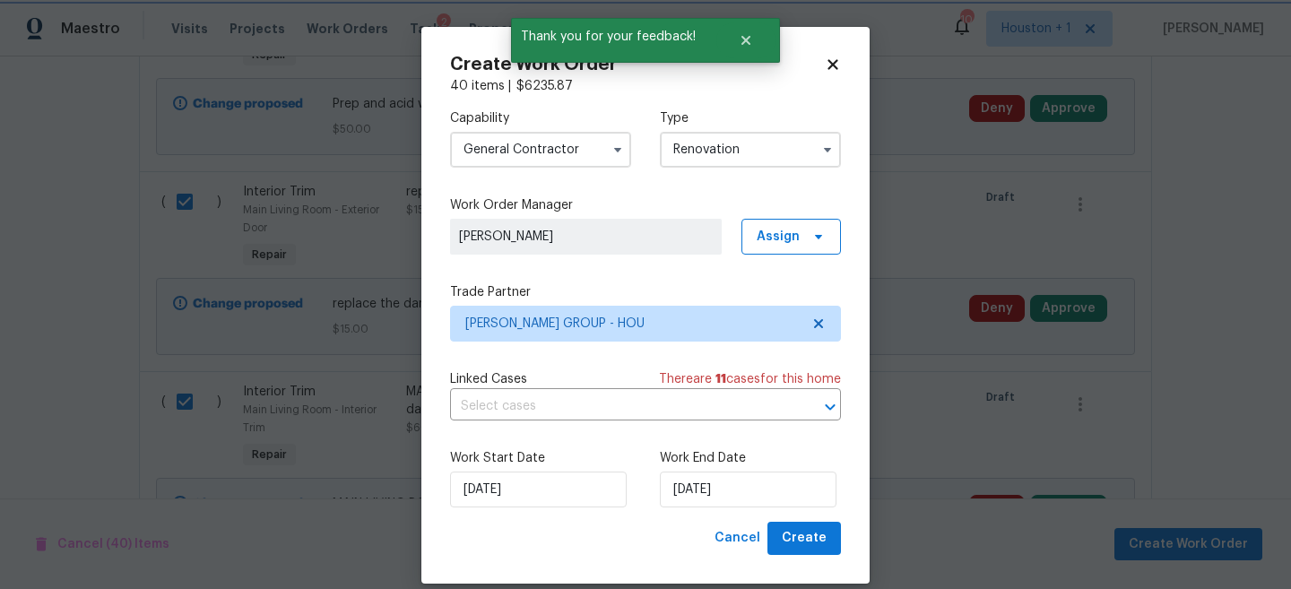
scroll to position [0, 0]
click at [734, 460] on label "Work End Date" at bounding box center [750, 458] width 181 height 18
click at [731, 484] on input "[DATE]" at bounding box center [748, 490] width 177 height 36
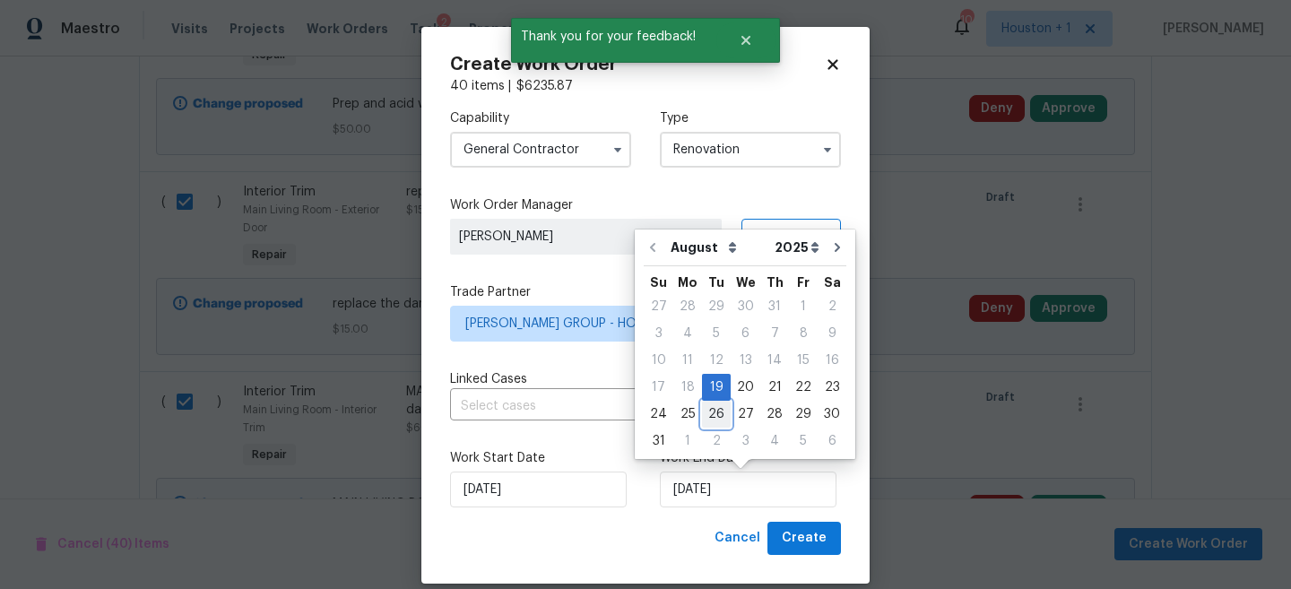
click at [708, 413] on div "26" at bounding box center [716, 414] width 29 height 25
type input "[DATE]"
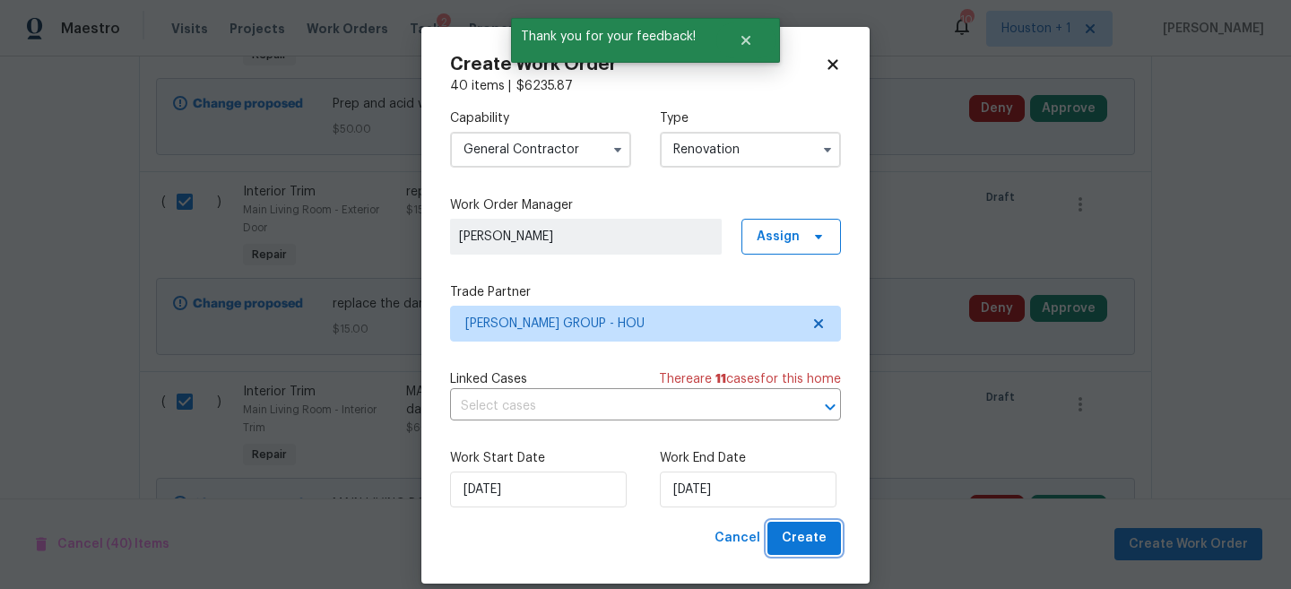
click at [807, 537] on span "Create" at bounding box center [804, 538] width 45 height 22
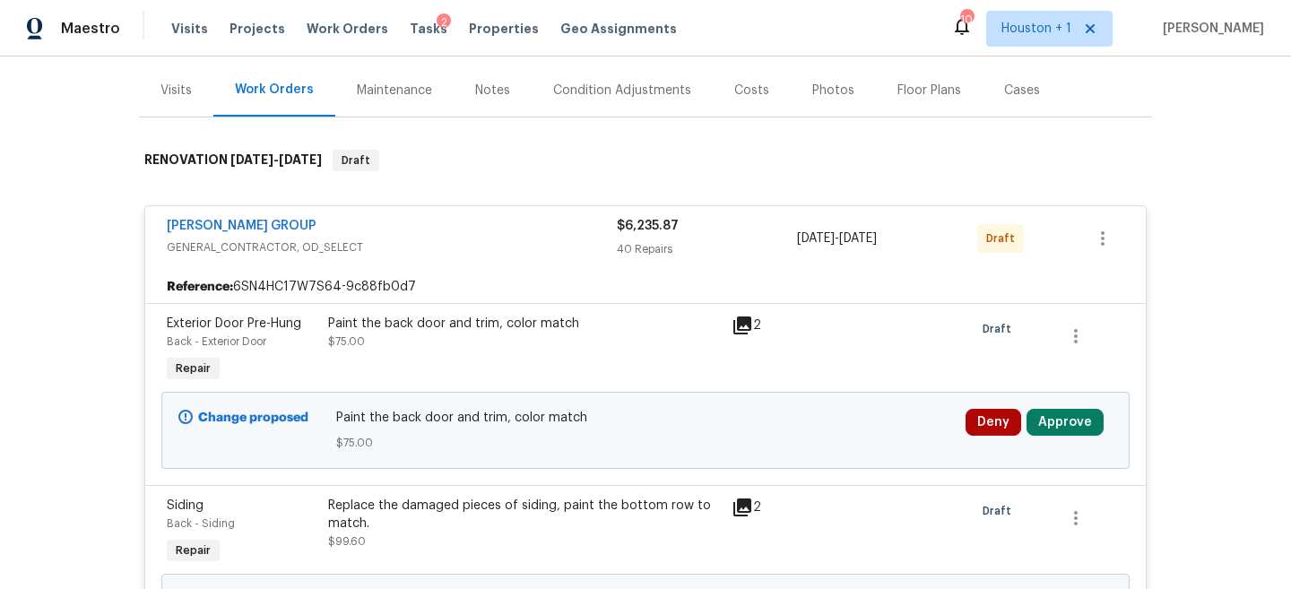
scroll to position [241, 0]
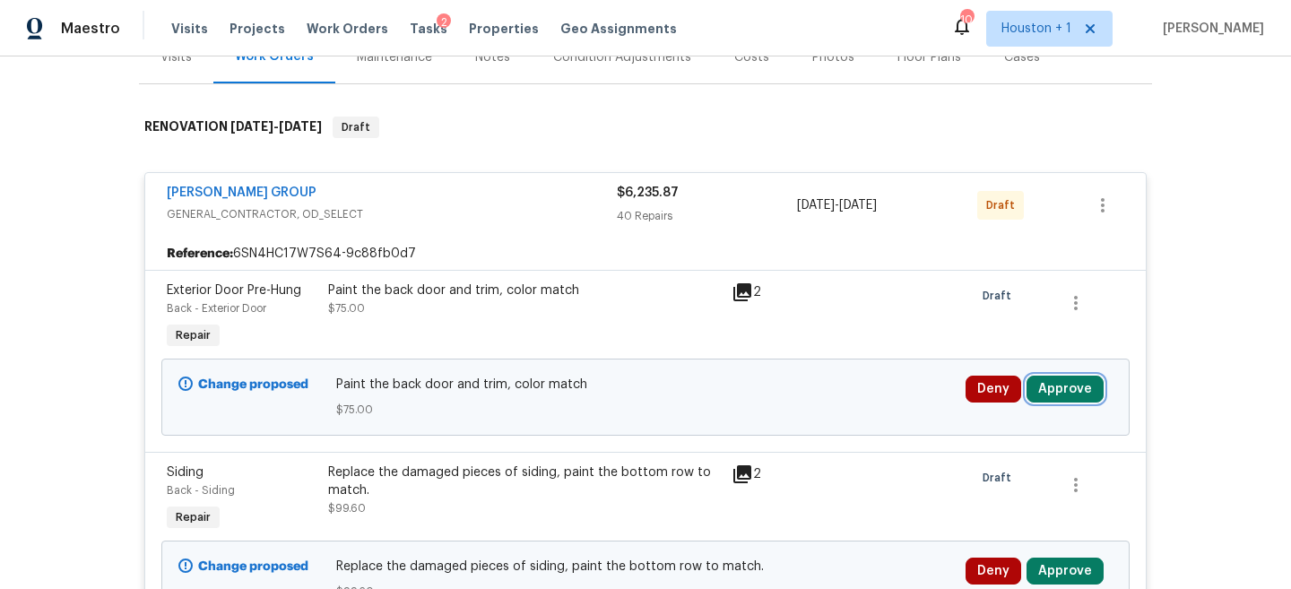
click at [1053, 385] on button "Approve" at bounding box center [1065, 389] width 77 height 27
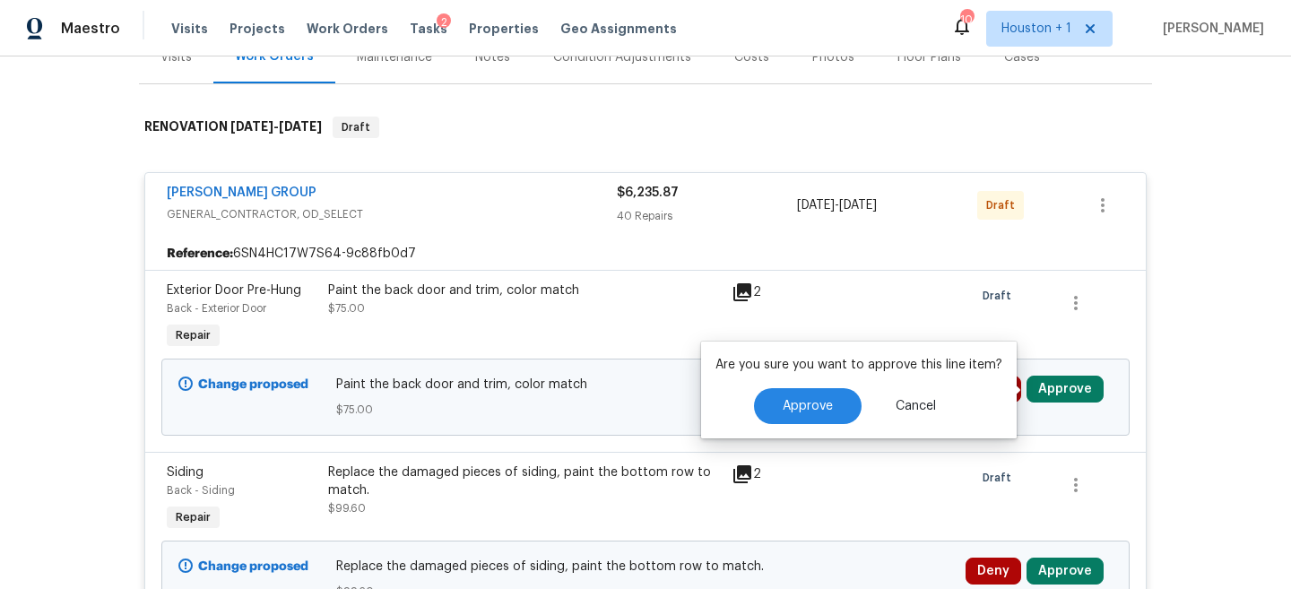
click at [813, 387] on div "Are you sure you want to approve this line item? Approve Cancel" at bounding box center [859, 390] width 316 height 97
click at [812, 407] on span "Approve" at bounding box center [808, 406] width 50 height 13
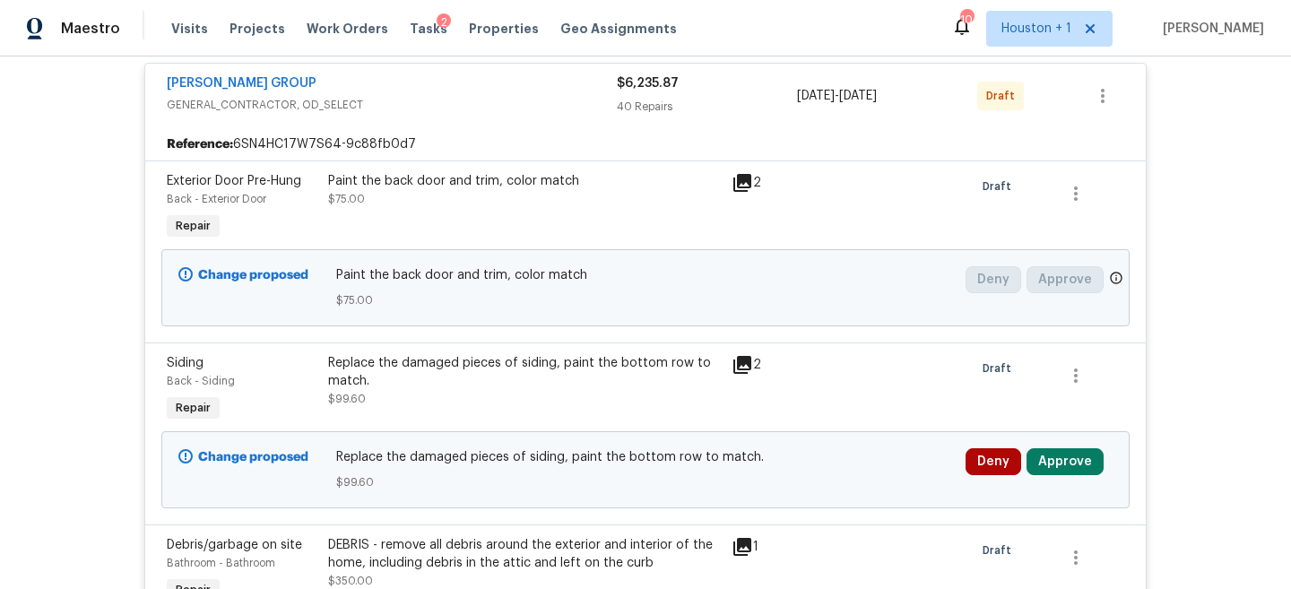
scroll to position [359, 0]
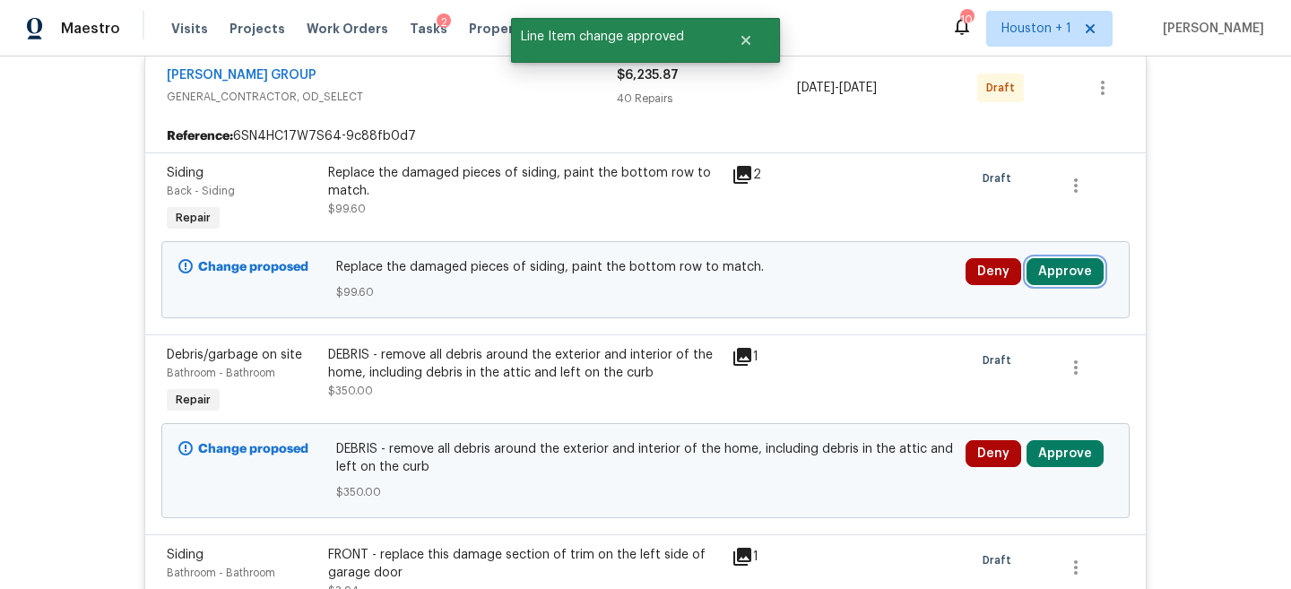
click at [1062, 276] on button "Approve" at bounding box center [1065, 271] width 77 height 27
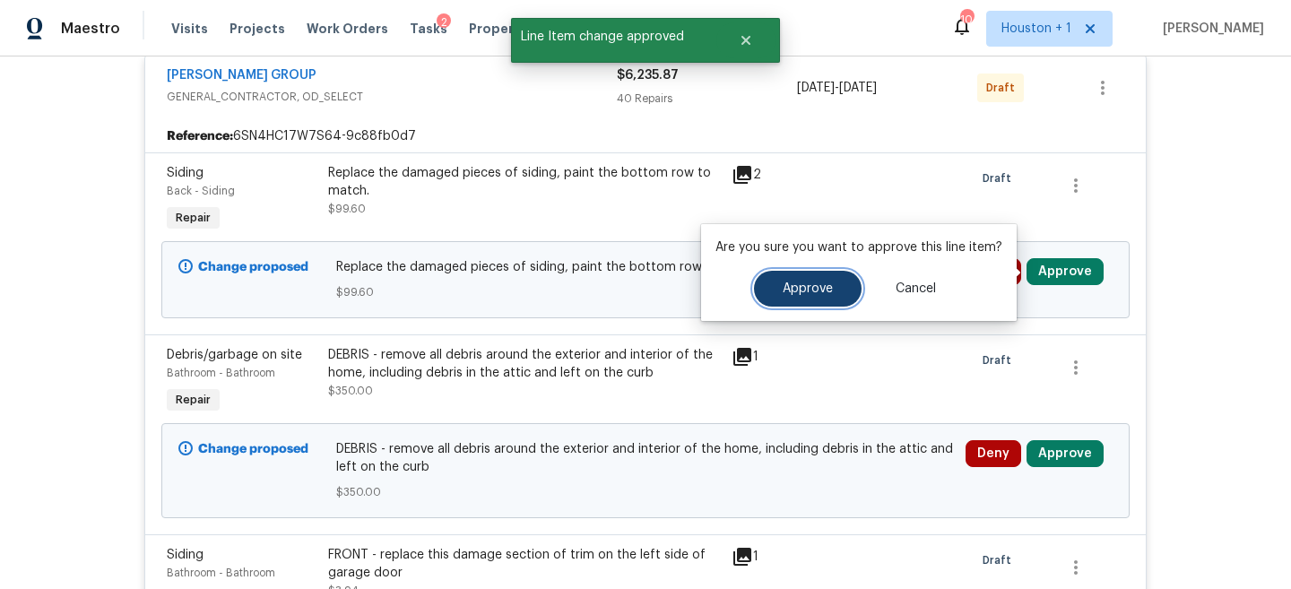
click at [835, 301] on button "Approve" at bounding box center [808, 289] width 108 height 36
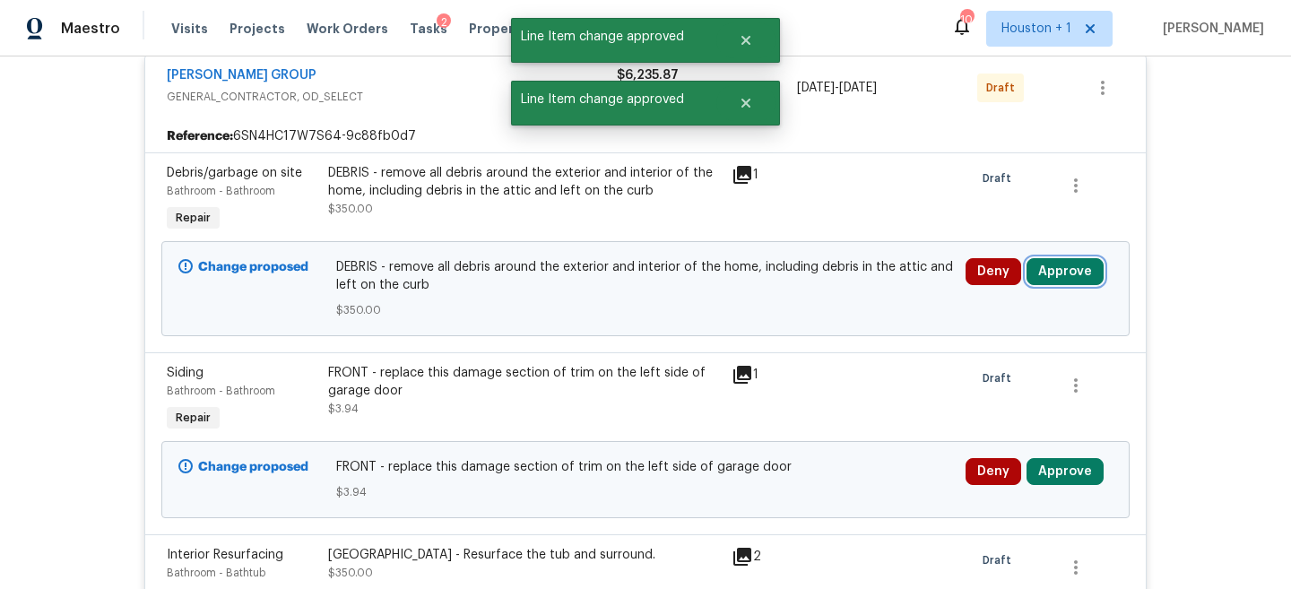
click at [1074, 263] on button "Approve" at bounding box center [1065, 271] width 77 height 27
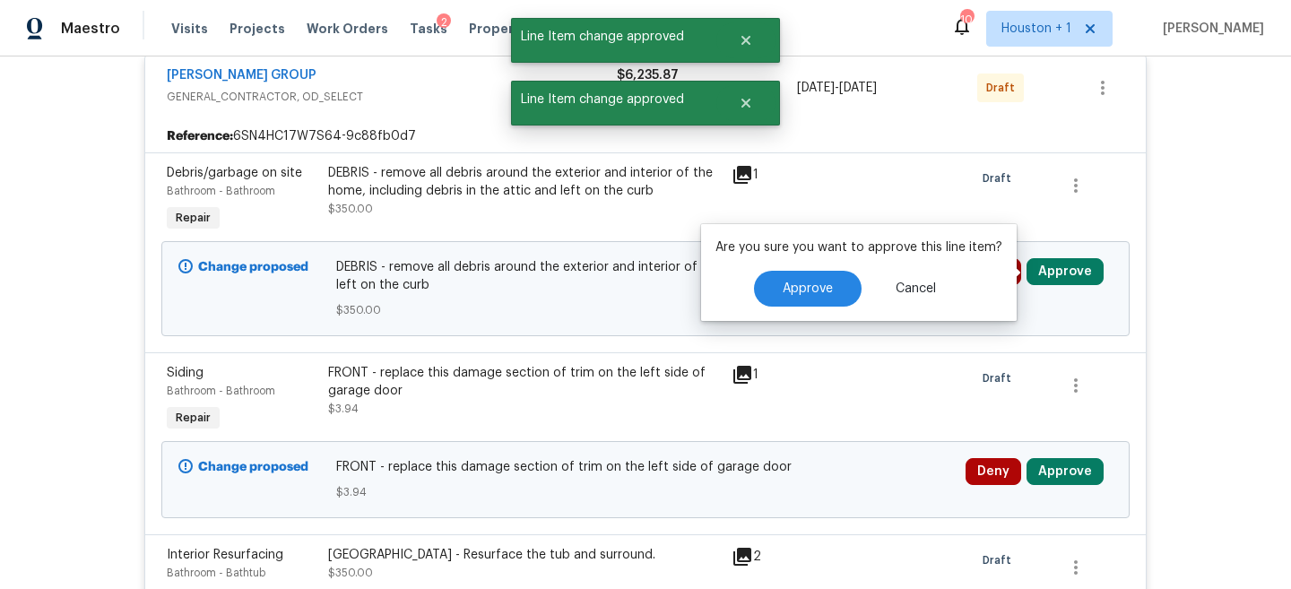
click at [827, 260] on div "Are you sure you want to approve this line item? Approve Cancel" at bounding box center [859, 272] width 316 height 97
click at [818, 299] on button "Approve" at bounding box center [808, 289] width 108 height 36
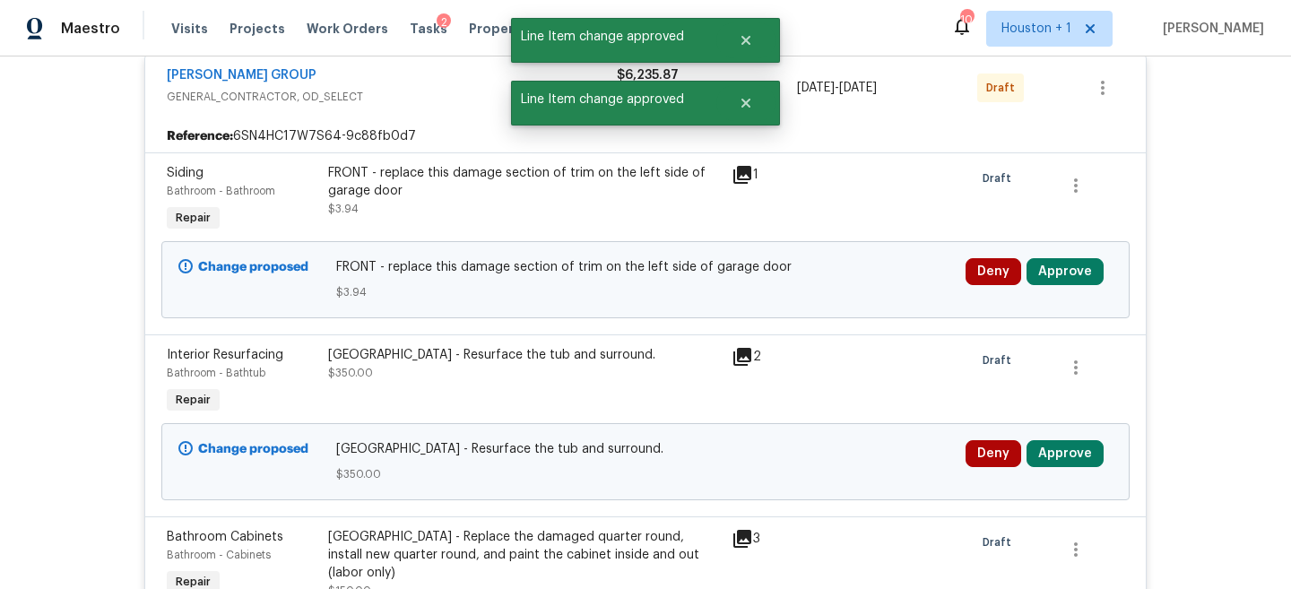
click at [1083, 293] on div "Deny Approve" at bounding box center [1039, 280] width 158 height 54
click at [1083, 291] on div "Deny Approve" at bounding box center [1039, 280] width 158 height 54
click at [1079, 282] on button "Approve" at bounding box center [1065, 271] width 77 height 27
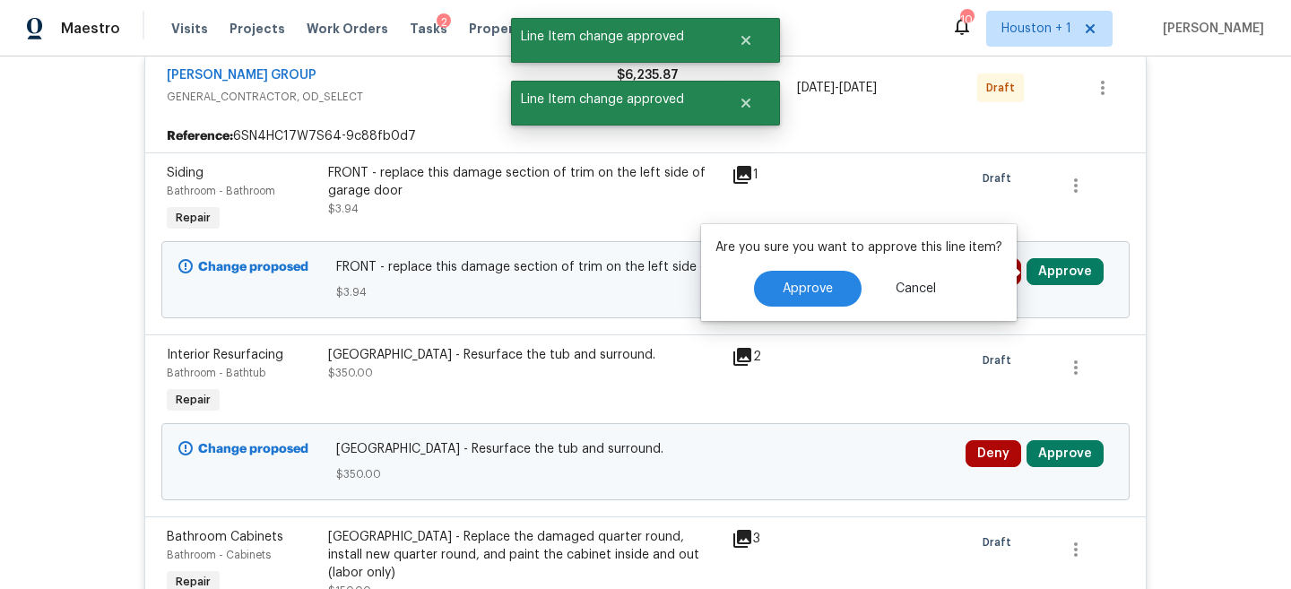
click at [812, 265] on div "Are you sure you want to approve this line item? Approve Cancel" at bounding box center [859, 272] width 316 height 97
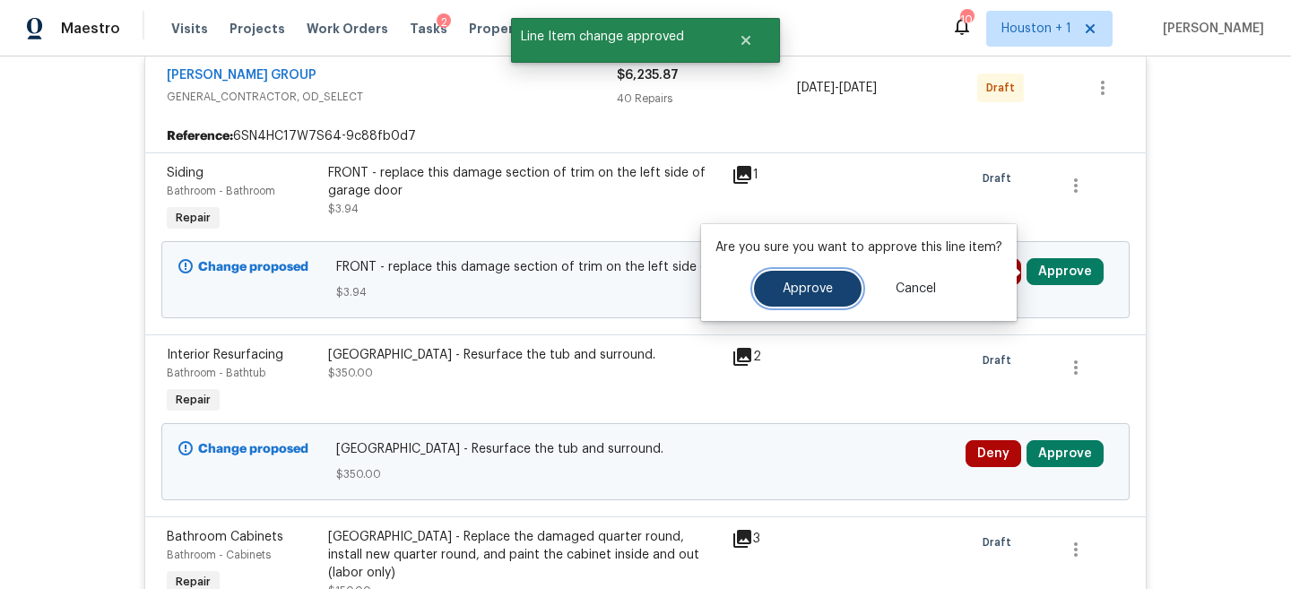
click at [812, 285] on span "Approve" at bounding box center [808, 288] width 50 height 13
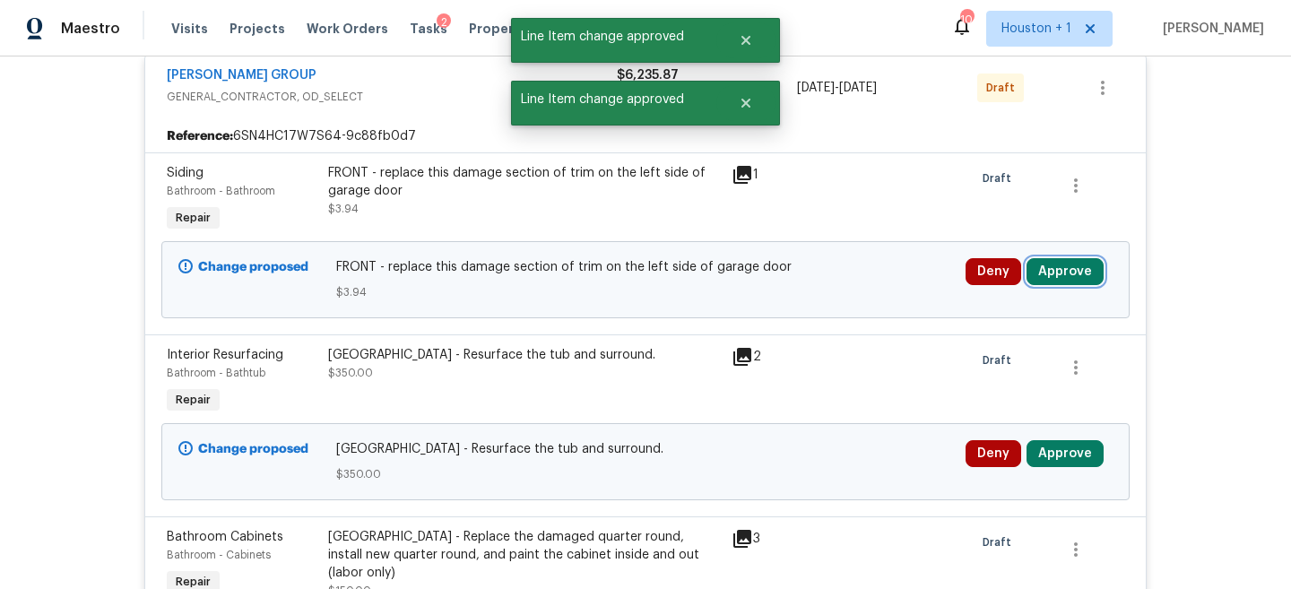
click at [1073, 273] on button "Approve" at bounding box center [1065, 271] width 77 height 27
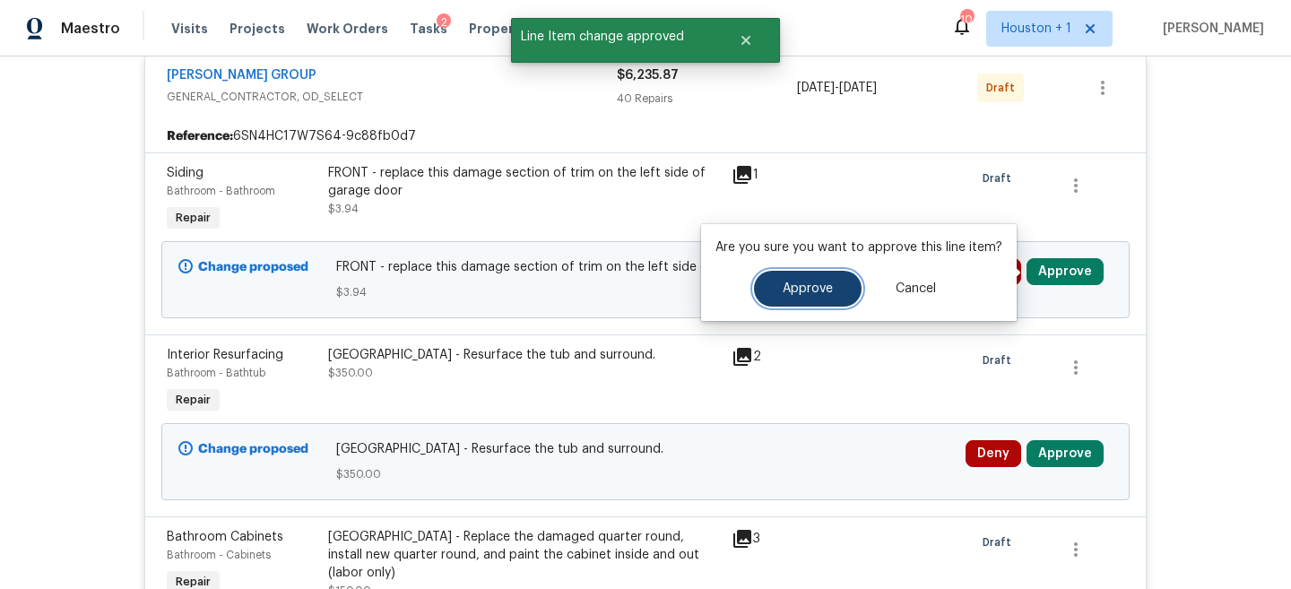
click at [842, 279] on button "Approve" at bounding box center [808, 289] width 108 height 36
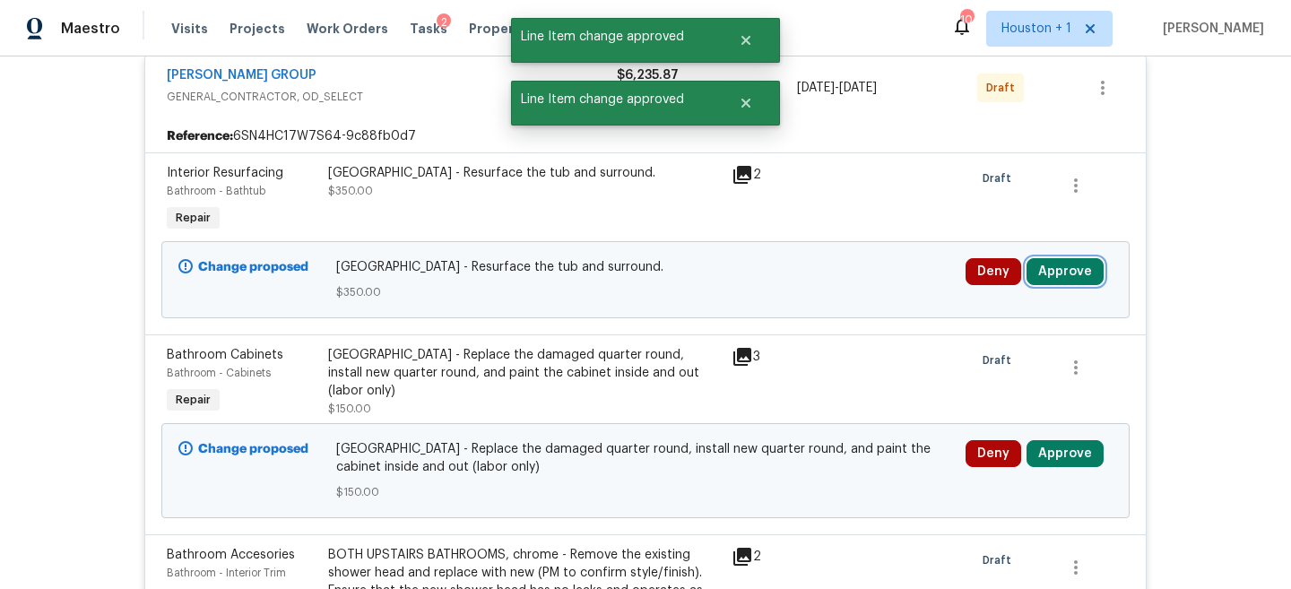
click at [1073, 267] on button "Approve" at bounding box center [1065, 271] width 77 height 27
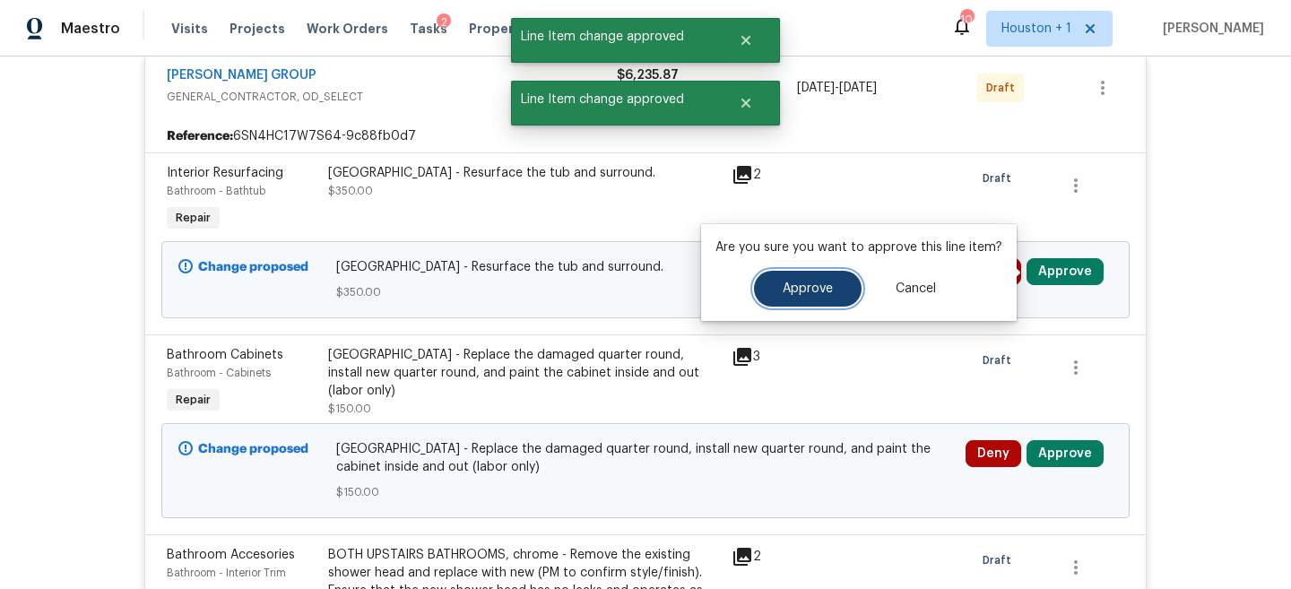
click at [844, 287] on button "Approve" at bounding box center [808, 289] width 108 height 36
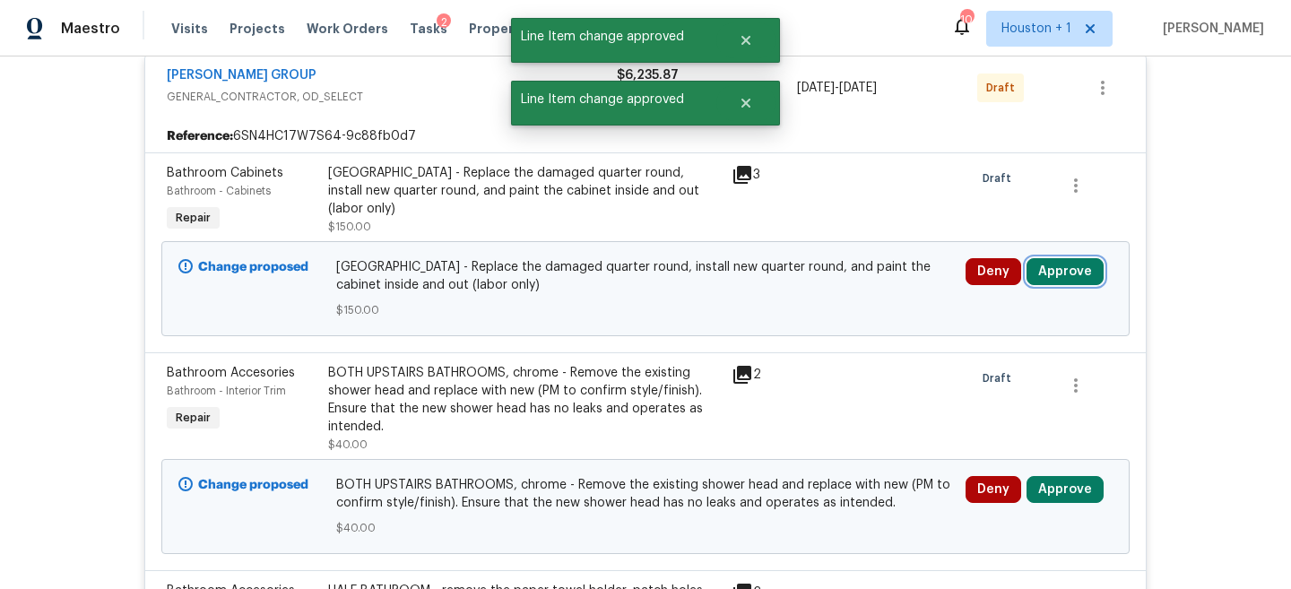
click at [1079, 266] on button "Approve" at bounding box center [1065, 271] width 77 height 27
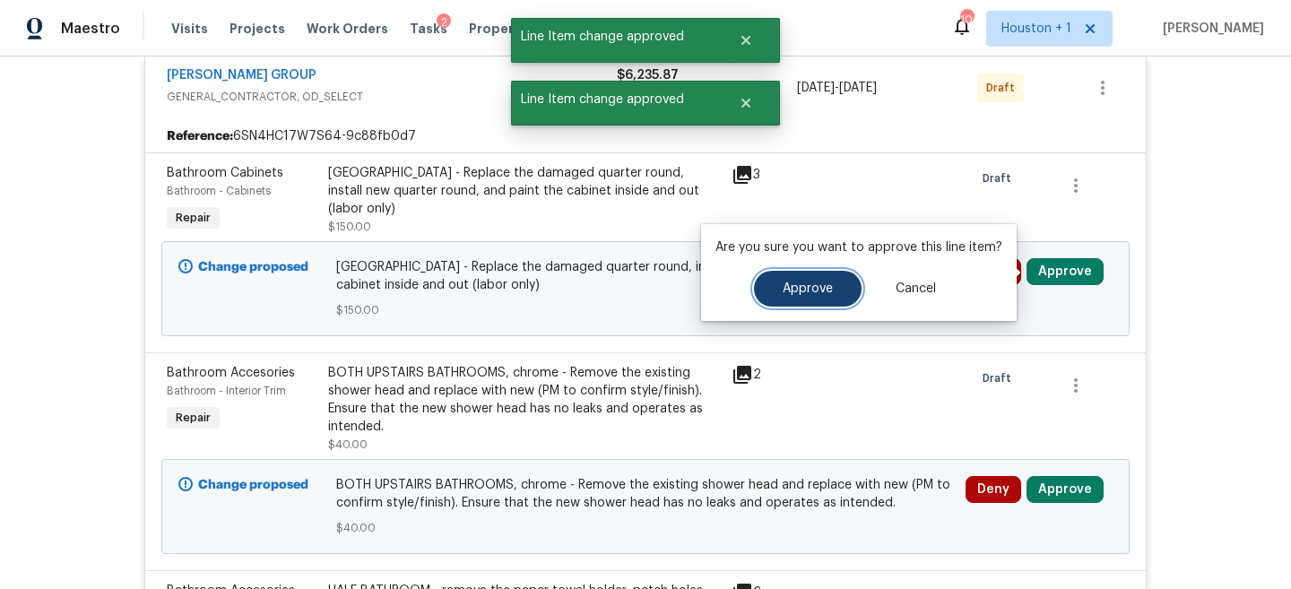
click at [799, 274] on button "Approve" at bounding box center [808, 289] width 108 height 36
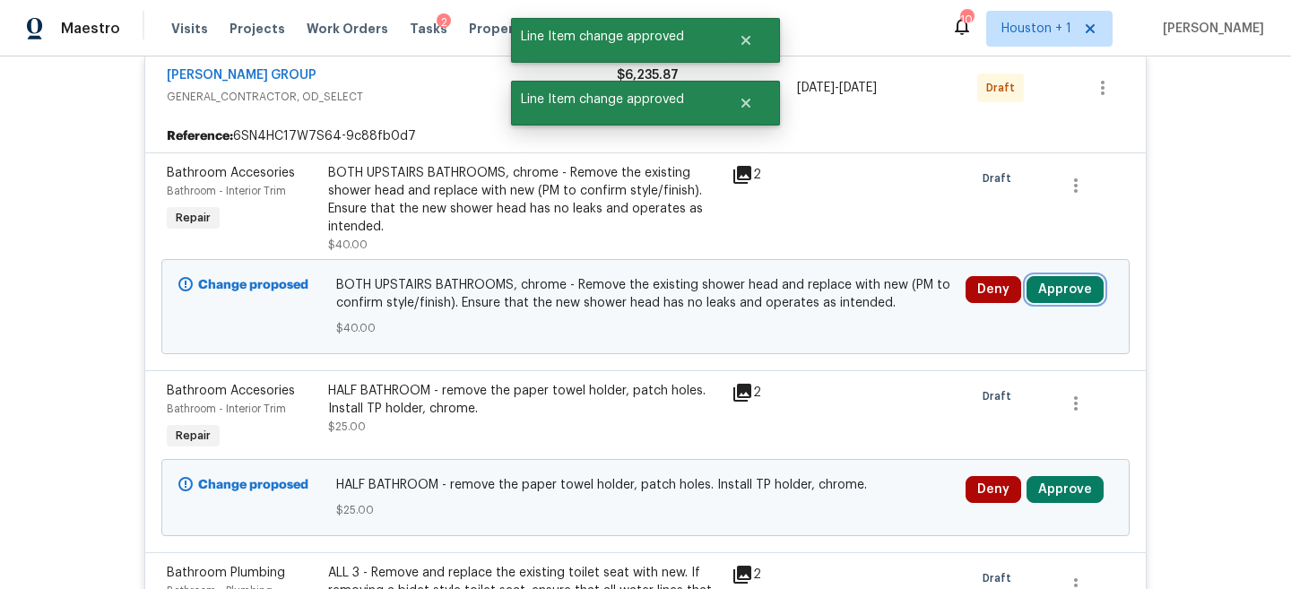
click at [1061, 289] on button "Approve" at bounding box center [1065, 289] width 77 height 27
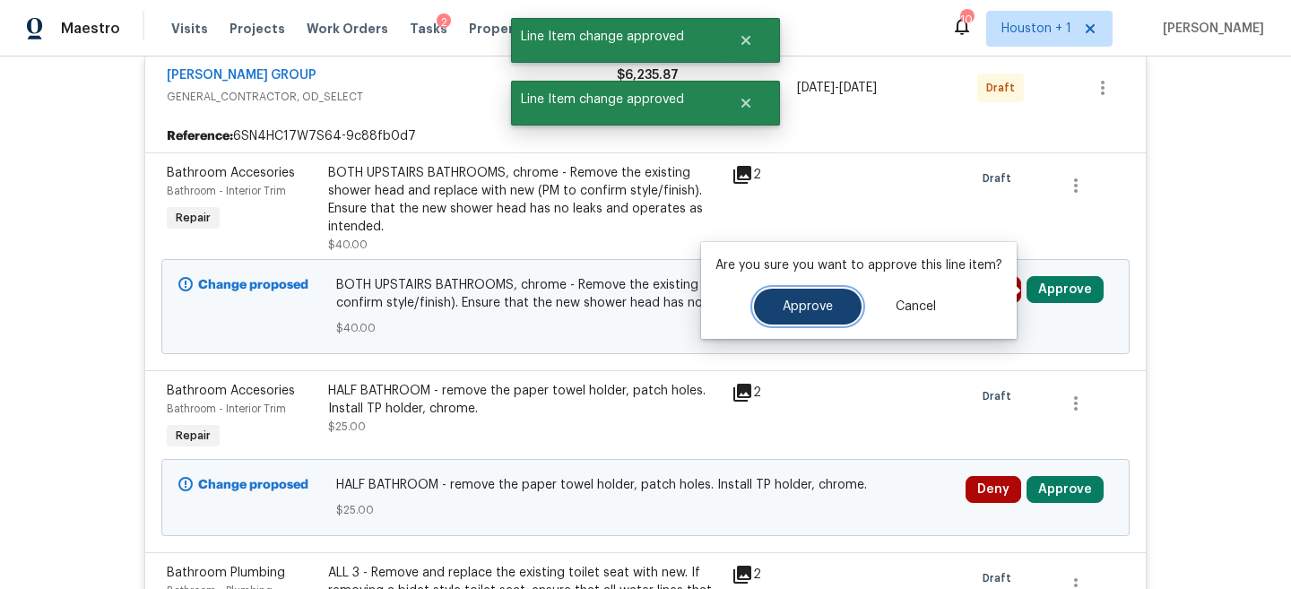
click at [813, 307] on span "Approve" at bounding box center [808, 306] width 50 height 13
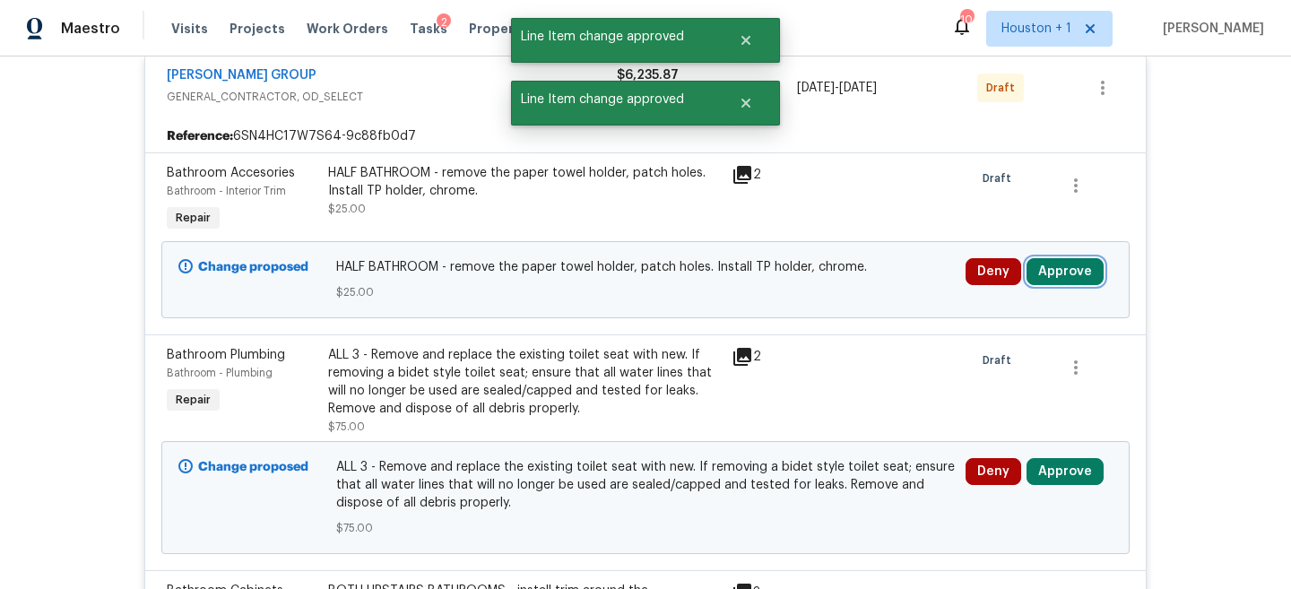
click at [1064, 276] on button "Approve" at bounding box center [1065, 271] width 77 height 27
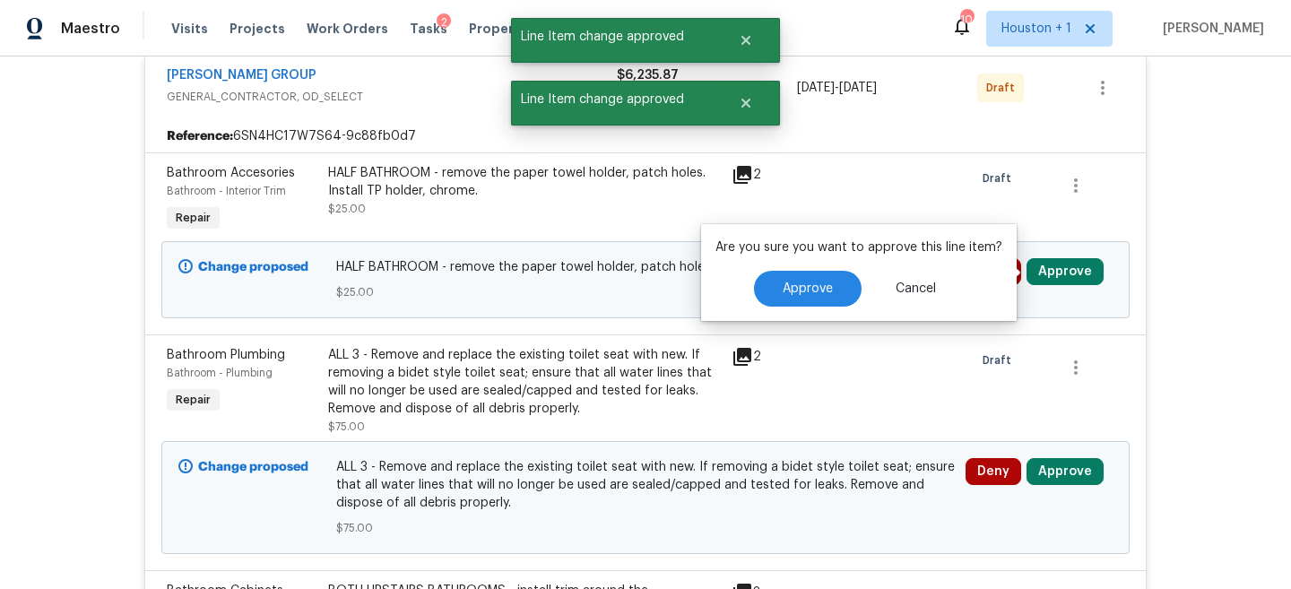
click at [858, 287] on div "Approve Cancel" at bounding box center [859, 289] width 287 height 36
click at [837, 291] on button "Approve" at bounding box center [808, 289] width 108 height 36
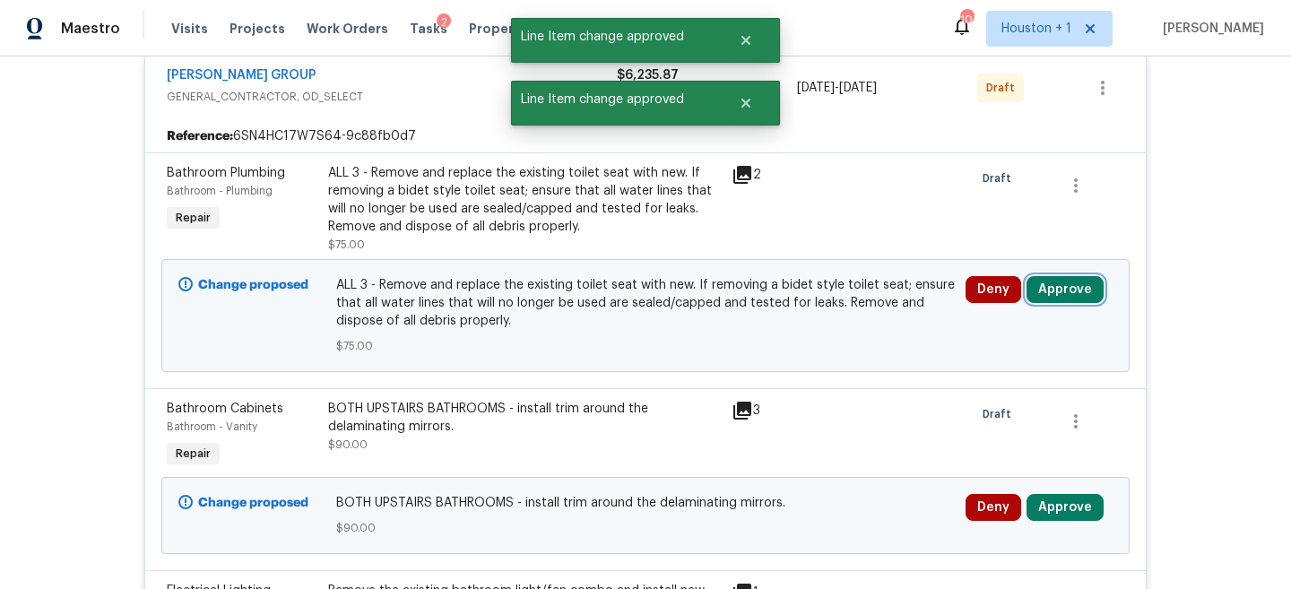
click at [1078, 286] on button "Approve" at bounding box center [1065, 289] width 77 height 27
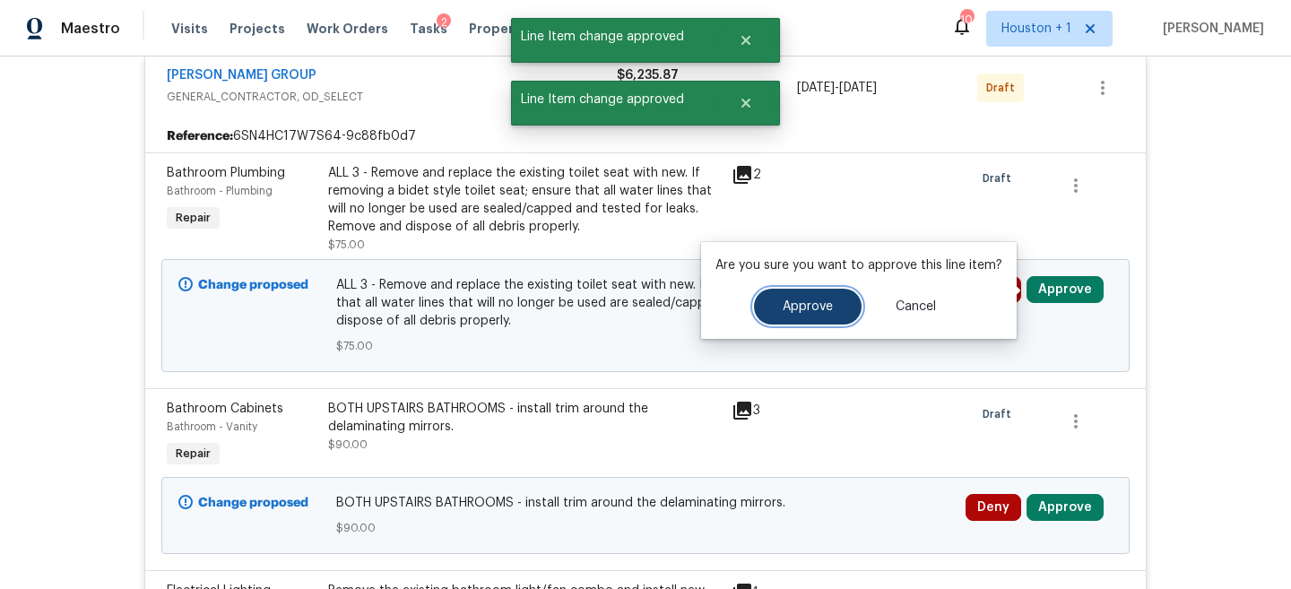
click at [823, 304] on span "Approve" at bounding box center [808, 306] width 50 height 13
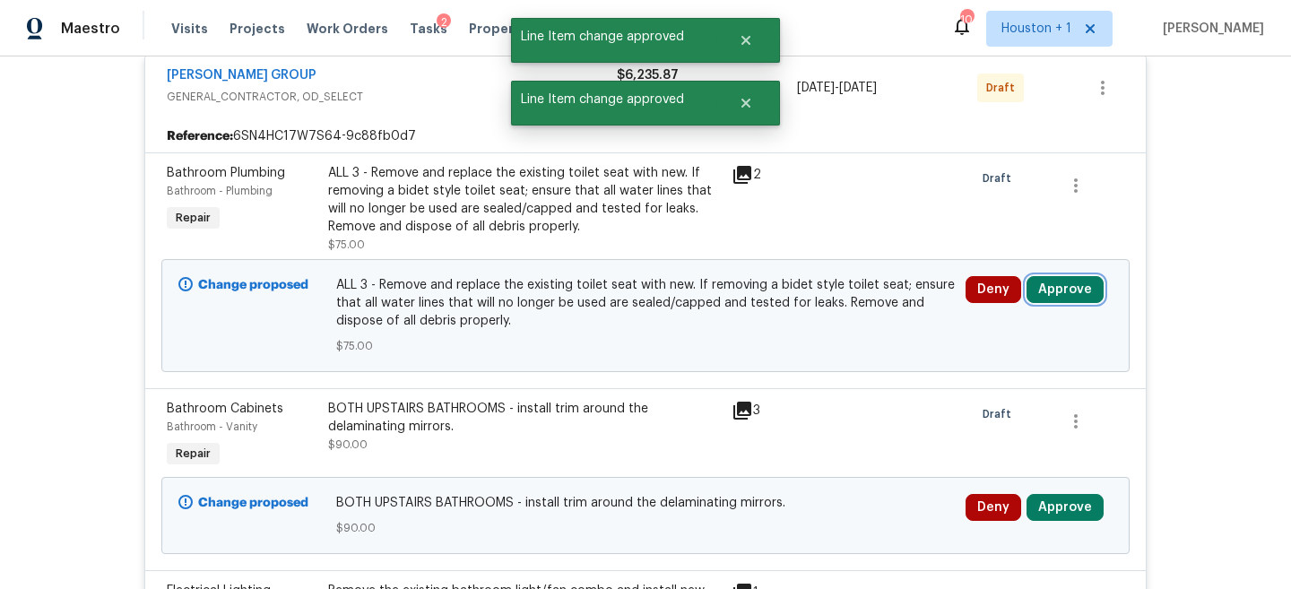
click at [1080, 291] on button "Approve" at bounding box center [1065, 289] width 77 height 27
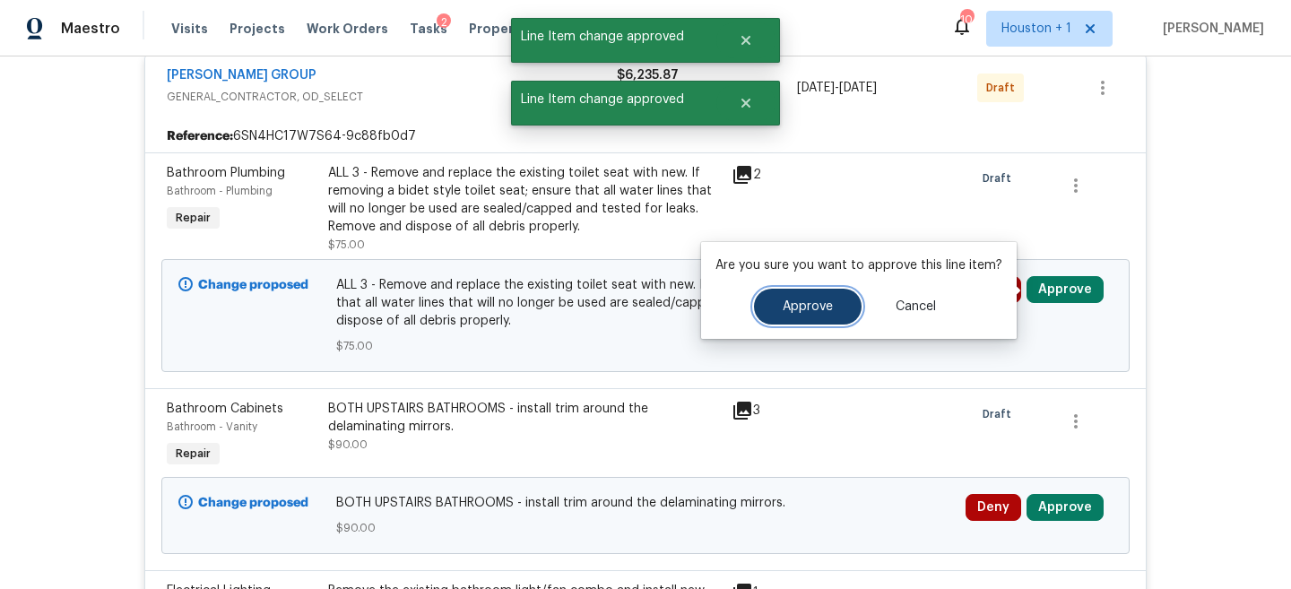
click at [827, 310] on span "Approve" at bounding box center [808, 306] width 50 height 13
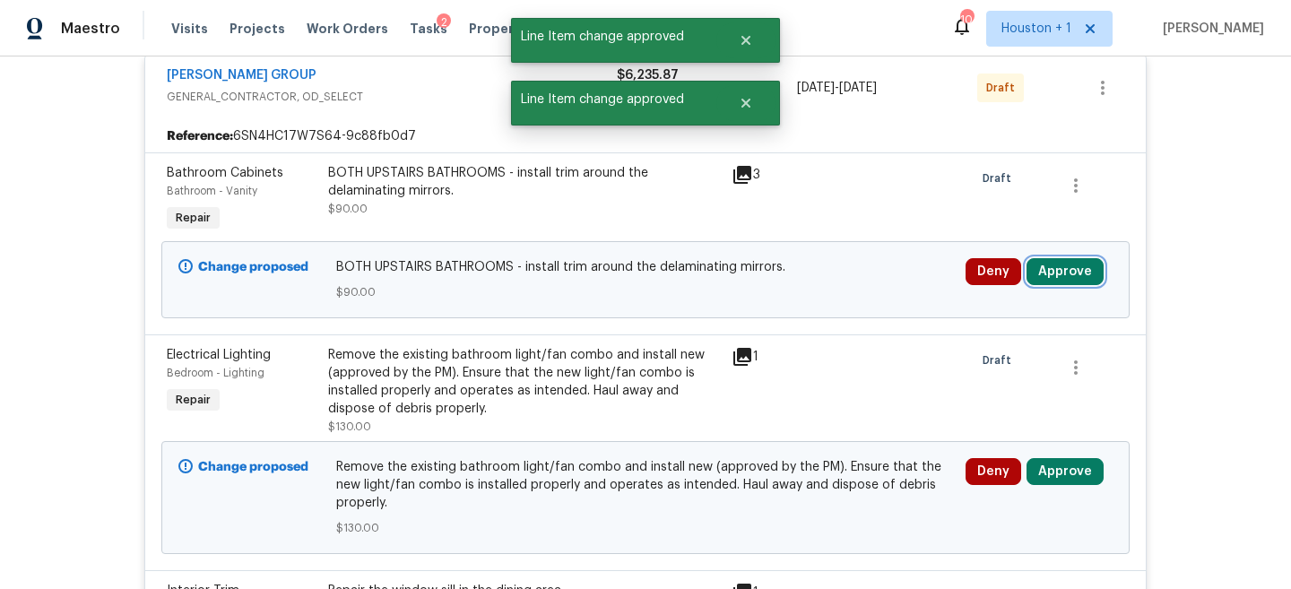
click at [1064, 276] on button "Approve" at bounding box center [1065, 271] width 77 height 27
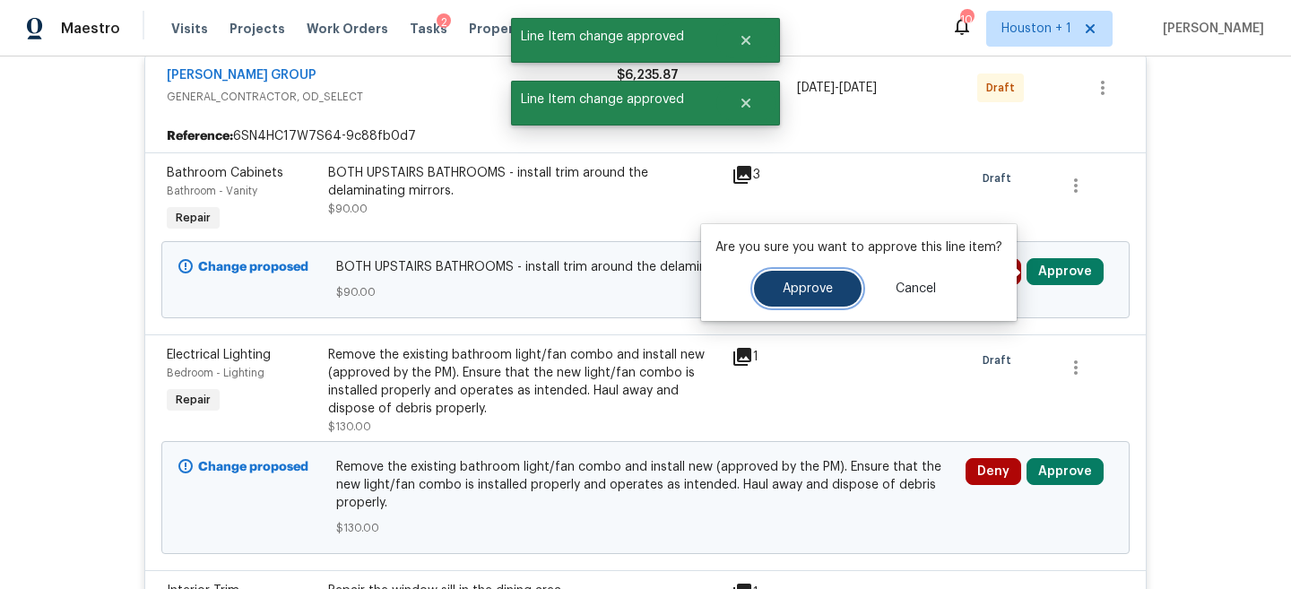
click at [803, 282] on span "Approve" at bounding box center [808, 288] width 50 height 13
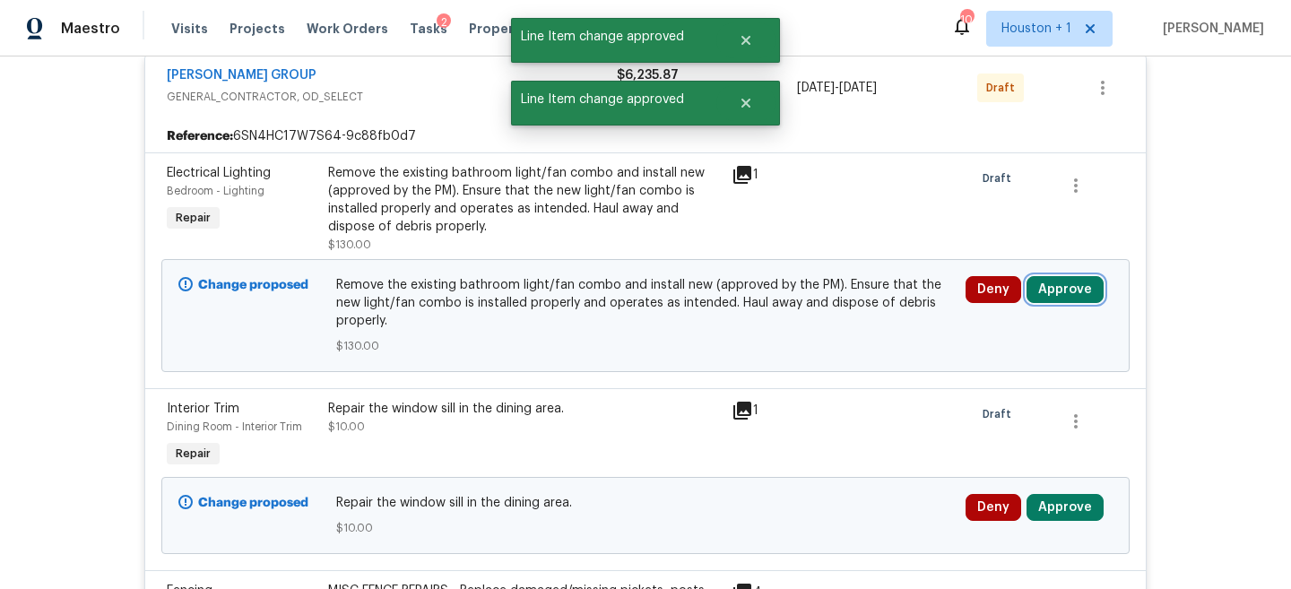
click at [1068, 291] on button "Approve" at bounding box center [1065, 289] width 77 height 27
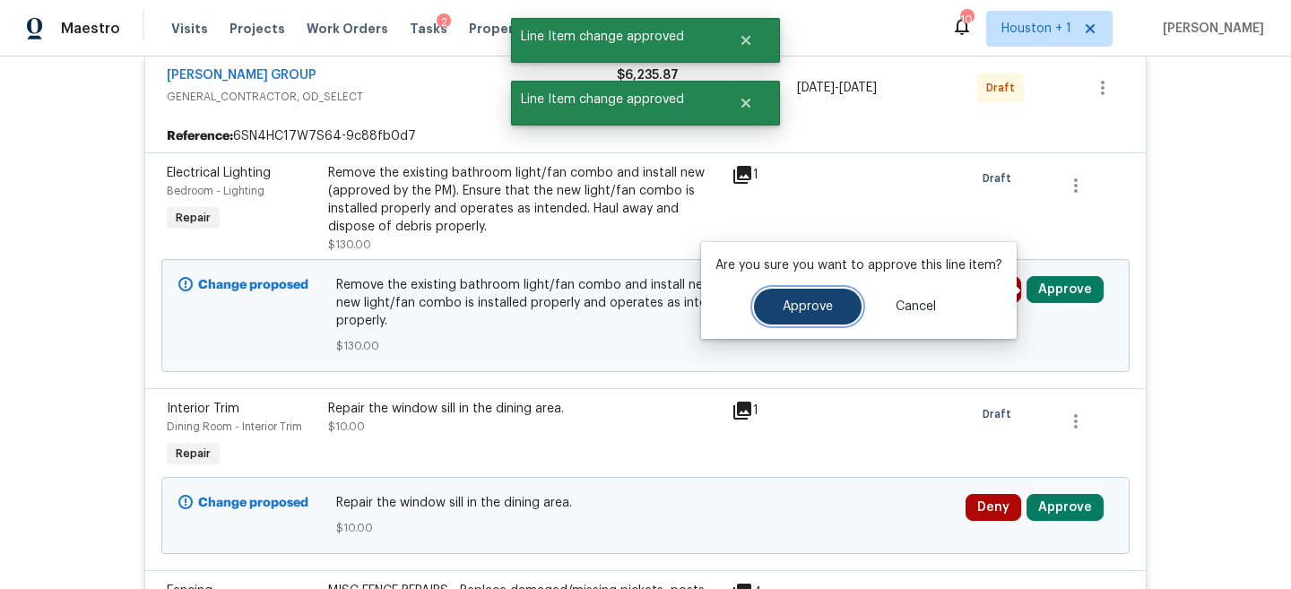
click at [788, 291] on button "Approve" at bounding box center [808, 307] width 108 height 36
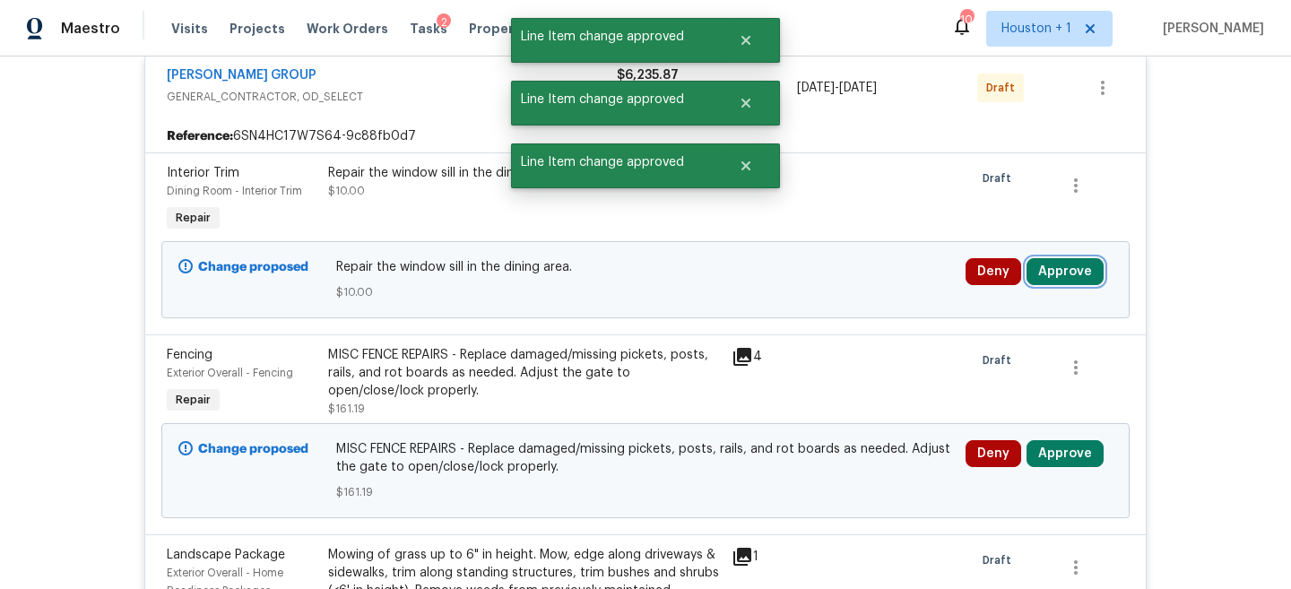
click at [1069, 281] on button "Approve" at bounding box center [1065, 271] width 77 height 27
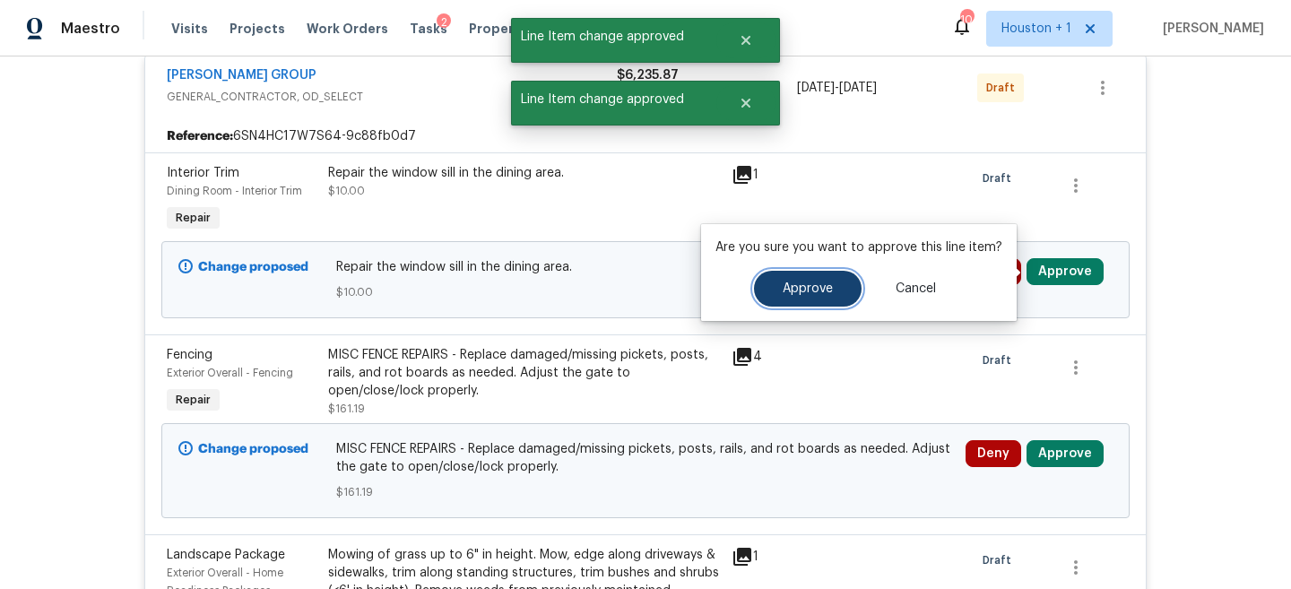
click at [802, 280] on button "Approve" at bounding box center [808, 289] width 108 height 36
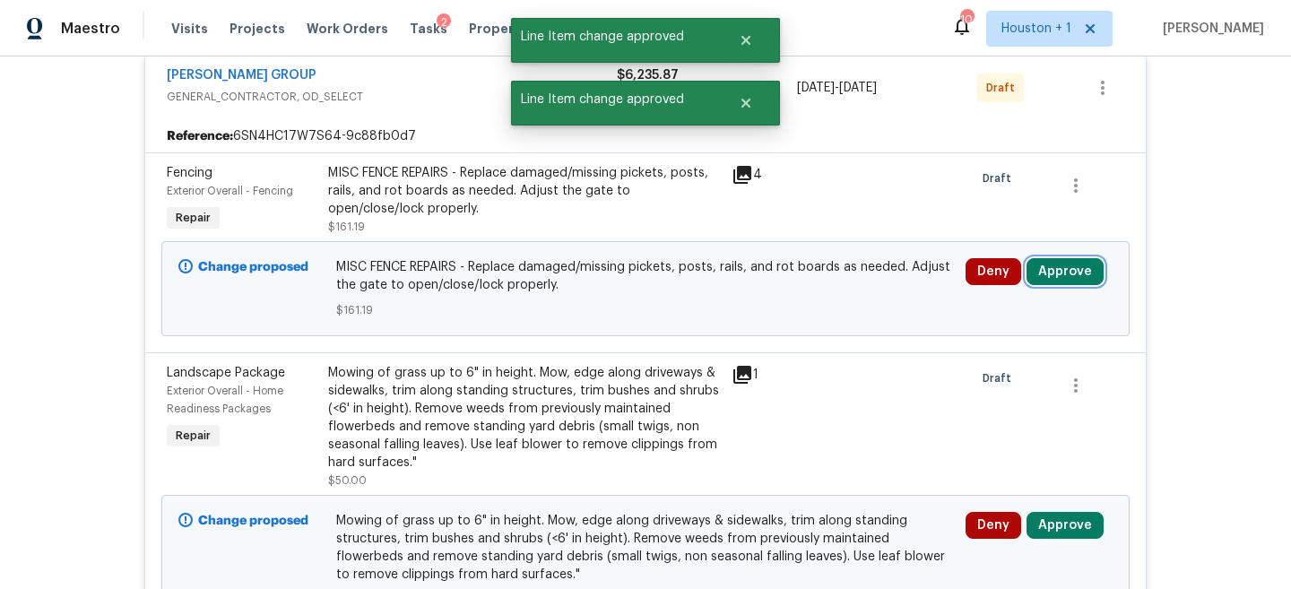
click at [1083, 262] on button "Approve" at bounding box center [1065, 271] width 77 height 27
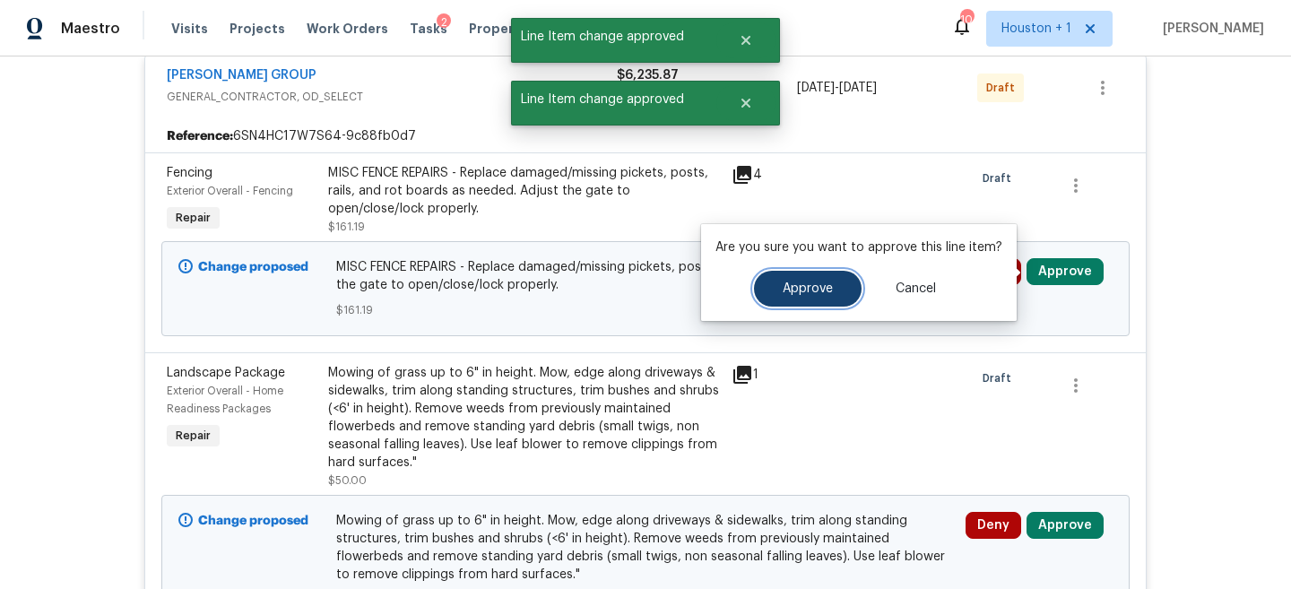
click at [845, 294] on button "Approve" at bounding box center [808, 289] width 108 height 36
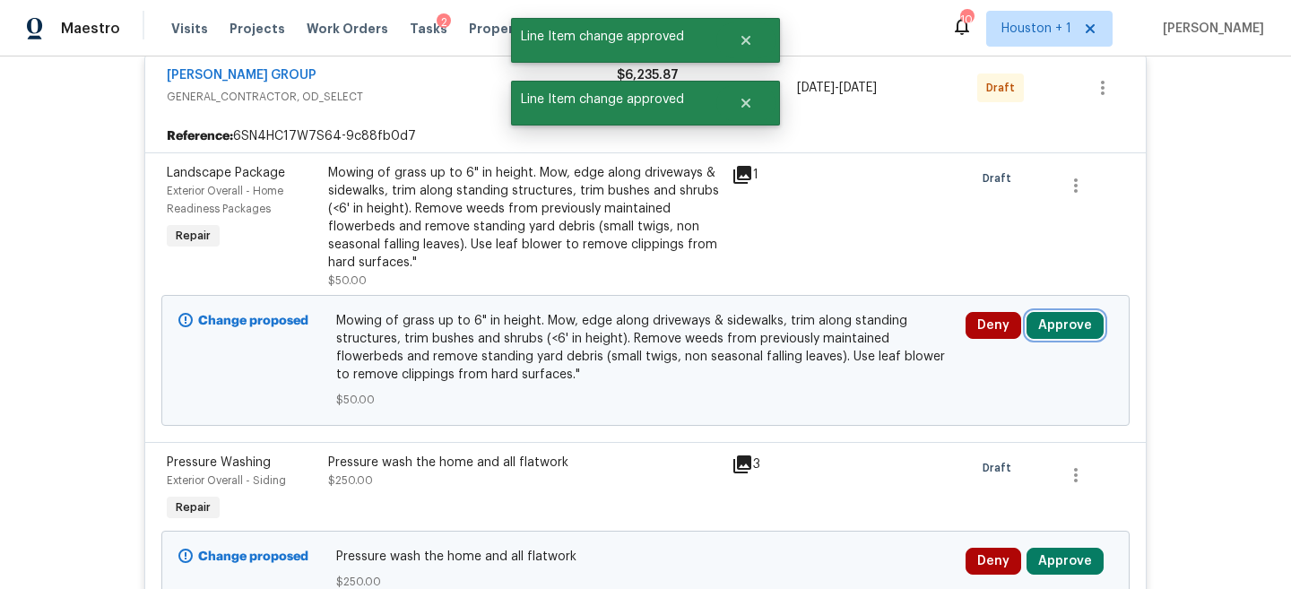
click at [1073, 326] on button "Approve" at bounding box center [1065, 325] width 77 height 27
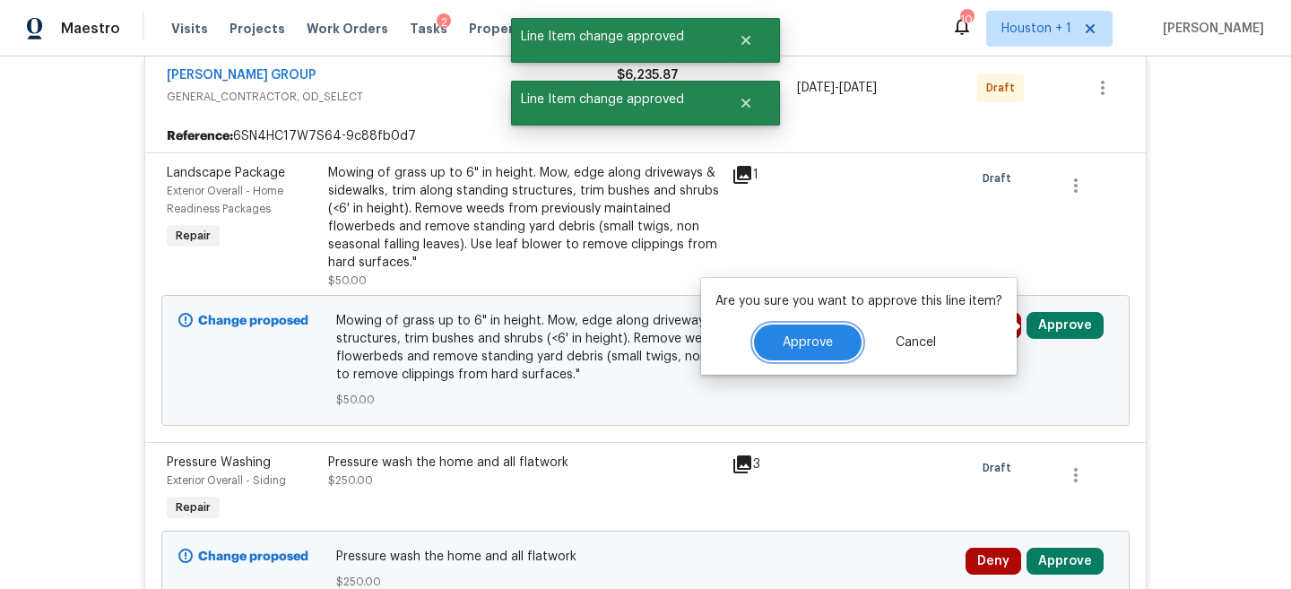
click at [810, 356] on button "Approve" at bounding box center [808, 343] width 108 height 36
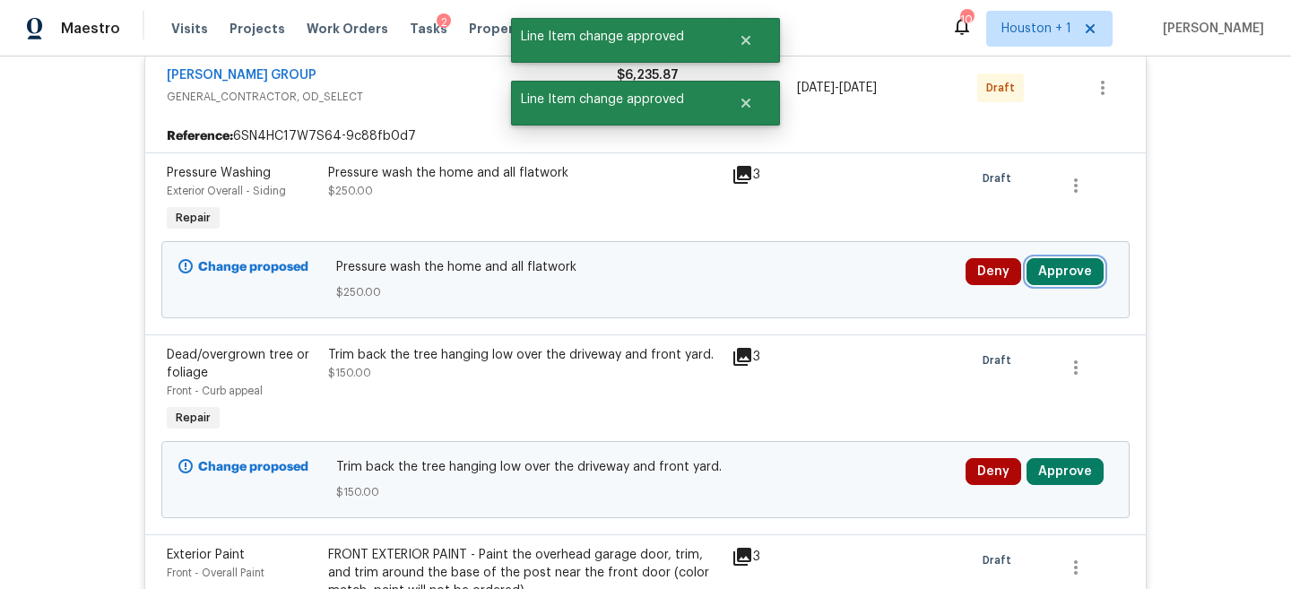
click at [1073, 274] on button "Approve" at bounding box center [1065, 271] width 77 height 27
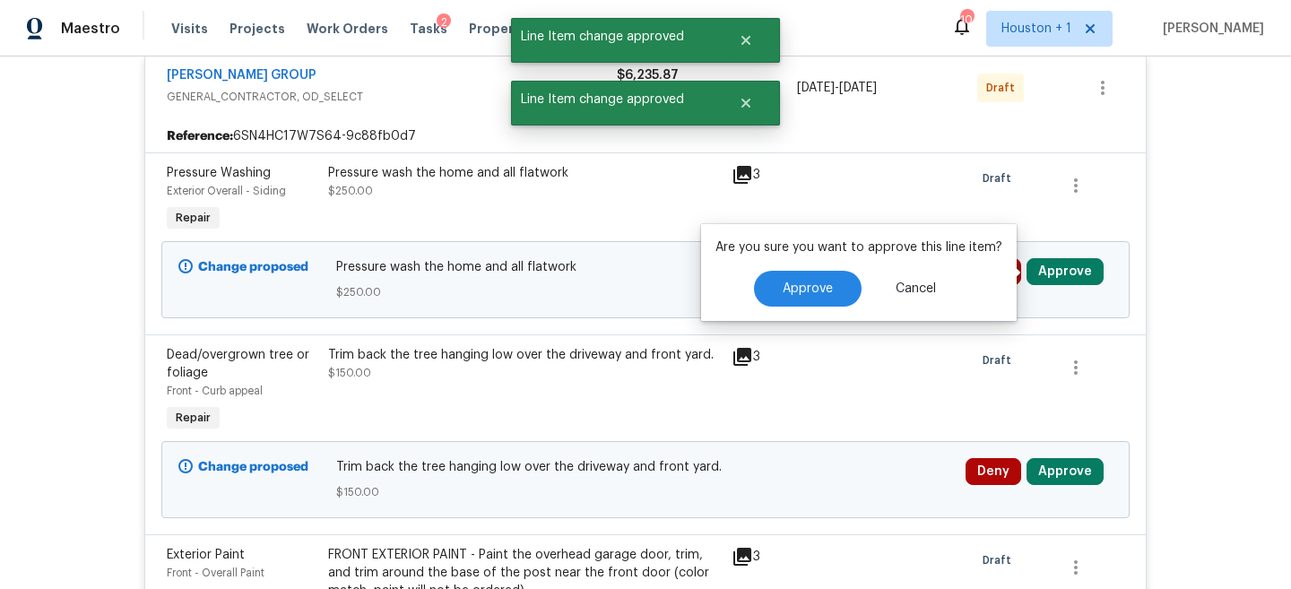
click at [853, 265] on div "Are you sure you want to approve this line item? Approve Cancel" at bounding box center [859, 272] width 316 height 97
click at [834, 284] on button "Approve" at bounding box center [808, 289] width 108 height 36
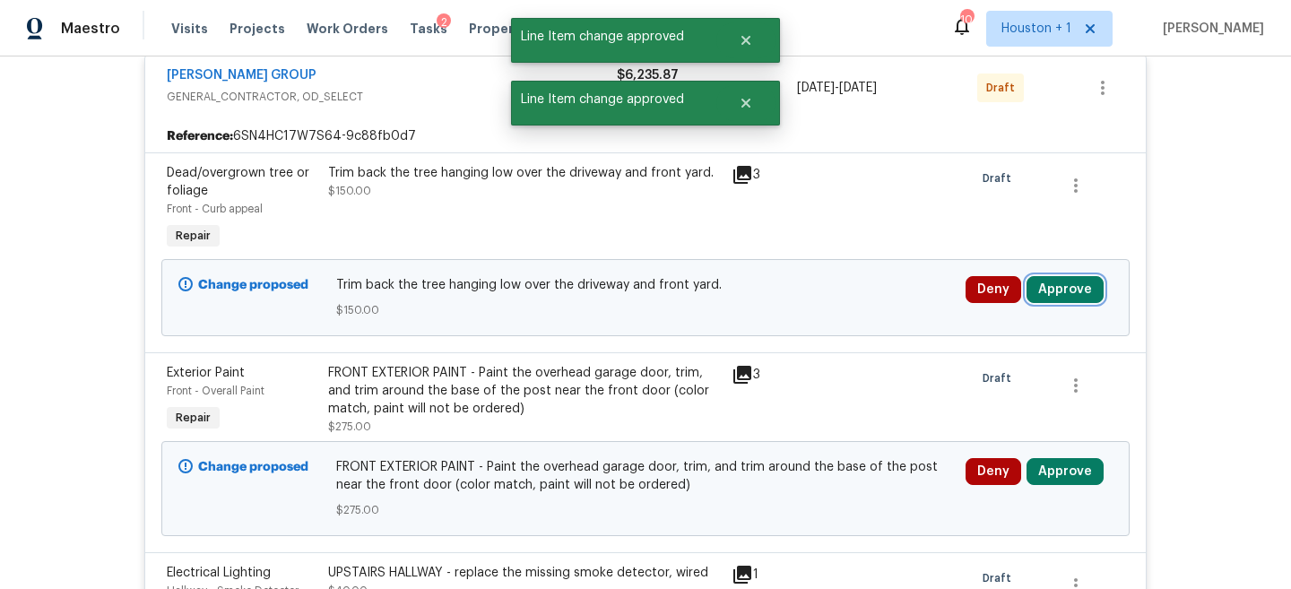
click at [1059, 289] on button "Approve" at bounding box center [1065, 289] width 77 height 27
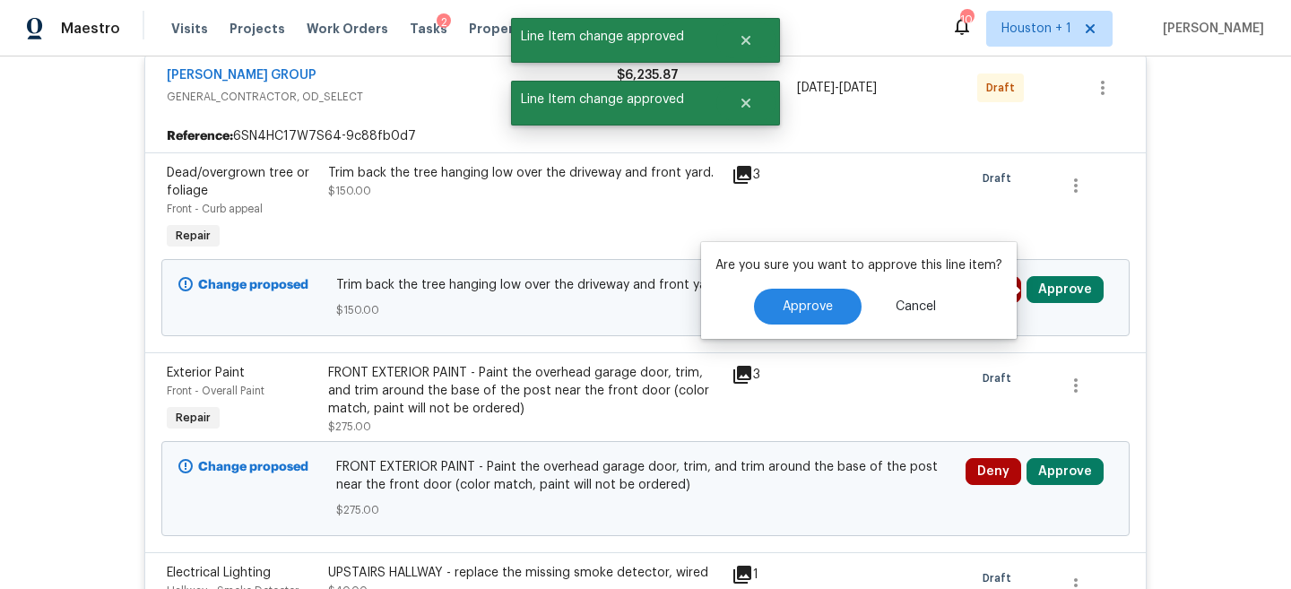
click at [828, 285] on div "Are you sure you want to approve this line item? Approve Cancel" at bounding box center [859, 290] width 316 height 97
click at [827, 300] on span "Approve" at bounding box center [808, 306] width 50 height 13
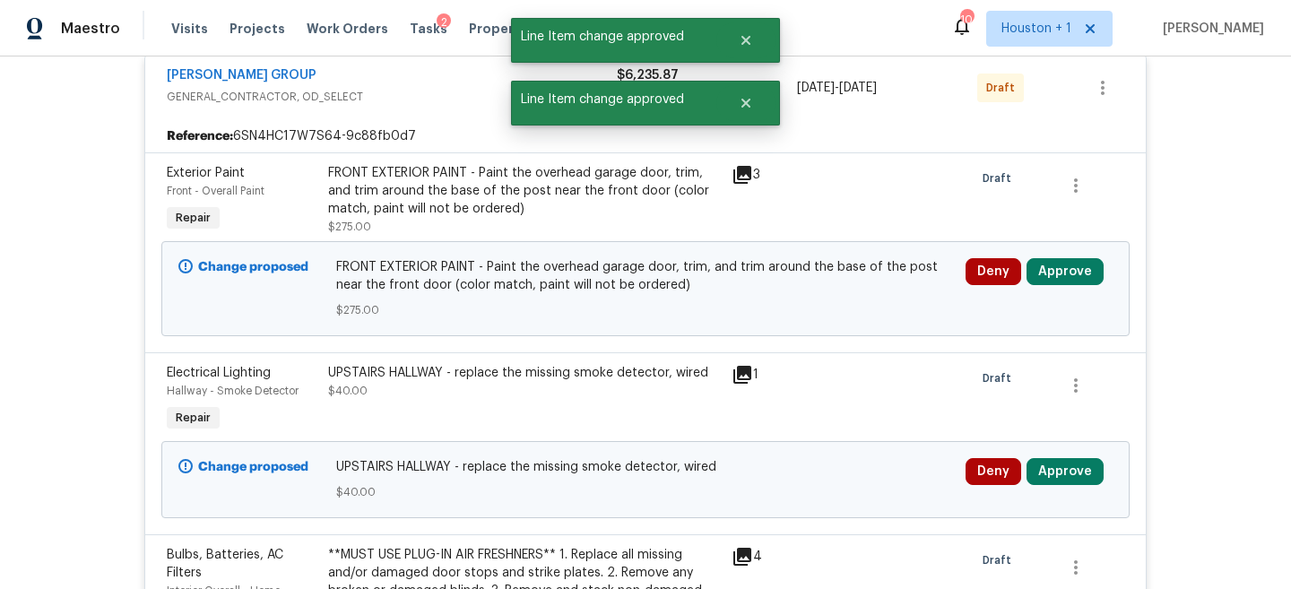
click at [1068, 289] on div "Deny Approve" at bounding box center [1039, 289] width 158 height 72
click at [1071, 279] on button "Approve" at bounding box center [1065, 271] width 77 height 27
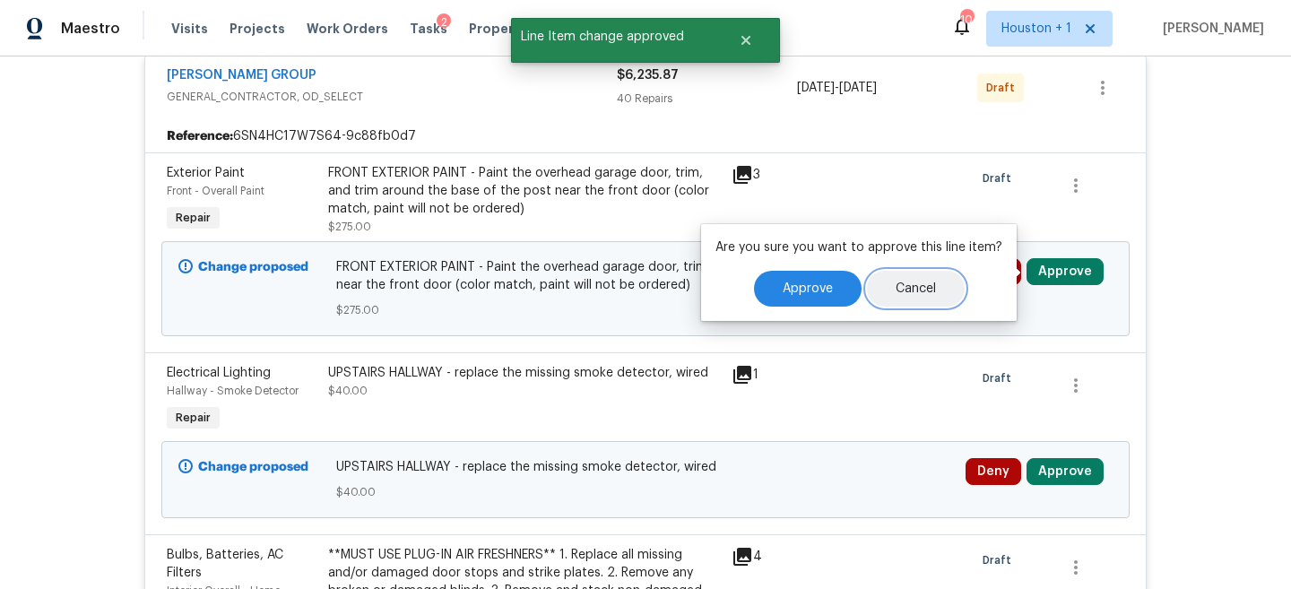
click at [877, 295] on button "Cancel" at bounding box center [916, 289] width 98 height 36
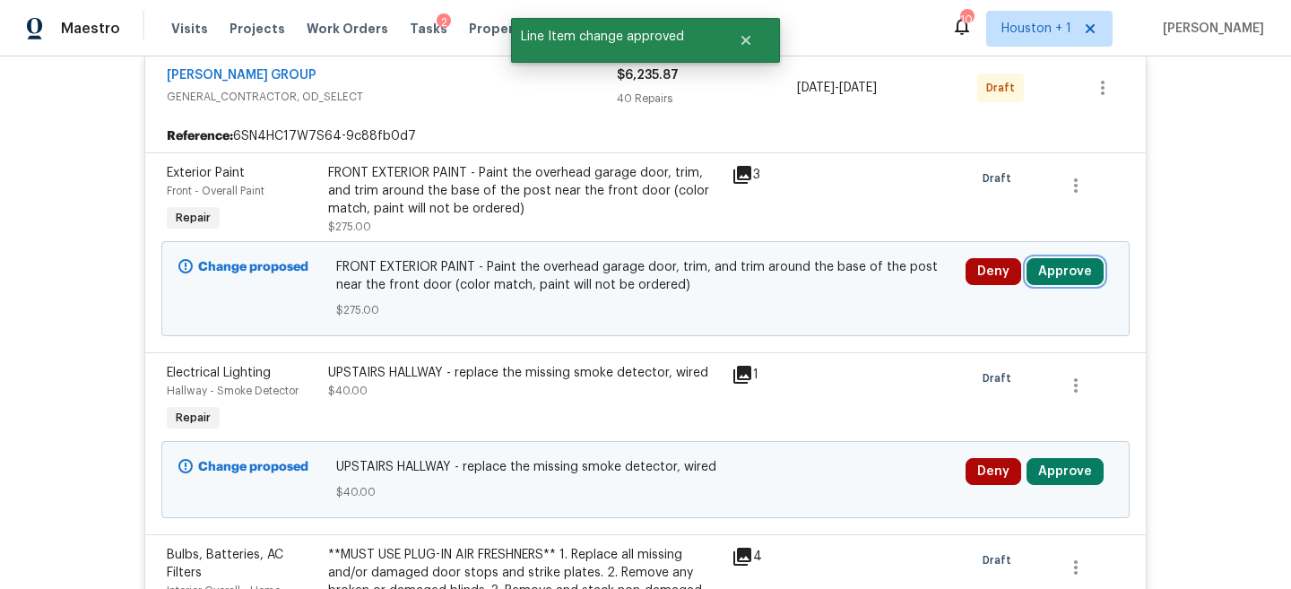
click at [1065, 268] on button "Approve" at bounding box center [1065, 271] width 77 height 27
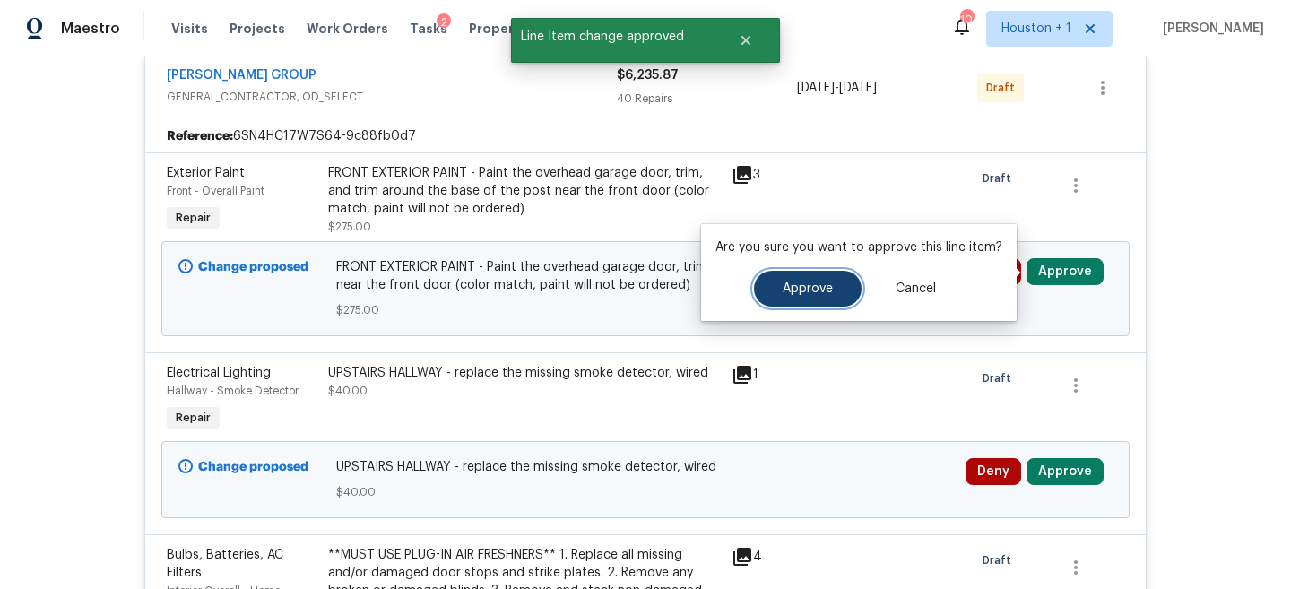
click at [843, 291] on button "Approve" at bounding box center [808, 289] width 108 height 36
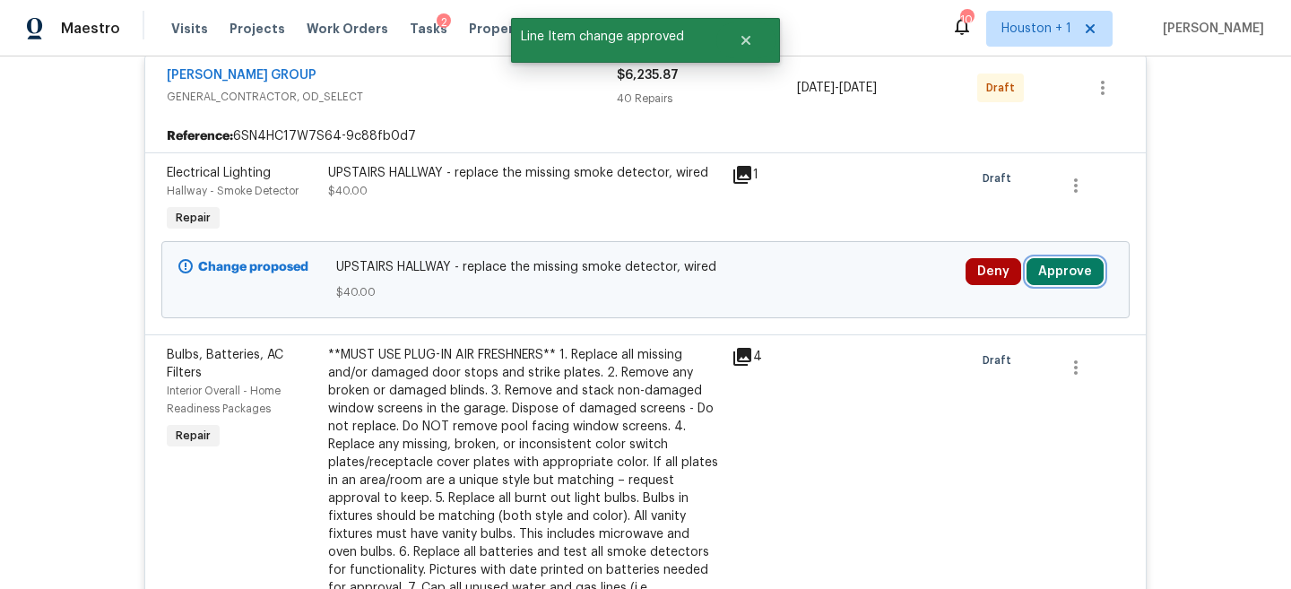
click at [1056, 275] on button "Approve" at bounding box center [1065, 271] width 77 height 27
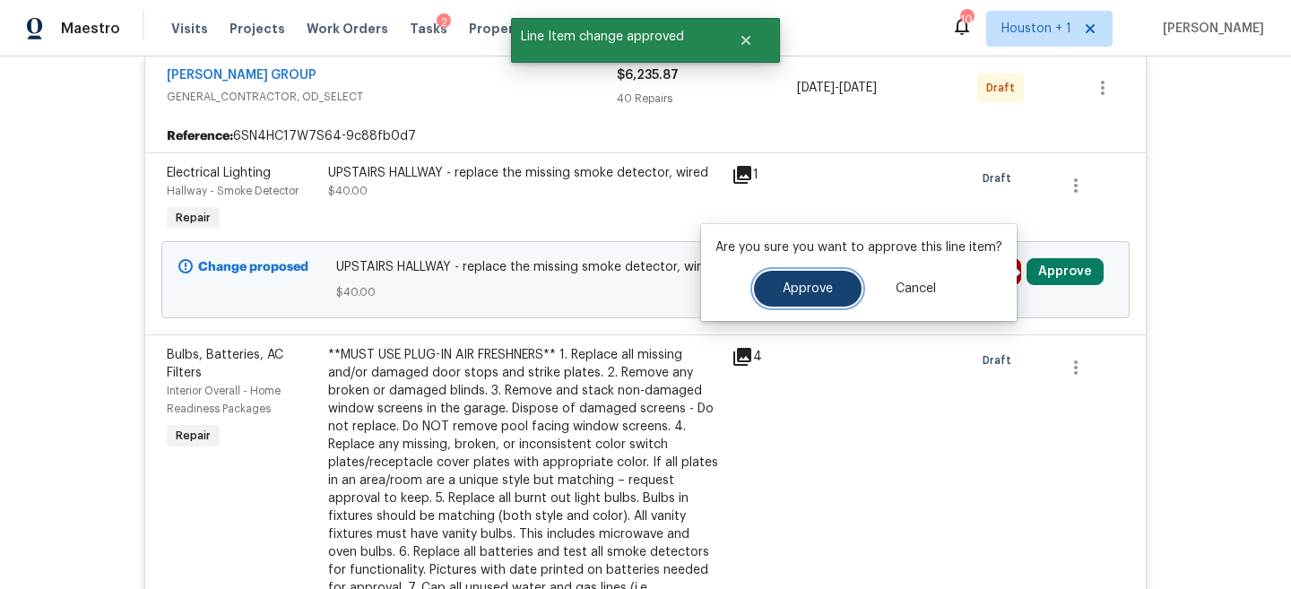
click at [783, 292] on span "Approve" at bounding box center [808, 288] width 50 height 13
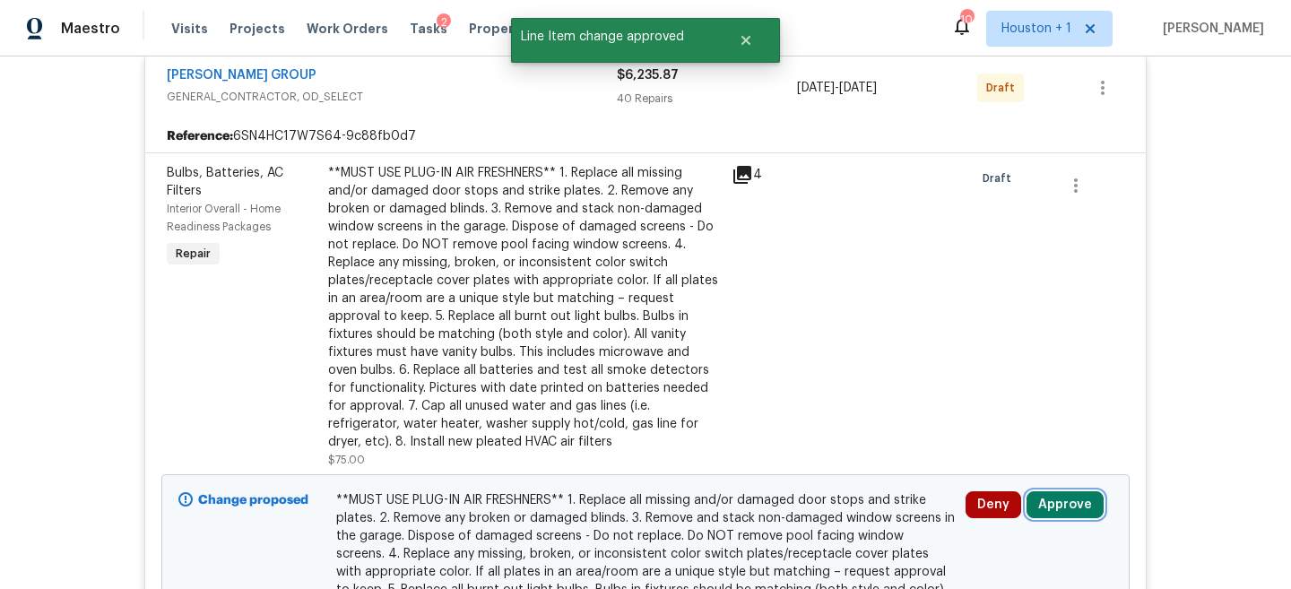
click at [1048, 507] on button "Approve" at bounding box center [1065, 504] width 77 height 27
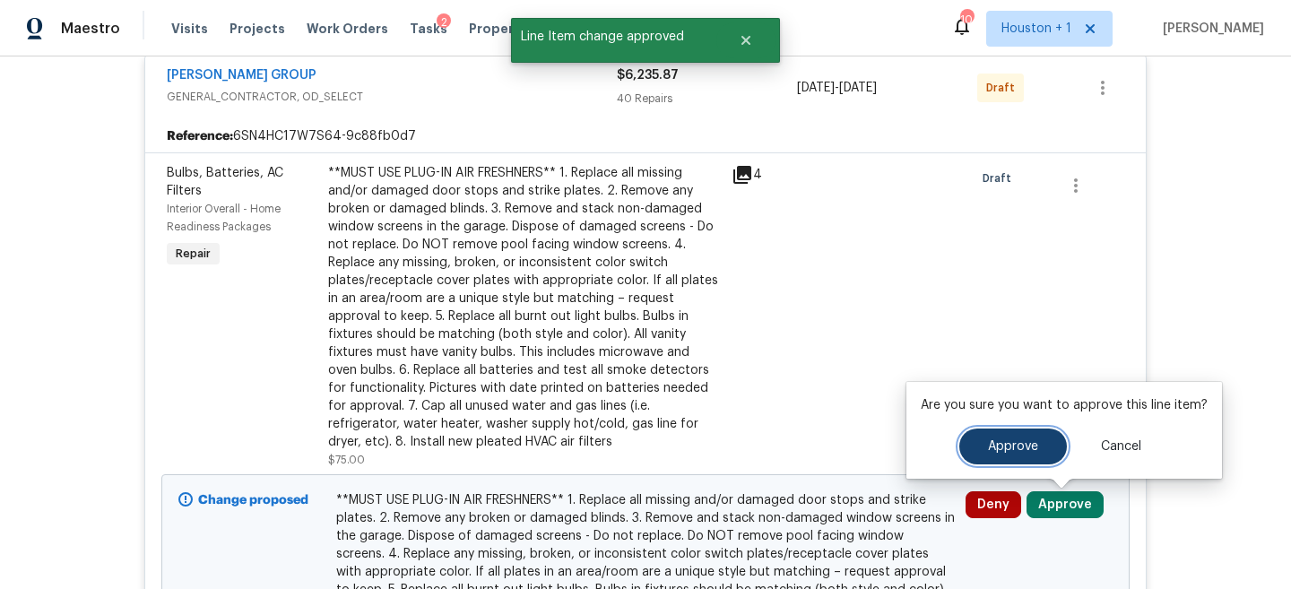
click at [981, 440] on button "Approve" at bounding box center [1014, 447] width 108 height 36
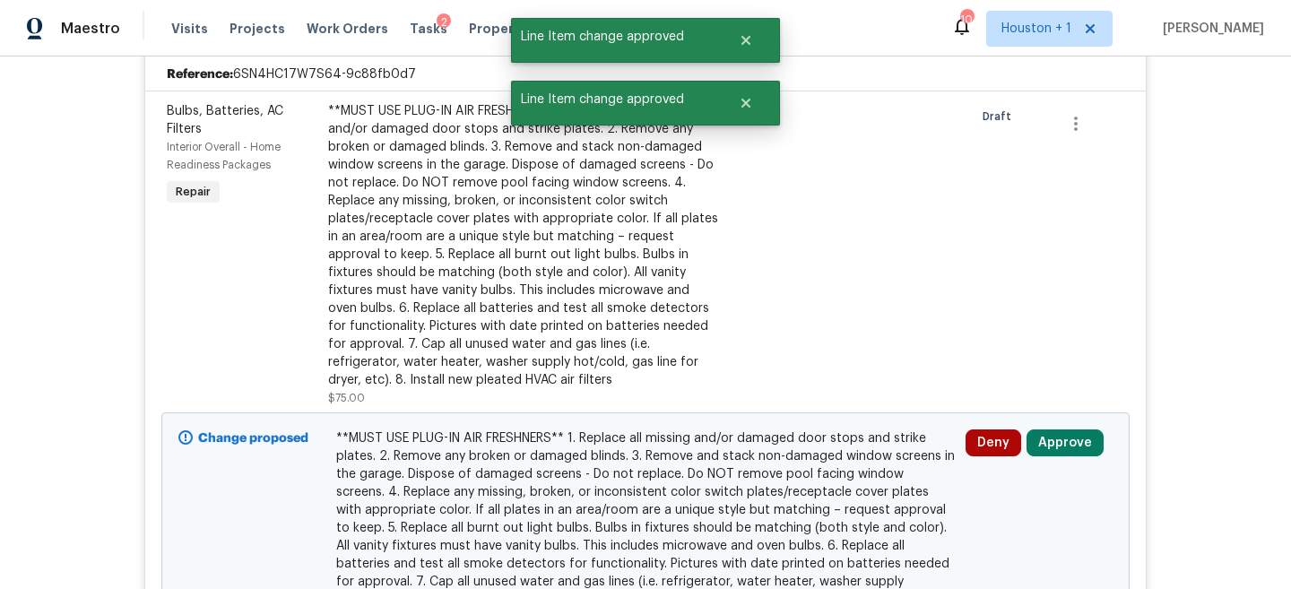
scroll to position [432, 0]
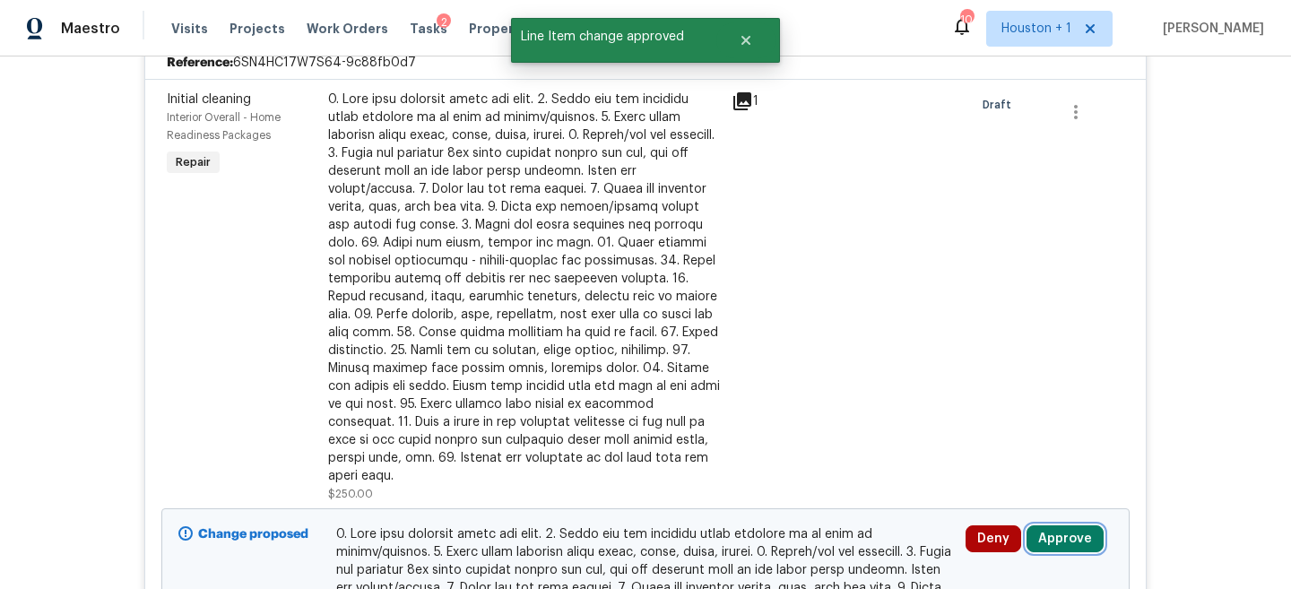
click at [1071, 525] on button "Approve" at bounding box center [1065, 538] width 77 height 27
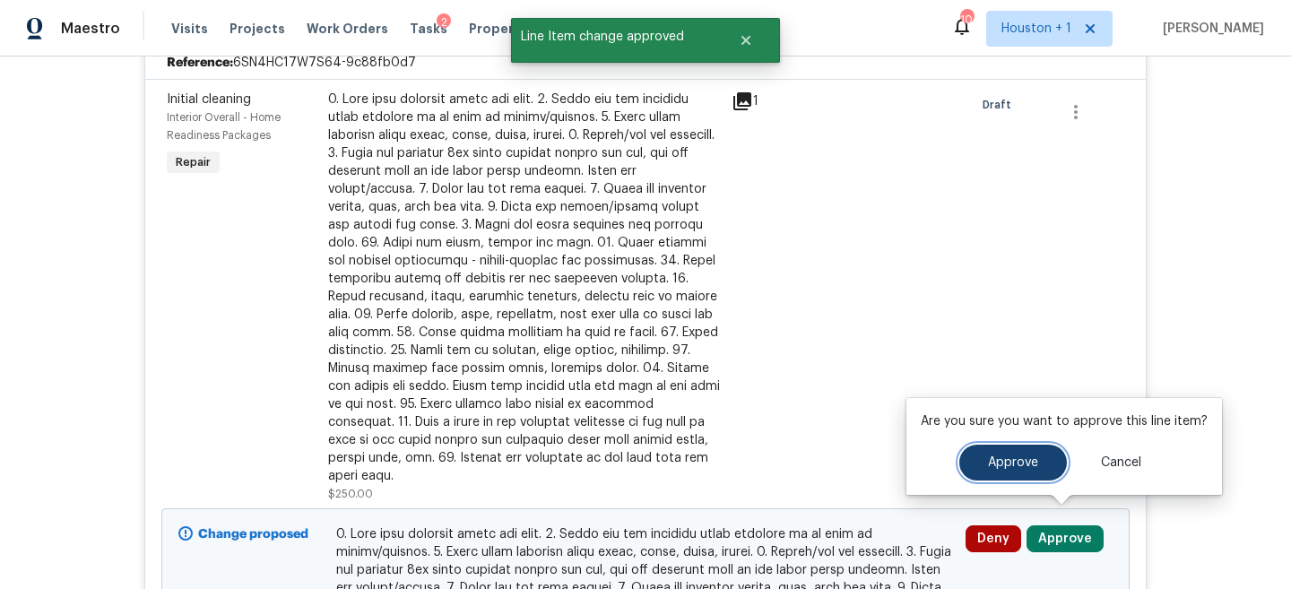
click at [1011, 470] on button "Approve" at bounding box center [1014, 463] width 108 height 36
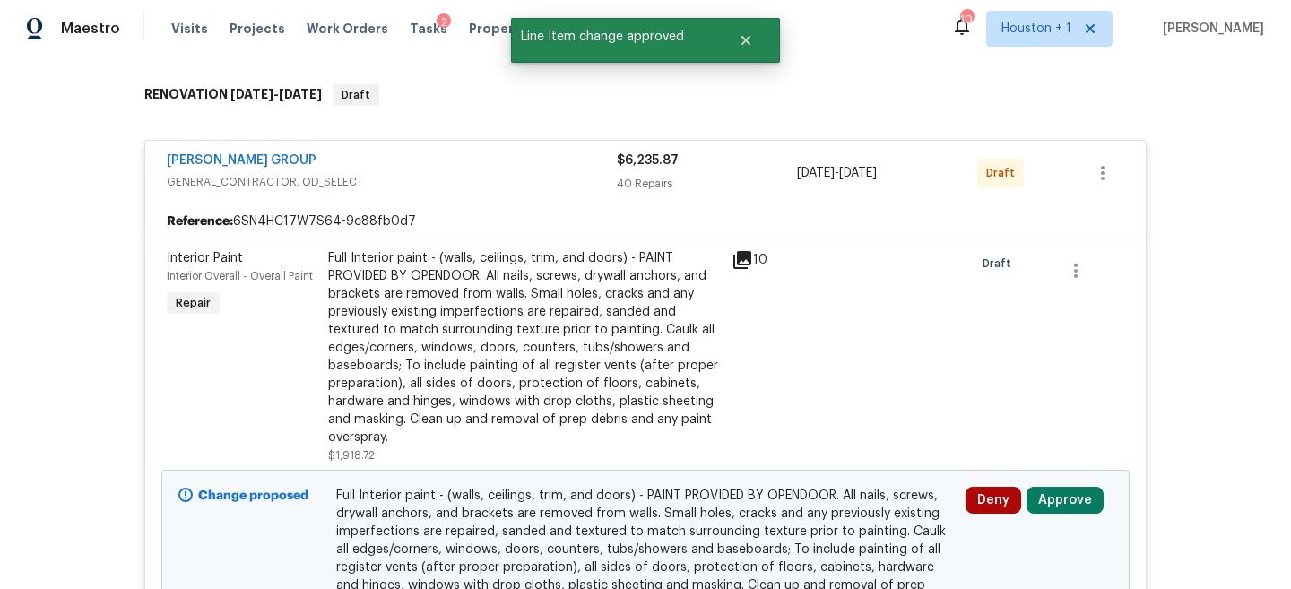
scroll to position [263, 0]
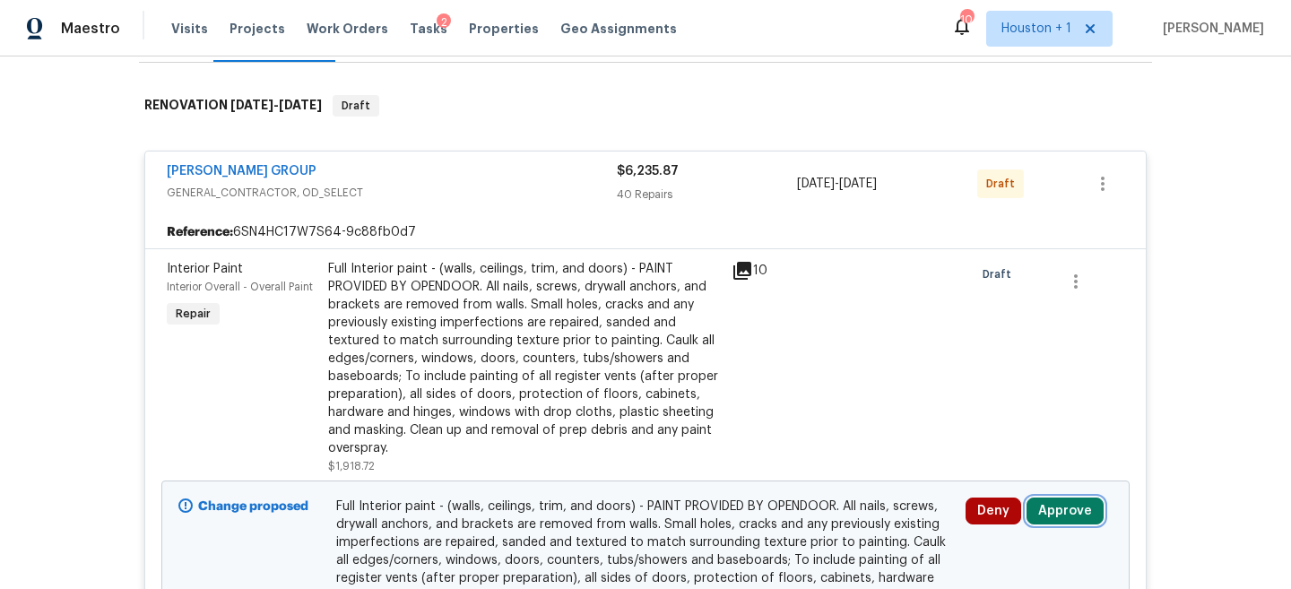
click at [1055, 501] on button "Approve" at bounding box center [1065, 511] width 77 height 27
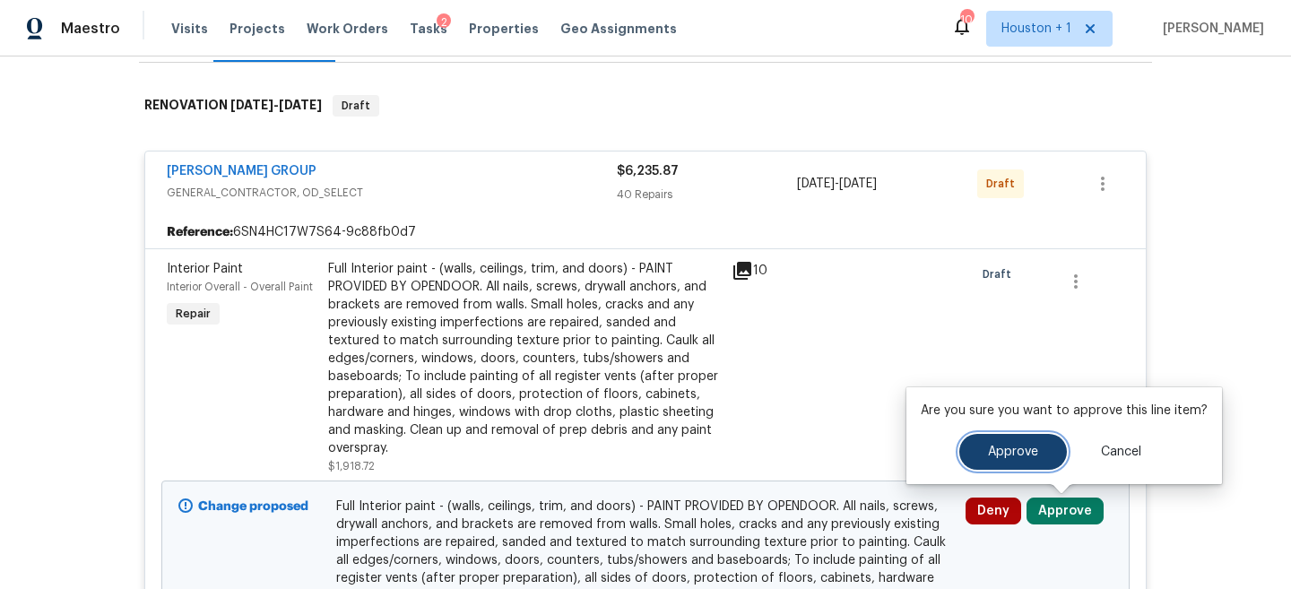
click at [977, 452] on button "Approve" at bounding box center [1014, 452] width 108 height 36
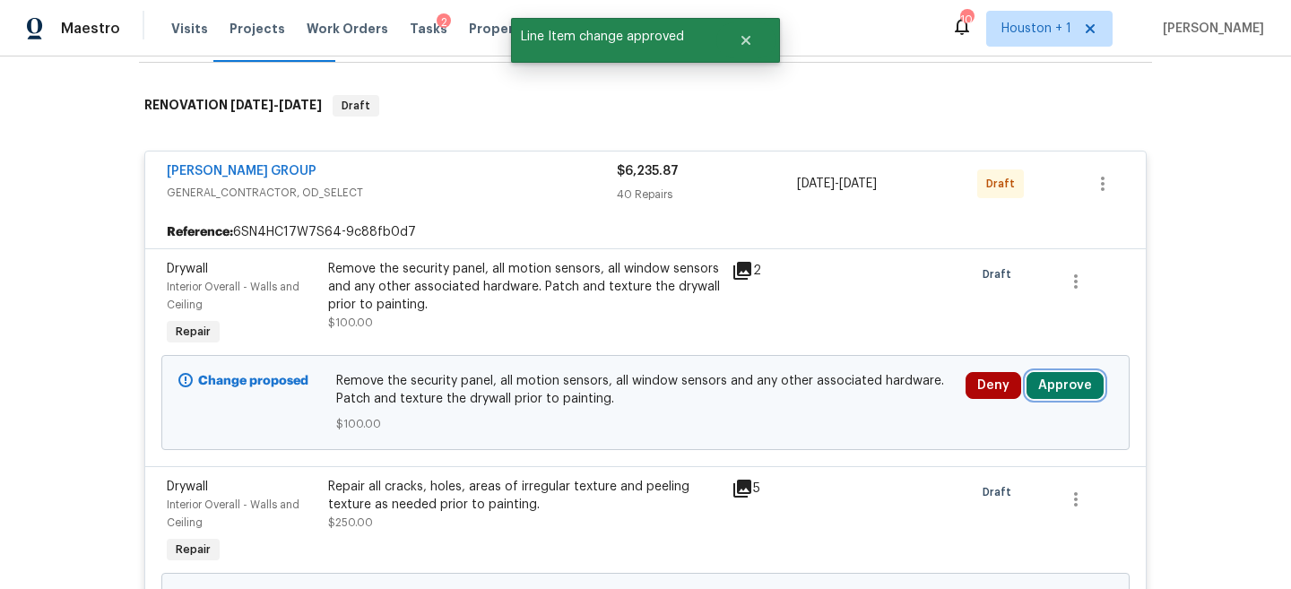
click at [1073, 392] on button "Approve" at bounding box center [1065, 385] width 77 height 27
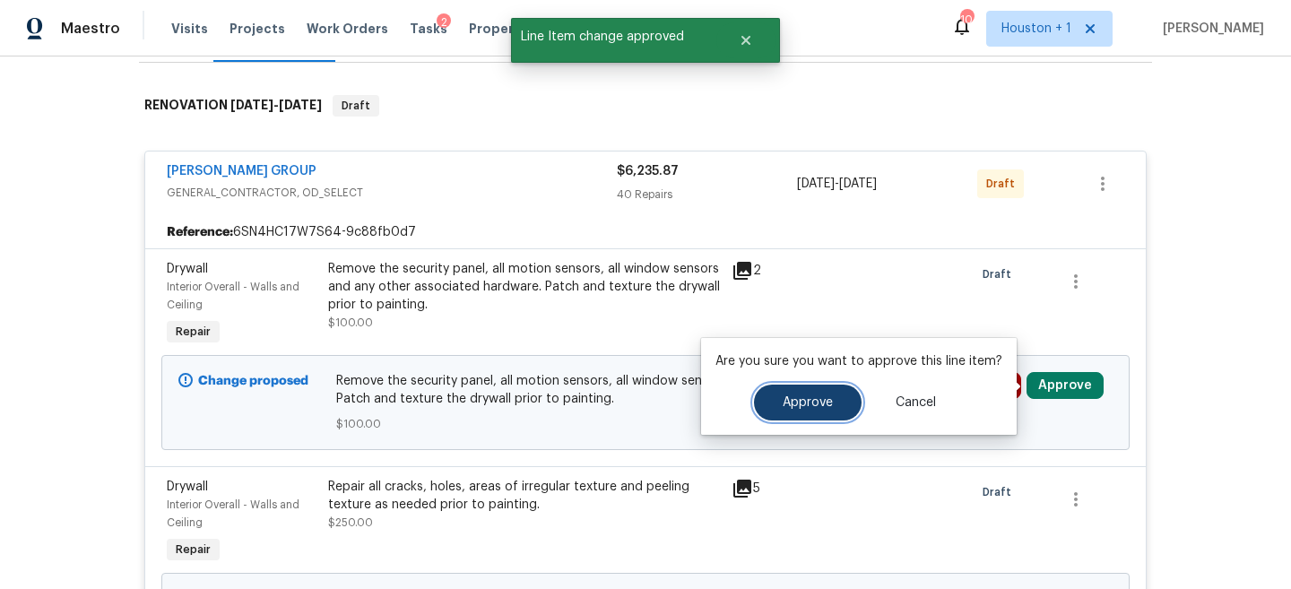
click at [831, 413] on button "Approve" at bounding box center [808, 403] width 108 height 36
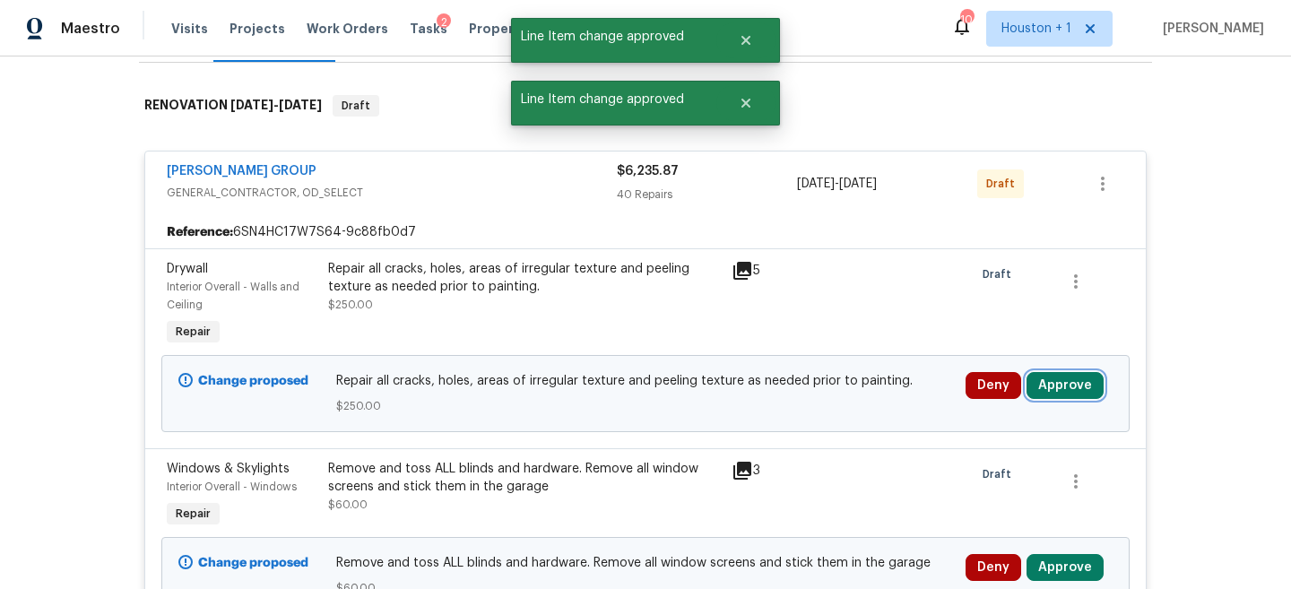
click at [1063, 379] on button "Approve" at bounding box center [1065, 385] width 77 height 27
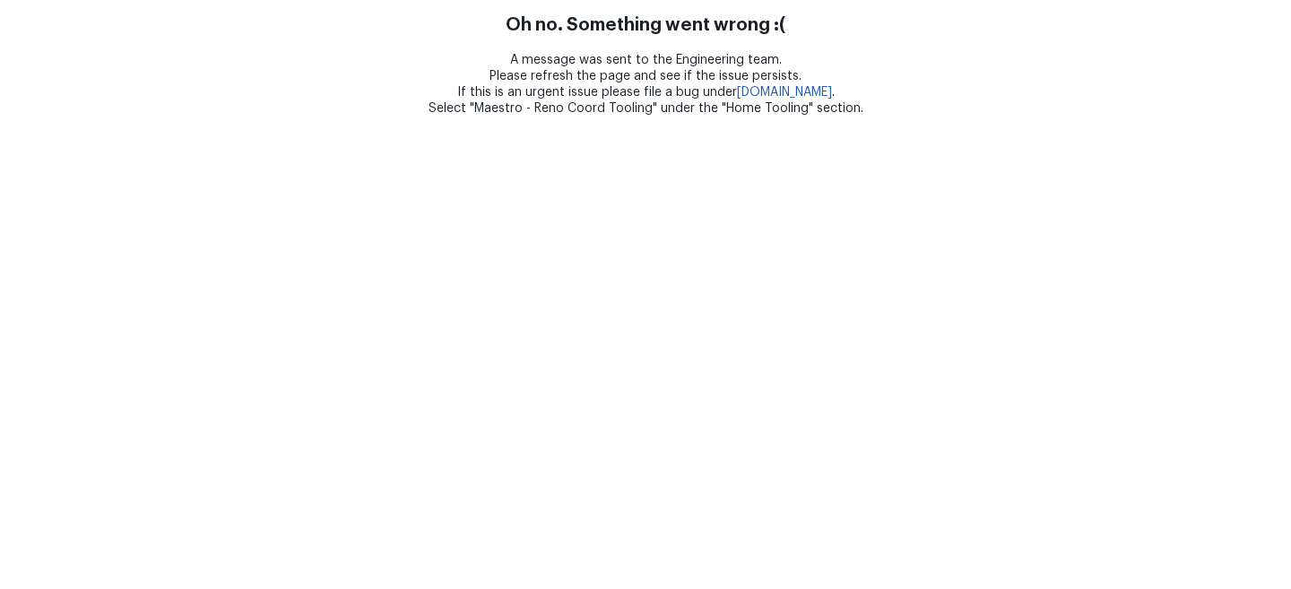
click at [736, 117] on html "Oh no. Something went wrong :( A message was sent to the Engineering team. Plea…" at bounding box center [645, 58] width 1291 height 117
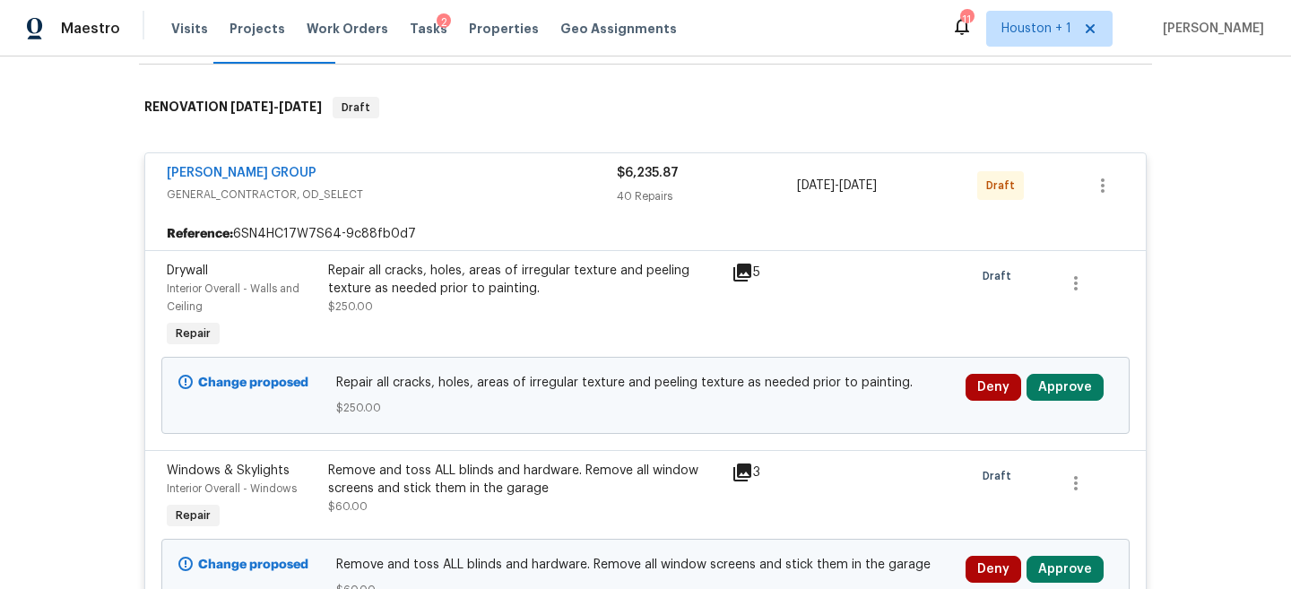
scroll to position [269, 0]
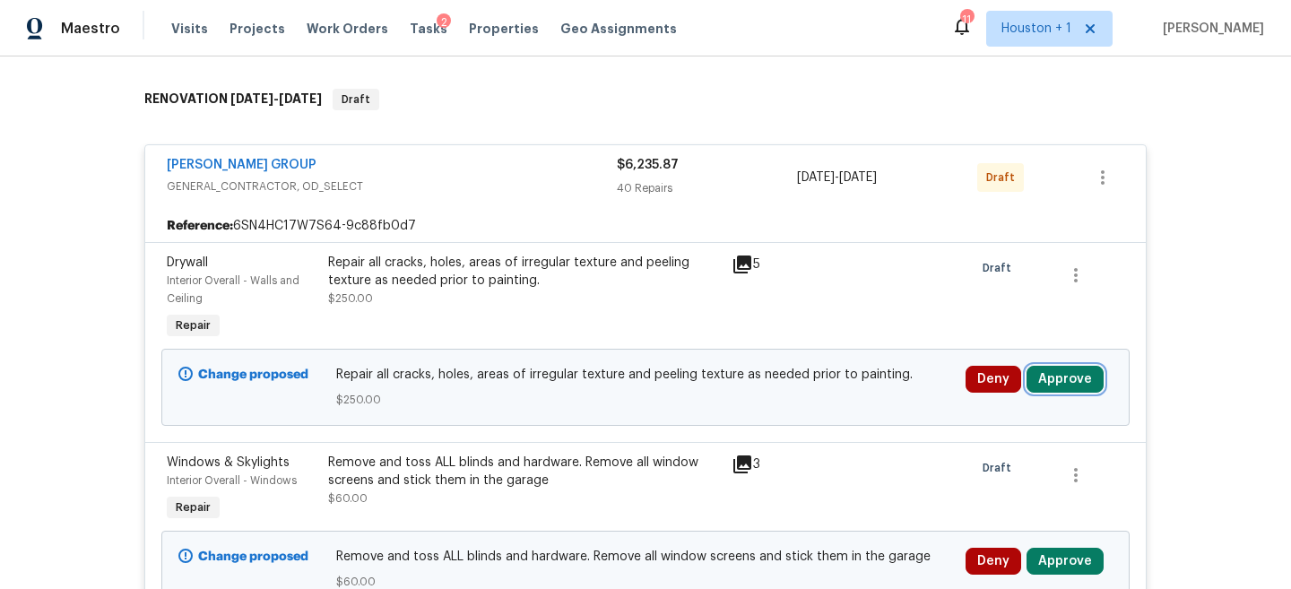
click at [1072, 383] on button "Approve" at bounding box center [1065, 379] width 77 height 27
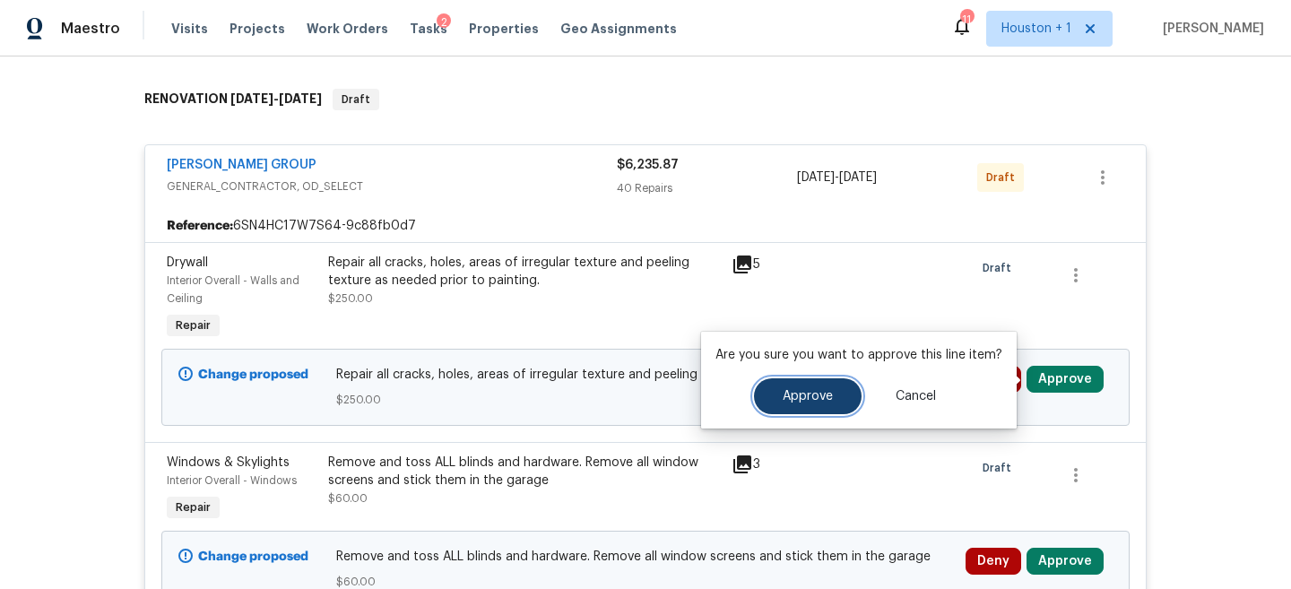
click at [797, 391] on span "Approve" at bounding box center [808, 396] width 50 height 13
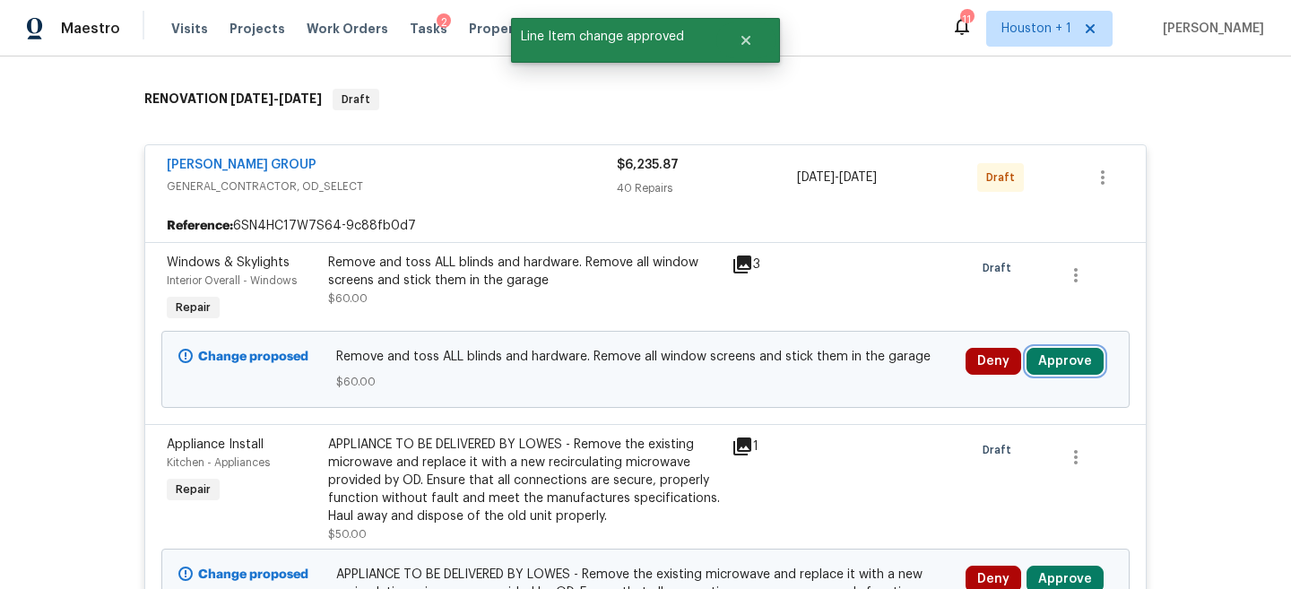
click at [1065, 349] on button "Approve" at bounding box center [1065, 361] width 77 height 27
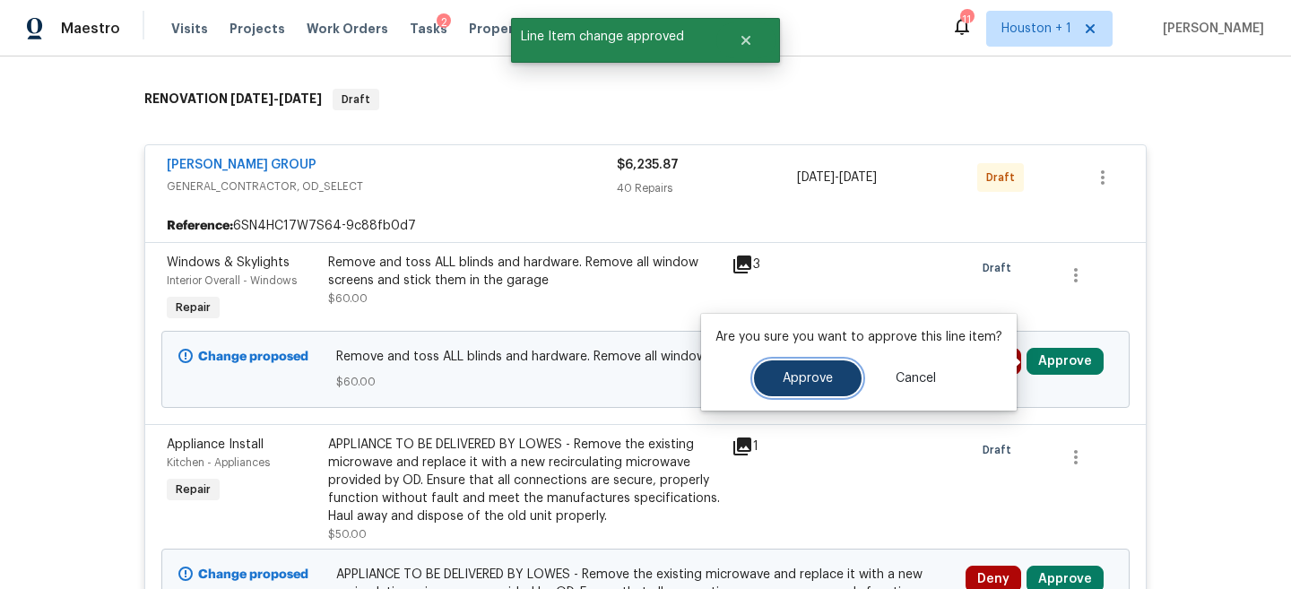
click at [821, 392] on button "Approve" at bounding box center [808, 378] width 108 height 36
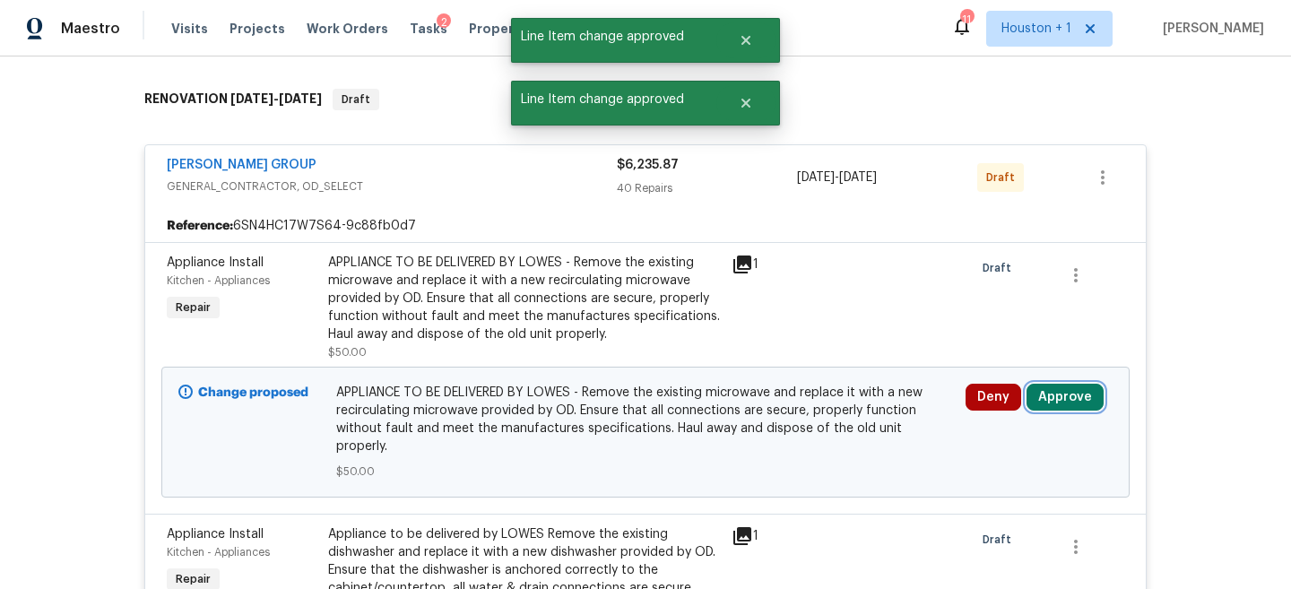
click at [1052, 395] on button "Approve" at bounding box center [1065, 397] width 77 height 27
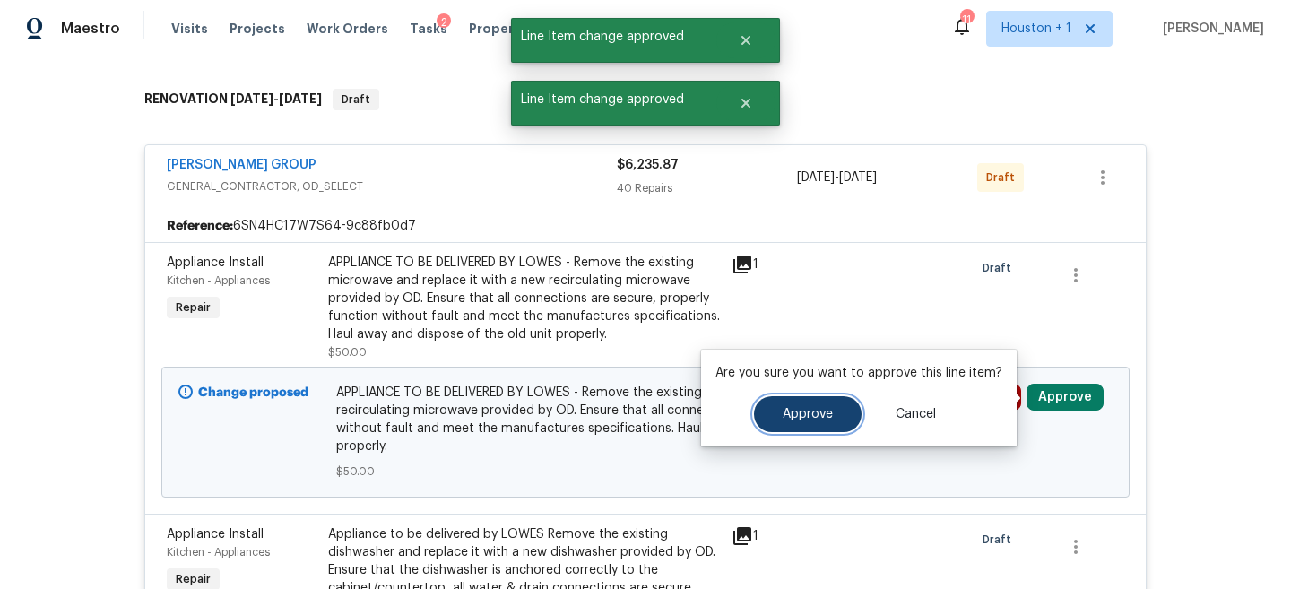
click at [842, 413] on button "Approve" at bounding box center [808, 414] width 108 height 36
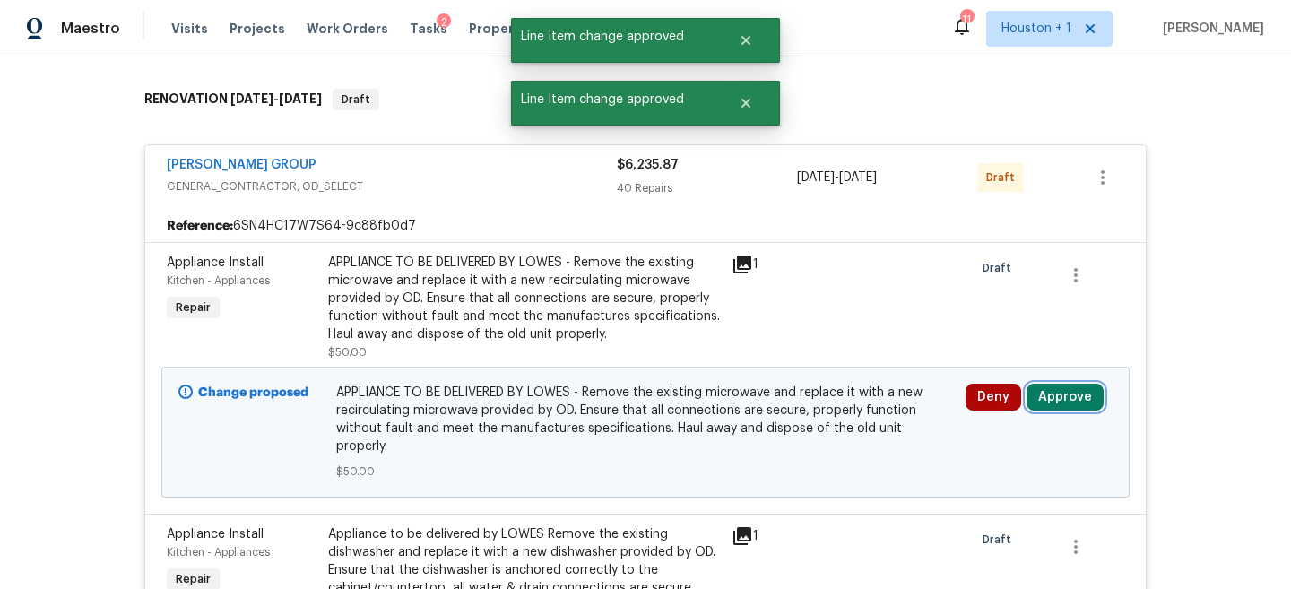
click at [1068, 396] on button "Approve" at bounding box center [1065, 397] width 77 height 27
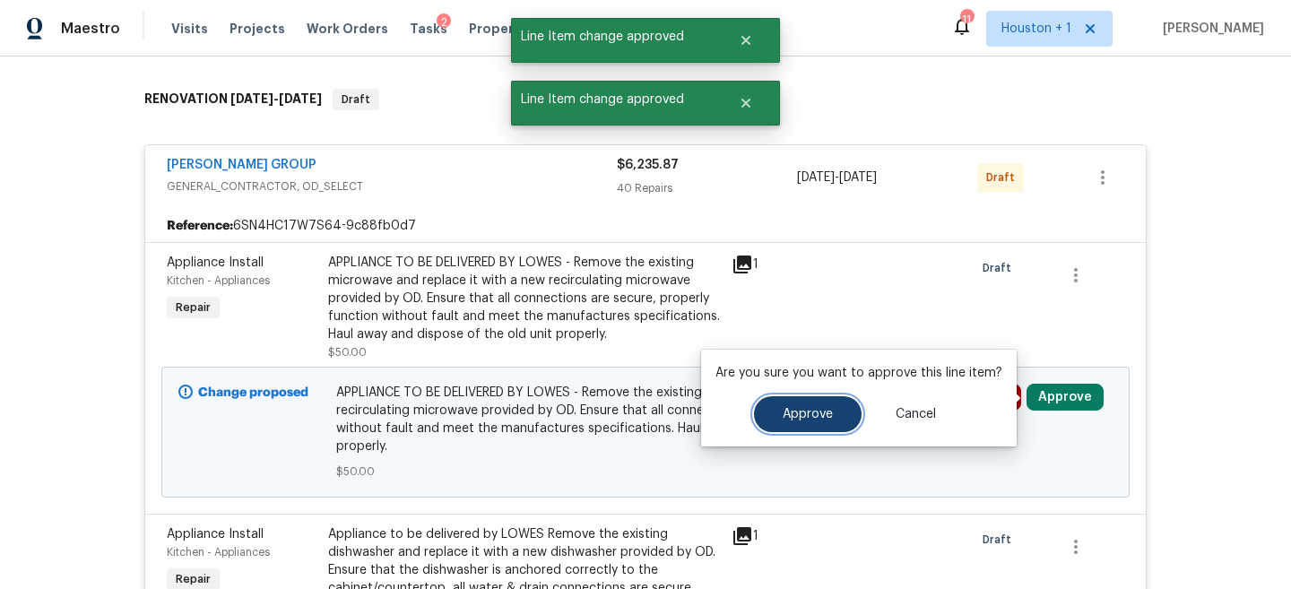
click at [791, 412] on span "Approve" at bounding box center [808, 414] width 50 height 13
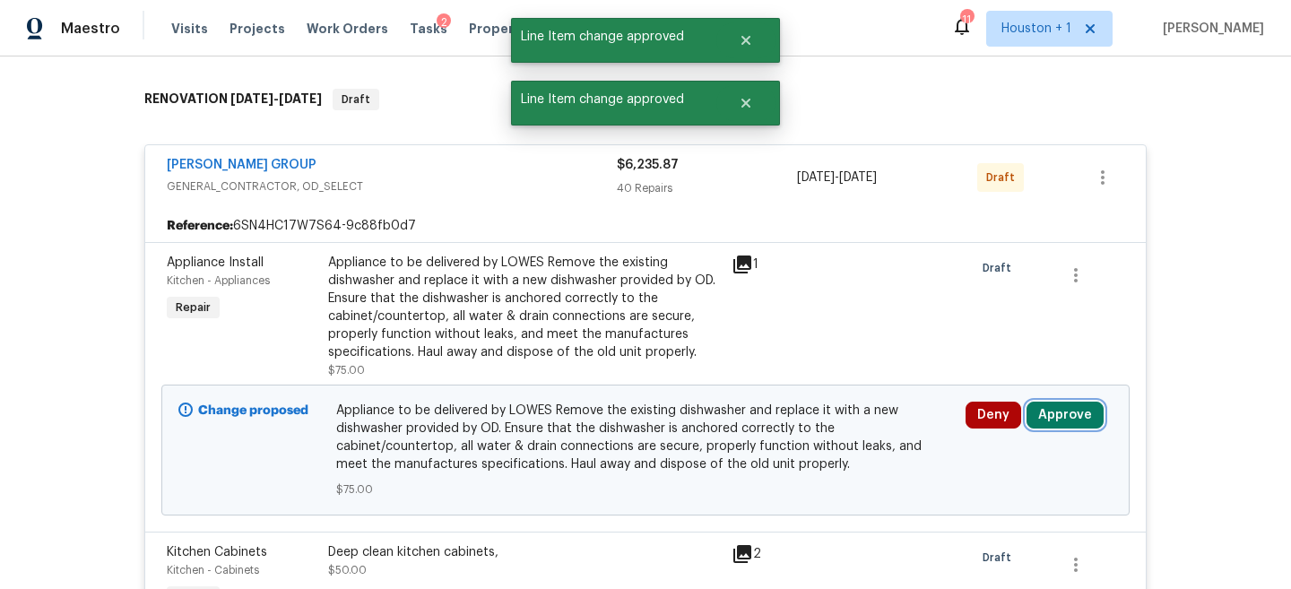
click at [1052, 406] on button "Approve" at bounding box center [1065, 415] width 77 height 27
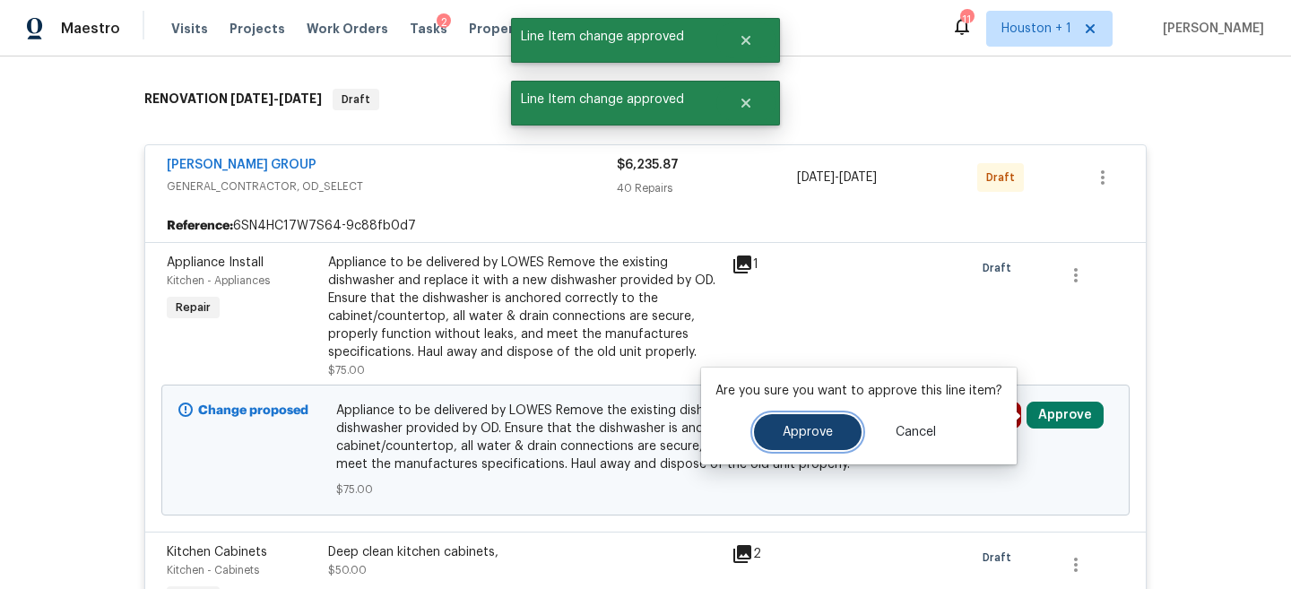
click at [821, 418] on button "Approve" at bounding box center [808, 432] width 108 height 36
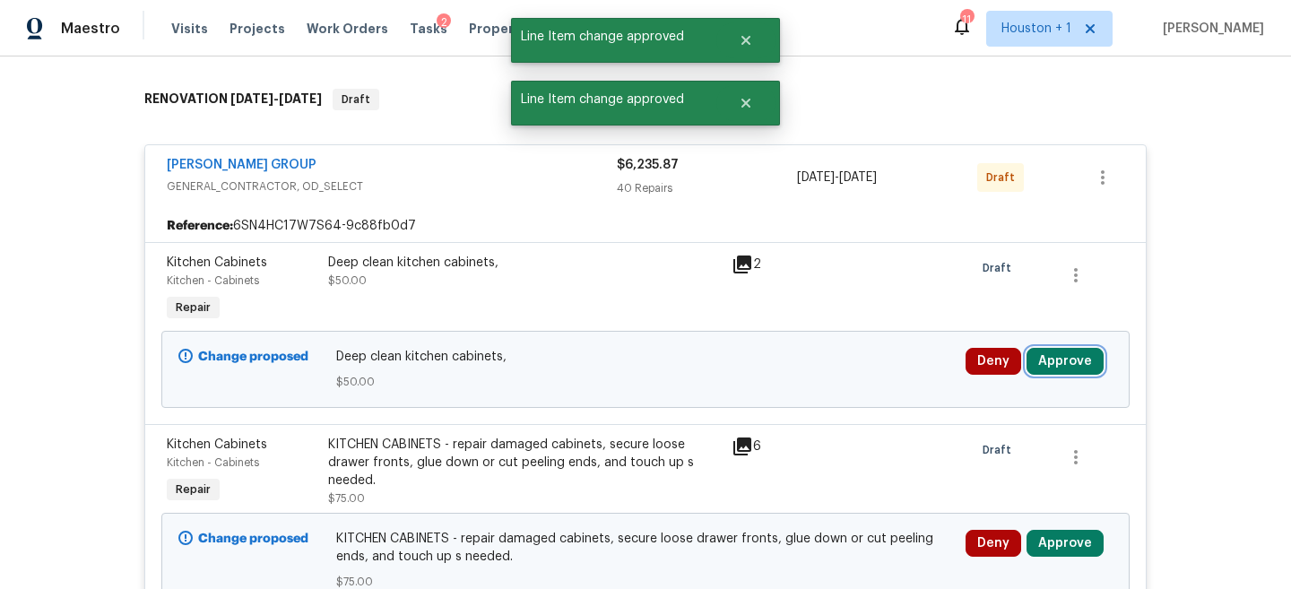
click at [1071, 366] on button "Approve" at bounding box center [1065, 361] width 77 height 27
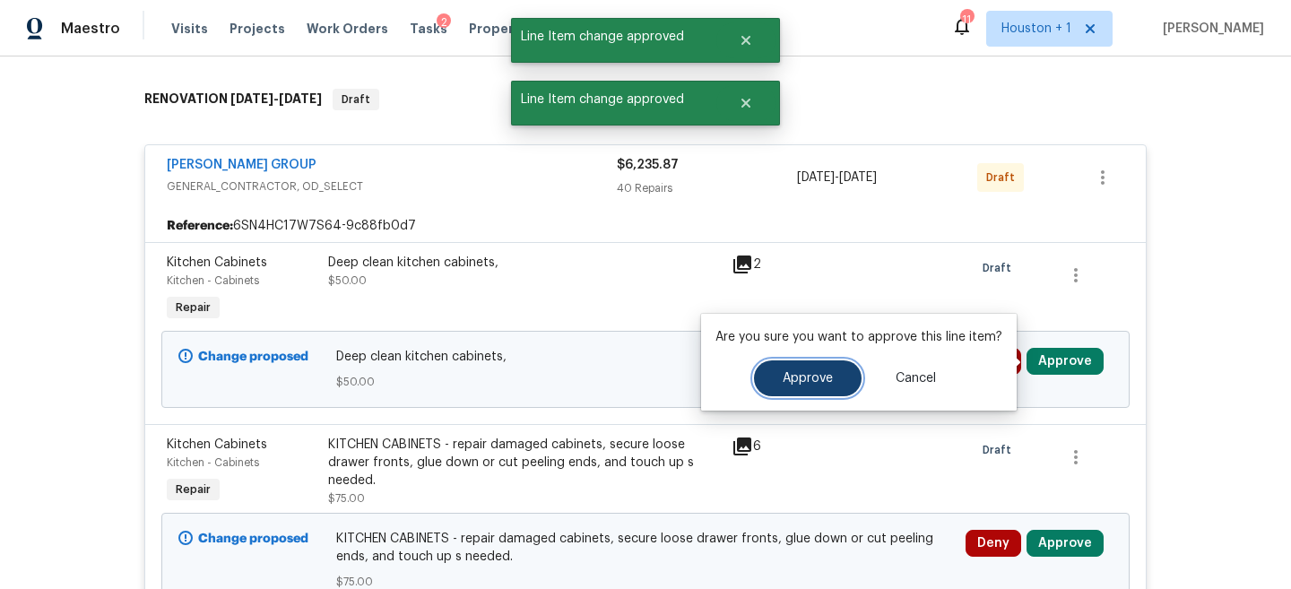
click at [833, 366] on button "Approve" at bounding box center [808, 378] width 108 height 36
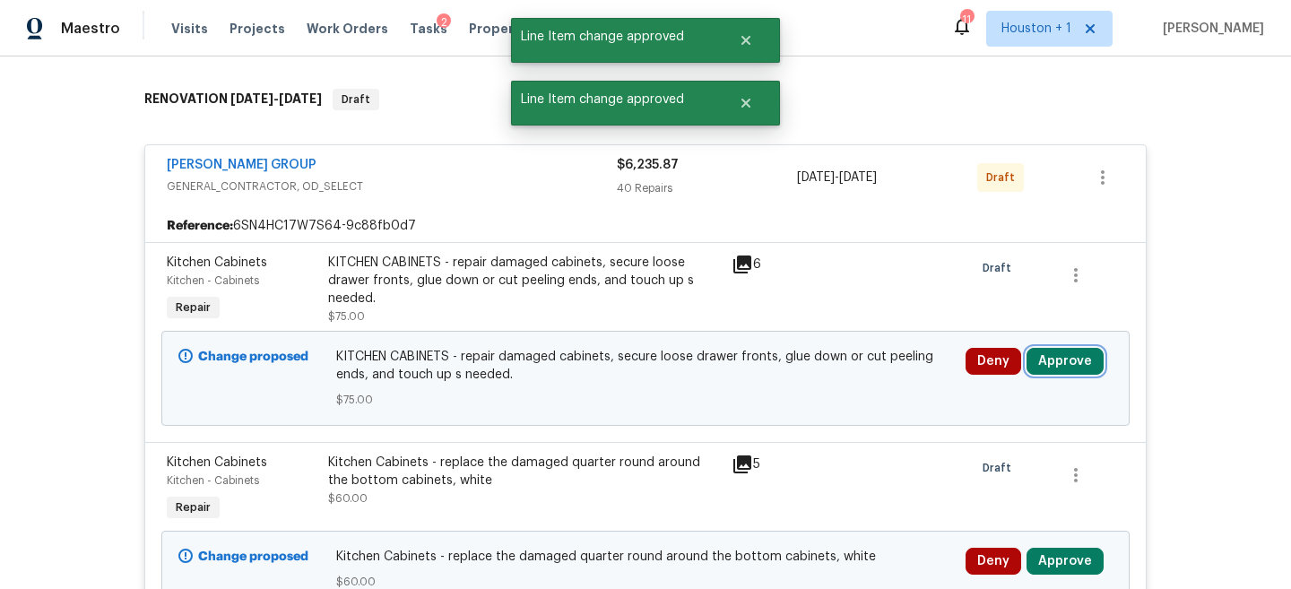
click at [1062, 363] on button "Approve" at bounding box center [1065, 361] width 77 height 27
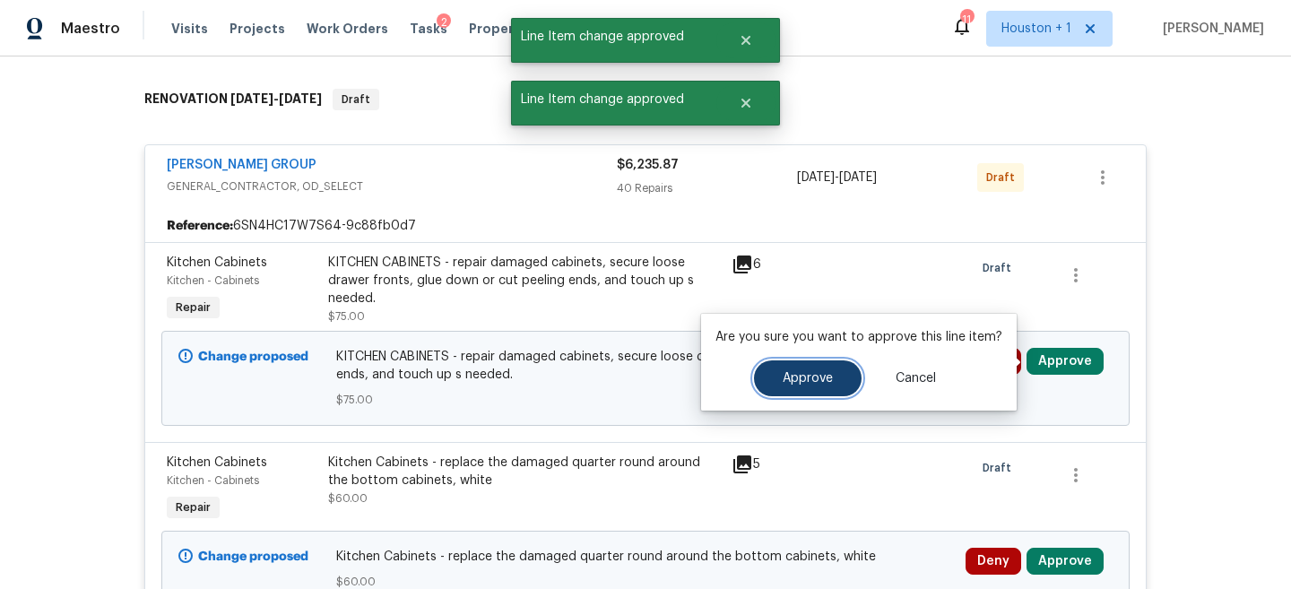
click at [852, 369] on button "Approve" at bounding box center [808, 378] width 108 height 36
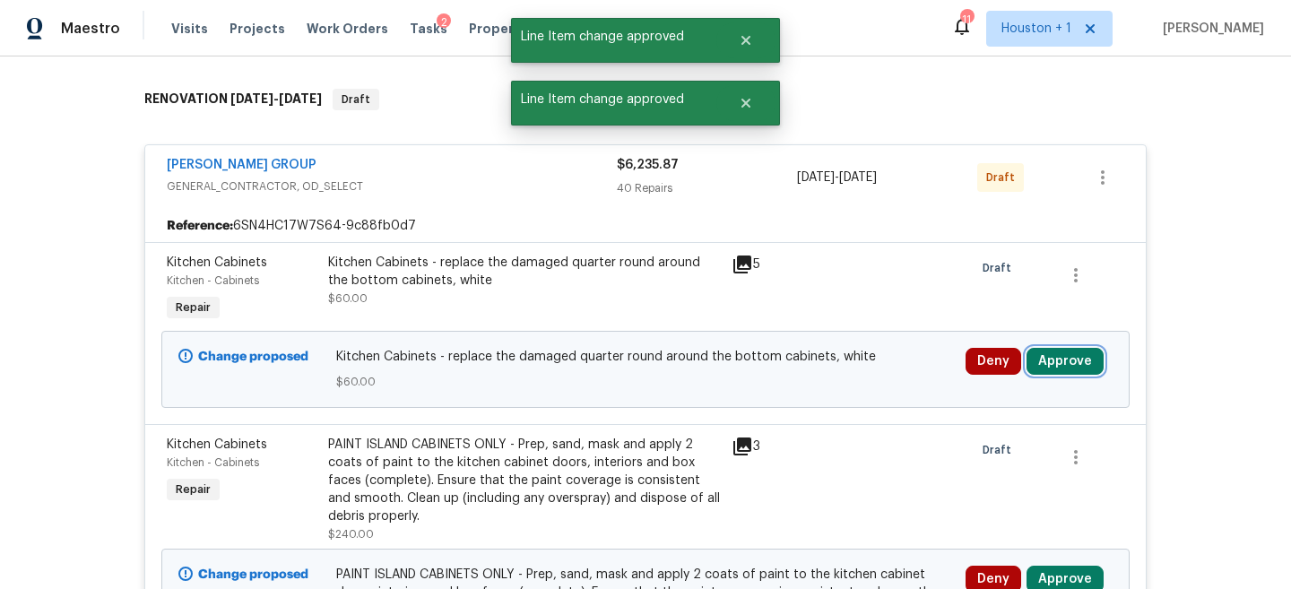
click at [1063, 359] on button "Approve" at bounding box center [1065, 361] width 77 height 27
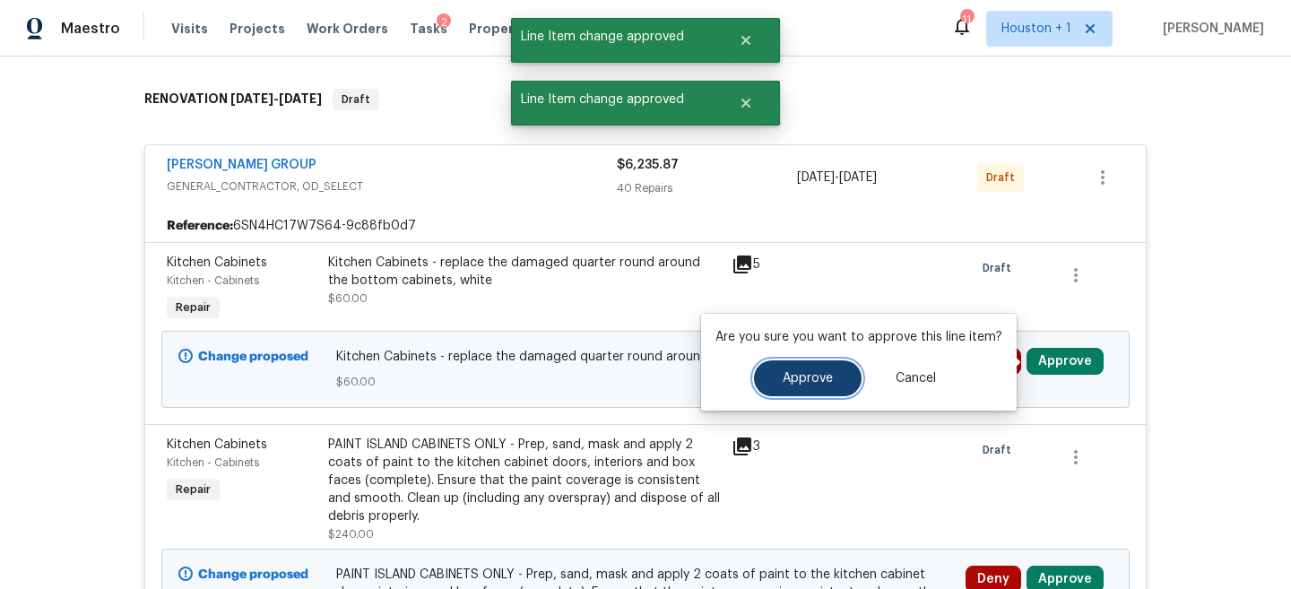
click at [798, 382] on span "Approve" at bounding box center [808, 378] width 50 height 13
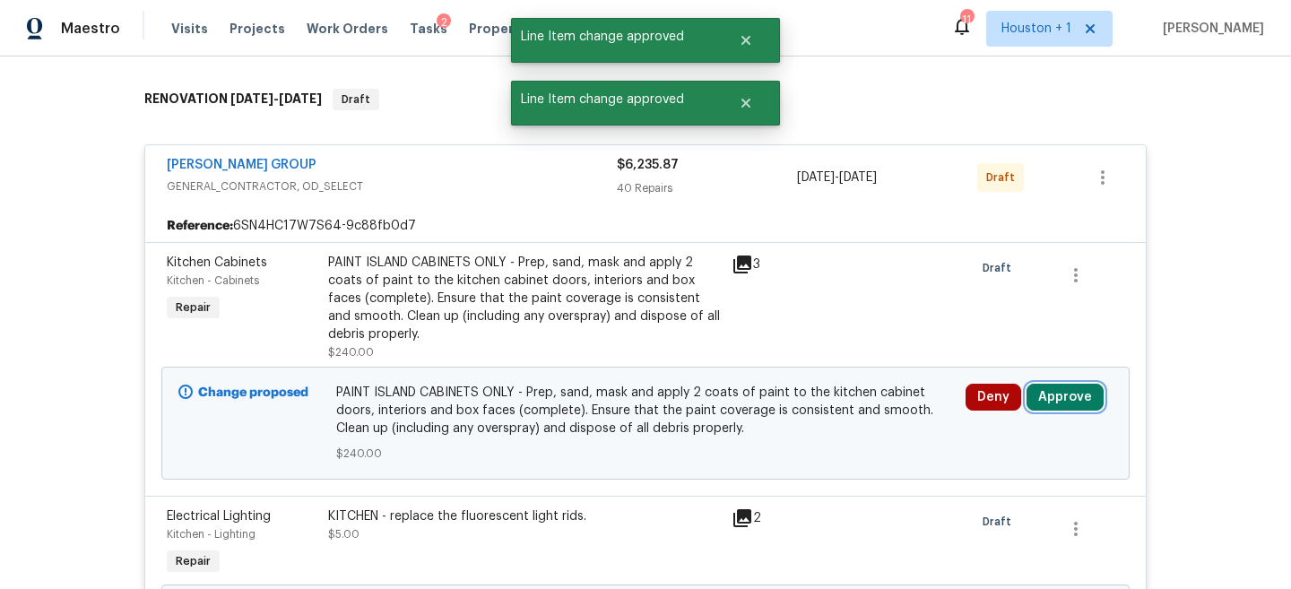
click at [1057, 395] on button "Approve" at bounding box center [1065, 397] width 77 height 27
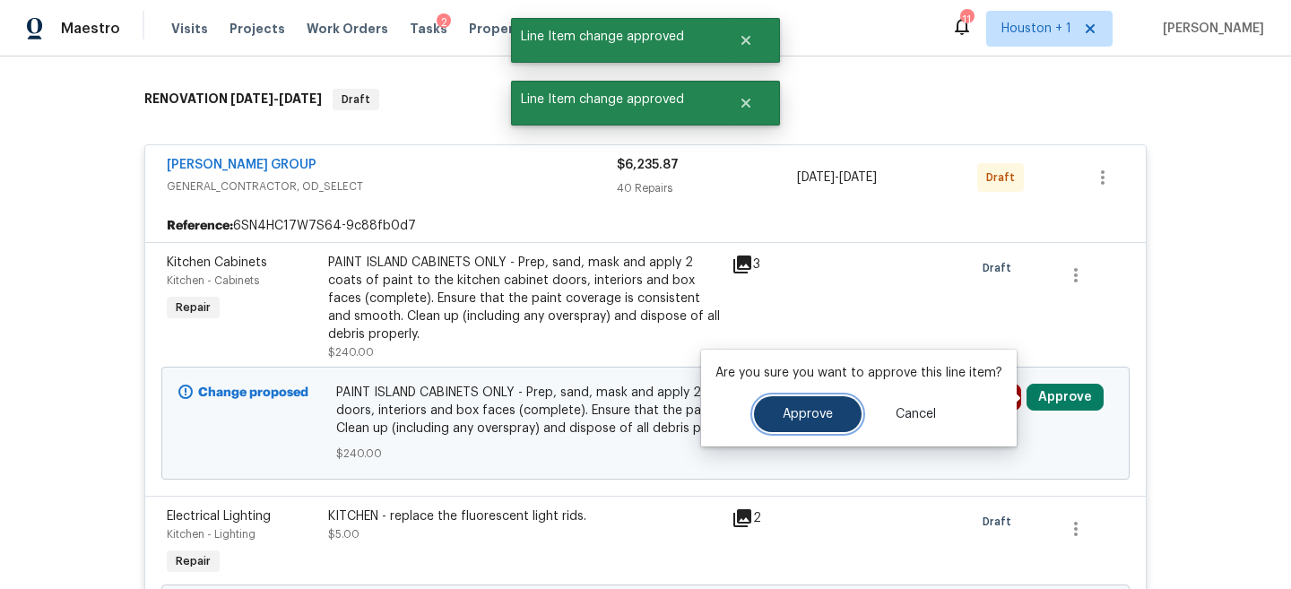
click at [783, 413] on span "Approve" at bounding box center [808, 414] width 50 height 13
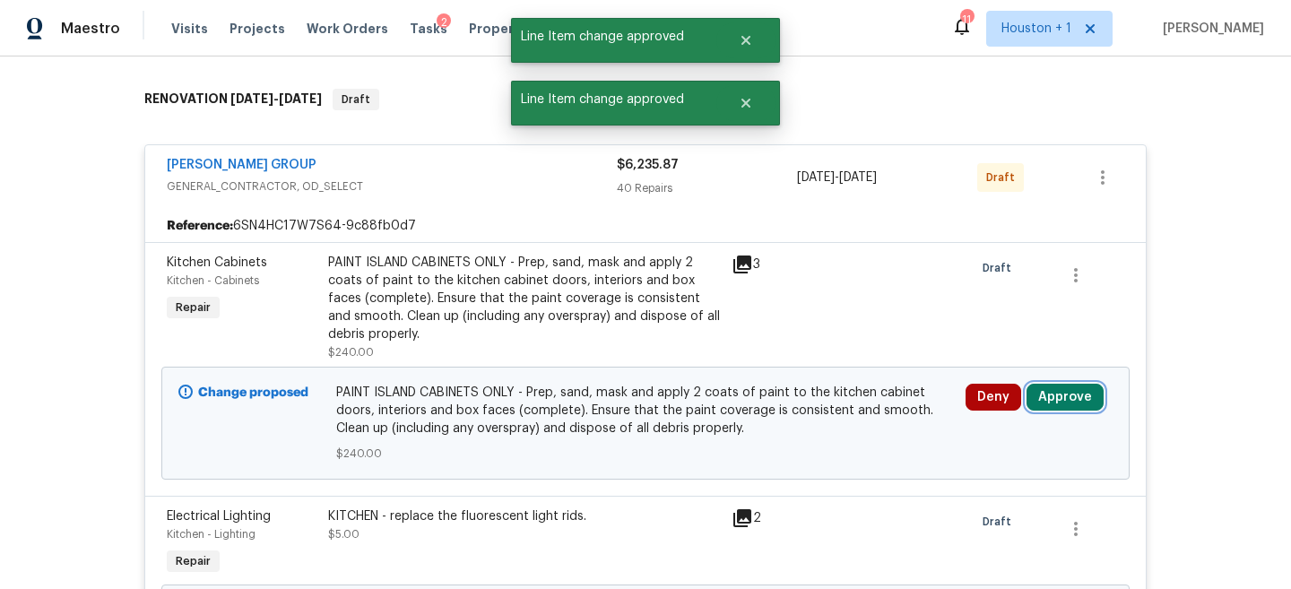
click at [1069, 390] on button "Approve" at bounding box center [1065, 397] width 77 height 27
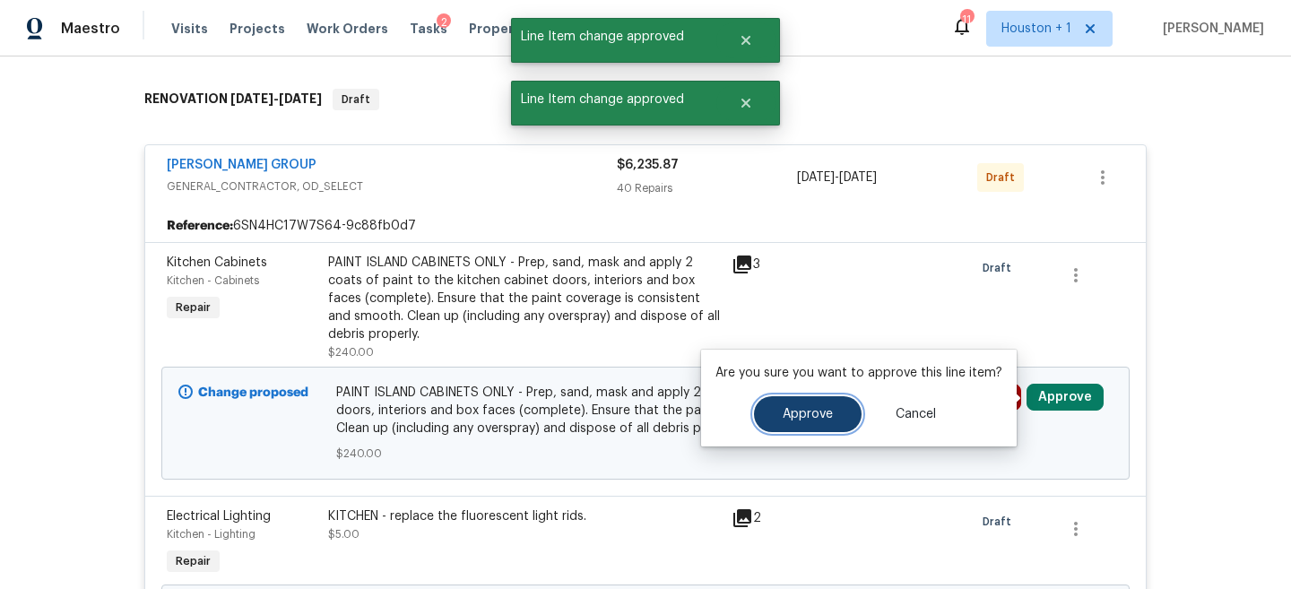
click at [795, 412] on span "Approve" at bounding box center [808, 414] width 50 height 13
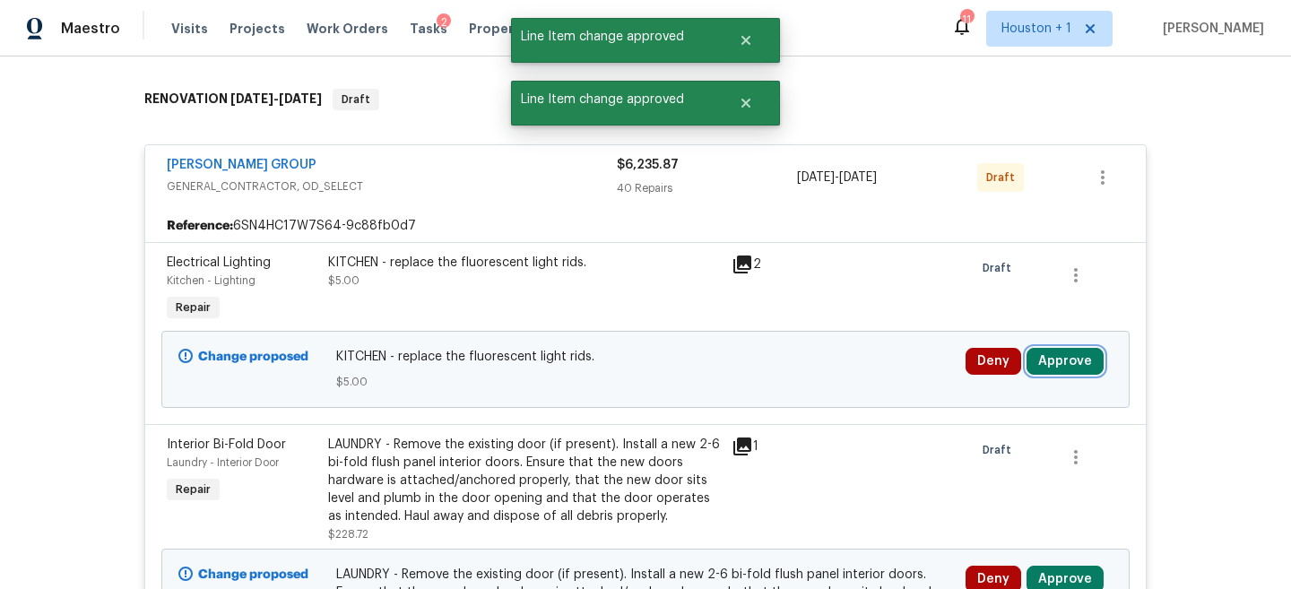
click at [1068, 363] on button "Approve" at bounding box center [1065, 361] width 77 height 27
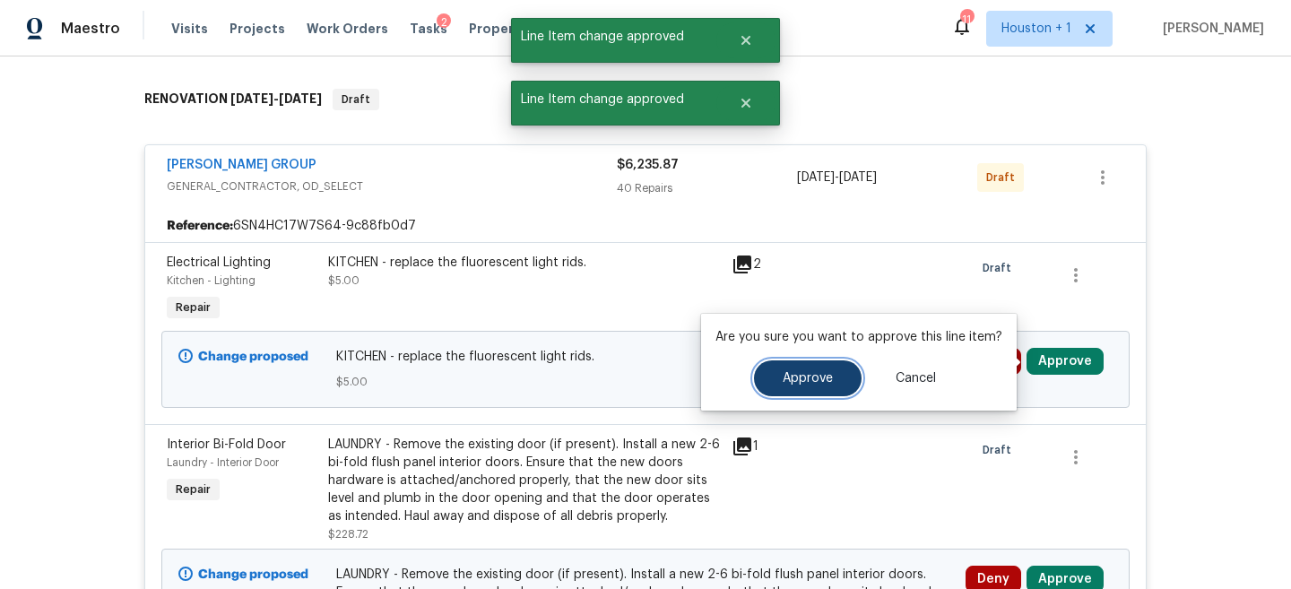
click at [812, 388] on button "Approve" at bounding box center [808, 378] width 108 height 36
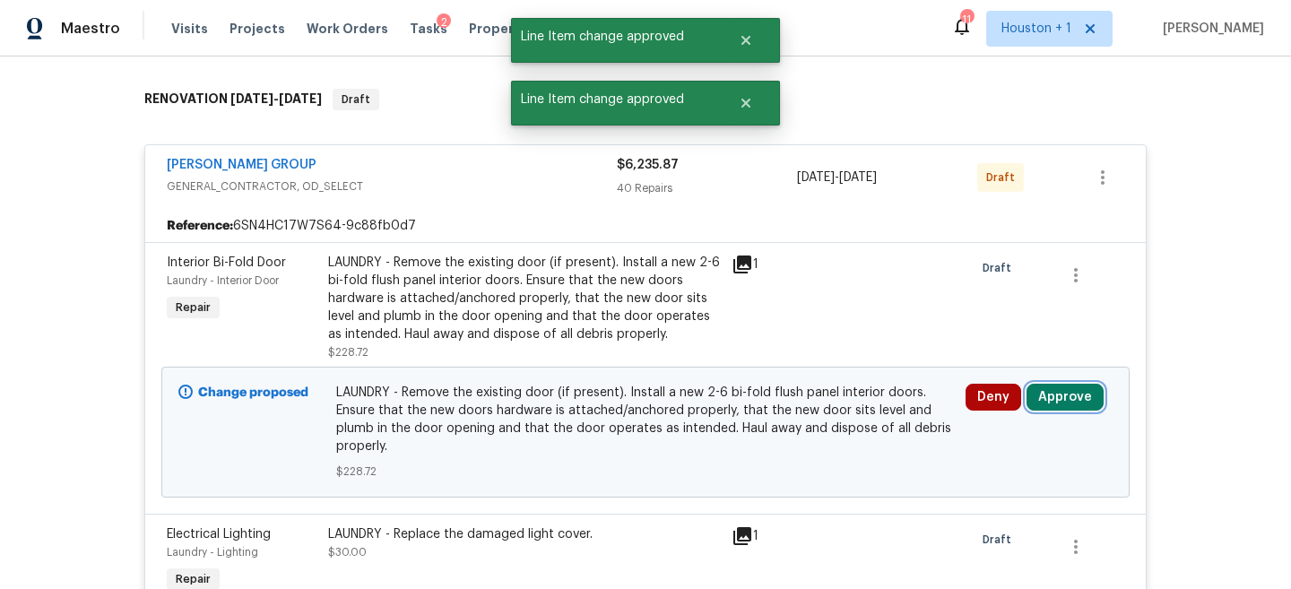
click at [1067, 398] on button "Approve" at bounding box center [1065, 397] width 77 height 27
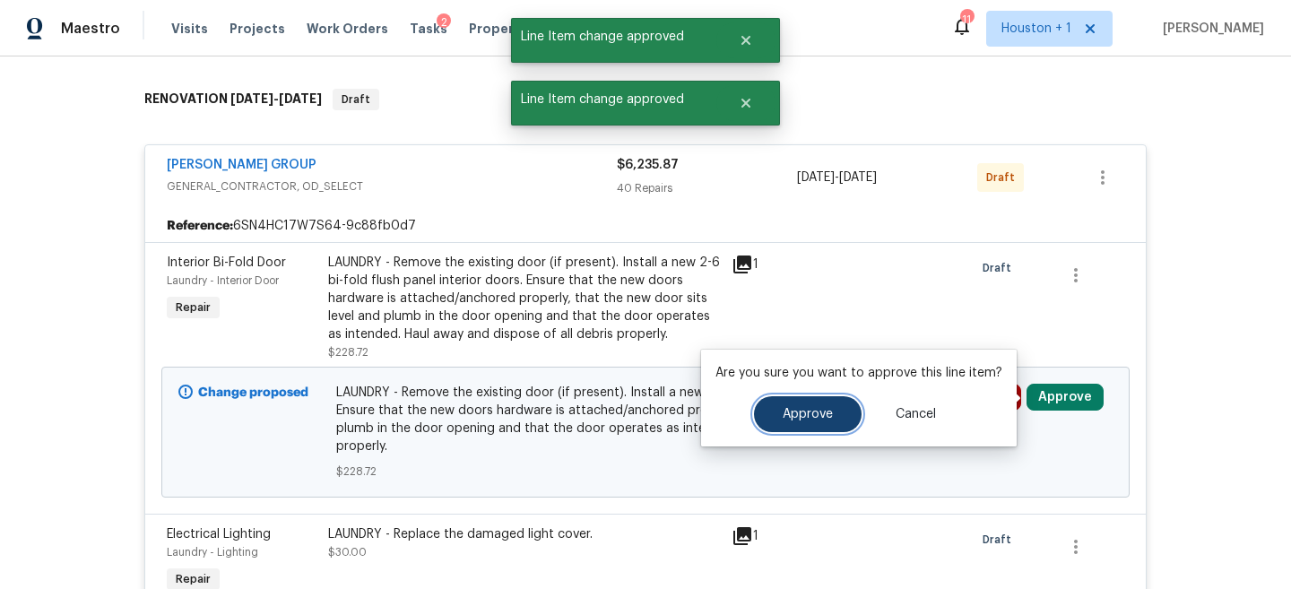
click at [791, 409] on span "Approve" at bounding box center [808, 414] width 50 height 13
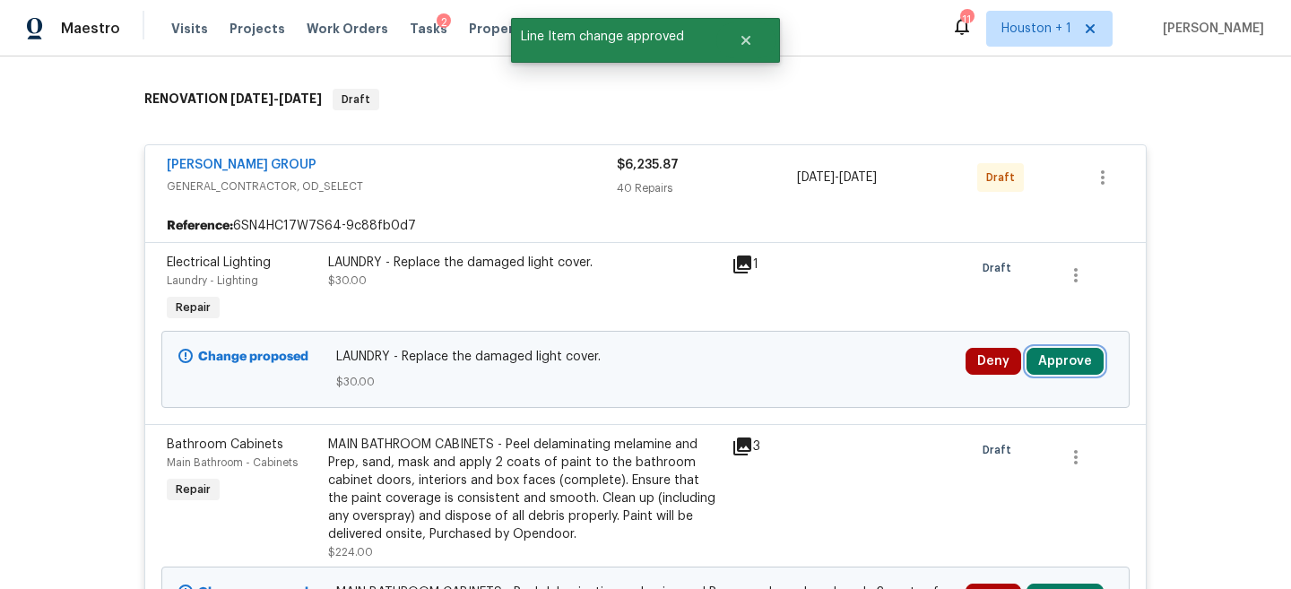
click at [1074, 362] on button "Approve" at bounding box center [1065, 361] width 77 height 27
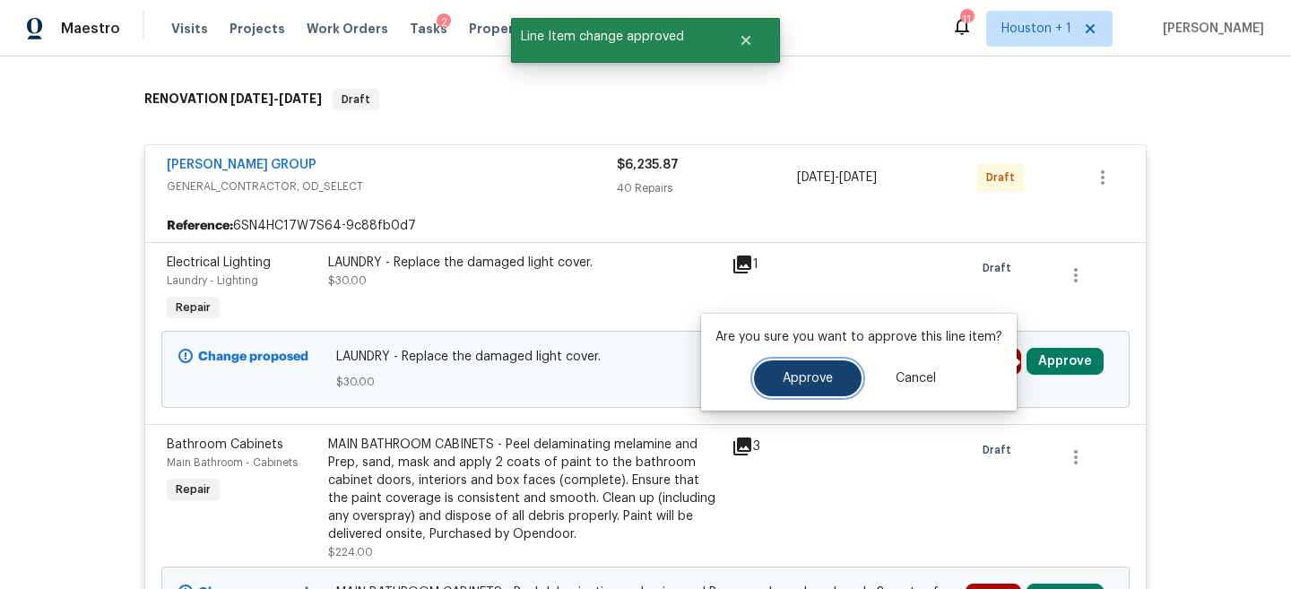
click at [781, 386] on button "Approve" at bounding box center [808, 378] width 108 height 36
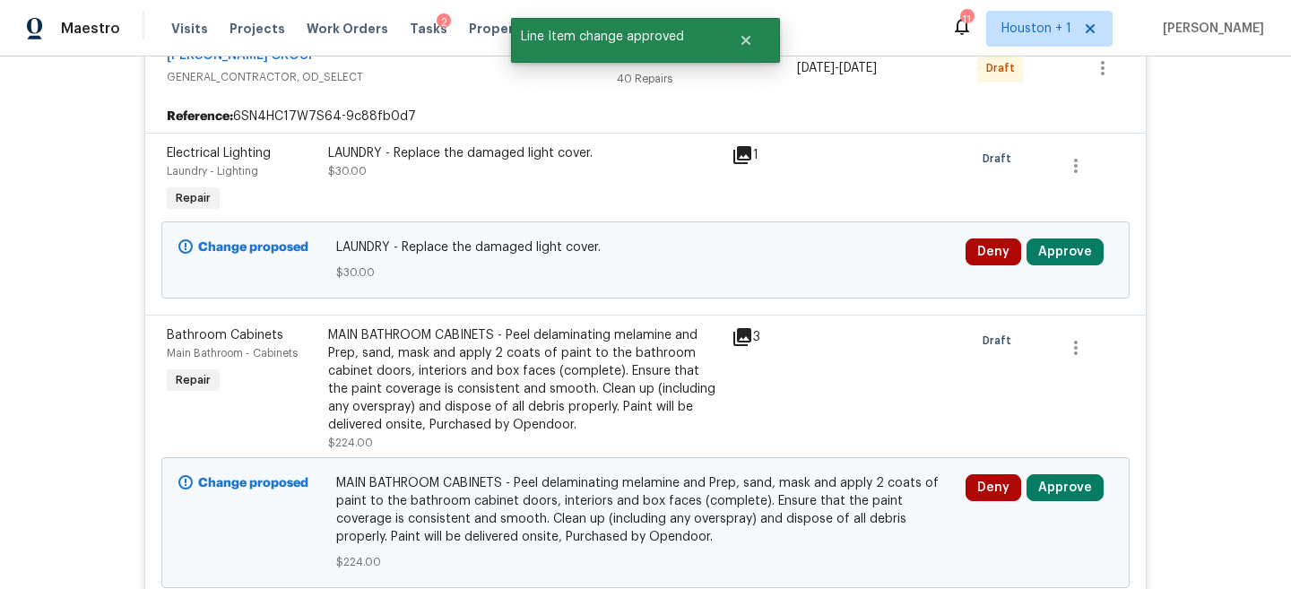
scroll to position [383, 0]
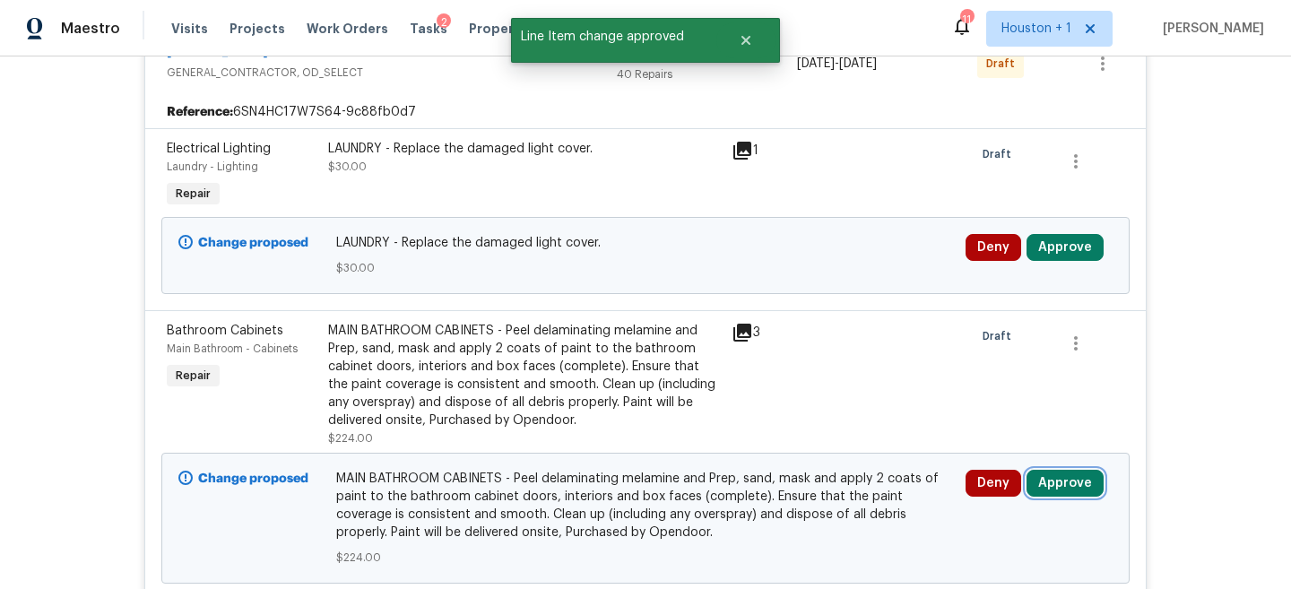
click at [1051, 474] on button "Approve" at bounding box center [1065, 483] width 77 height 27
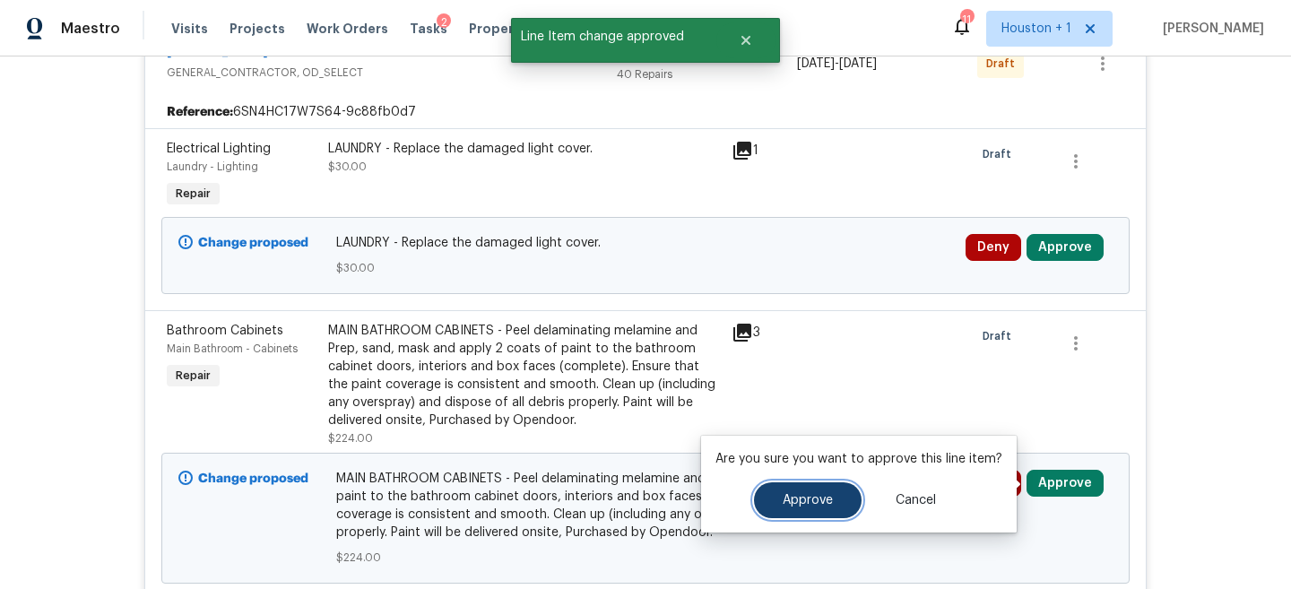
click at [804, 491] on button "Approve" at bounding box center [808, 500] width 108 height 36
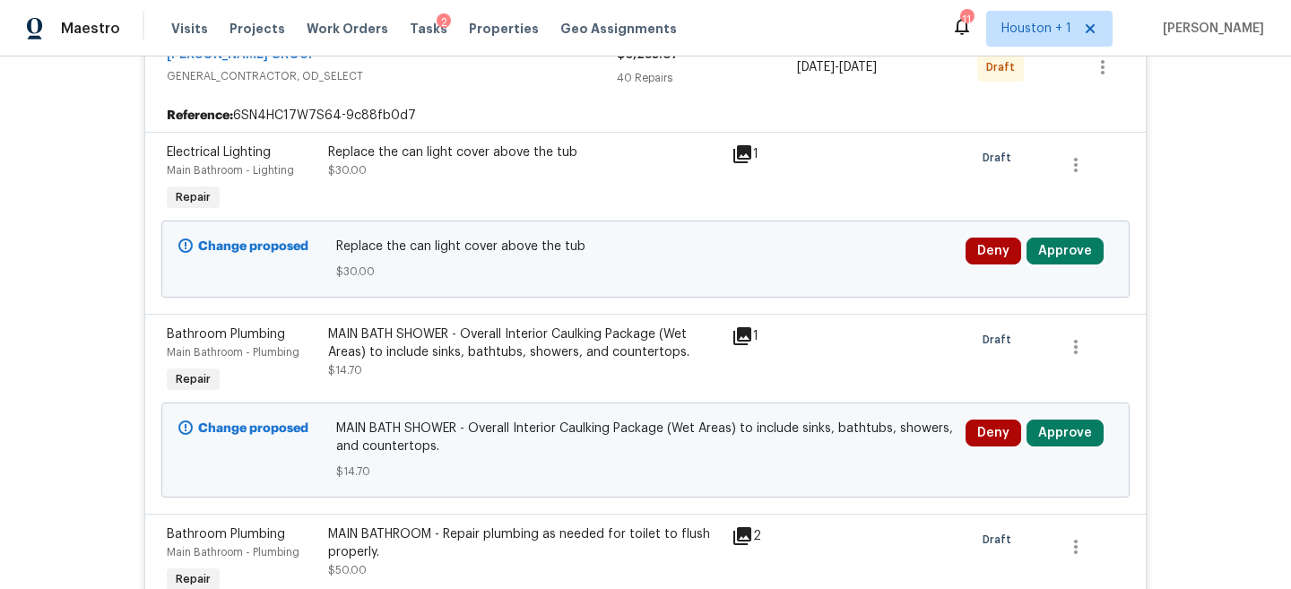
scroll to position [515, 0]
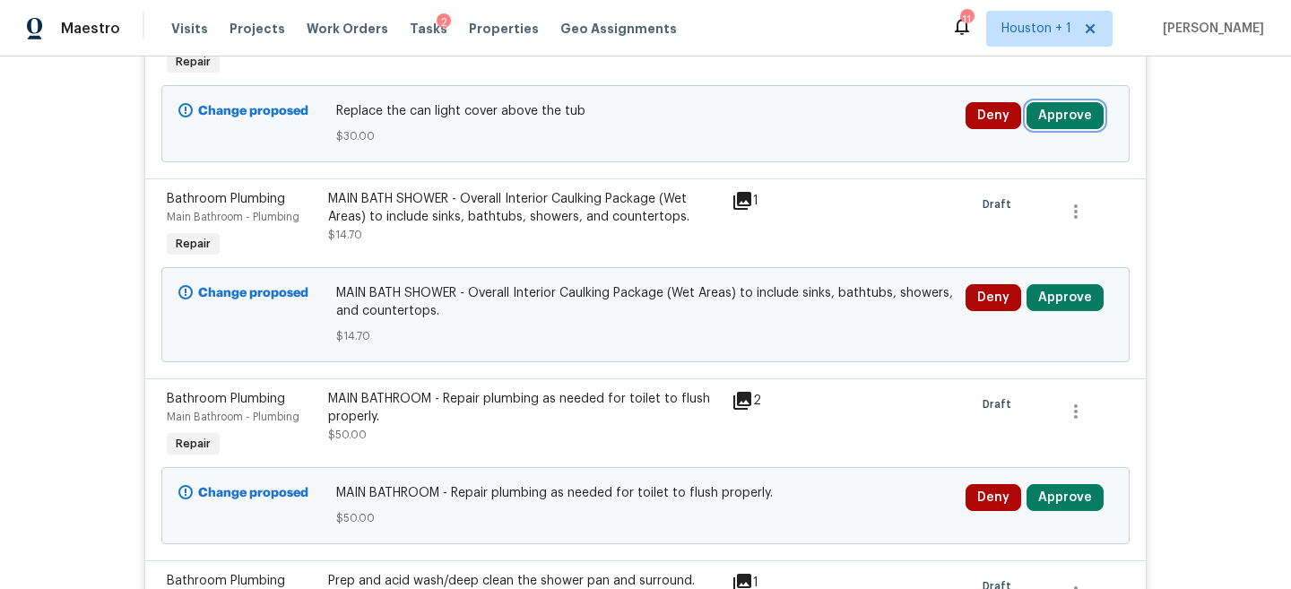
click at [1062, 117] on button "Approve" at bounding box center [1065, 115] width 77 height 27
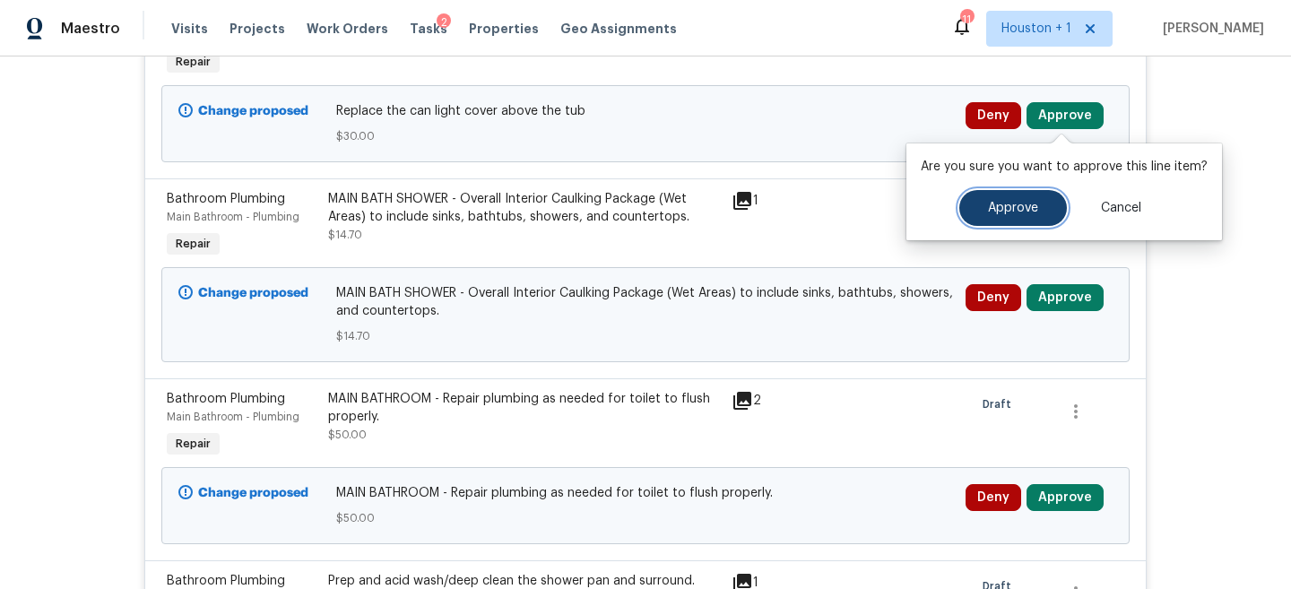
click at [982, 213] on button "Approve" at bounding box center [1014, 208] width 108 height 36
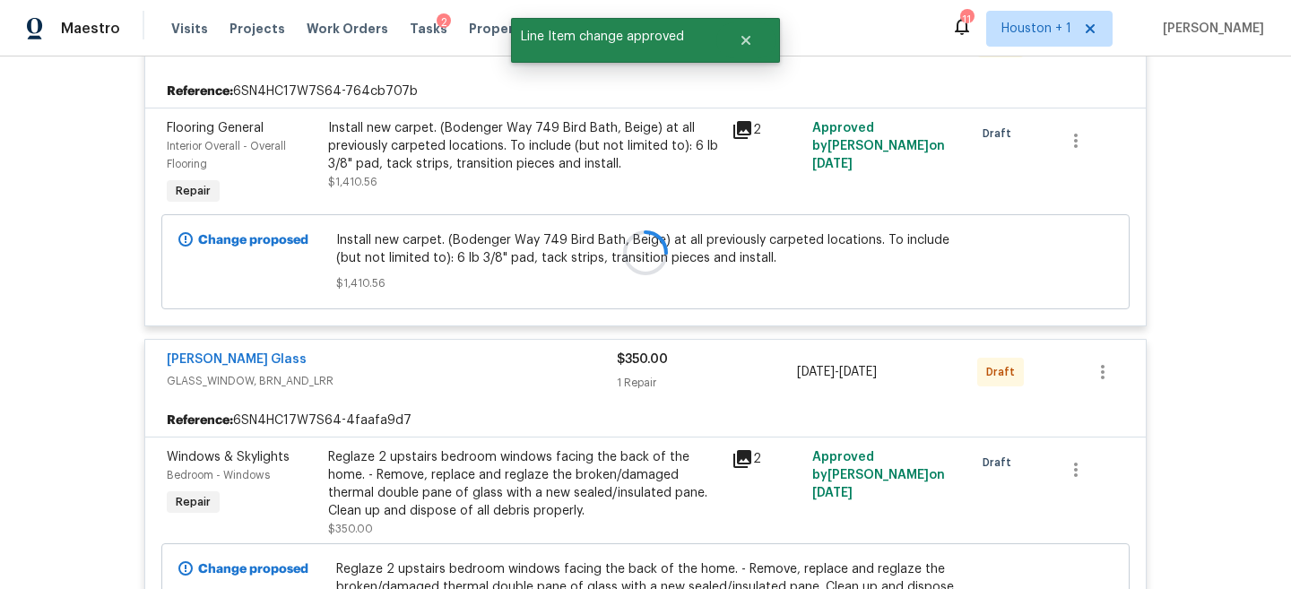
click at [1070, 298] on div at bounding box center [645, 252] width 1013 height 877
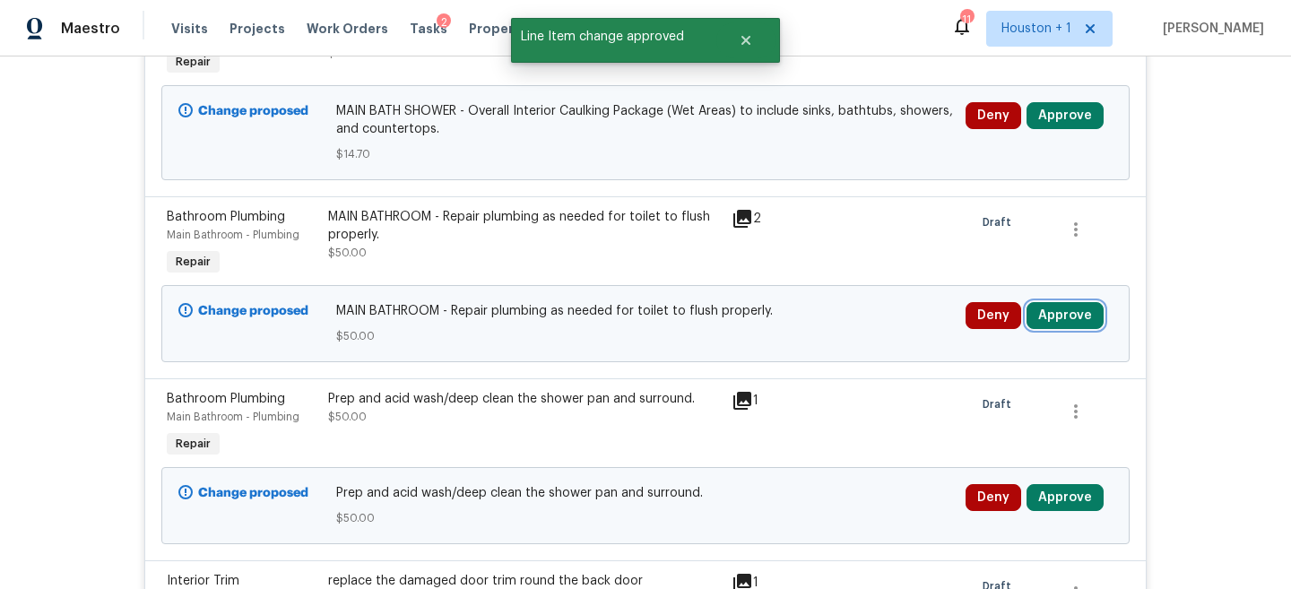
click at [1062, 315] on button "Approve" at bounding box center [1065, 315] width 77 height 27
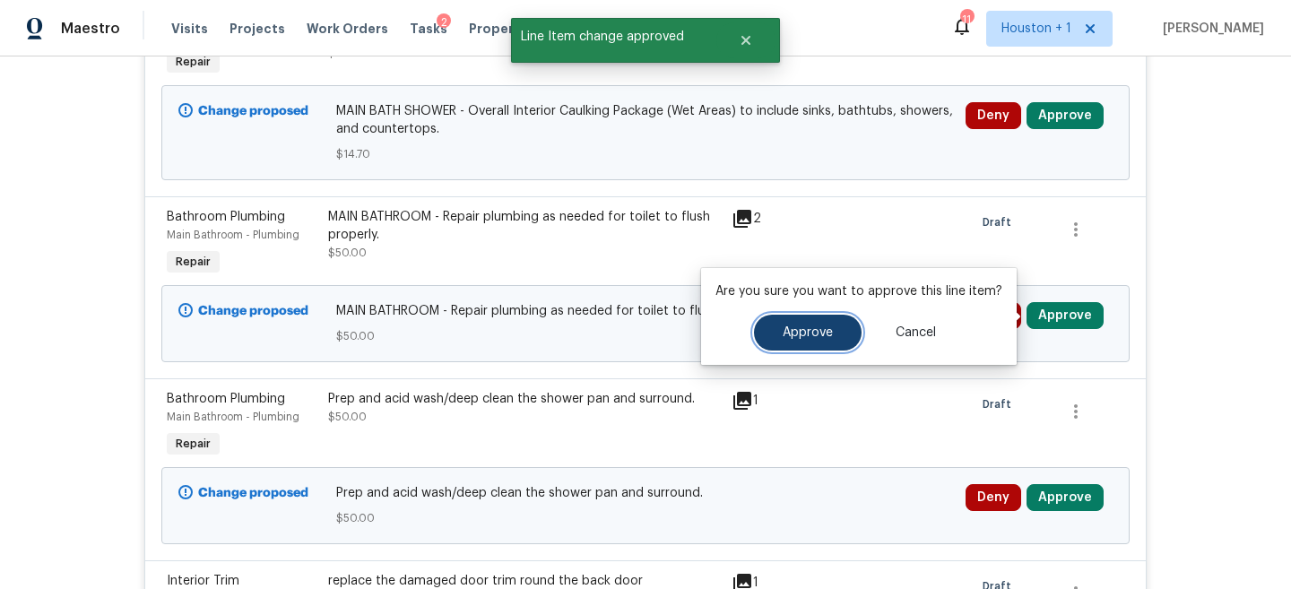
click at [828, 333] on span "Approve" at bounding box center [808, 332] width 50 height 13
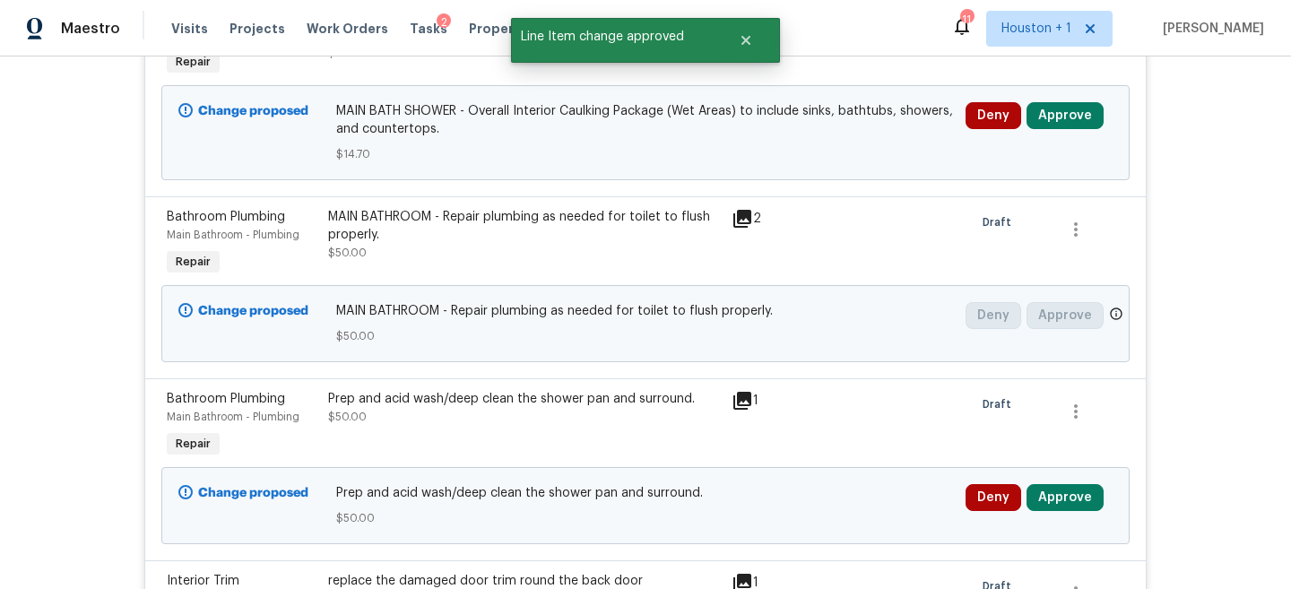
scroll to position [443, 0]
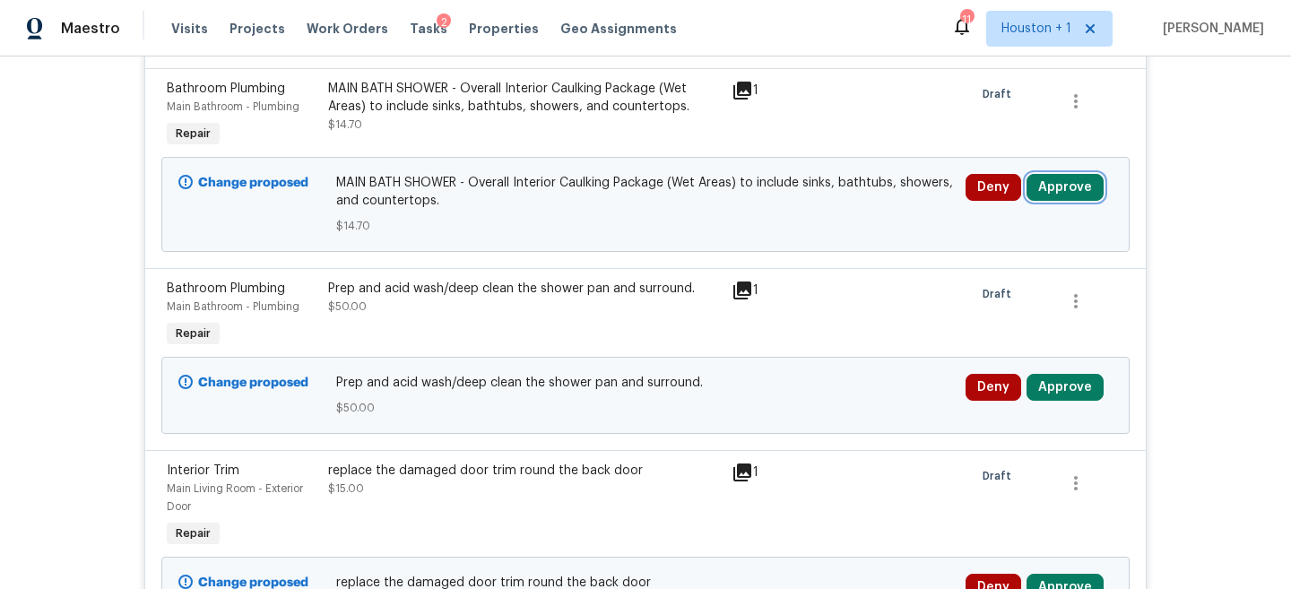
click at [1068, 178] on button "Approve" at bounding box center [1065, 187] width 77 height 27
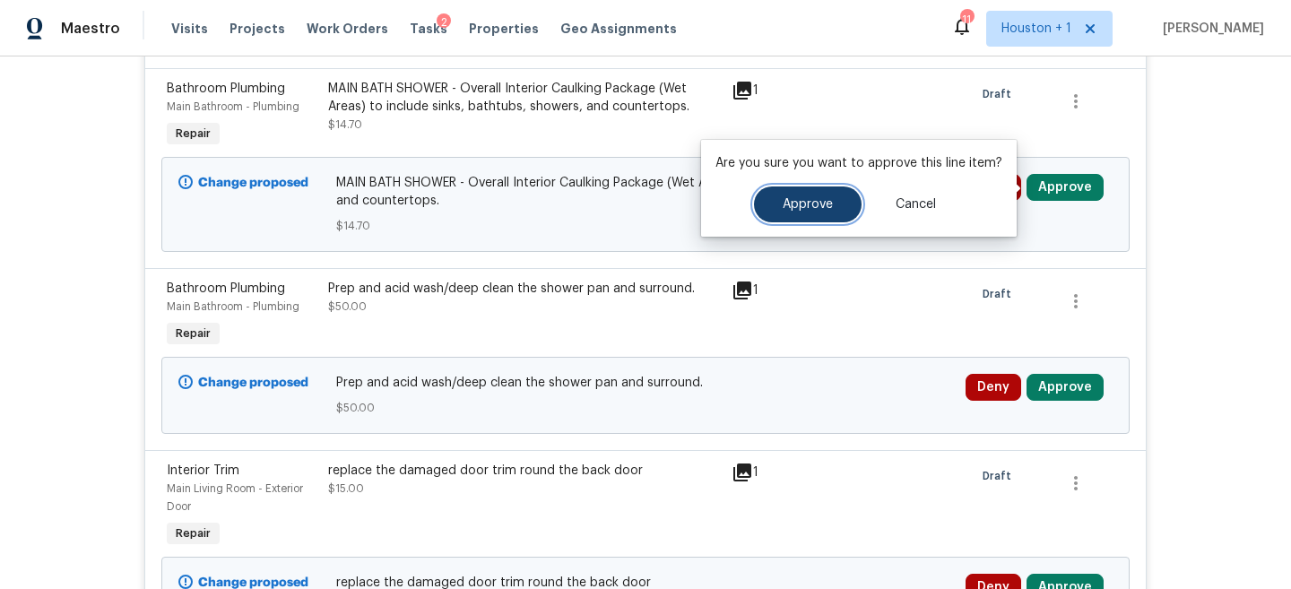
click at [819, 221] on button "Approve" at bounding box center [808, 205] width 108 height 36
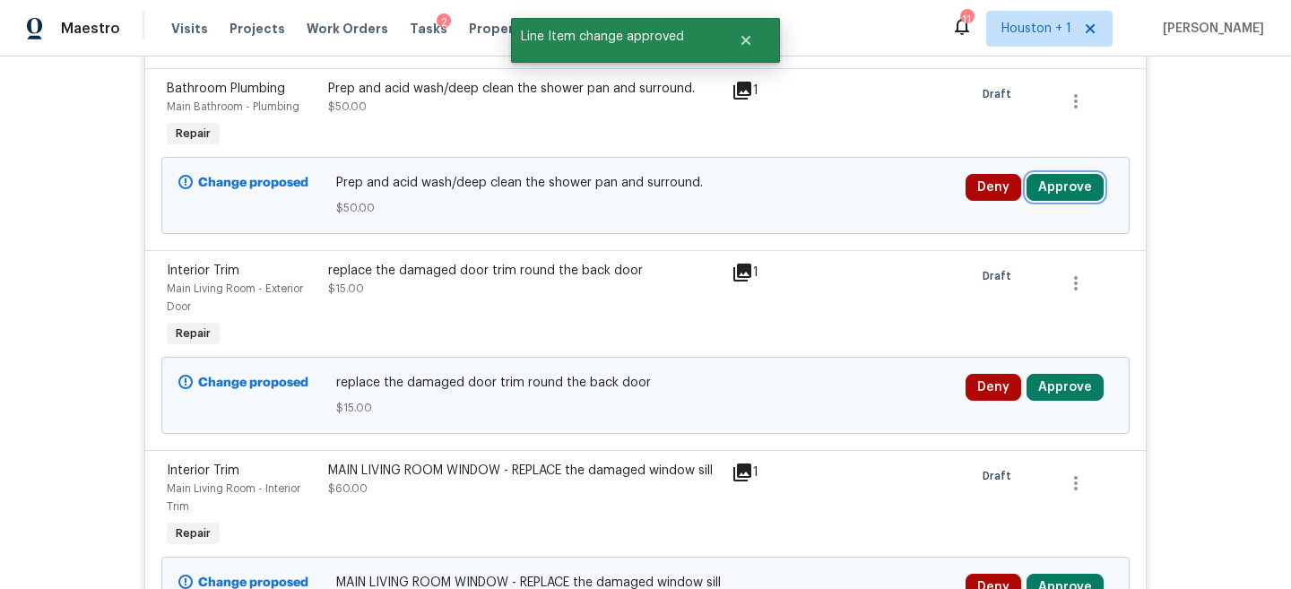
click at [1064, 186] on button "Approve" at bounding box center [1065, 187] width 77 height 27
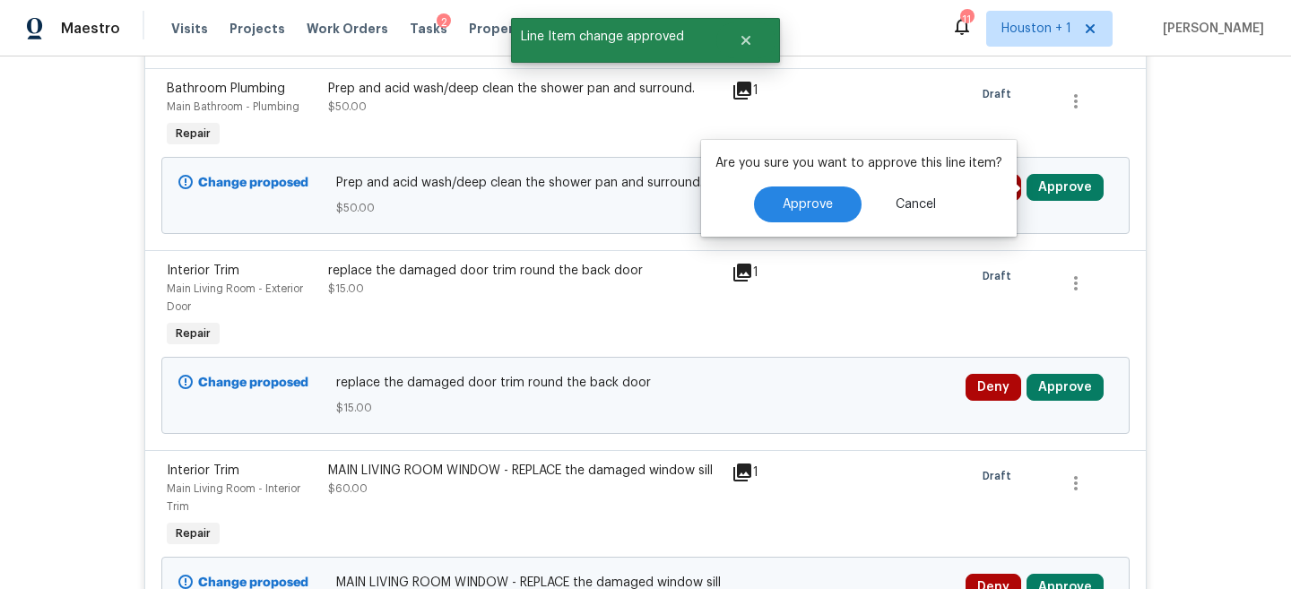
click at [824, 225] on div "Are you sure you want to approve this line item? Approve Cancel" at bounding box center [859, 188] width 316 height 97
click at [812, 205] on span "Approve" at bounding box center [808, 204] width 50 height 13
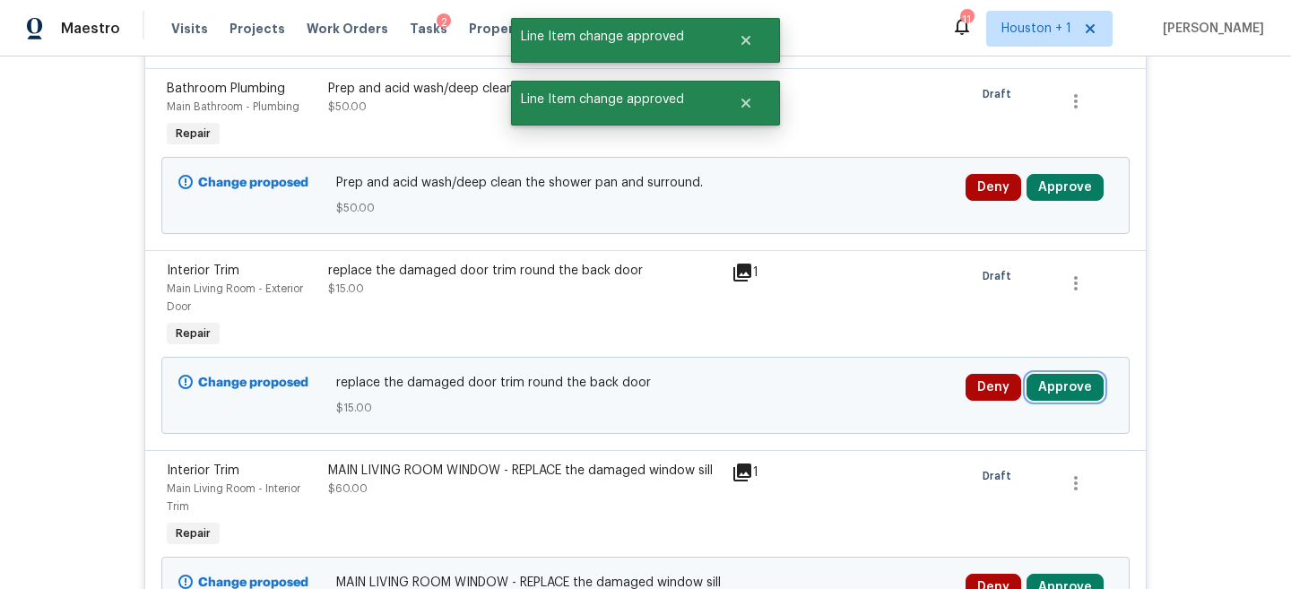
click at [1064, 393] on button "Approve" at bounding box center [1065, 387] width 77 height 27
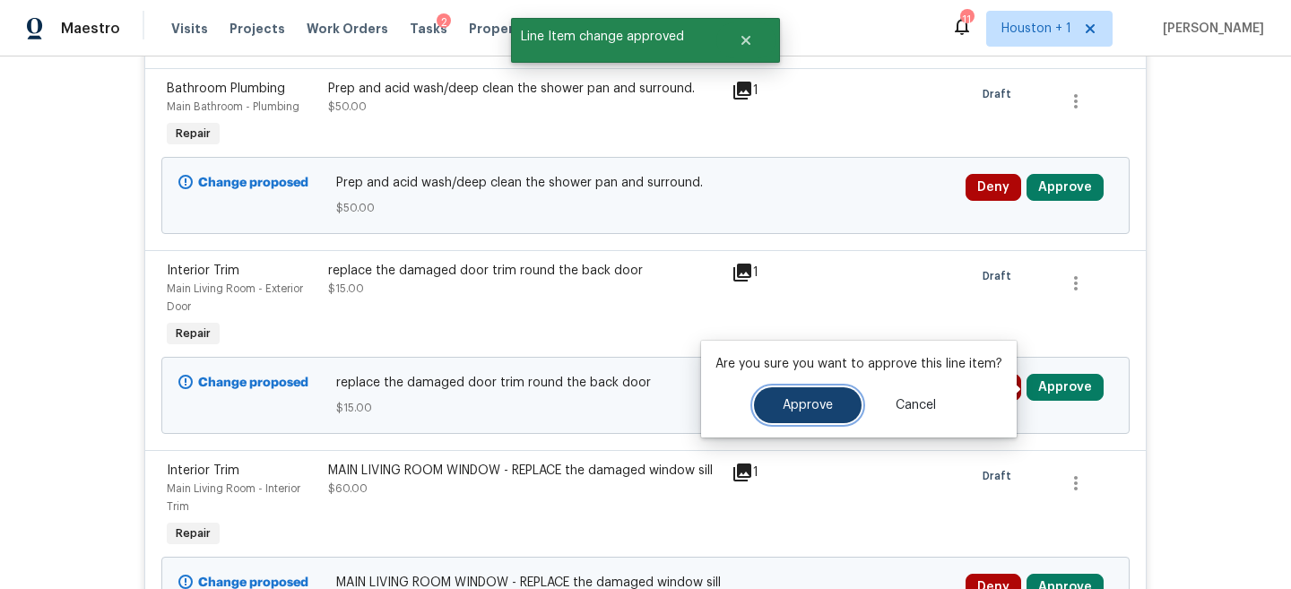
click at [846, 403] on button "Approve" at bounding box center [808, 405] width 108 height 36
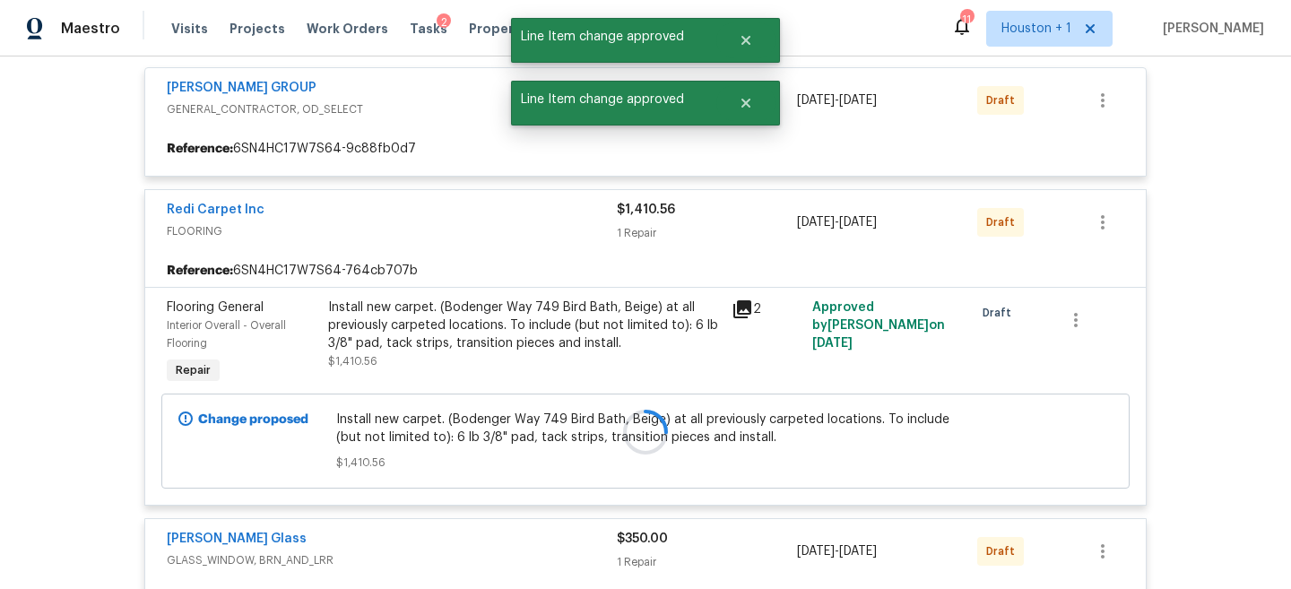
scroll to position [329, 0]
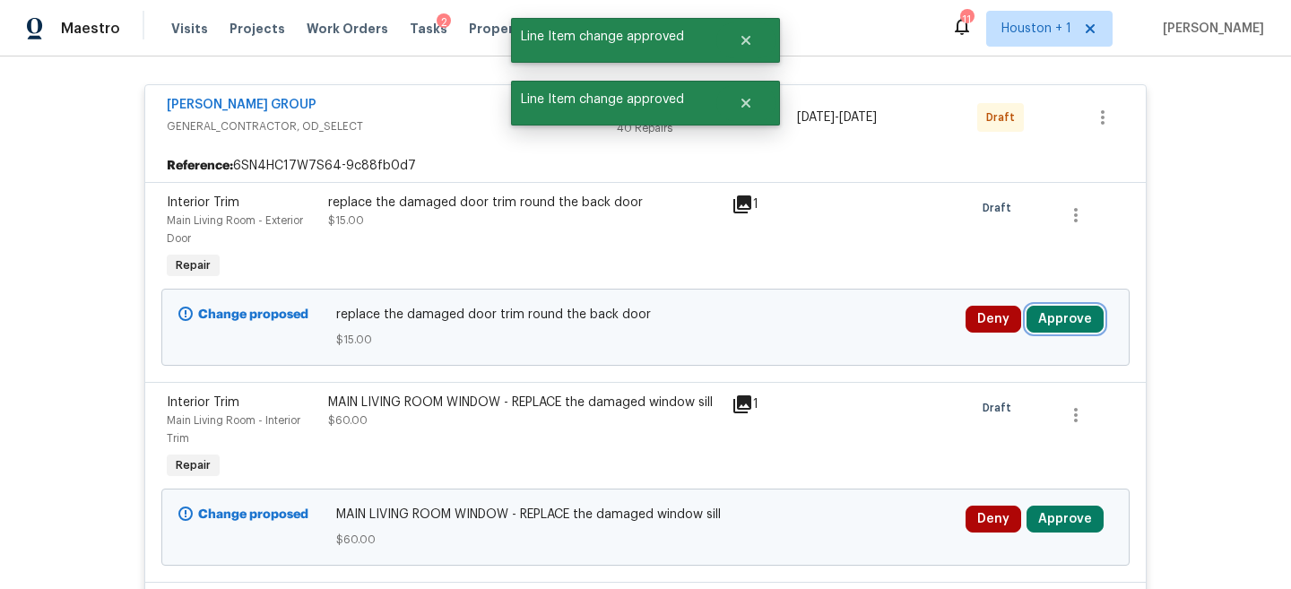
click at [1050, 325] on button "Approve" at bounding box center [1065, 319] width 77 height 27
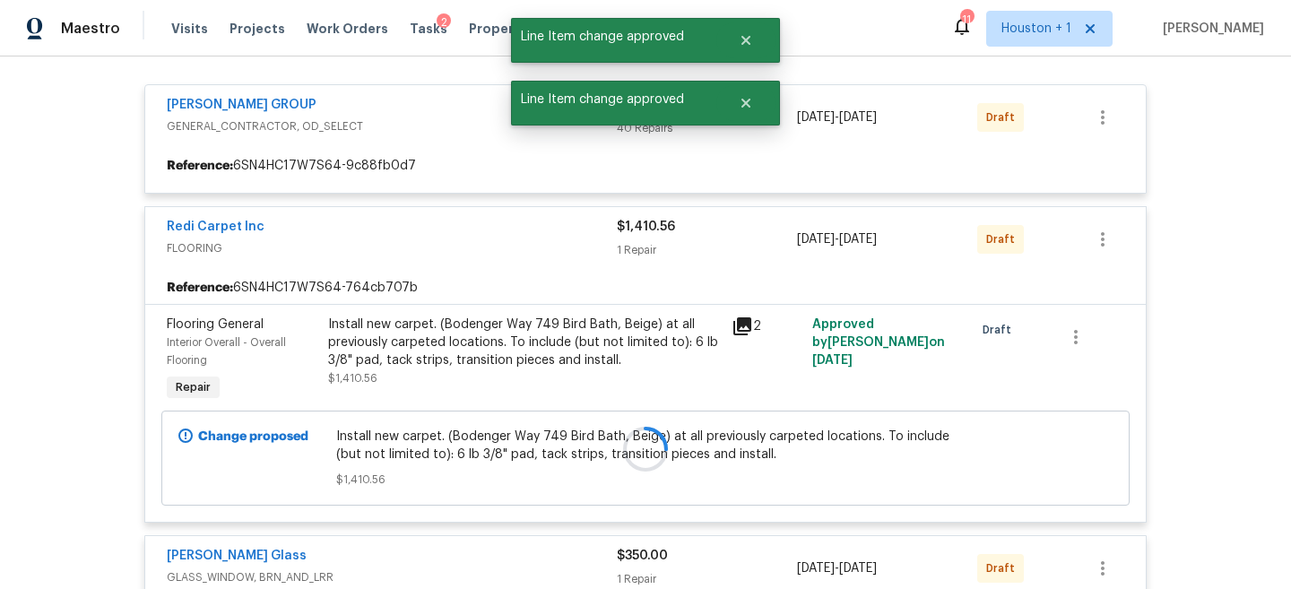
click at [809, 343] on div at bounding box center [645, 449] width 1013 height 877
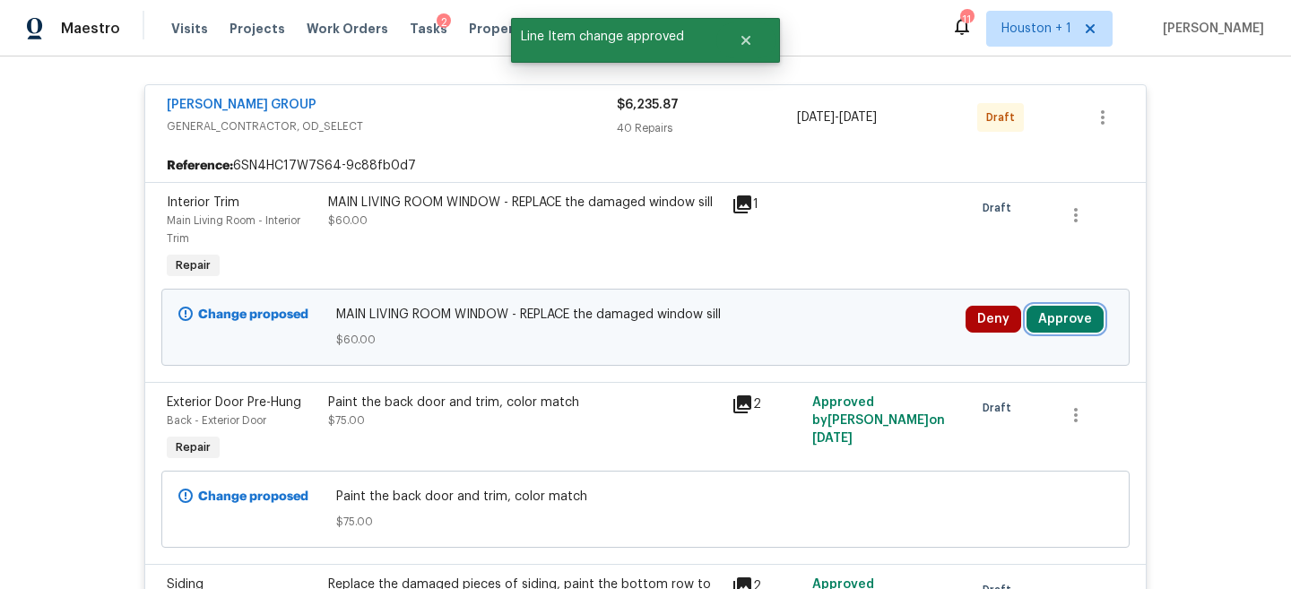
click at [1079, 333] on button "Approve" at bounding box center [1065, 319] width 77 height 27
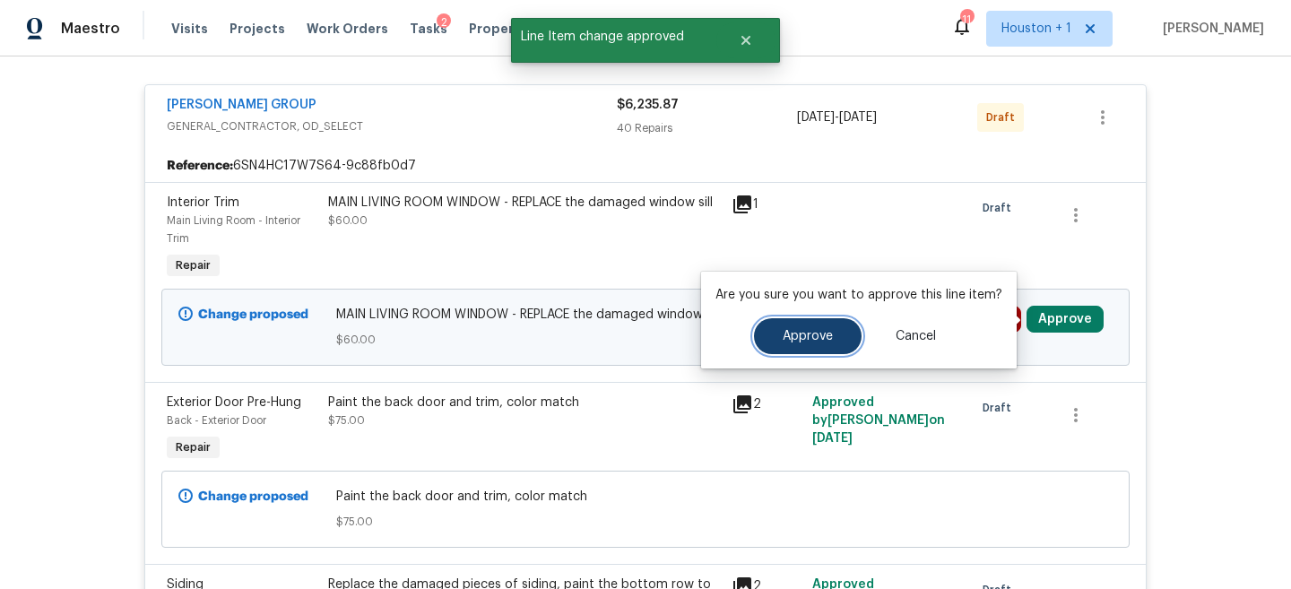
click at [807, 345] on button "Approve" at bounding box center [808, 336] width 108 height 36
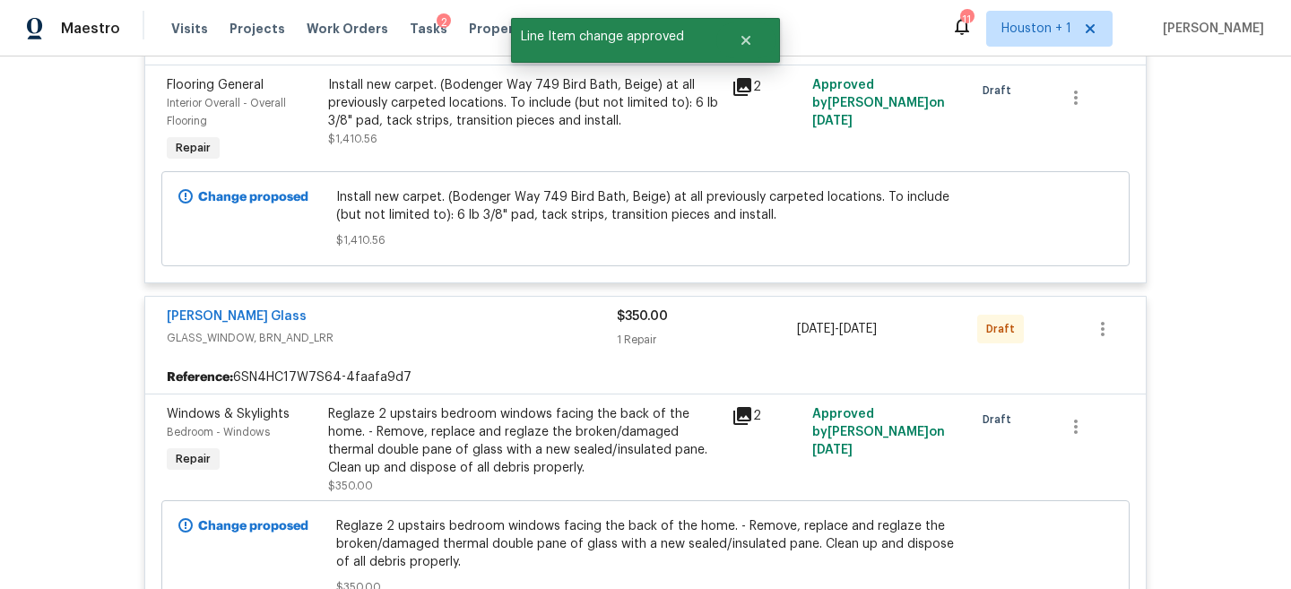
scroll to position [6326, 0]
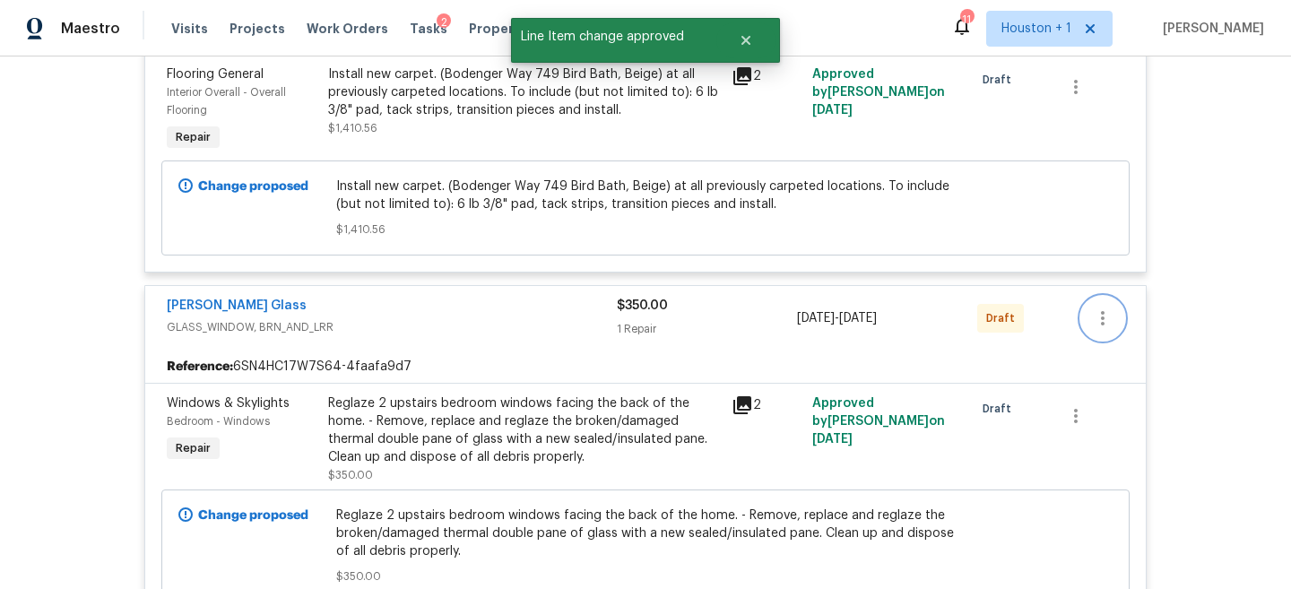
click at [1112, 320] on icon "button" at bounding box center [1103, 319] width 22 height 22
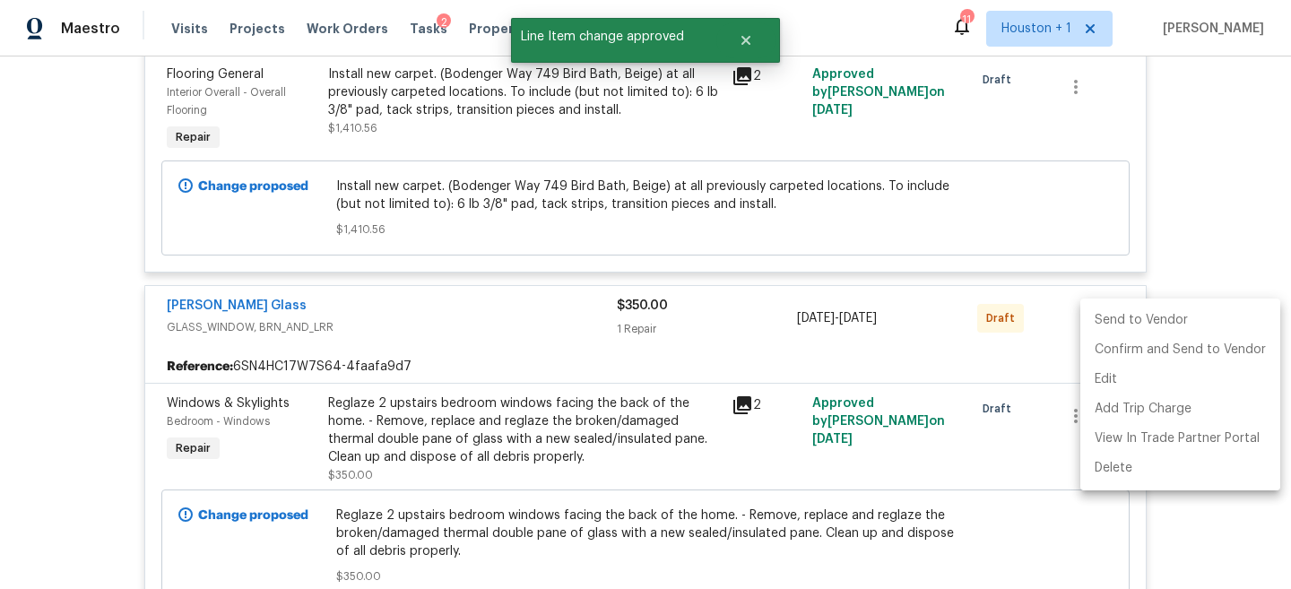
click at [1091, 322] on li "Send to Vendor" at bounding box center [1181, 321] width 200 height 30
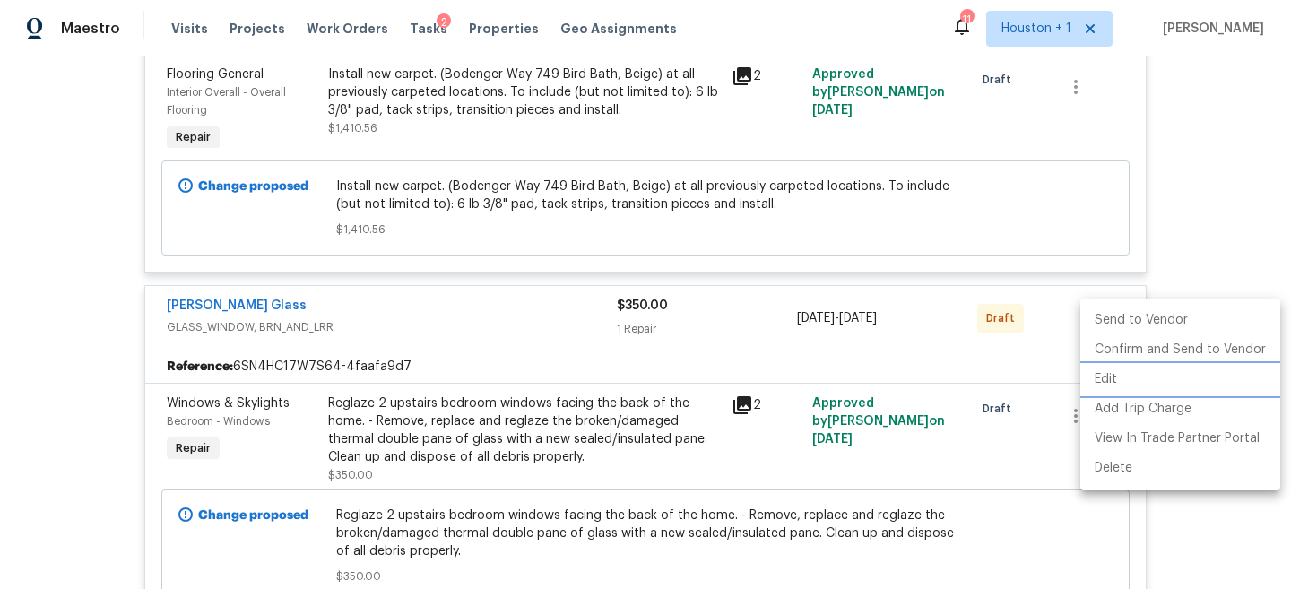
scroll to position [126, 0]
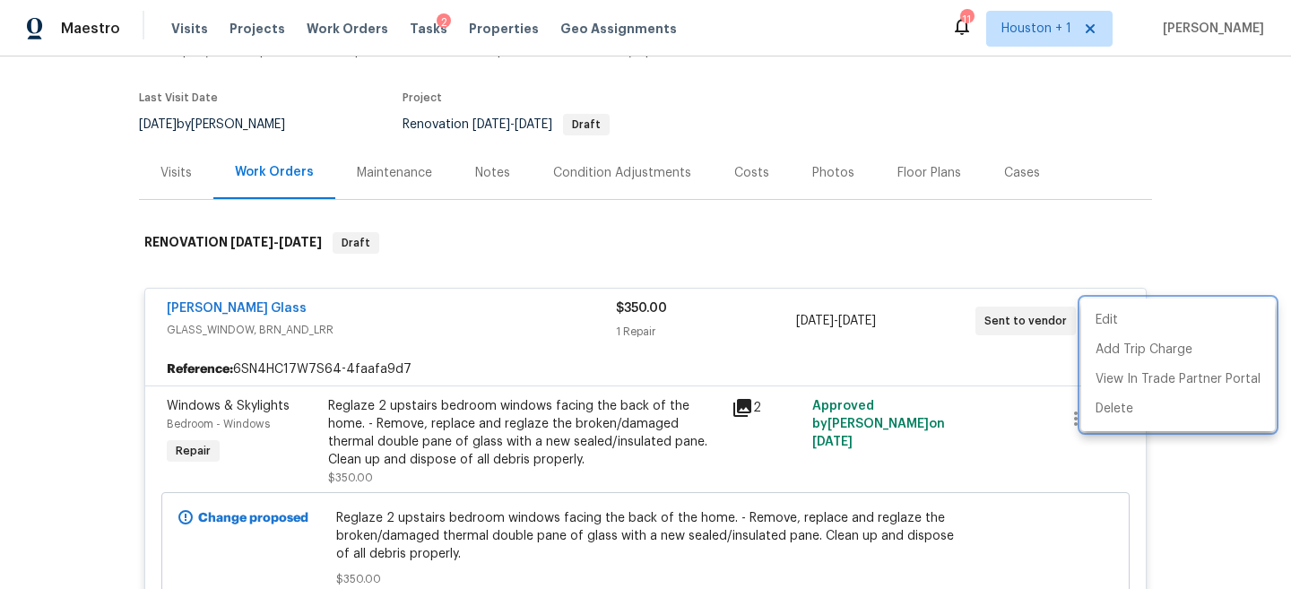
click at [1066, 265] on div at bounding box center [645, 294] width 1291 height 589
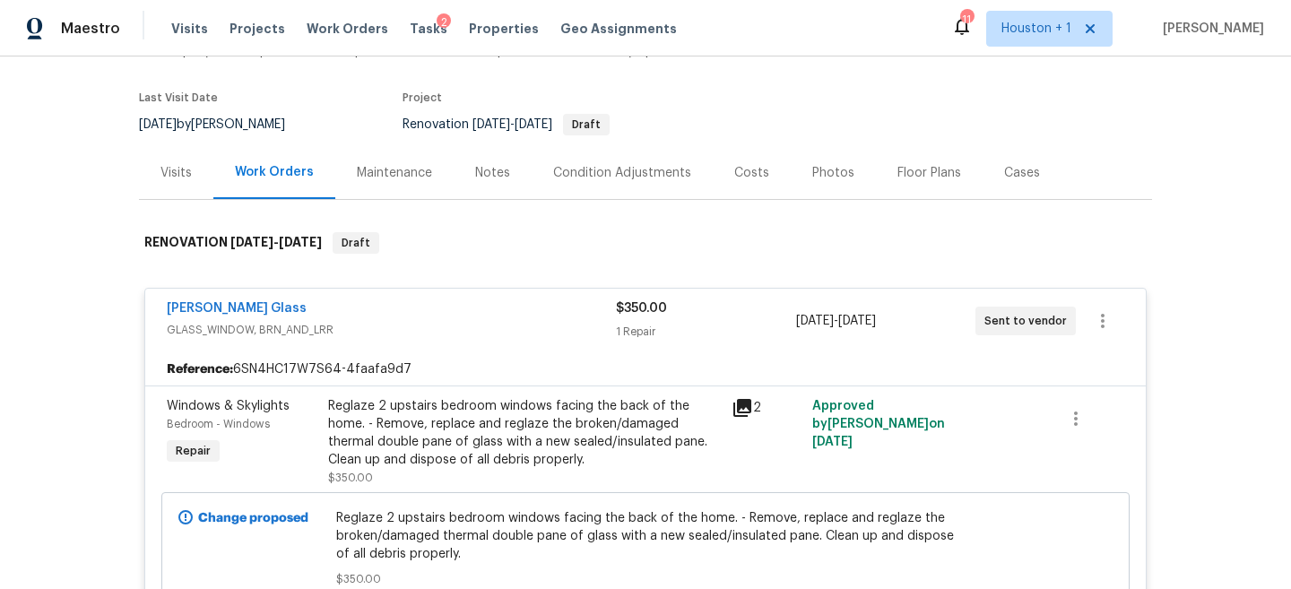
click at [711, 317] on div "$350.00 1 Repair" at bounding box center [705, 321] width 179 height 43
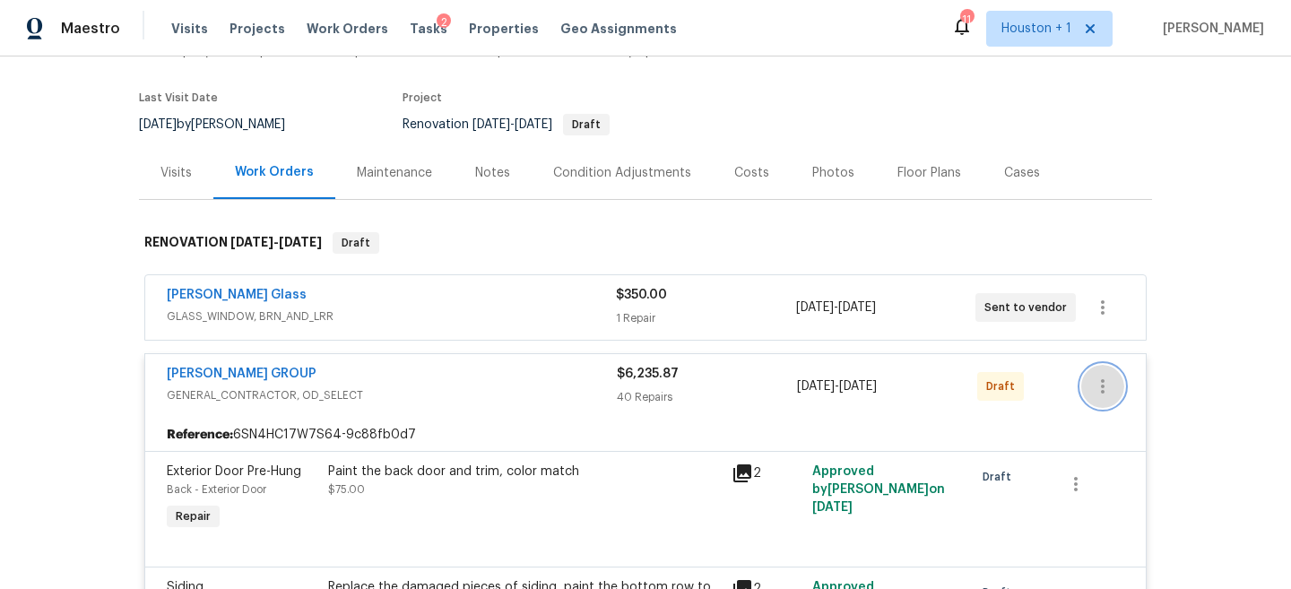
click at [1102, 383] on icon "button" at bounding box center [1103, 387] width 22 height 22
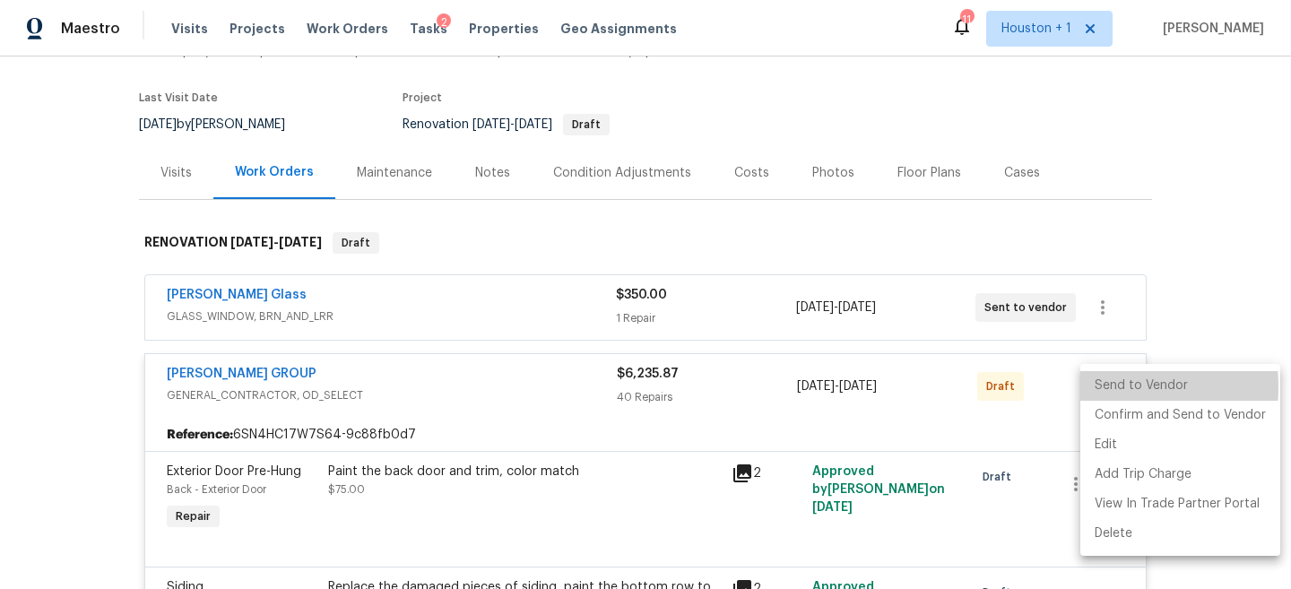
click at [1093, 387] on li "Send to Vendor" at bounding box center [1181, 386] width 200 height 30
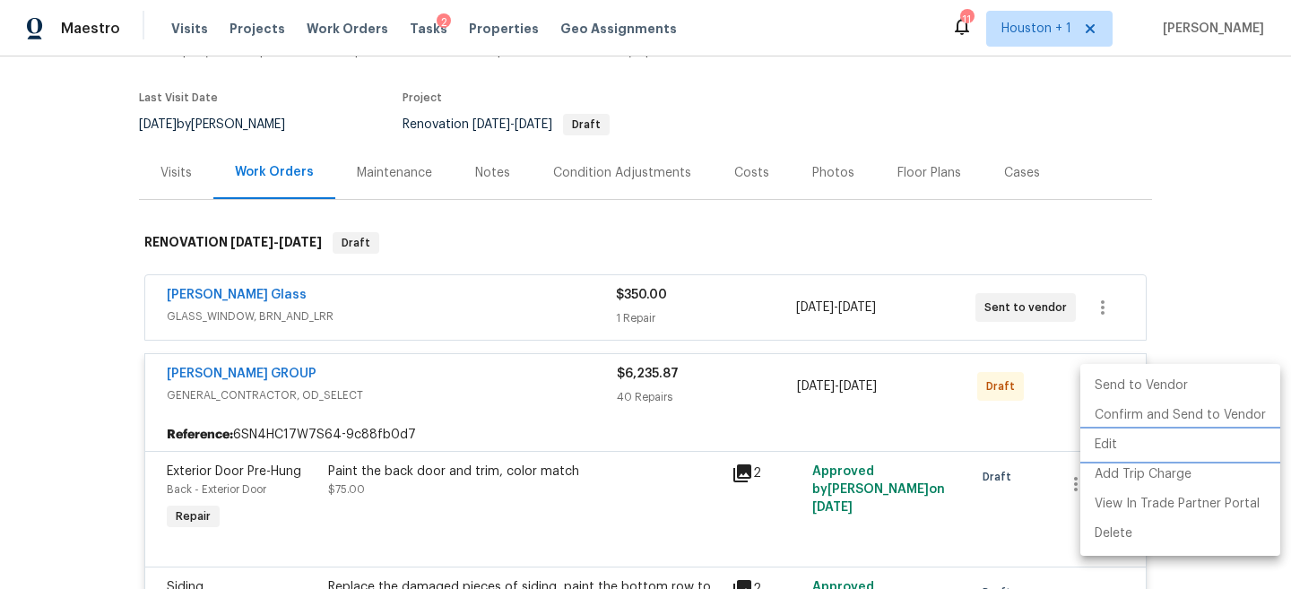
click at [864, 260] on div at bounding box center [645, 294] width 1291 height 589
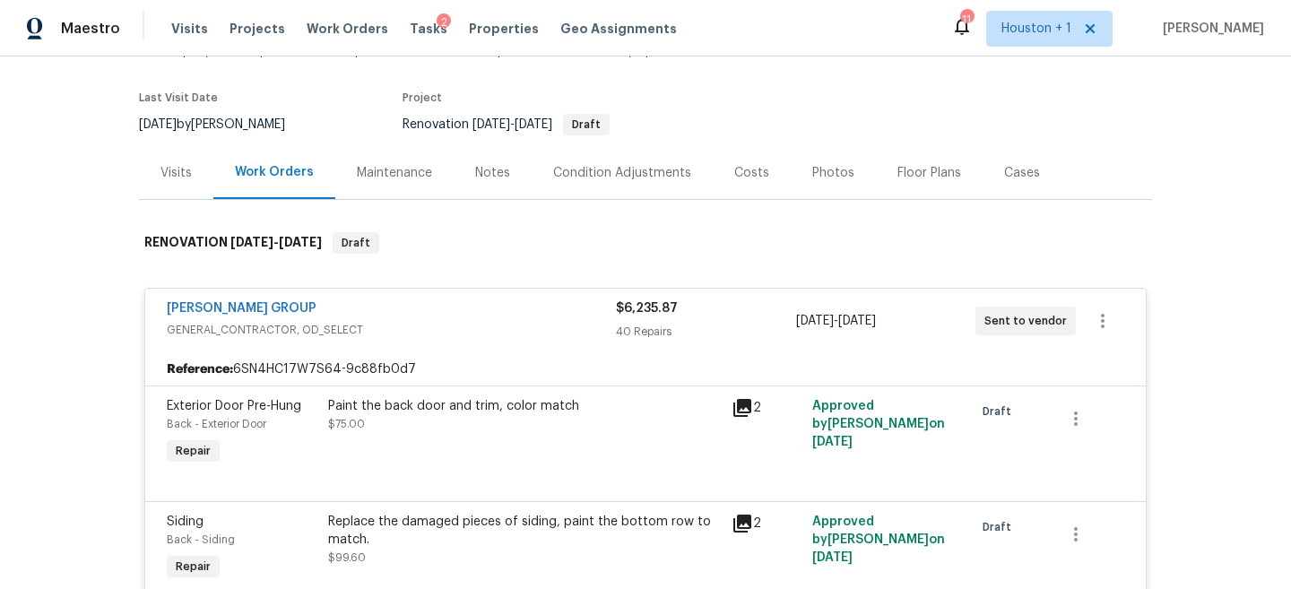
click at [774, 320] on div "$6,235.87 40 Repairs" at bounding box center [705, 321] width 179 height 43
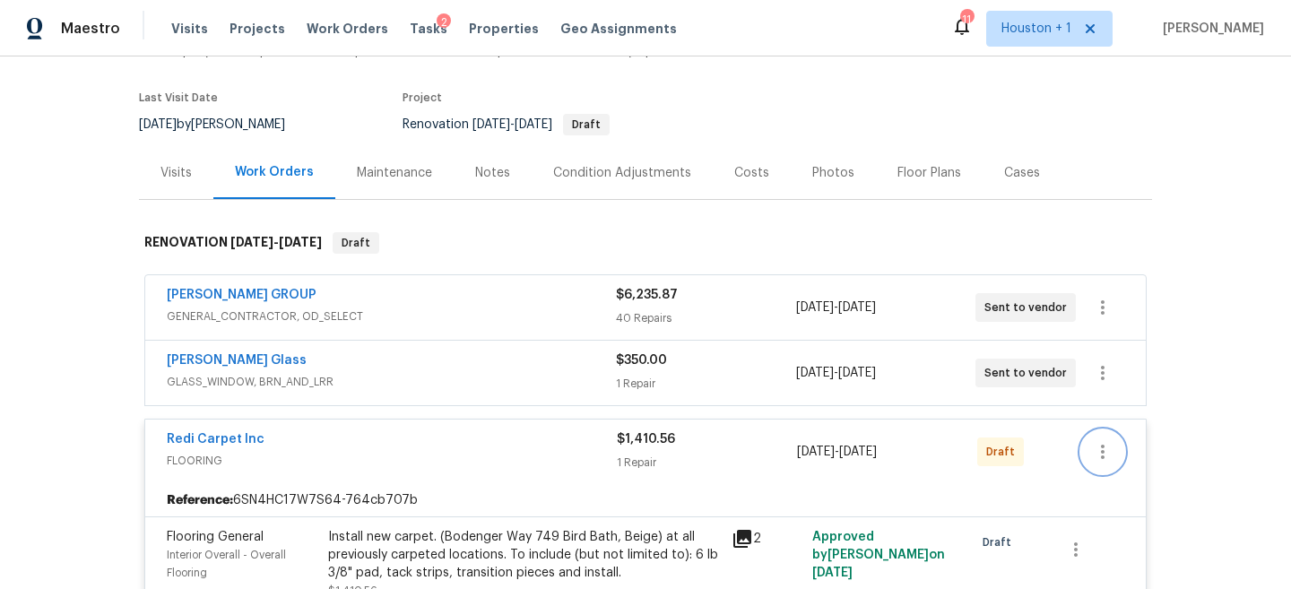
click at [1107, 445] on icon "button" at bounding box center [1103, 452] width 22 height 22
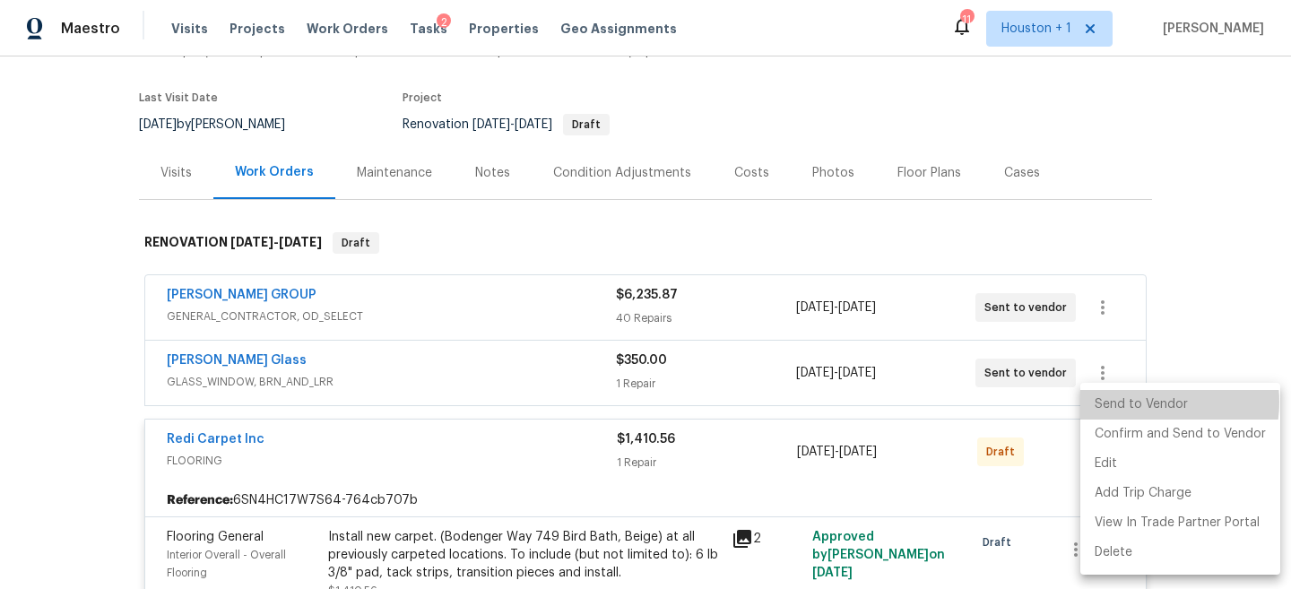
click at [1148, 402] on li "Send to Vendor" at bounding box center [1181, 405] width 200 height 30
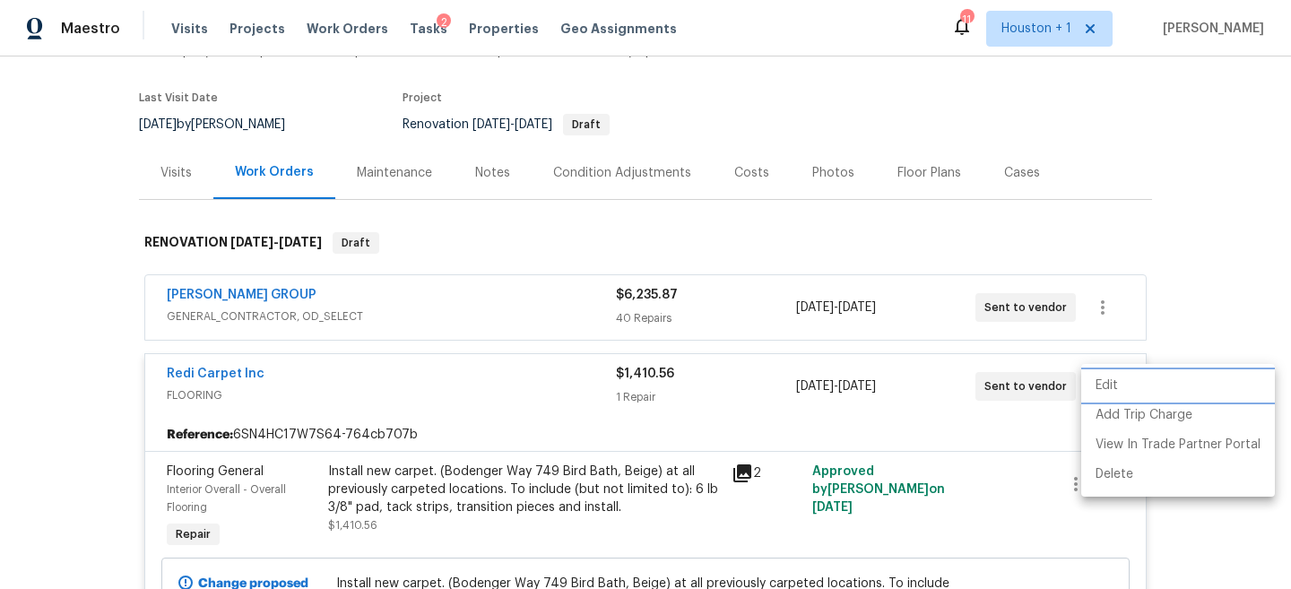
click at [1214, 262] on div at bounding box center [645, 294] width 1291 height 589
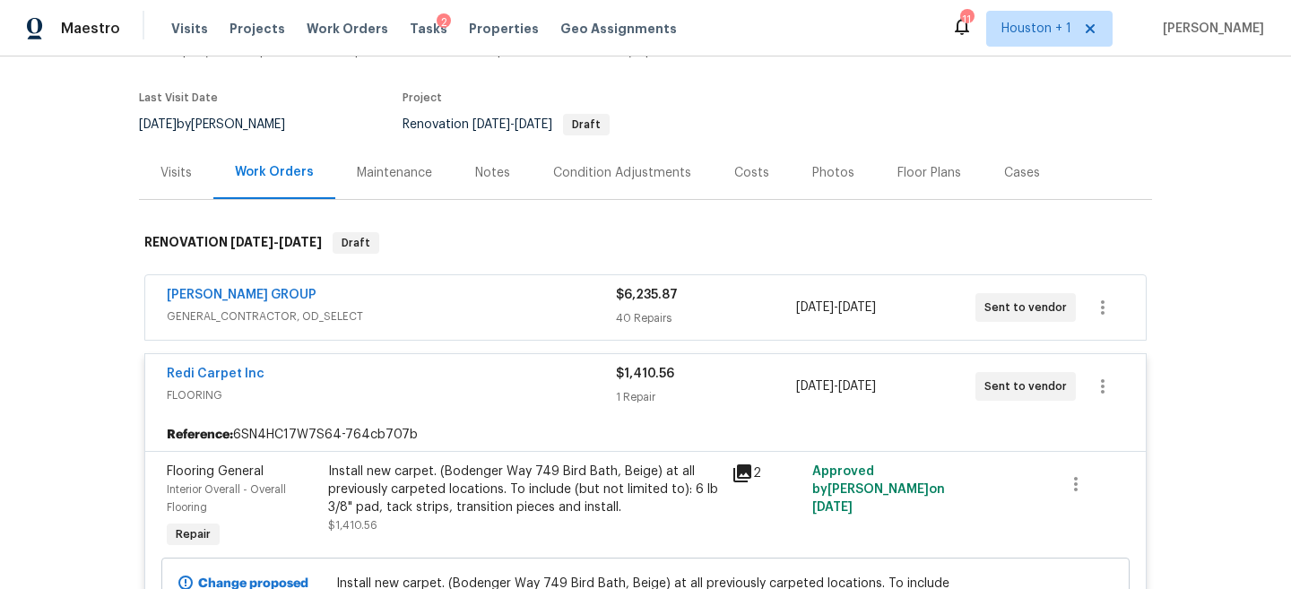
click at [736, 398] on div "1 Repair" at bounding box center [705, 397] width 179 height 18
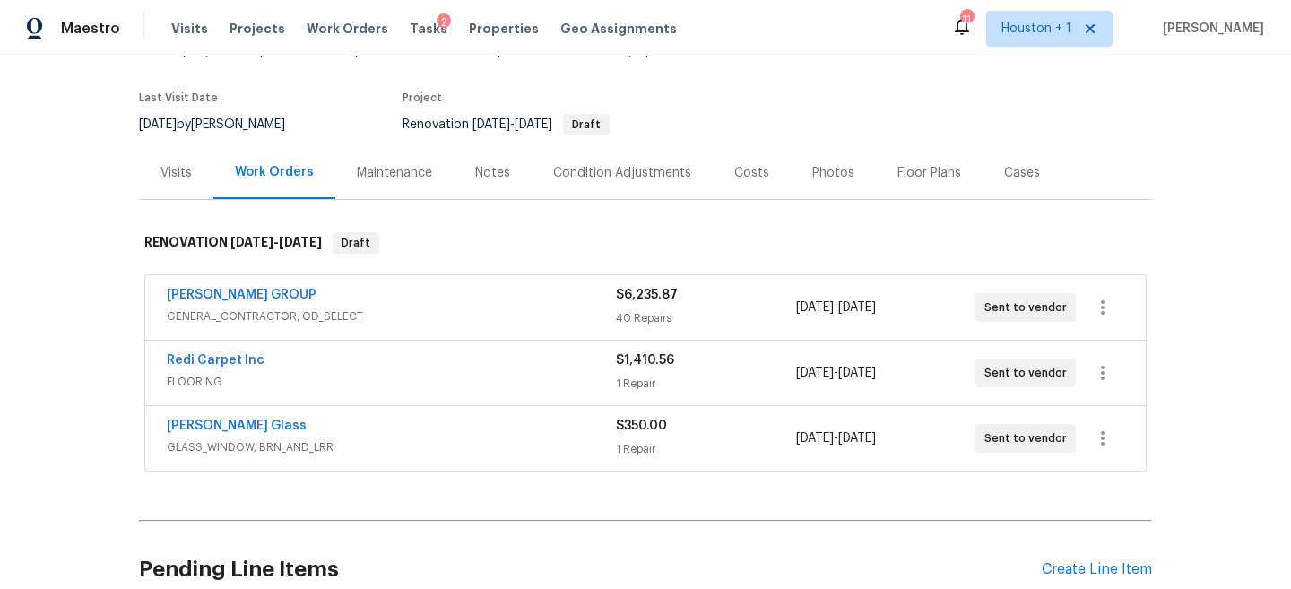
click at [741, 424] on div "$350.00" at bounding box center [705, 426] width 179 height 18
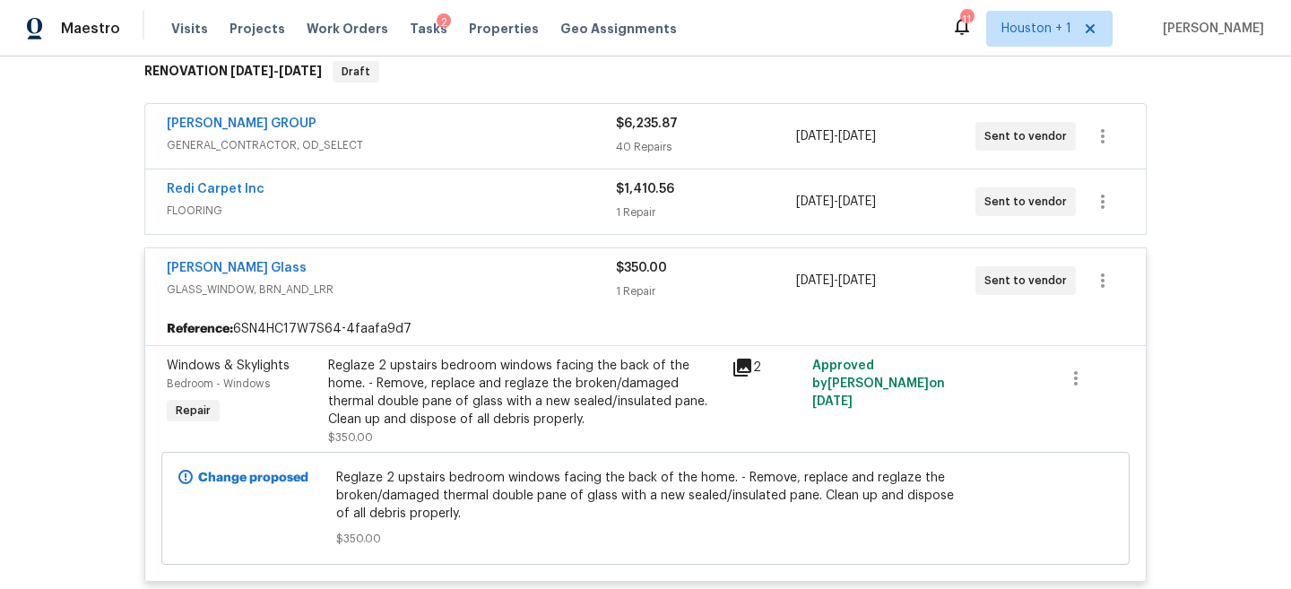
click at [714, 286] on div "1 Repair" at bounding box center [705, 291] width 179 height 18
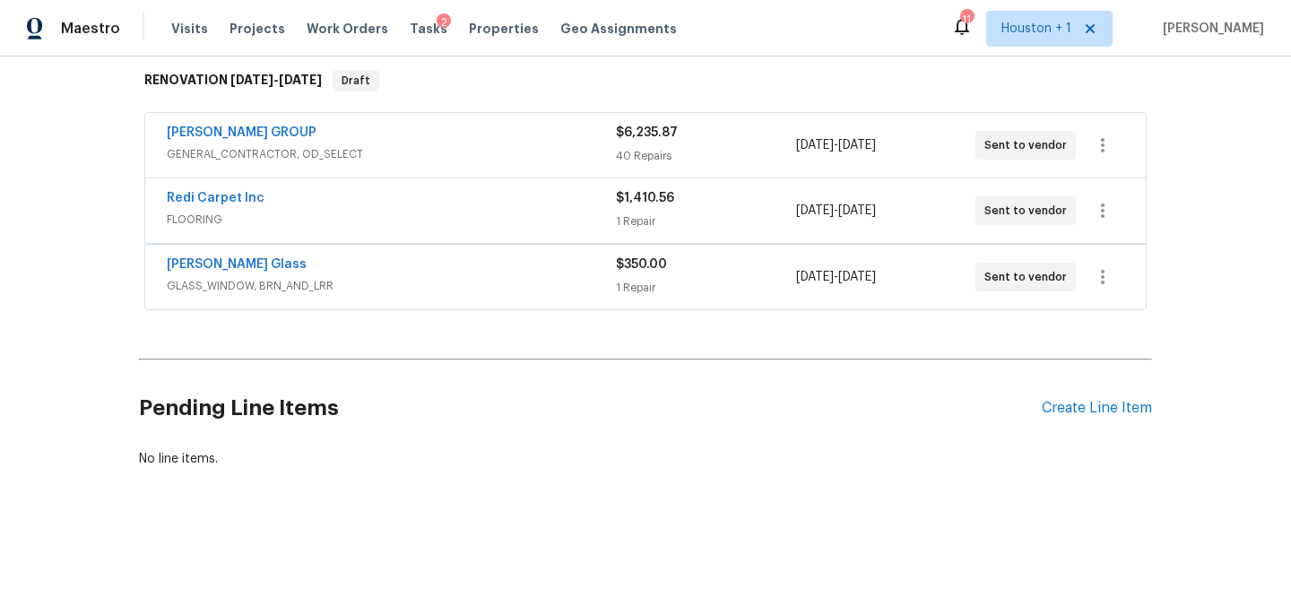
scroll to position [288, 0]
click at [230, 198] on link "Redi Carpet Inc" at bounding box center [216, 198] width 98 height 13
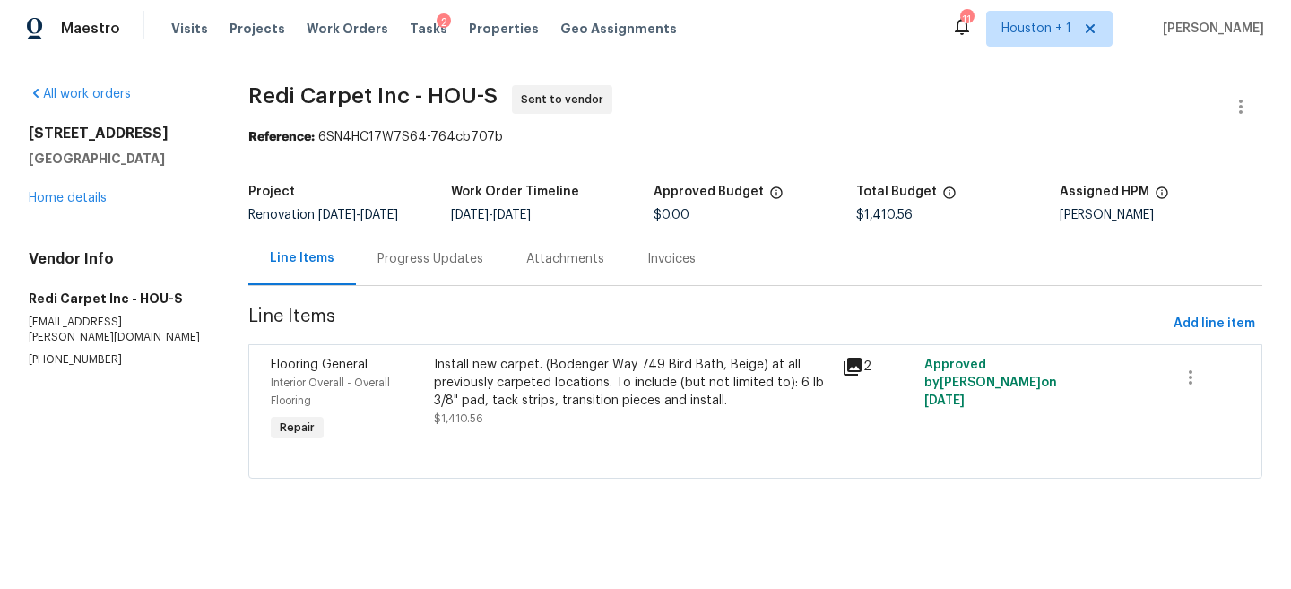
click at [422, 265] on div "Progress Updates" at bounding box center [431, 259] width 106 height 18
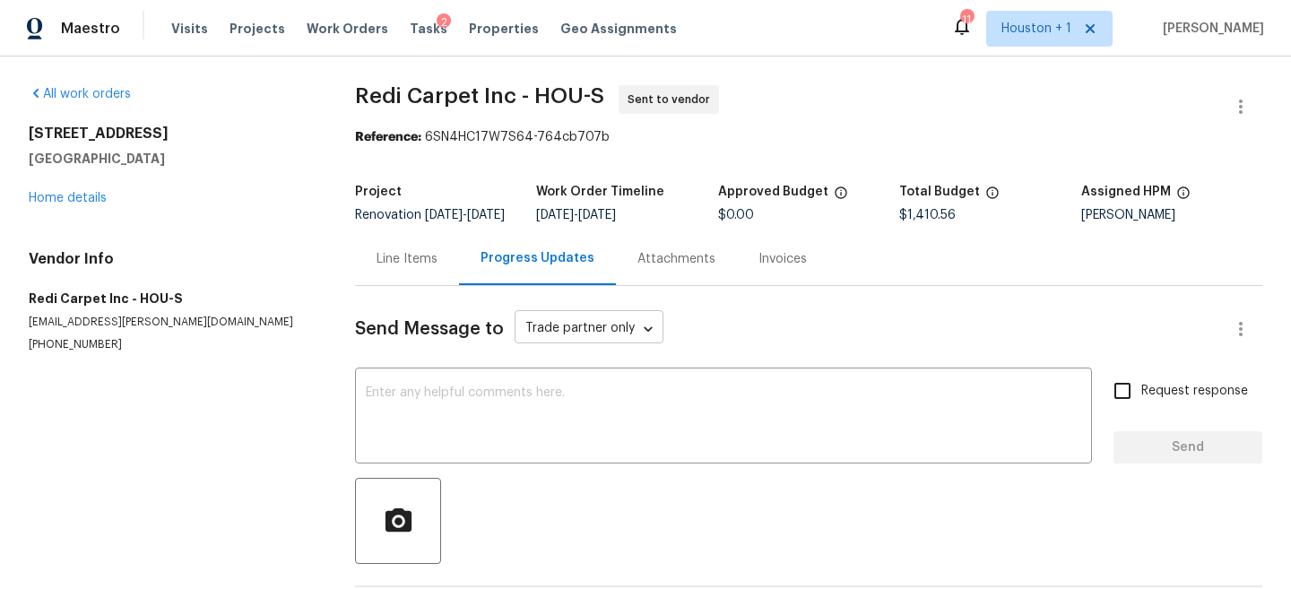
scroll to position [90, 0]
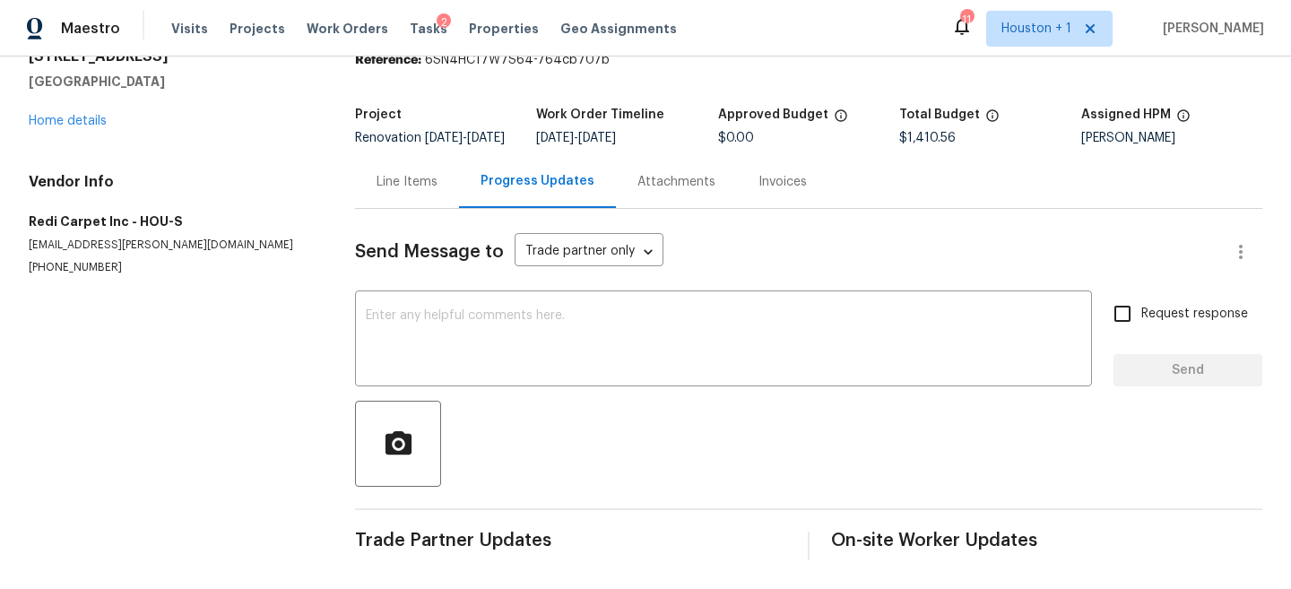
click at [89, 98] on div "[STREET_ADDRESS] Home details" at bounding box center [170, 89] width 283 height 83
click at [468, 300] on div "x ​" at bounding box center [723, 340] width 737 height 91
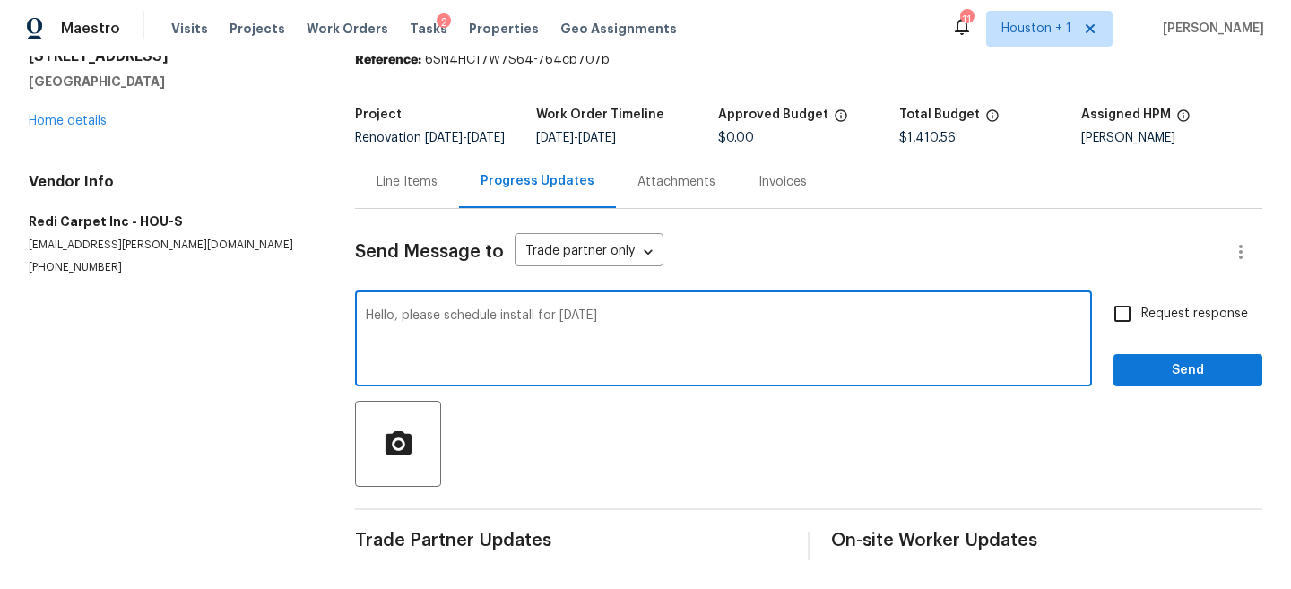
type textarea "Hello, please schedule install for [DATE]"
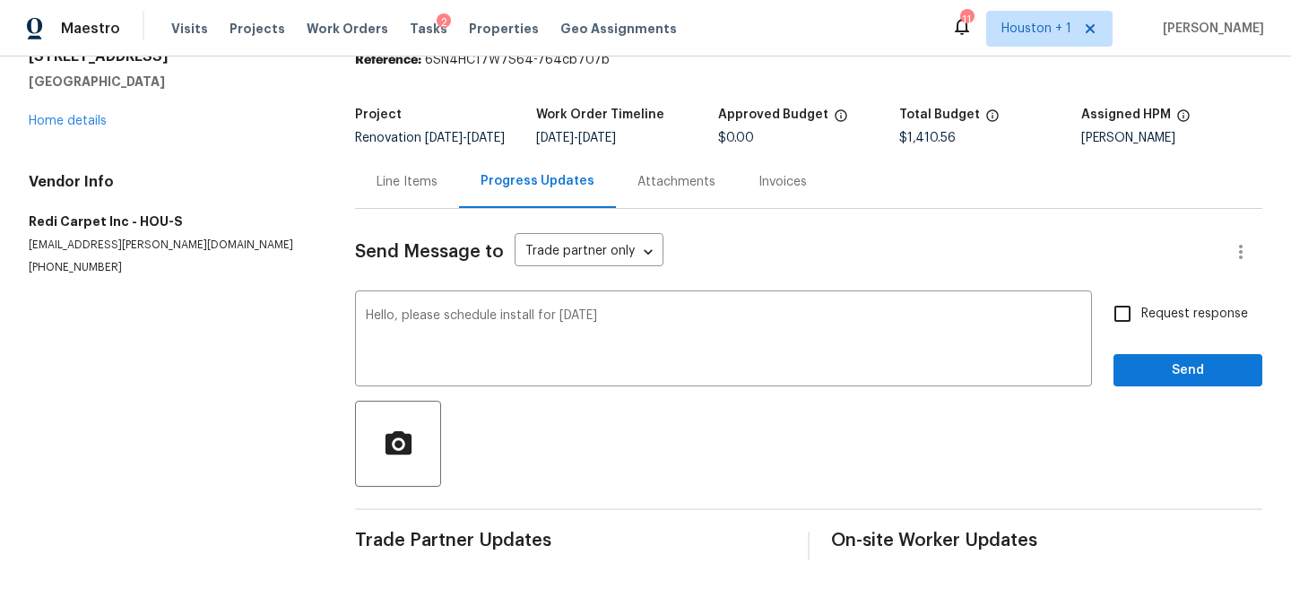
click at [1178, 314] on span "Request response" at bounding box center [1195, 314] width 107 height 19
click at [1142, 314] on input "Request response" at bounding box center [1123, 314] width 38 height 38
checkbox input "true"
click at [1178, 381] on button "Send" at bounding box center [1188, 370] width 149 height 33
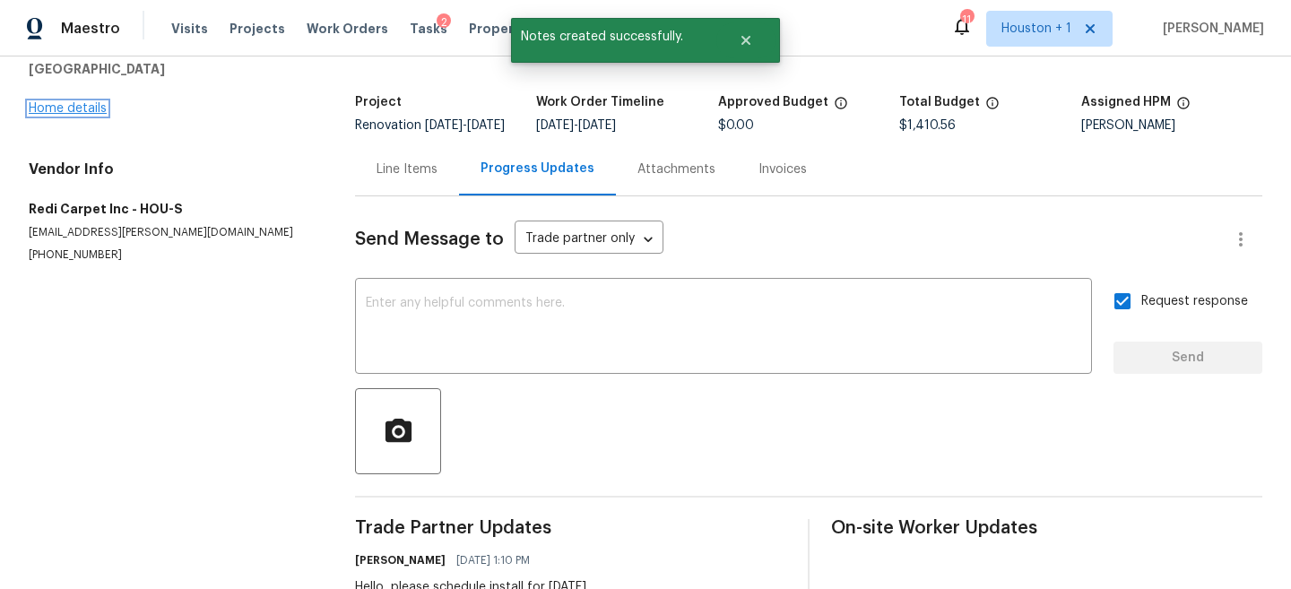
click at [79, 107] on link "Home details" at bounding box center [68, 108] width 78 height 13
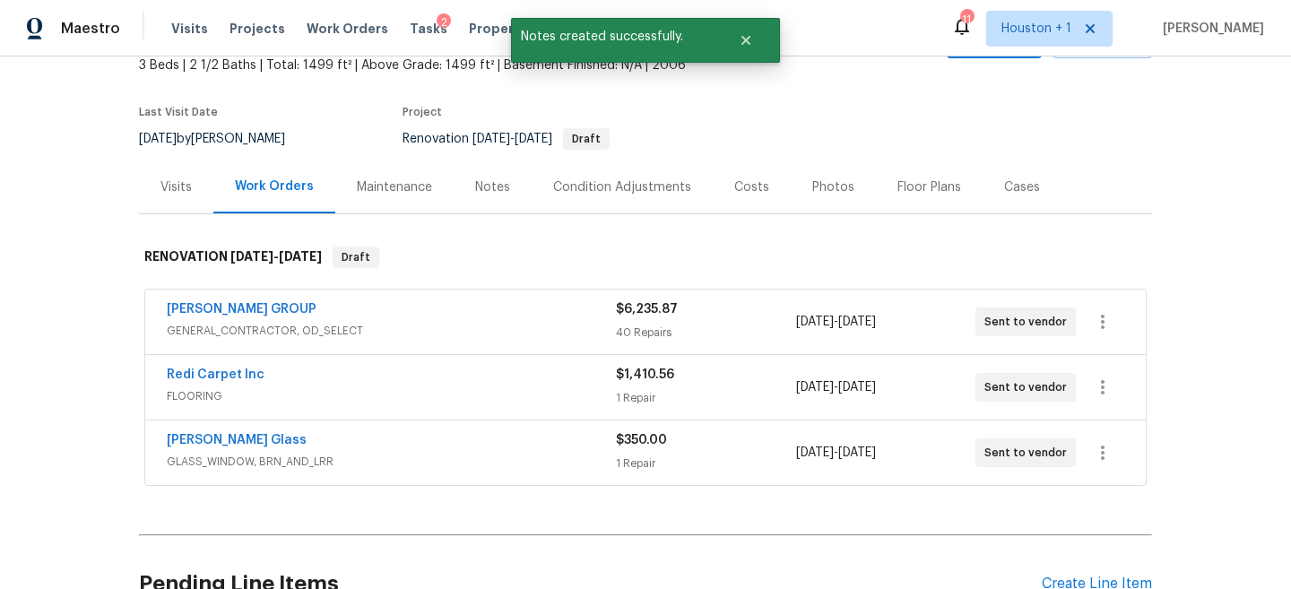
scroll to position [119, 0]
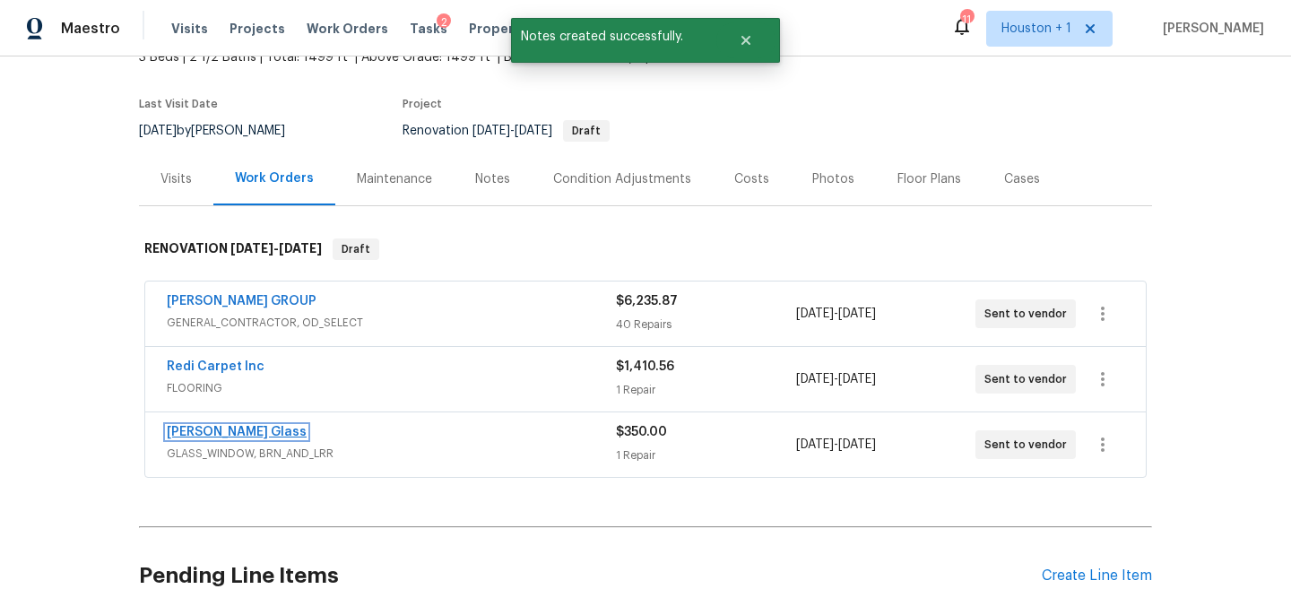
click at [207, 430] on link "[PERSON_NAME] Glass" at bounding box center [237, 432] width 140 height 13
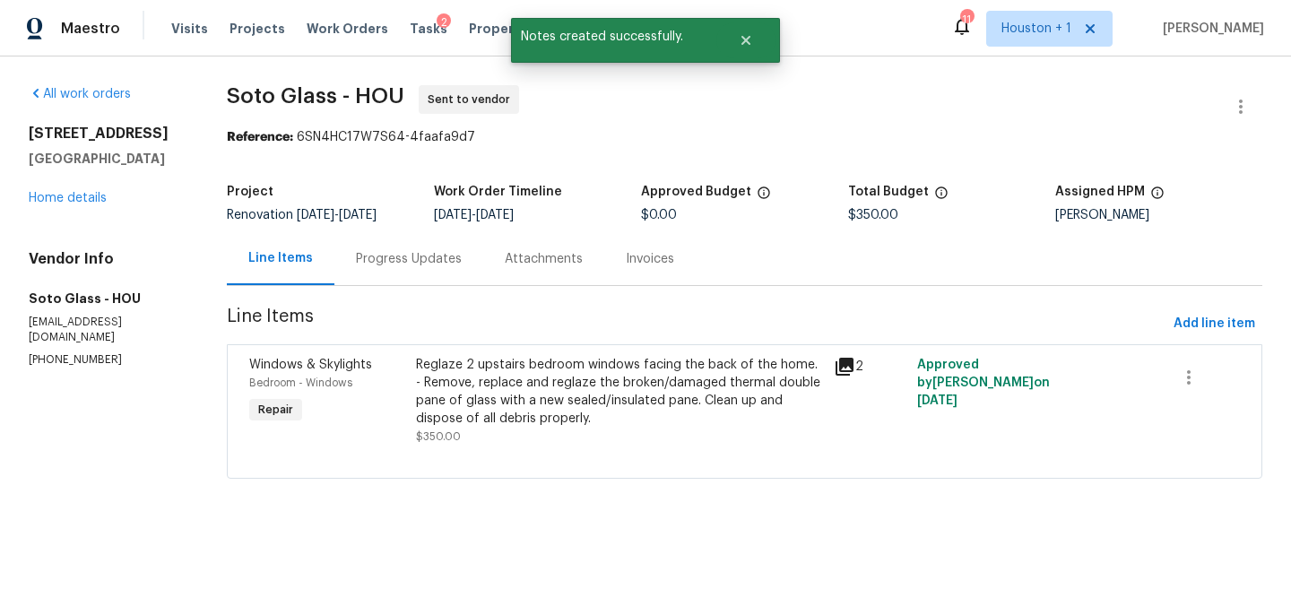
click at [377, 219] on span "[DATE]" at bounding box center [358, 215] width 38 height 13
click at [389, 257] on div "Progress Updates" at bounding box center [409, 259] width 106 height 18
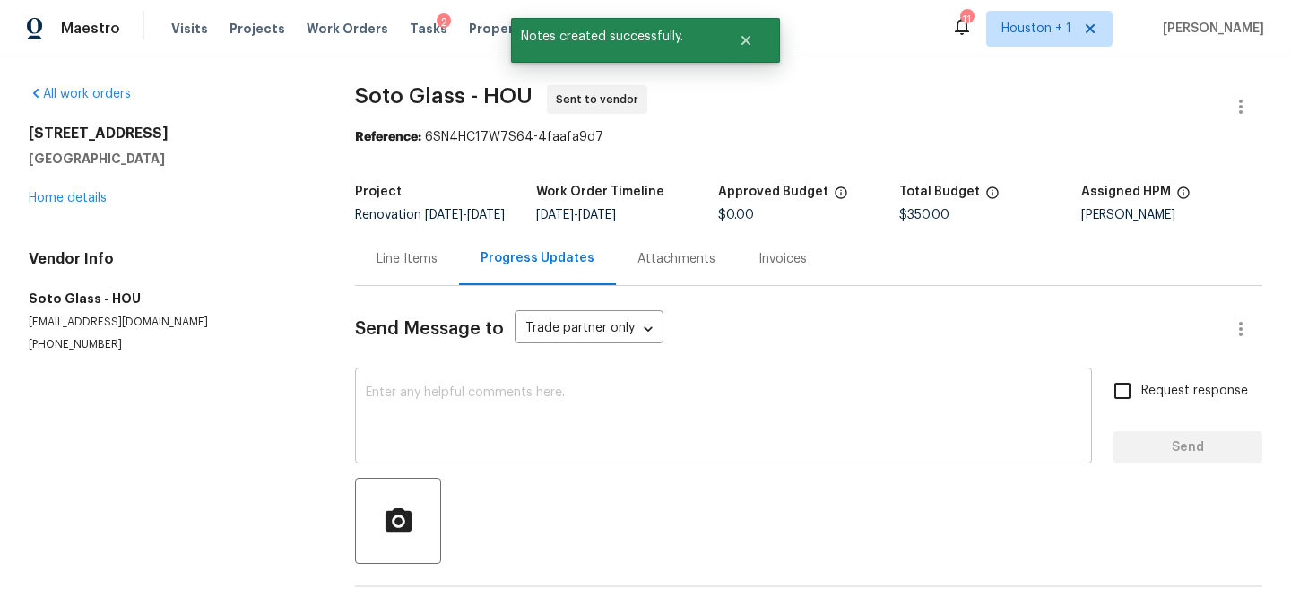
click at [490, 397] on div "x ​" at bounding box center [723, 417] width 737 height 91
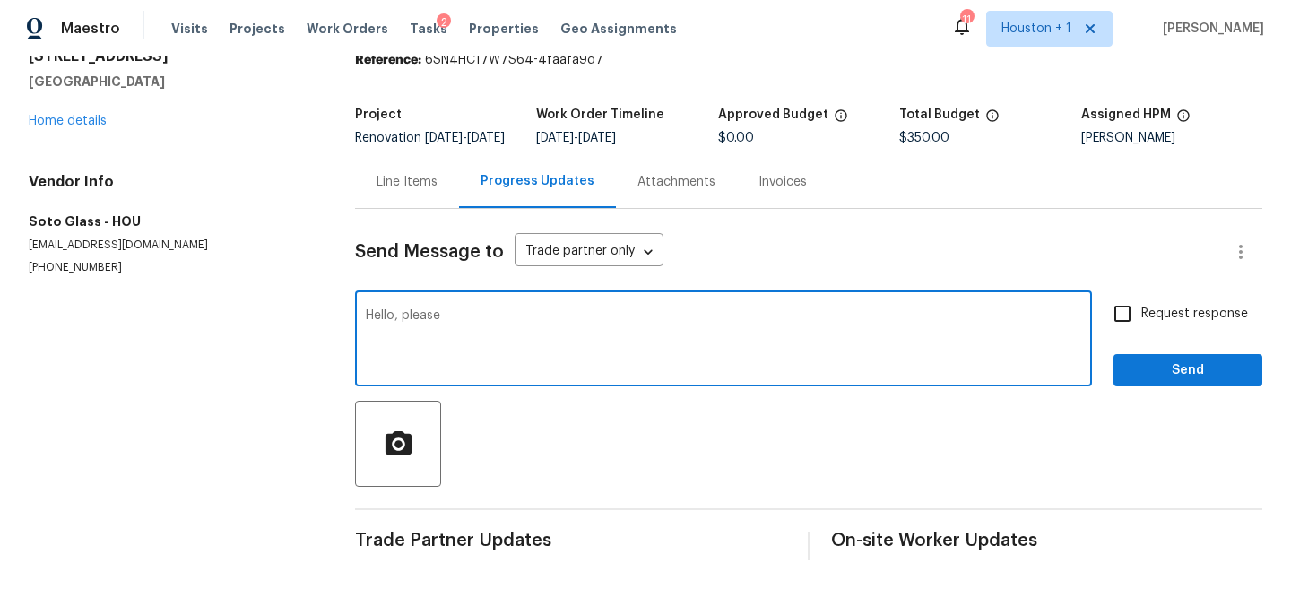
scroll to position [90, 0]
type textarea "Hello, please let us know how soon you can have this one done. Thanks!"
click at [1138, 329] on input "Request response" at bounding box center [1123, 314] width 38 height 38
checkbox input "true"
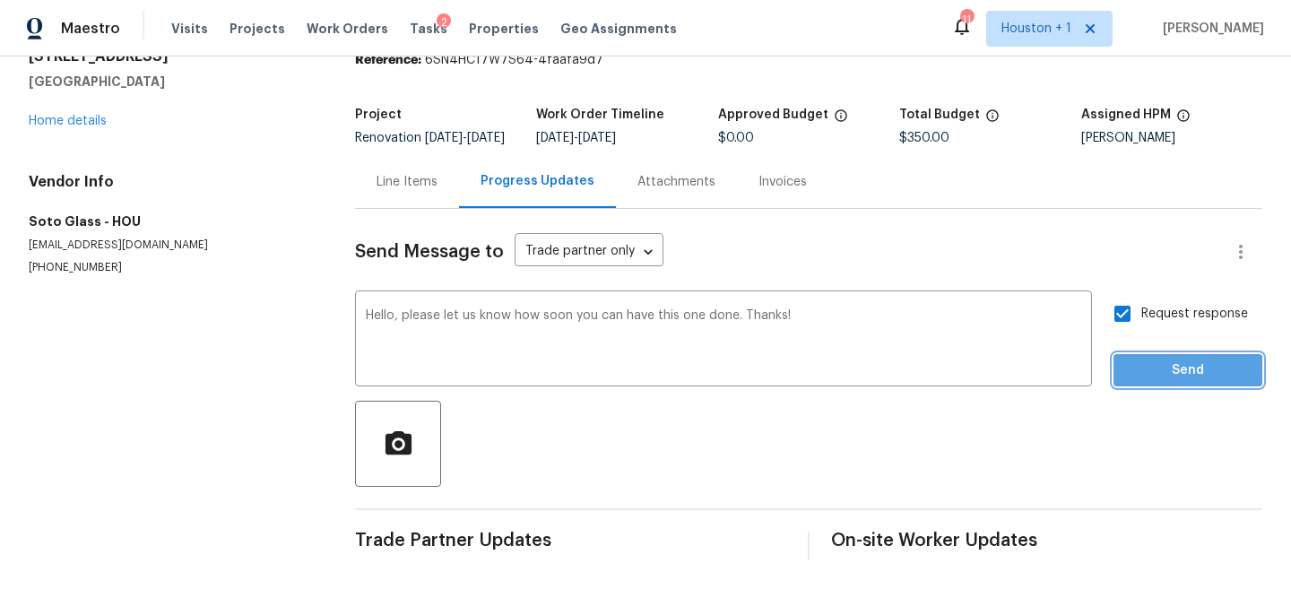
click at [1144, 363] on span "Send" at bounding box center [1188, 371] width 120 height 22
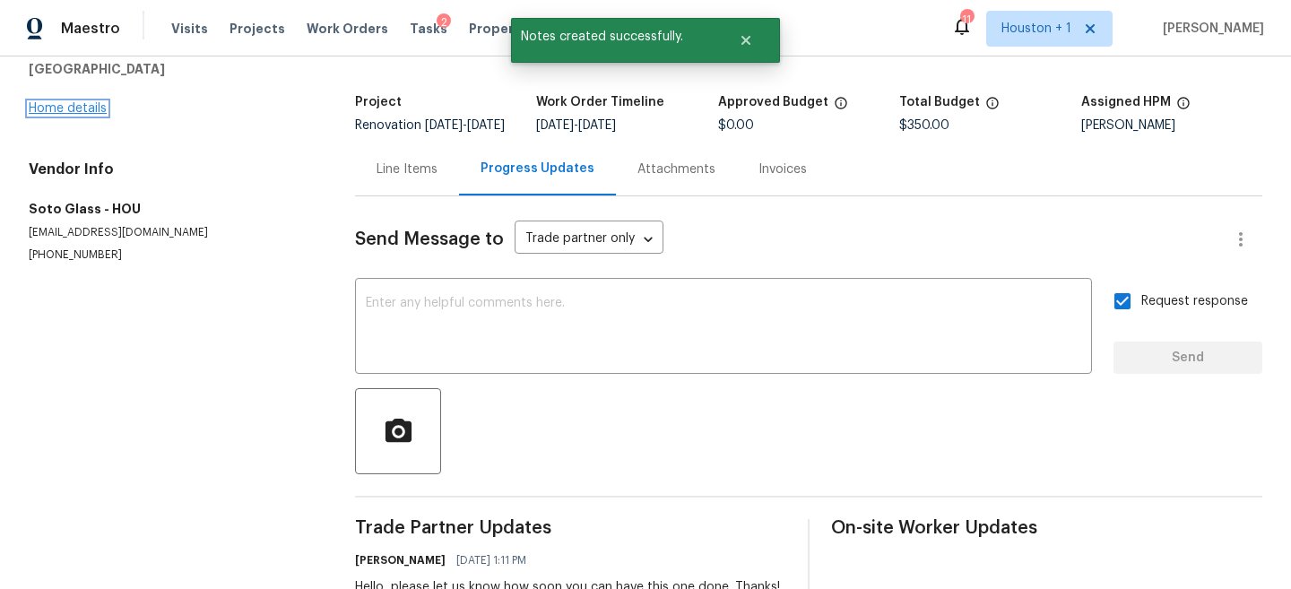
click at [62, 104] on link "Home details" at bounding box center [68, 108] width 78 height 13
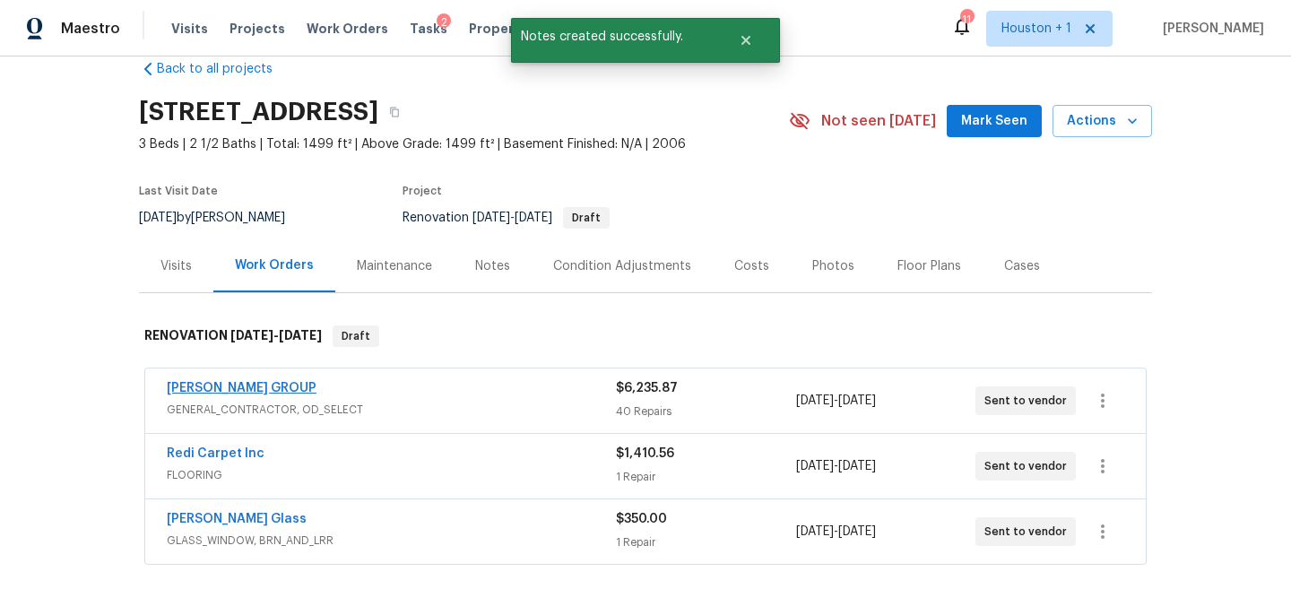
scroll to position [43, 0]
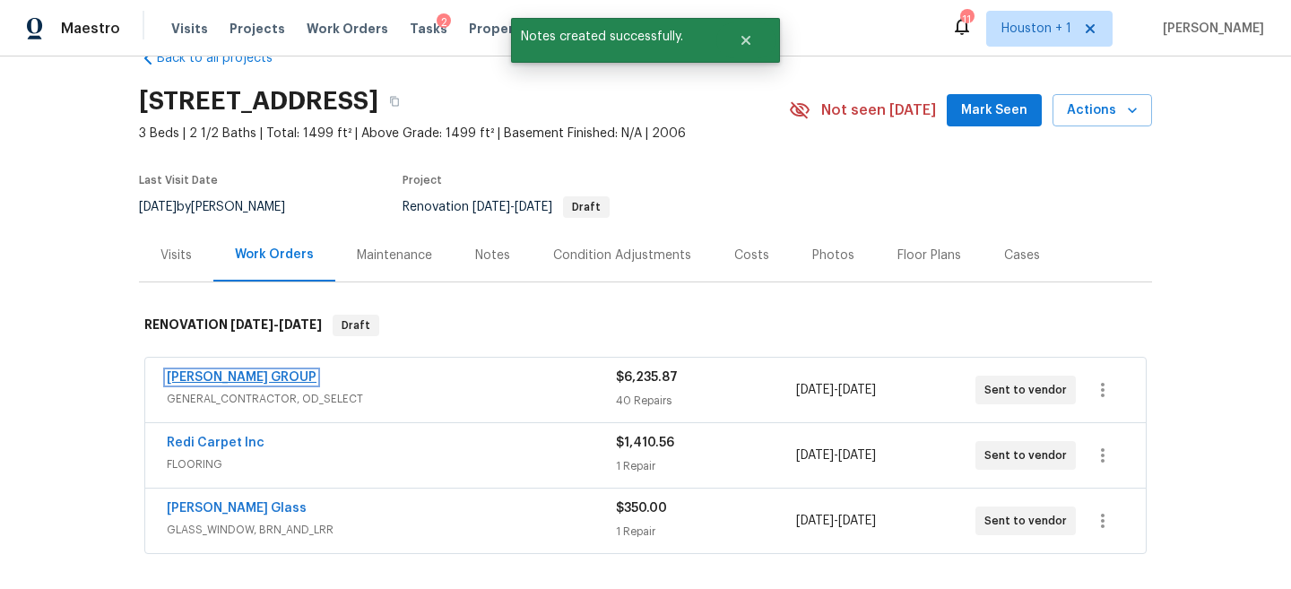
click at [245, 374] on link "[PERSON_NAME] GROUP" at bounding box center [242, 377] width 150 height 13
